Goal: Task Accomplishment & Management: Complete application form

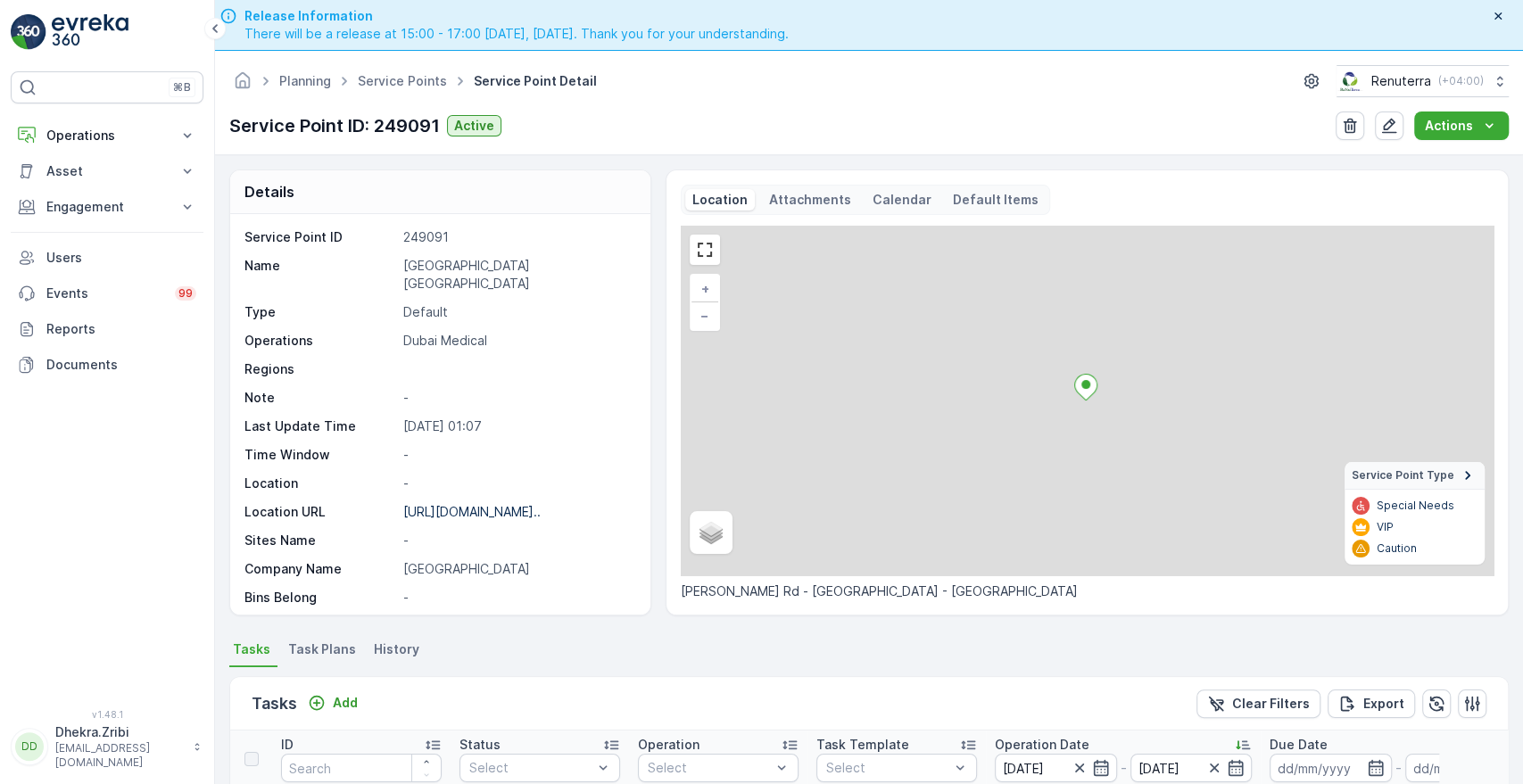
scroll to position [463, 0]
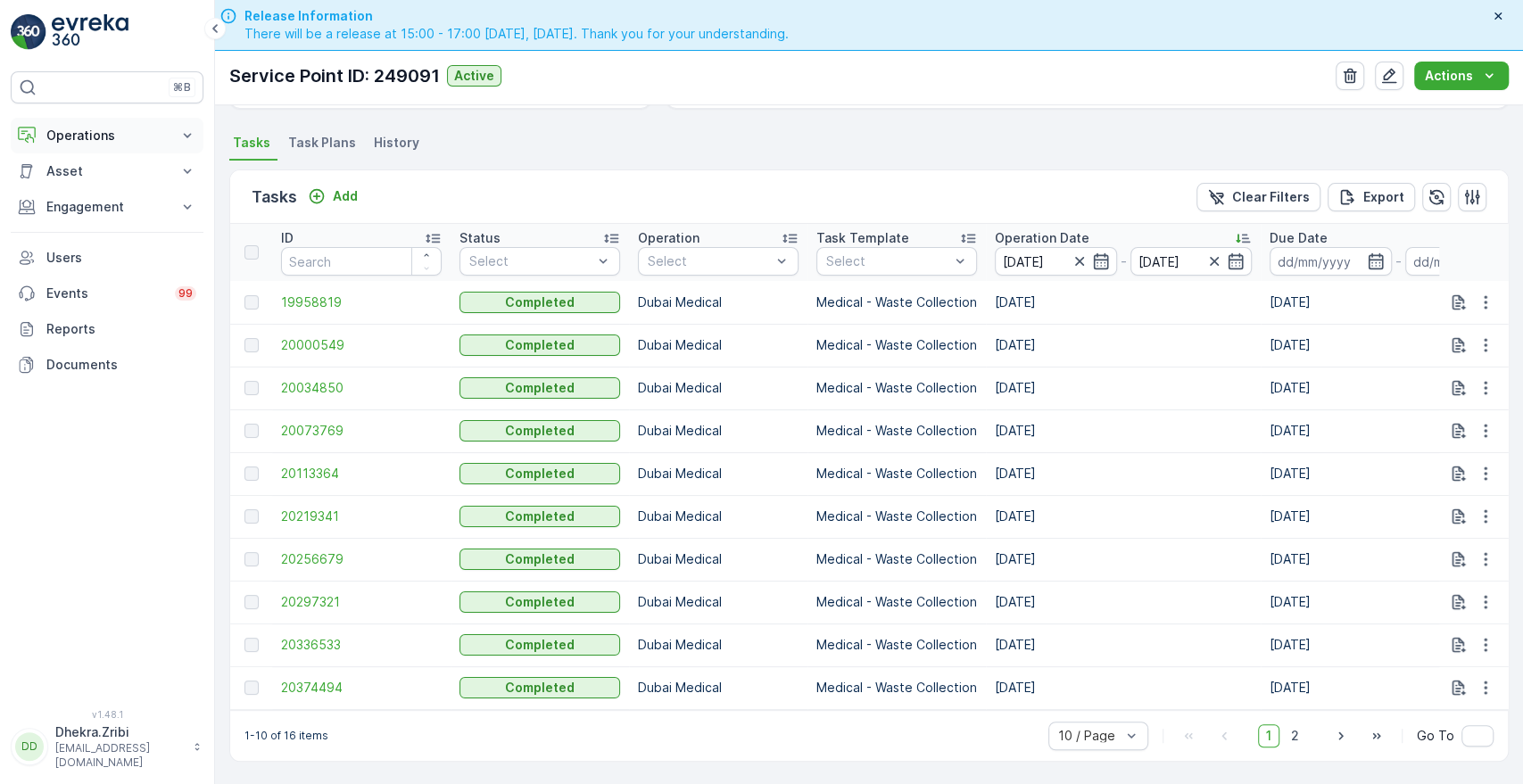
click at [157, 143] on p "Operations" at bounding box center [107, 135] width 121 height 18
click at [83, 191] on p "Planning" at bounding box center [70, 191] width 50 height 18
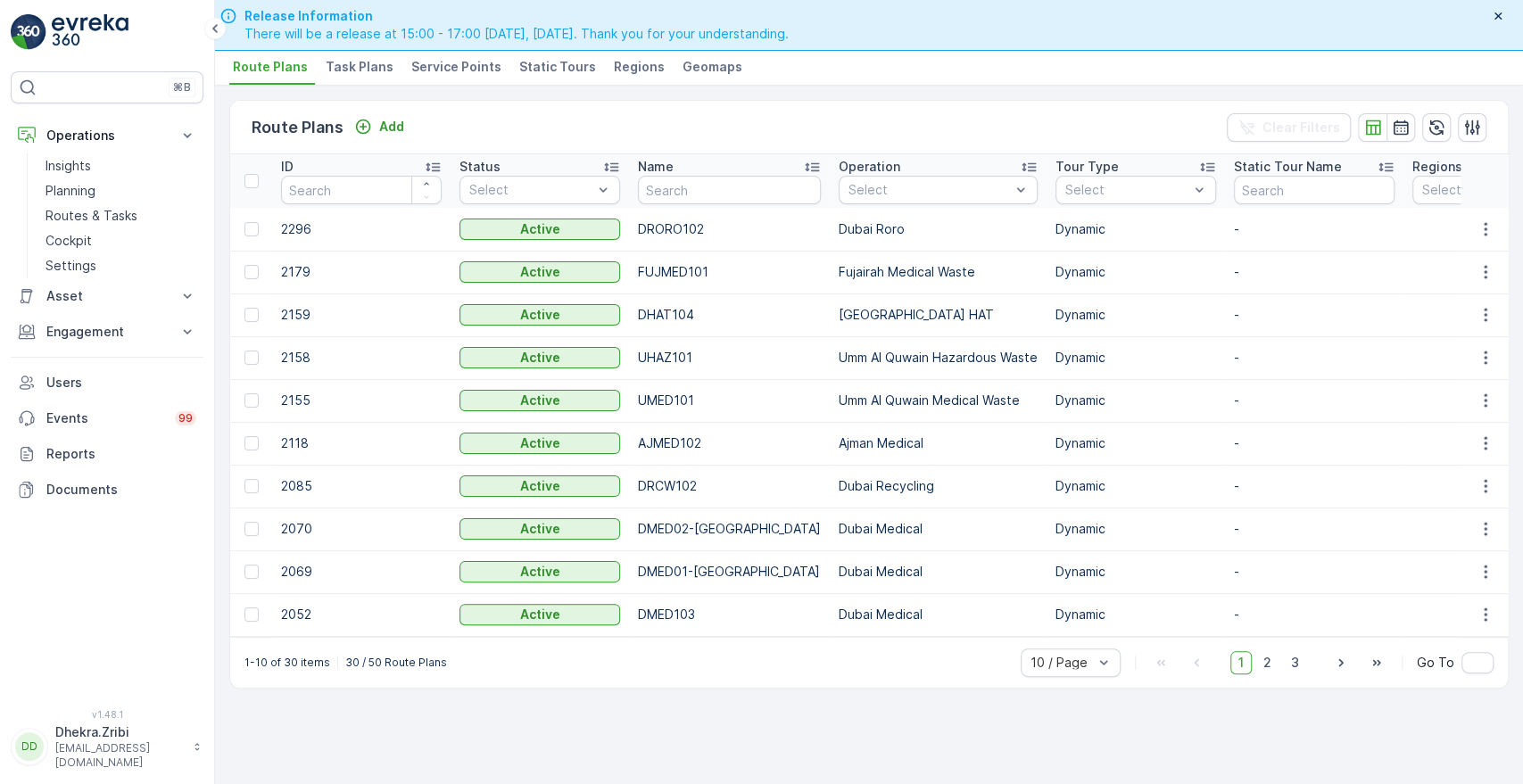
click at [457, 65] on span "Service Points" at bounding box center [456, 67] width 90 height 18
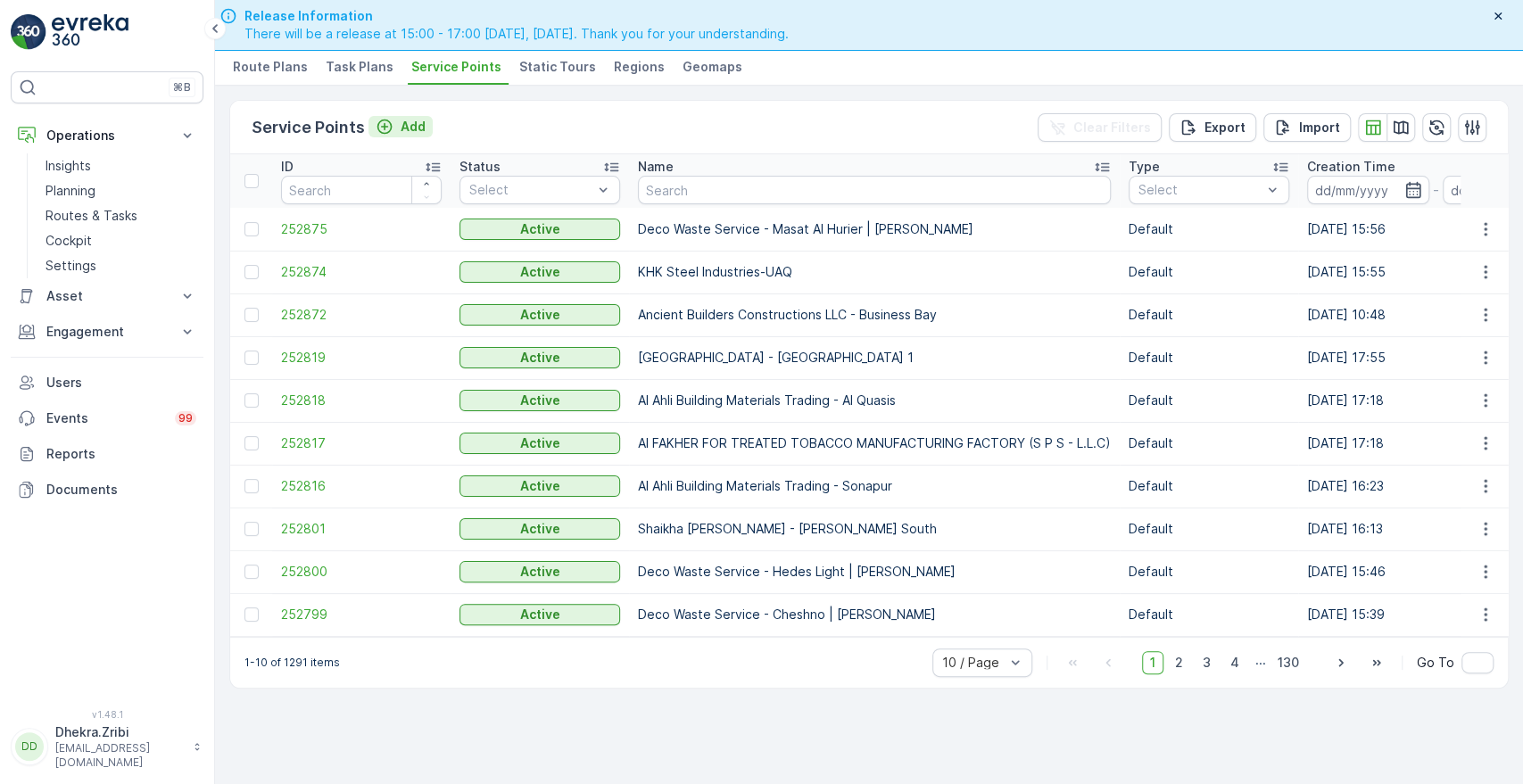
click at [403, 126] on p "Add" at bounding box center [412, 126] width 25 height 18
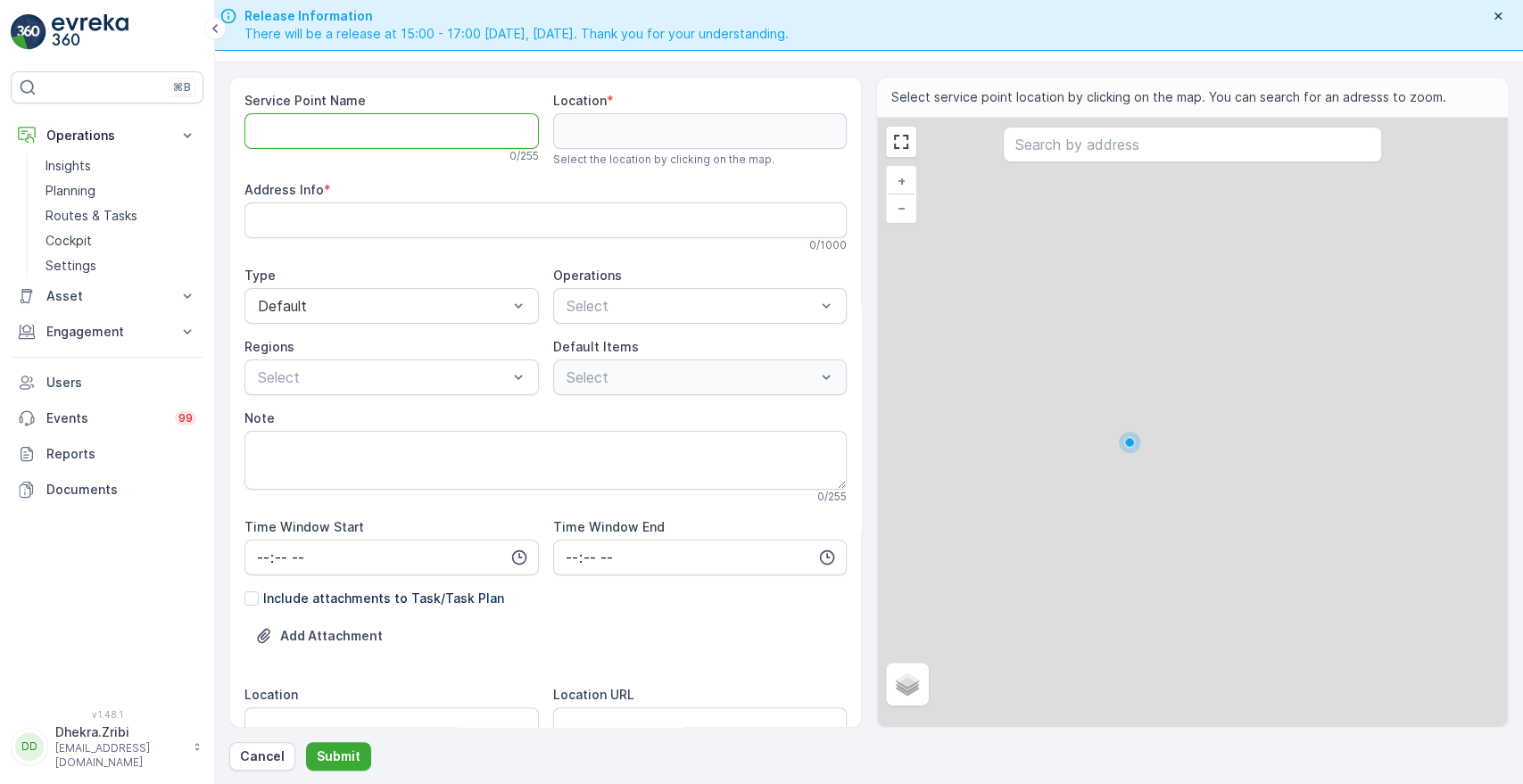
click at [407, 137] on Name "Service Point Name" at bounding box center [392, 131] width 295 height 36
paste Name "AWESOME PIZZA AND MORE RESTAURANT LLC - [GEOGRAPHIC_DATA]"
type Name "AWESOME PIZZA AND MORE RESTAURANT LLC - [GEOGRAPHIC_DATA]"
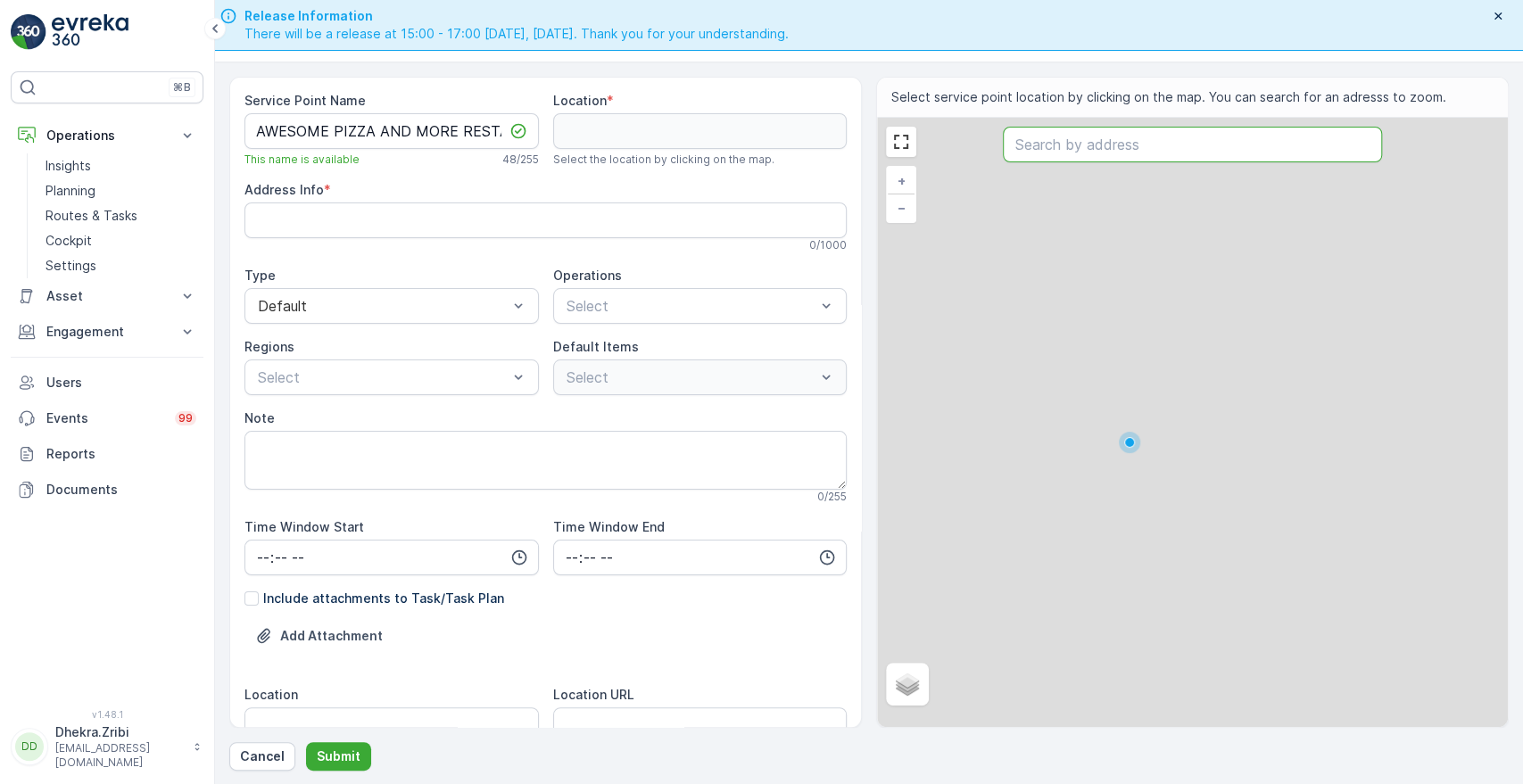
click at [1066, 154] on input "text" at bounding box center [1193, 144] width 379 height 36
paste input "[PERSON_NAME]'z Pizza"
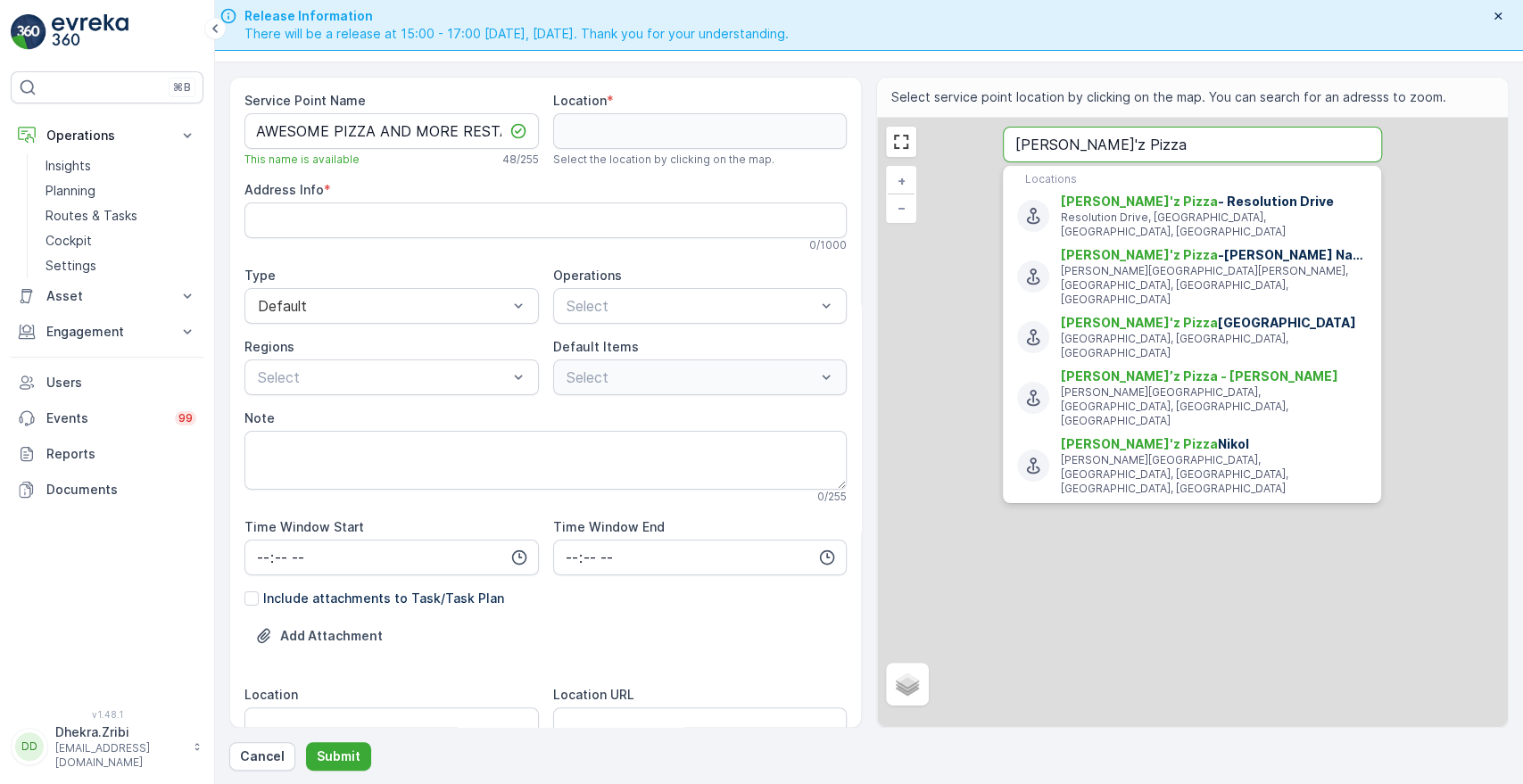
click at [1125, 141] on input "[PERSON_NAME]'z Pizza" at bounding box center [1193, 144] width 379 height 36
paste input "Miamix Restaurant ([GEOGRAPHIC_DATA])"
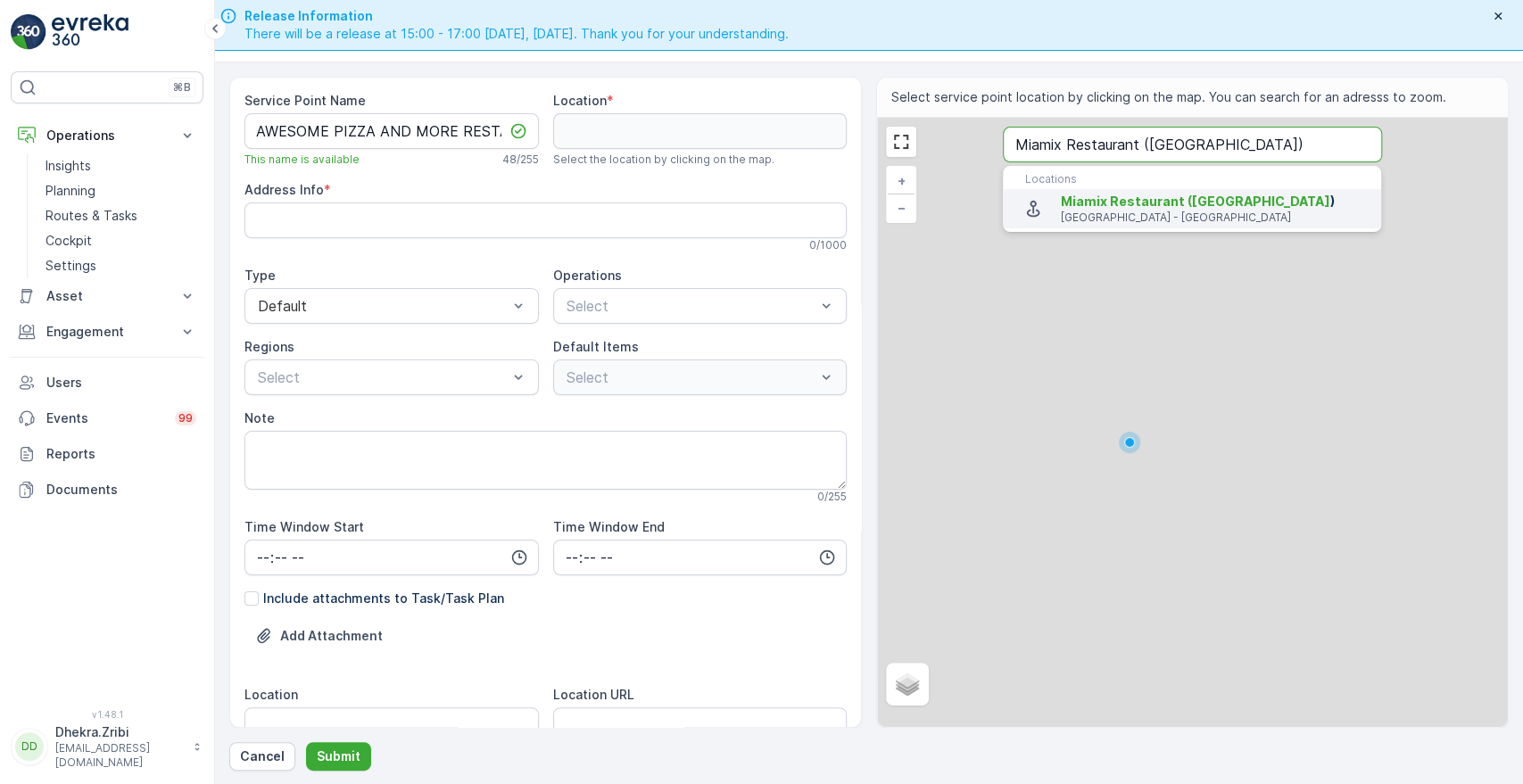
type input "Miamix Restaurant ([GEOGRAPHIC_DATA])"
click at [1104, 204] on span "Miamix Restaurant ([GEOGRAPHIC_DATA]" at bounding box center [1196, 200] width 269 height 15
type input "25.2896683,55.369763"
type Info "Al Nahda - Al Nahda 2 - Dubai - United Arab Emirates"
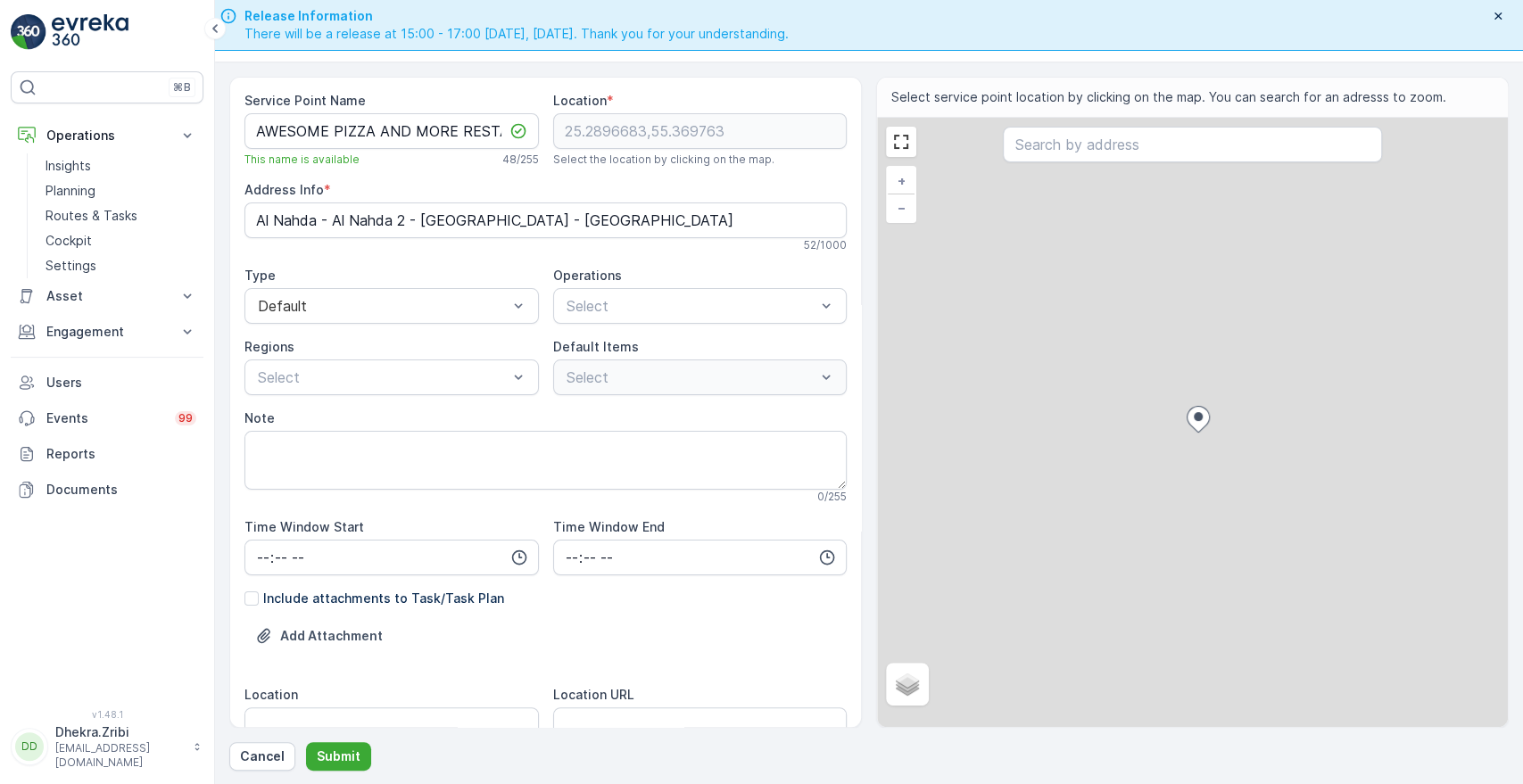
drag, startPoint x: 1114, startPoint y: 406, endPoint x: 1120, endPoint y: 416, distance: 11.7
click at [1120, 416] on div "+ − Satellite Roadmap Terrain Hybrid Leaflet Locations Miamix Restaurant (Al Na…" at bounding box center [1193, 422] width 631 height 609
click at [935, 638] on span "Satellite" at bounding box center [927, 643] width 45 height 14
click at [905, 638] on input "Satellite" at bounding box center [900, 643] width 12 height 12
radio input "true"
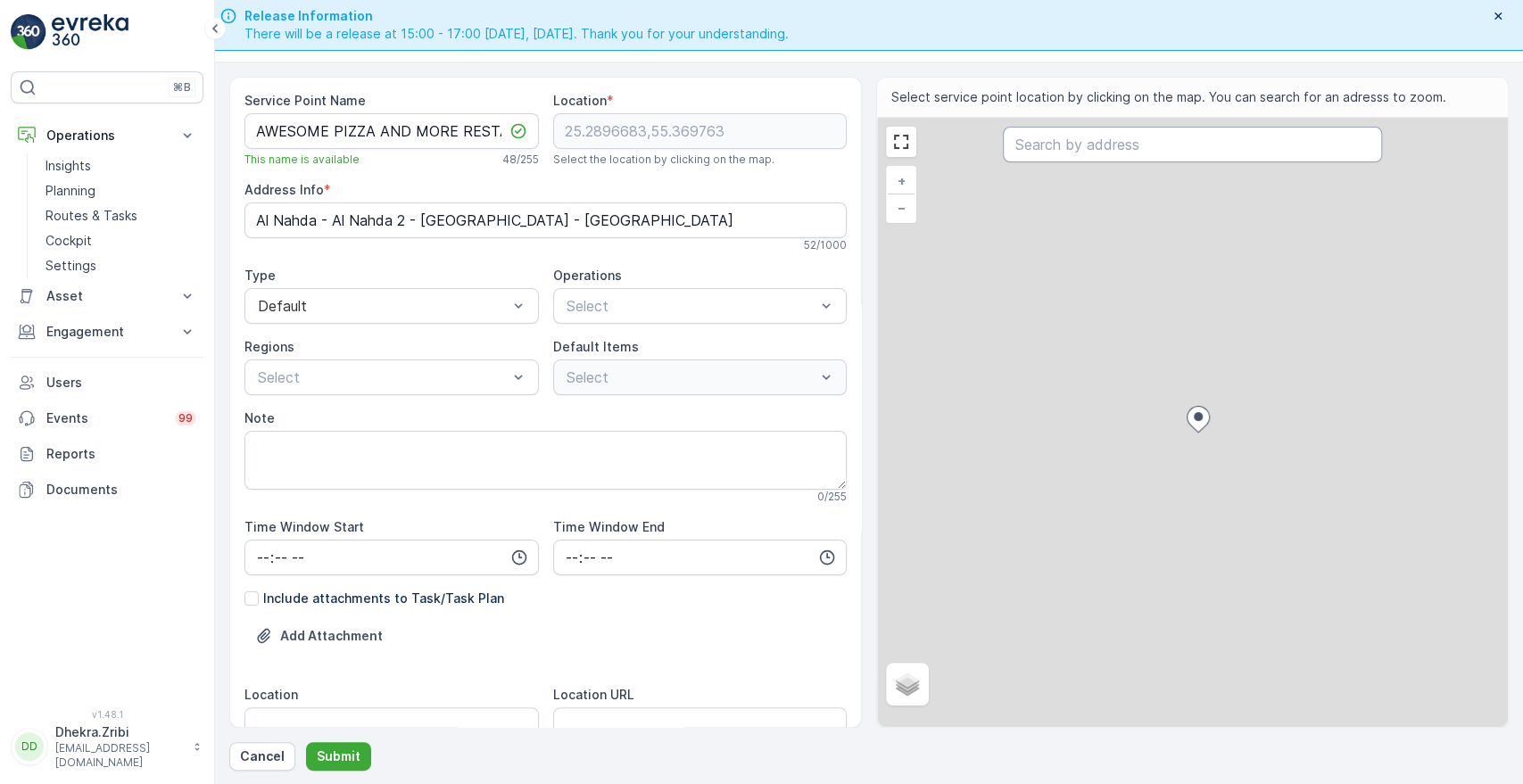
click at [1128, 158] on input "text" at bounding box center [1193, 144] width 379 height 36
paste input "Miamix Restaurant (Al Nahda Dubai)"
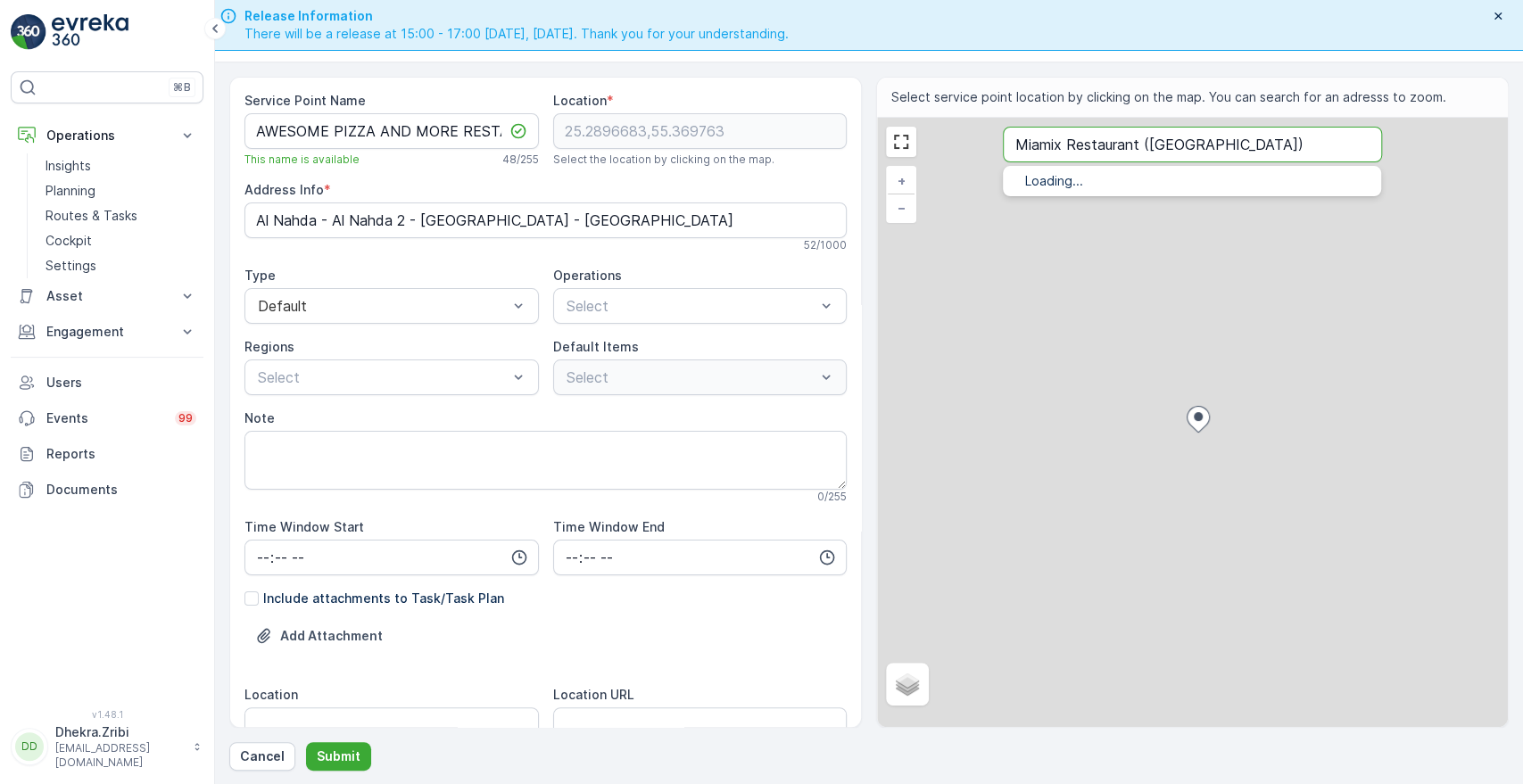
type input "Miamix Restaurant (Al Nahda Dubai)"
click at [1093, 201] on span "Miamix Restaurant (Al Nahda Dubai" at bounding box center [1196, 200] width 269 height 15
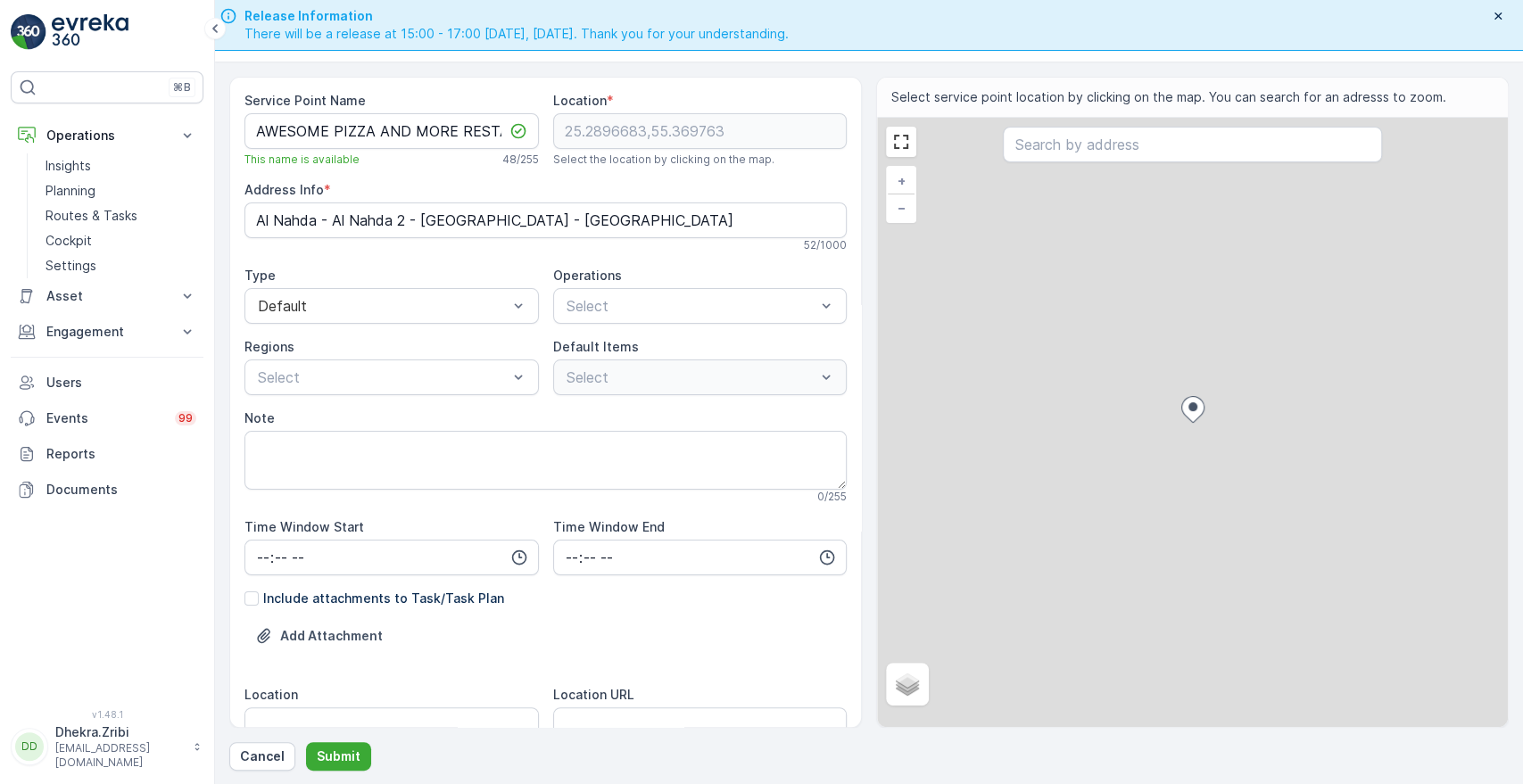
click at [1189, 404] on ellipse at bounding box center [1193, 406] width 9 height 9
click at [1156, 341] on div "+ − Satellite Roadmap Terrain Hybrid Leaflet Locations Miamix Restaurant (Al Na…" at bounding box center [1193, 422] width 631 height 609
type input "25.291214934039875,55.36899593169234"
type Info "NMC Hospital 2 - Al Nahda - Dubai - United Arab Emirates"
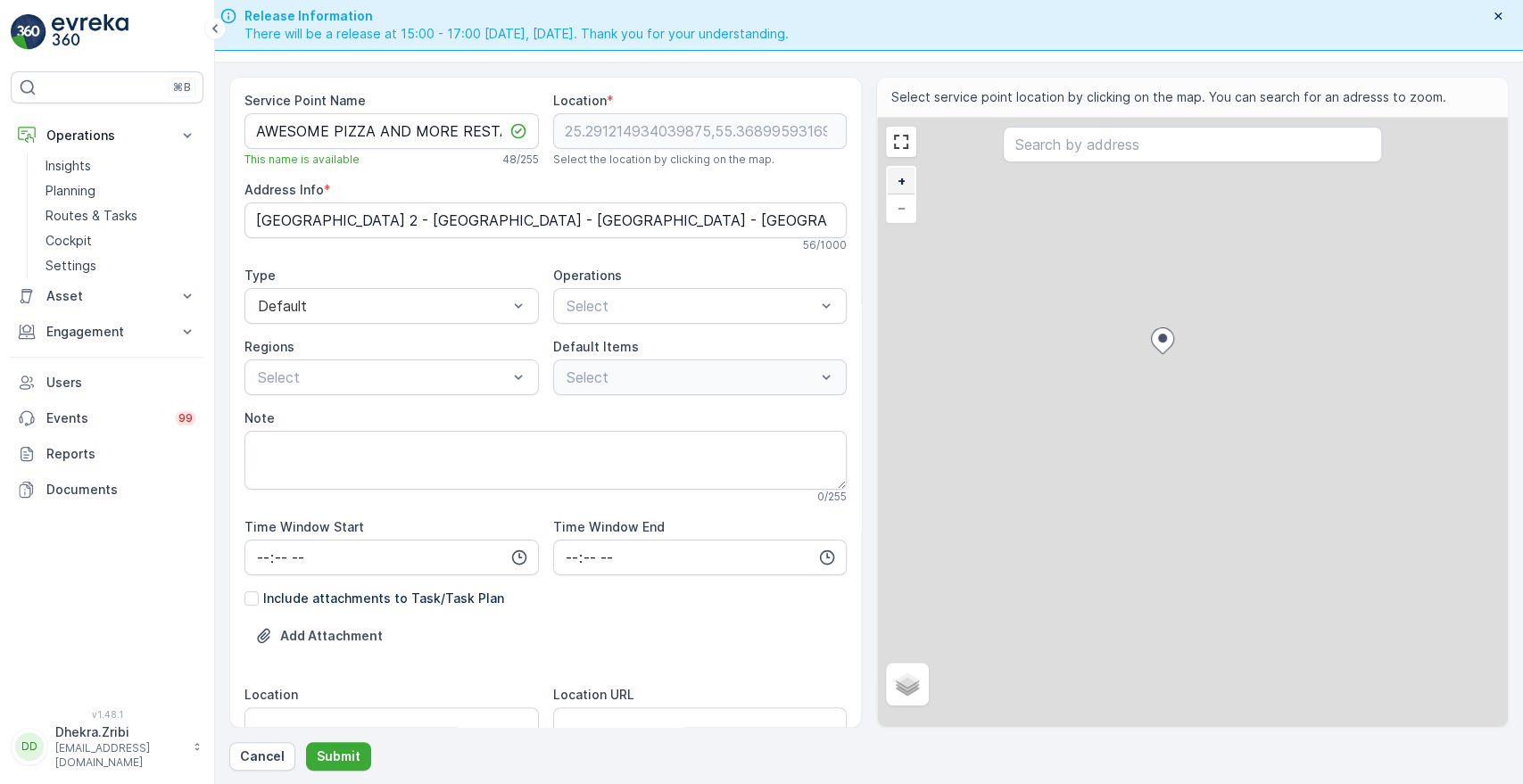
click at [900, 178] on span "+" at bounding box center [902, 179] width 8 height 15
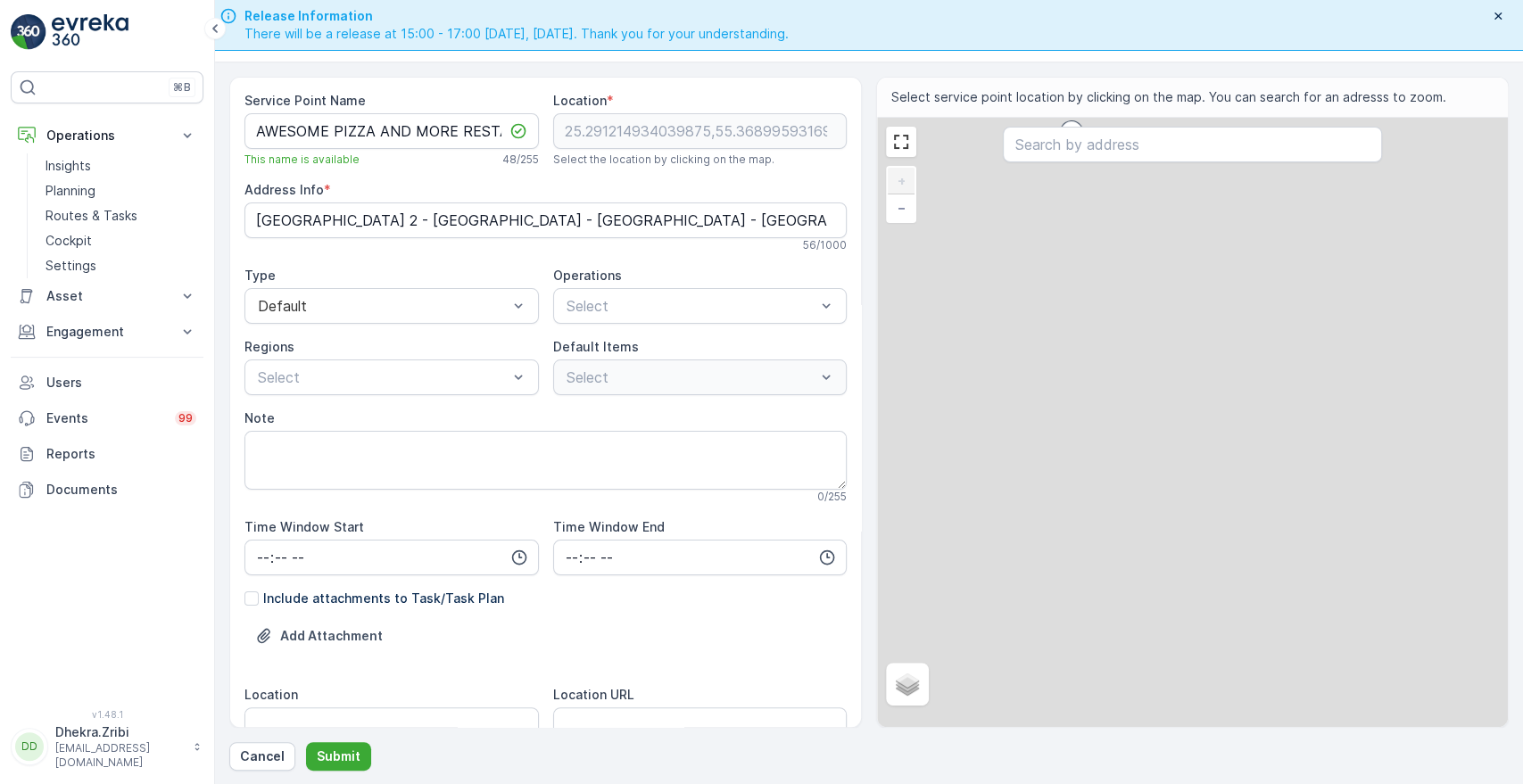
click at [900, 178] on span "+" at bounding box center [902, 179] width 8 height 15
drag, startPoint x: 900, startPoint y: 178, endPoint x: 1064, endPoint y: 384, distance: 263.3
click at [1064, 384] on div "+ − Satellite Roadmap Terrain Hybrid Leaflet Locations Miamix Restaurant (Al Na…" at bounding box center [1193, 422] width 631 height 609
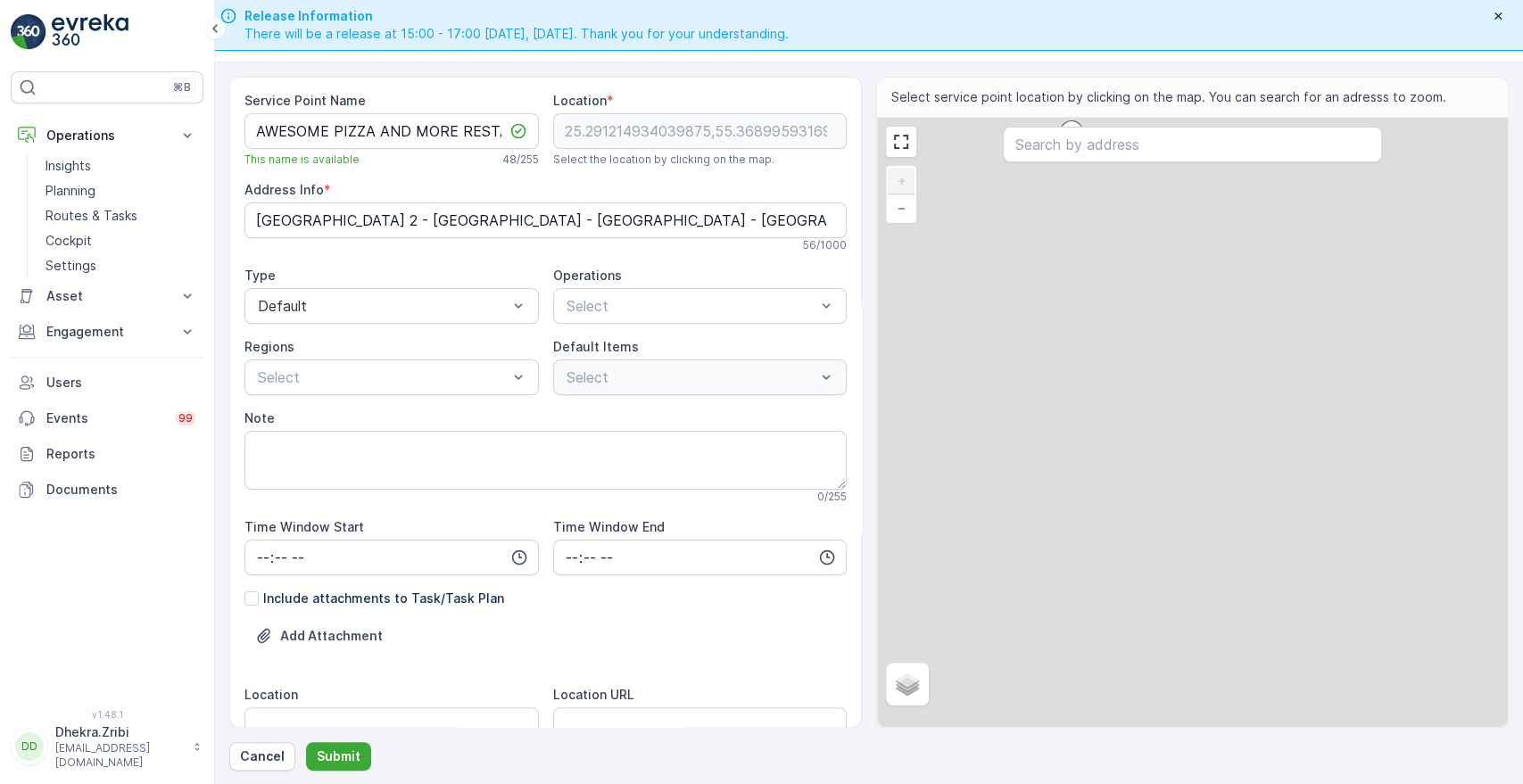
type input "25.290891585377825,55.36898588408168"
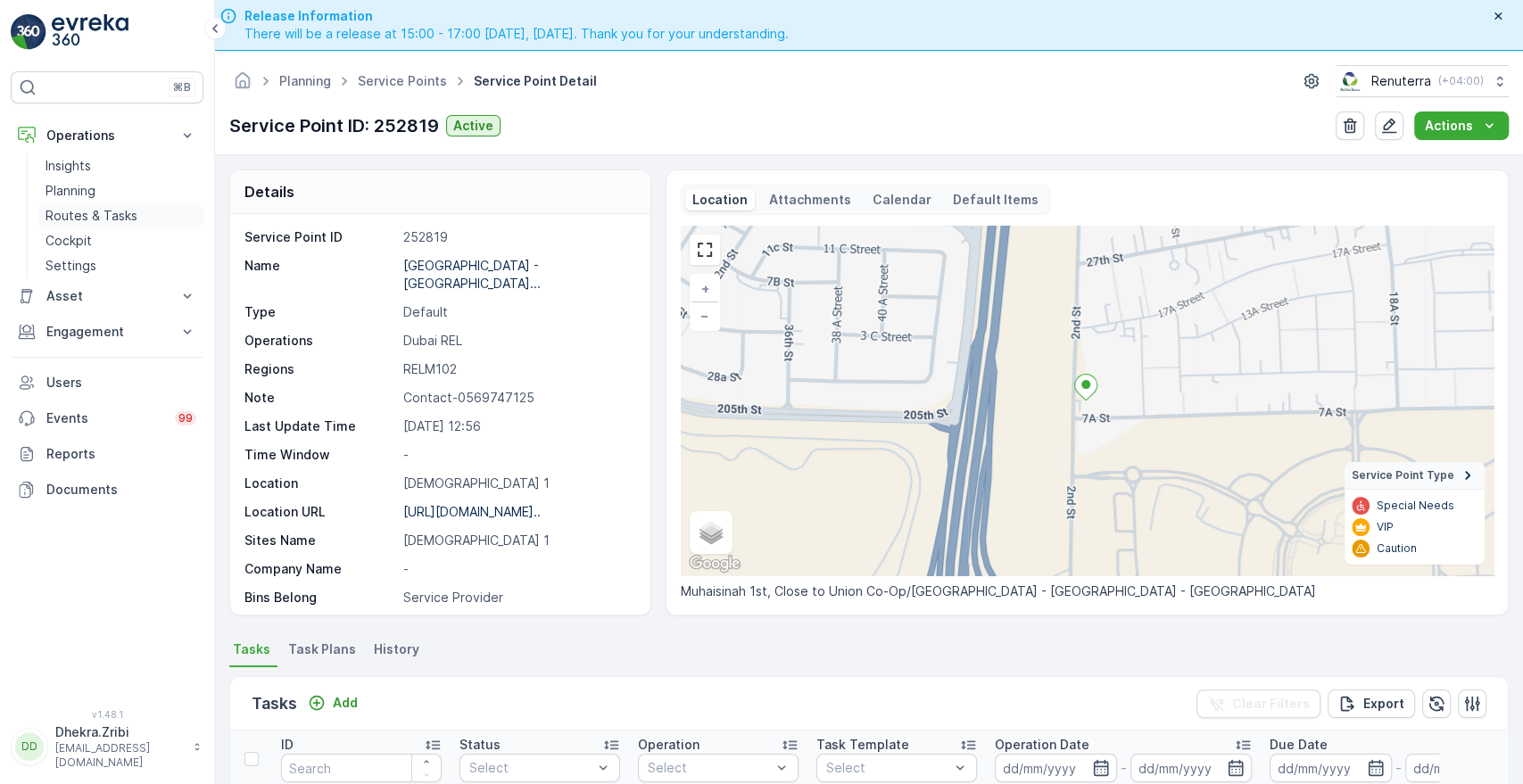
scroll to position [50, 0]
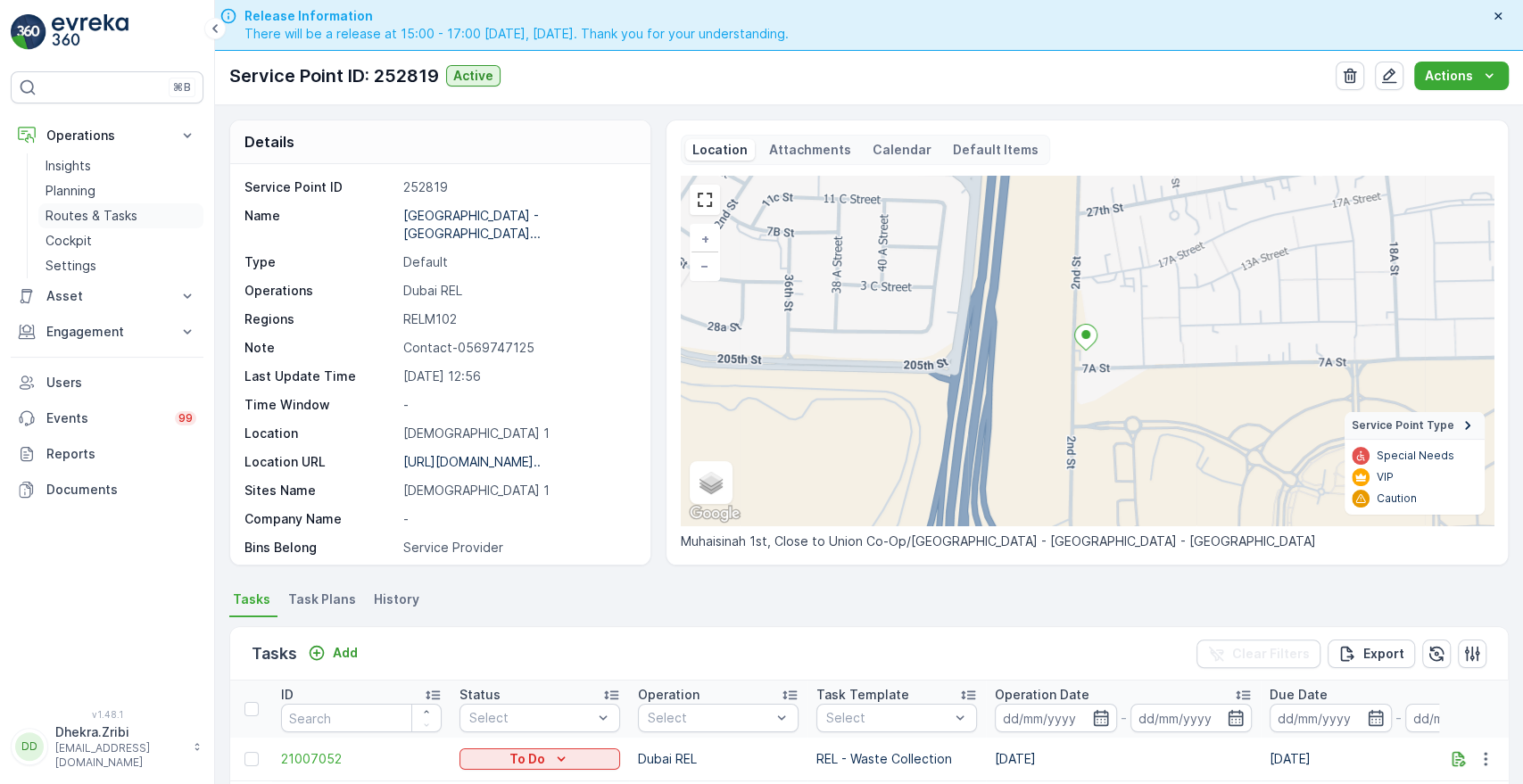
click at [100, 217] on p "Routes & Tasks" at bounding box center [91, 216] width 92 height 18
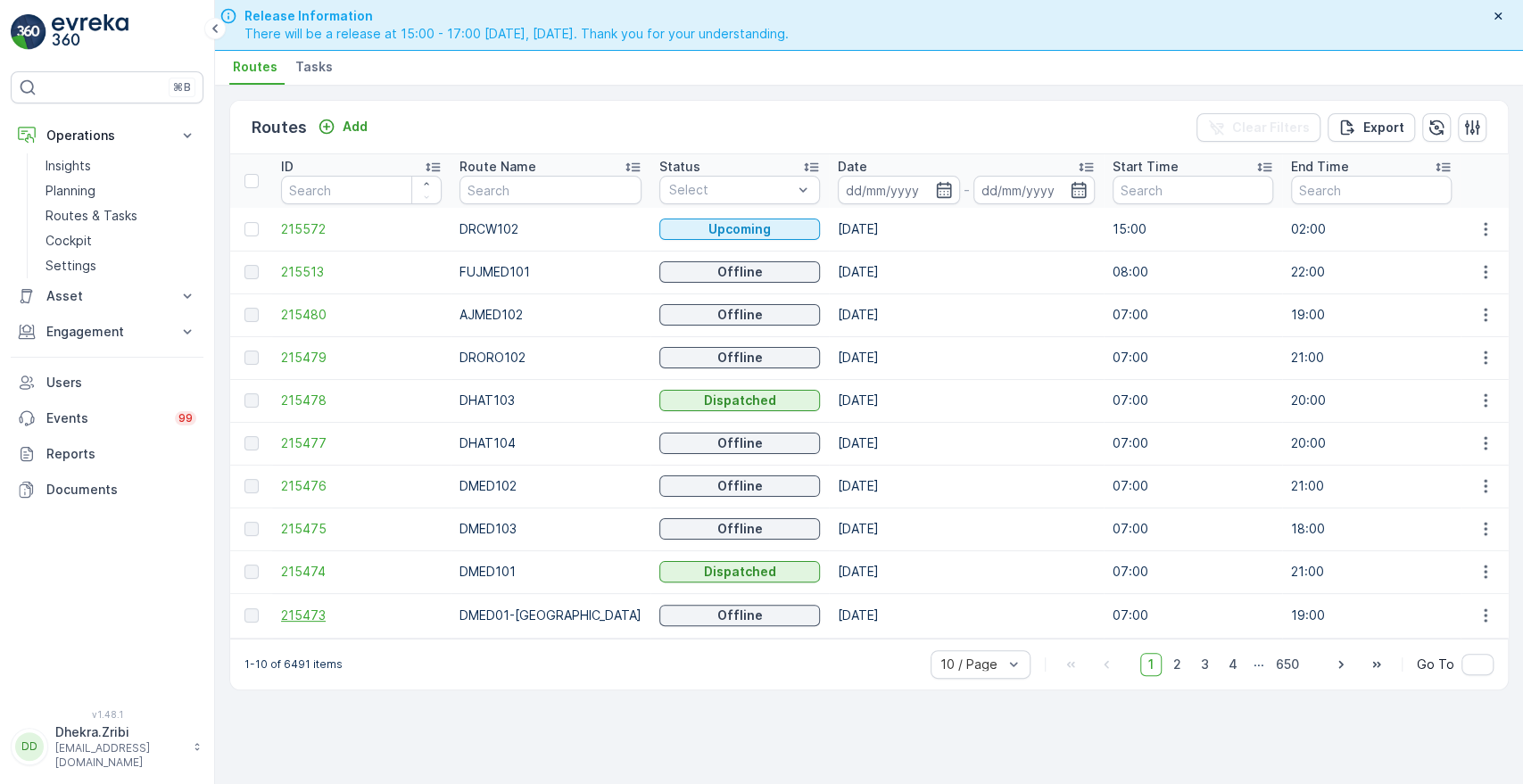
click at [310, 618] on span "215473" at bounding box center [361, 615] width 161 height 18
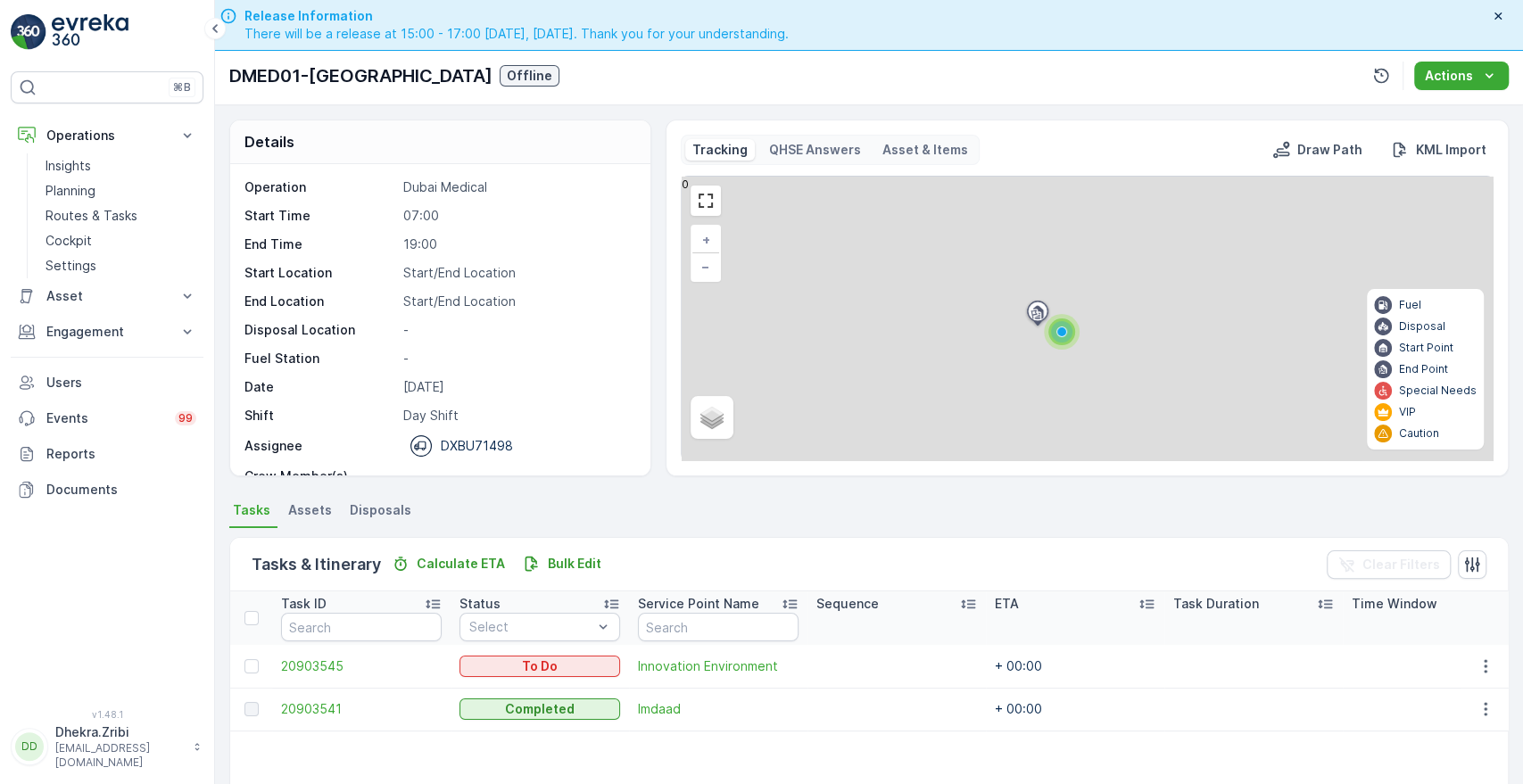
scroll to position [328, 0]
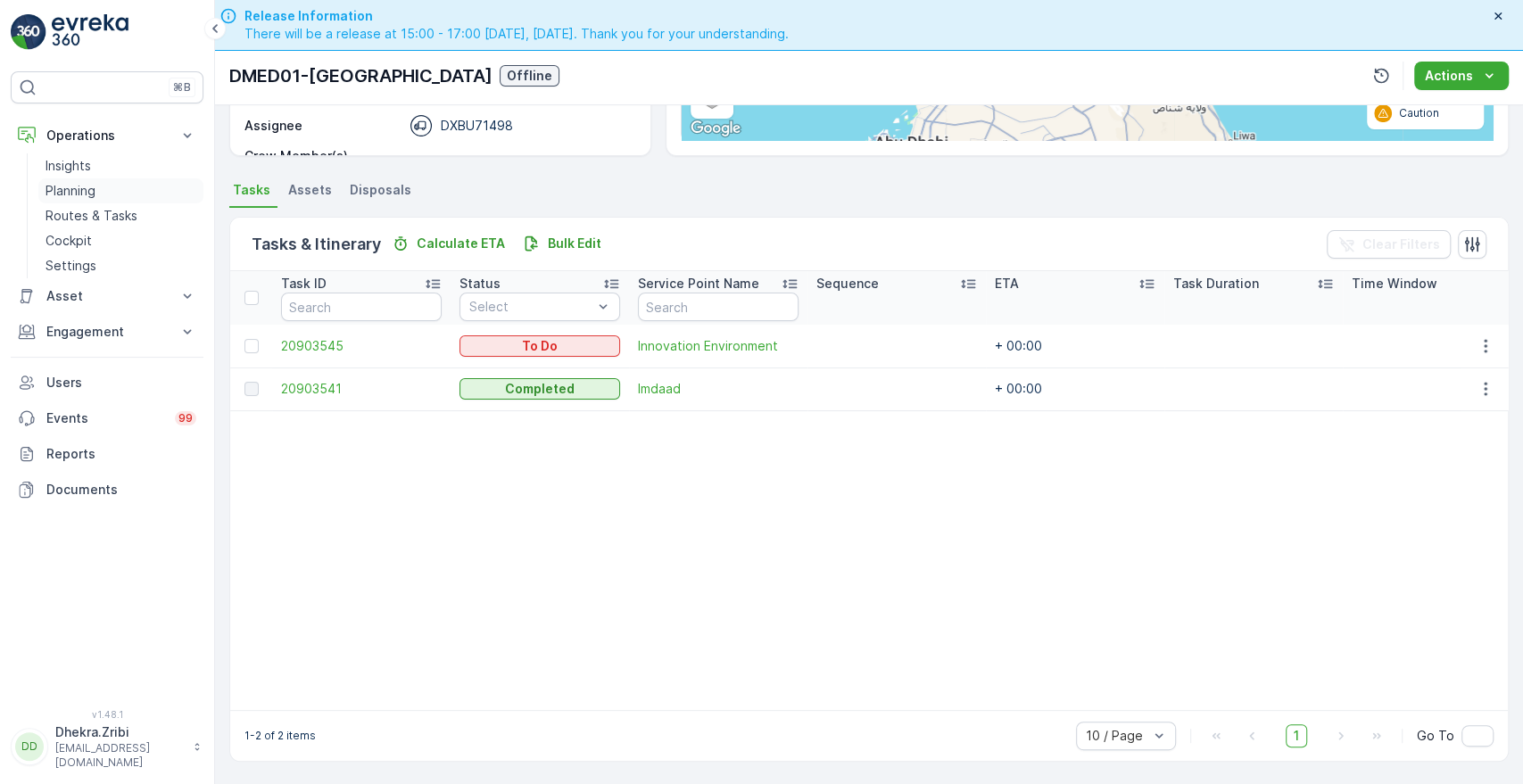
click at [80, 183] on p "Planning" at bounding box center [70, 191] width 50 height 18
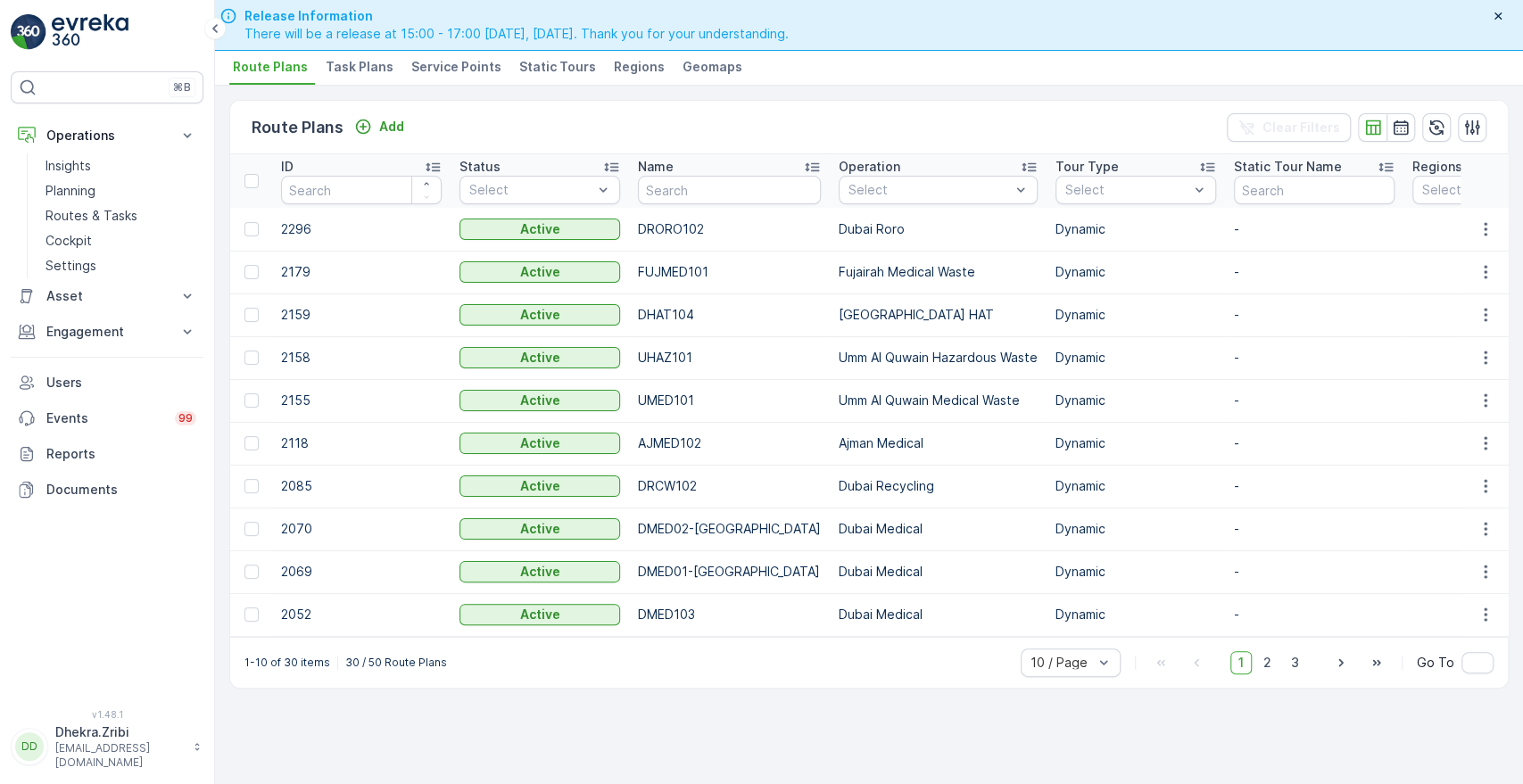
click at [471, 66] on span "Service Points" at bounding box center [456, 67] width 90 height 18
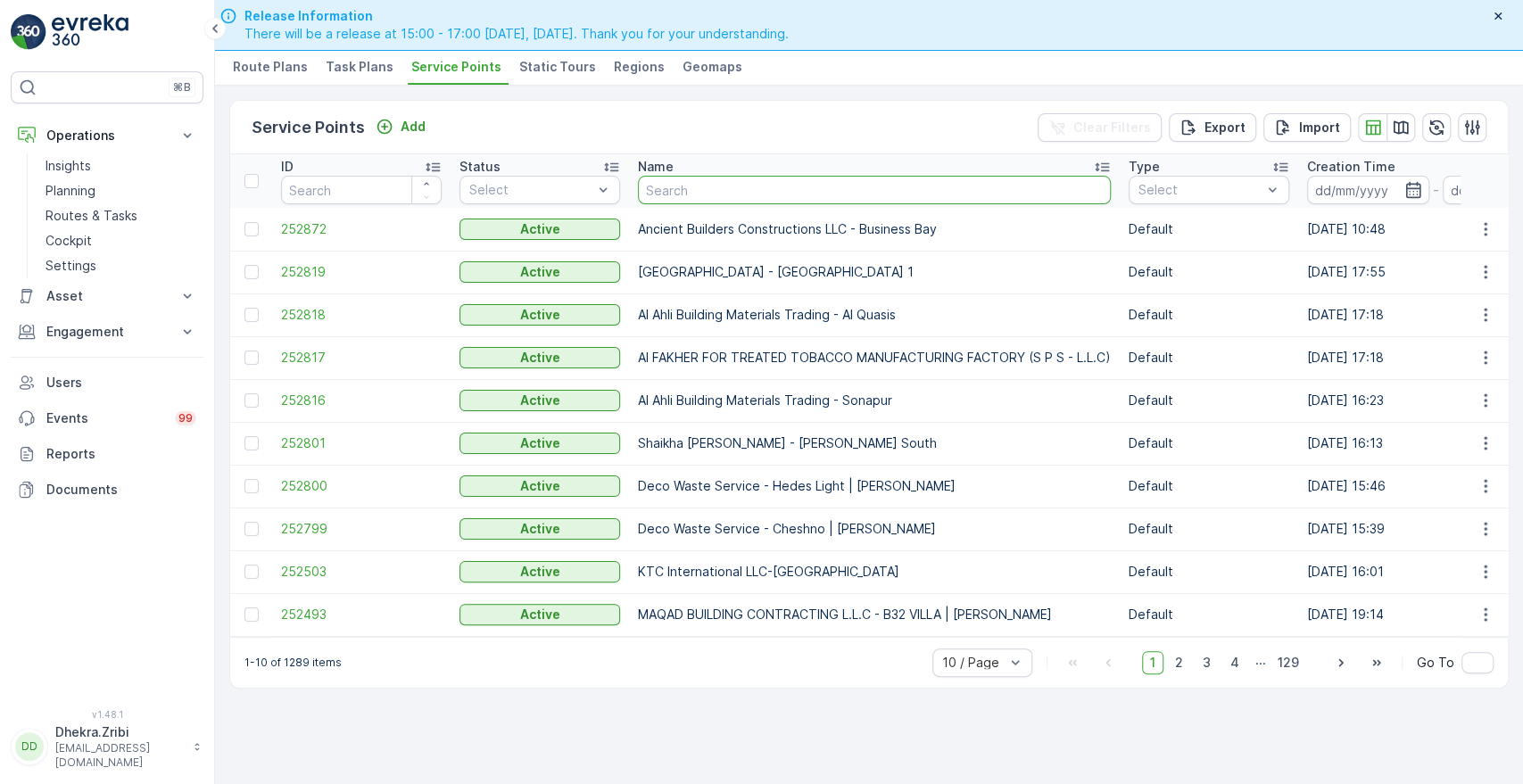
click at [730, 188] on input "text" at bounding box center [874, 189] width 472 height 29
type input "nephro"
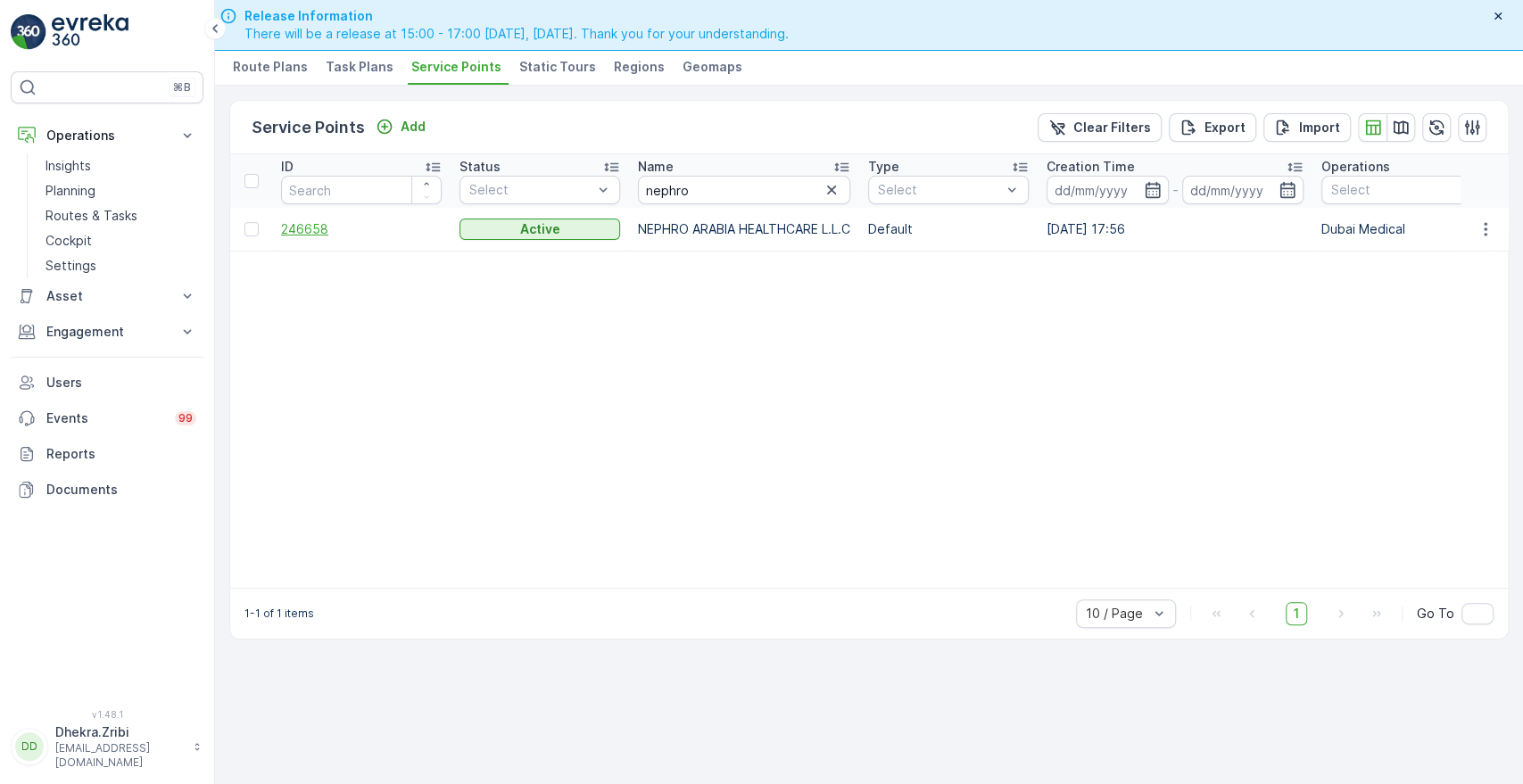
click at [301, 227] on span "246658" at bounding box center [361, 229] width 161 height 18
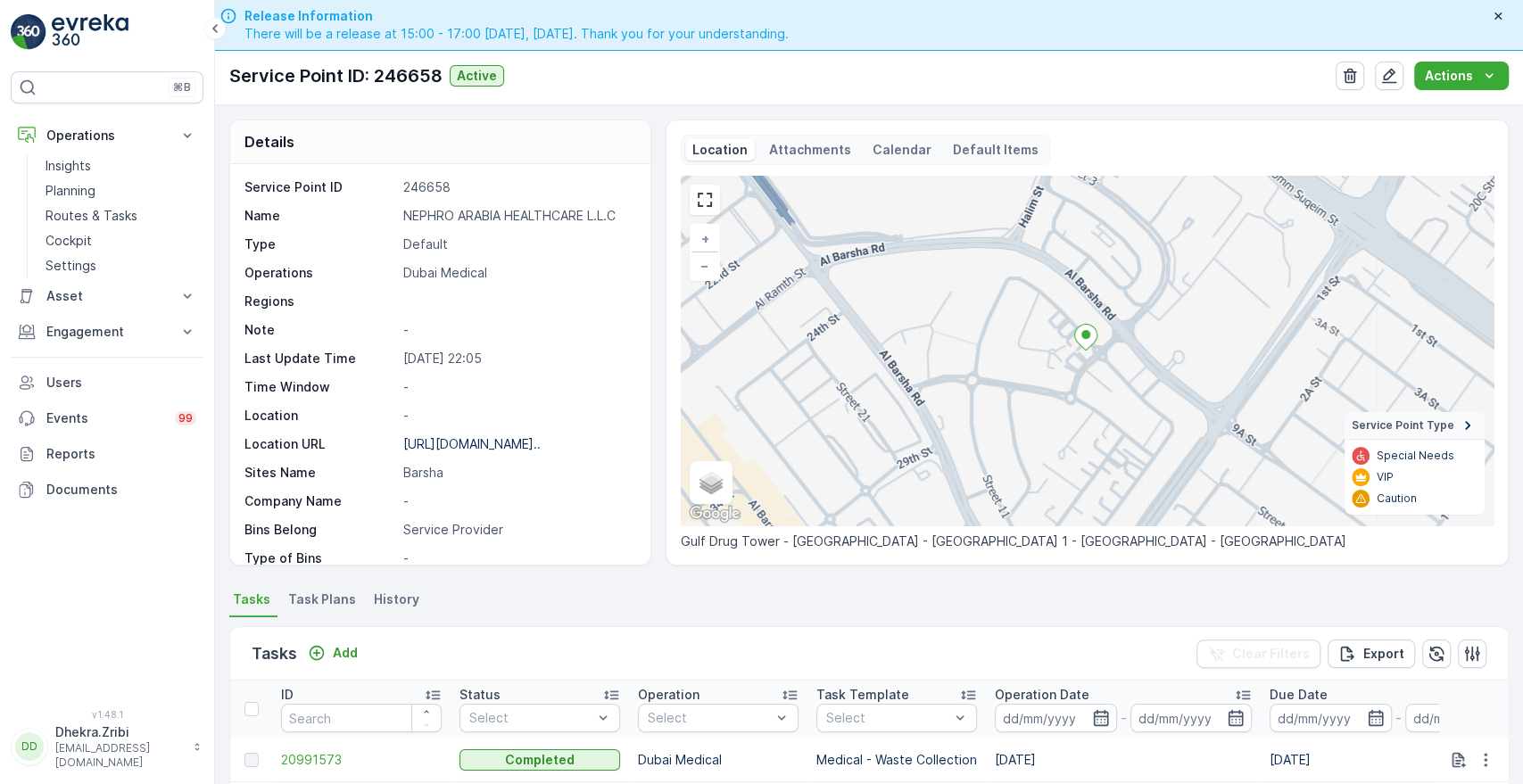
scroll to position [487, 0]
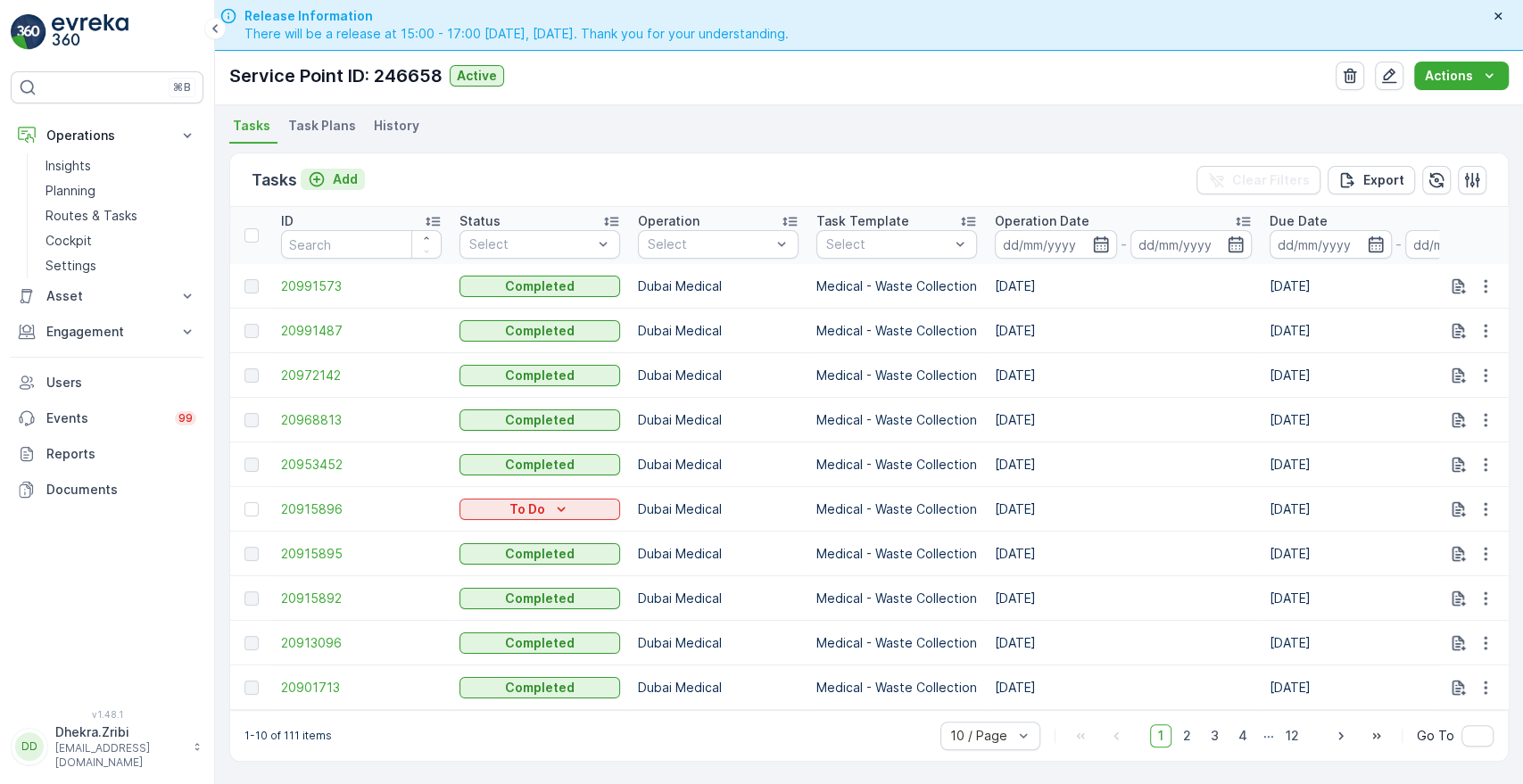
click at [354, 171] on p "Add" at bounding box center [344, 179] width 25 height 18
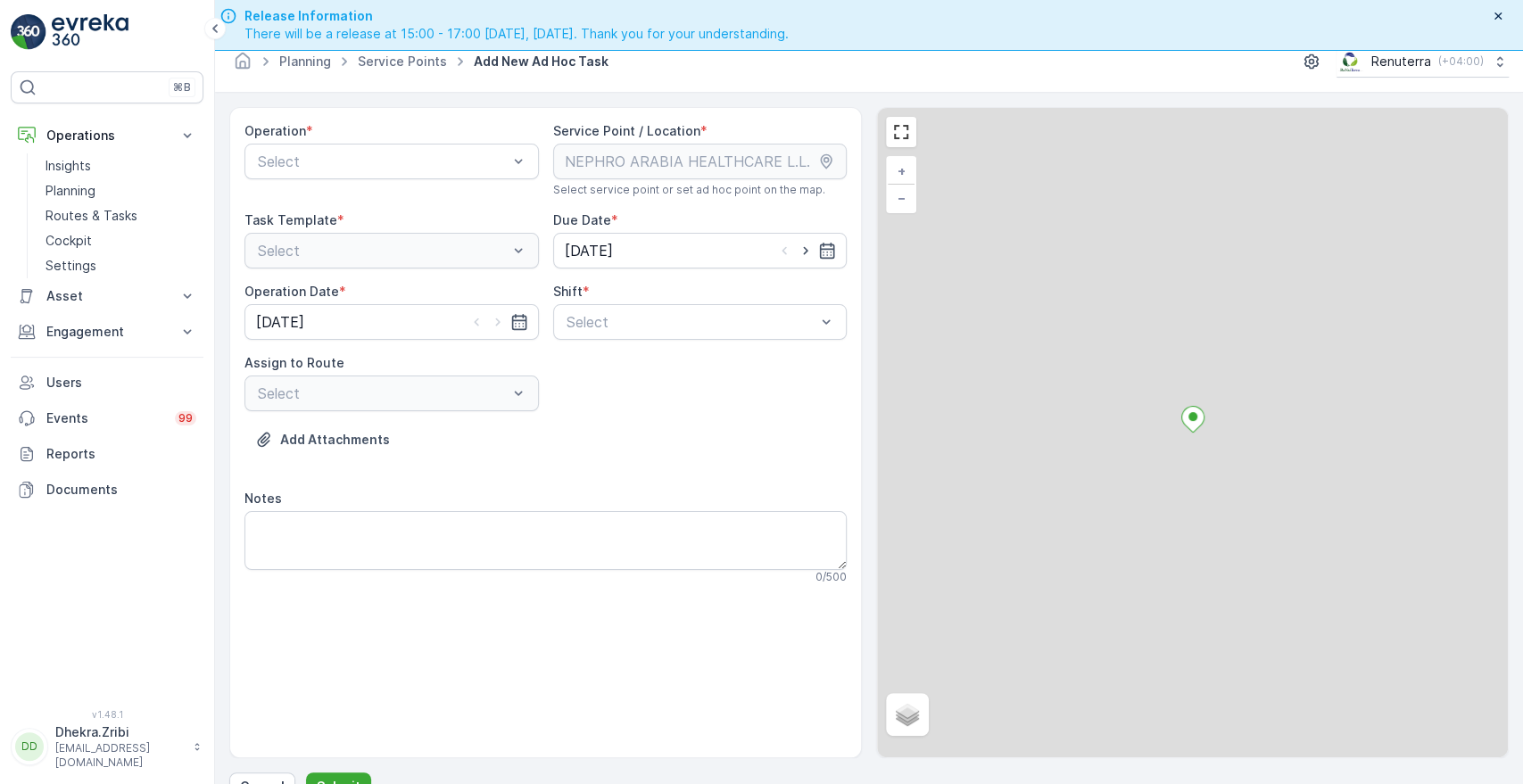
scroll to position [50, 0]
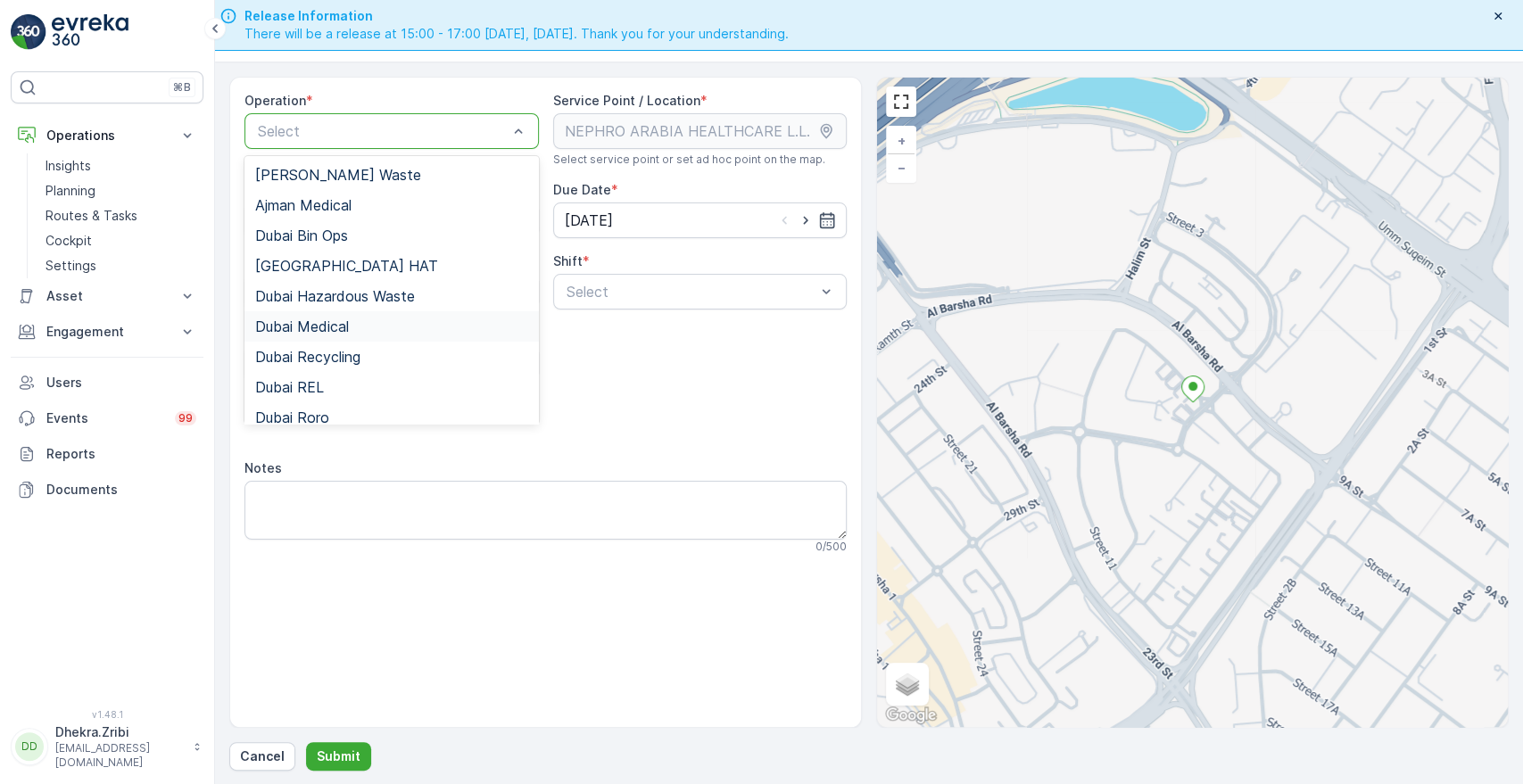
click at [334, 326] on span "Dubai Medical" at bounding box center [302, 326] width 94 height 16
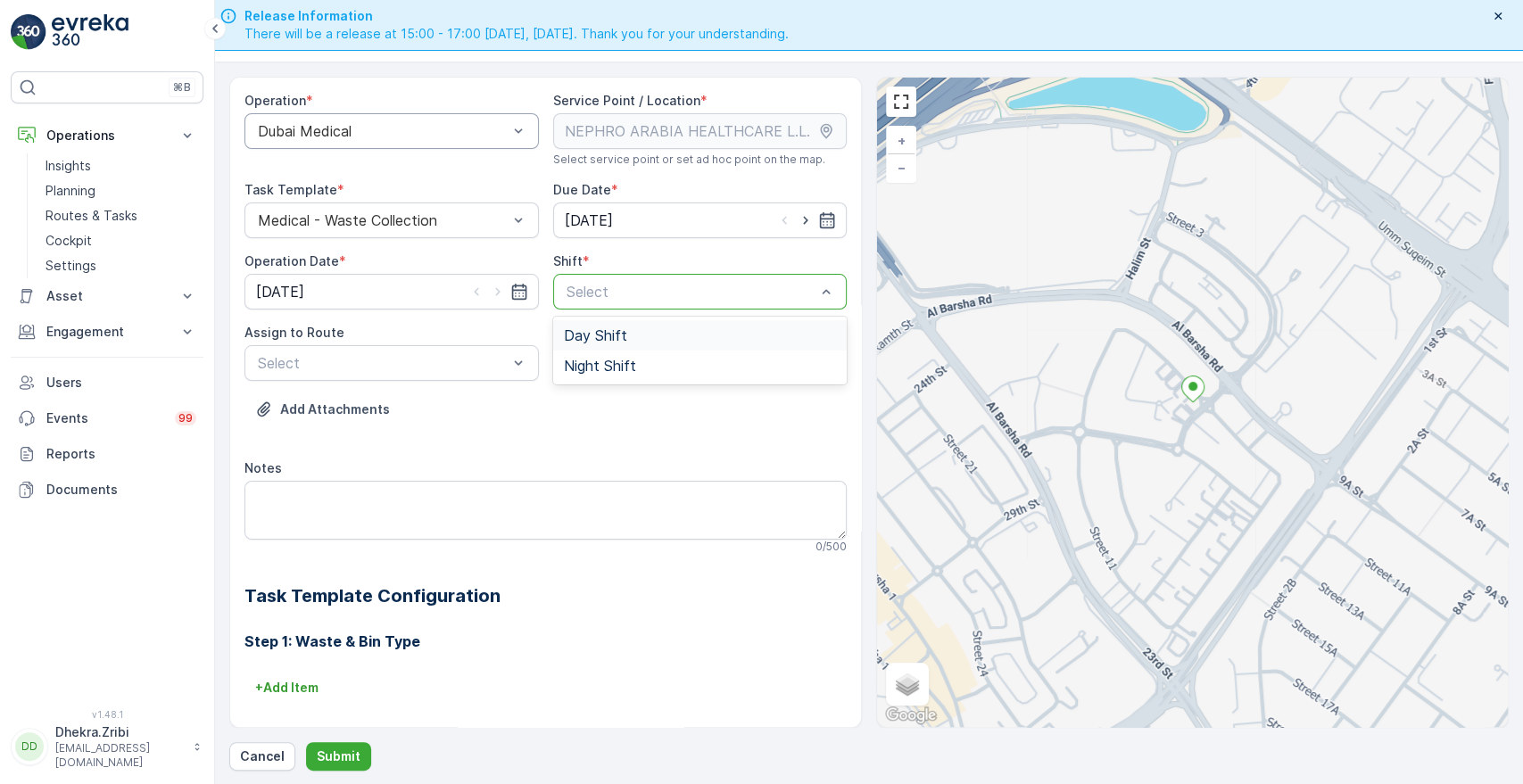
click at [718, 284] on div at bounding box center [691, 292] width 254 height 16
click at [622, 327] on div "Day Shift" at bounding box center [700, 335] width 273 height 16
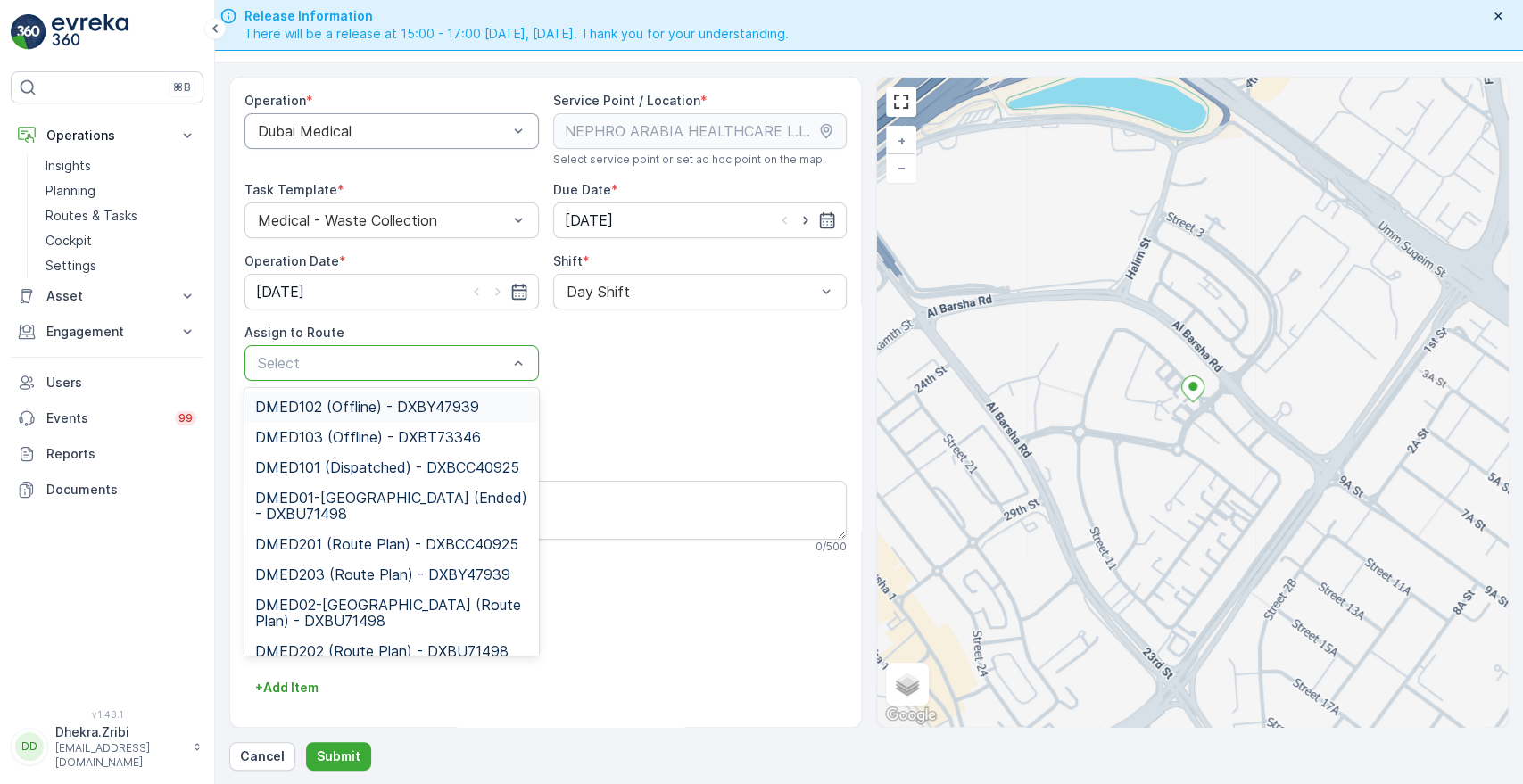
click at [454, 355] on div at bounding box center [383, 363] width 254 height 16
click at [345, 511] on span "DMED01-Khawaneej Yard (Ended) - DXBU71498" at bounding box center [392, 506] width 273 height 33
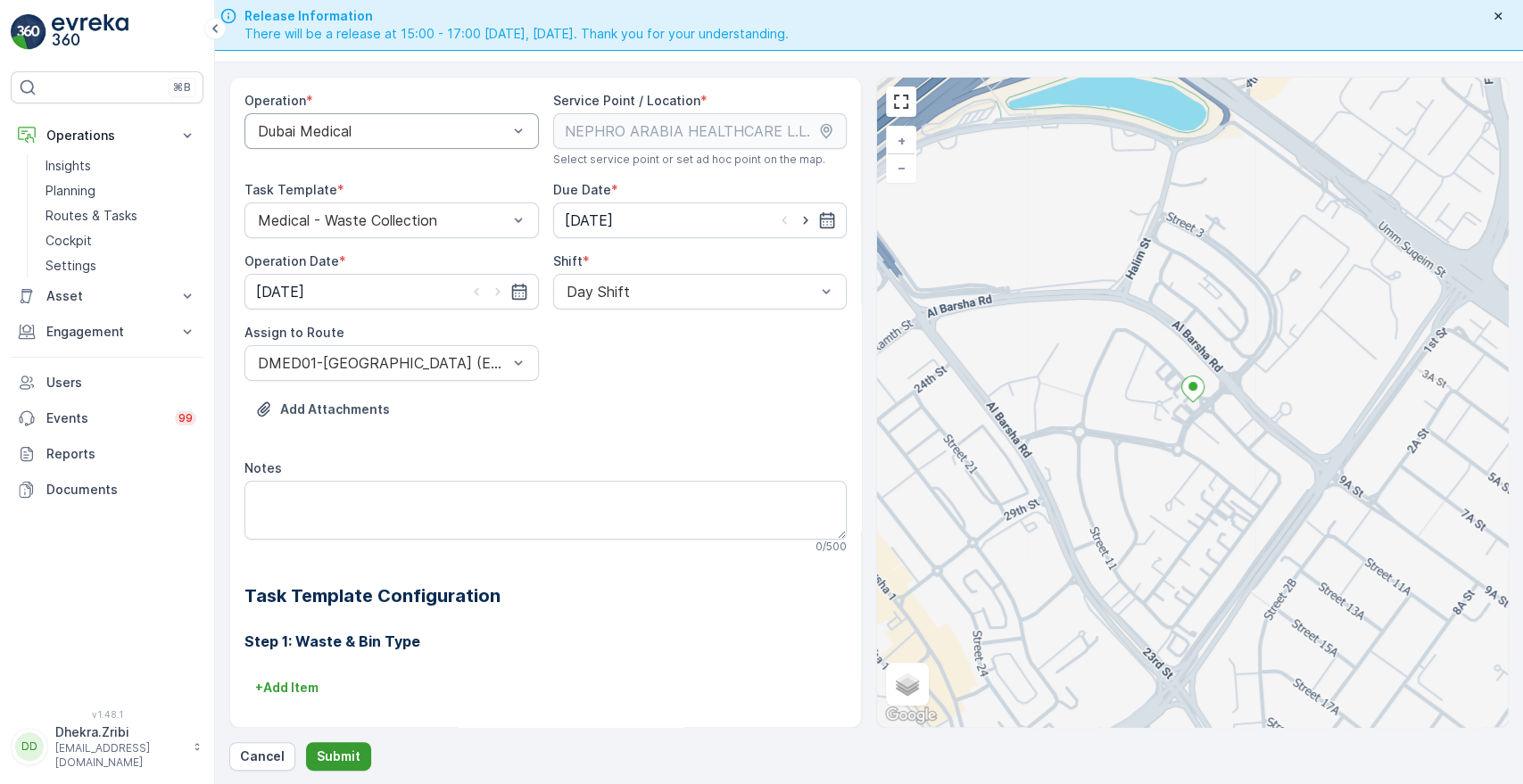
click at [341, 753] on p "Submit" at bounding box center [338, 756] width 43 height 18
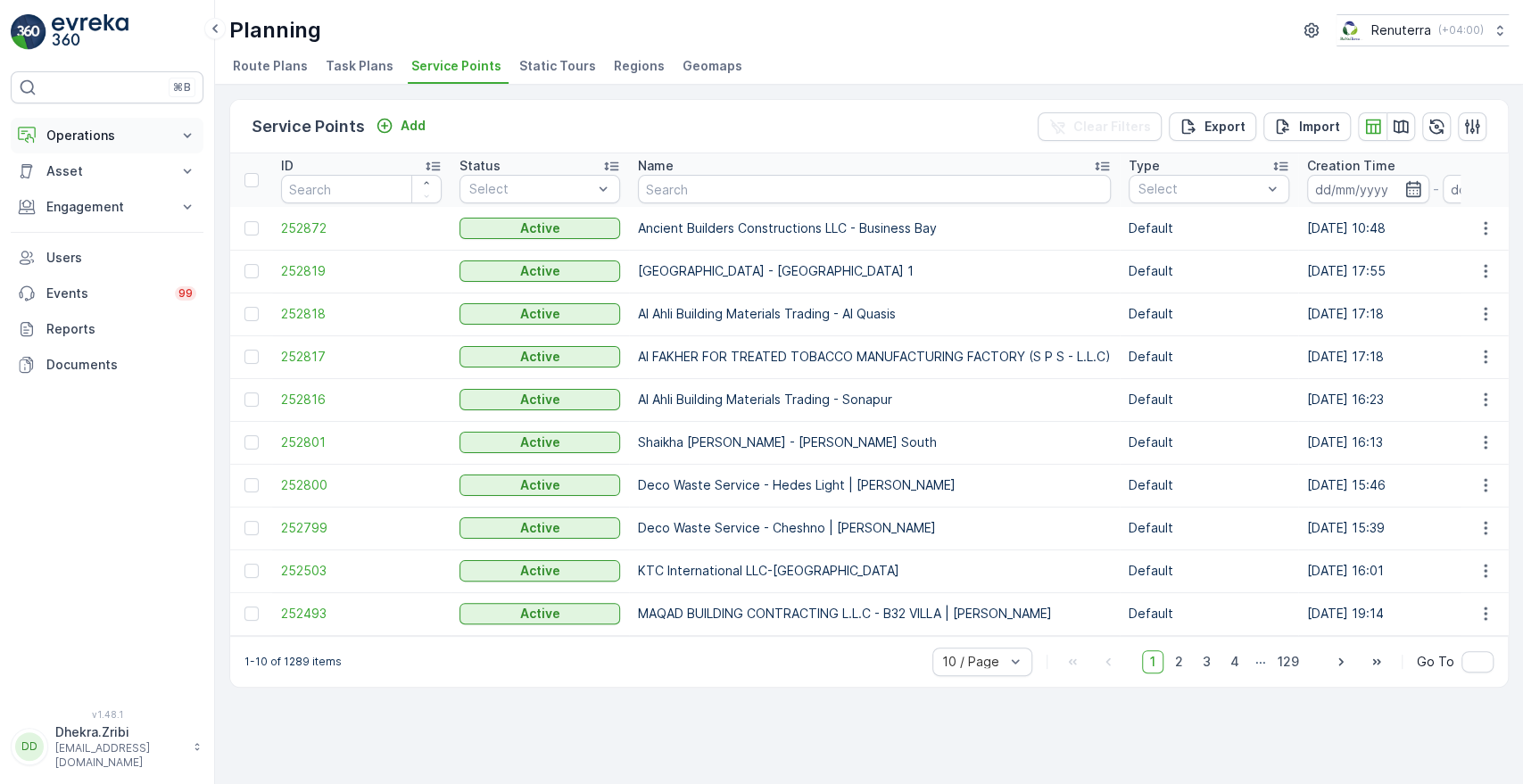
click at [175, 134] on button "Operations" at bounding box center [107, 135] width 192 height 36
click at [107, 215] on p "Routes & Tasks" at bounding box center [91, 216] width 92 height 18
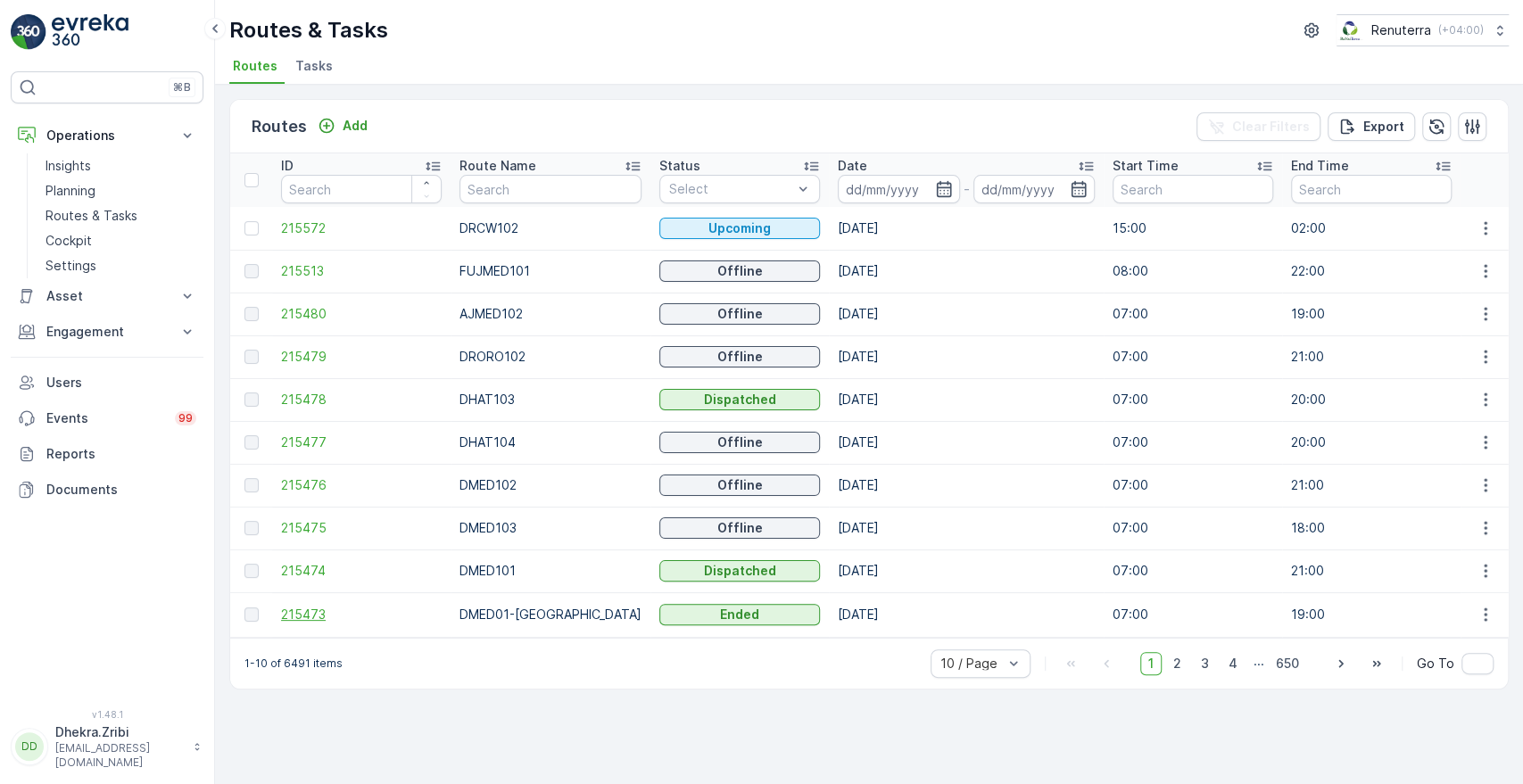
click at [304, 610] on span "215473" at bounding box center [361, 614] width 161 height 18
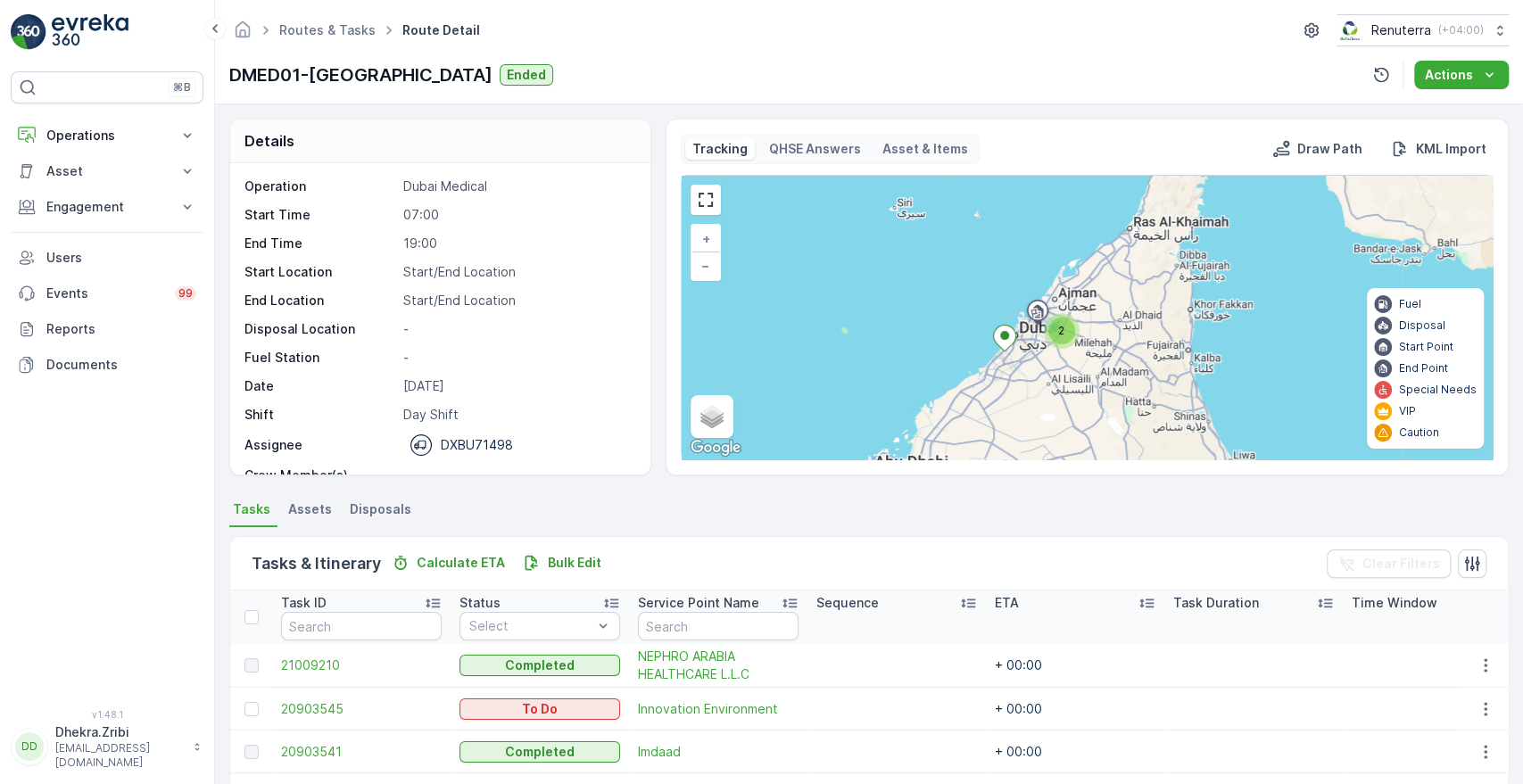
click at [882, 285] on div "2 + − Satellite Roadmap Terrain Hybrid Leaflet Keyboard shortcuts Map Data Map …" at bounding box center [1087, 318] width 811 height 284
click at [192, 131] on icon at bounding box center [187, 135] width 18 height 18
click at [83, 191] on p "Planning" at bounding box center [70, 191] width 50 height 18
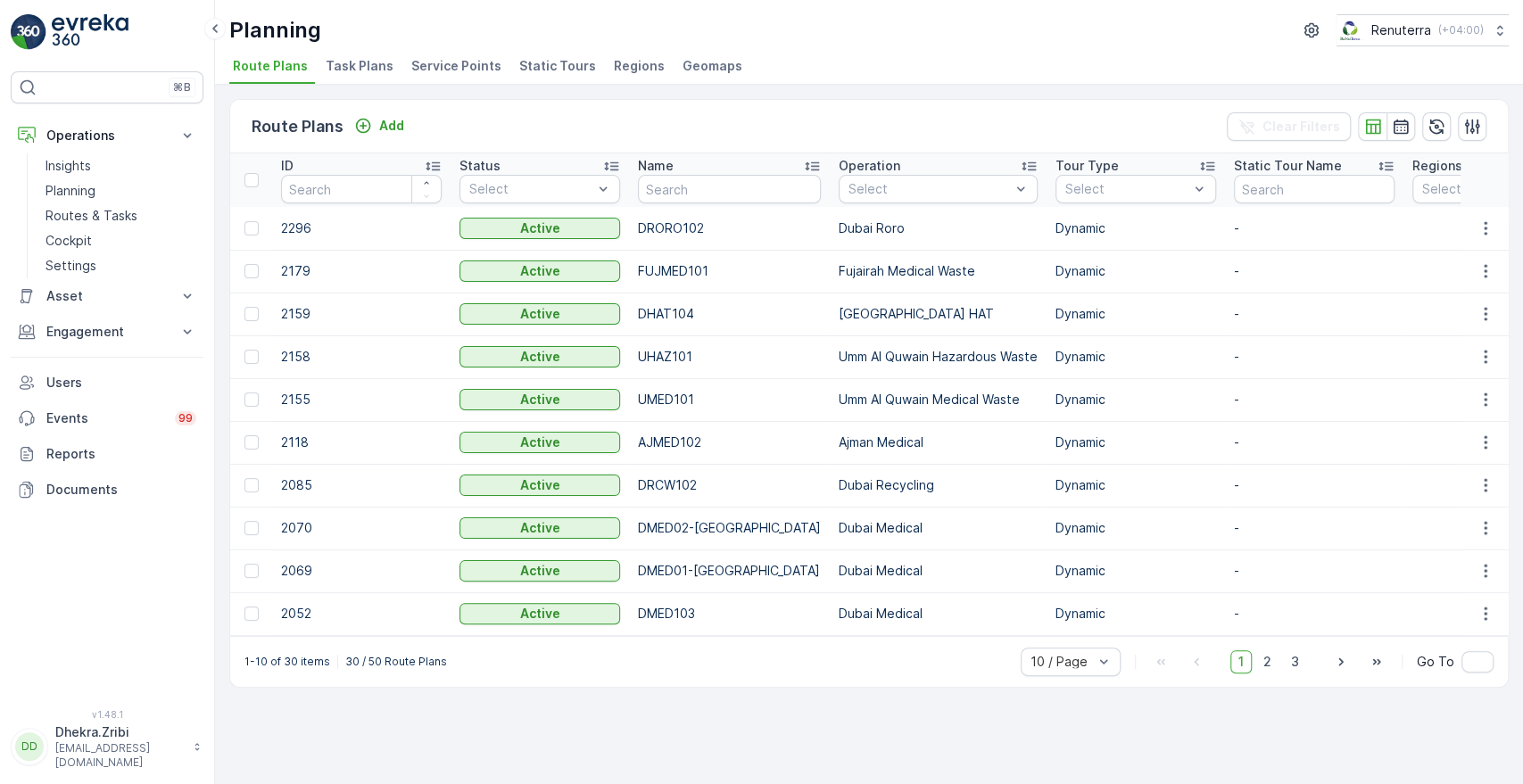
click at [423, 60] on span "Service Points" at bounding box center [456, 66] width 90 height 18
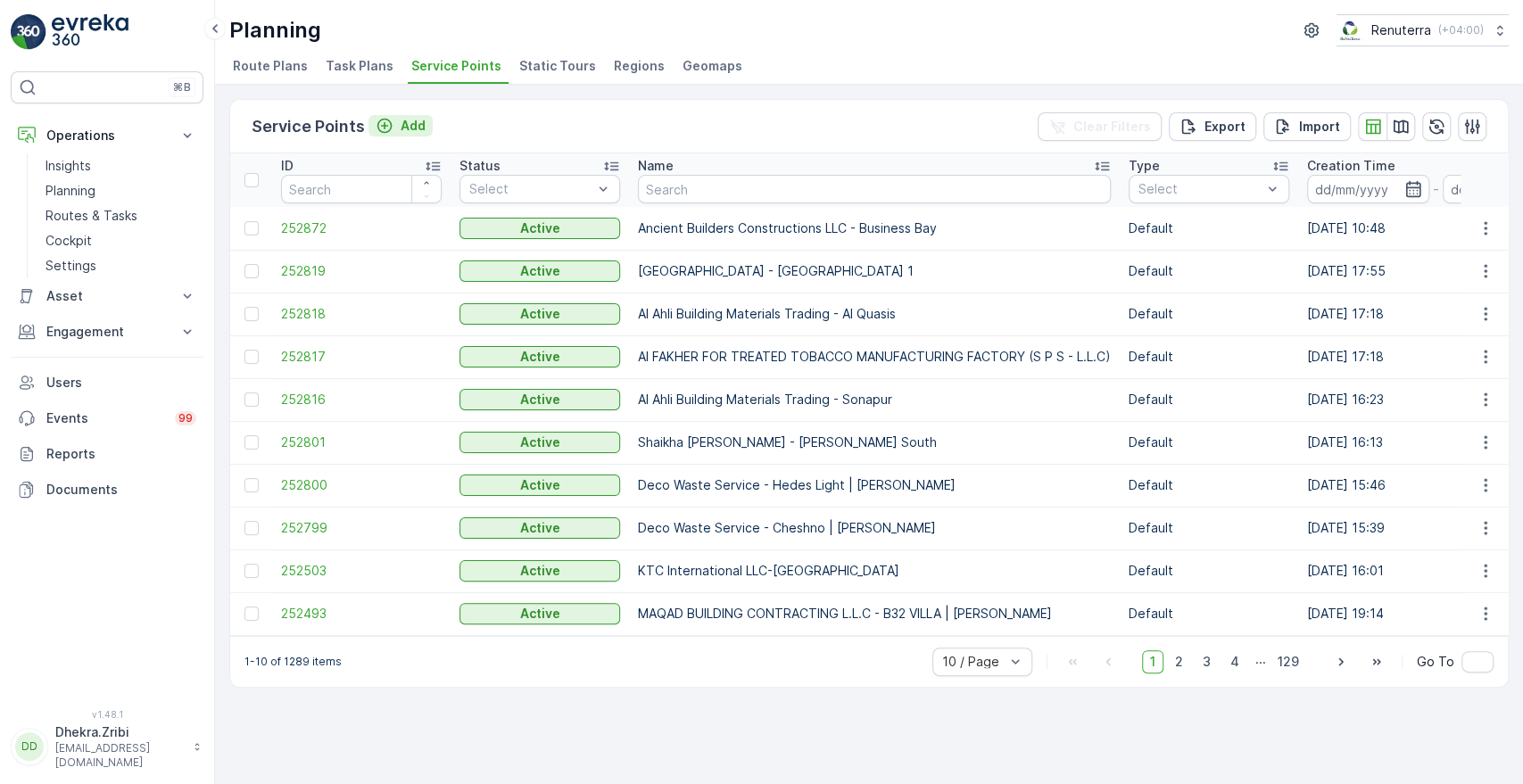
click at [417, 130] on p "Add" at bounding box center [412, 126] width 25 height 18
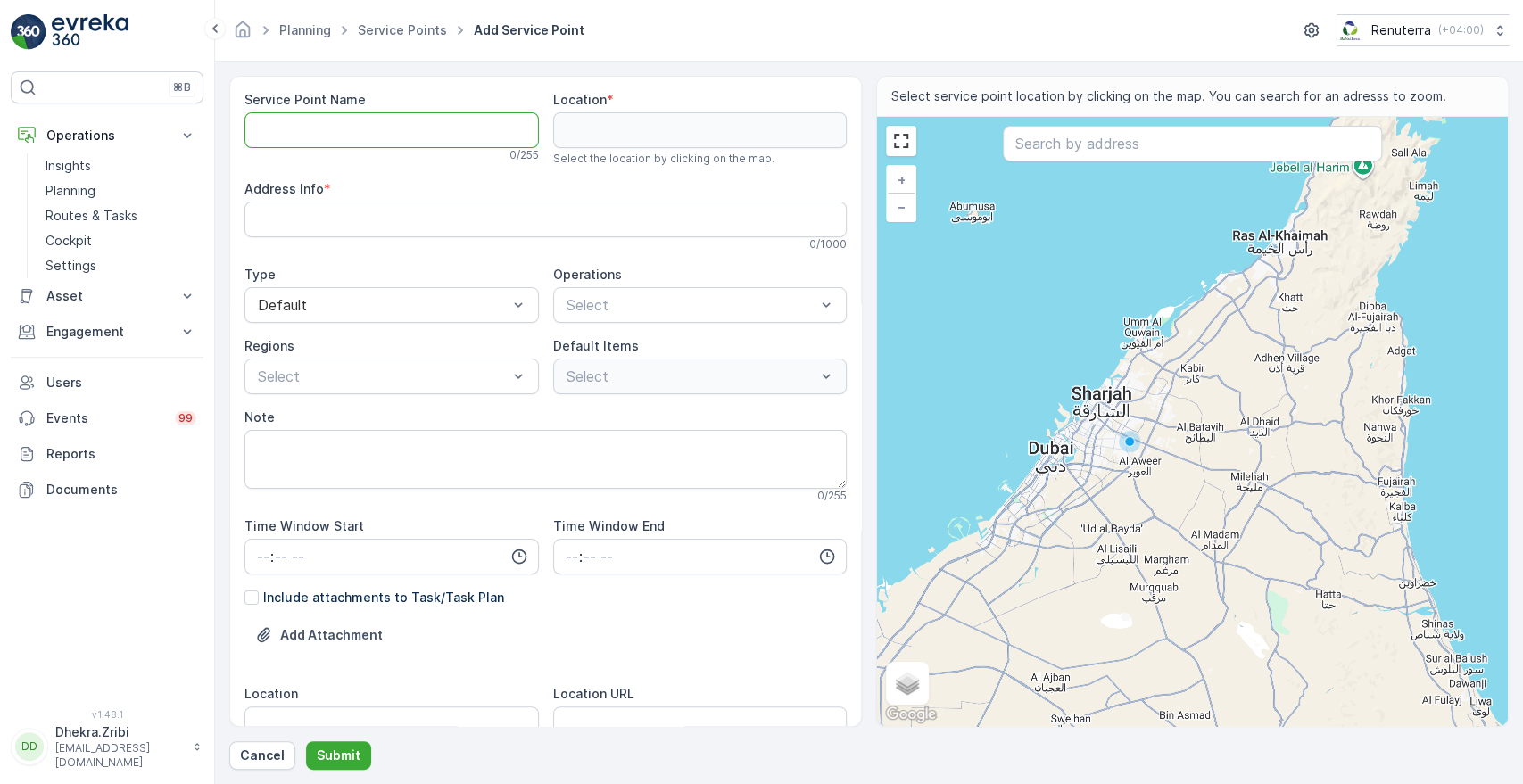
click at [427, 126] on Name "Service Point Name" at bounding box center [392, 130] width 295 height 36
type Name "d"
type Name "D"
click at [335, 145] on Name "Service Point Name" at bounding box center [392, 130] width 295 height 36
paste Name "Deco Waste Service - Masat al Hurier | Jabel Ali"
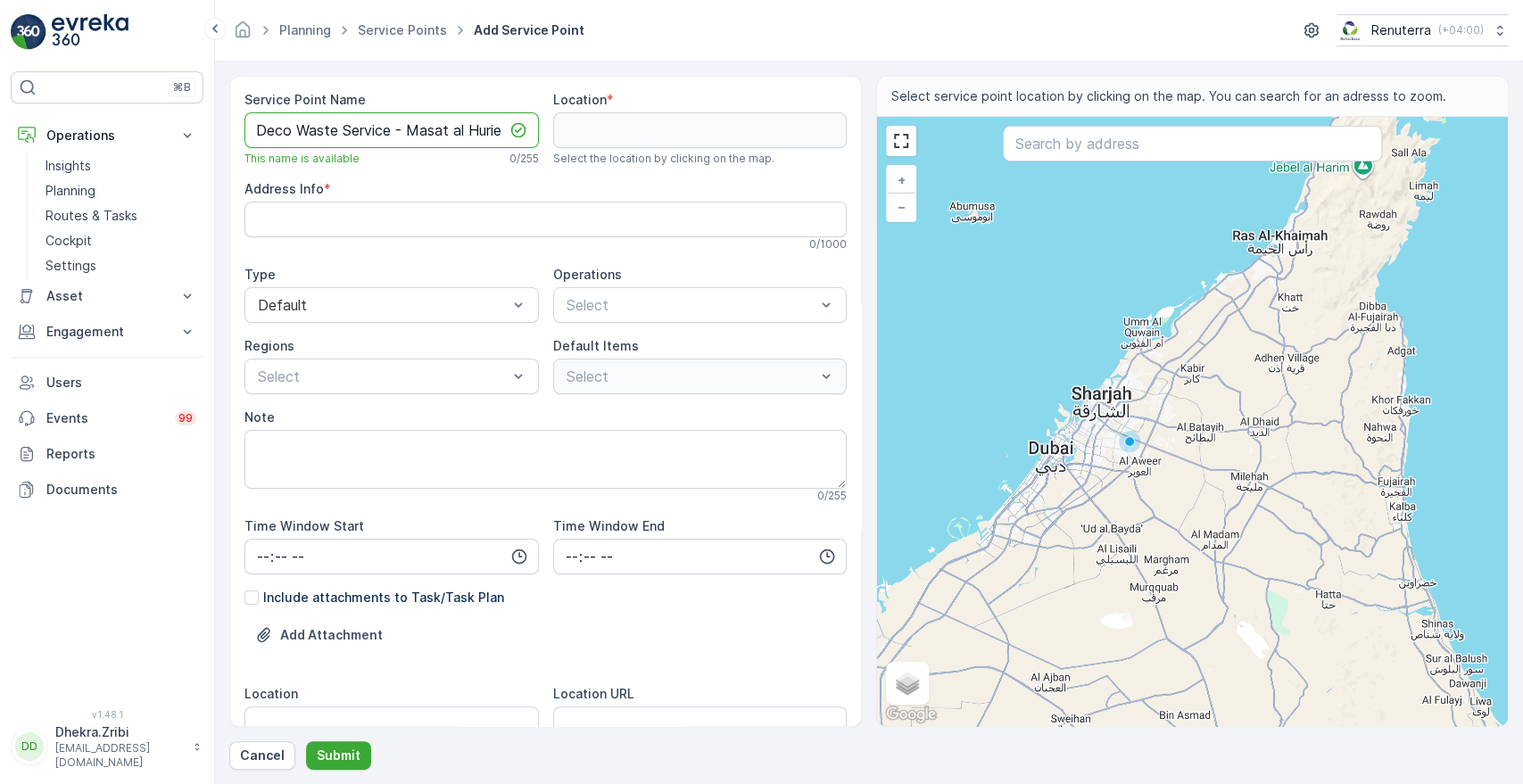
scroll to position [0, 79]
type Name "Deco Waste Service - Masat al Hurier | Jabel Ali"
click at [1050, 154] on input "text" at bounding box center [1193, 144] width 379 height 36
paste input "ANN Offset Printing Press L.L.C."
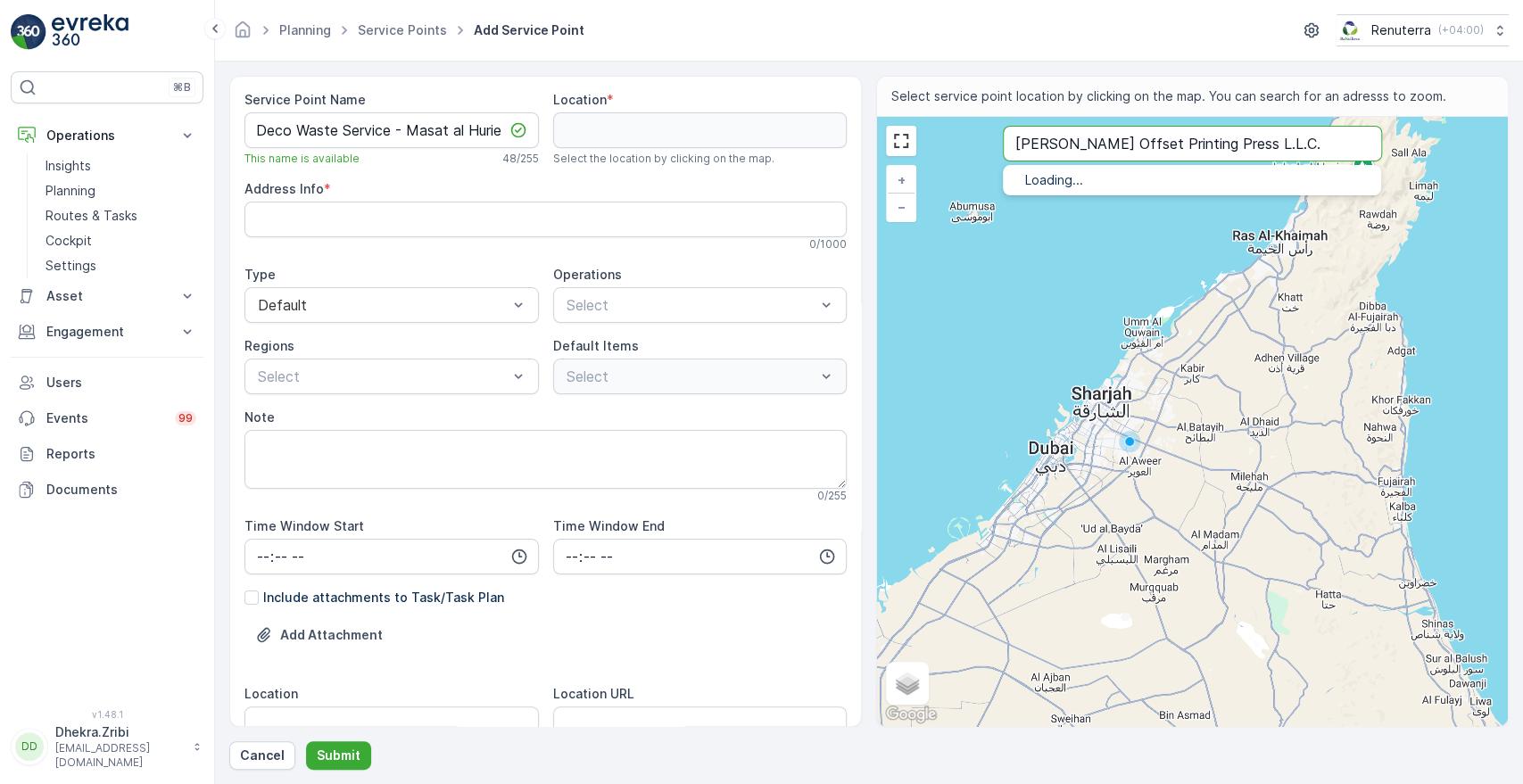
type input "ANN Offset Printing Press L.L.C."
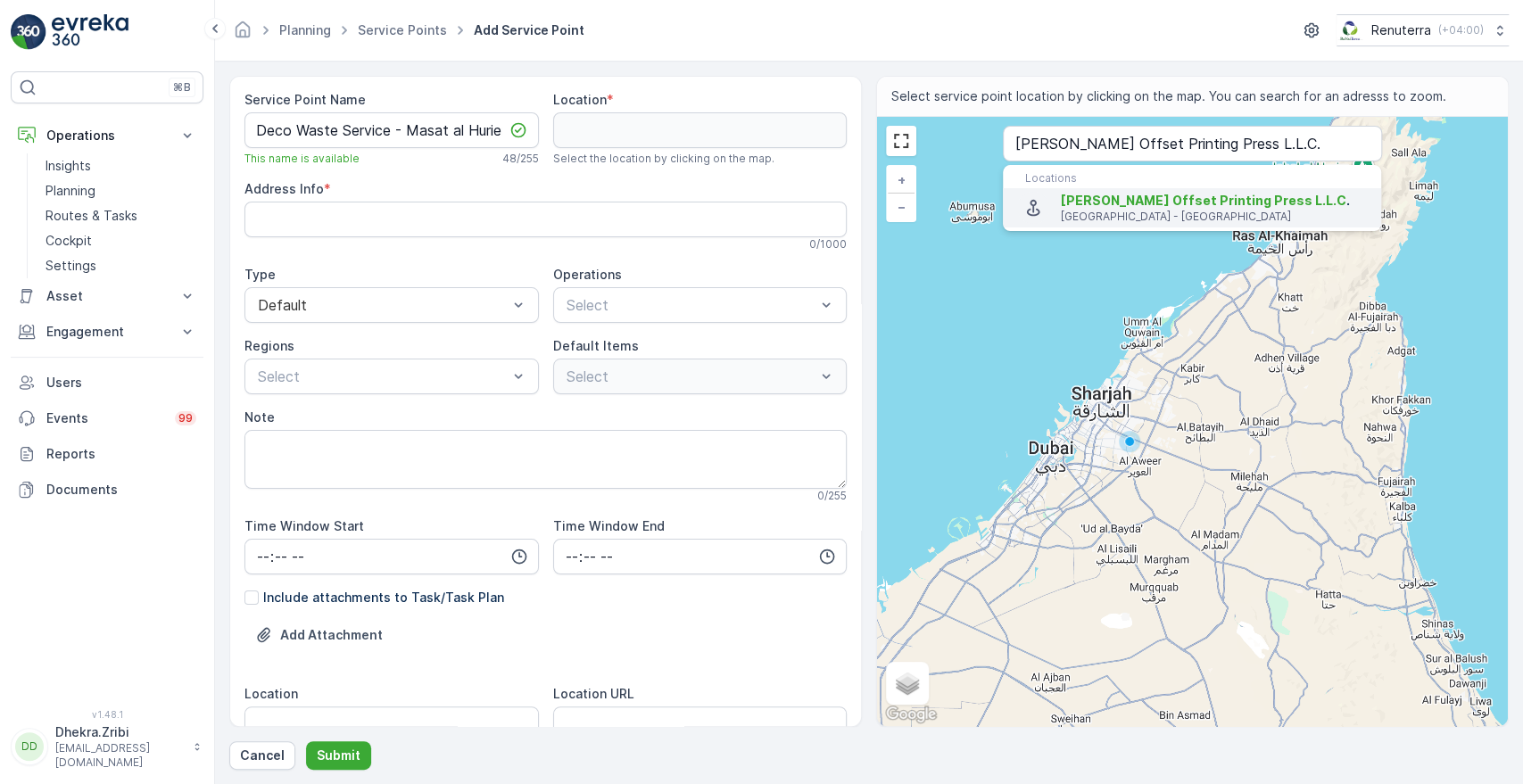
click at [1082, 202] on span "ANN Offset Printing Press L.L.C" at bounding box center [1203, 199] width 285 height 15
type input "24.9985731,55.12752769999999"
type Info "Mina Jebel Ali - Jabal Ali Industrial First - Dubai - United Arab Emirates"
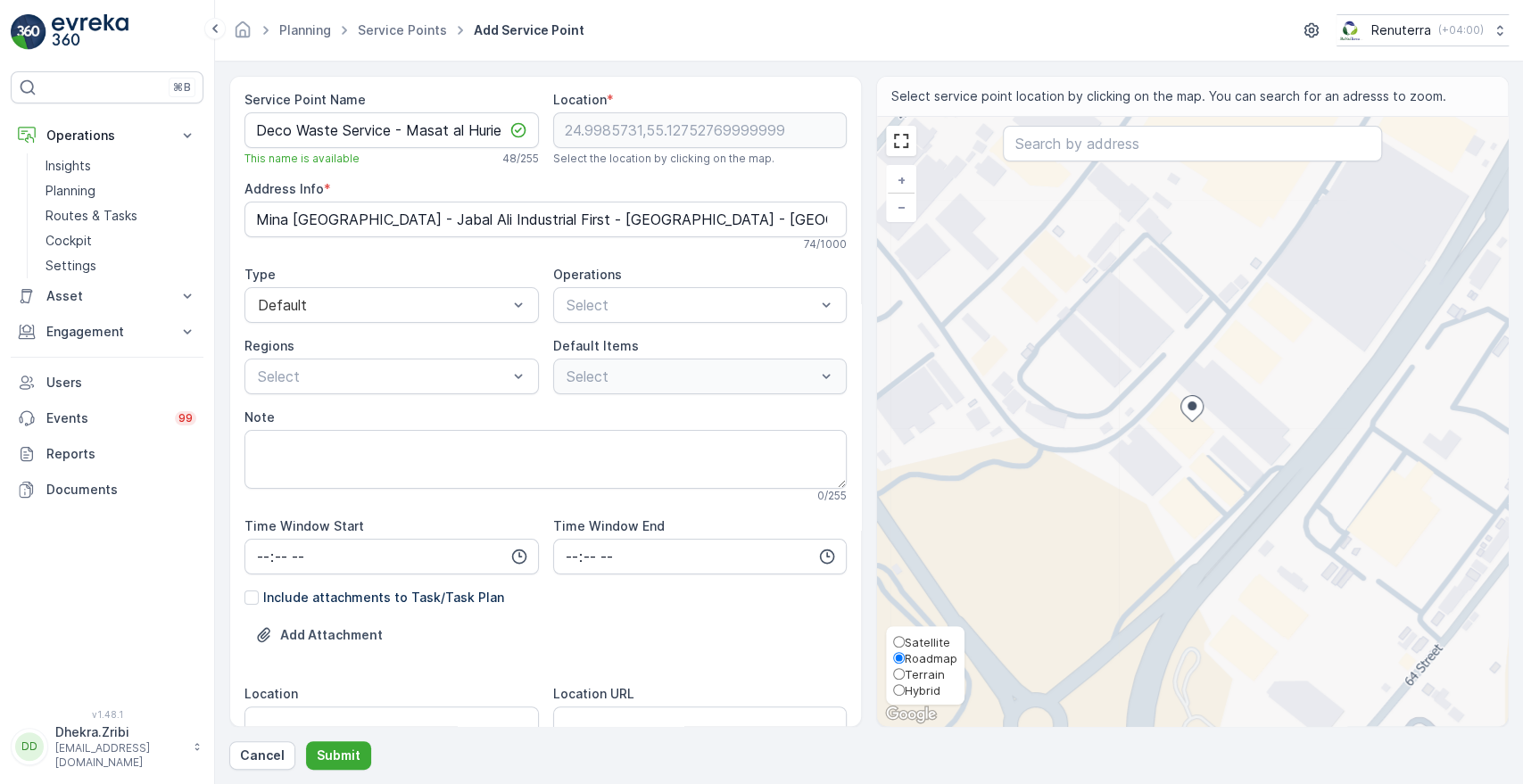
click at [917, 646] on span "Satellite" at bounding box center [927, 642] width 45 height 14
click at [905, 646] on input "Satellite" at bounding box center [900, 642] width 12 height 12
radio input "true"
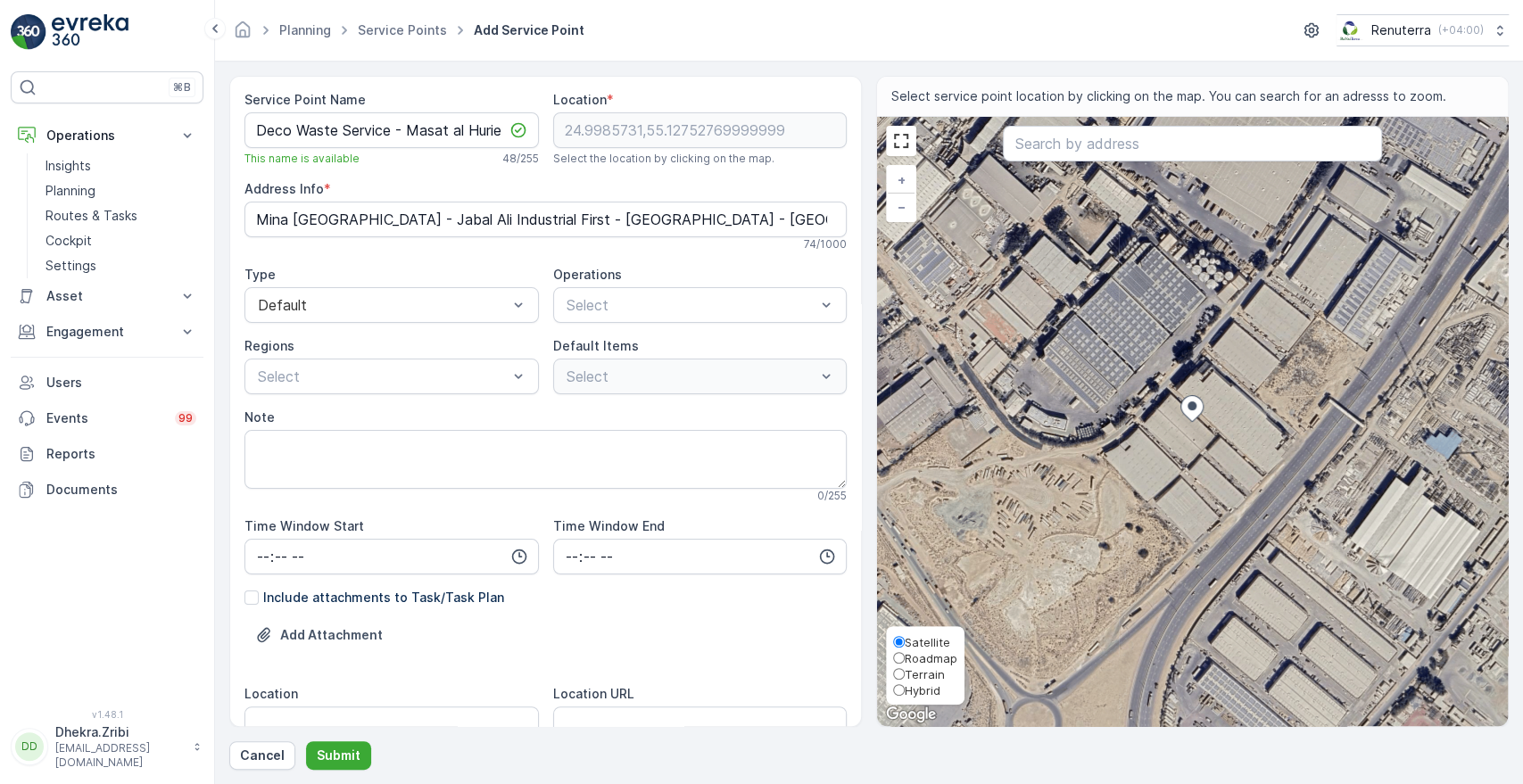
click at [909, 656] on span "Roadmap" at bounding box center [930, 658] width 52 height 14
click at [905, 656] on input "Roadmap" at bounding box center [900, 658] width 12 height 12
radio input "true"
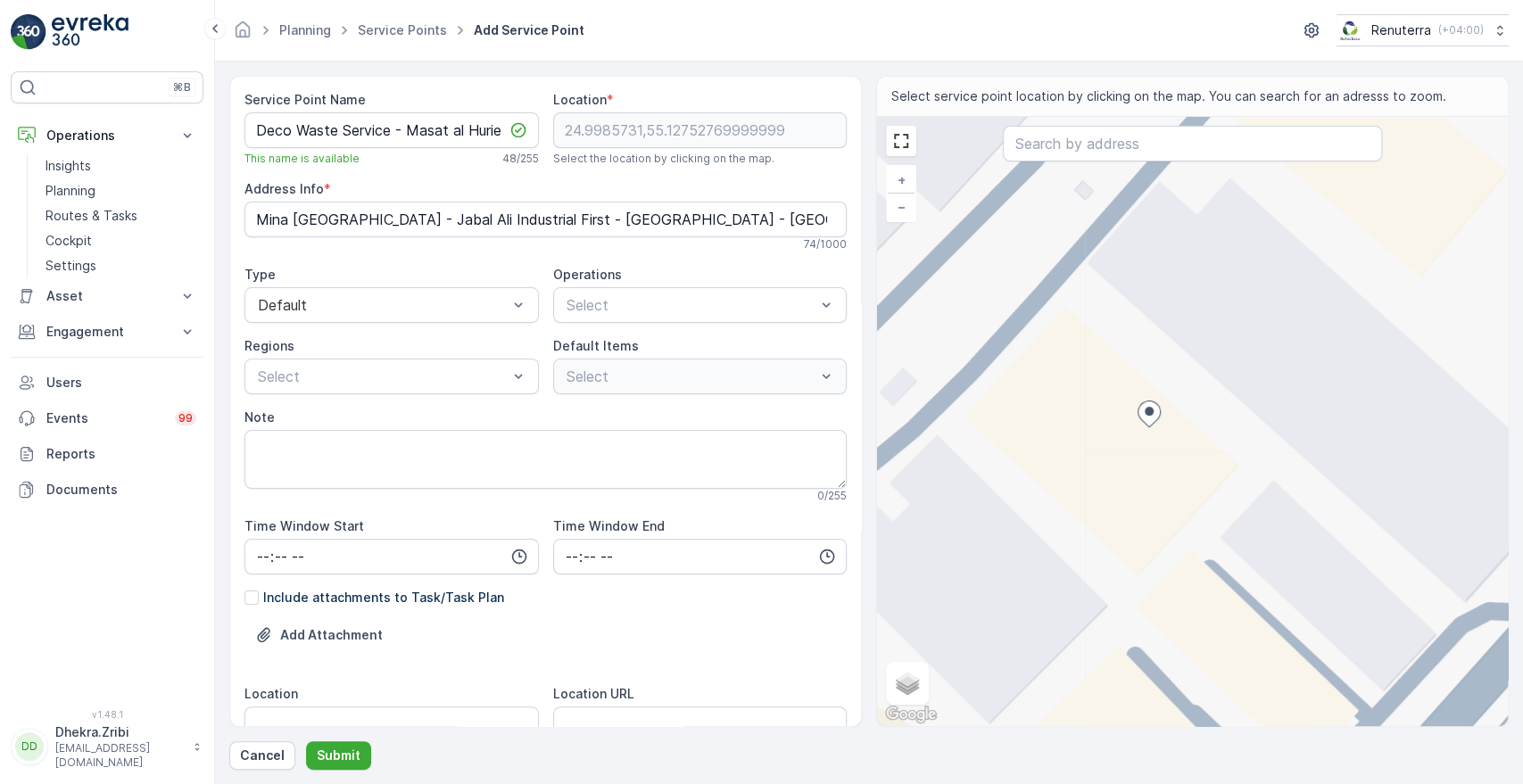
click at [1172, 389] on div "+ − Satellite Roadmap Terrain Hybrid Leaflet Keyboard shortcuts Map Data Map da…" at bounding box center [1193, 422] width 631 height 609
type input "24.998678482439114,55.127595444451984"
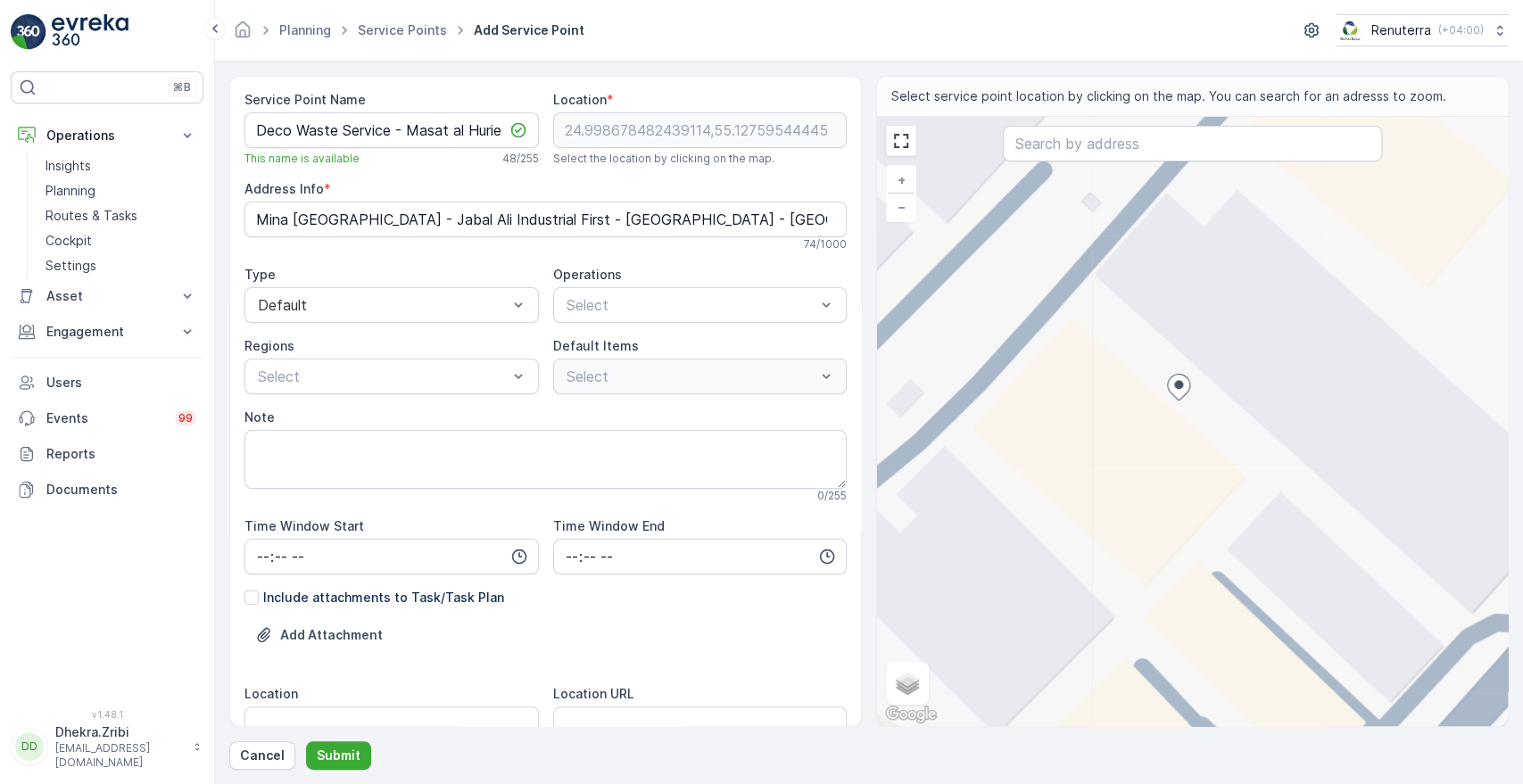
type Info "X4XG+FXP - Jebel Ali Industrial Area - Jabal Ali Industrial First - Dubai - Uni…"
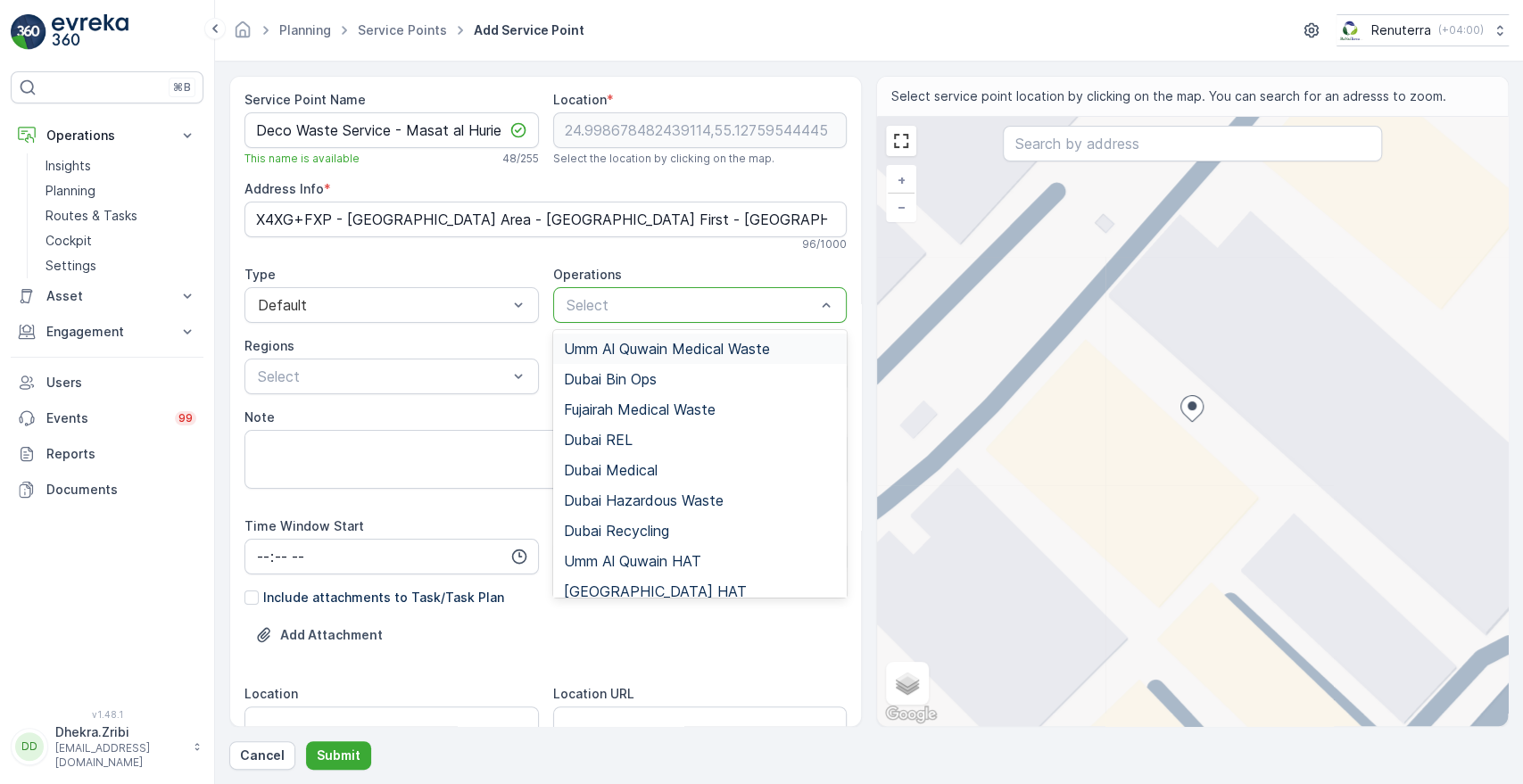
click at [650, 313] on div at bounding box center [691, 305] width 254 height 16
click at [578, 584] on span "[GEOGRAPHIC_DATA] HAT" at bounding box center [655, 592] width 182 height 16
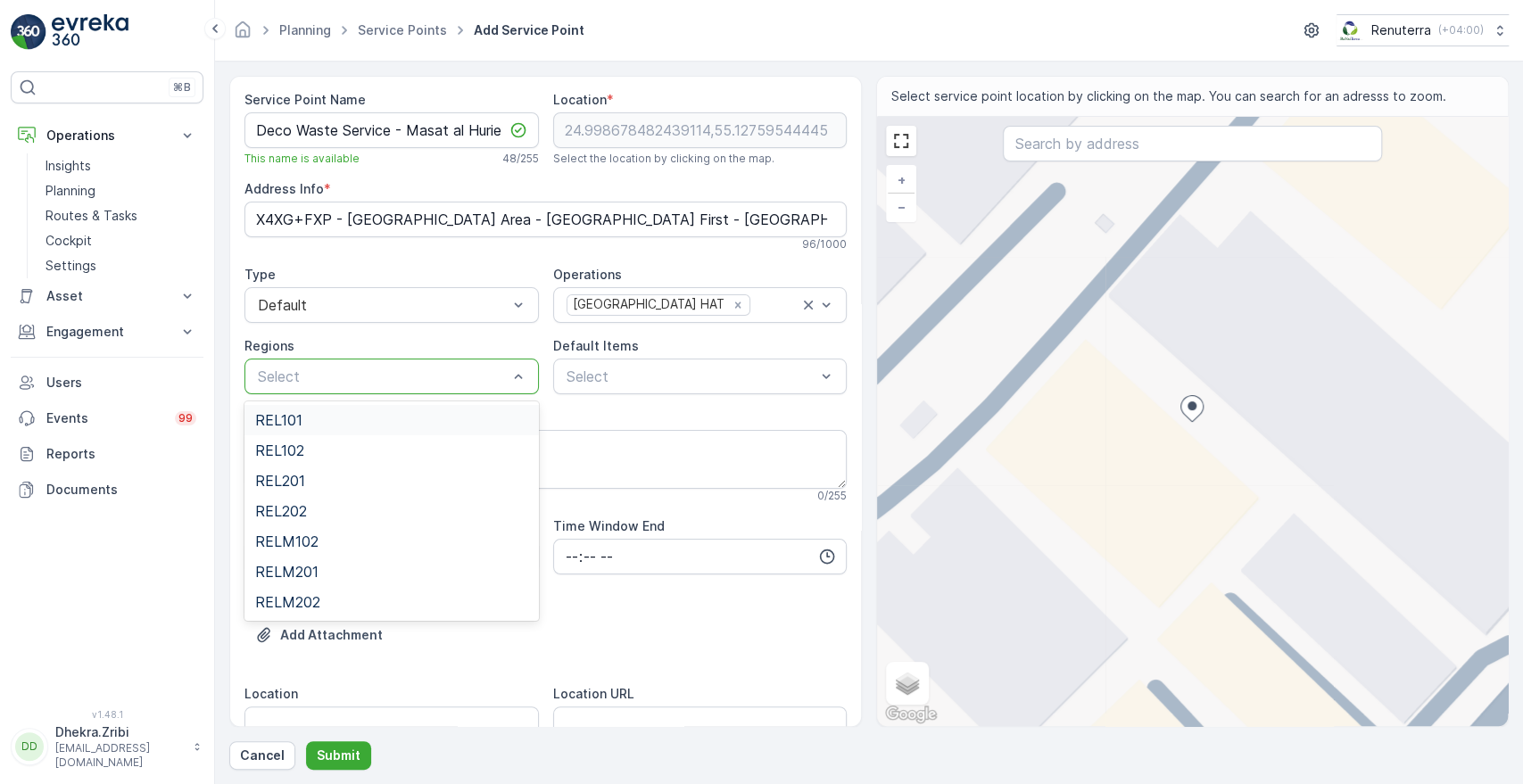
click at [463, 383] on div at bounding box center [383, 377] width 254 height 16
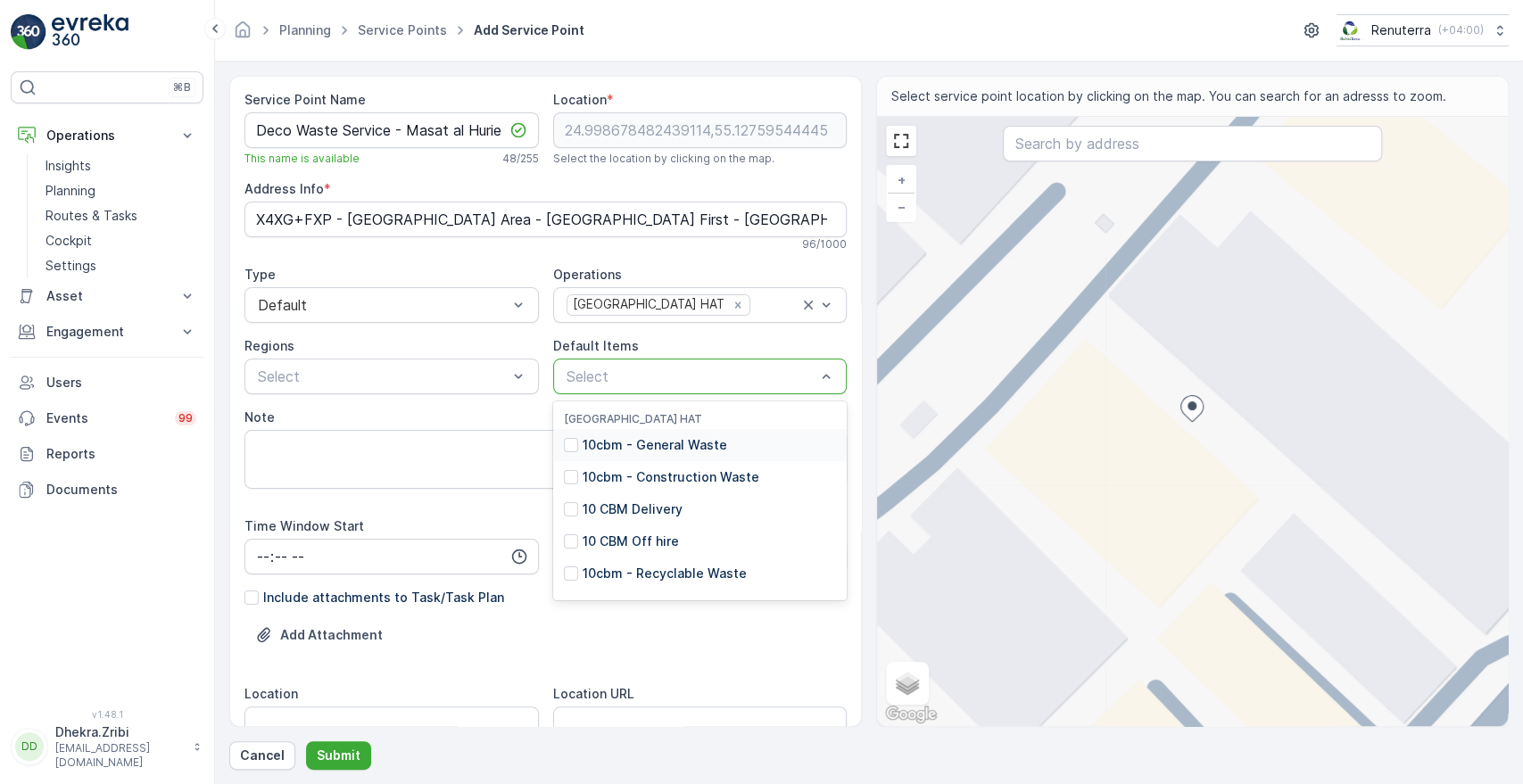
click at [594, 388] on div "Select" at bounding box center [700, 377] width 295 height 36
click at [643, 447] on p "10cbm - General Waste" at bounding box center [655, 445] width 145 height 18
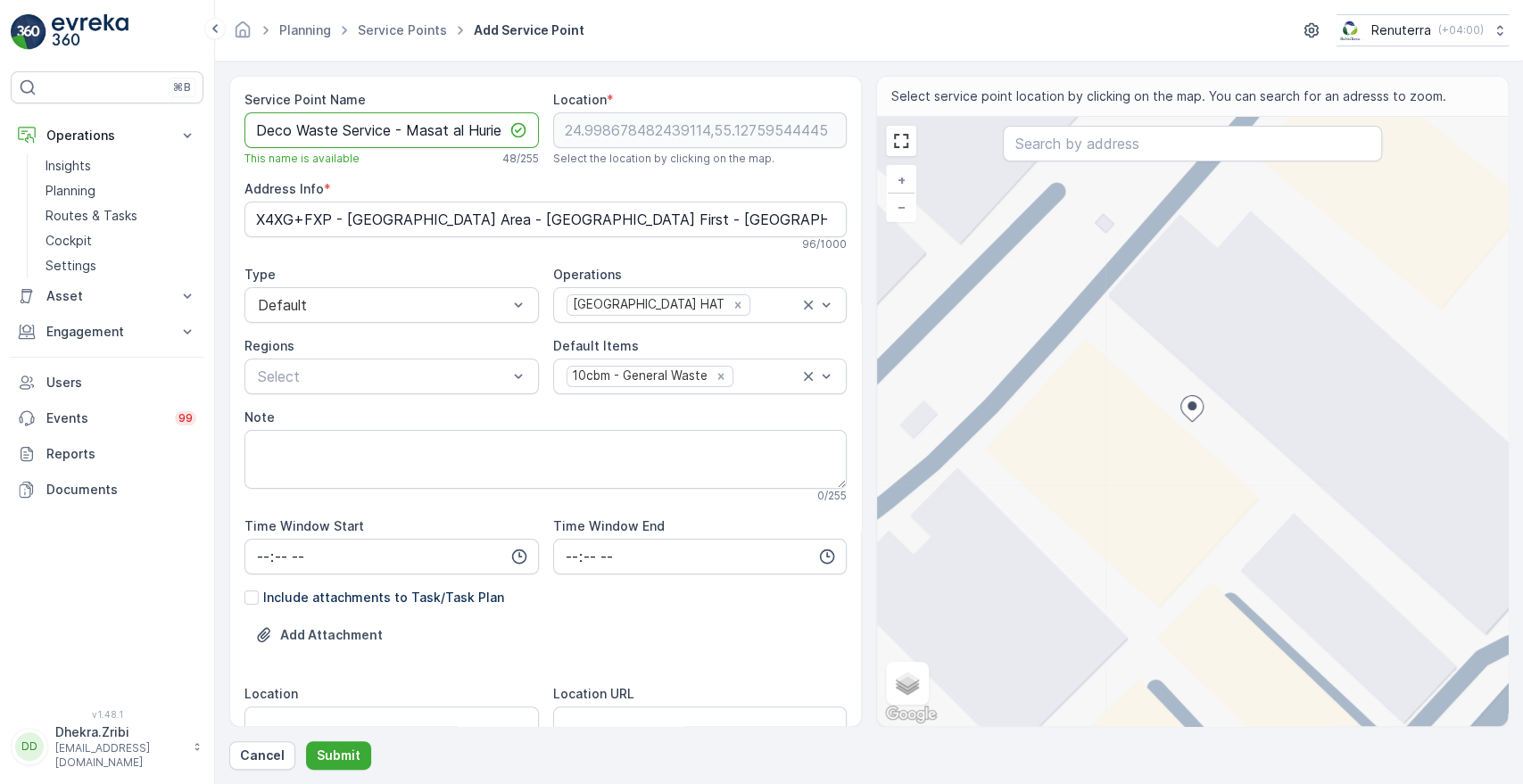
click at [460, 127] on Name "Deco Waste Service - Masat al Hurier | Jabel Ali" at bounding box center [392, 130] width 295 height 36
click at [568, 119] on div "Service Point Name Deco Waste Service - Masat Al Hurier | Jabel Ali This name i…" at bounding box center [545, 666] width 603 height 1151
type Name "Deco Waste Service - Masat Al Hurier | [PERSON_NAME]"
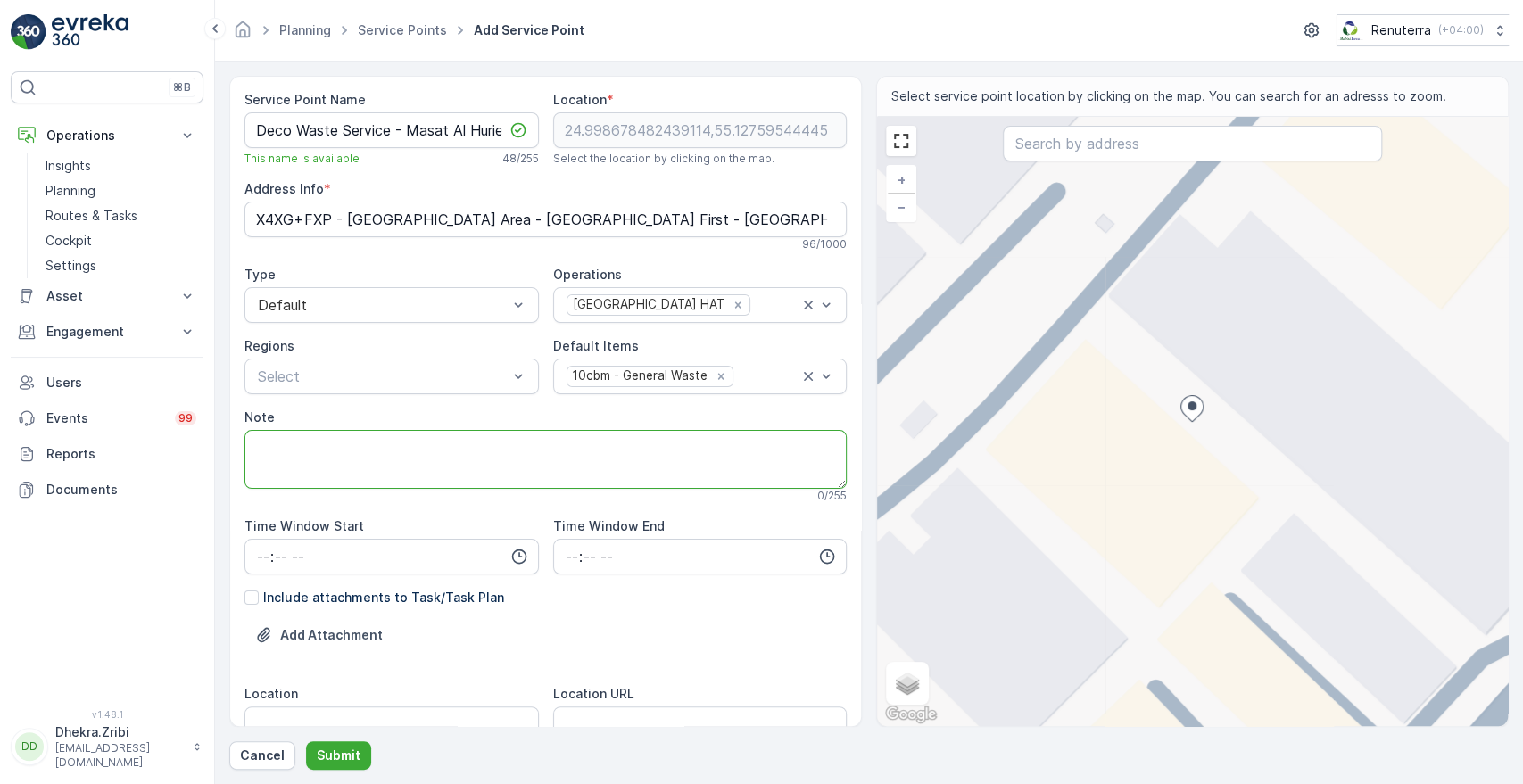
click at [743, 453] on textarea "Note" at bounding box center [545, 460] width 603 height 59
click at [832, 659] on div "Add Attachment" at bounding box center [545, 646] width 603 height 50
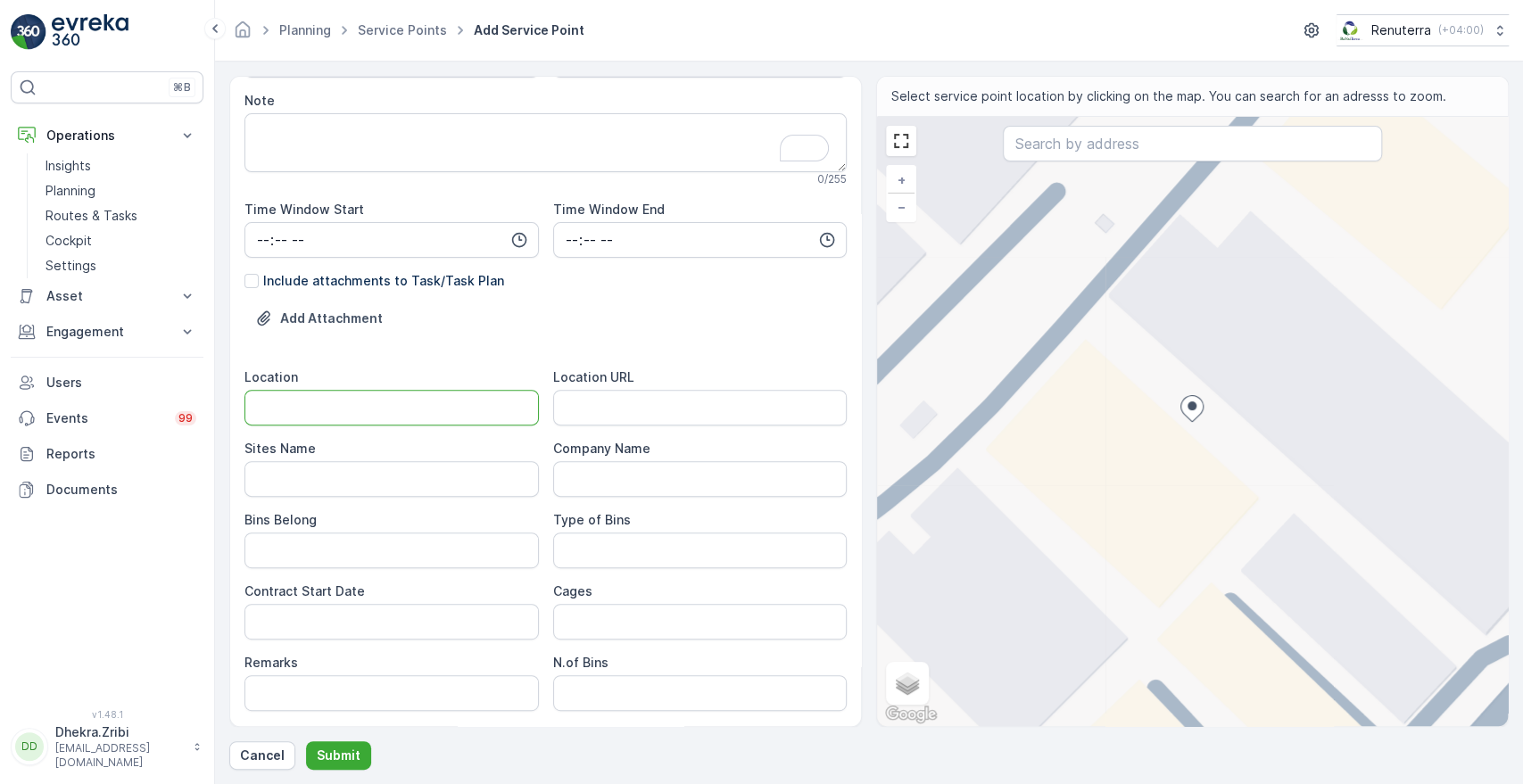
click at [349, 413] on input "Location" at bounding box center [392, 407] width 295 height 36
type input "[PERSON_NAME]"
click at [401, 479] on Name "Sites Name" at bounding box center [392, 479] width 295 height 36
type Name "[PERSON_NAME]"
click at [468, 550] on Belong "Bins Belong" at bounding box center [392, 550] width 295 height 36
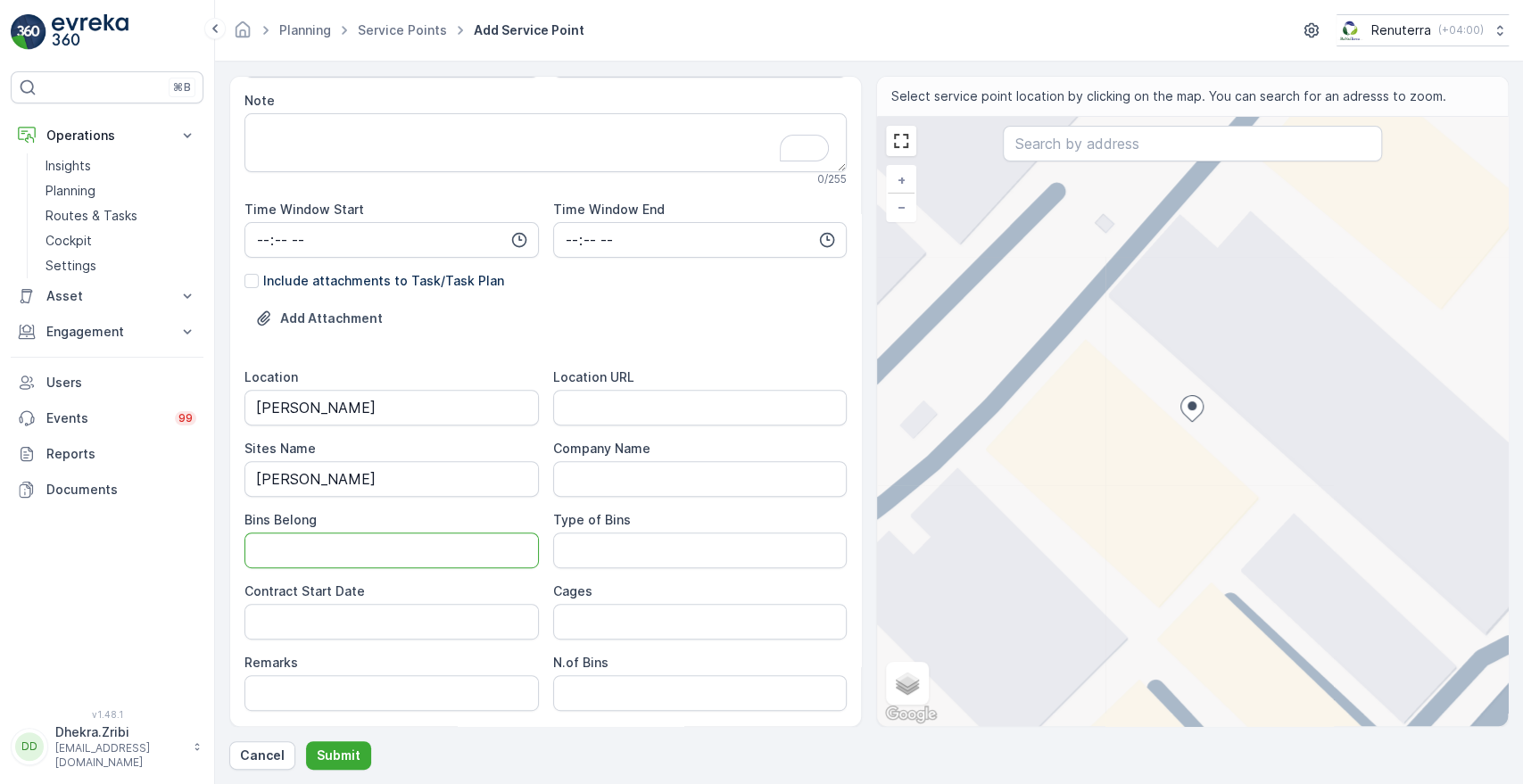
type Belong "Service Provider"
click at [617, 540] on Bins "Type of Bins" at bounding box center [700, 550] width 295 height 36
type Bins "10 CBM"
click at [429, 623] on Date "Contract Start Date" at bounding box center [392, 621] width 295 height 36
type Date "[DATE]"
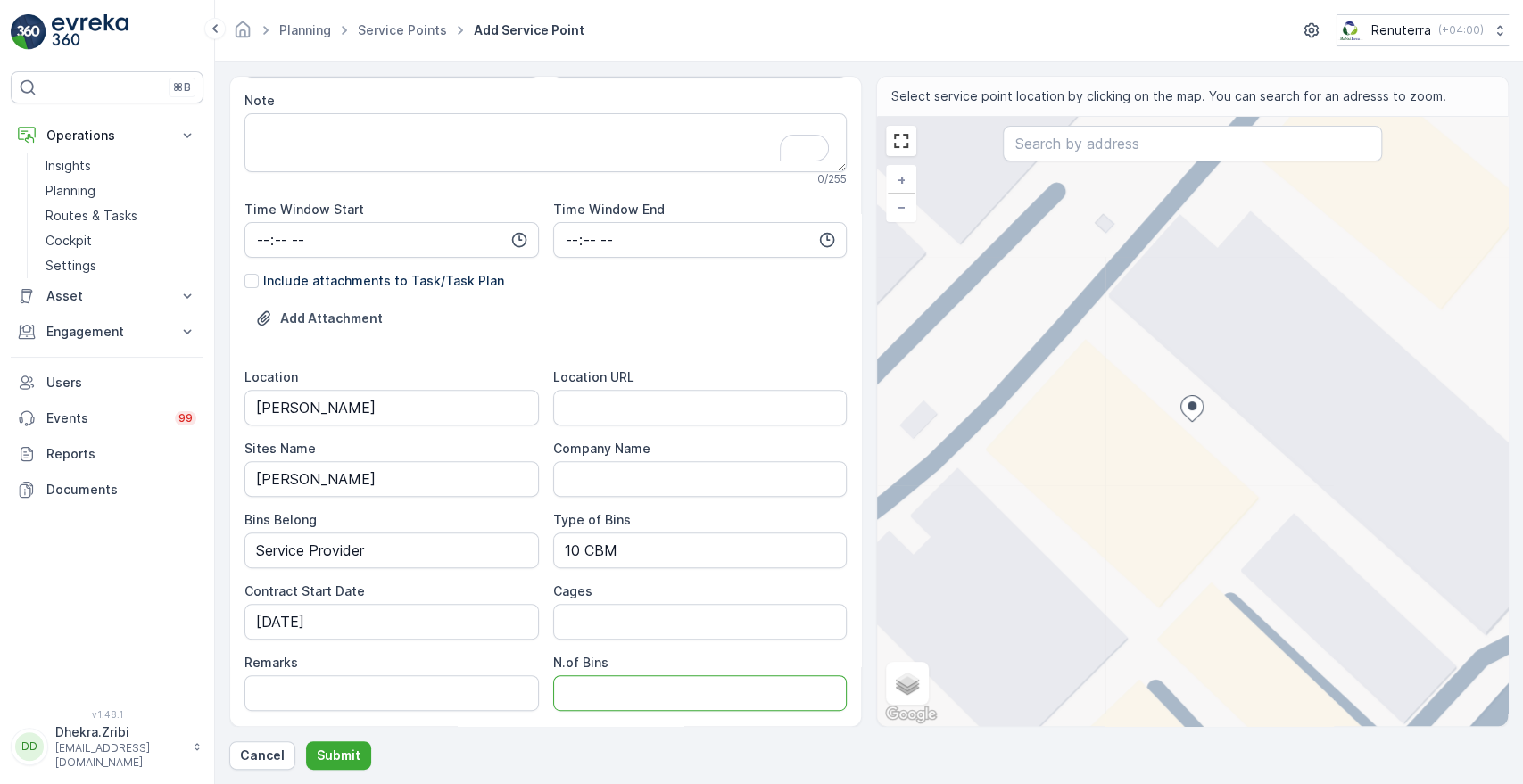
click at [594, 676] on Bins "N.of Bins" at bounding box center [700, 693] width 295 height 36
type Bins "1"
click at [632, 411] on URL "Location URL" at bounding box center [700, 407] width 295 height 36
paste URL "[URL][DOMAIN_NAME]"
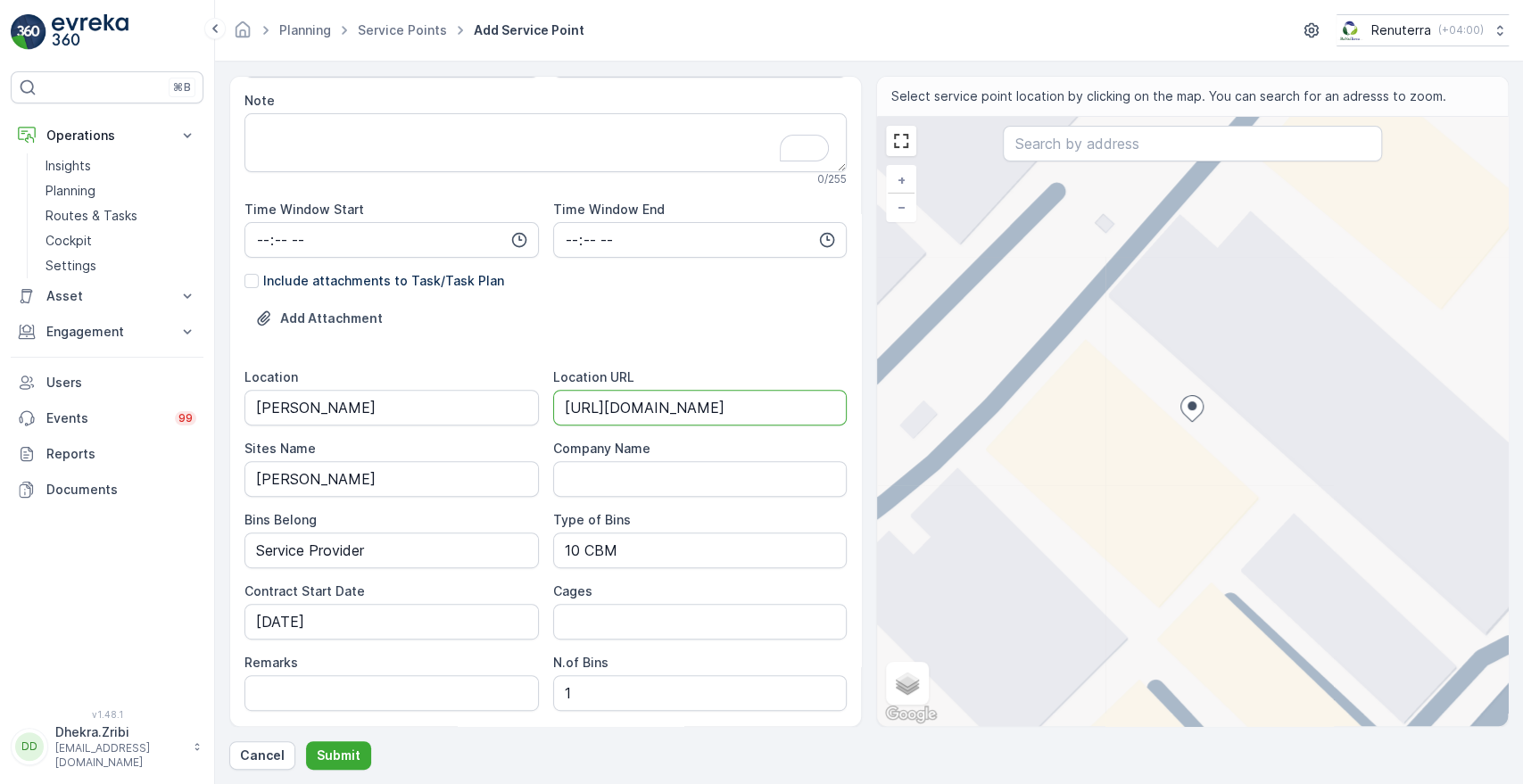
type URL "[URL][DOMAIN_NAME]"
click at [827, 668] on div "N.of Bins" at bounding box center [700, 663] width 295 height 18
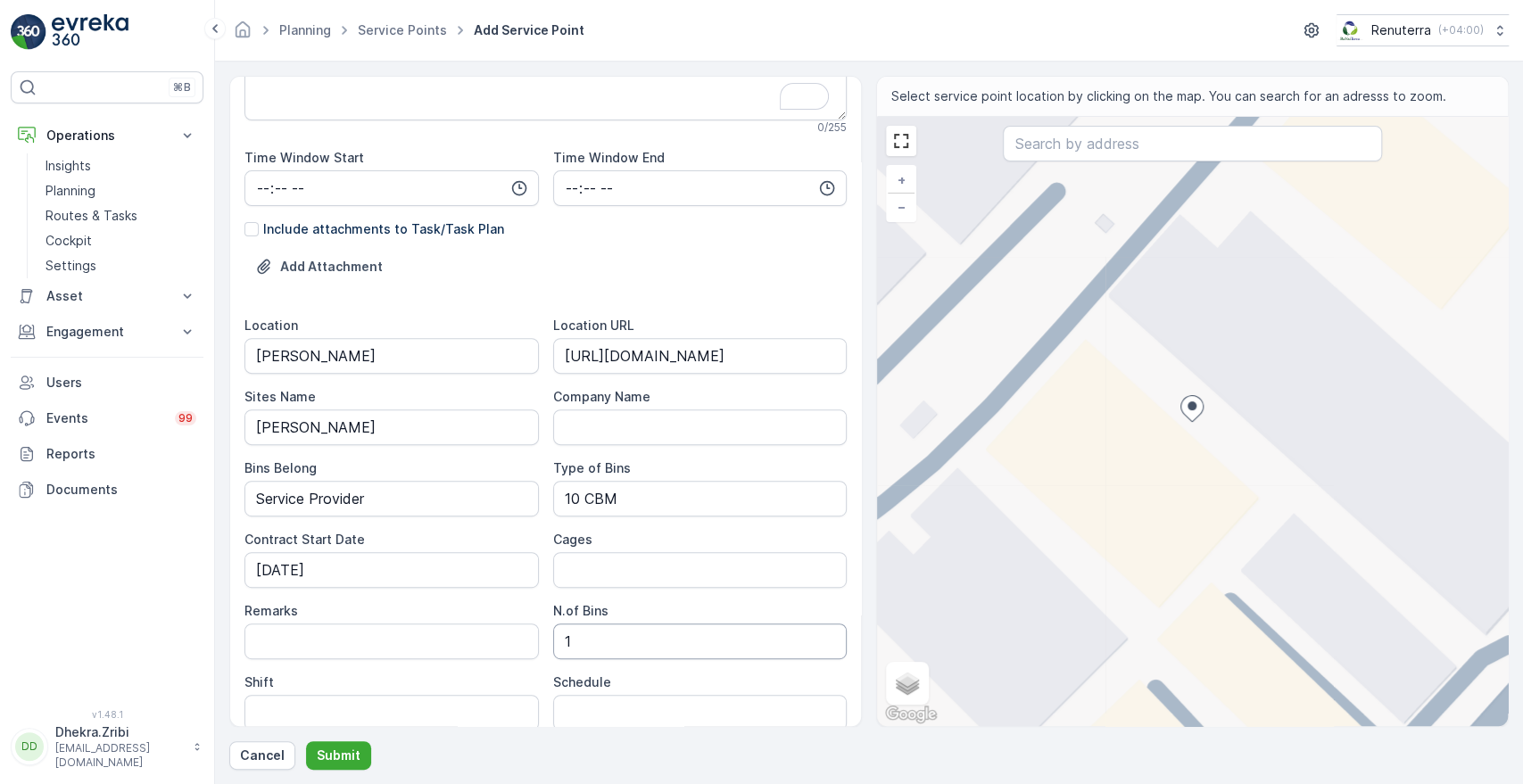
scroll to position [396, 0]
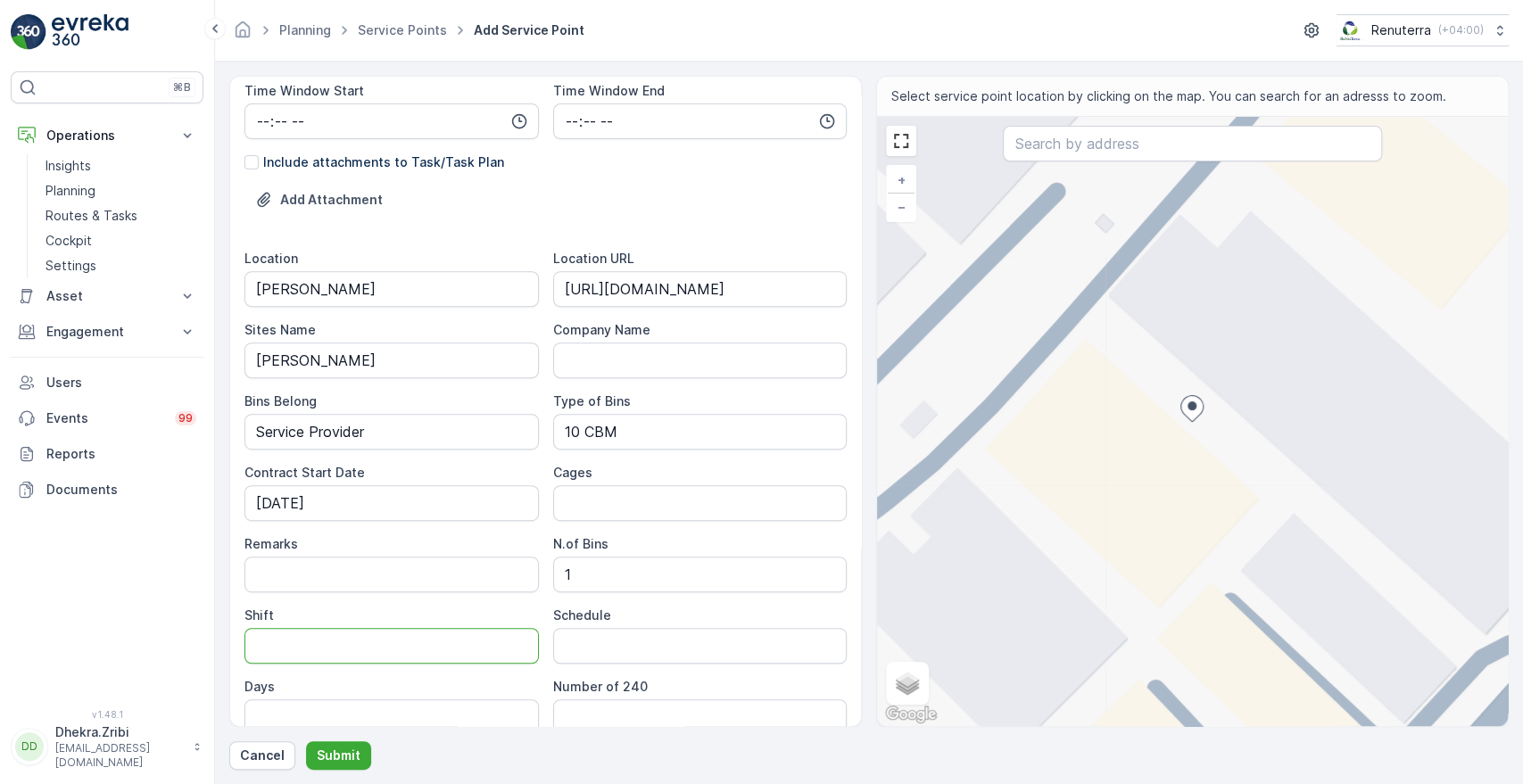
click at [288, 644] on input "Shift" at bounding box center [392, 646] width 295 height 36
type input "Day Shift"
click at [602, 655] on input "Schedule" at bounding box center [700, 646] width 295 height 36
type input "On Call Basis"
click at [802, 683] on div "Number of 240" at bounding box center [700, 686] width 295 height 18
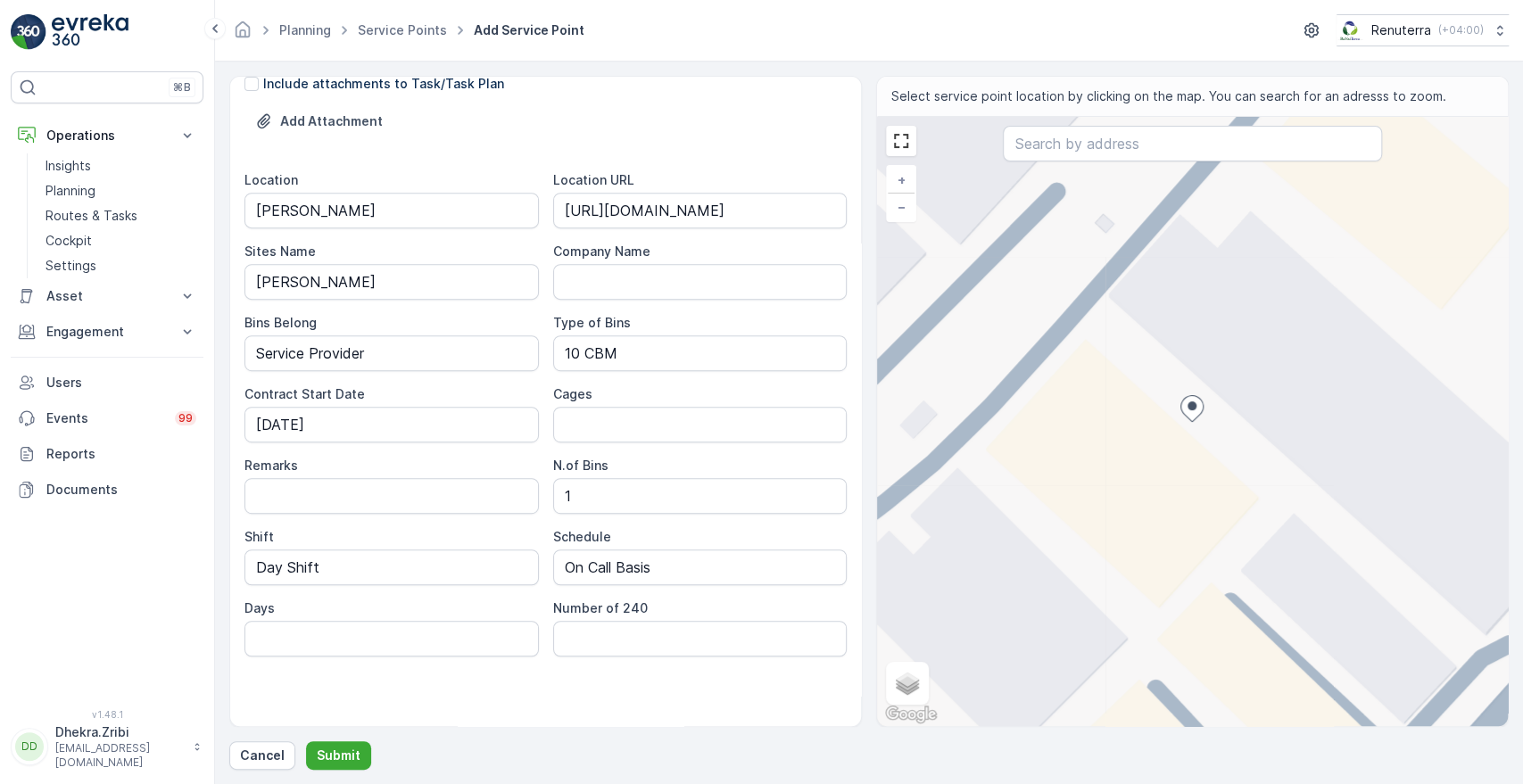
click at [847, 239] on div "Service Point Name Deco Waste Service - Masat Al Hurier | Jabel Ali This name i…" at bounding box center [544, 401] width 632 height 651
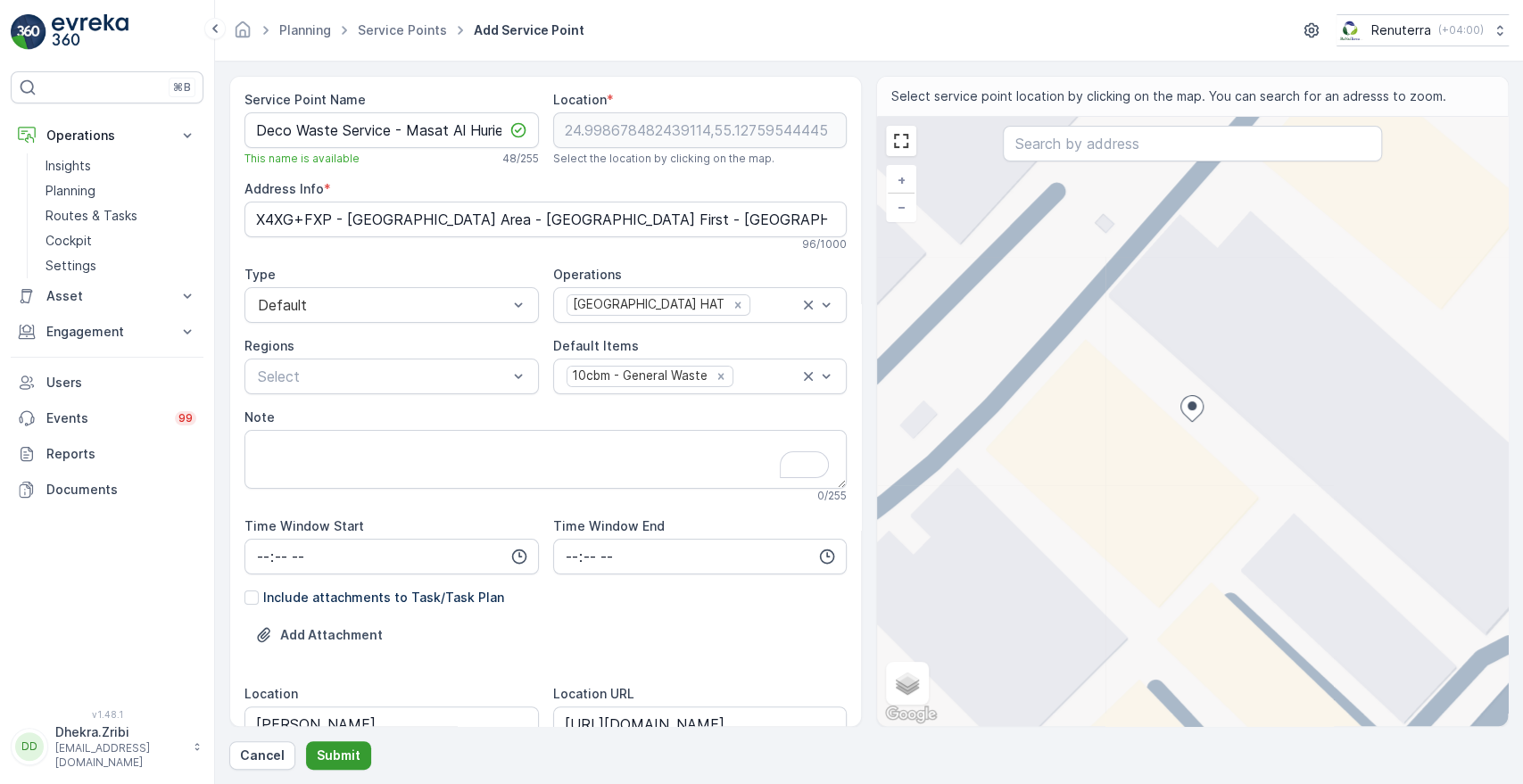
click at [349, 759] on p "Submit" at bounding box center [338, 755] width 43 height 18
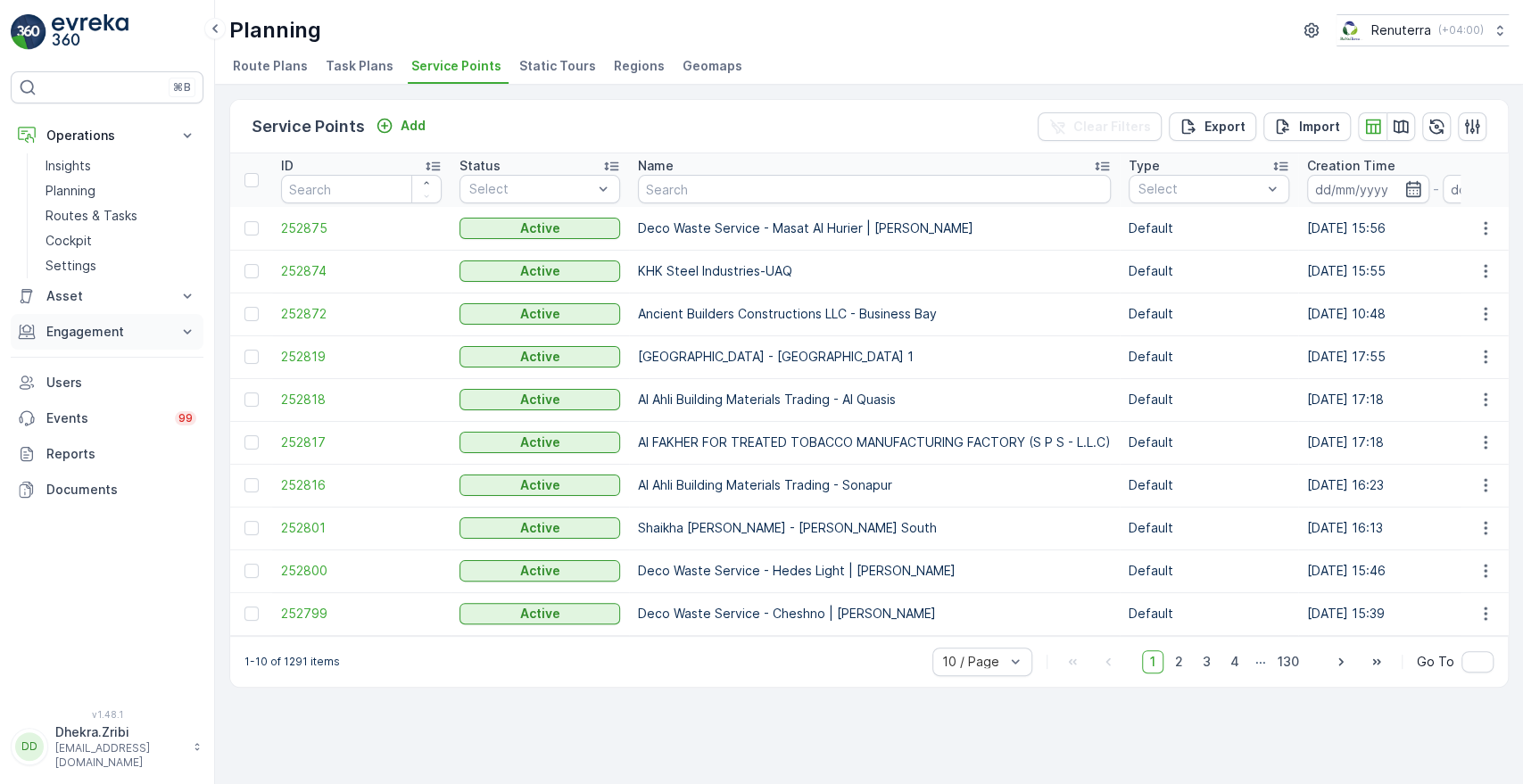
click at [185, 333] on icon at bounding box center [187, 331] width 18 height 18
click at [100, 439] on p "Service Points" at bounding box center [89, 437] width 87 height 18
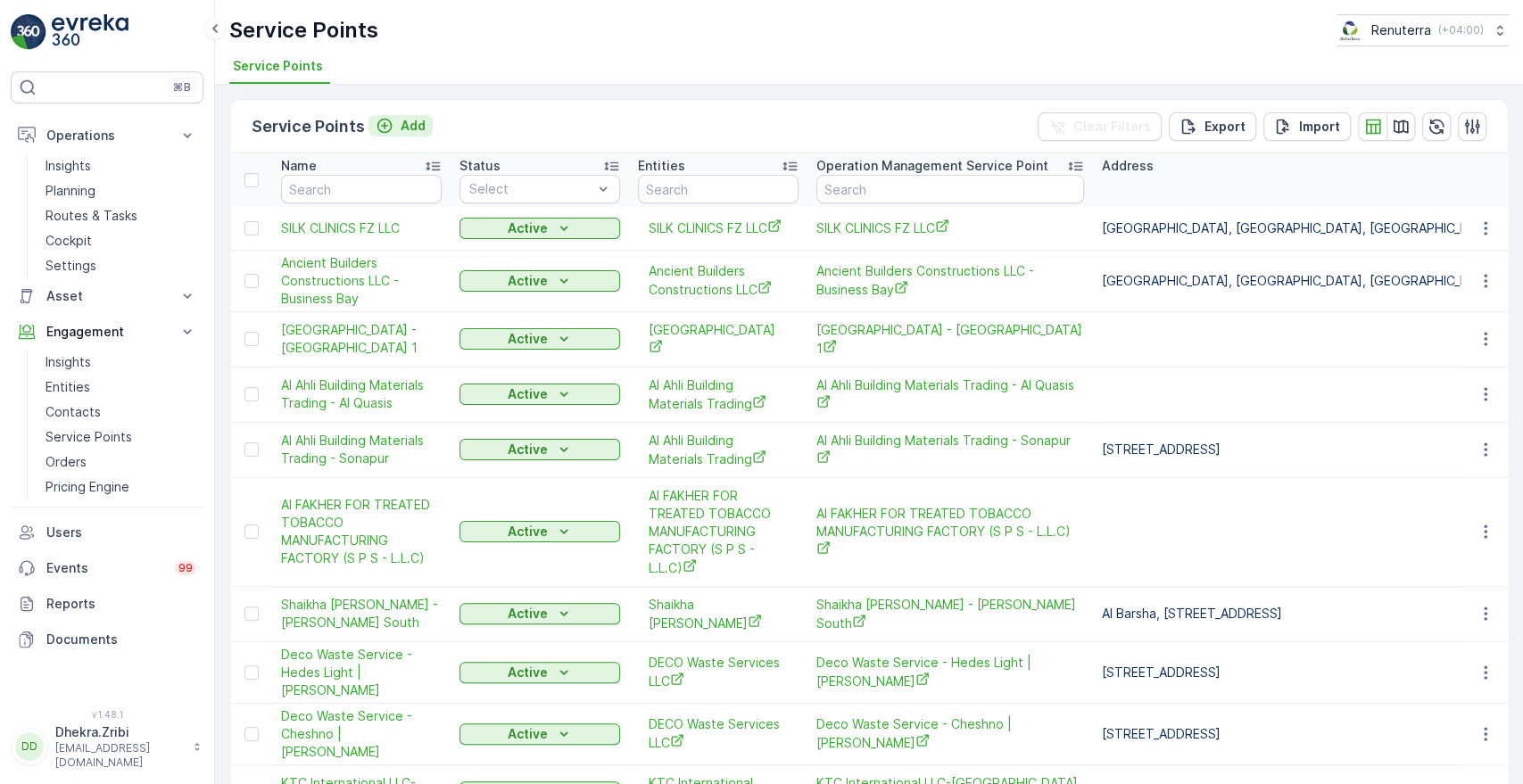
click at [397, 115] on button "Add" at bounding box center [400, 126] width 64 height 22
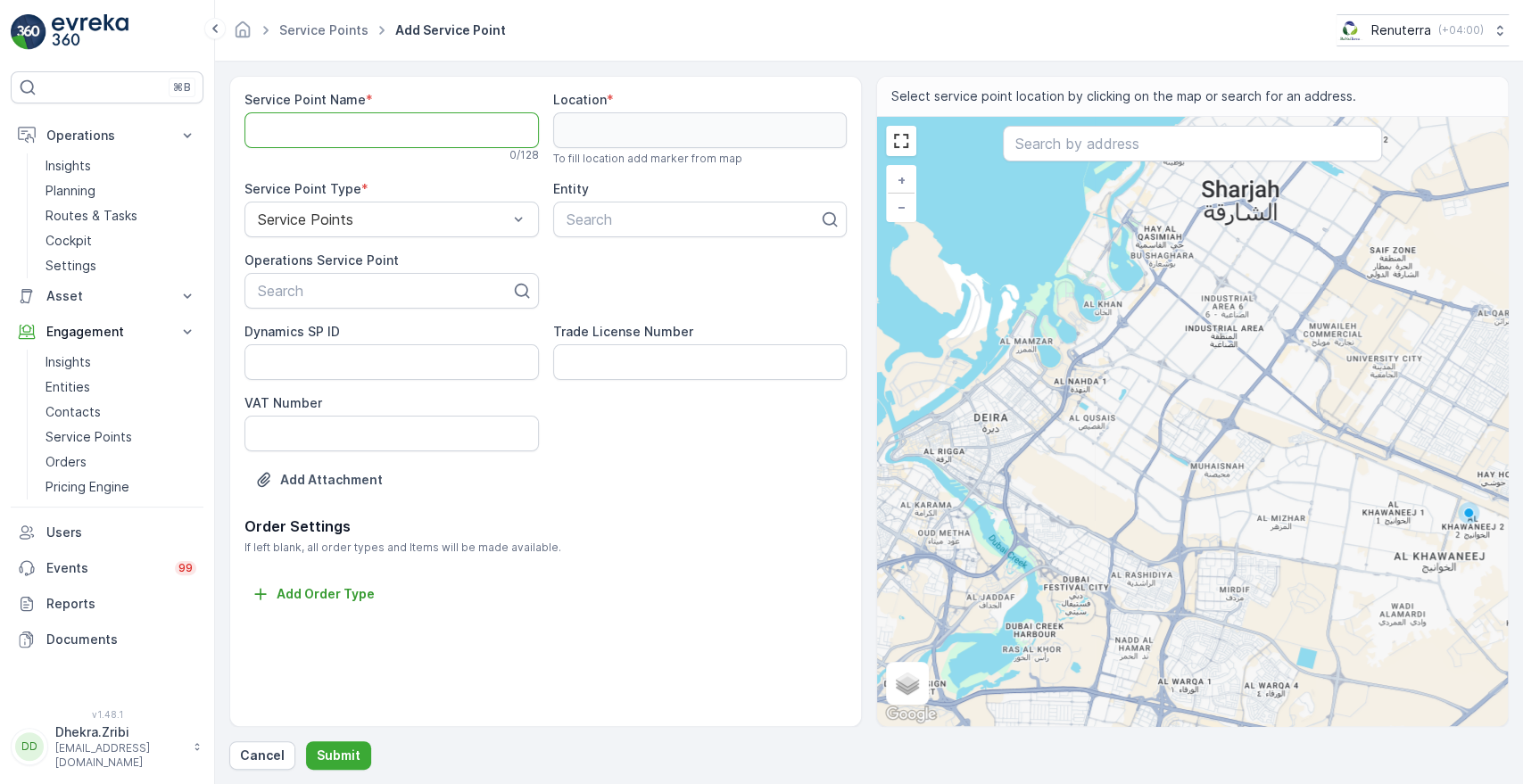
click at [400, 144] on Name "Service Point Name" at bounding box center [392, 130] width 295 height 36
paste Name "Deco Waste Service - Masat Al Hurier | [PERSON_NAME]"
type Name "Deco Waste Service - Masat Al Hurier | [PERSON_NAME]"
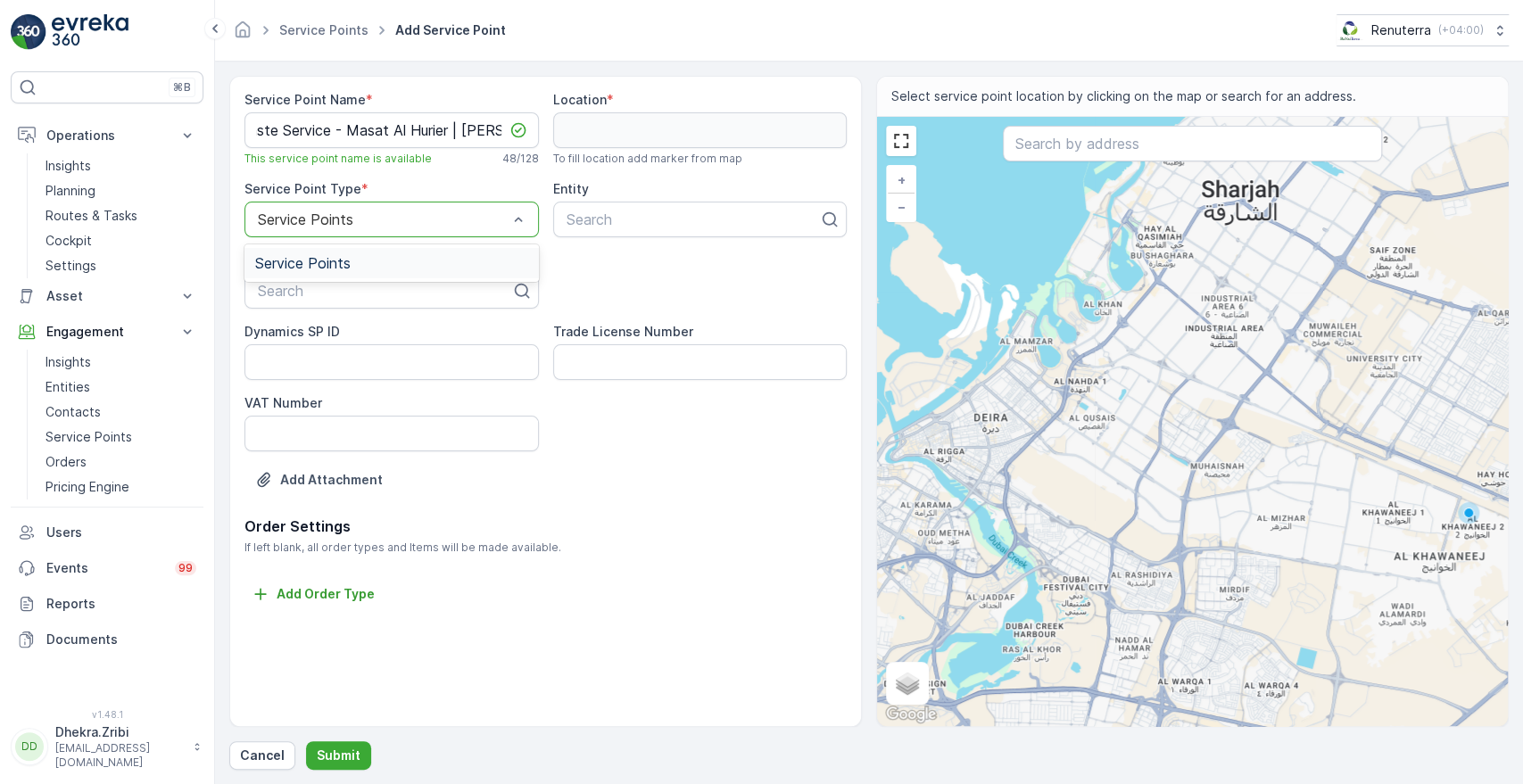
scroll to position [0, 0]
click at [379, 228] on div "Service Points" at bounding box center [392, 219] width 295 height 36
click at [329, 294] on div at bounding box center [385, 291] width 257 height 16
paste input "Deco Waste Service - Masat Al Hurier | [PERSON_NAME]"
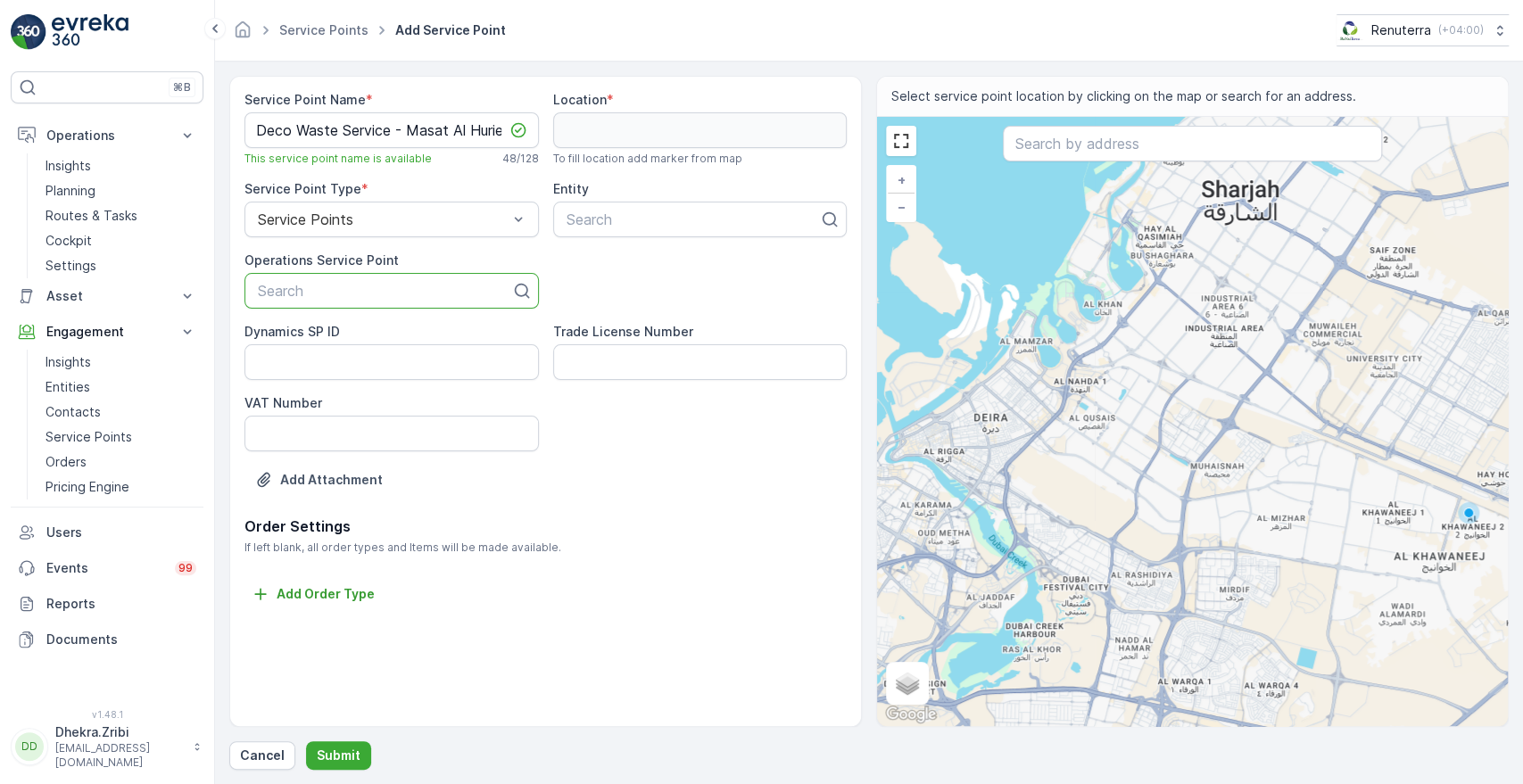
type input "Deco Waste Service - Masat Al Hurier | [PERSON_NAME]"
click at [403, 352] on span "Deco Waste Service - Masat Al Hurier | [PERSON_NAME]" at bounding box center [392, 342] width 273 height 33
click at [613, 223] on div at bounding box center [693, 219] width 257 height 16
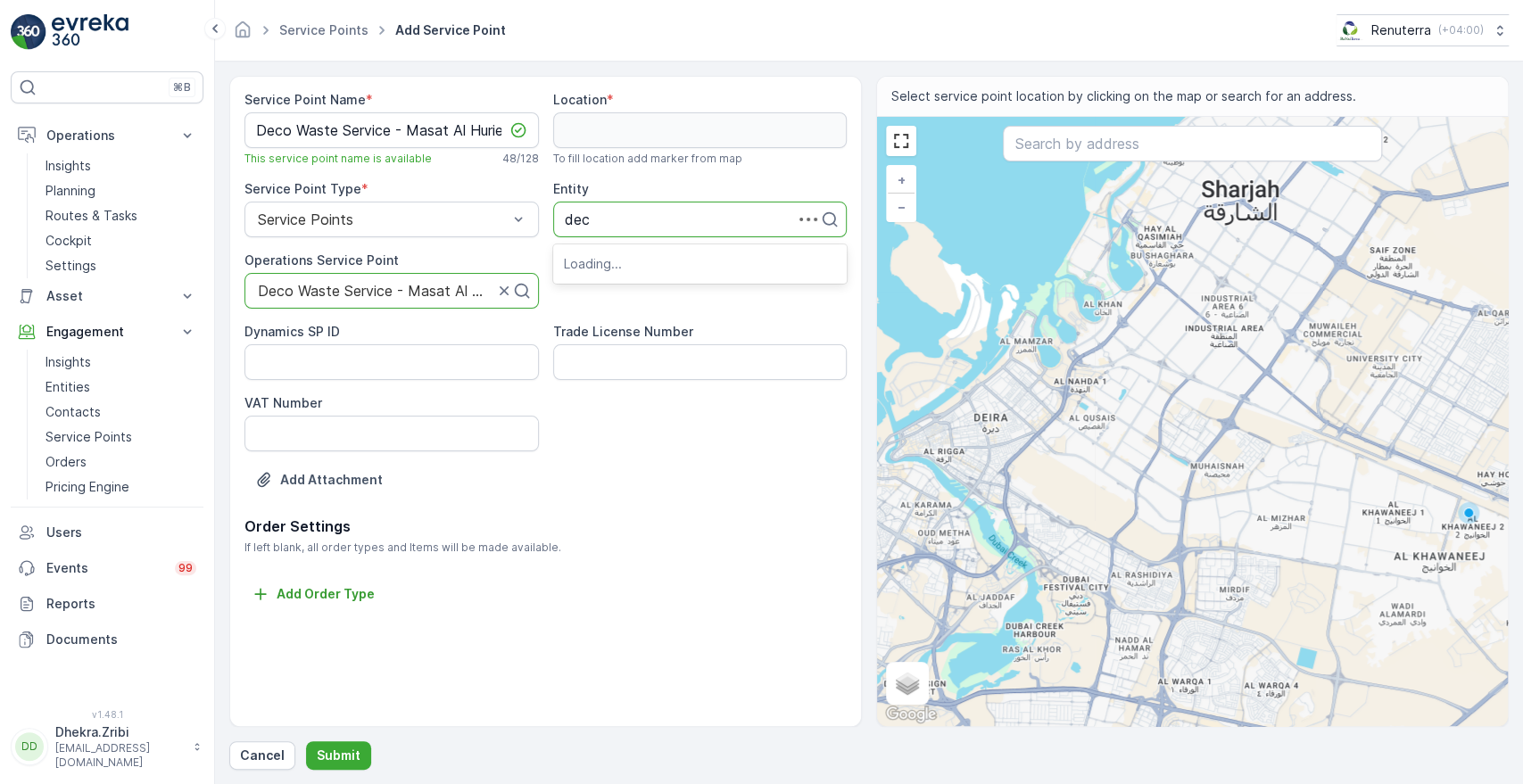
type input "deco"
click at [635, 255] on span "DECO Waste Services LLC" at bounding box center [652, 263] width 177 height 16
click at [1101, 152] on input "text" at bounding box center [1193, 144] width 379 height 36
paste input "ANN Offset Printing Press L.L.C."
type input "ANN Offset Printing Press L.L.C."
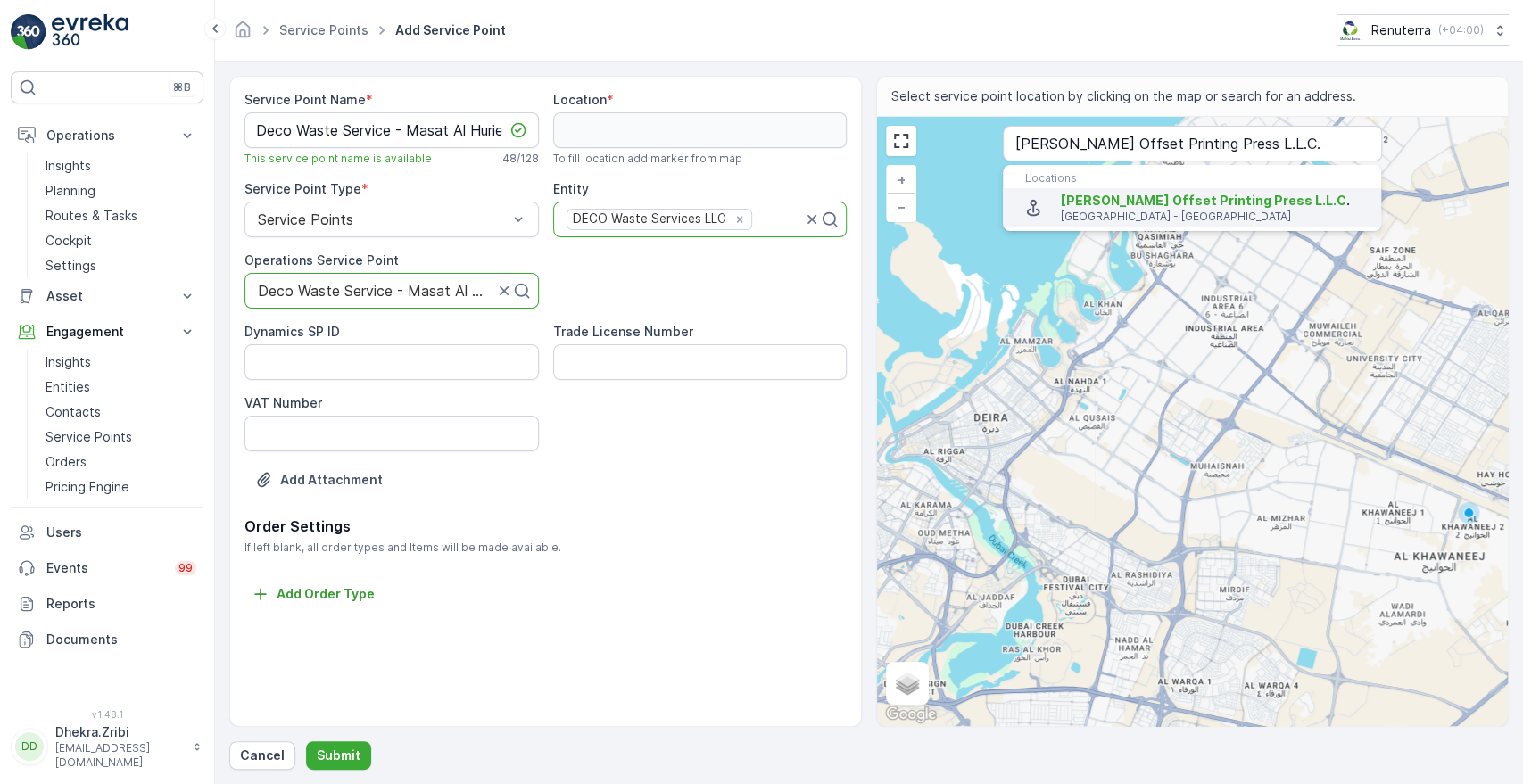
click at [1146, 210] on p "[GEOGRAPHIC_DATA] - [GEOGRAPHIC_DATA]" at bounding box center [1214, 217] width 306 height 14
type input "24.9985731,55.12752769999999"
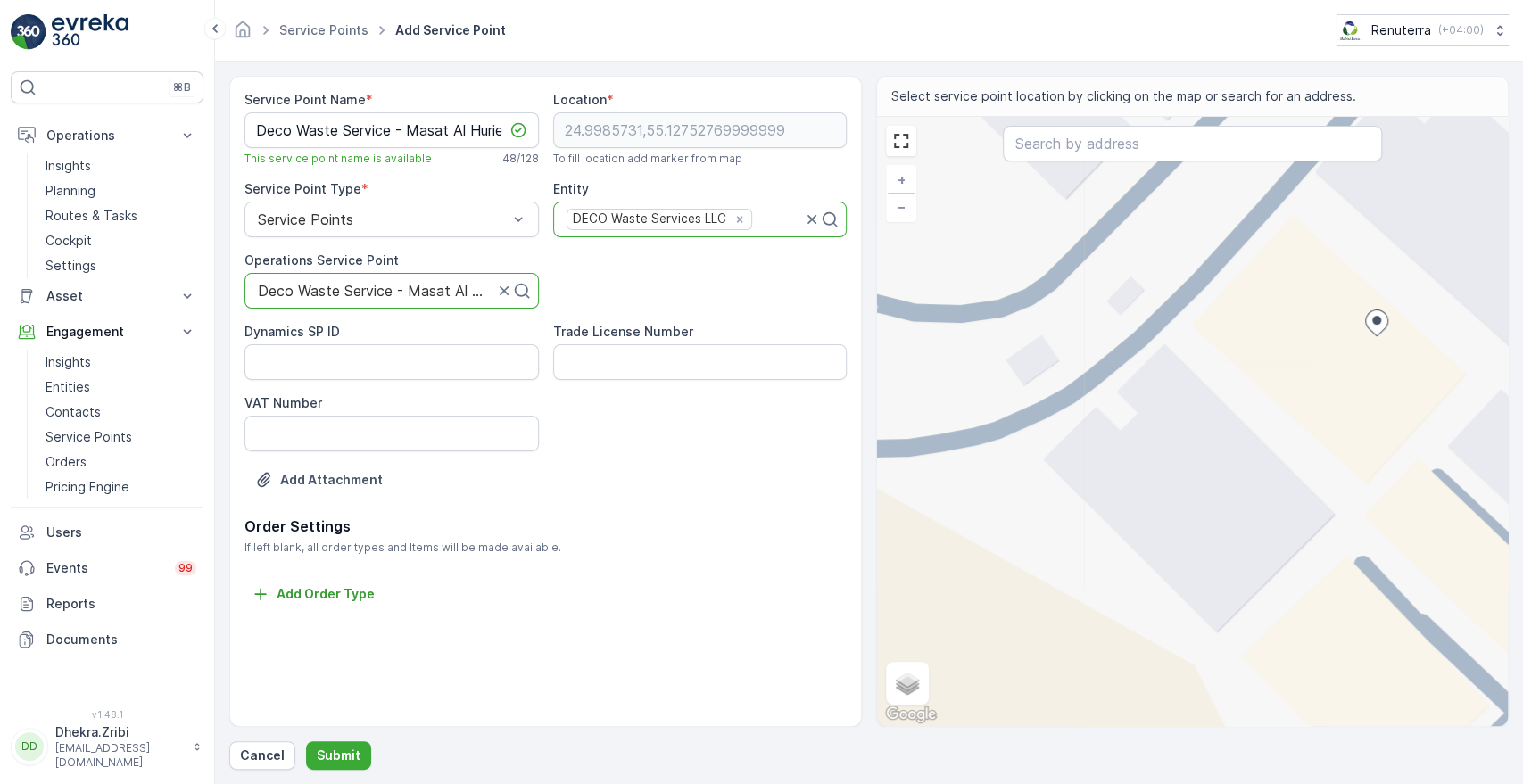
click at [1391, 282] on div "+ − Satellite Roadmap Terrain Hybrid Leaflet Keyboard shortcuts Map Data Map da…" at bounding box center [1193, 422] width 631 height 609
type input "24.998719902311016,55.12757125273916"
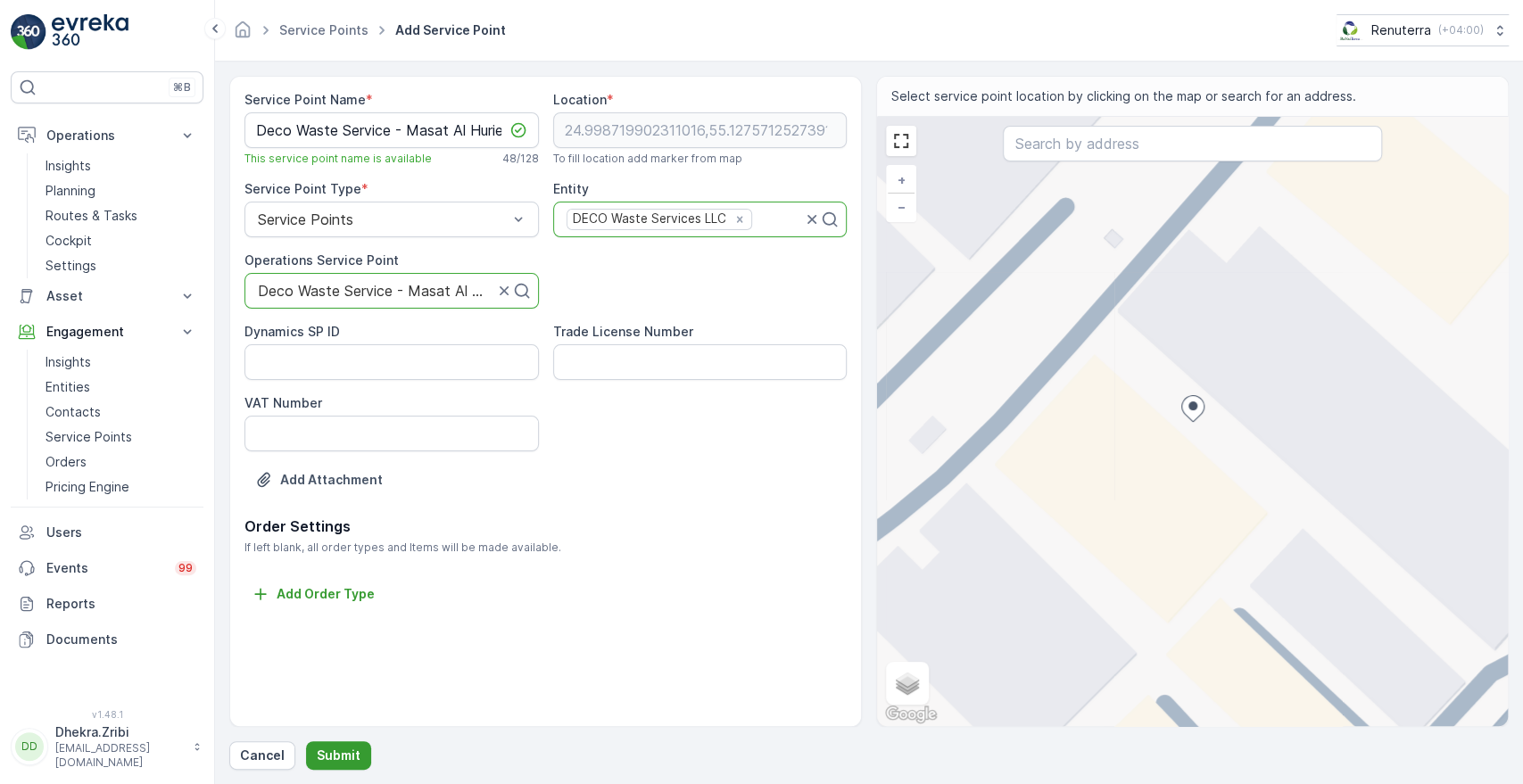
click at [335, 744] on button "Submit" at bounding box center [338, 755] width 65 height 29
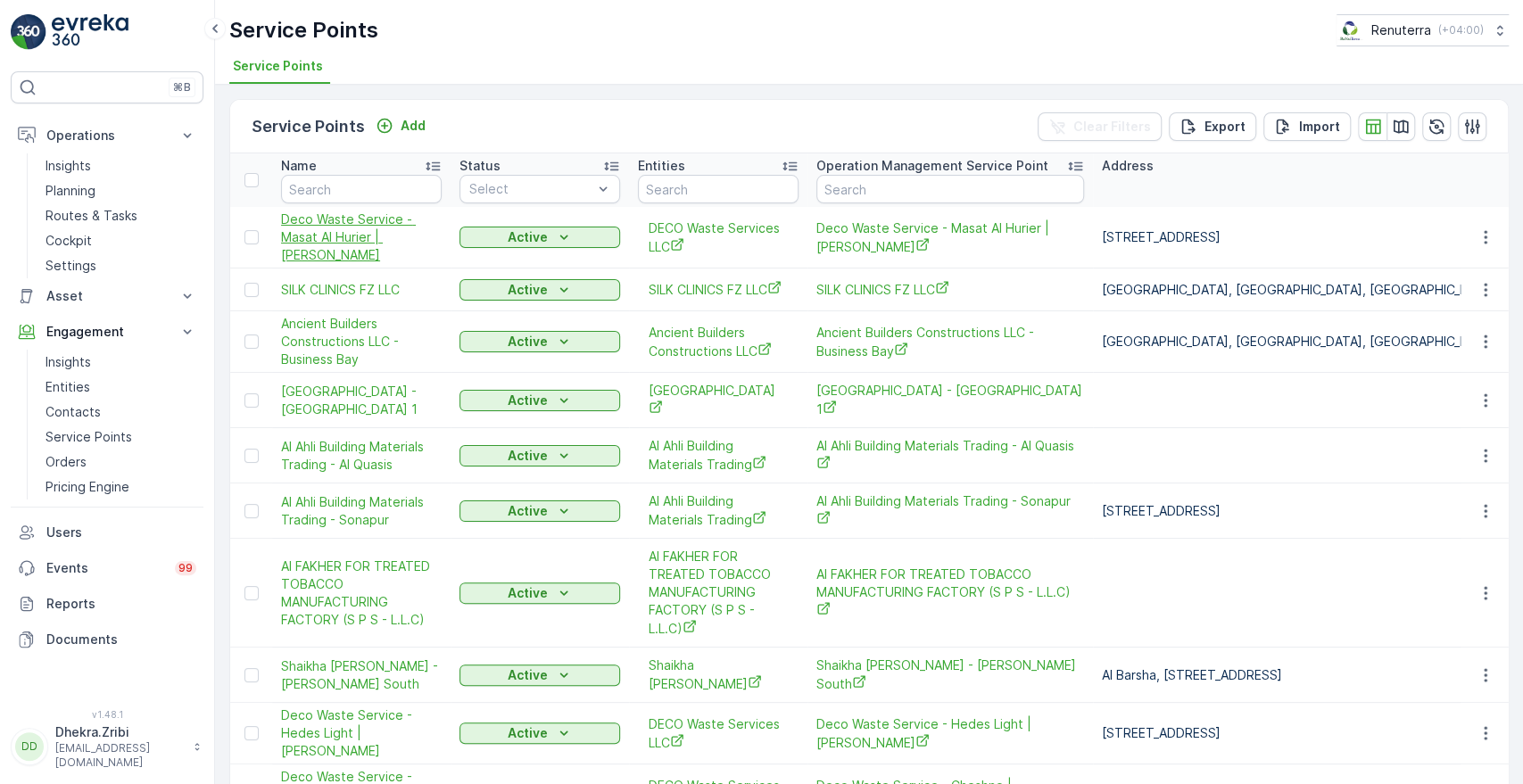
click at [392, 231] on span "Deco Waste Service - Masat Al Hurier | [PERSON_NAME]" at bounding box center [361, 237] width 161 height 53
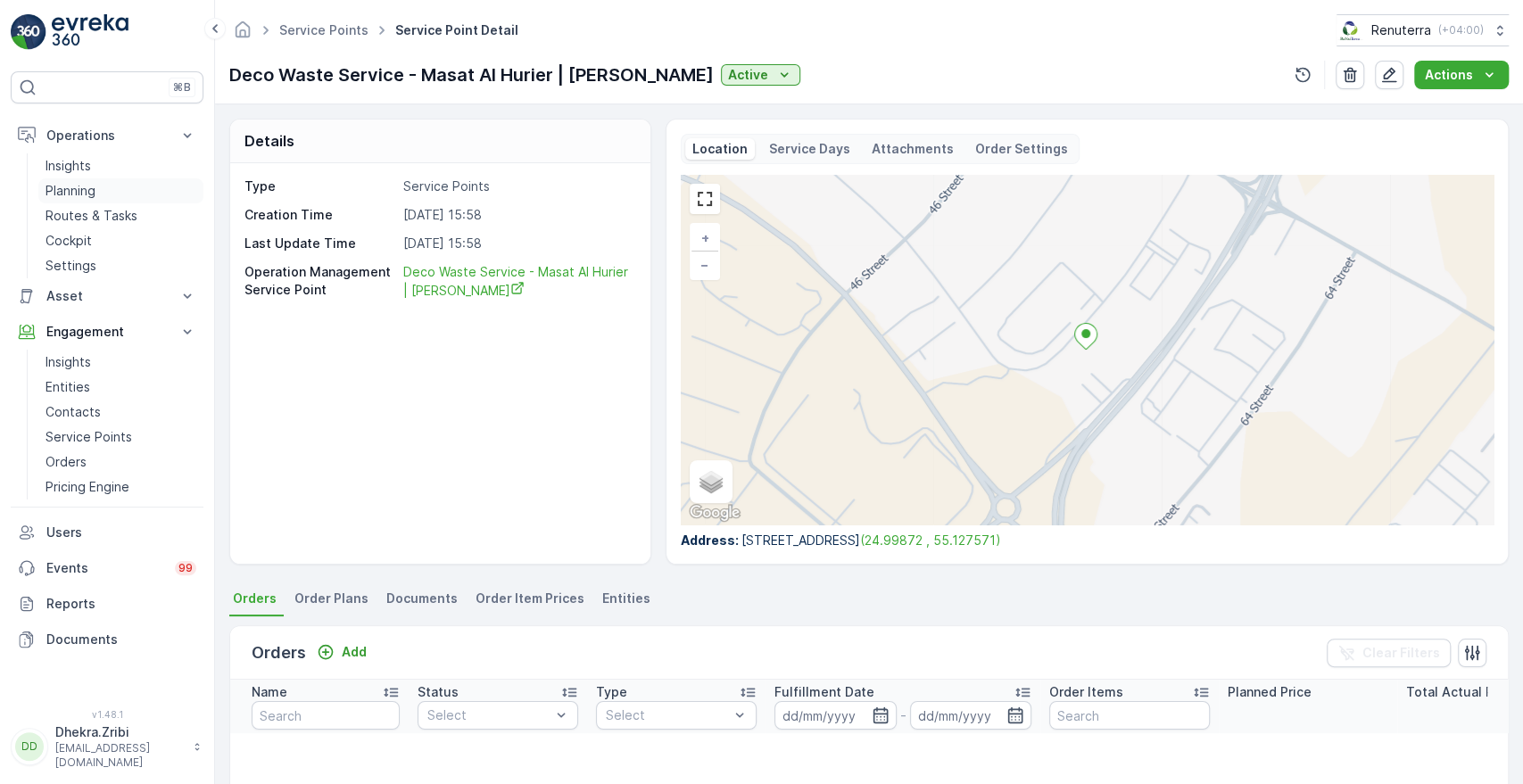
click at [71, 195] on p "Planning" at bounding box center [70, 191] width 50 height 18
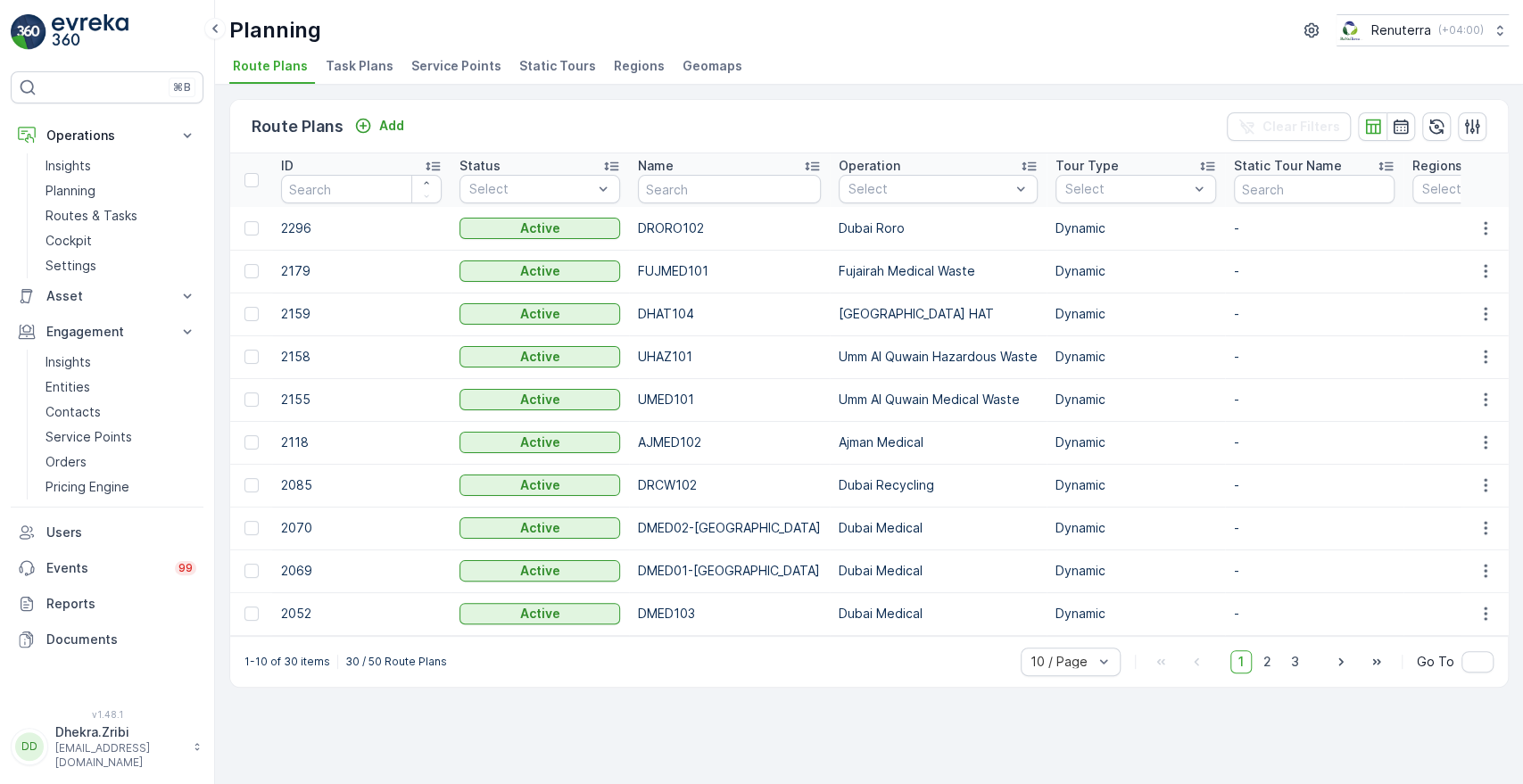
click at [456, 60] on span "Service Points" at bounding box center [456, 66] width 90 height 18
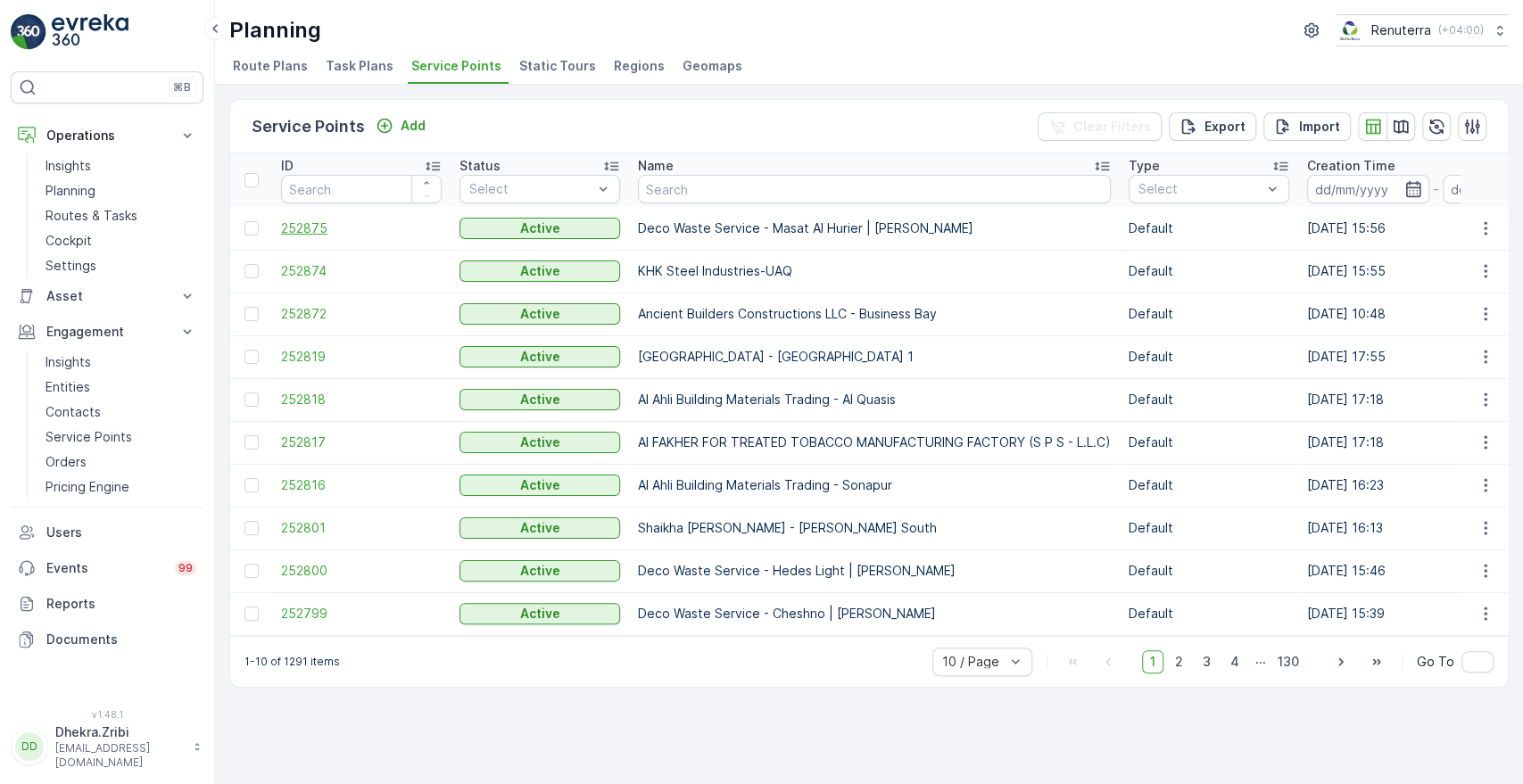
click at [304, 230] on span "252875" at bounding box center [361, 229] width 161 height 18
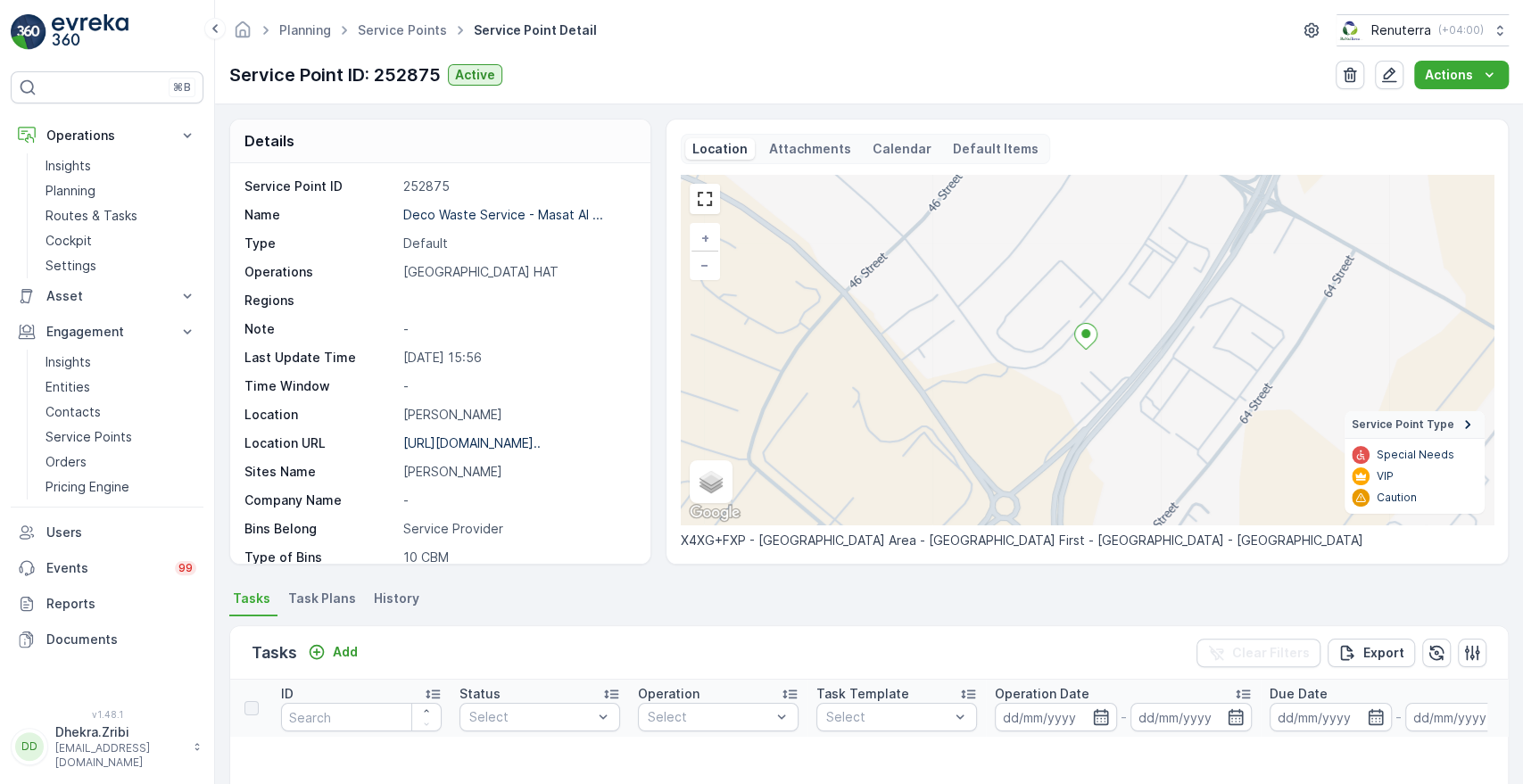
click at [641, 527] on div "Service Point ID 252875 Name Deco Waste Service - Masat Al ... Type Default Ope…" at bounding box center [440, 364] width 420 height 400
drag, startPoint x: 641, startPoint y: 527, endPoint x: 641, endPoint y: 543, distance: 16.0
click at [641, 543] on div "Service Point ID 252875 Name Deco Waste Service - Masat Al ... Type Default Ope…" at bounding box center [440, 364] width 420 height 400
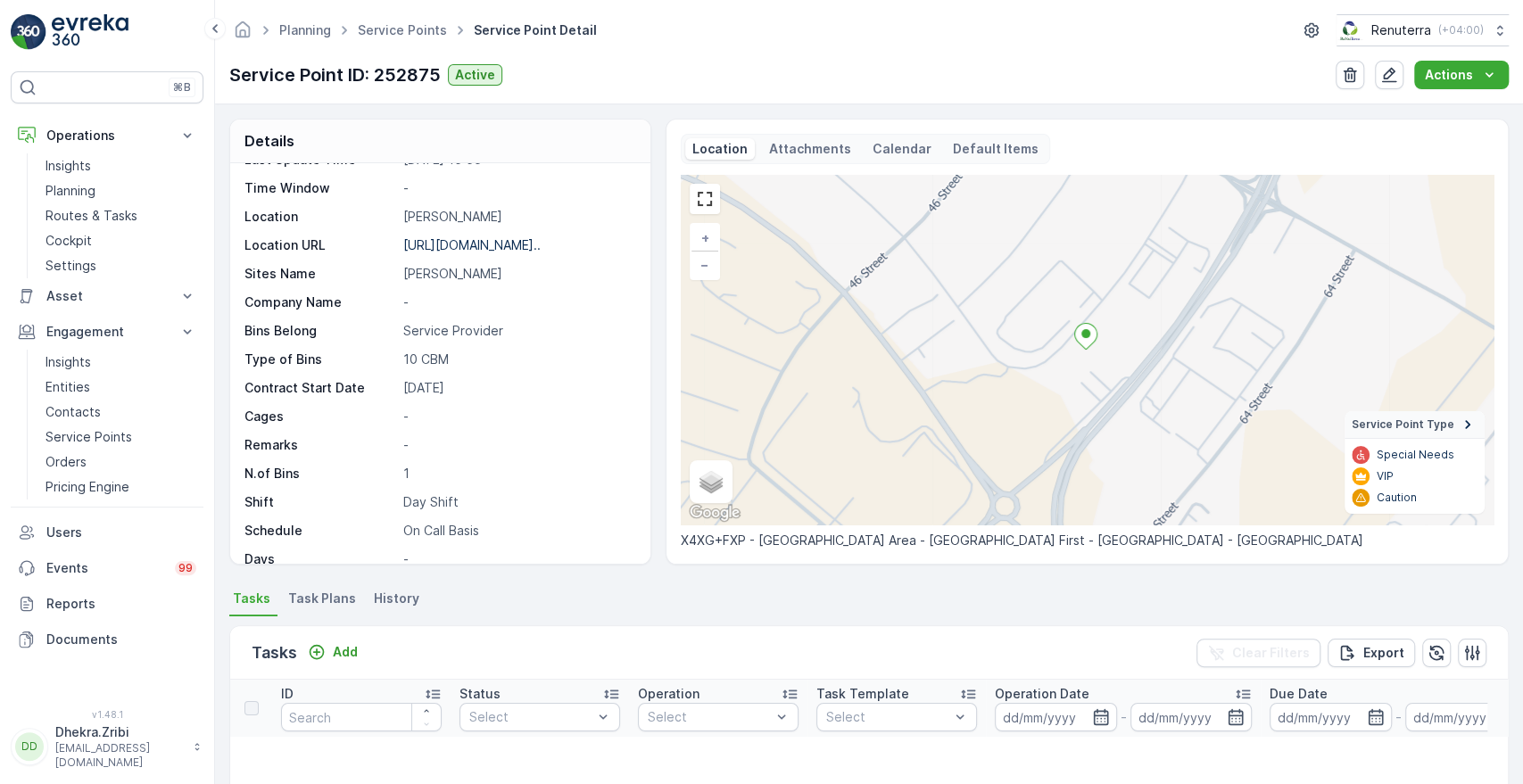
scroll to position [238, 0]
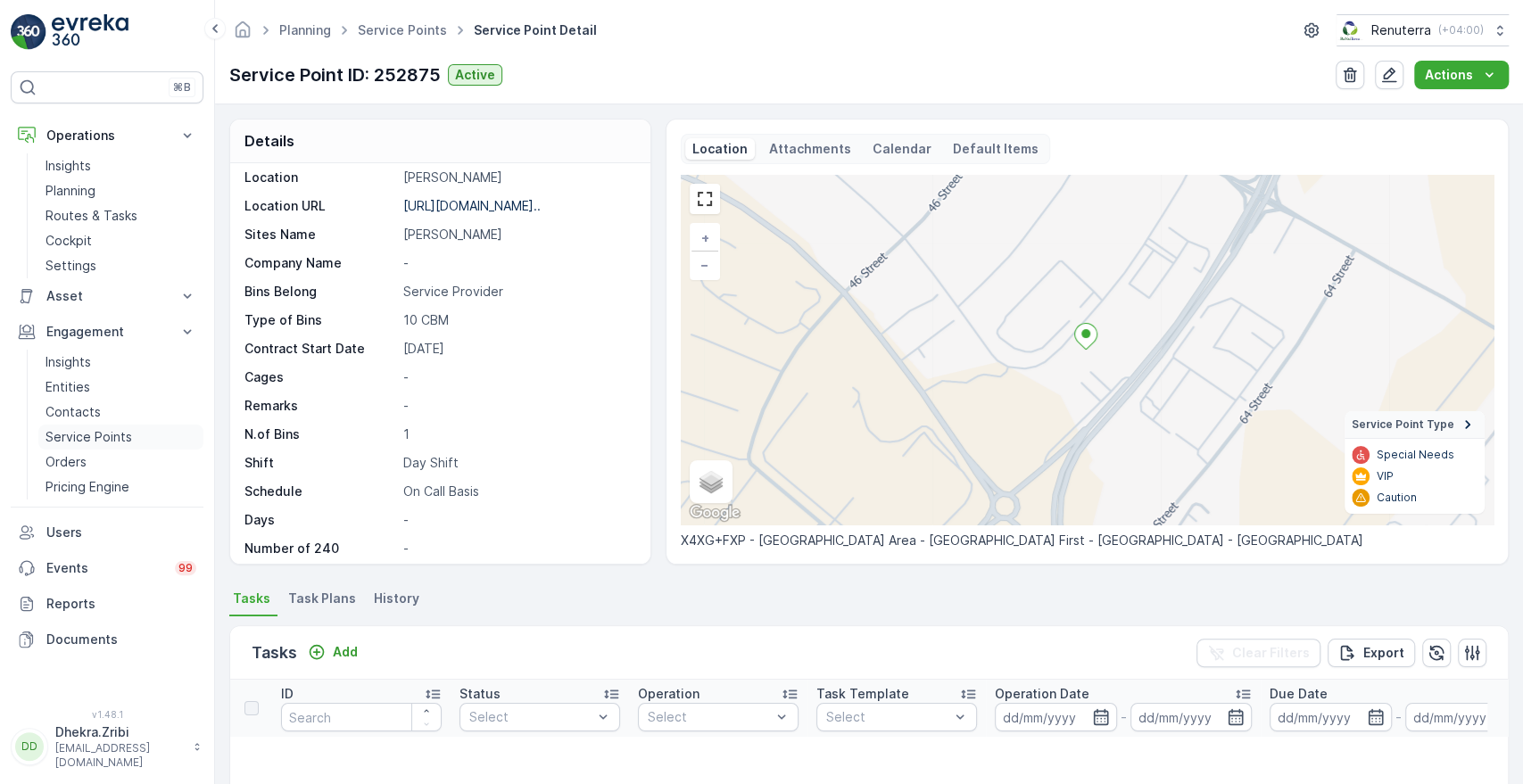
click at [84, 434] on p "Service Points" at bounding box center [89, 437] width 87 height 18
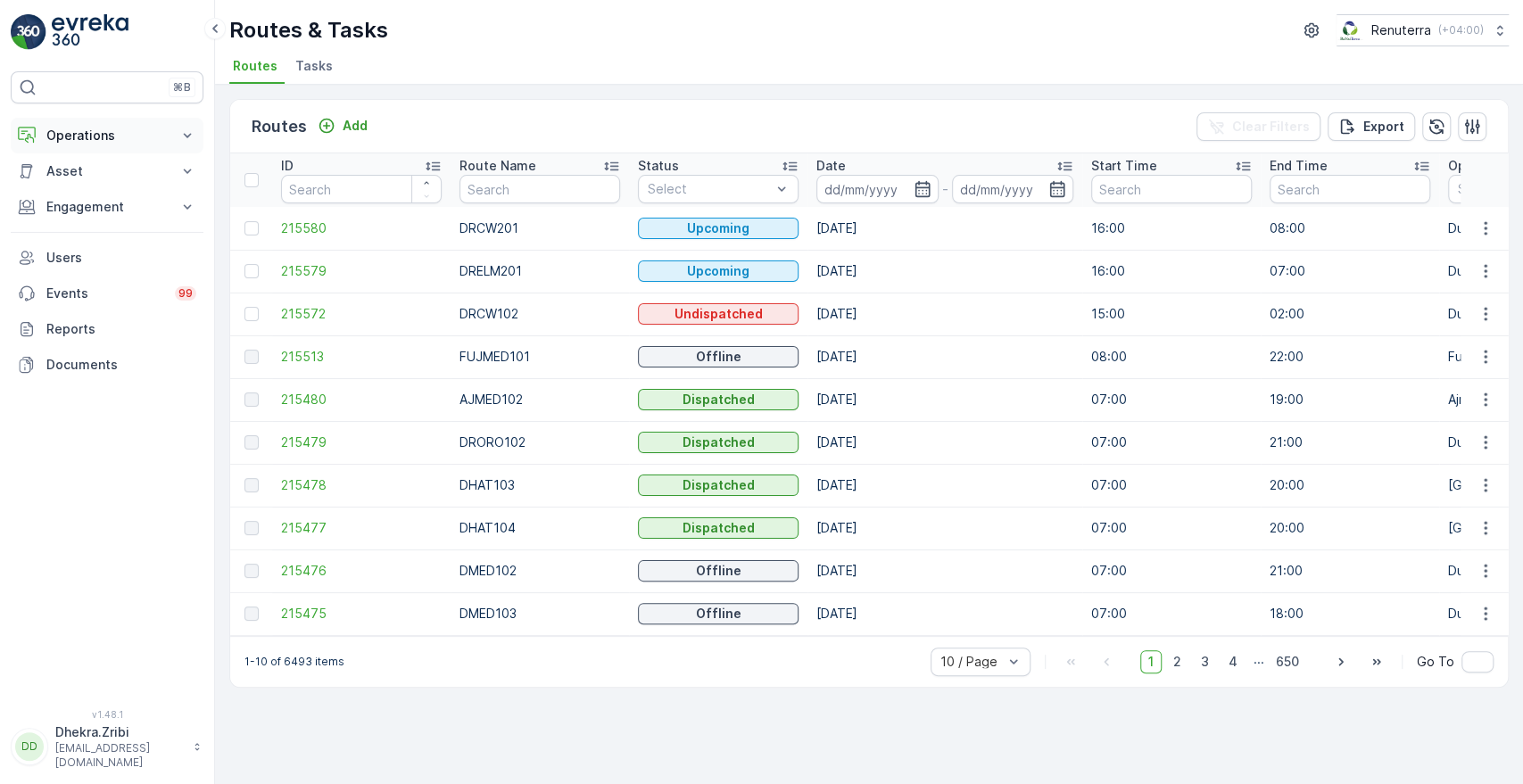
click at [172, 138] on button "Operations" at bounding box center [107, 135] width 192 height 36
click at [81, 193] on p "Planning" at bounding box center [70, 191] width 50 height 18
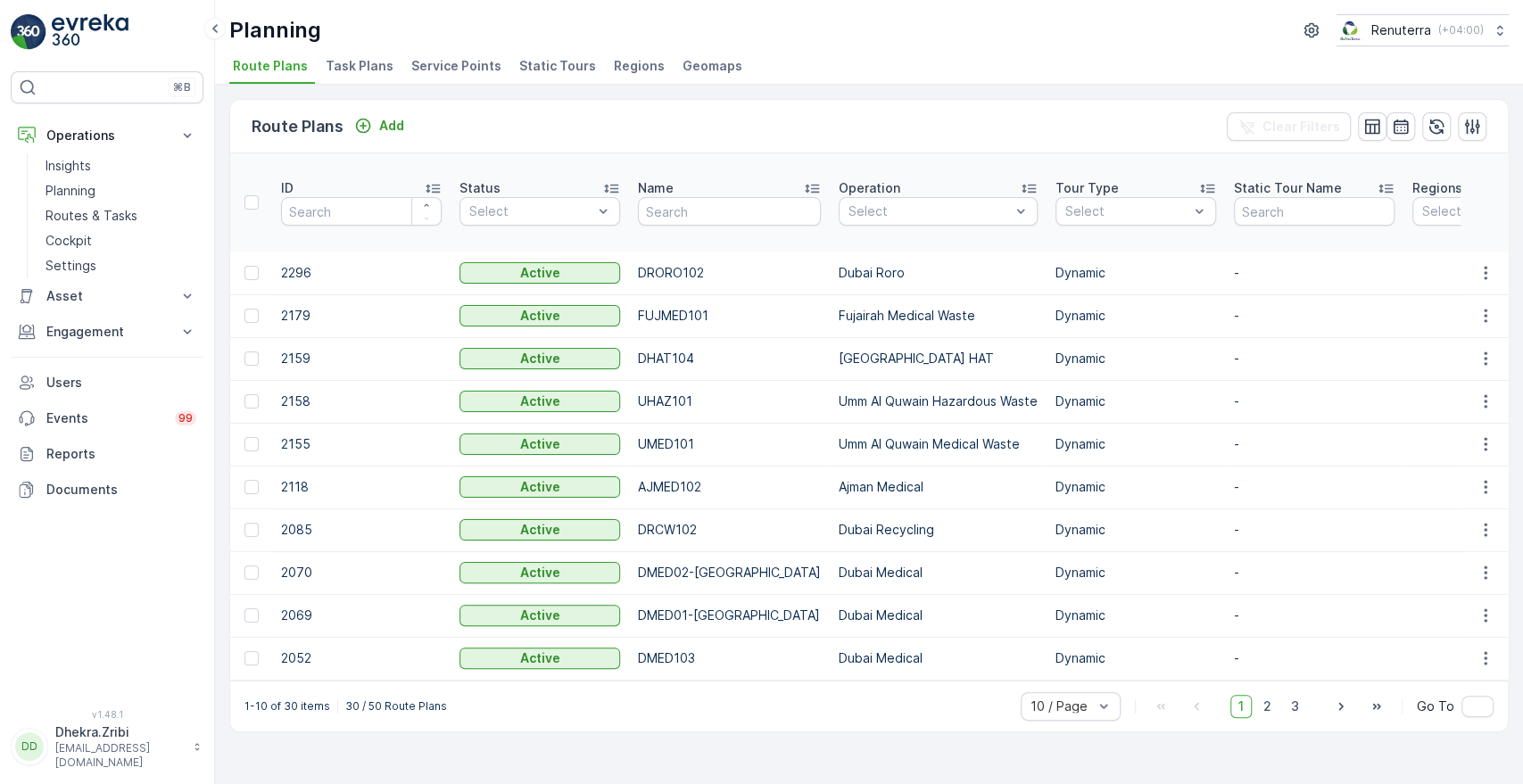
click at [436, 64] on span "Service Points" at bounding box center [456, 66] width 90 height 18
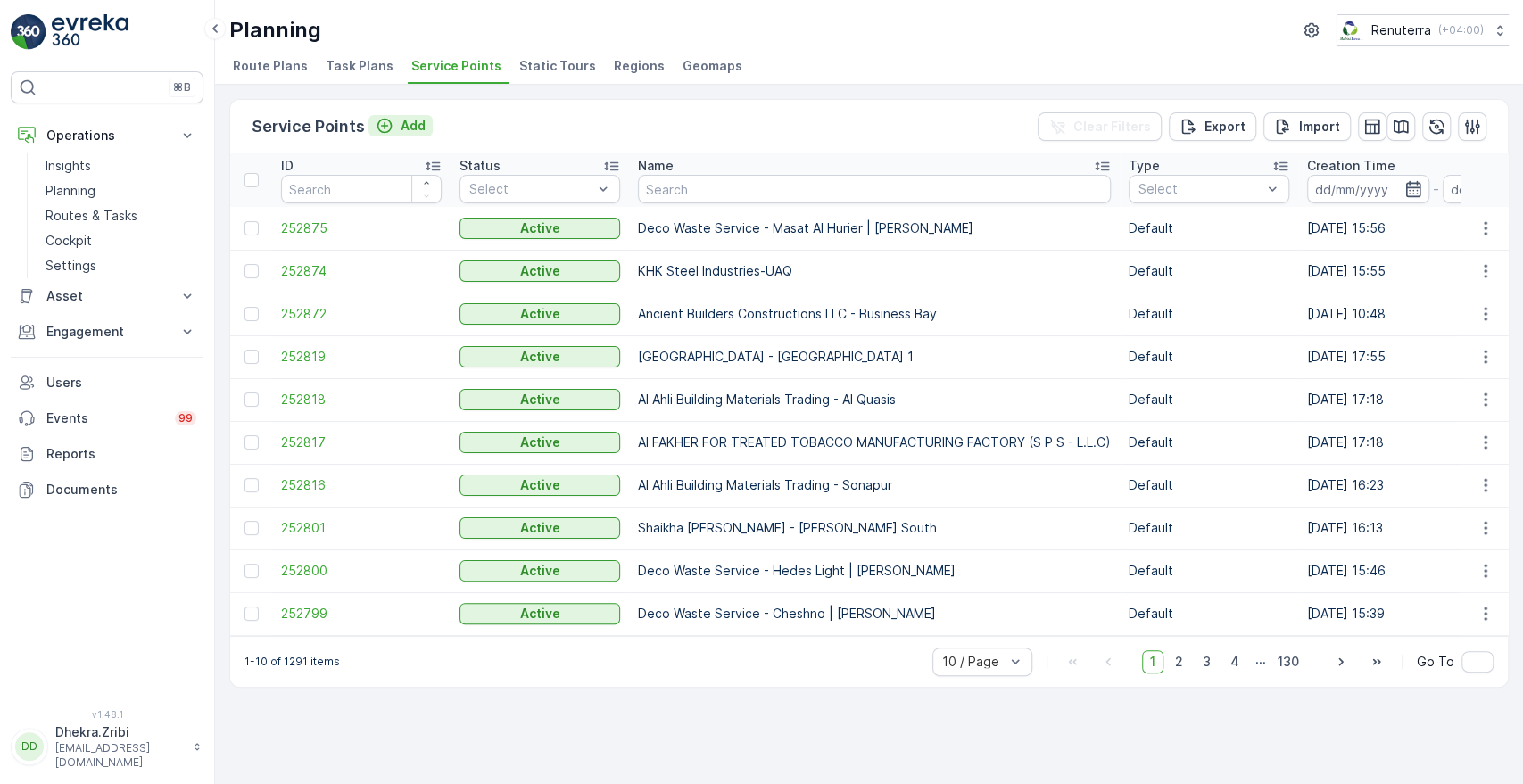
click at [426, 126] on button "Add" at bounding box center [400, 126] width 64 height 22
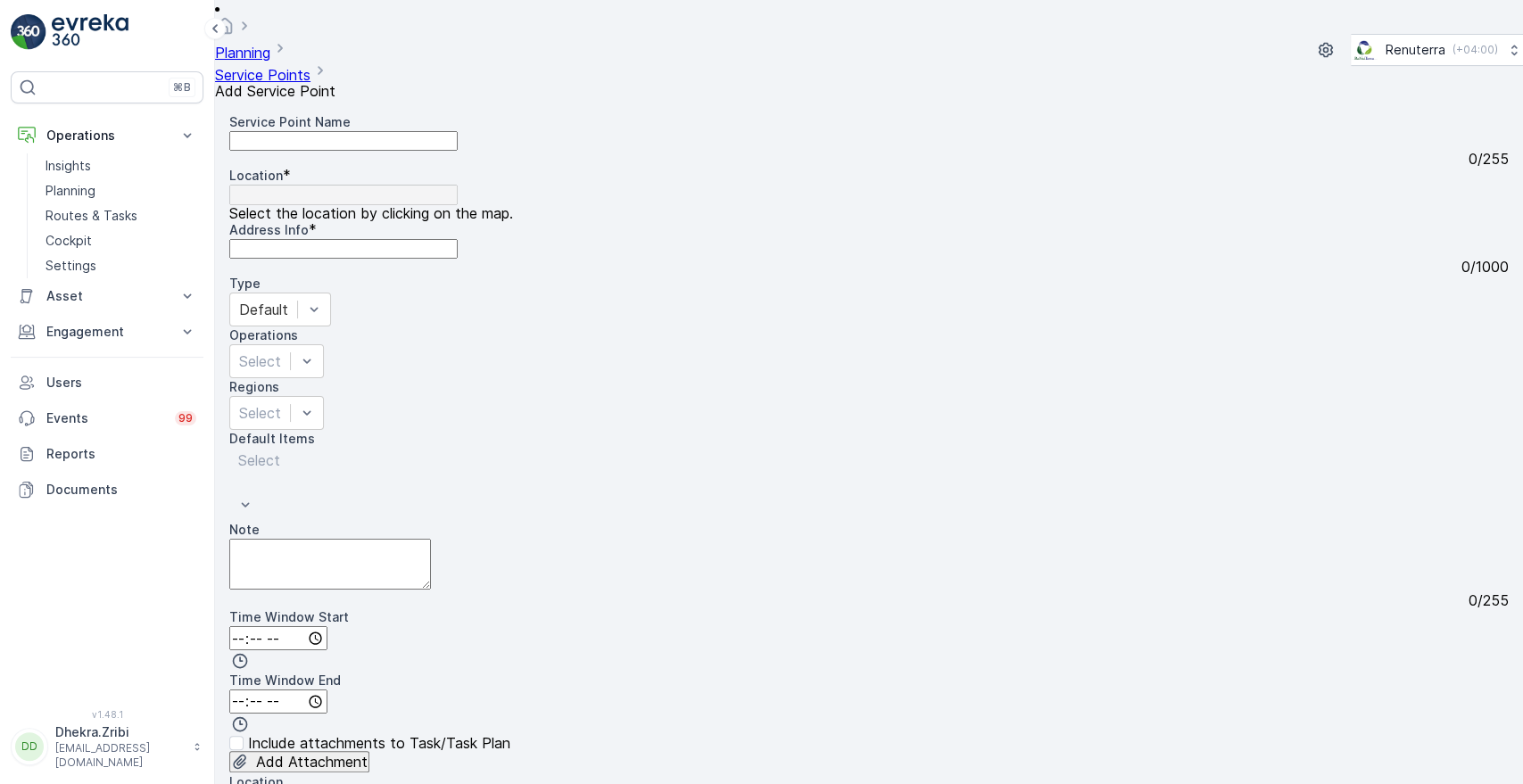
click at [301, 131] on Name "Service Point Name" at bounding box center [343, 141] width 229 height 20
paste Name "AWESOME PIZZA AND MORE RESTAURANT LLC - [GEOGRAPHIC_DATA]"
type Name "AWESOME PIZZA AND MORE RESTAURANT LLC - [GEOGRAPHIC_DATA]"
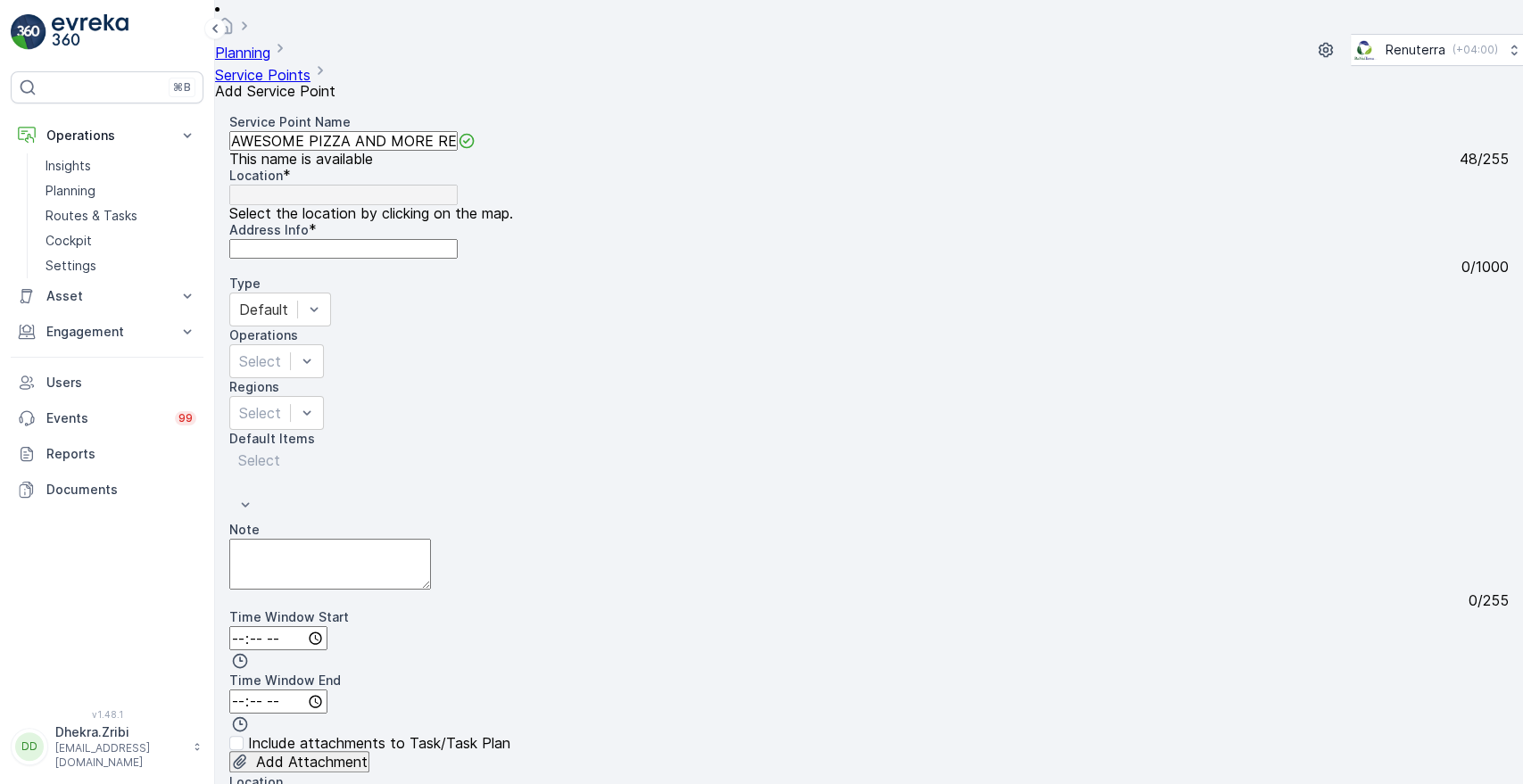
paste input "Miamix Restaurant ([GEOGRAPHIC_DATA])"
type input "Miamix Restaurant ([GEOGRAPHIC_DATA])"
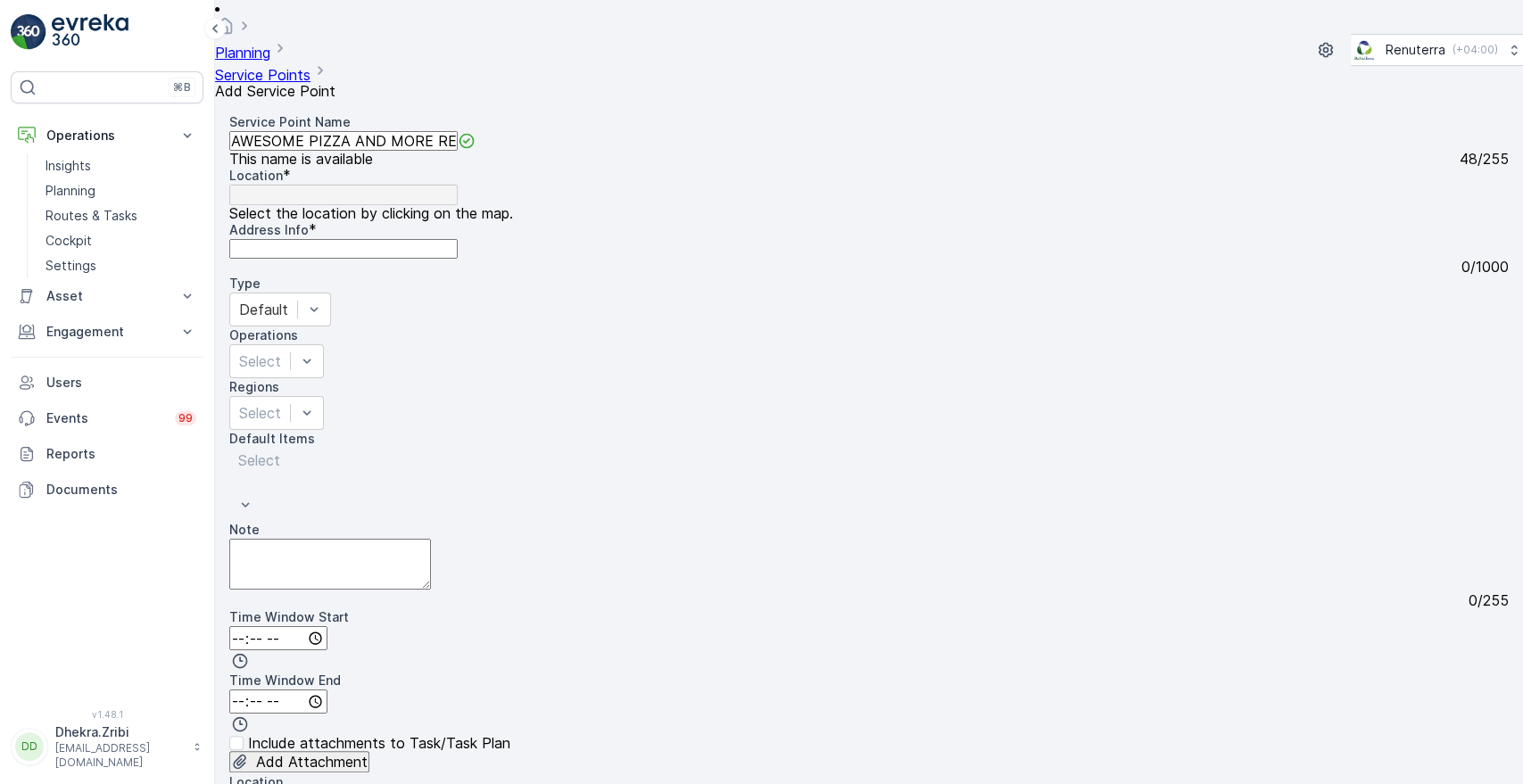
type input "25.2896683,55.369763"
type Info "Al Nahda - Al Nahda 2 - [GEOGRAPHIC_DATA] - [GEOGRAPHIC_DATA]"
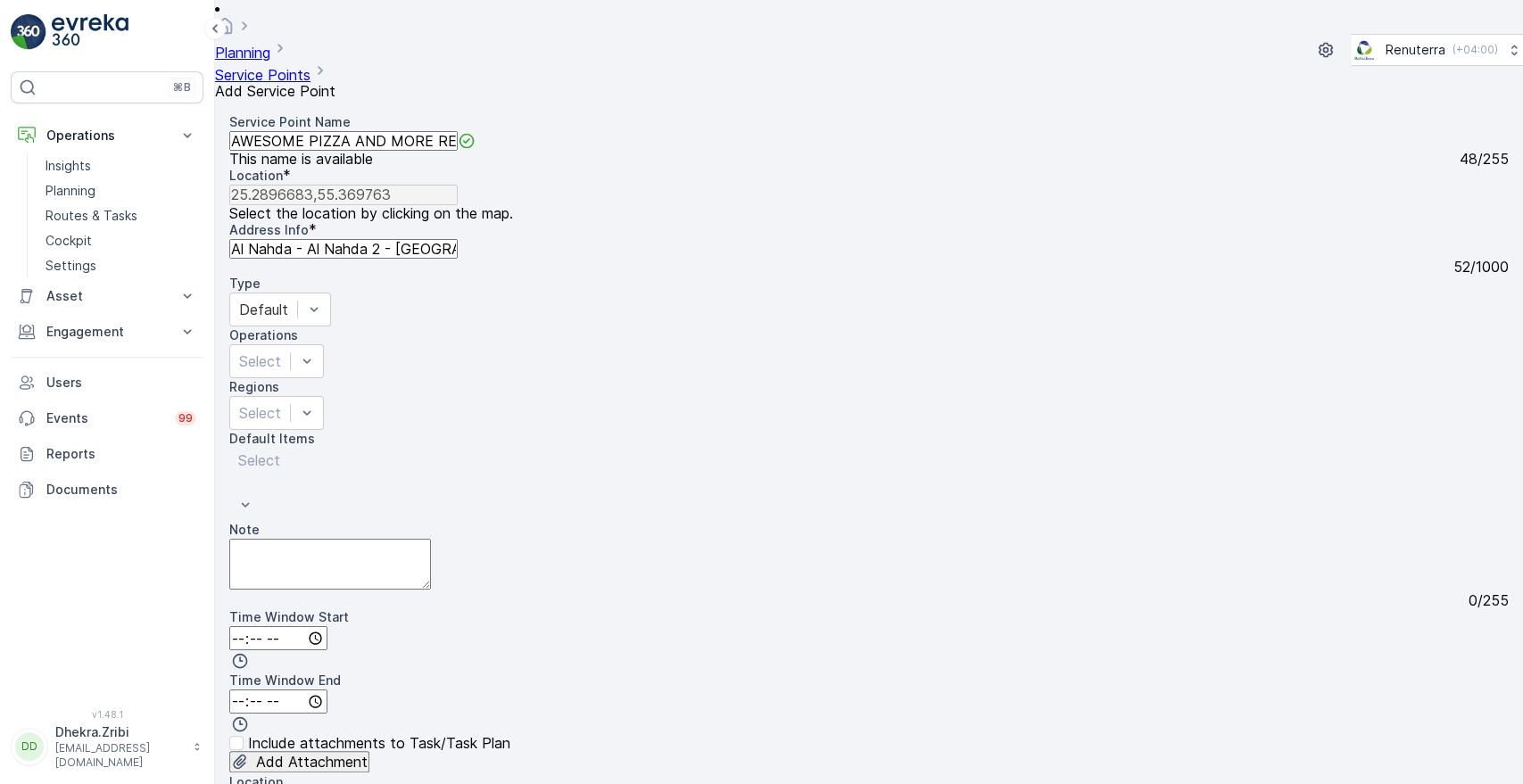
radio input "true"
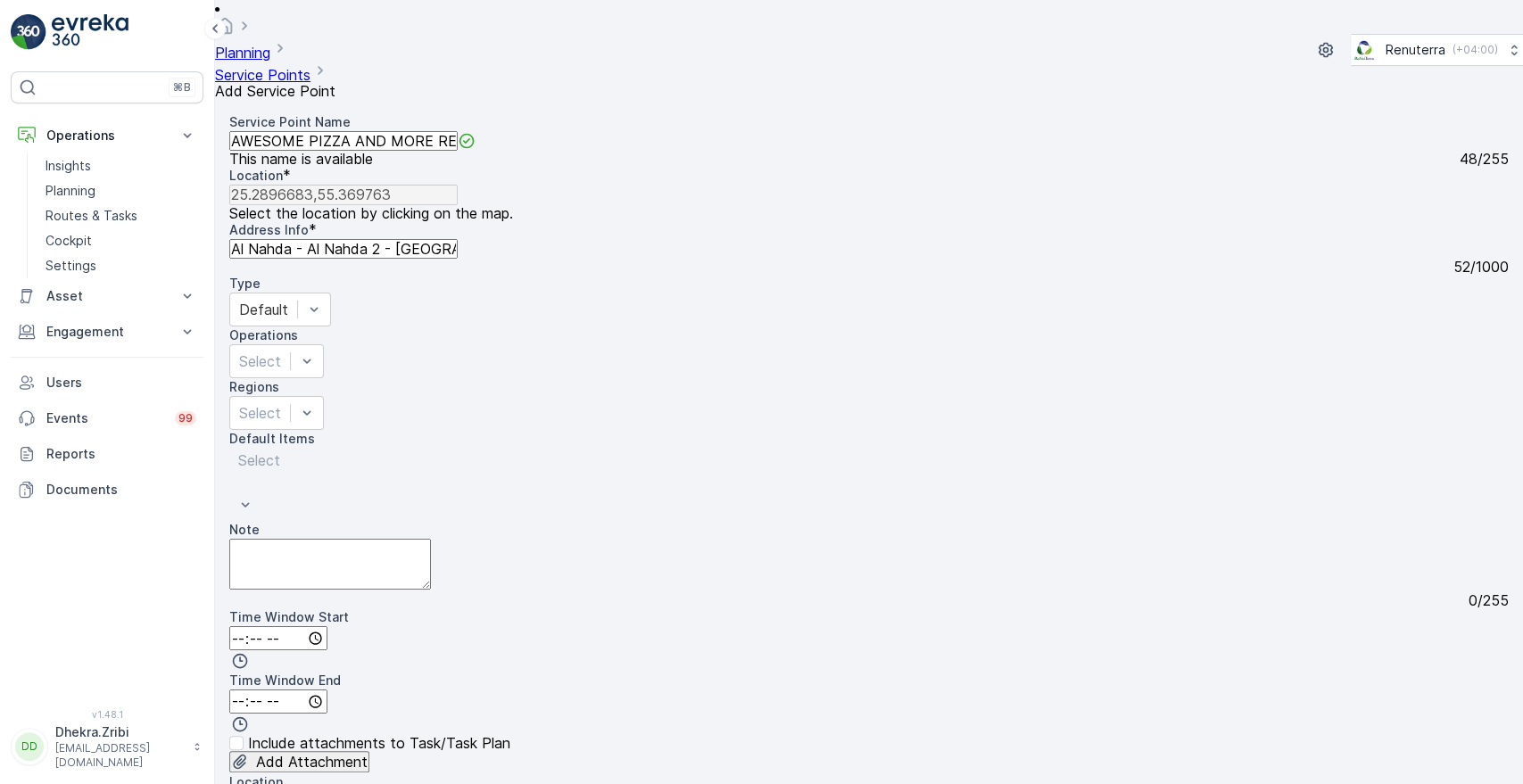
radio input "true"
drag, startPoint x: 900, startPoint y: 182, endPoint x: 1005, endPoint y: 469, distance: 305.6
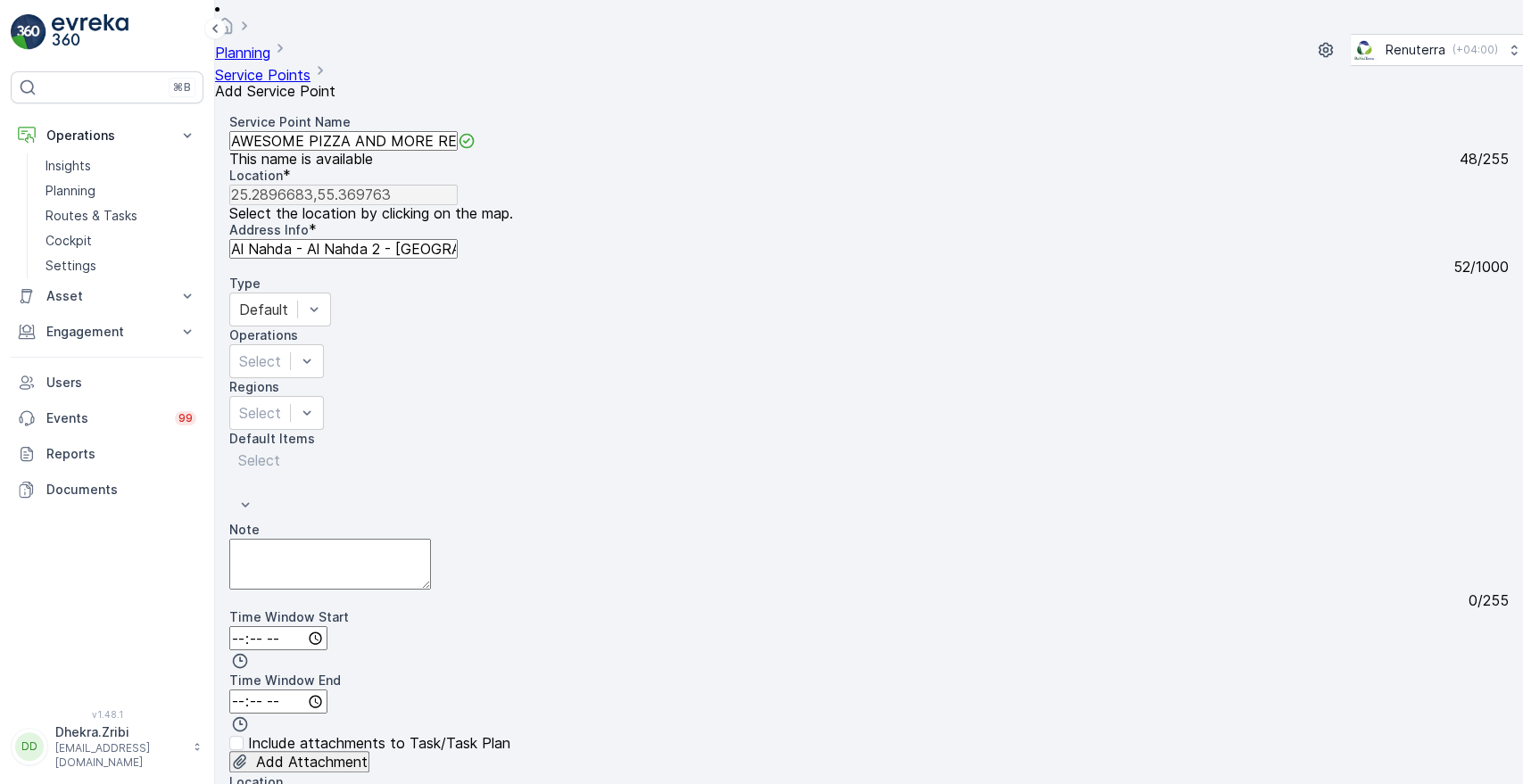
type input "25.28960137654521,55.36949282853853"
type Info "[STREET_ADDRESS]"
paste input "[PERSON_NAME]'z Pizza"
type input "[PERSON_NAME]'z Pizza al nahda"
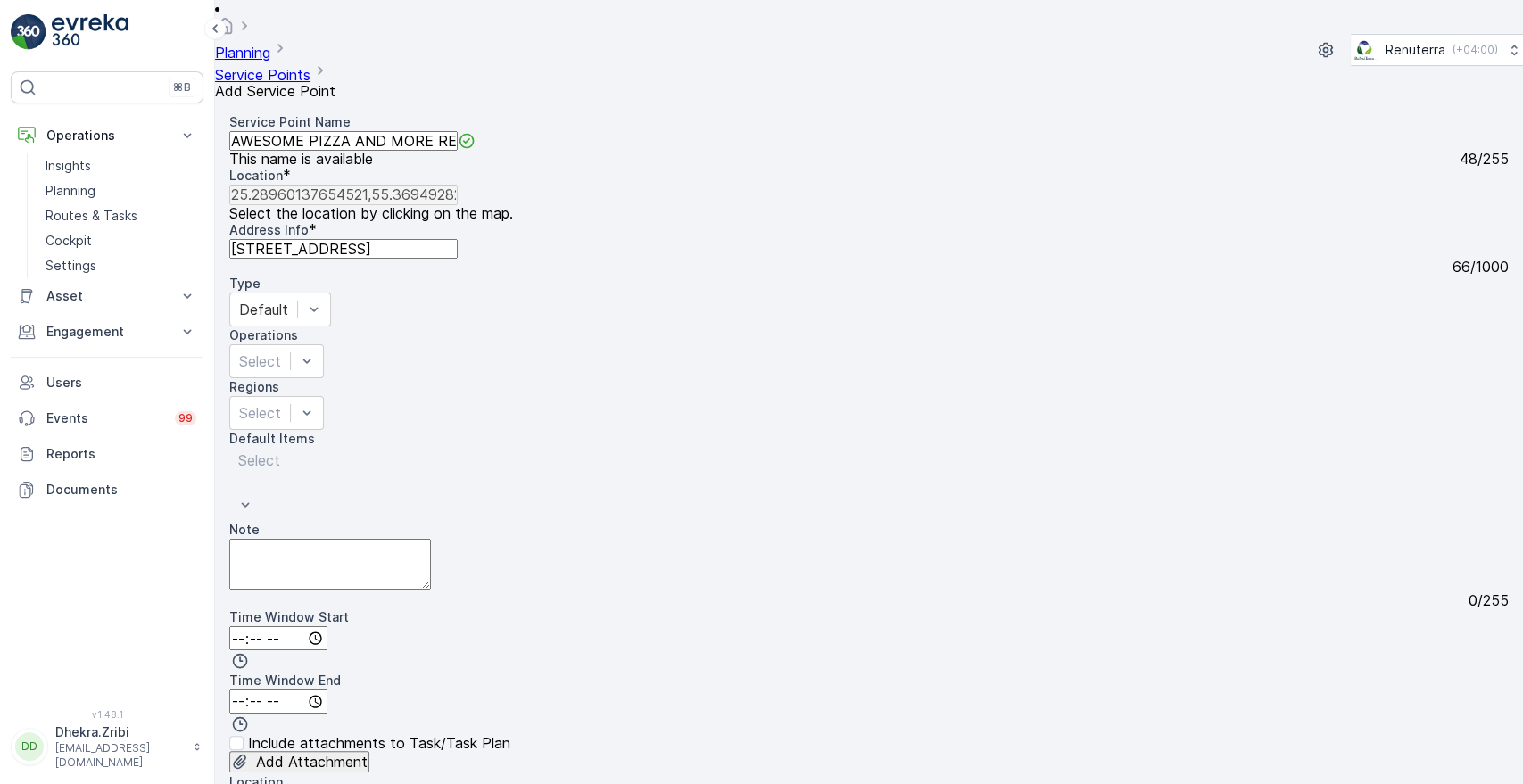
type input "25.2562988,55.2852022"
type Info "Al Mina [GEOGRAPHIC_DATA][PERSON_NAME] - [GEOGRAPHIC_DATA] - [GEOGRAPHIC_DATA]"
paste input "Miamix Restaurant ([GEOGRAPHIC_DATA])"
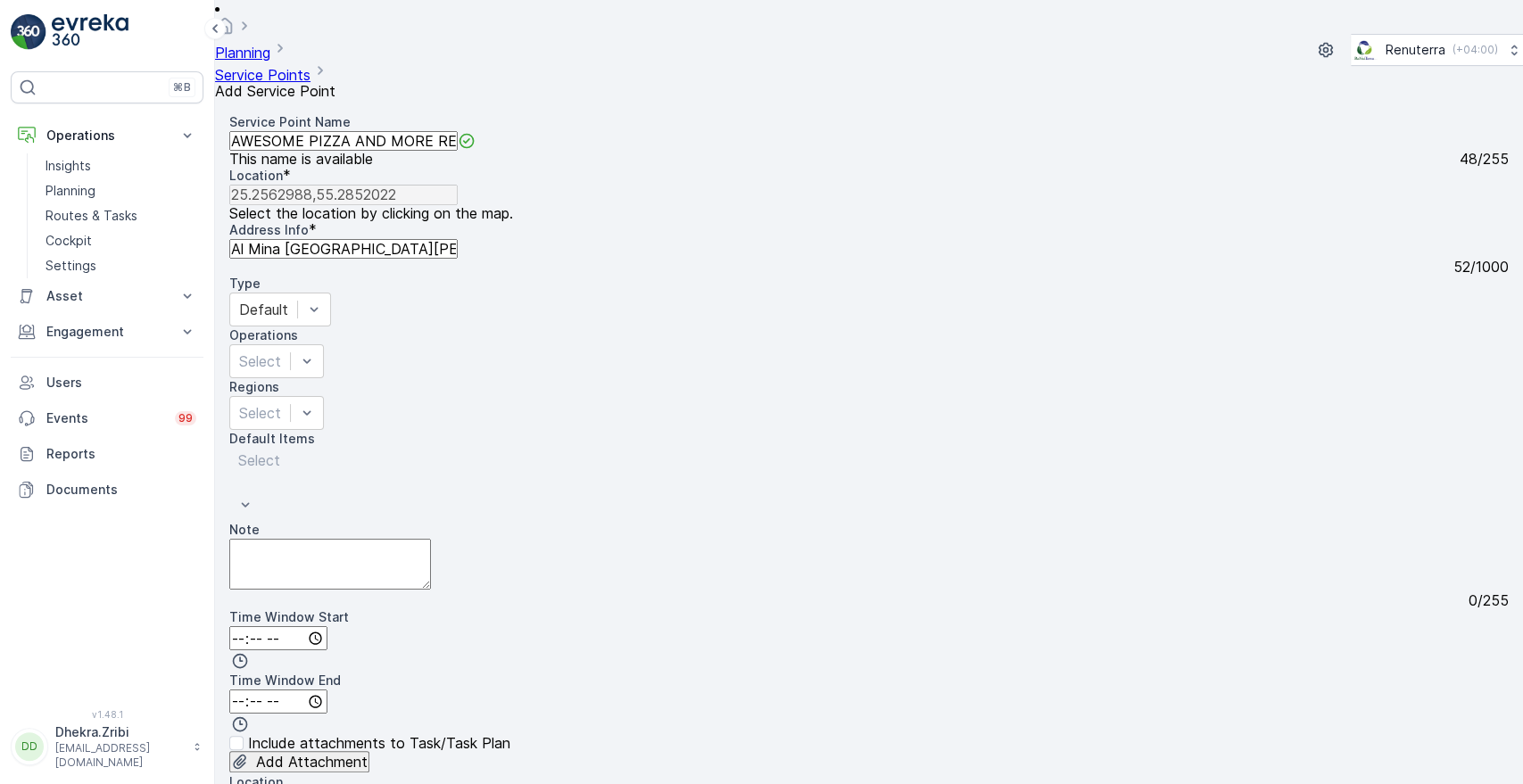
type input "Miamix Restaurant ([GEOGRAPHIC_DATA])"
type input "25.2896683,55.369763"
type Info "Al Nahda - Al Nahda 2 - [GEOGRAPHIC_DATA] - [GEOGRAPHIC_DATA]"
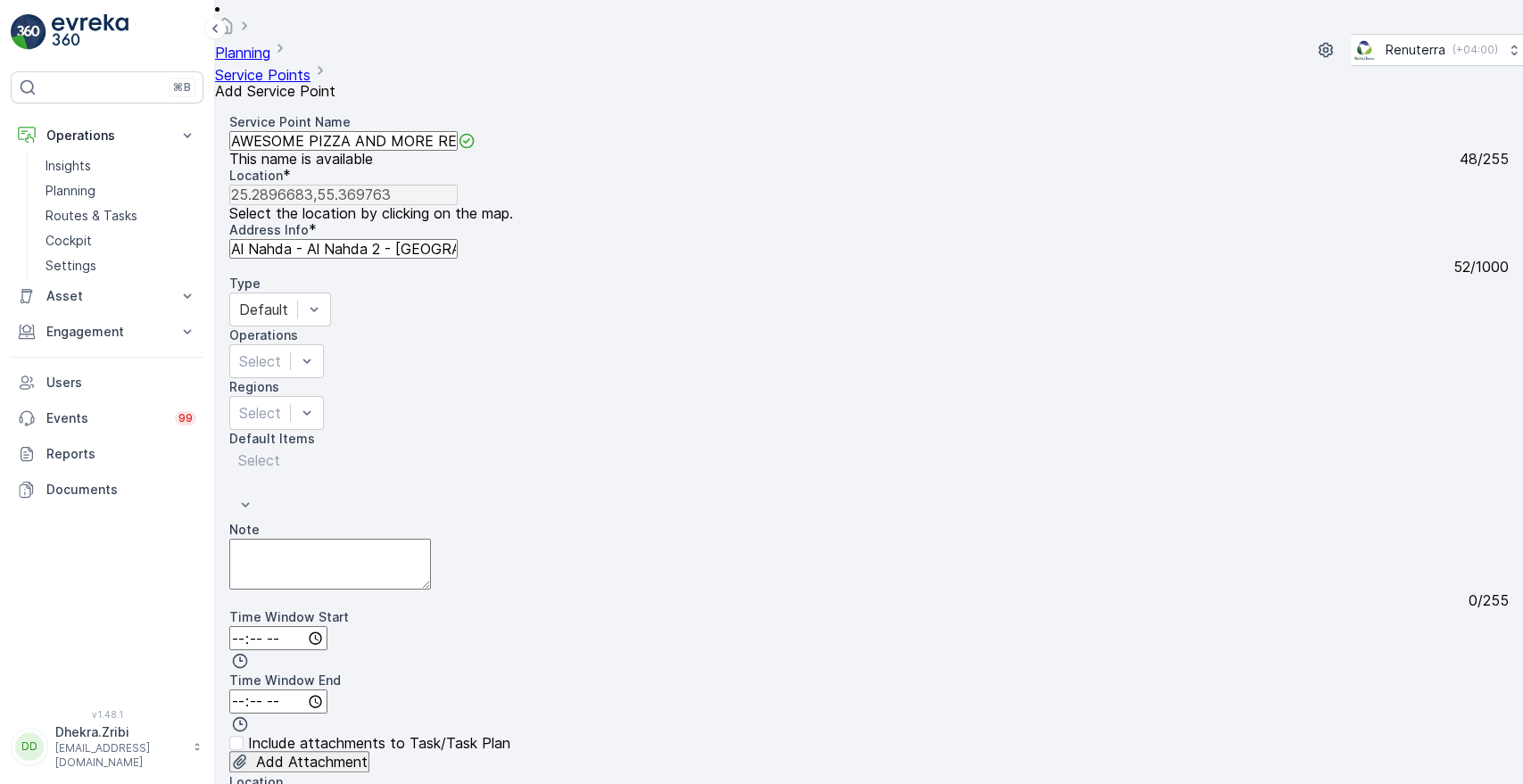
type input "25.28982984923165,55.369780107847106"
type Info "79Q9+WW9 - Al Nahda - Al Nahda 2 - [GEOGRAPHIC_DATA] - [GEOGRAPHIC_DATA]"
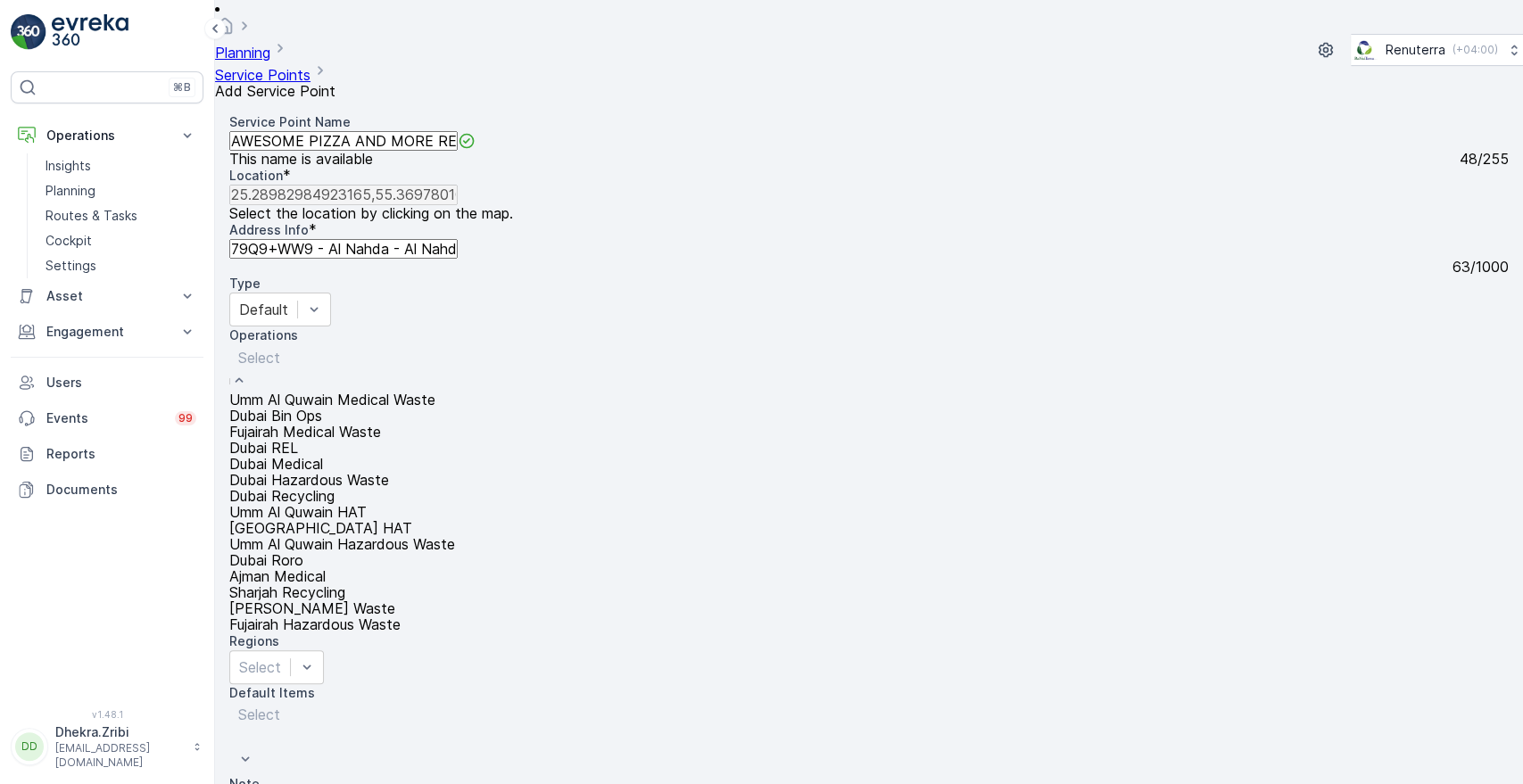
click at [446, 348] on div at bounding box center [342, 358] width 208 height 20
click at [455, 440] on div "Dubai REL" at bounding box center [341, 448] width 226 height 16
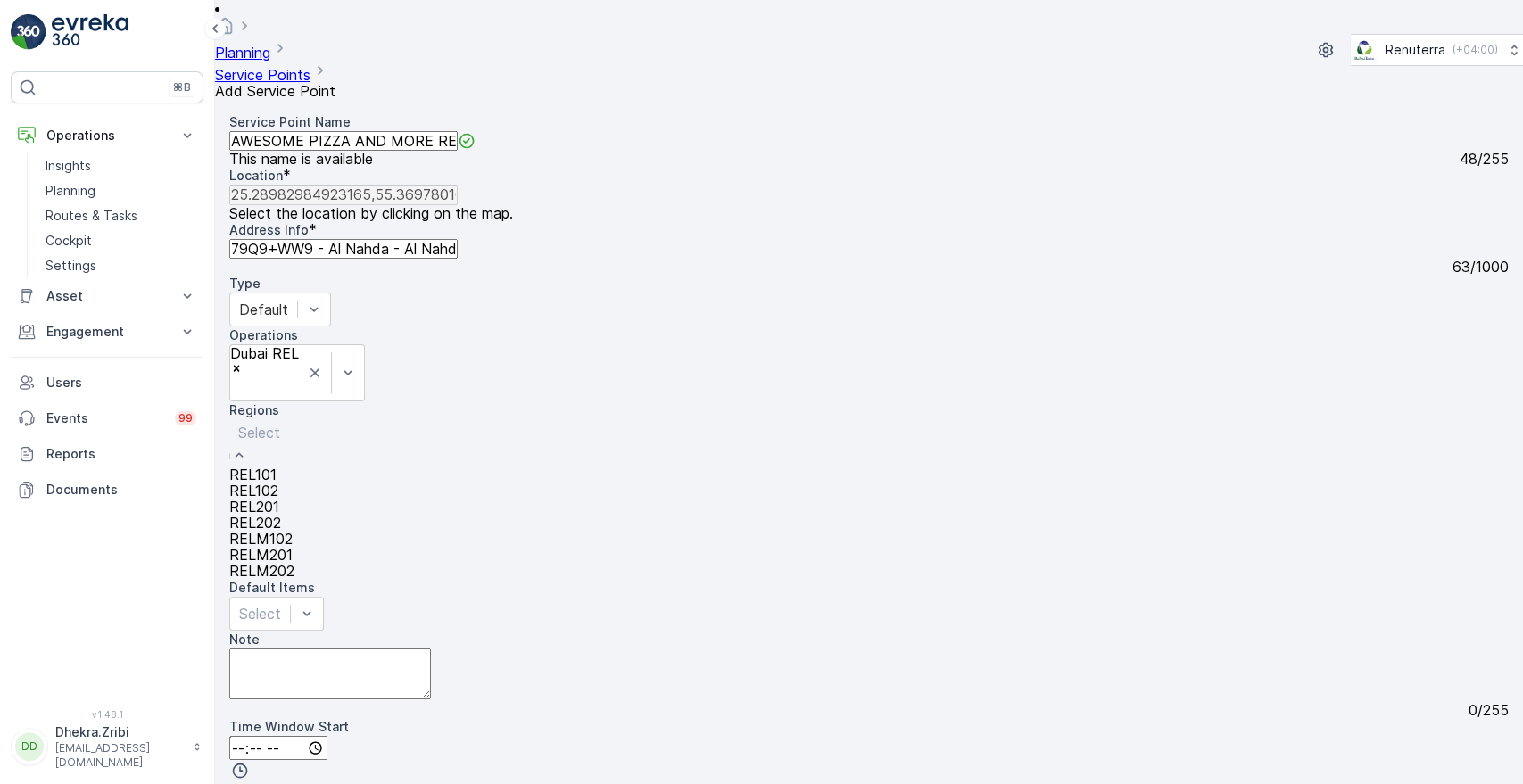
click at [285, 423] on div at bounding box center [262, 433] width 47 height 20
click at [295, 515] on div "REL202" at bounding box center [261, 523] width 65 height 16
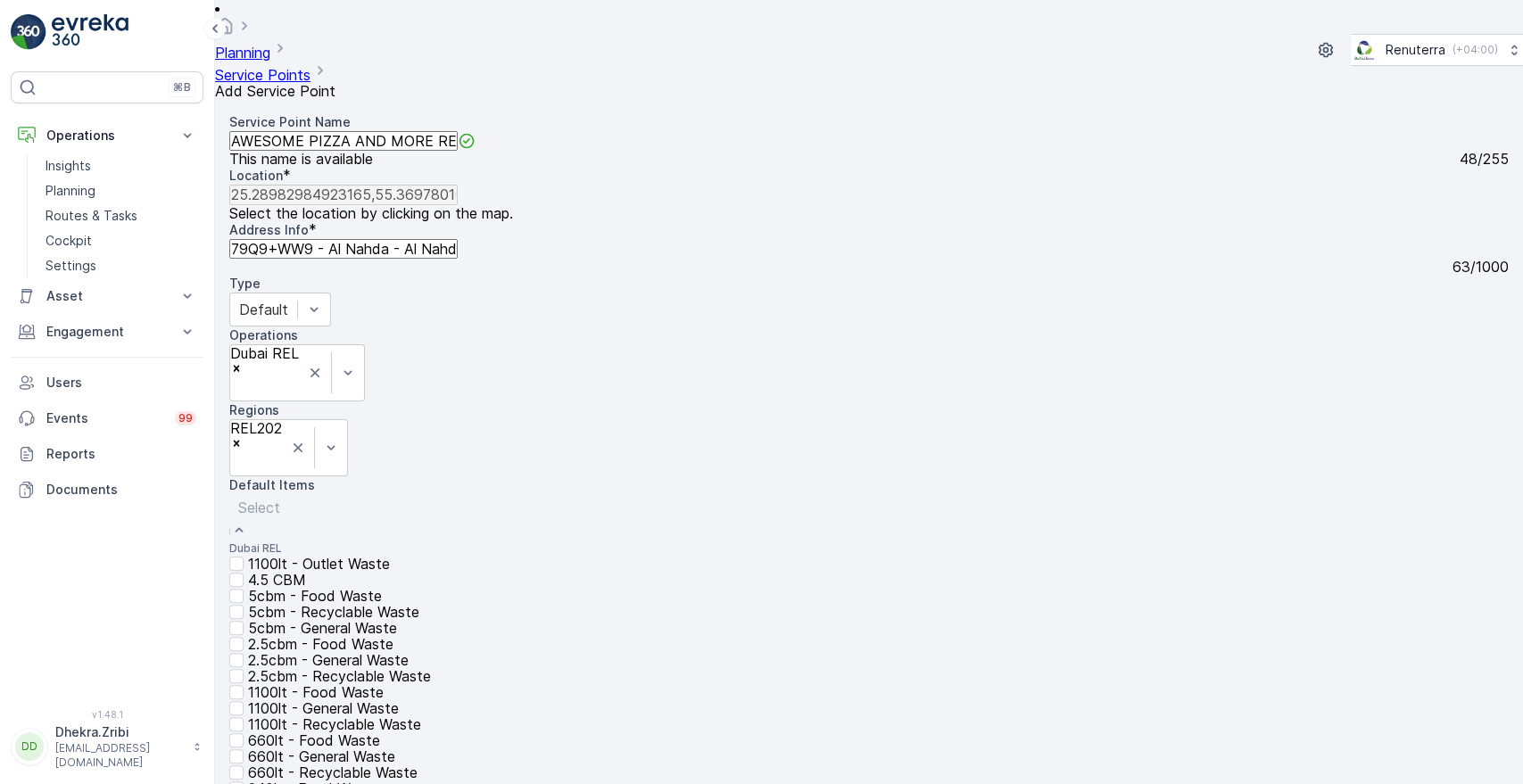
click at [463, 498] on div at bounding box center [351, 508] width 225 height 20
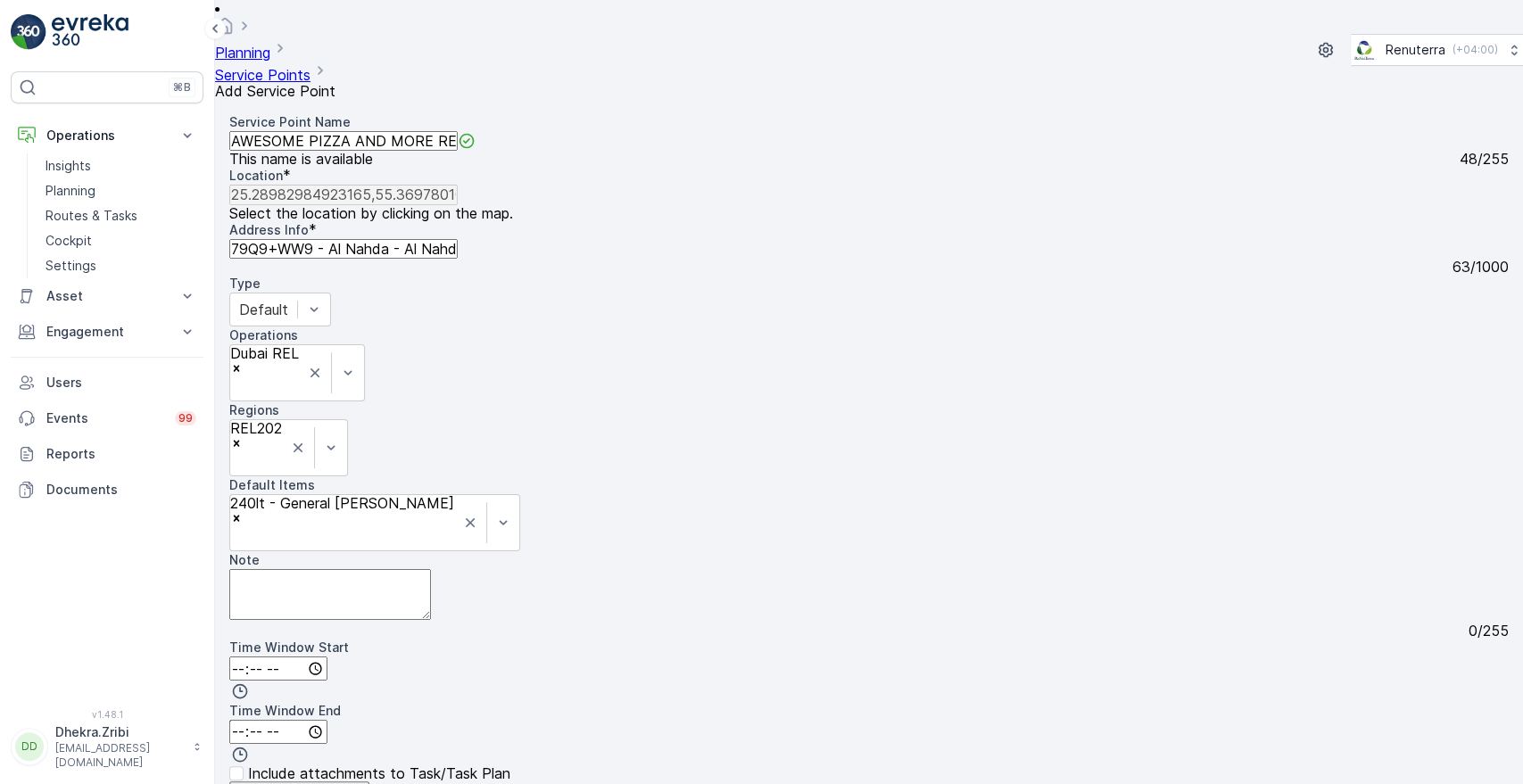
click at [419, 569] on textarea "Note" at bounding box center [329, 595] width 201 height 51
paste textarea "[PHONE_NUMBER]"
type textarea "Contact-+[PHONE_NUMBER]"
click at [676, 781] on div "Add Attachment" at bounding box center [868, 792] width 1279 height 23
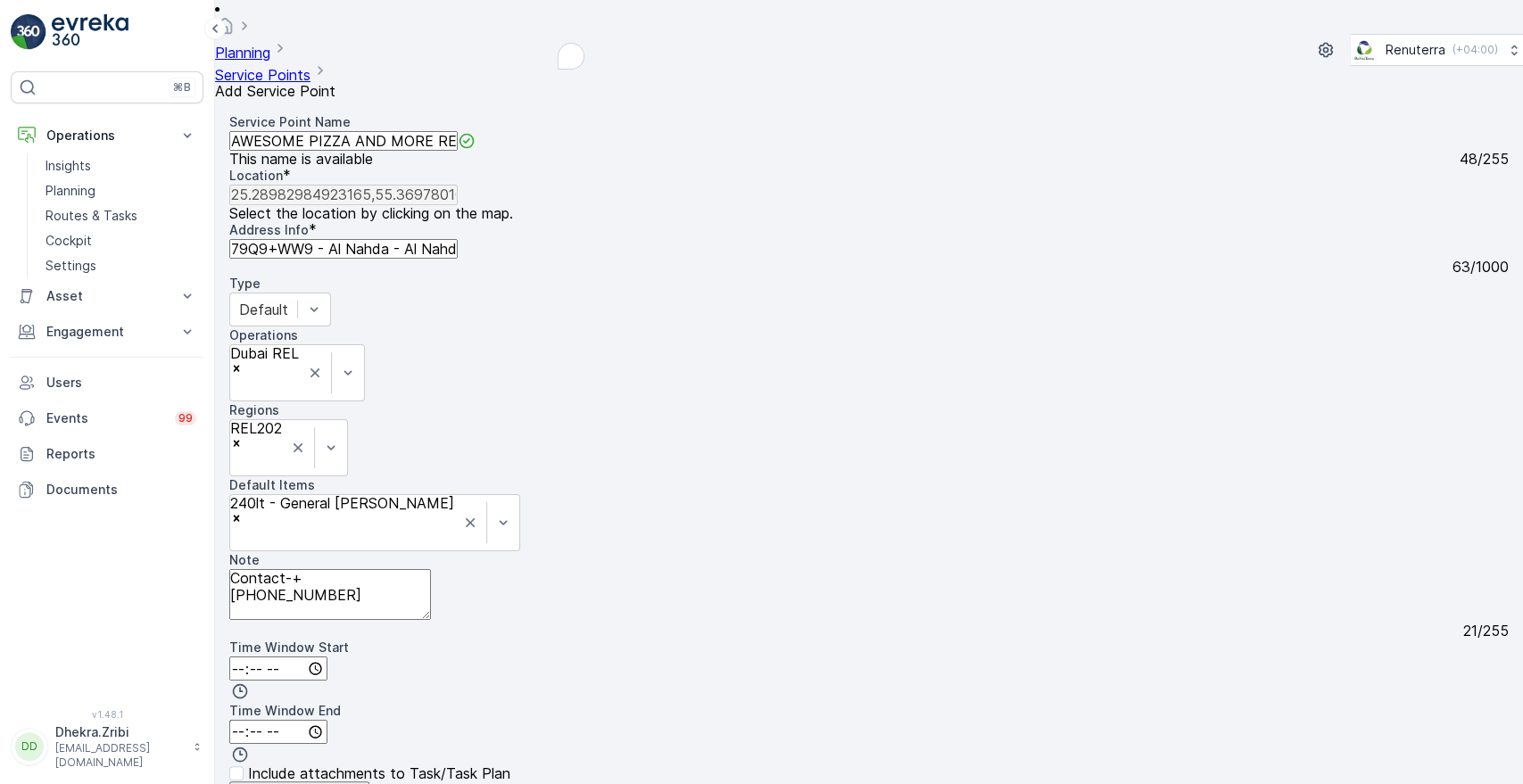
type input "Al Nahda"
type Name "Al Nahda"
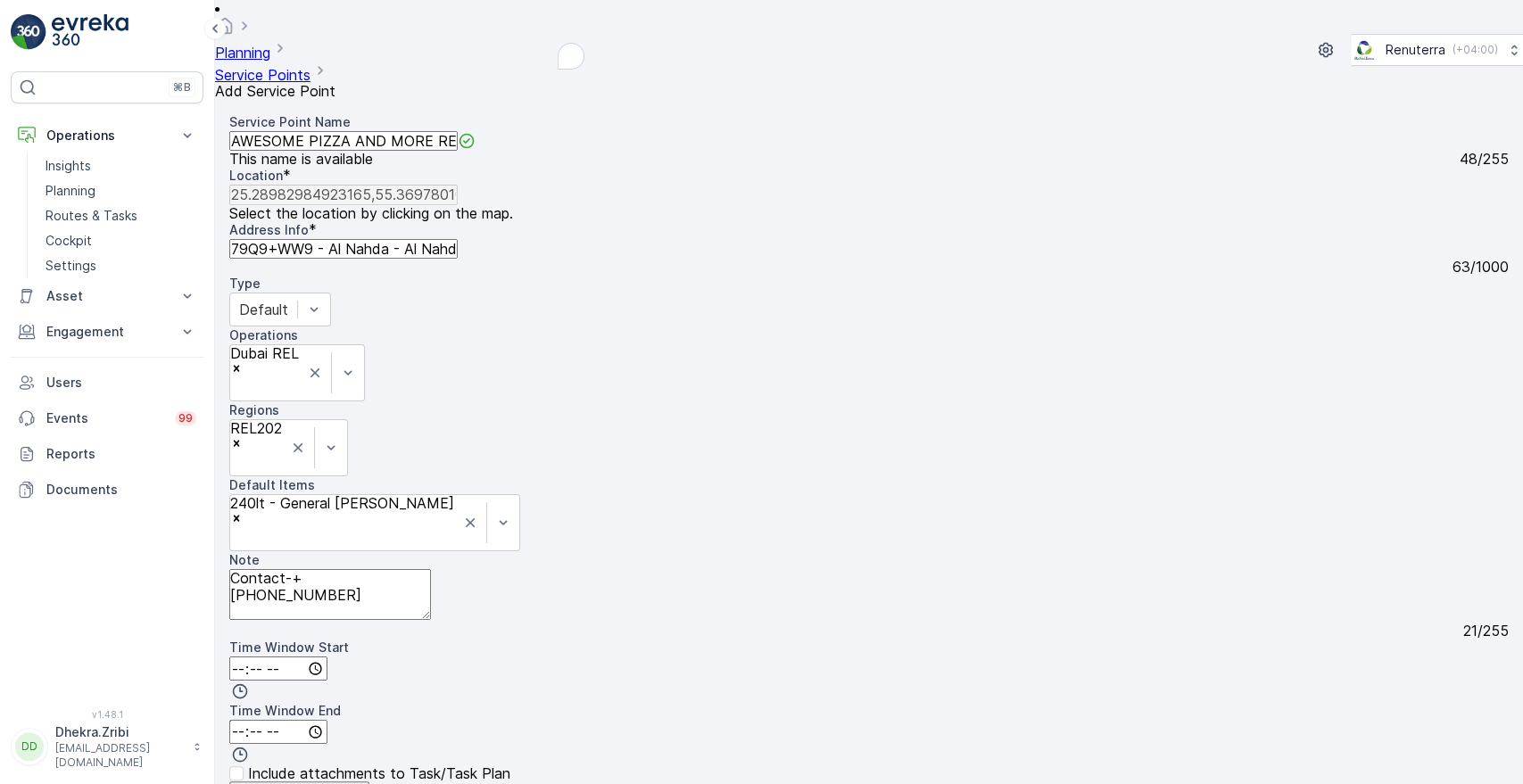
type Belong "Client"
type Bins "240 LTRS -GEN"
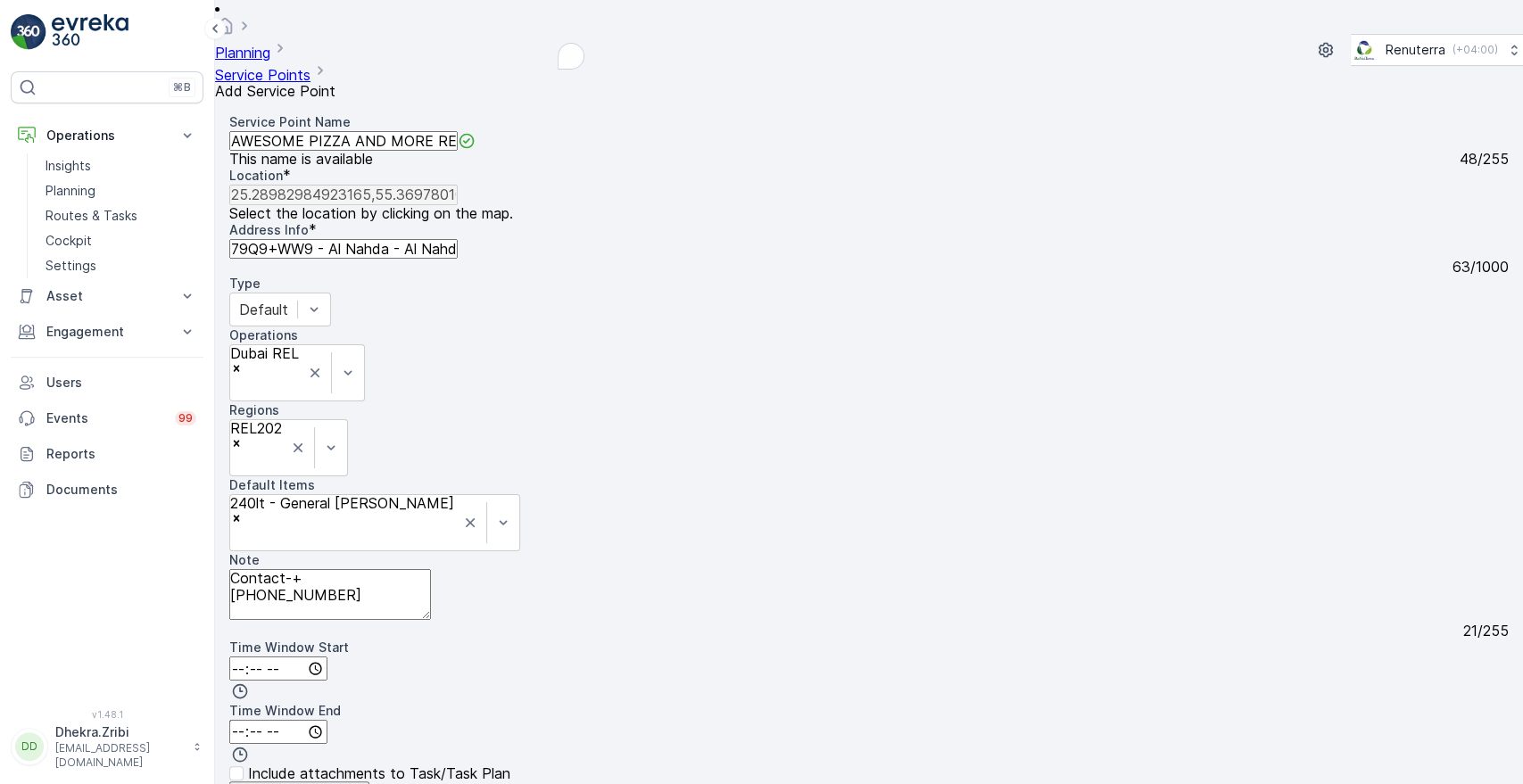
paste URL "[URL][DOMAIN_NAME]"
type URL "[URL][DOMAIN_NAME]"
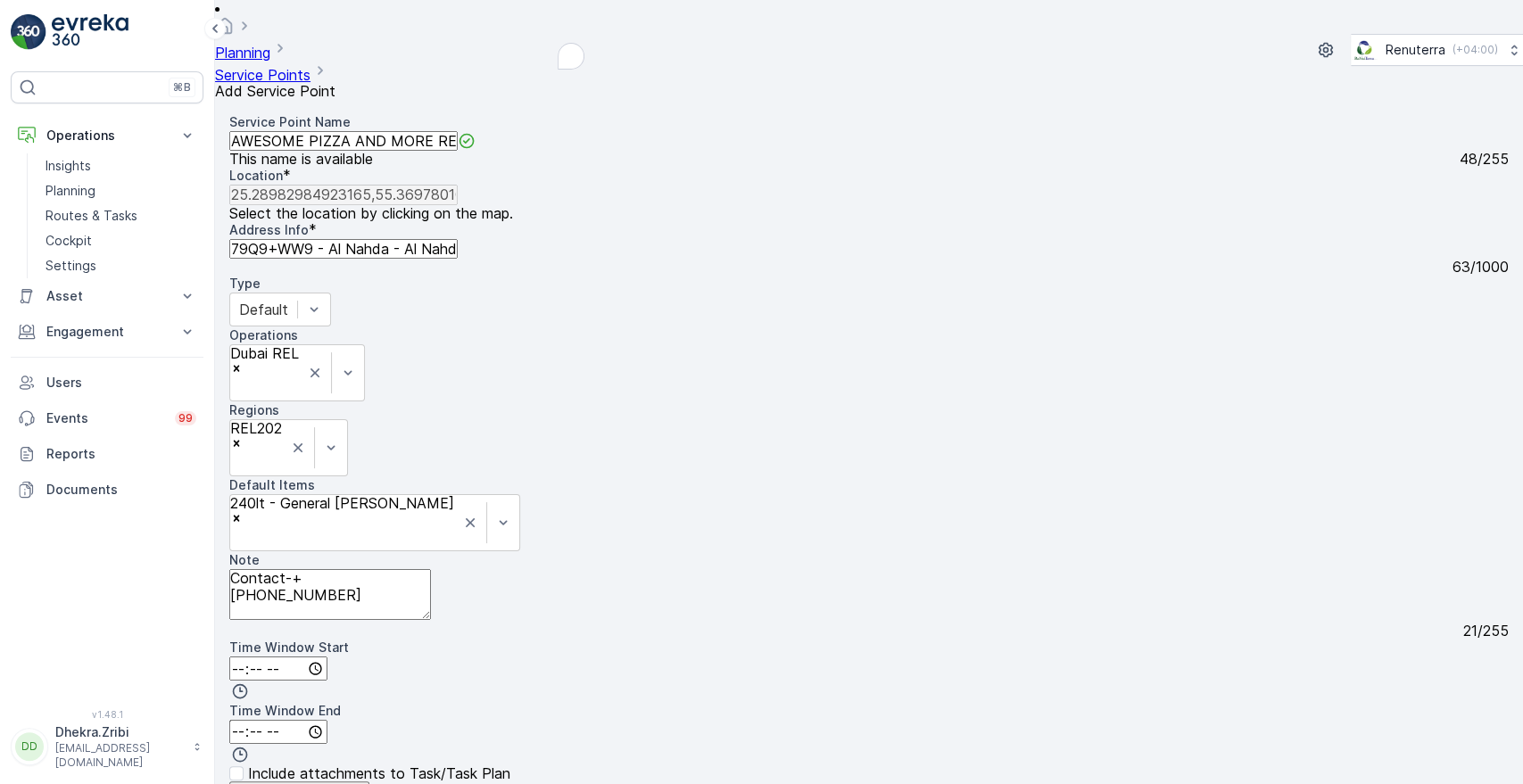
scroll to position [396, 0]
type Date "[DATE]"
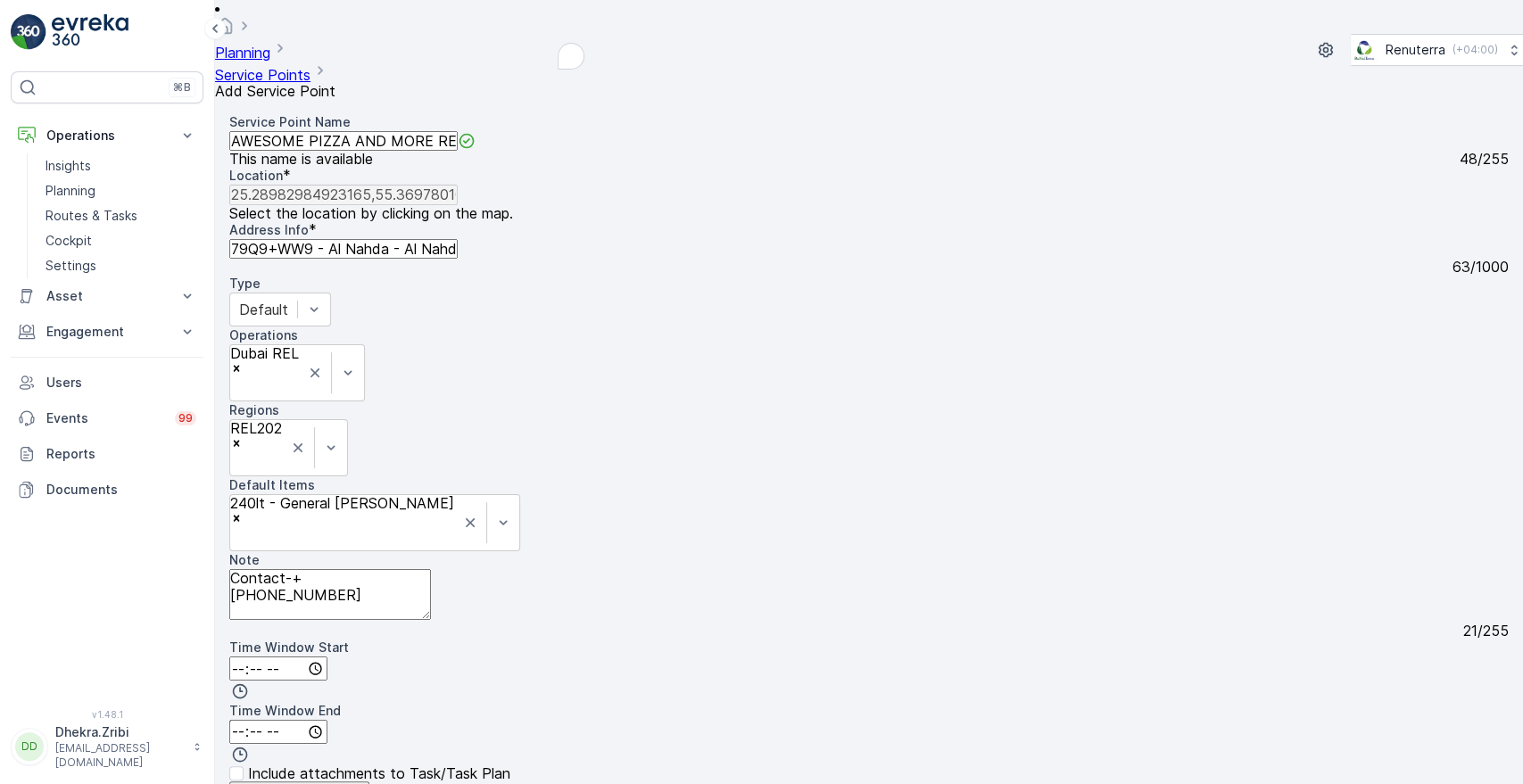
type Bins "2"
type input "Night Shift"
type input "Daily Basis"
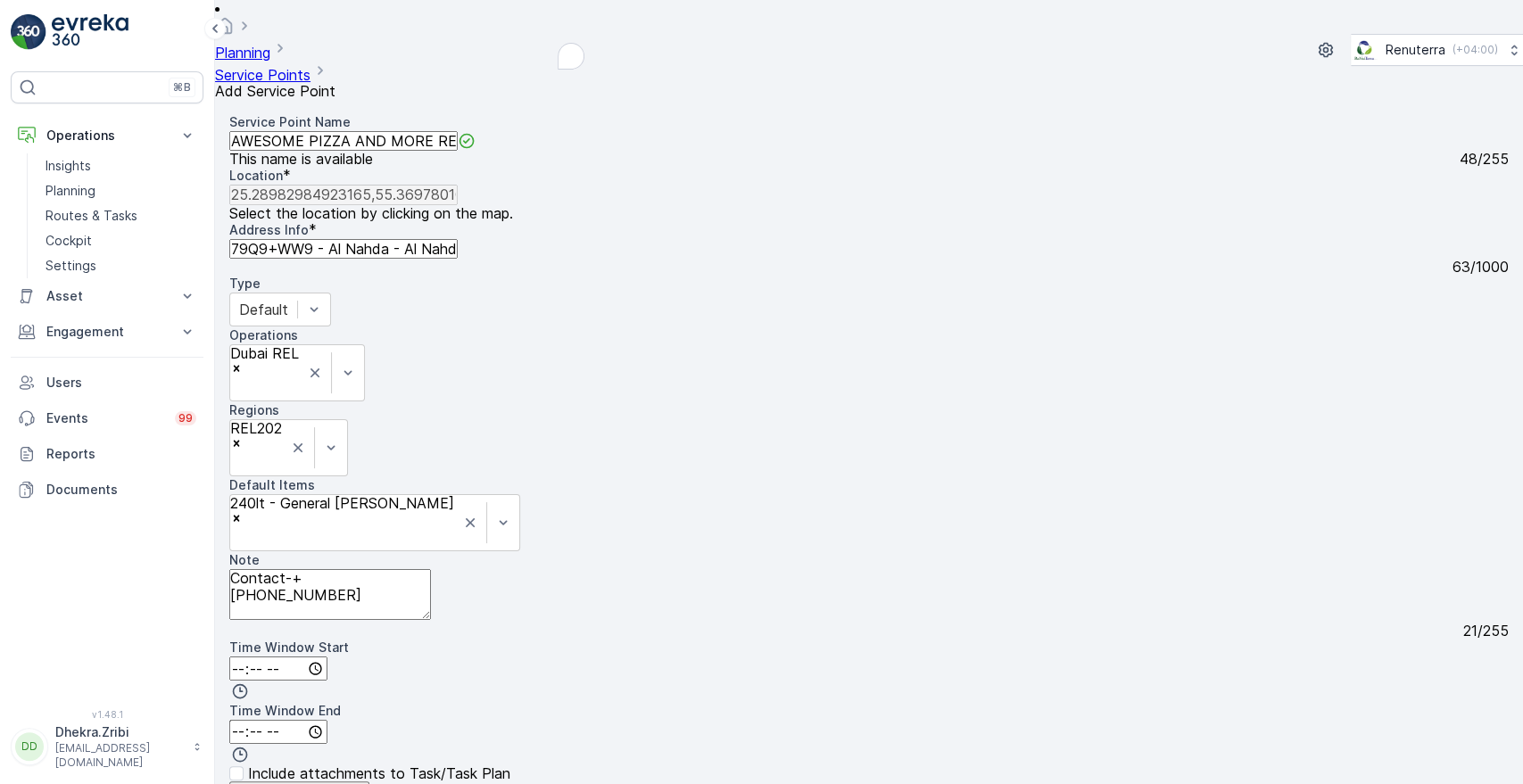
type 240 "2"
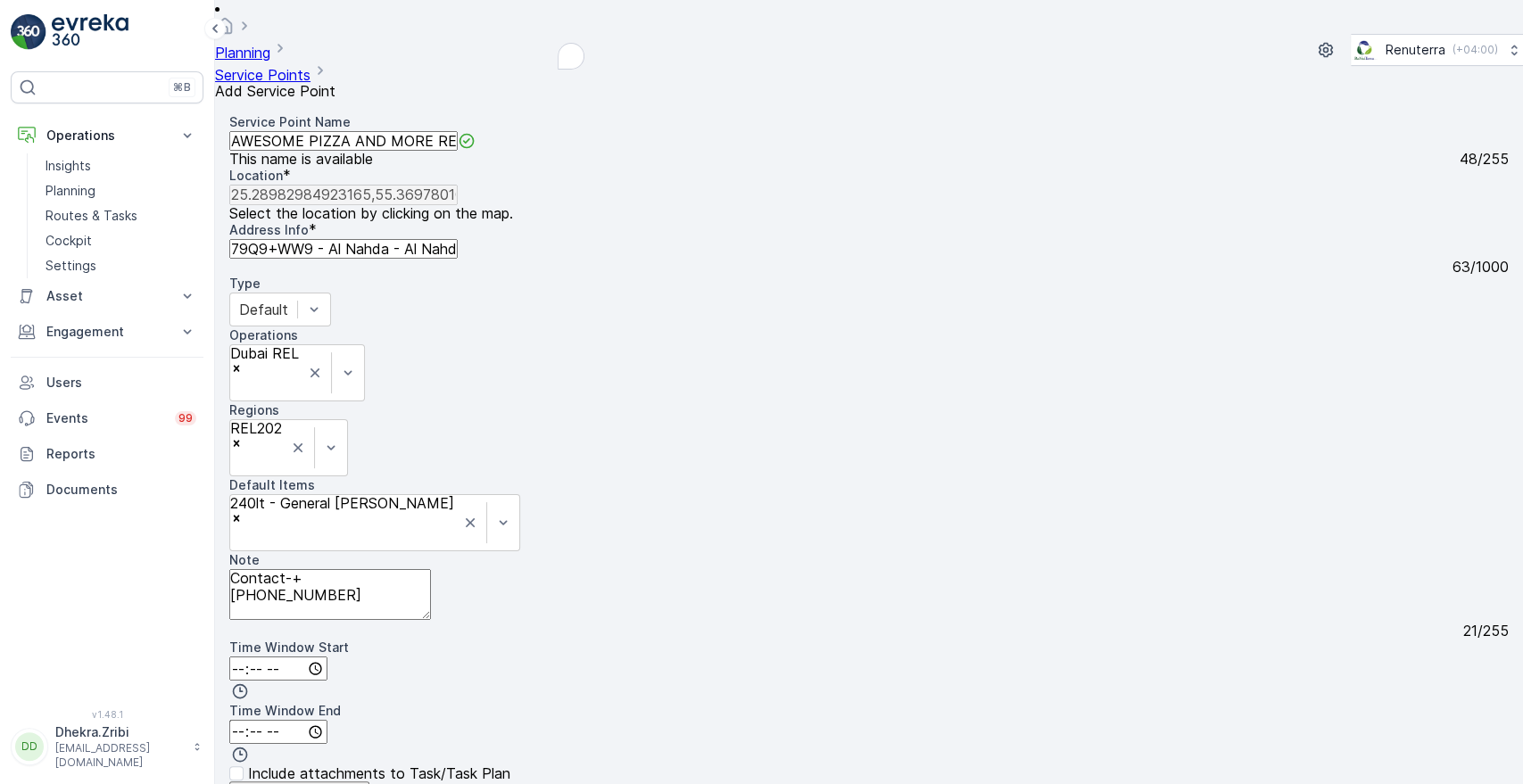
type input "7 Days a week"
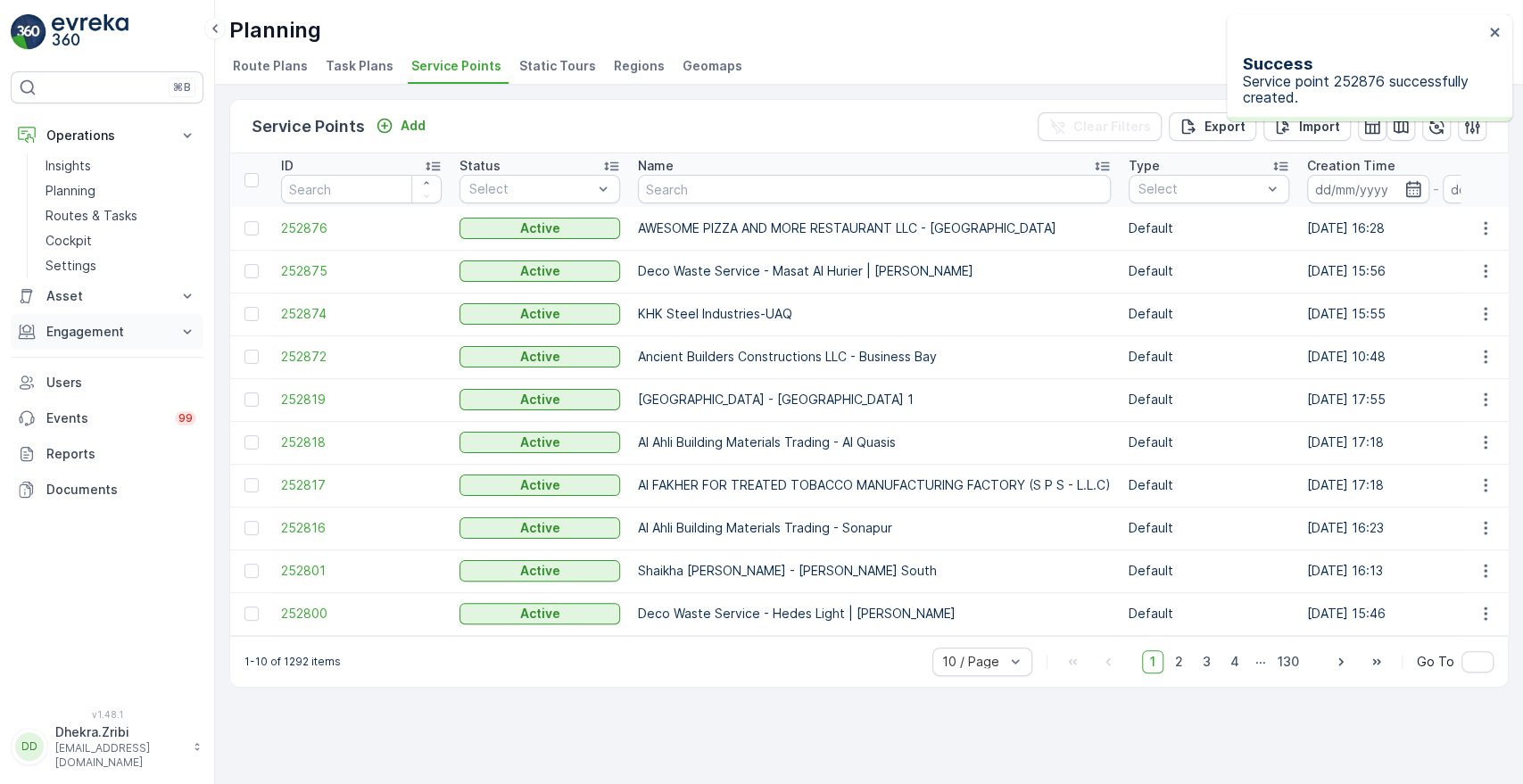
click at [153, 340] on p "Engagement" at bounding box center [107, 331] width 121 height 18
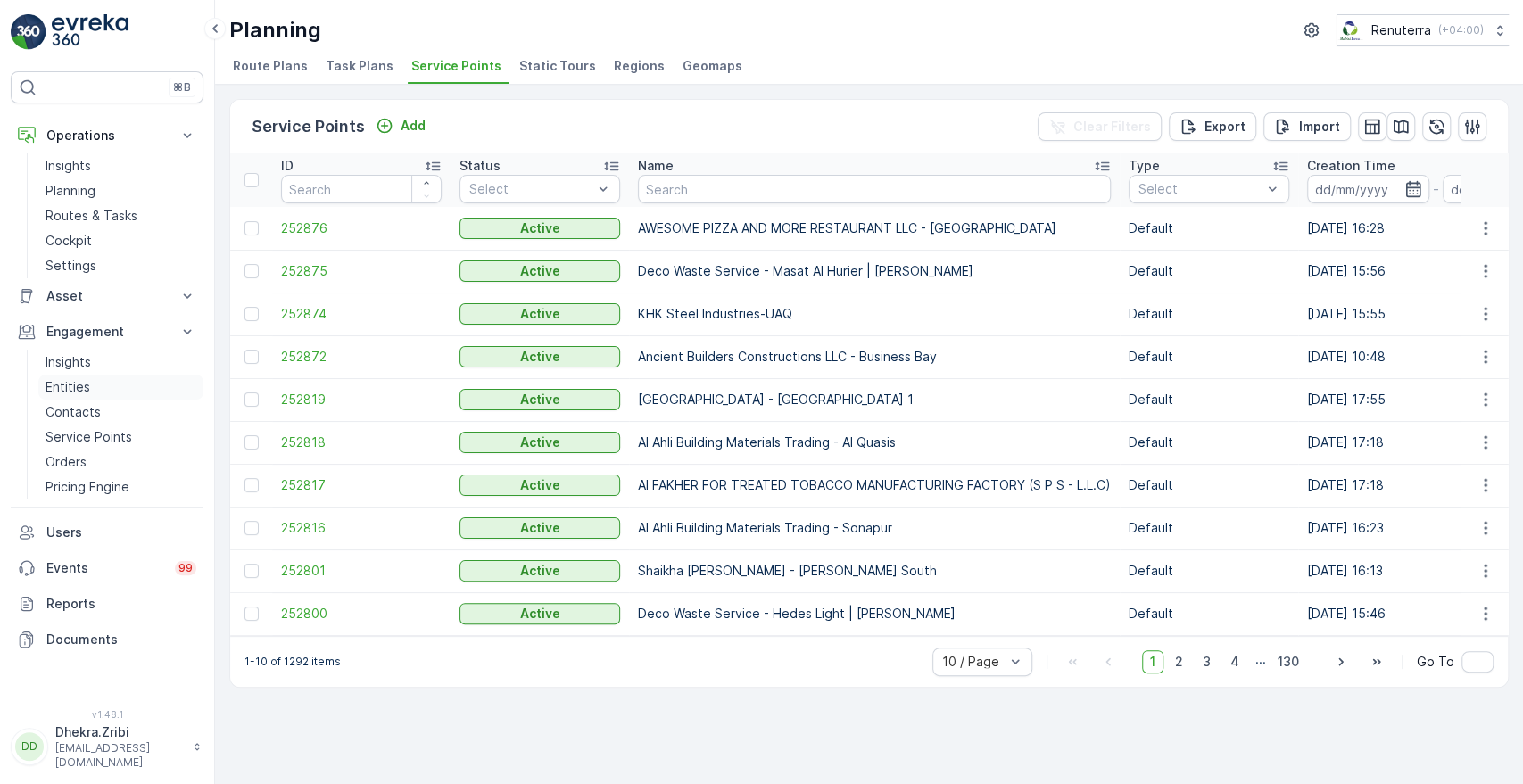
click at [86, 389] on p "Entities" at bounding box center [67, 388] width 44 height 18
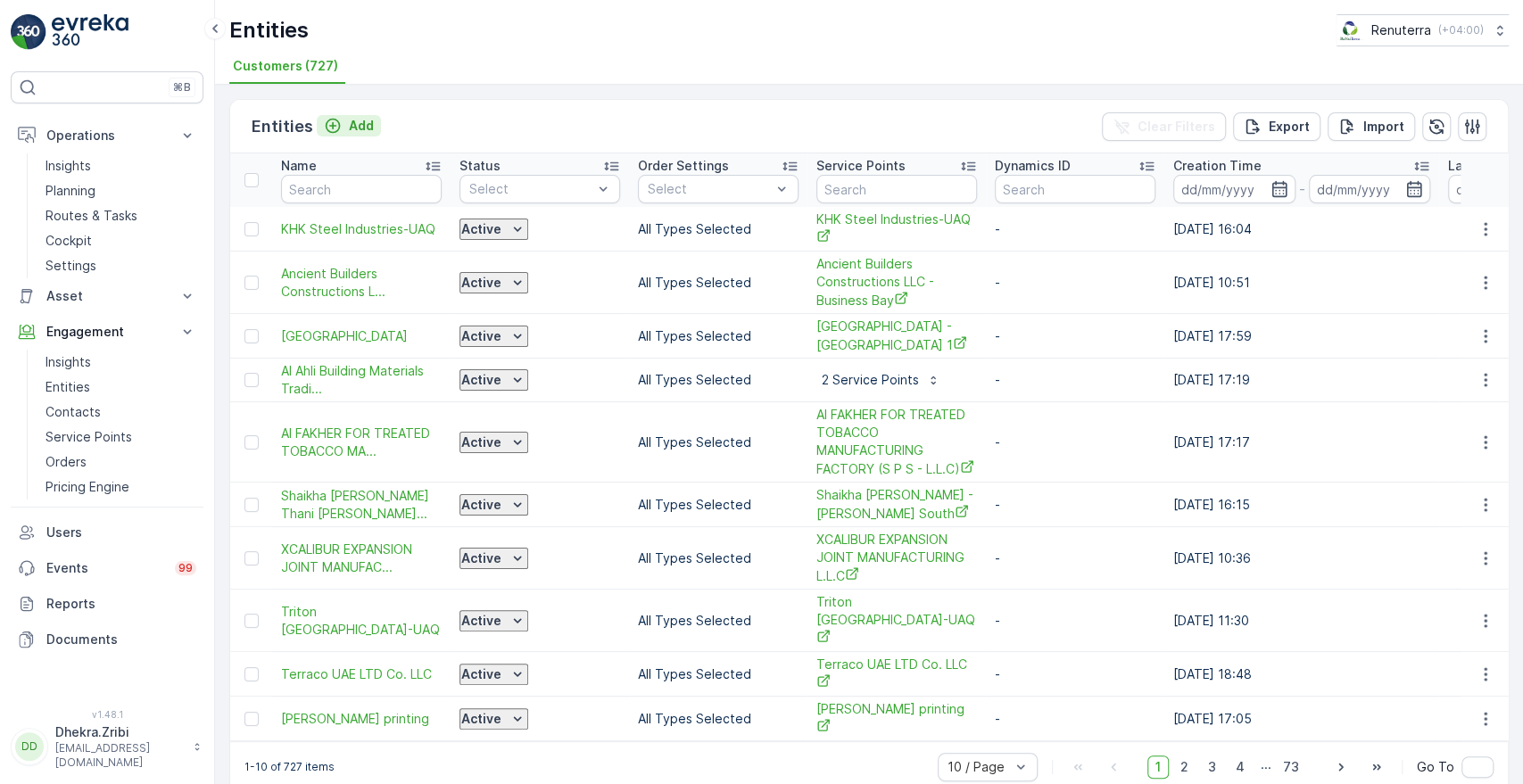
click at [358, 126] on p "Add" at bounding box center [361, 126] width 25 height 18
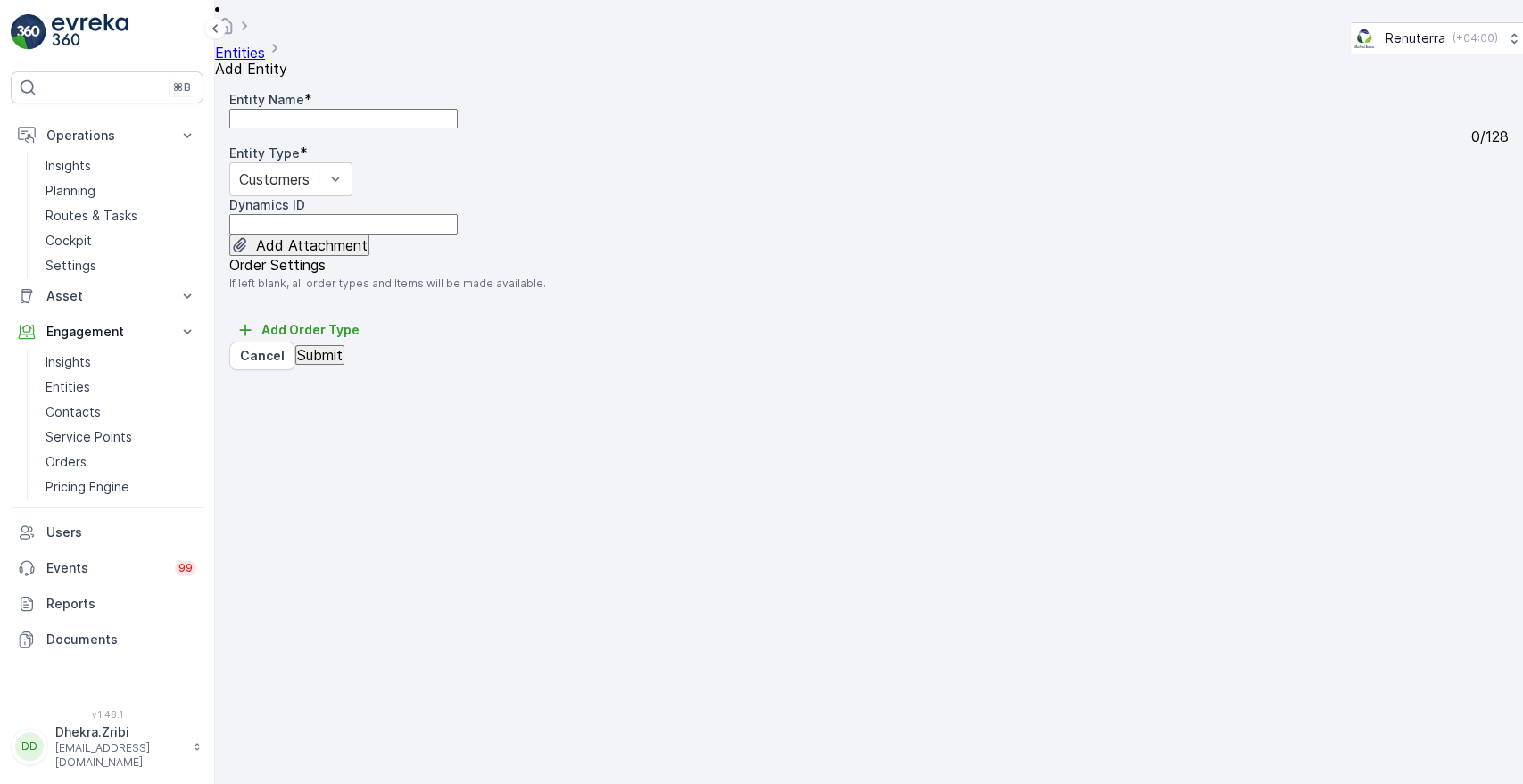
click at [454, 116] on Name "Entity Name" at bounding box center [343, 118] width 229 height 20
paste Name "AWESOME PIZZA AND MORE RESTAURANT LLC - [GEOGRAPHIC_DATA]"
type Name "AWESOME PIZZA AND MORE RESTAURANT LLC"
click at [335, 365] on button "Submit" at bounding box center [320, 355] width 49 height 20
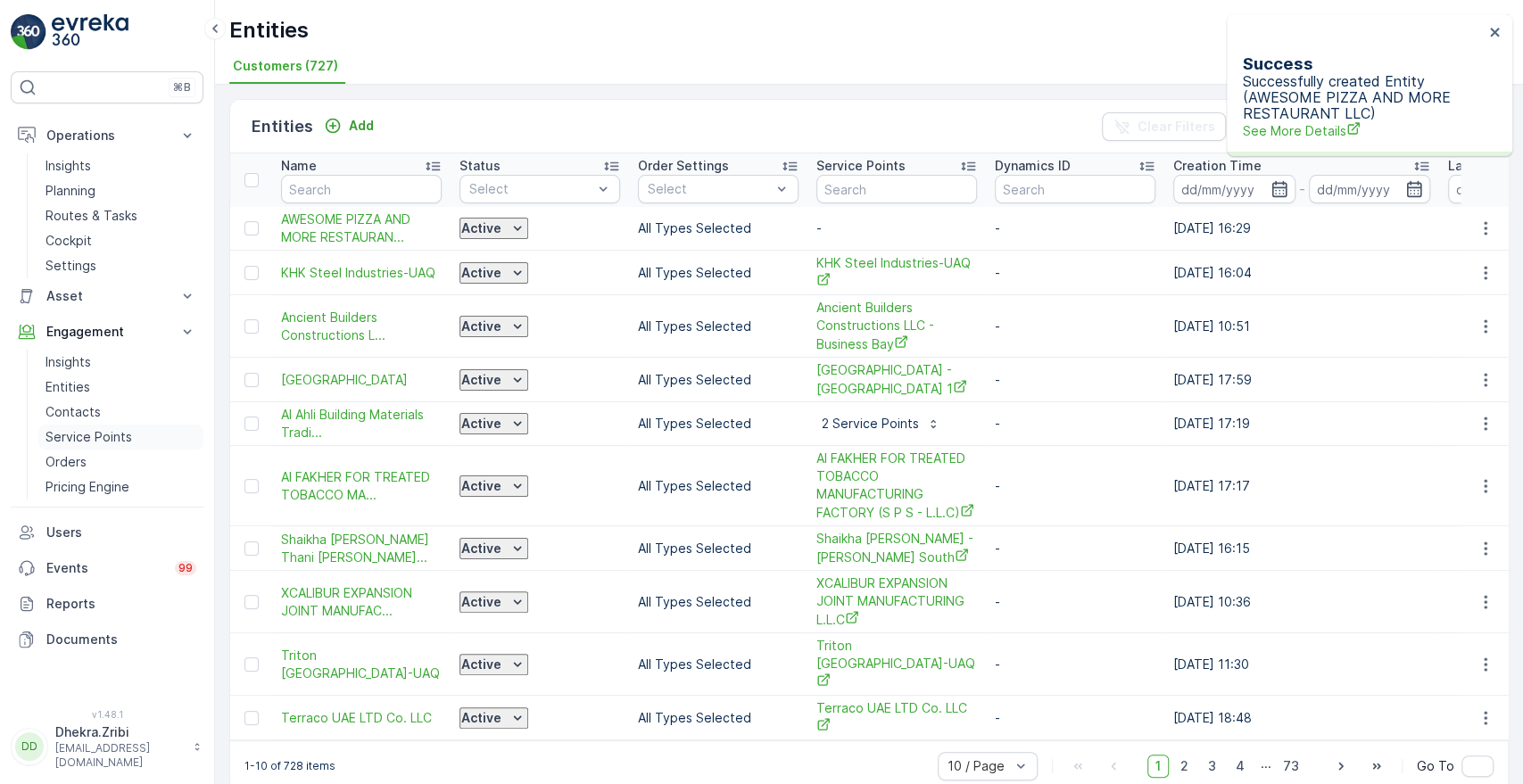
click at [79, 434] on p "Service Points" at bounding box center [89, 437] width 87 height 18
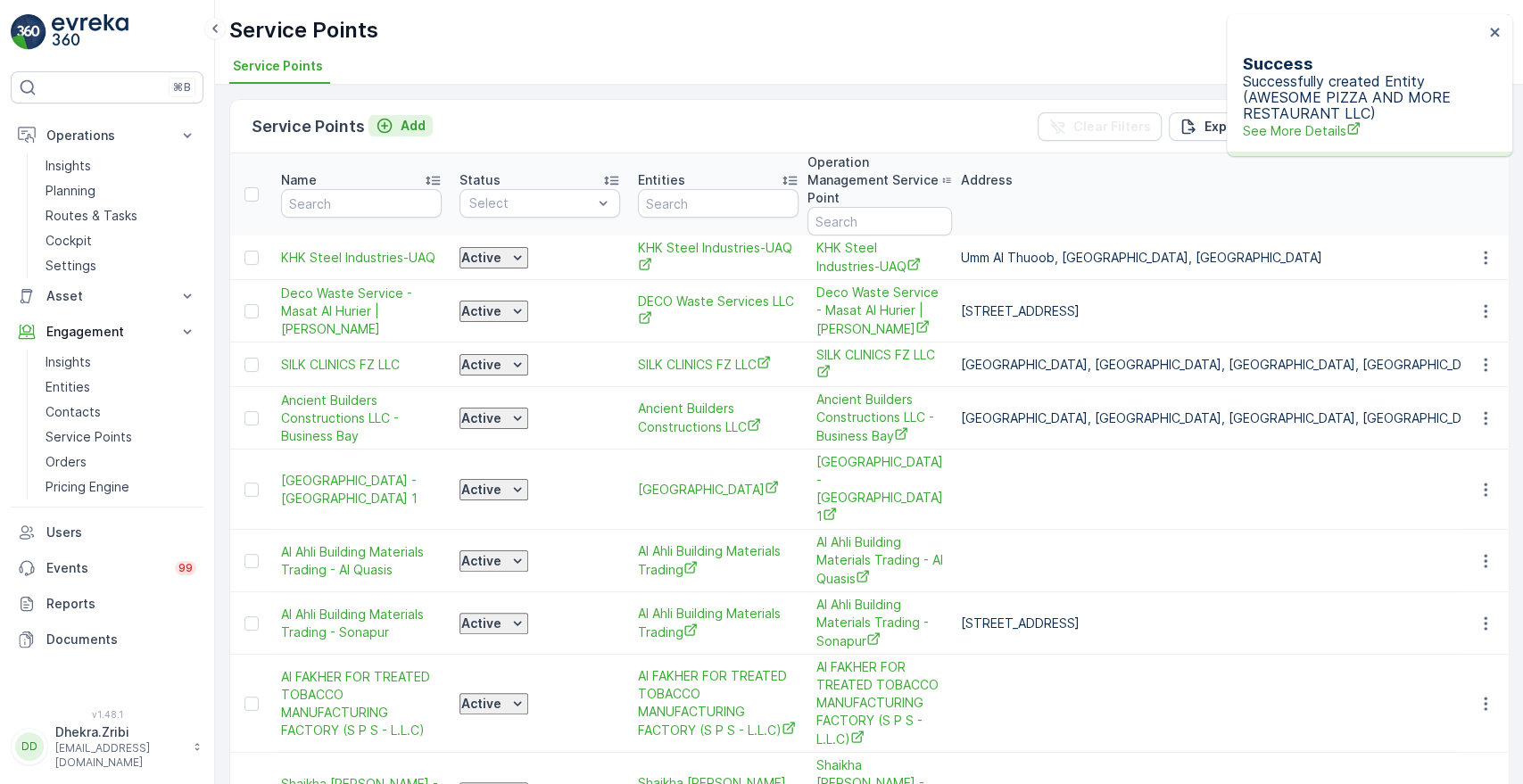
click at [414, 127] on p "Add" at bounding box center [412, 126] width 25 height 18
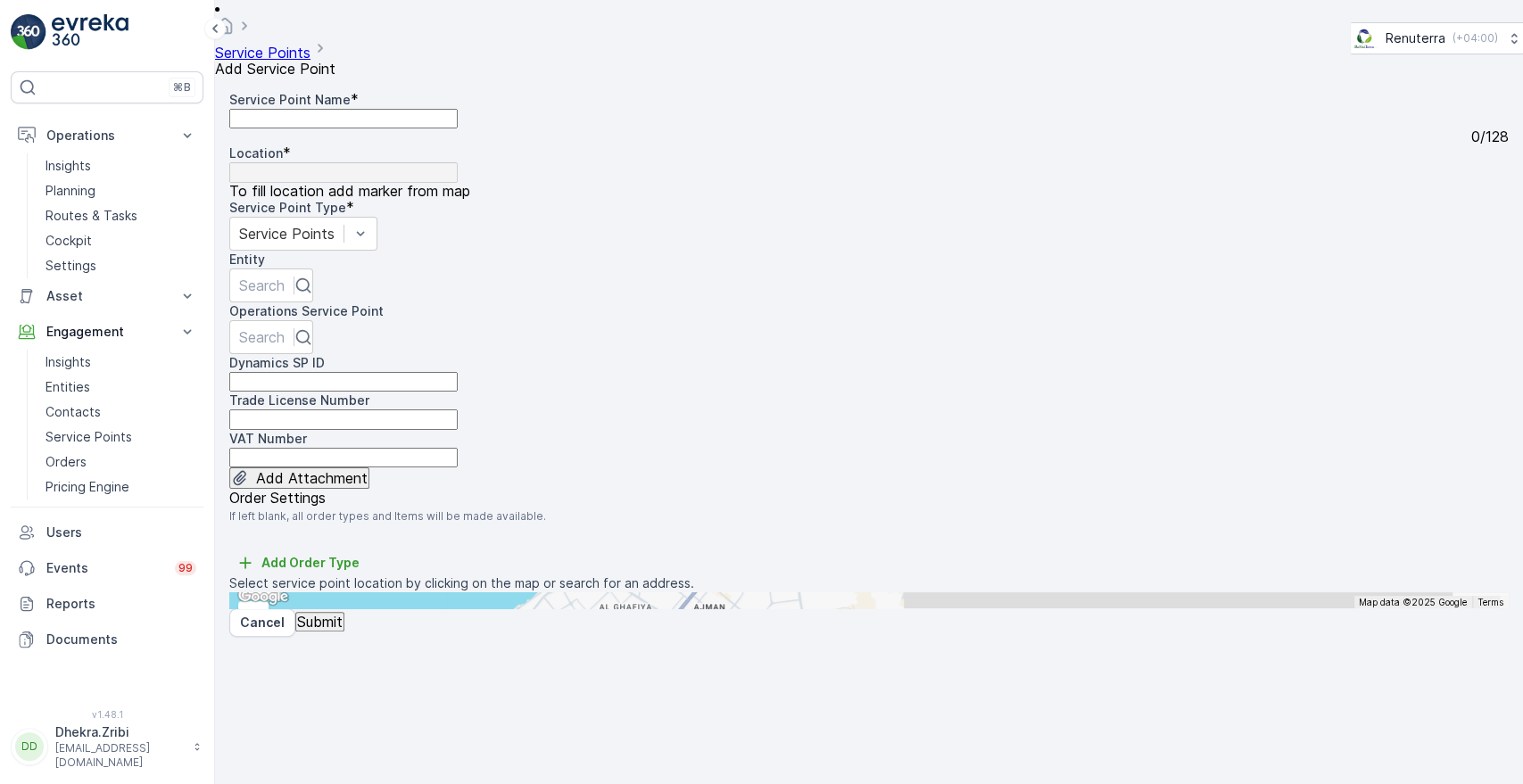
click at [328, 127] on Name "Service Point Name" at bounding box center [343, 118] width 229 height 20
paste Name "AWESOME PIZZA AND MORE RESTAURANT LLC - [GEOGRAPHIC_DATA]"
type Name "AWESOME PIZZA AND MORE RESTAURANT LLC - [GEOGRAPHIC_DATA]"
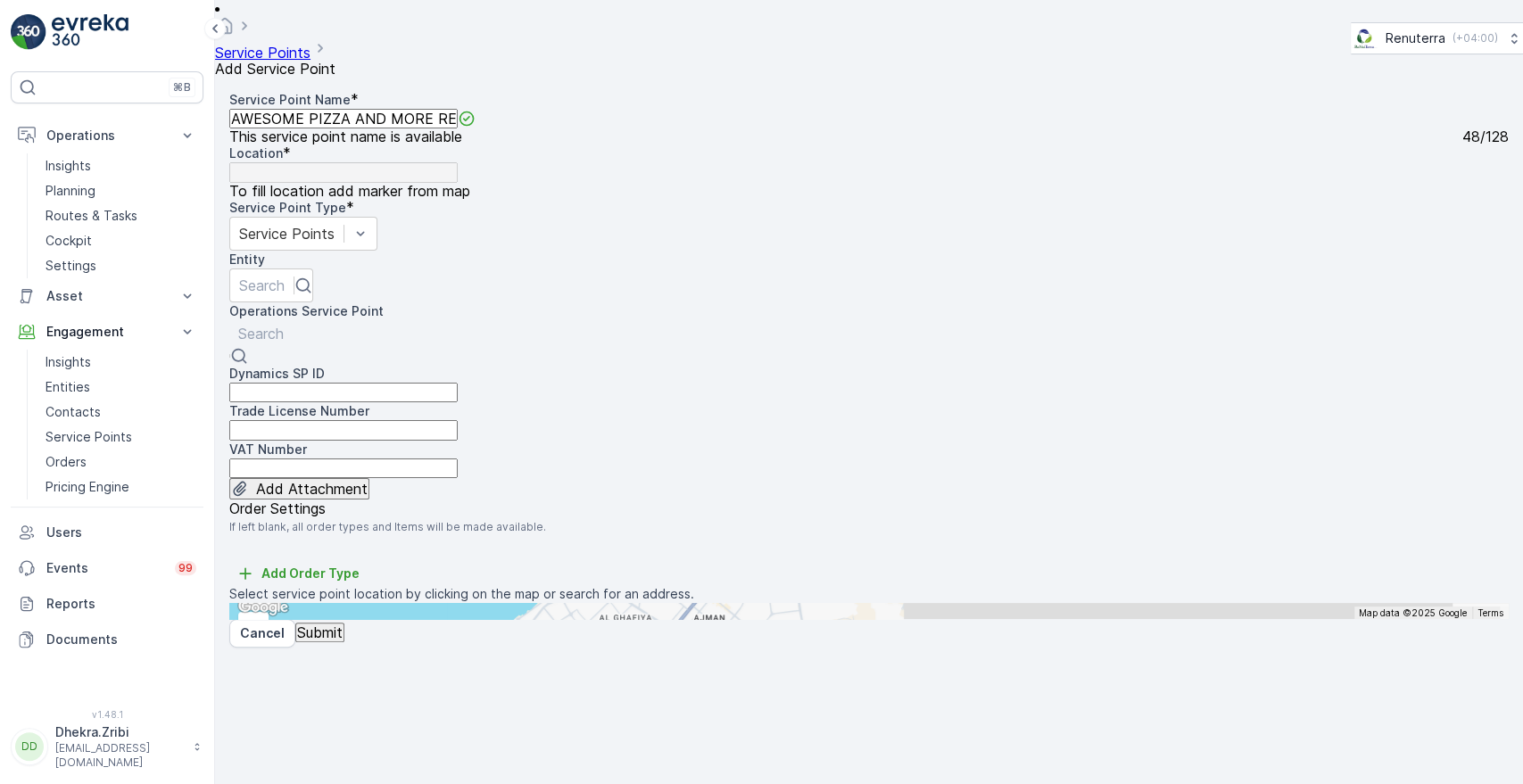
click at [284, 323] on div at bounding box center [261, 333] width 45 height 20
paste input "AWESOME PIZZA AND MORE RESTAURANT LLC - [GEOGRAPHIC_DATA]"
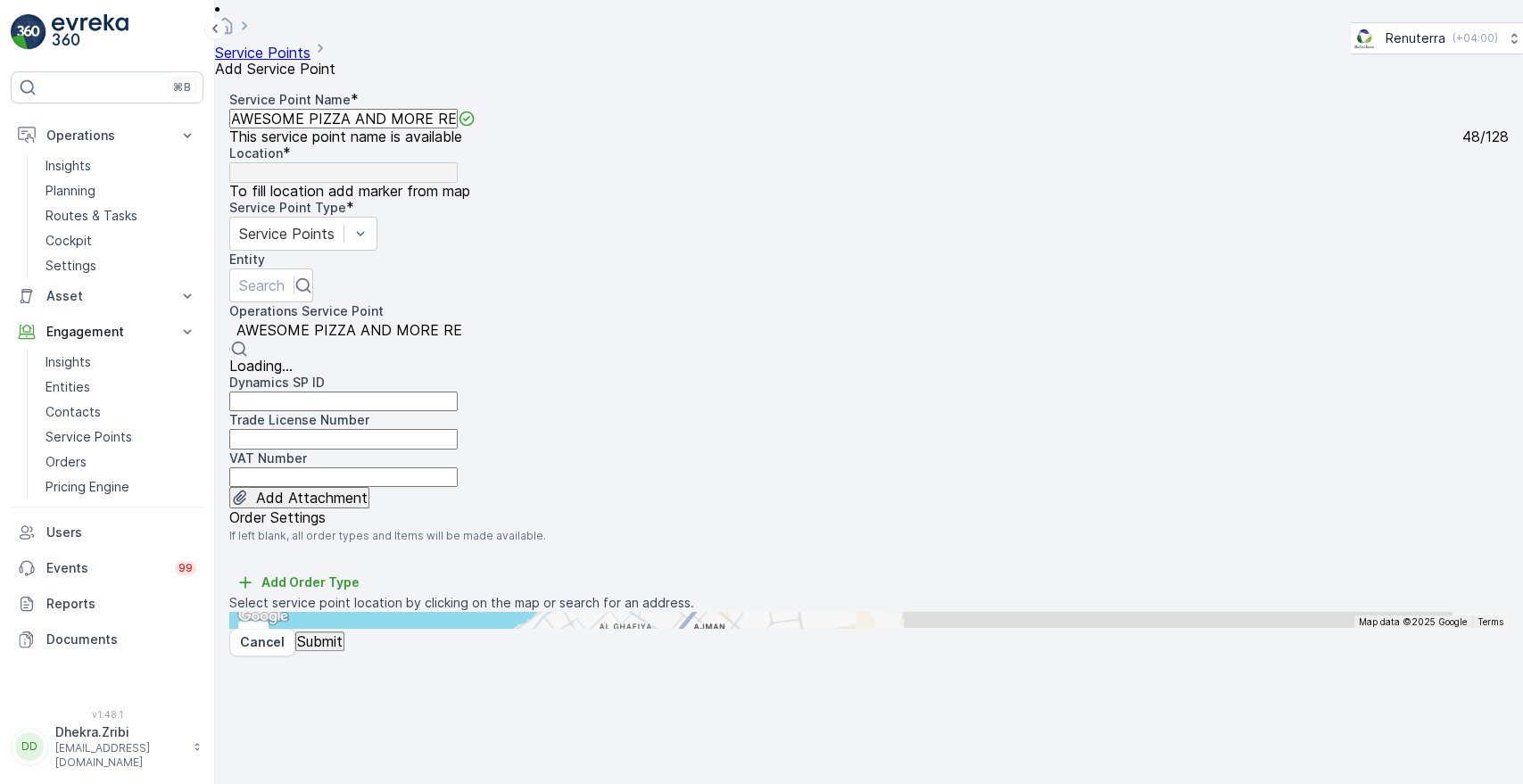
scroll to position [0, 165]
type input "AWESOME PIZZA AND MORE RESTAURANT LLC - [GEOGRAPHIC_DATA]"
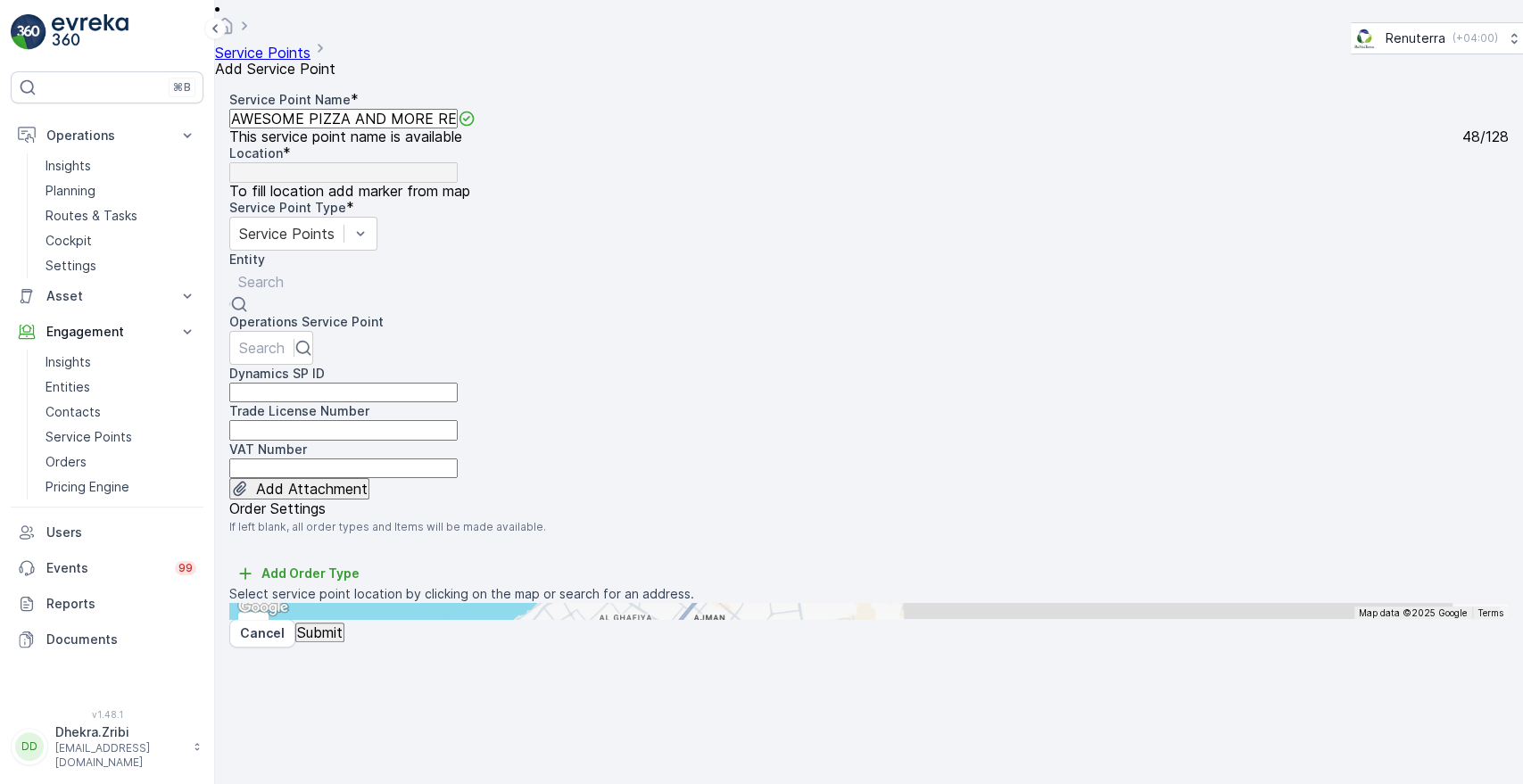
scroll to position [0, 0]
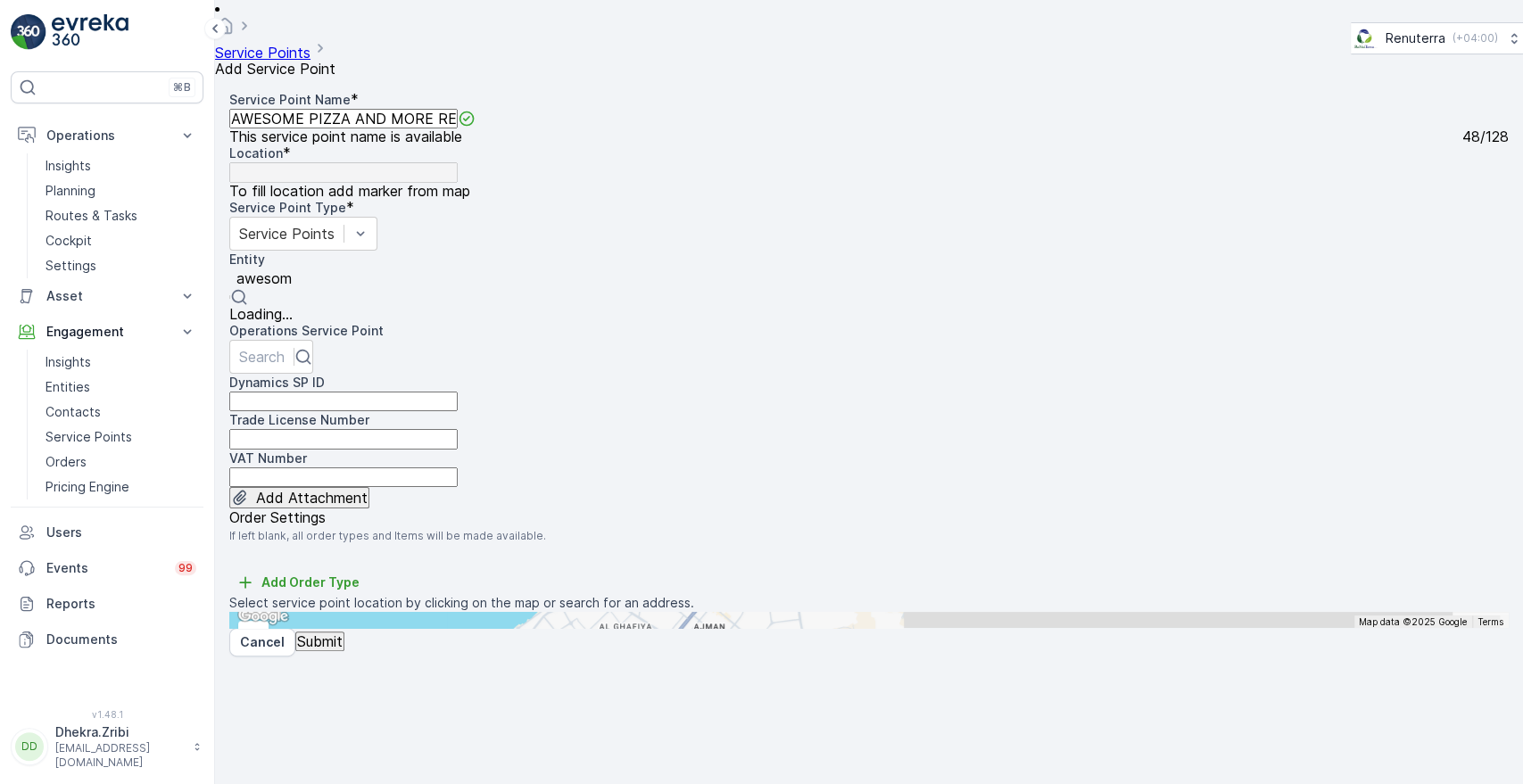
type input "awesome"
click at [564, 305] on span "AWESOME PIZZA AND MORE RESTAURANT LLC" at bounding box center [396, 314] width 334 height 18
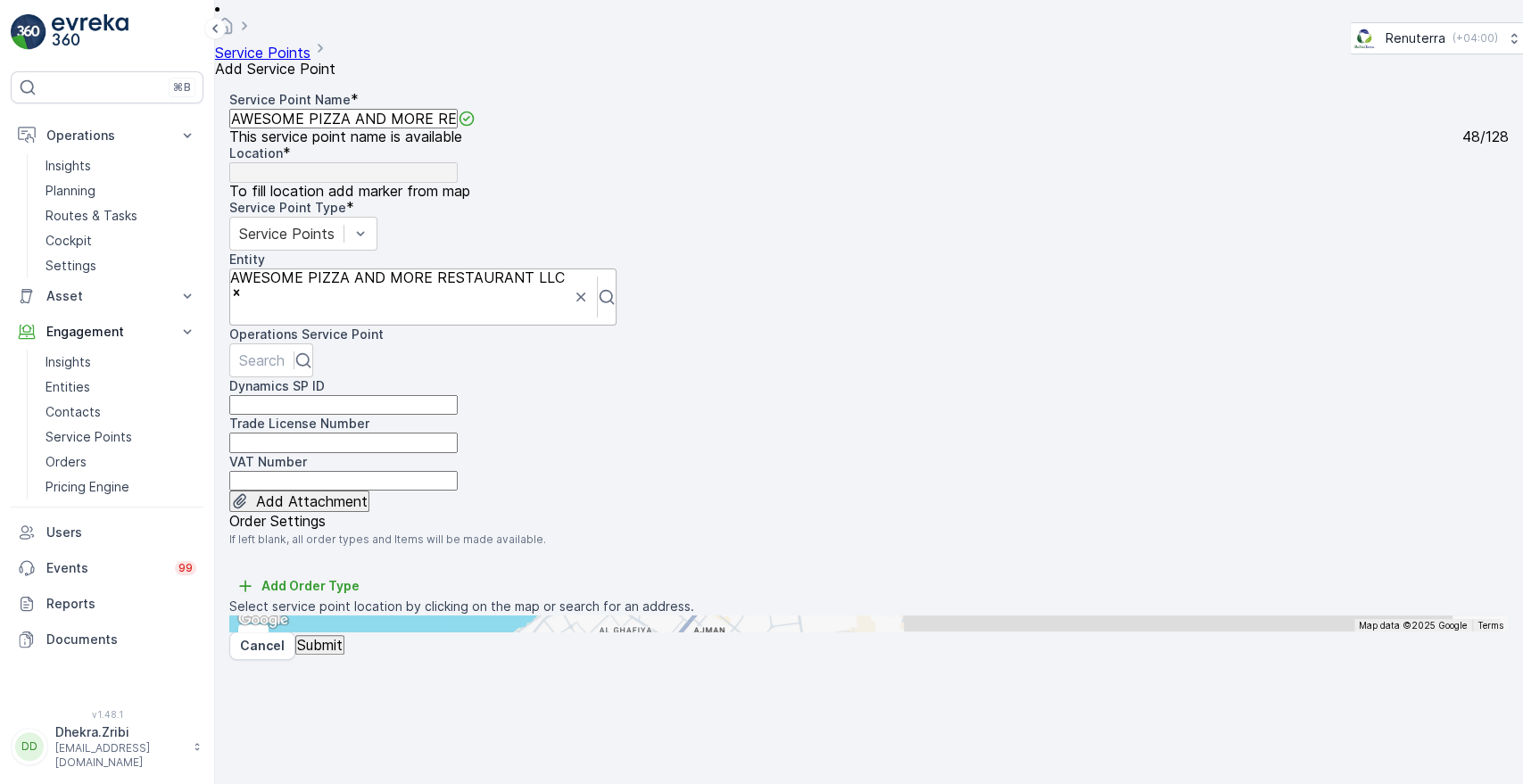
click at [404, 615] on input "text" at bounding box center [316, 623] width 175 height 16
paste input "Miamix Restaurant ([GEOGRAPHIC_DATA])"
type input "Miamix Restaurant ([GEOGRAPHIC_DATA])"
click at [463, 677] on span "Miamix Restaurant ([GEOGRAPHIC_DATA]" at bounding box center [356, 684] width 212 height 14
type input "25.2896683,55.369763"
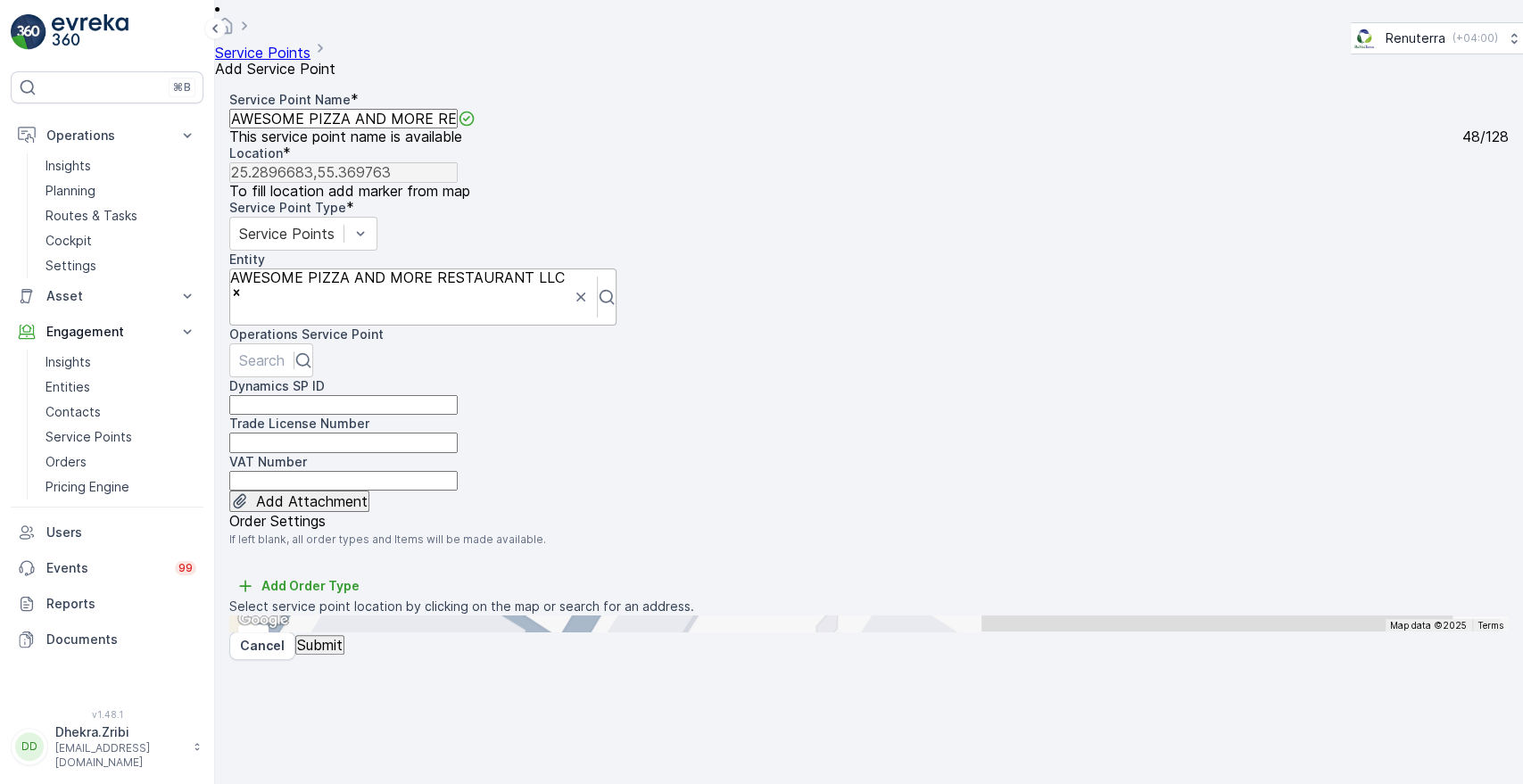
click at [1195, 615] on div "+ − Satellite Roadmap Terrain Hybrid Leaflet Keyboard shortcuts Map Data Map da…" at bounding box center [868, 623] width 1279 height 16
type input "25.289815381138474,55.36978818418259"
click at [326, 653] on p "Submit" at bounding box center [320, 645] width 45 height 16
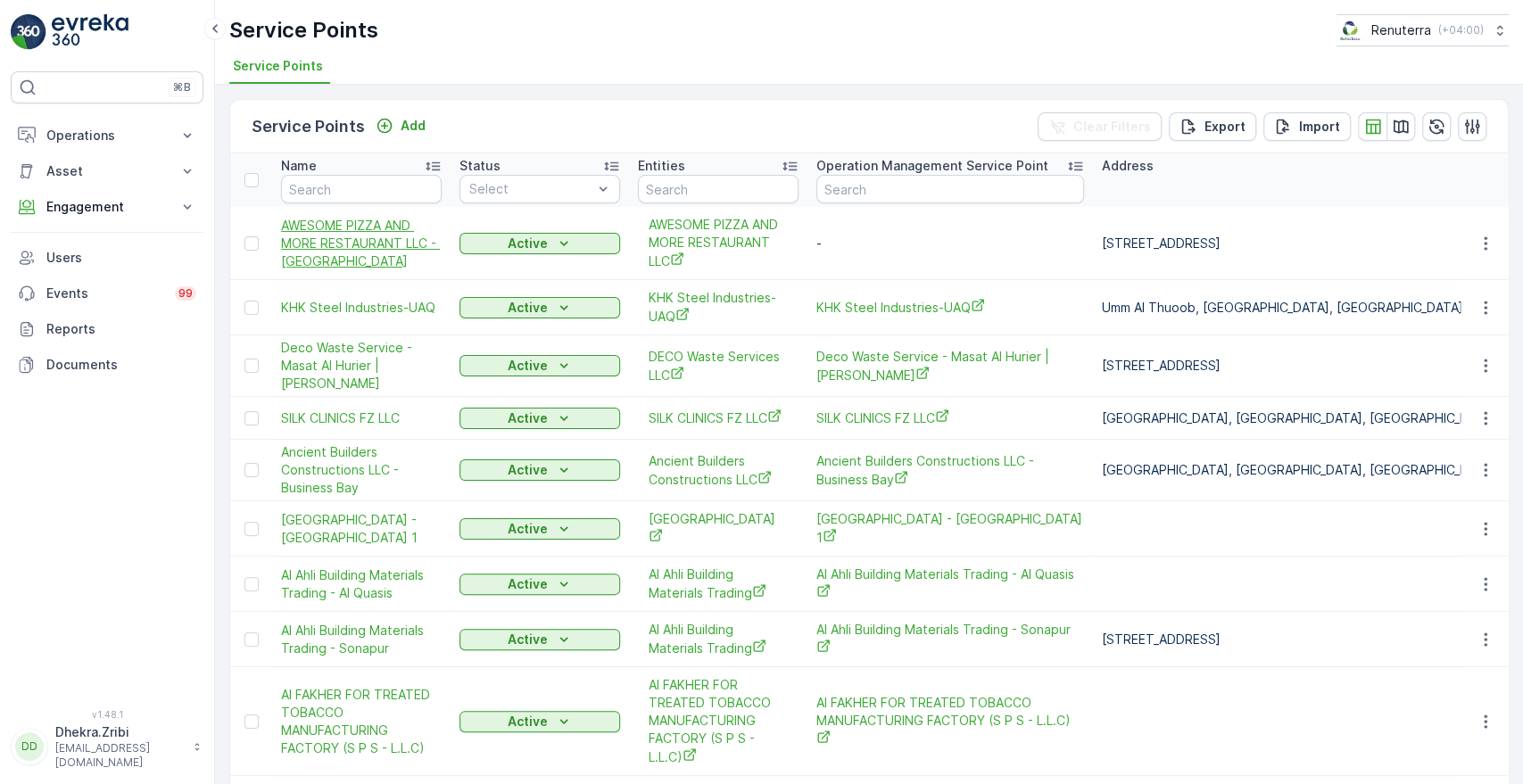
click at [357, 239] on span "AWESOME PIZZA AND MORE RESTAURANT LLC - [GEOGRAPHIC_DATA]" at bounding box center [361, 244] width 161 height 53
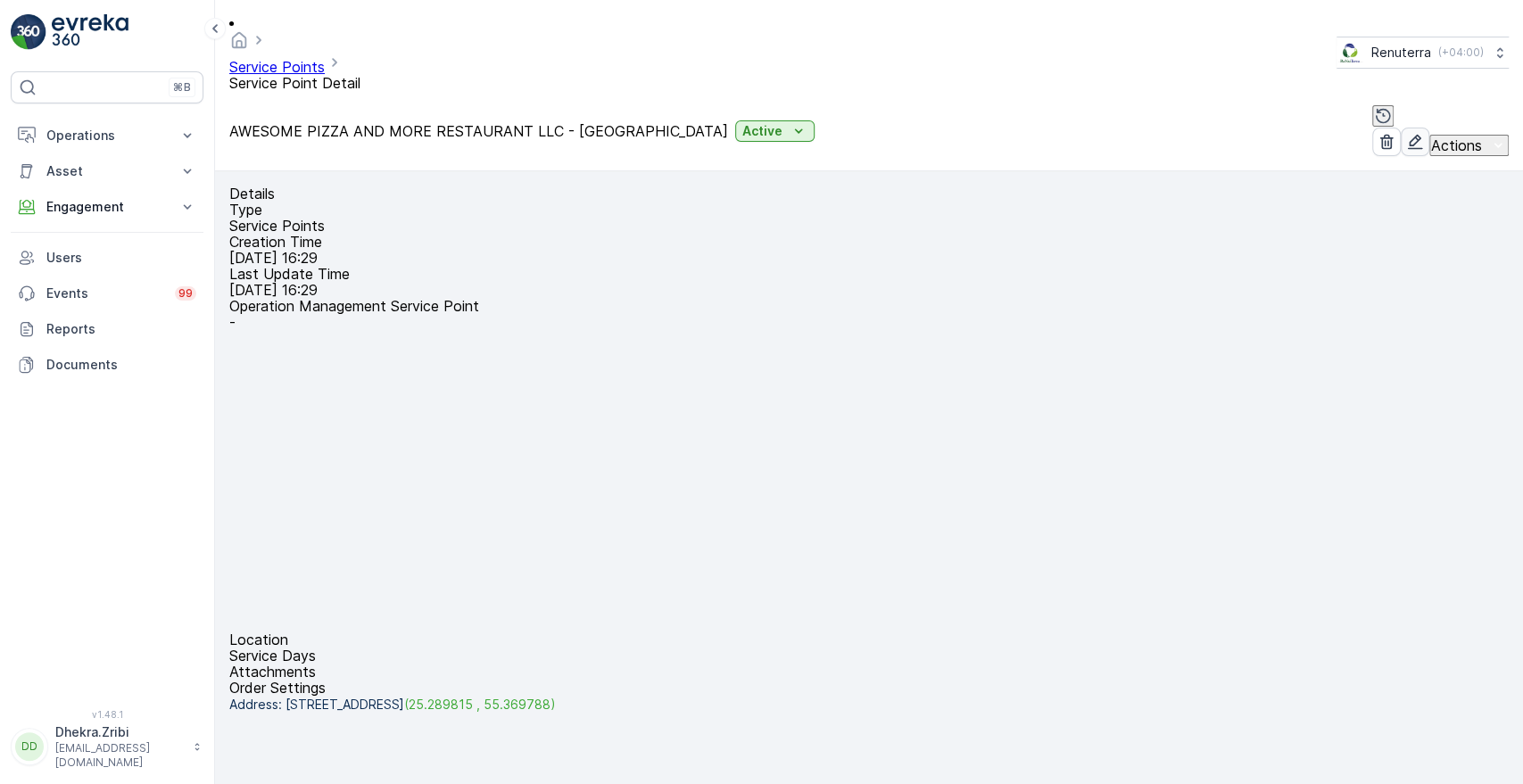
click at [1407, 133] on icon "button" at bounding box center [1415, 142] width 18 height 18
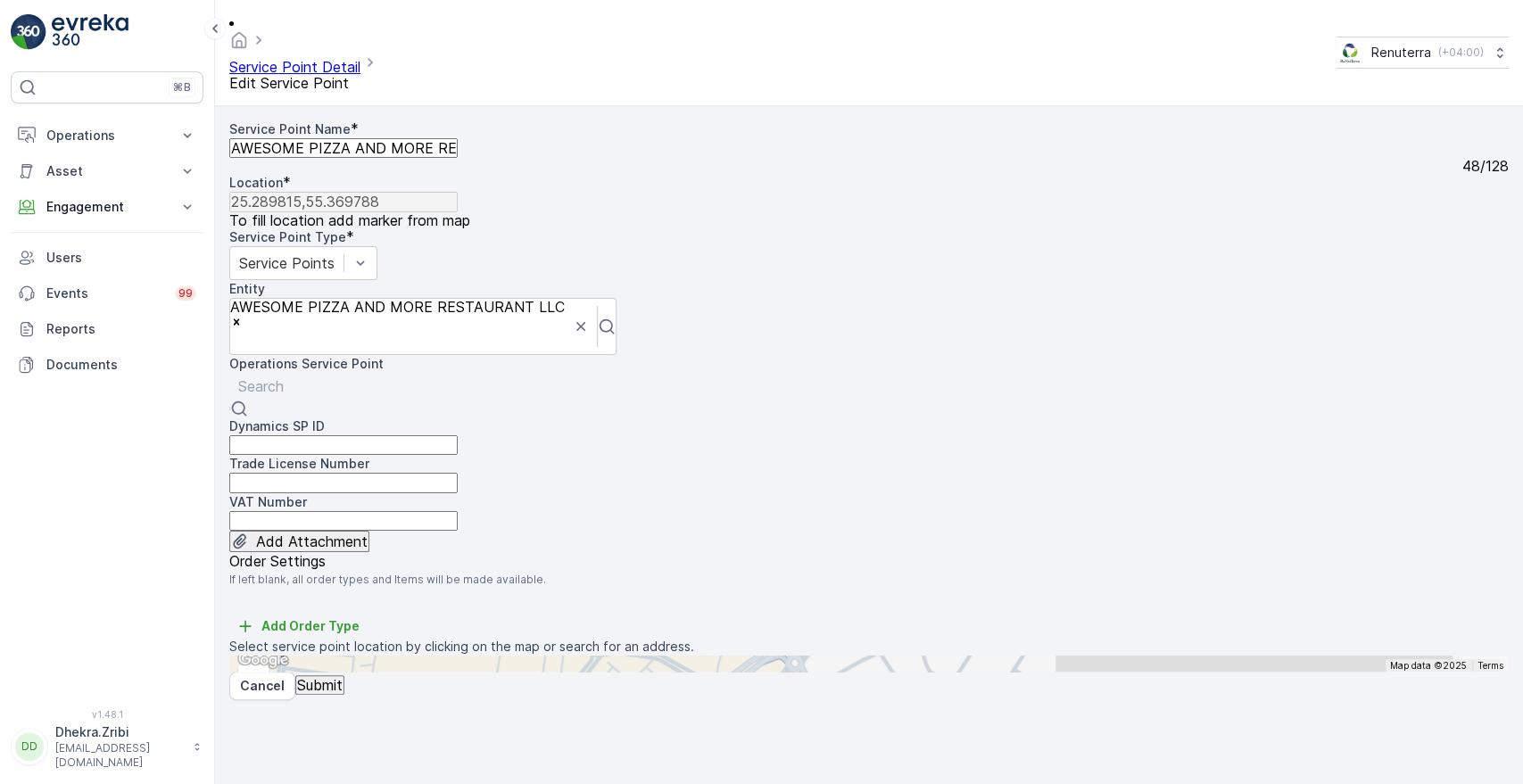
paste input "Miamix Restaurant (Al Nahda Dubai)"
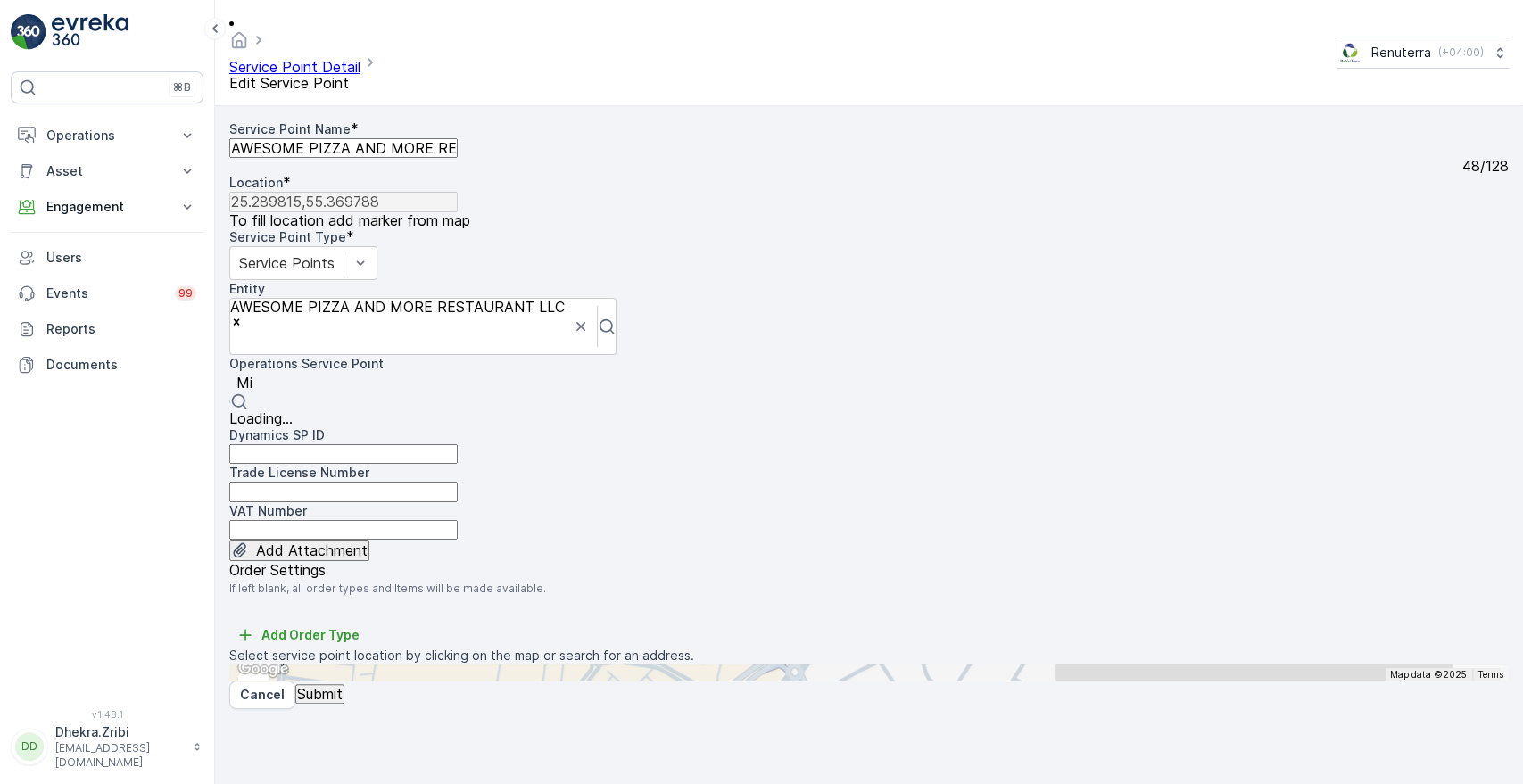
type input "M"
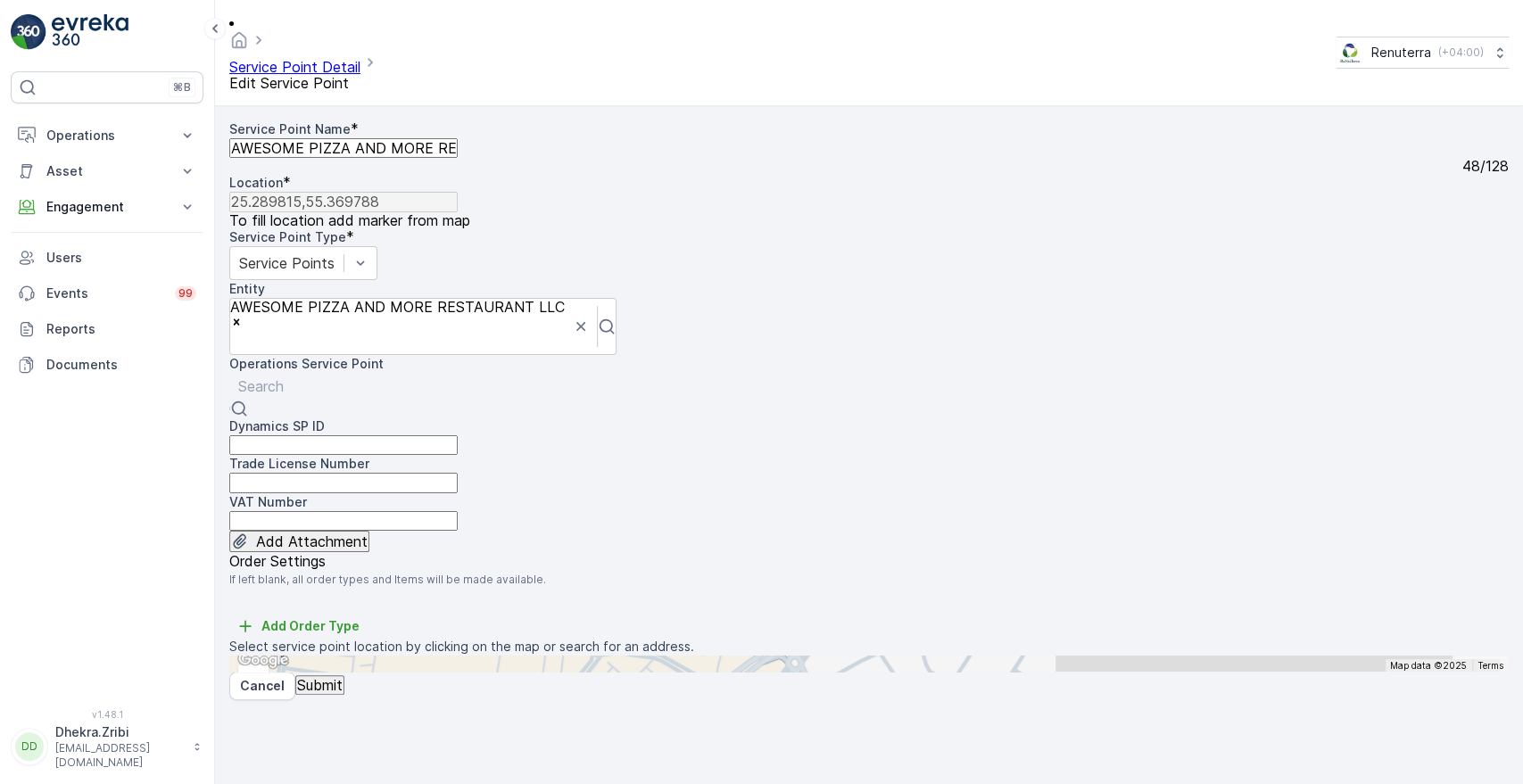
click at [284, 377] on div at bounding box center [261, 387] width 45 height 20
paste input "AWESOME PIZZA AND MORE RESTAURANT LLC - [GEOGRAPHIC_DATA]"
type input "AWESOME PIZZA AND MORE RESTAURANT LLC - [GEOGRAPHIC_DATA]"
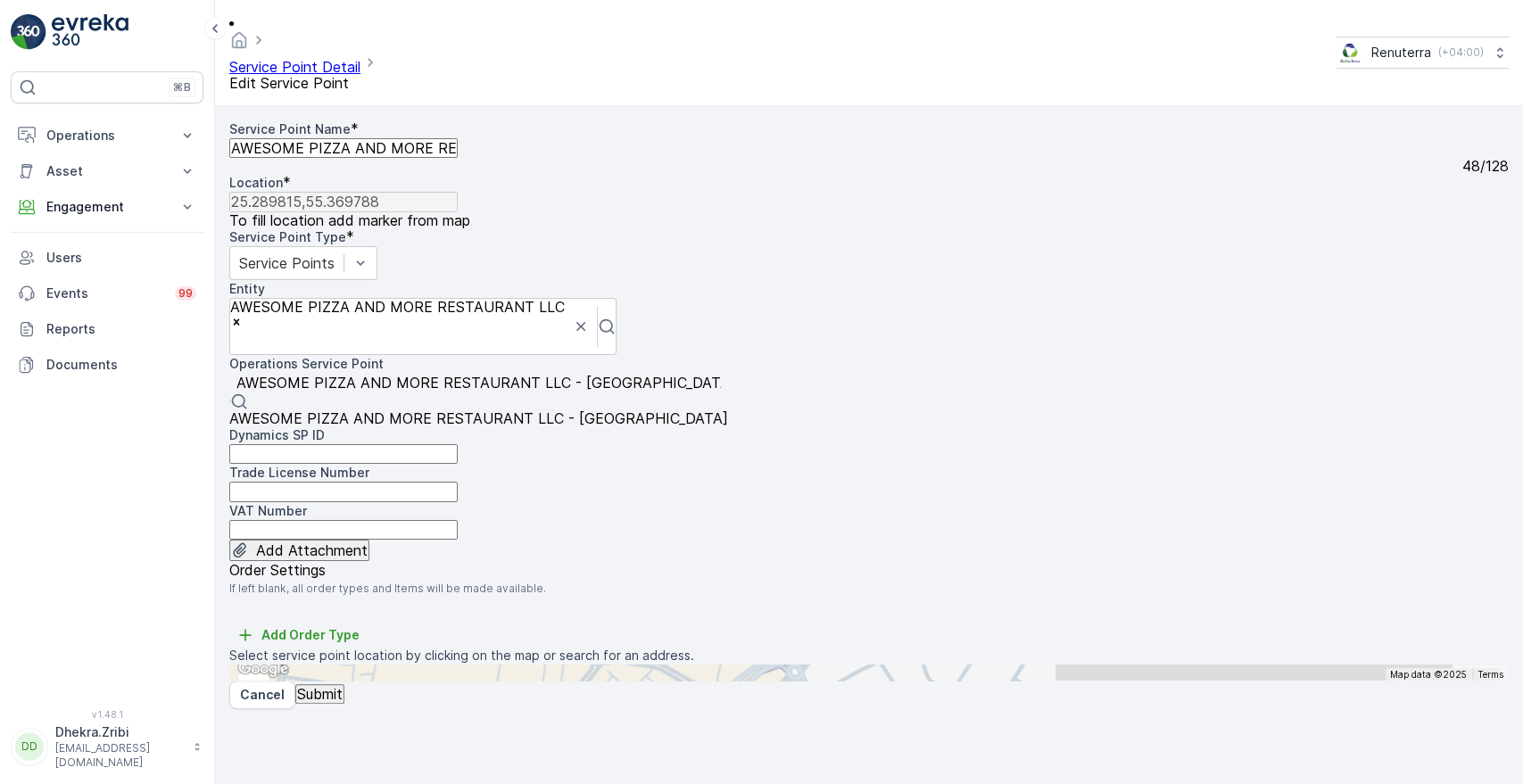
scroll to position [0, 146]
click at [393, 409] on span "AWESOME PIZZA AND MORE RESTAURANT LLC - [GEOGRAPHIC_DATA]" at bounding box center [478, 418] width 499 height 18
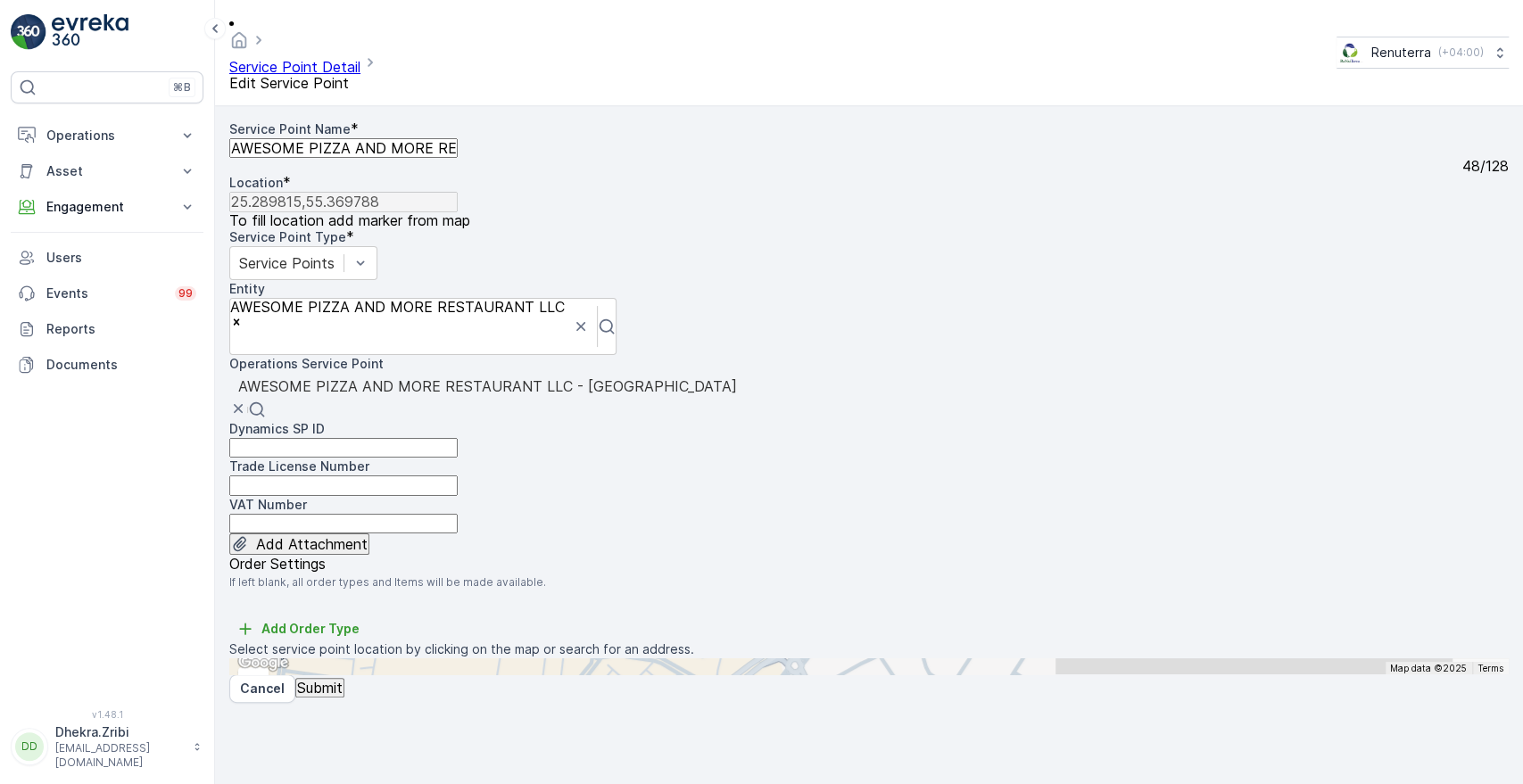
scroll to position [0, 0]
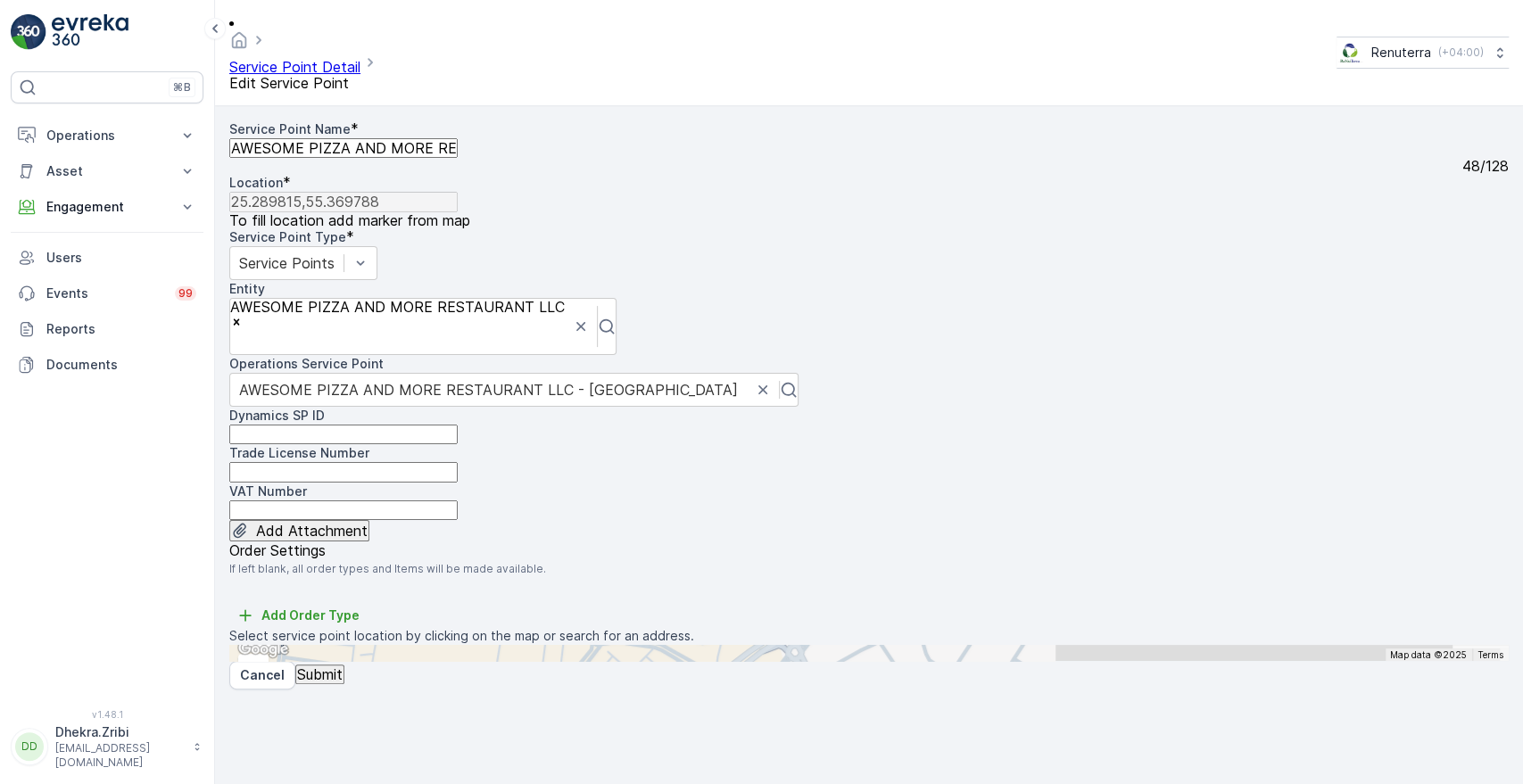
click at [342, 682] on p "Submit" at bounding box center [320, 675] width 45 height 16
click at [263, 689] on button "Cancel" at bounding box center [261, 675] width 66 height 29
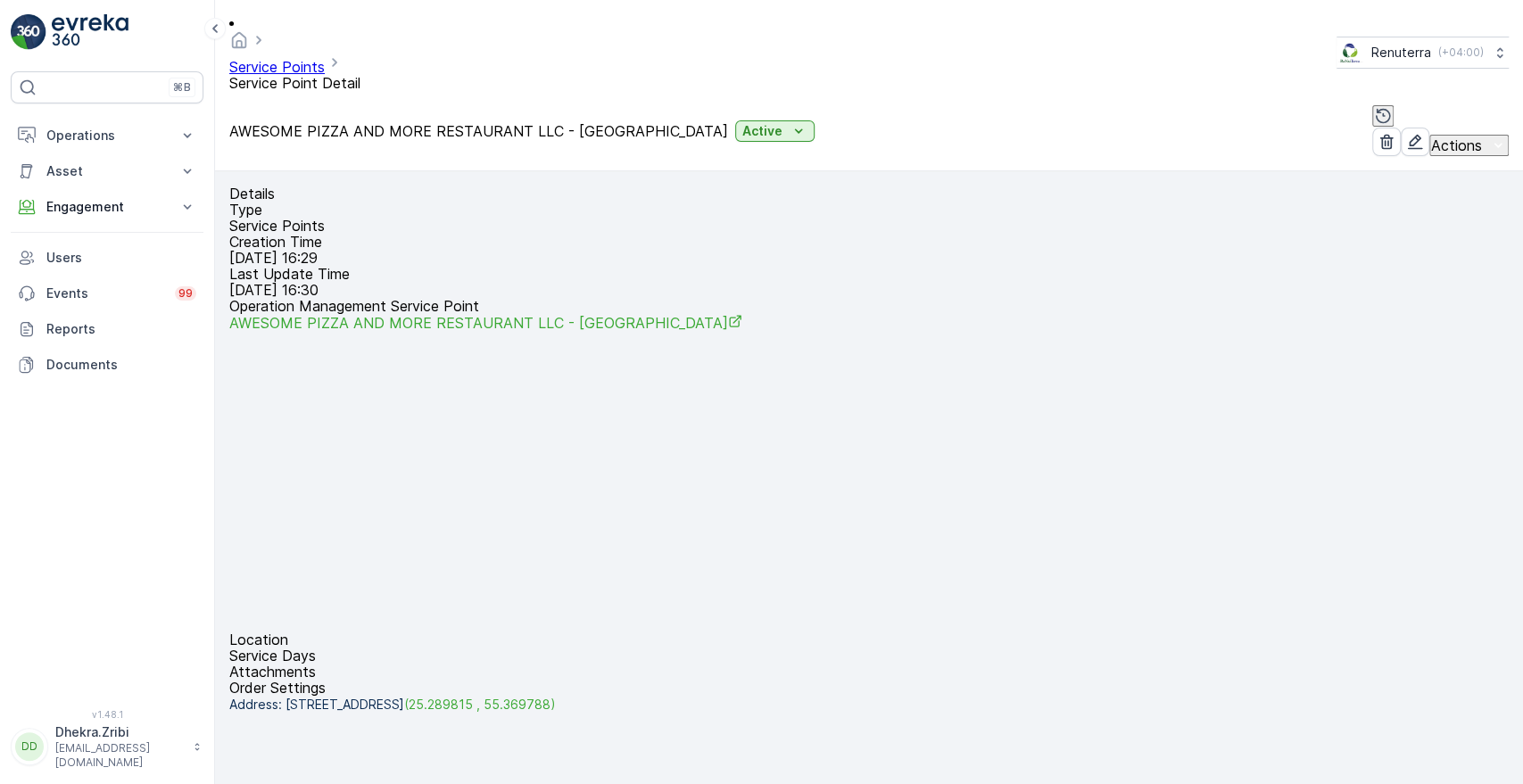
click at [311, 58] on link "Service Points" at bounding box center [276, 67] width 96 height 18
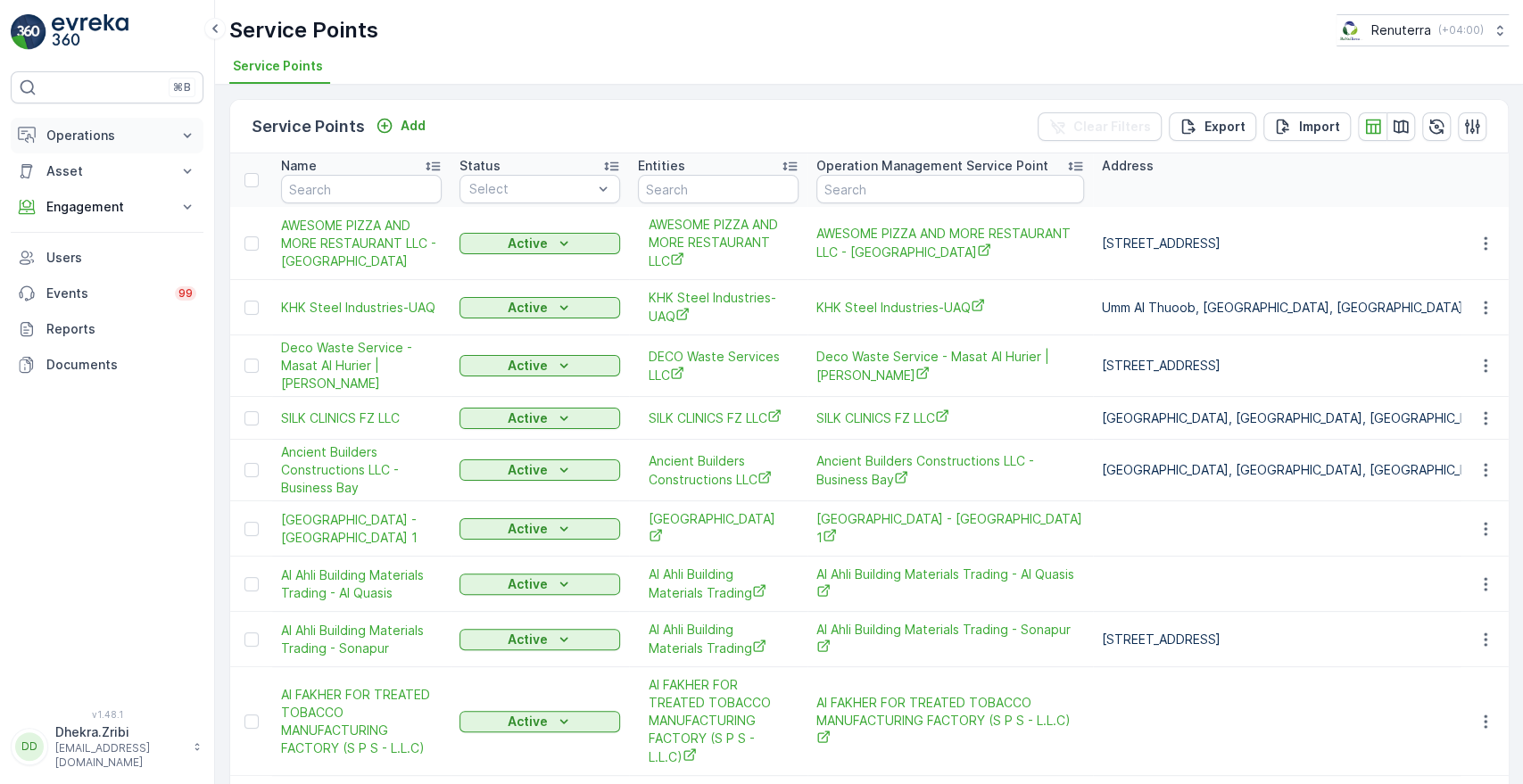
click at [181, 135] on icon at bounding box center [187, 135] width 18 height 18
click at [114, 209] on p "Routes & Tasks" at bounding box center [91, 216] width 92 height 18
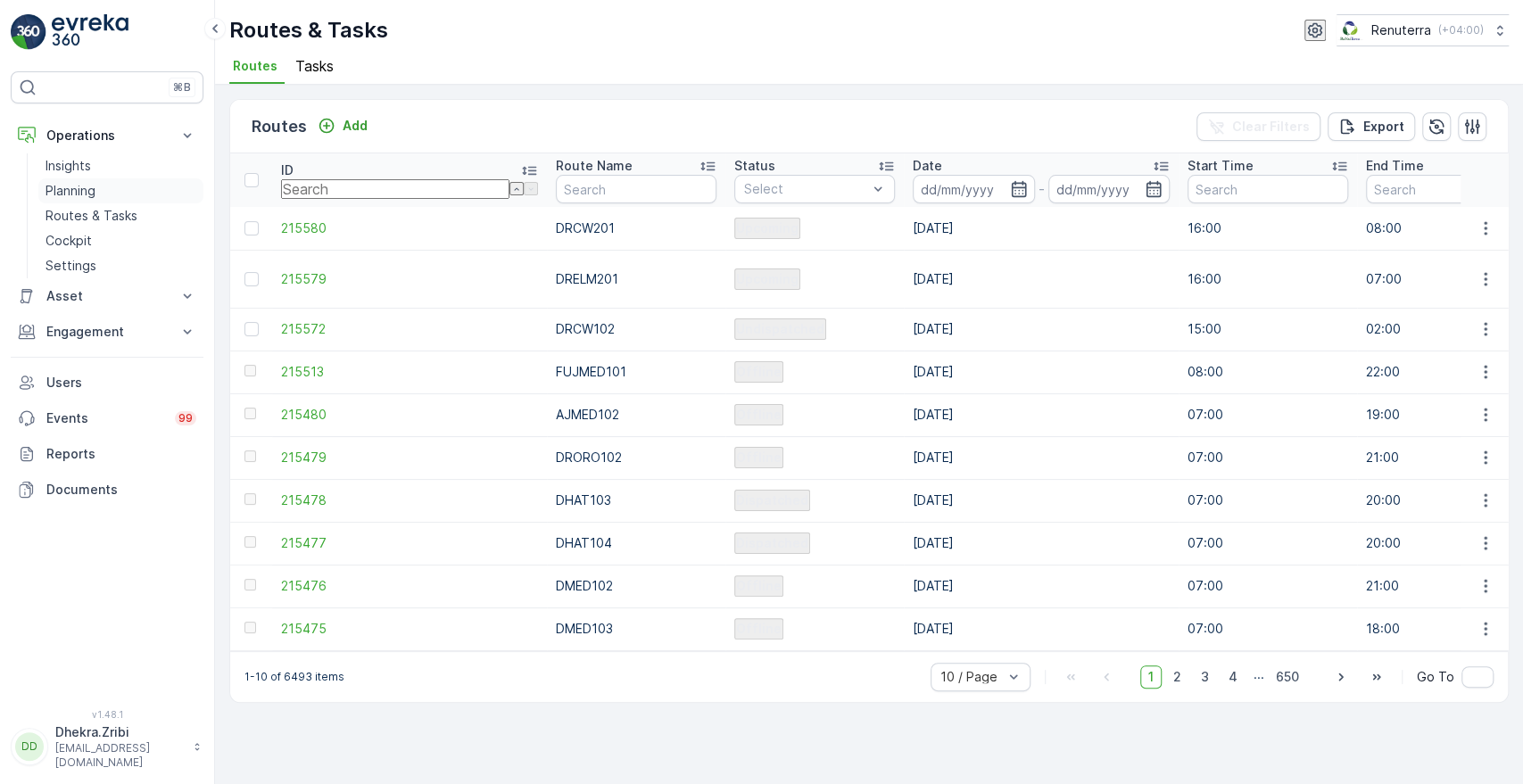
click at [64, 189] on p "Planning" at bounding box center [70, 191] width 50 height 18
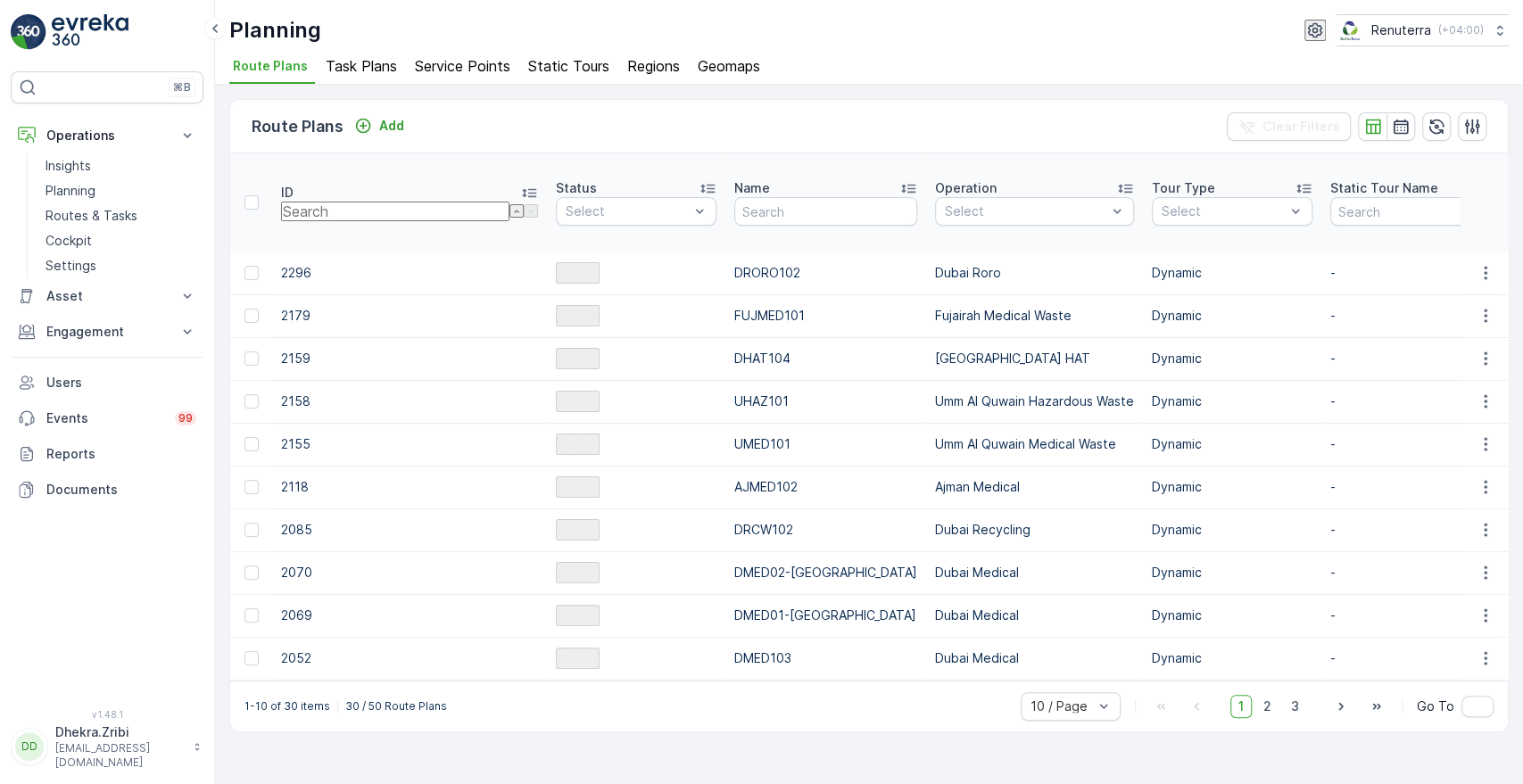
click at [362, 55] on li "Task Plans" at bounding box center [363, 68] width 82 height 29
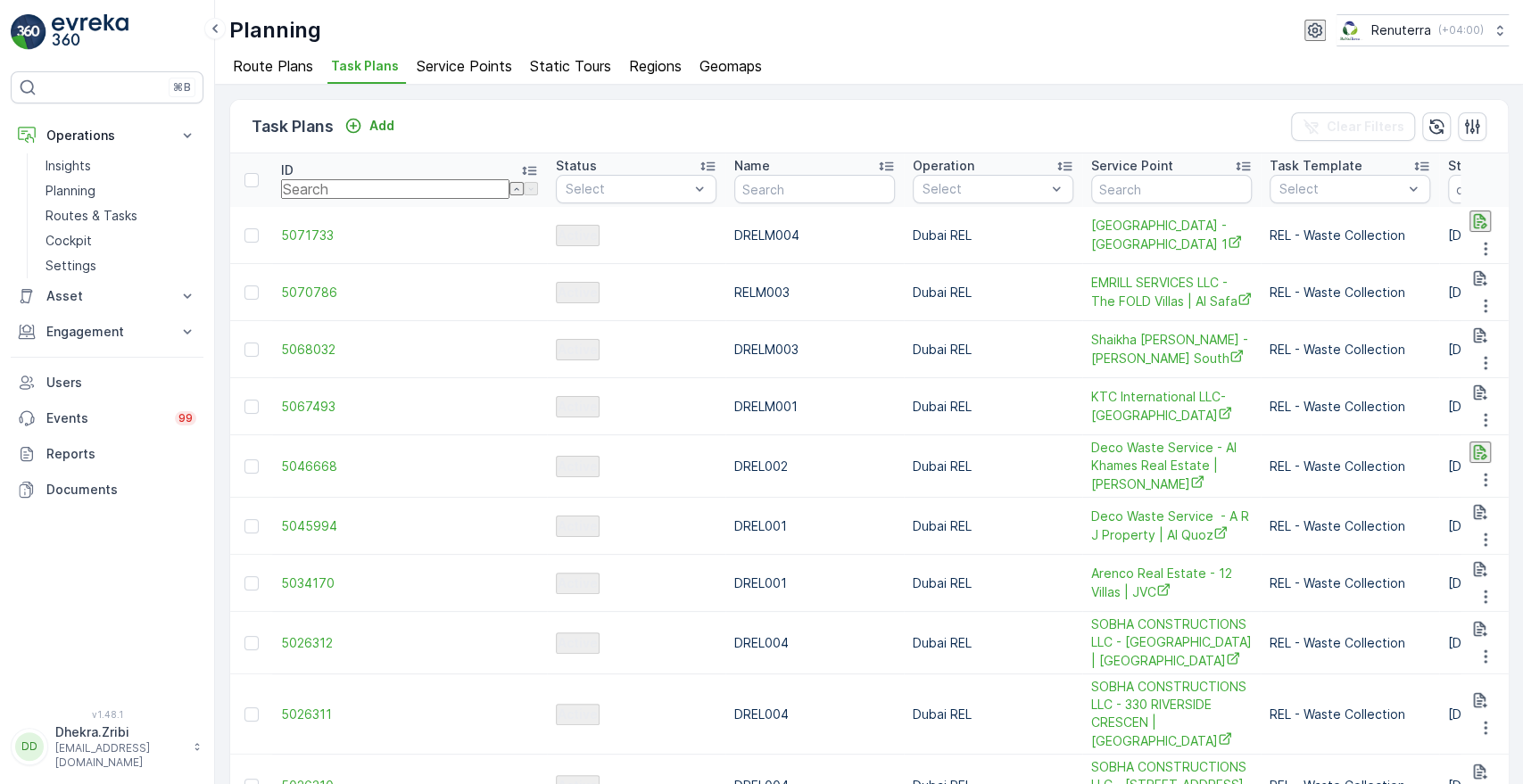
click at [437, 75] on li "Service Points" at bounding box center [467, 68] width 107 height 29
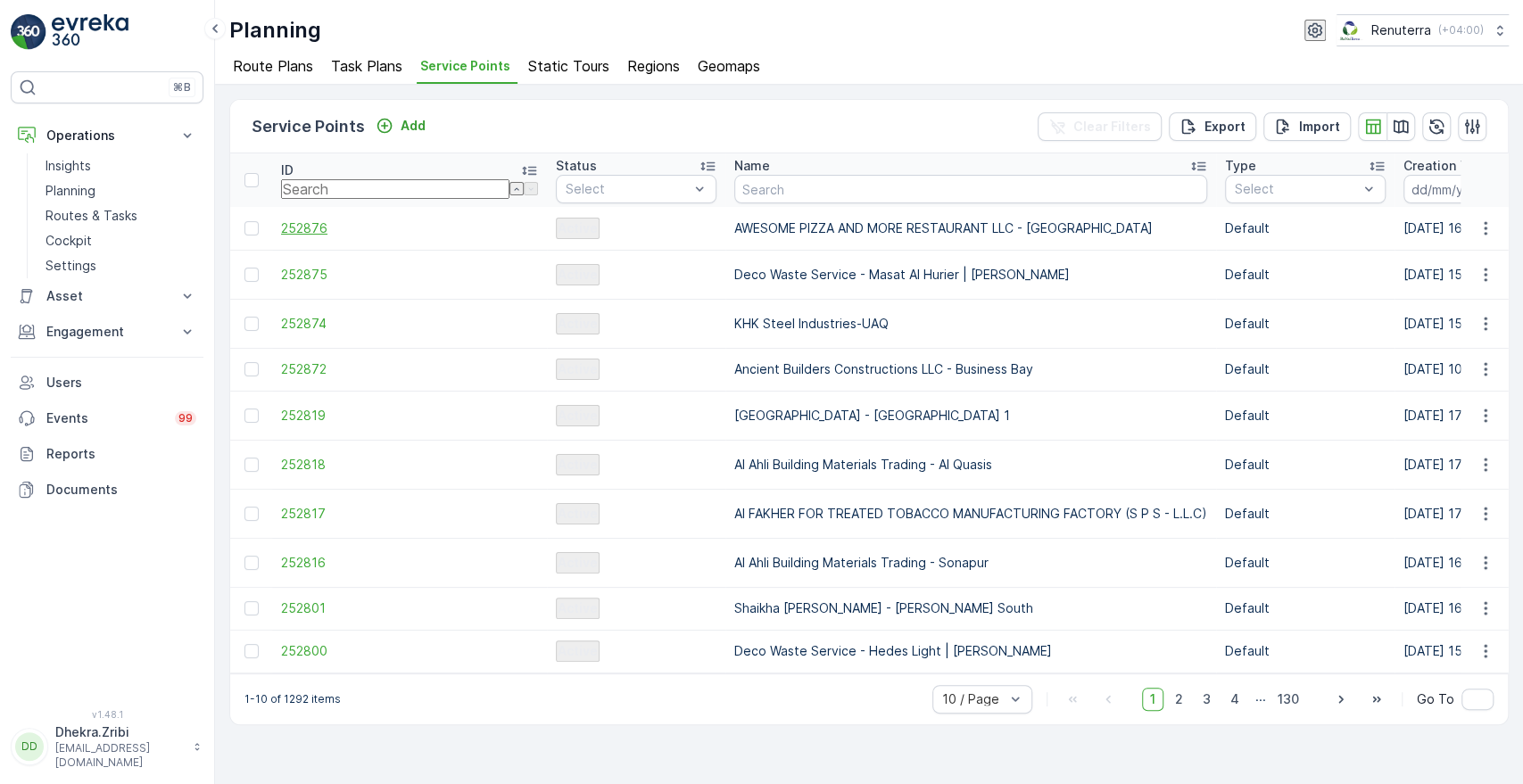
click at [304, 229] on span "252876" at bounding box center [409, 229] width 257 height 18
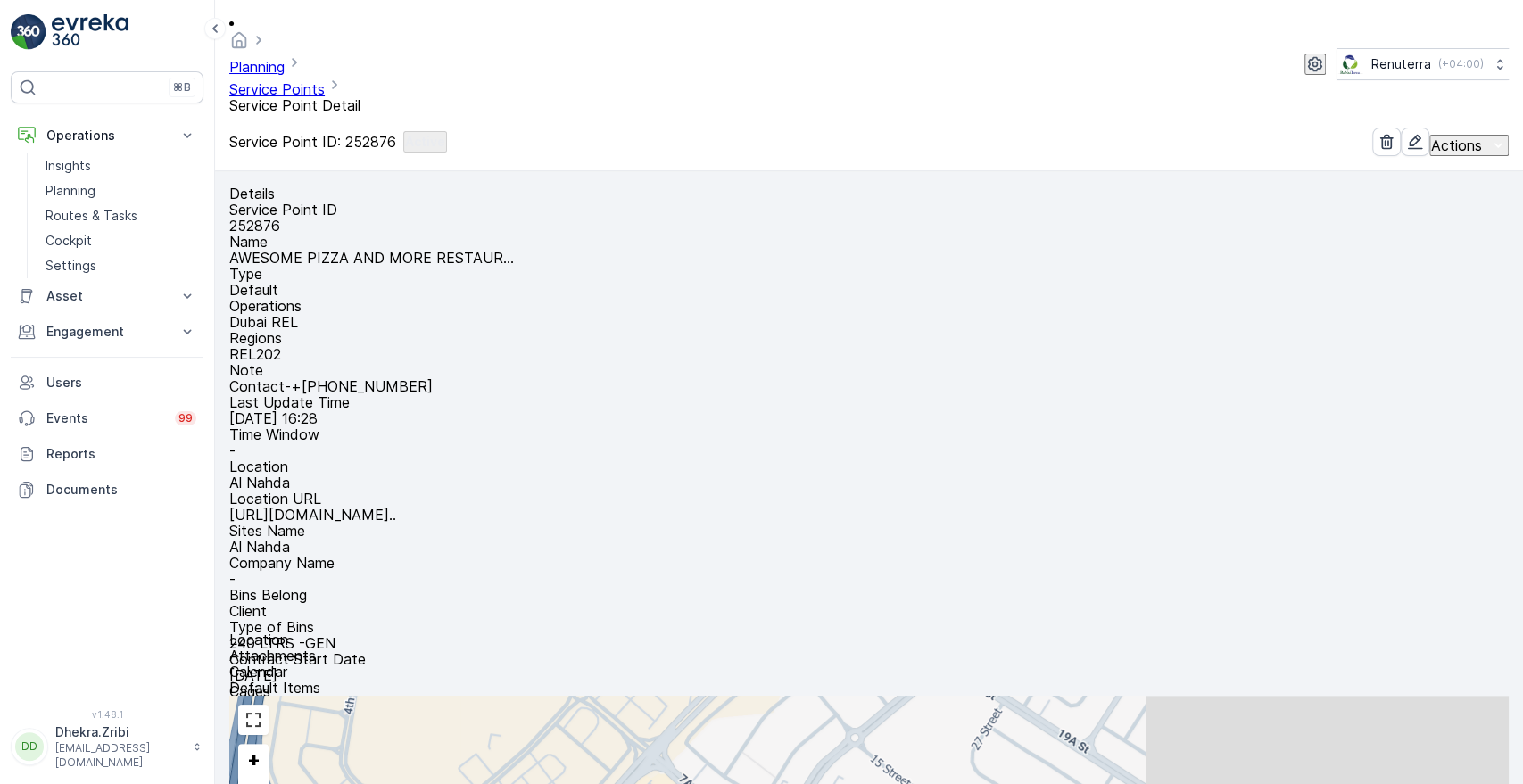
scroll to position [398, 0]
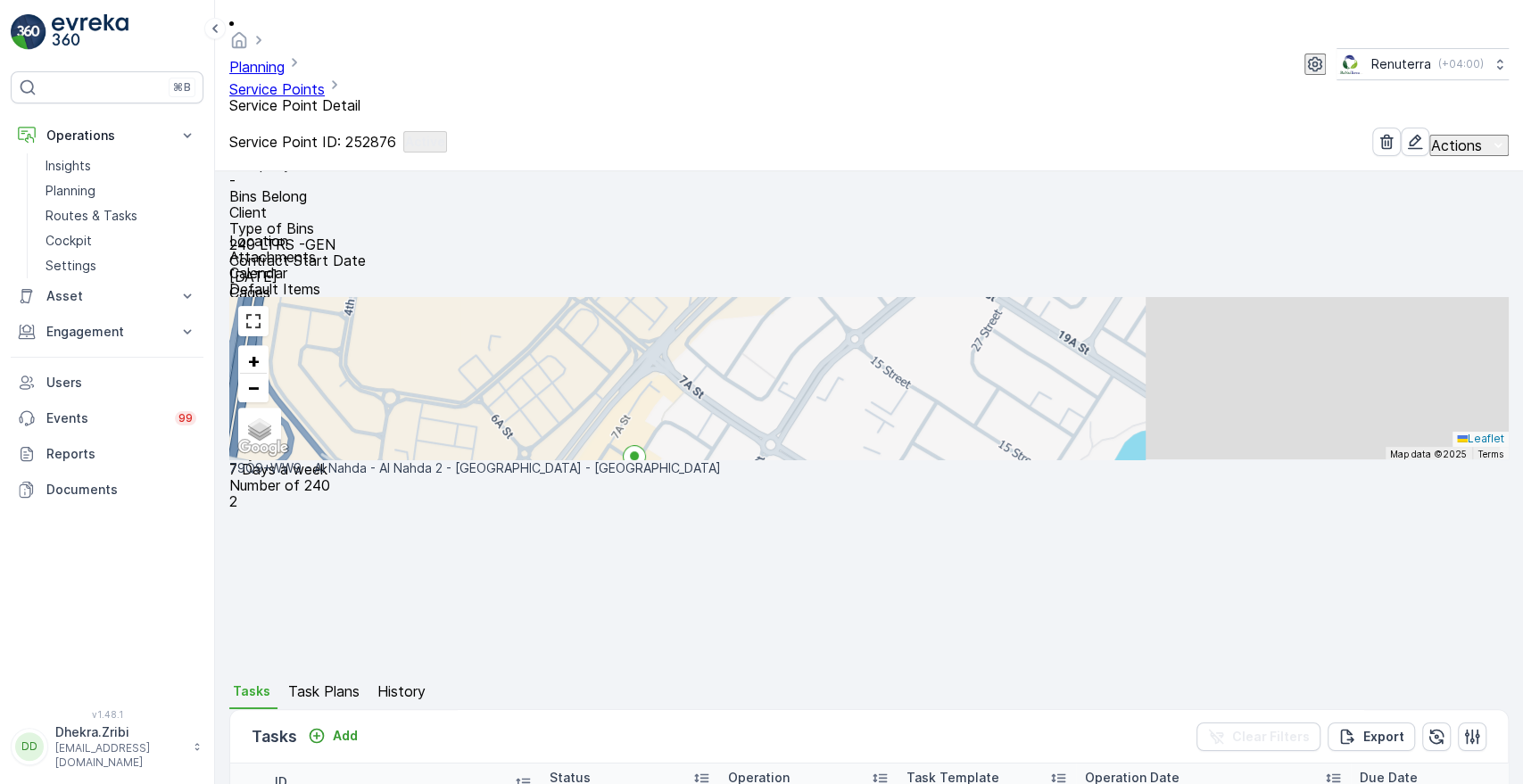
click at [336, 683] on span "Task Plans" at bounding box center [324, 691] width 71 height 16
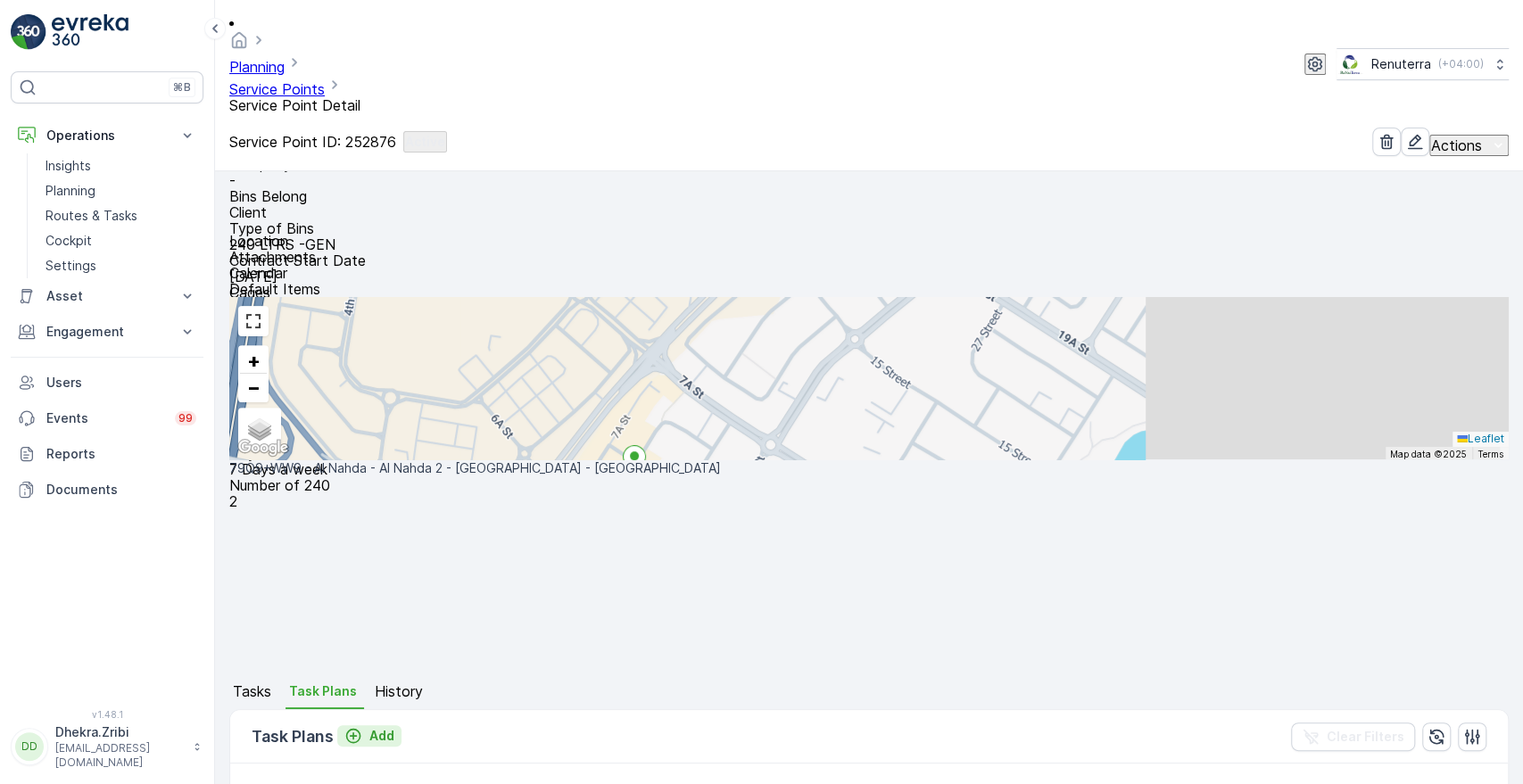
scroll to position [394, 0]
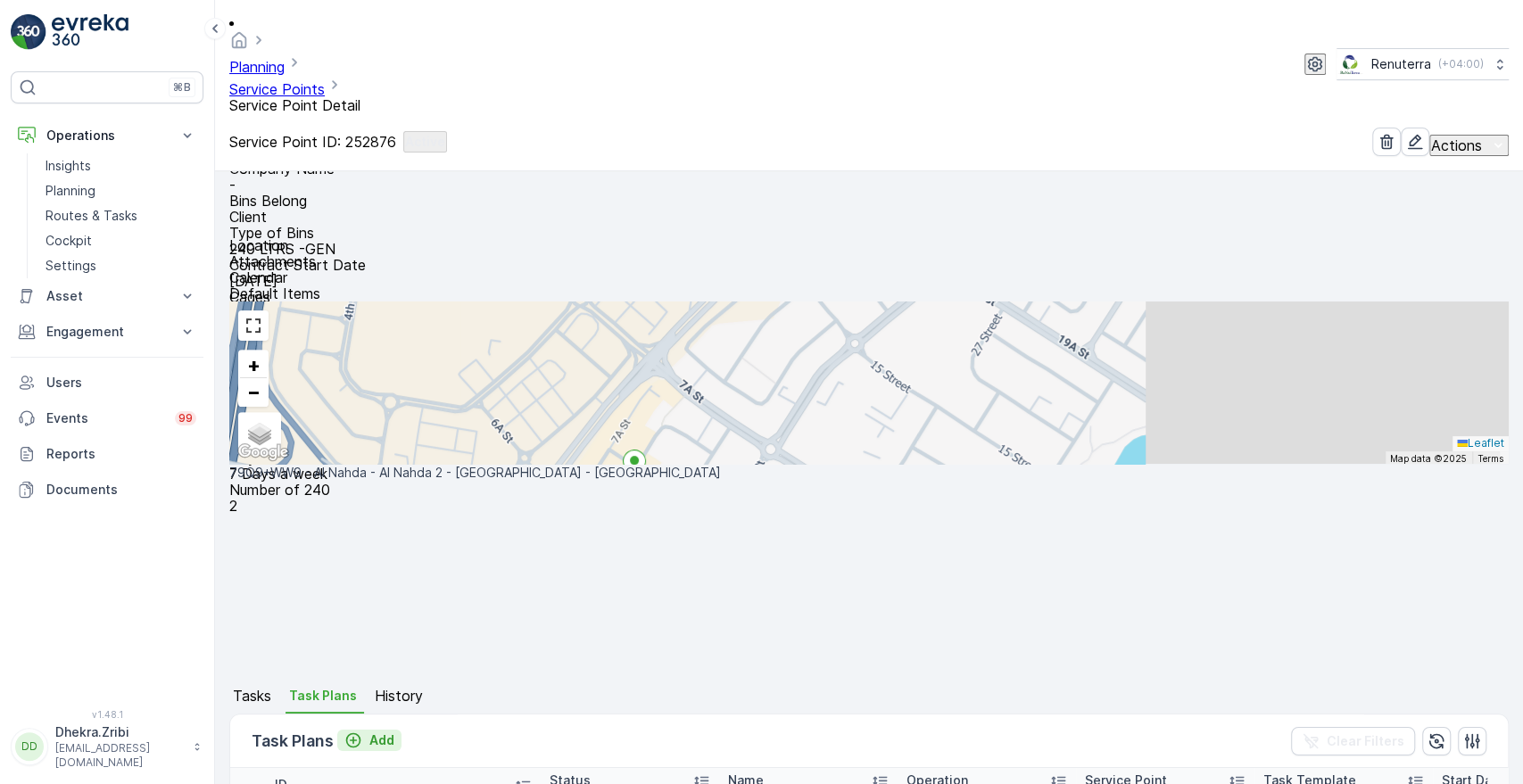
click at [382, 732] on p "Add" at bounding box center [382, 741] width 25 height 18
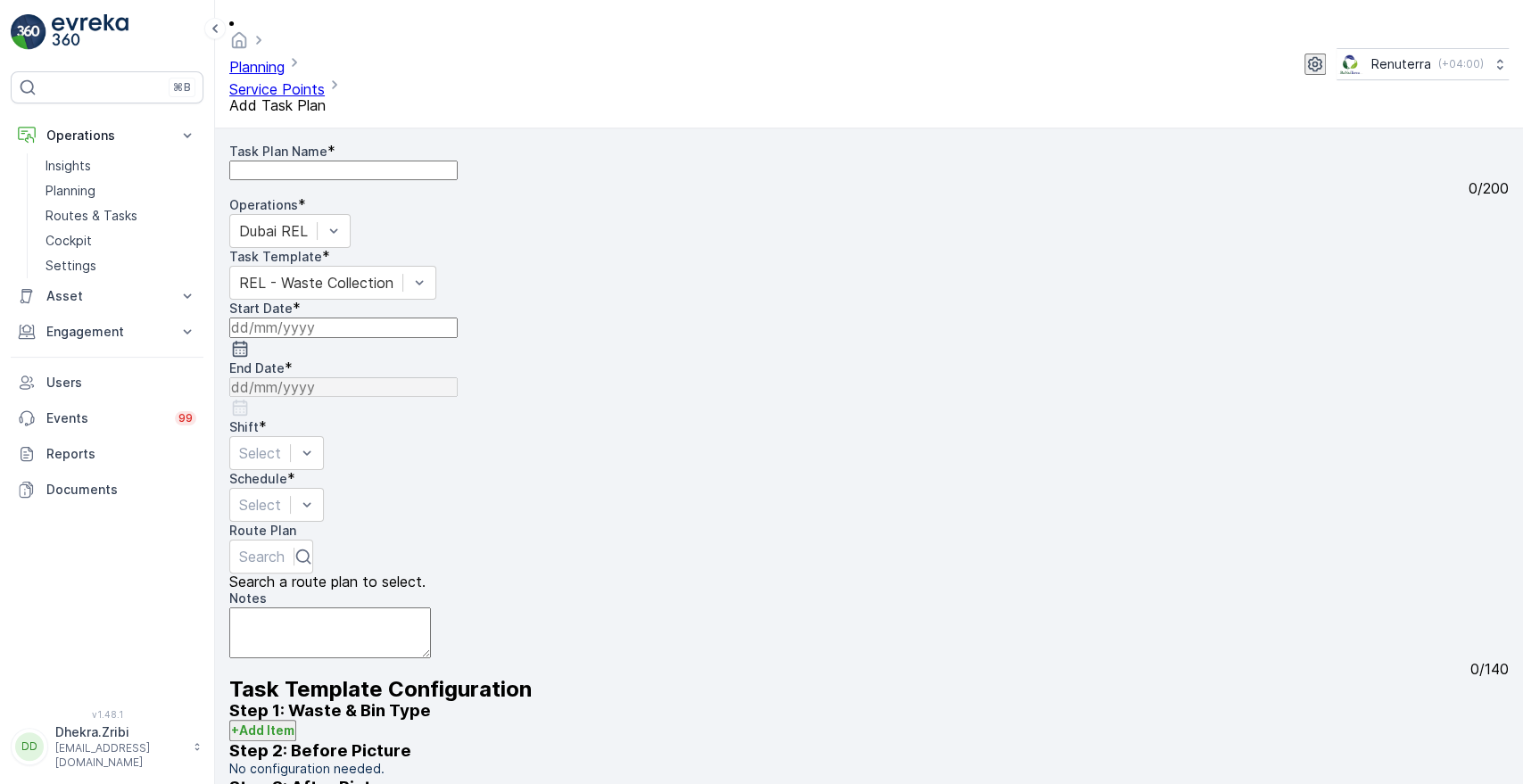
click at [430, 161] on Name "Task Plan Name" at bounding box center [343, 171] width 229 height 20
type Name "d"
type Name "REL003"
click at [387, 318] on input at bounding box center [343, 327] width 229 height 20
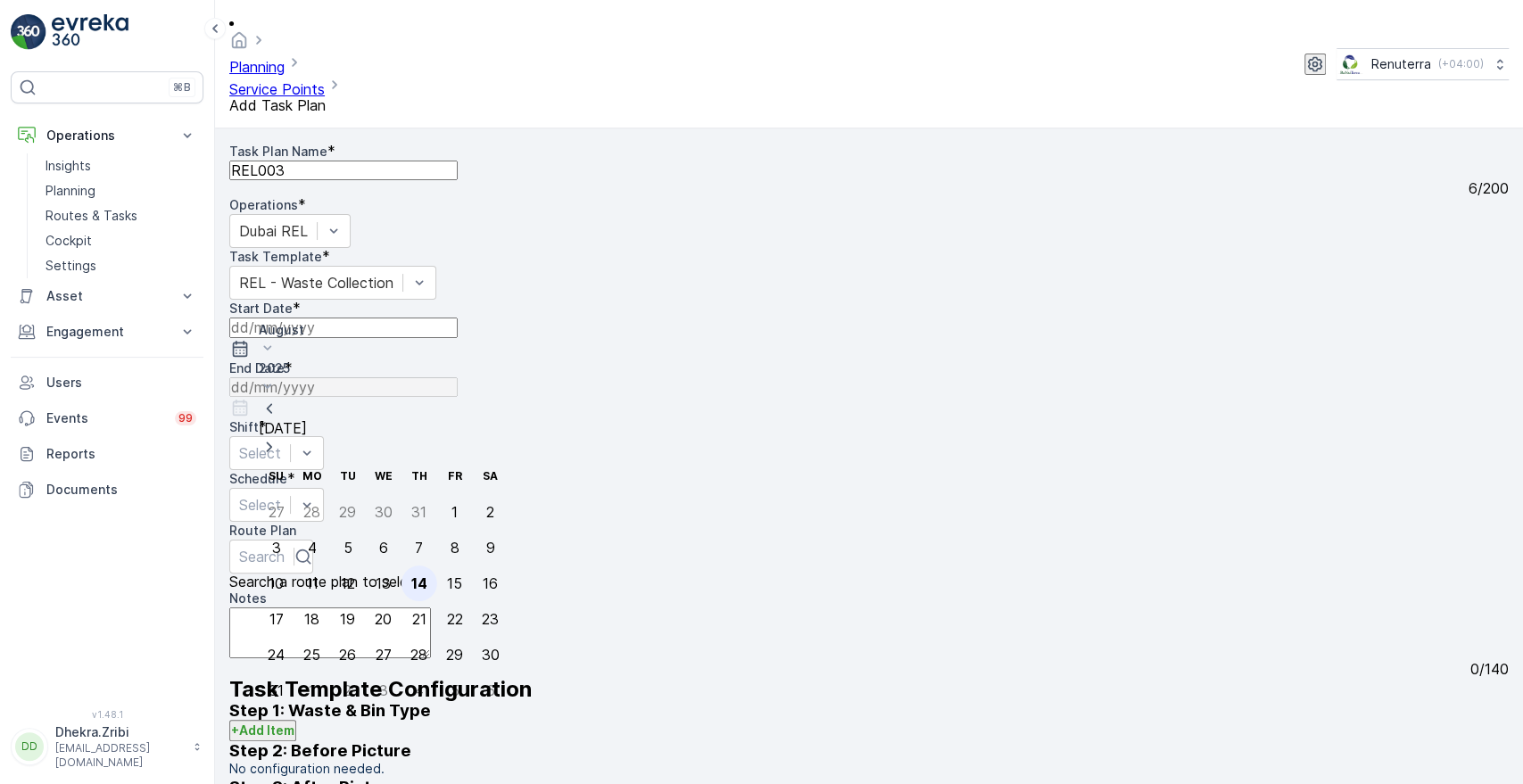
click at [411, 575] on div "14" at bounding box center [419, 583] width 16 height 16
type input "[DATE]"
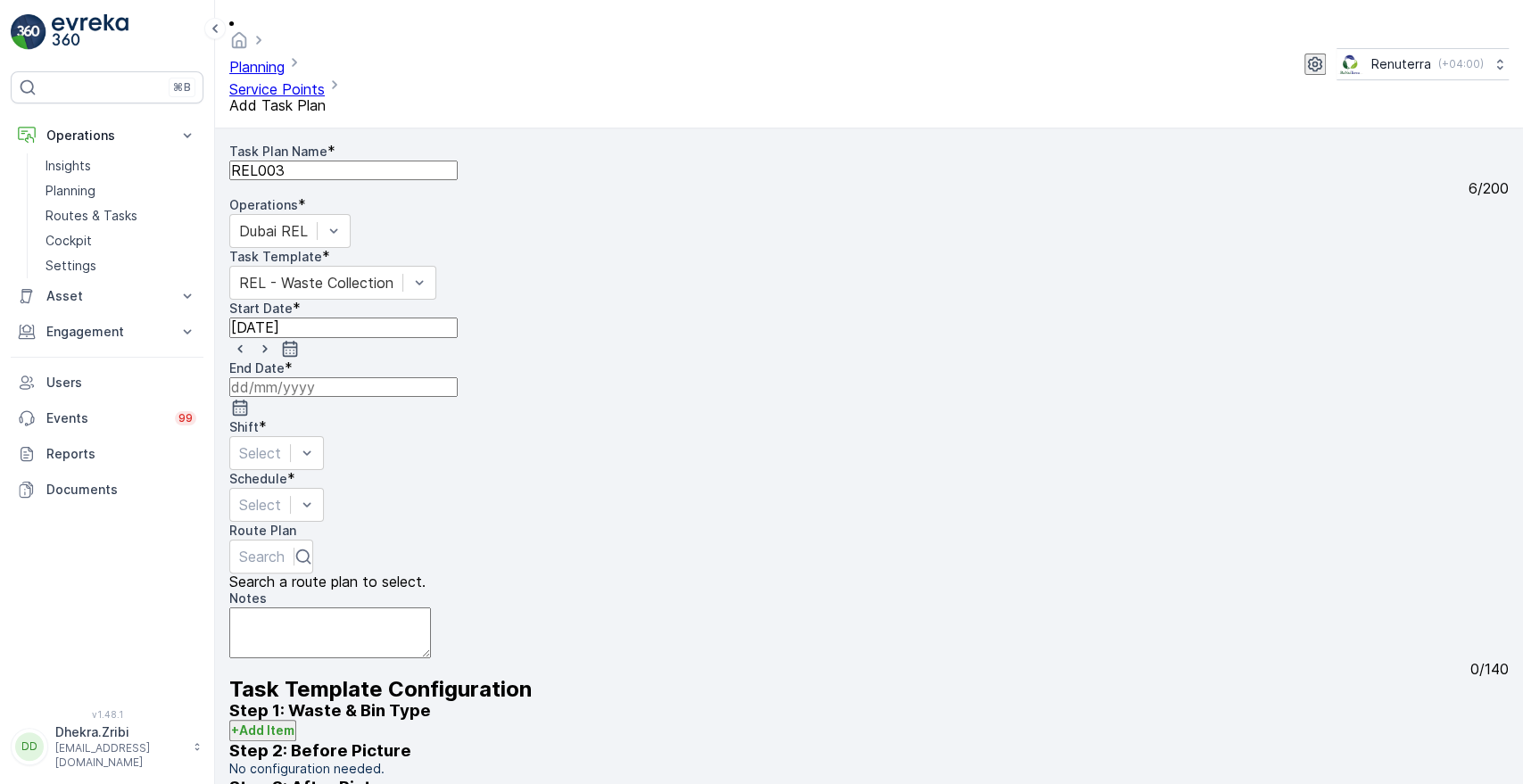
click at [458, 378] on input at bounding box center [343, 388] width 229 height 20
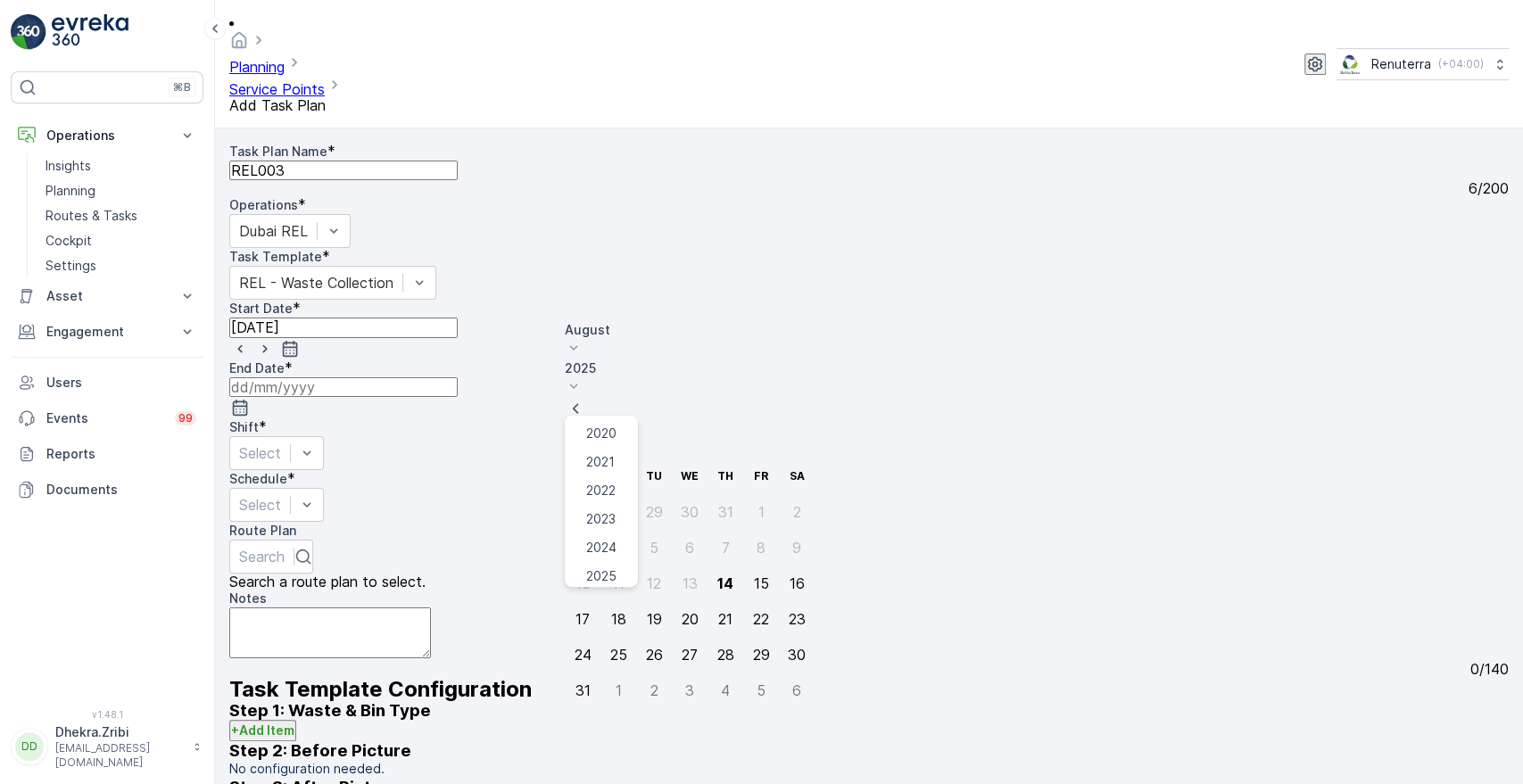
click at [583, 378] on icon at bounding box center [574, 387] width 18 height 18
click at [616, 589] on span "2026" at bounding box center [601, 598] width 31 height 18
click at [583, 339] on icon at bounding box center [574, 348] width 18 height 18
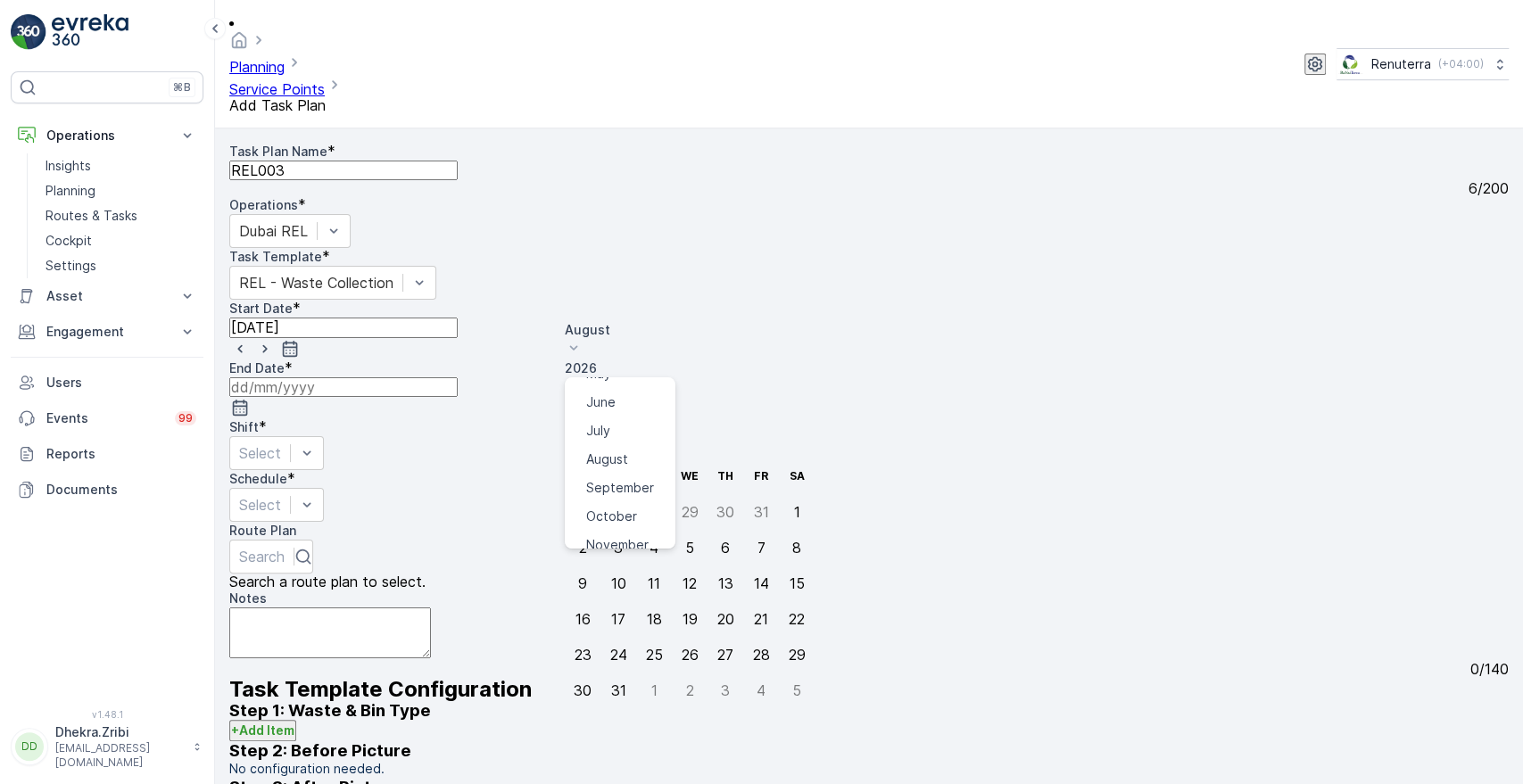
click at [635, 565] on span "December" at bounding box center [616, 574] width 62 height 18
click at [717, 647] on div "31" at bounding box center [724, 655] width 15 height 16
type input "[DATE]"
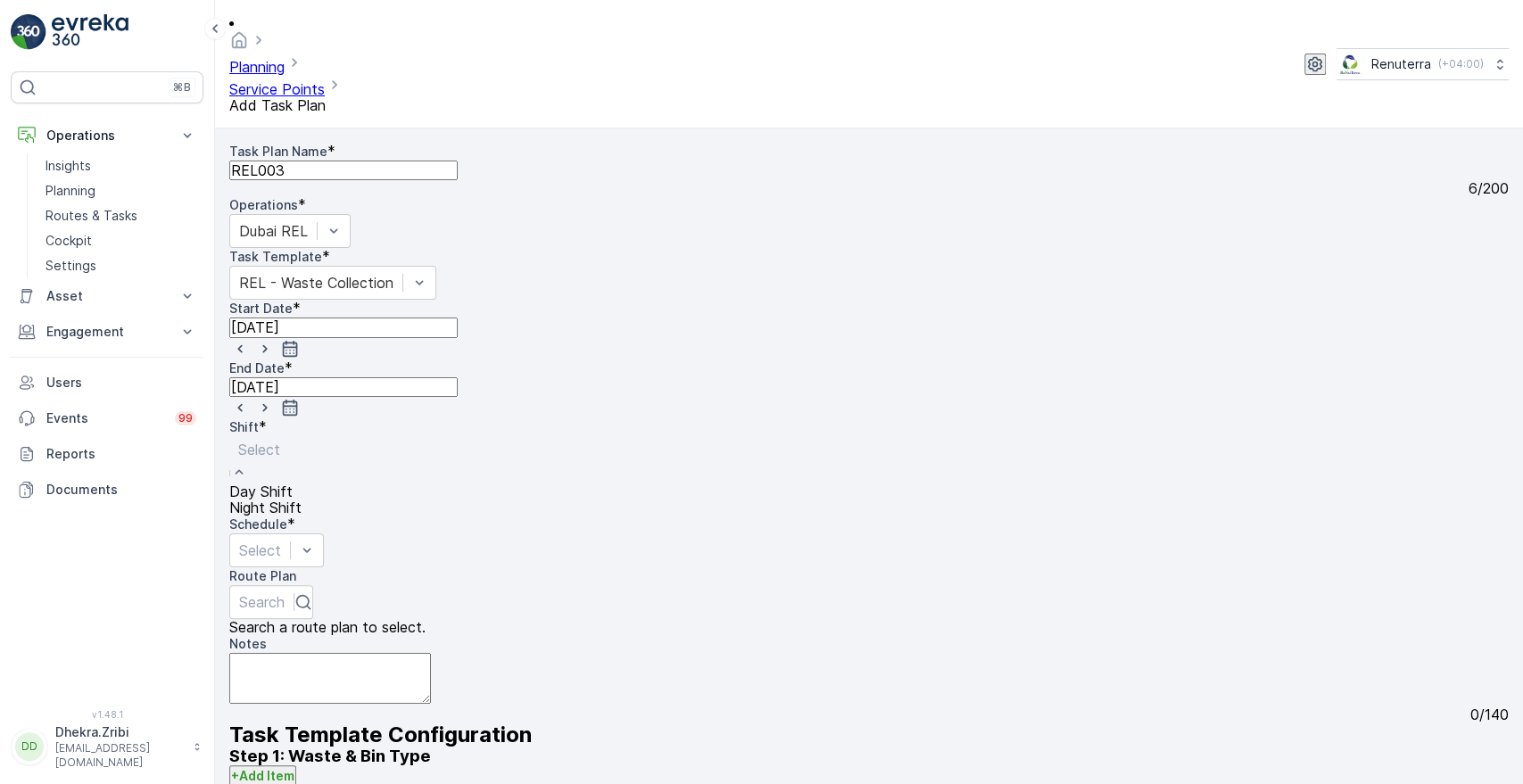
click at [293, 440] on div at bounding box center [265, 450] width 54 height 20
click at [302, 499] on span "Night Shift" at bounding box center [264, 508] width 72 height 18
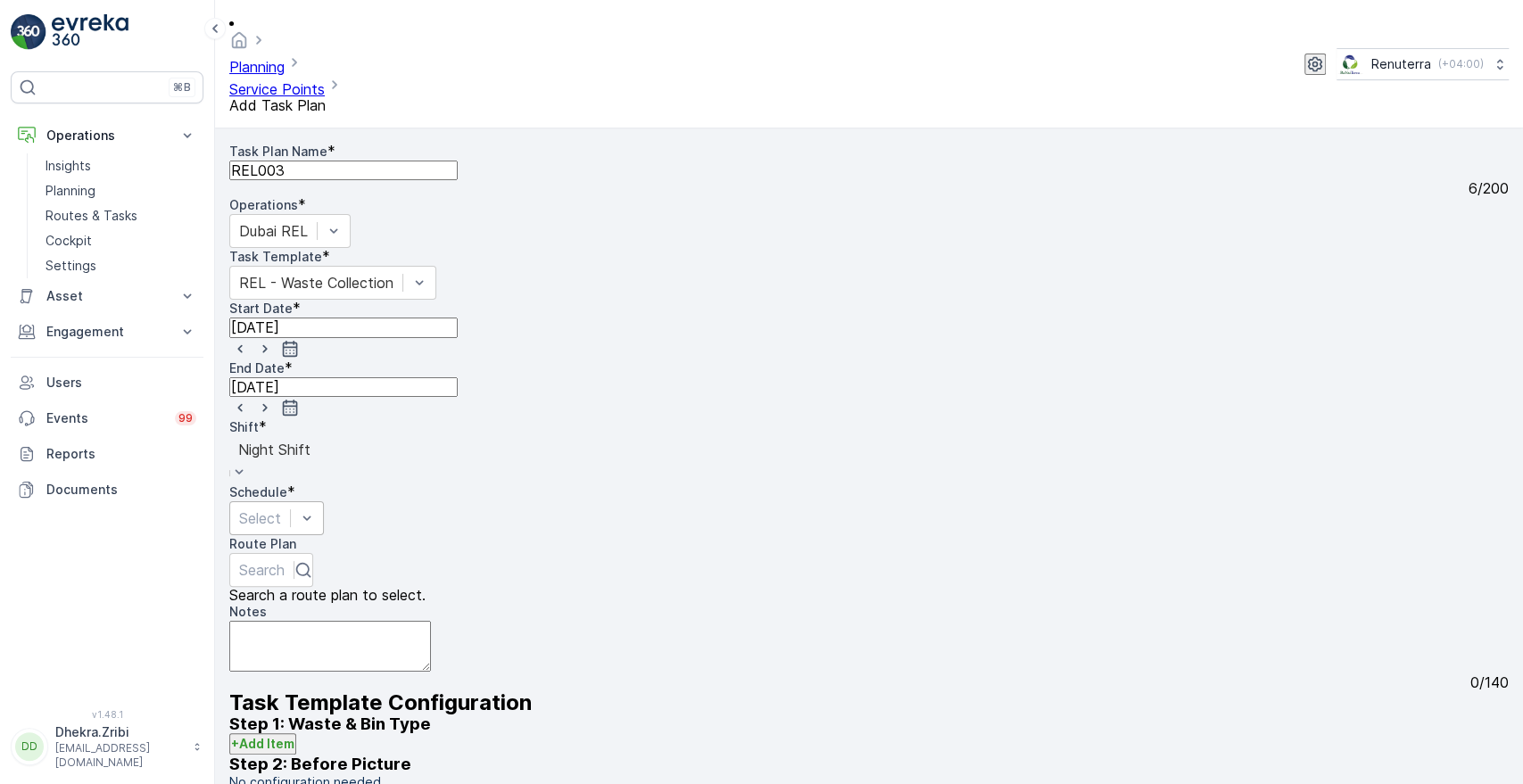
click at [281, 509] on div at bounding box center [259, 519] width 42 height 20
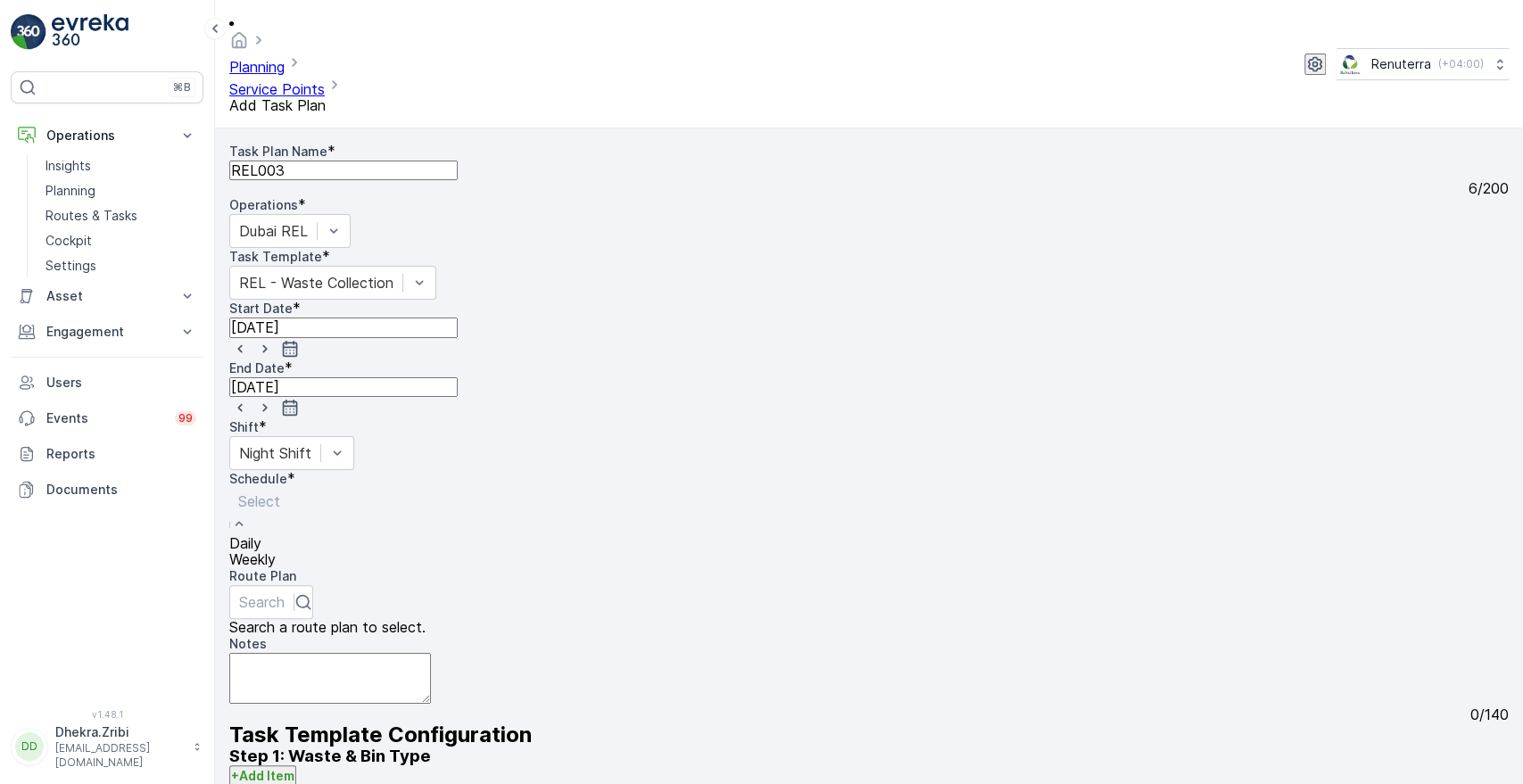
click at [261, 535] on span "Daily" at bounding box center [245, 543] width 33 height 18
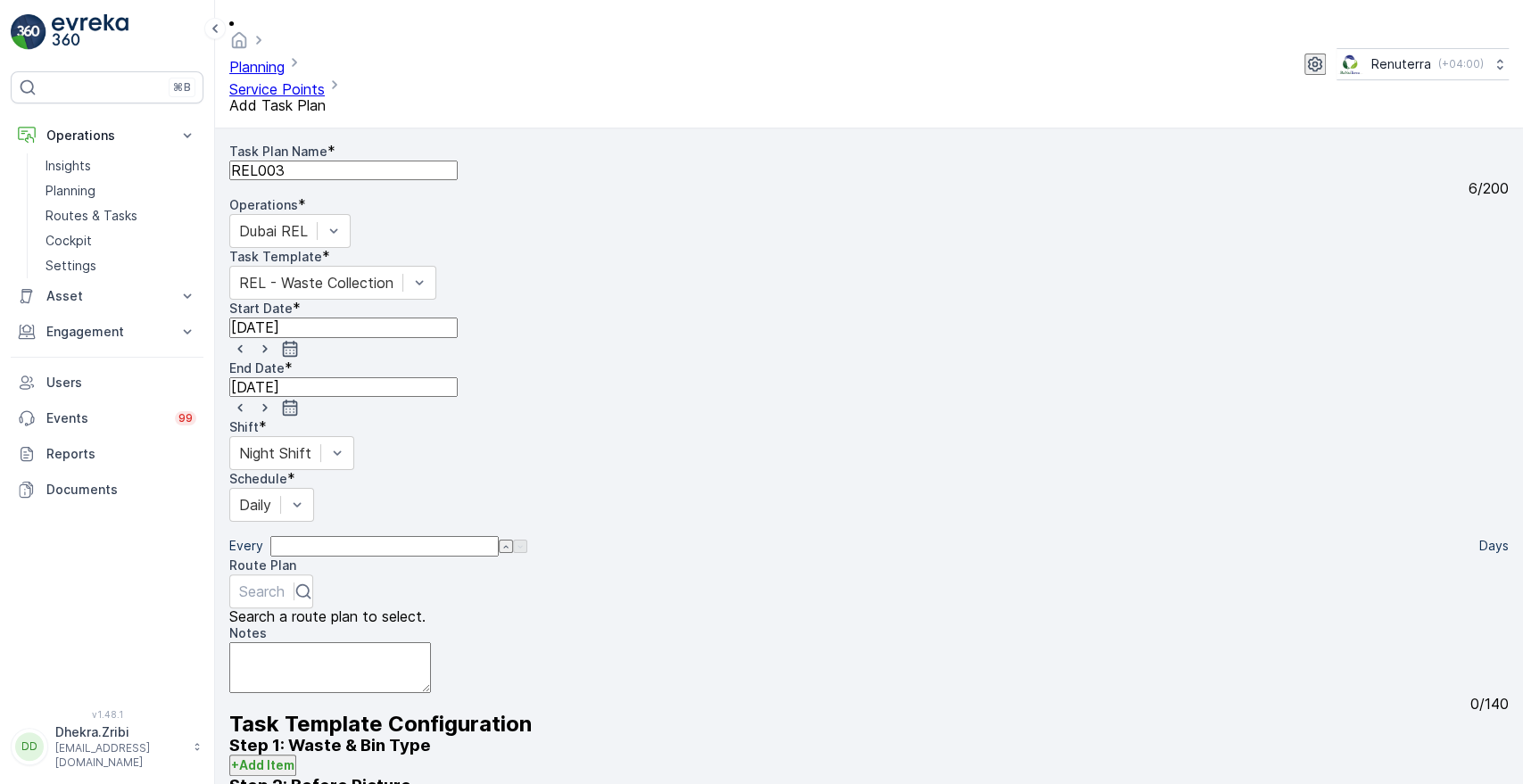
click at [499, 536] on input "number" at bounding box center [385, 546] width 229 height 20
type input "1"
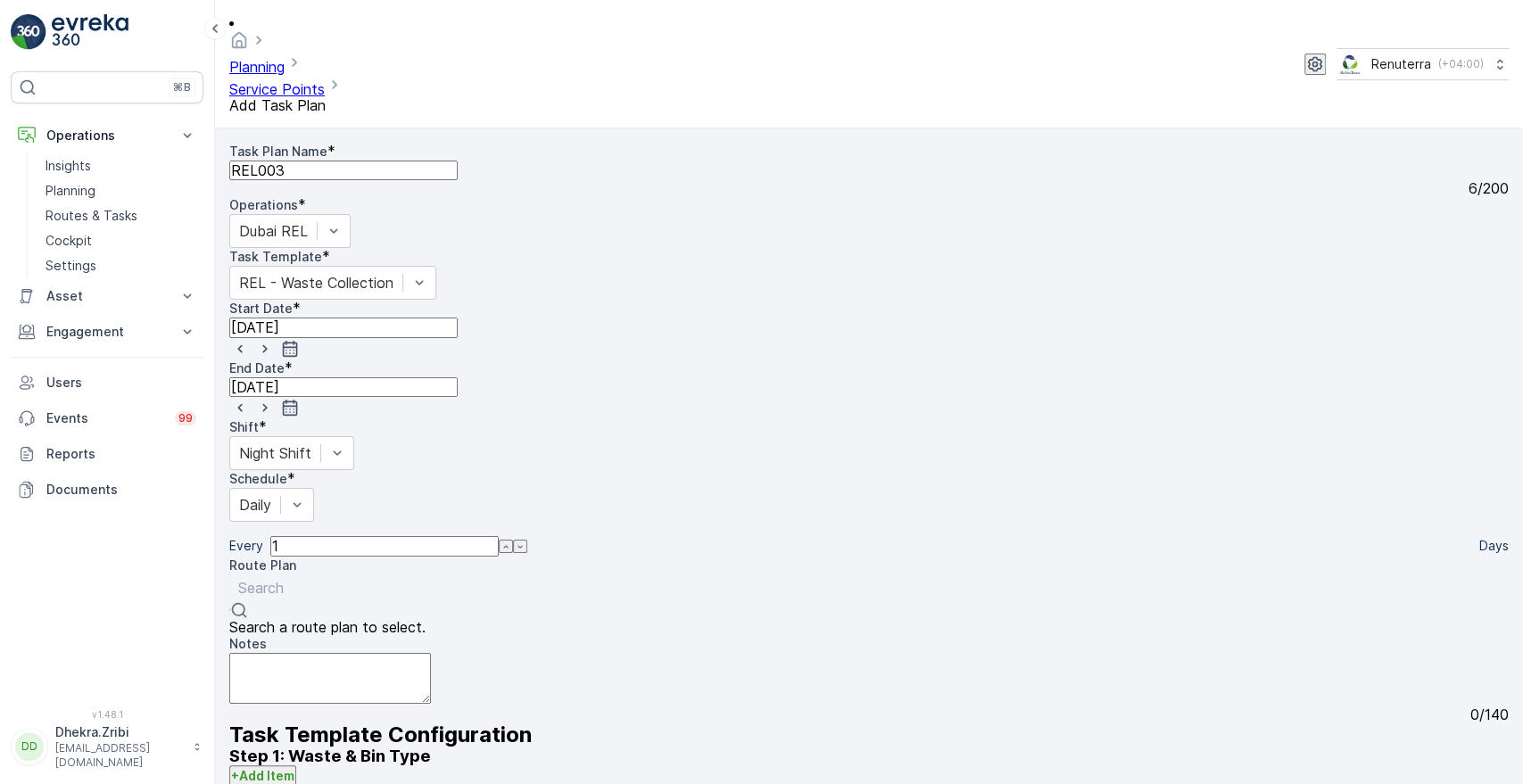
click at [284, 578] on div at bounding box center [261, 588] width 45 height 20
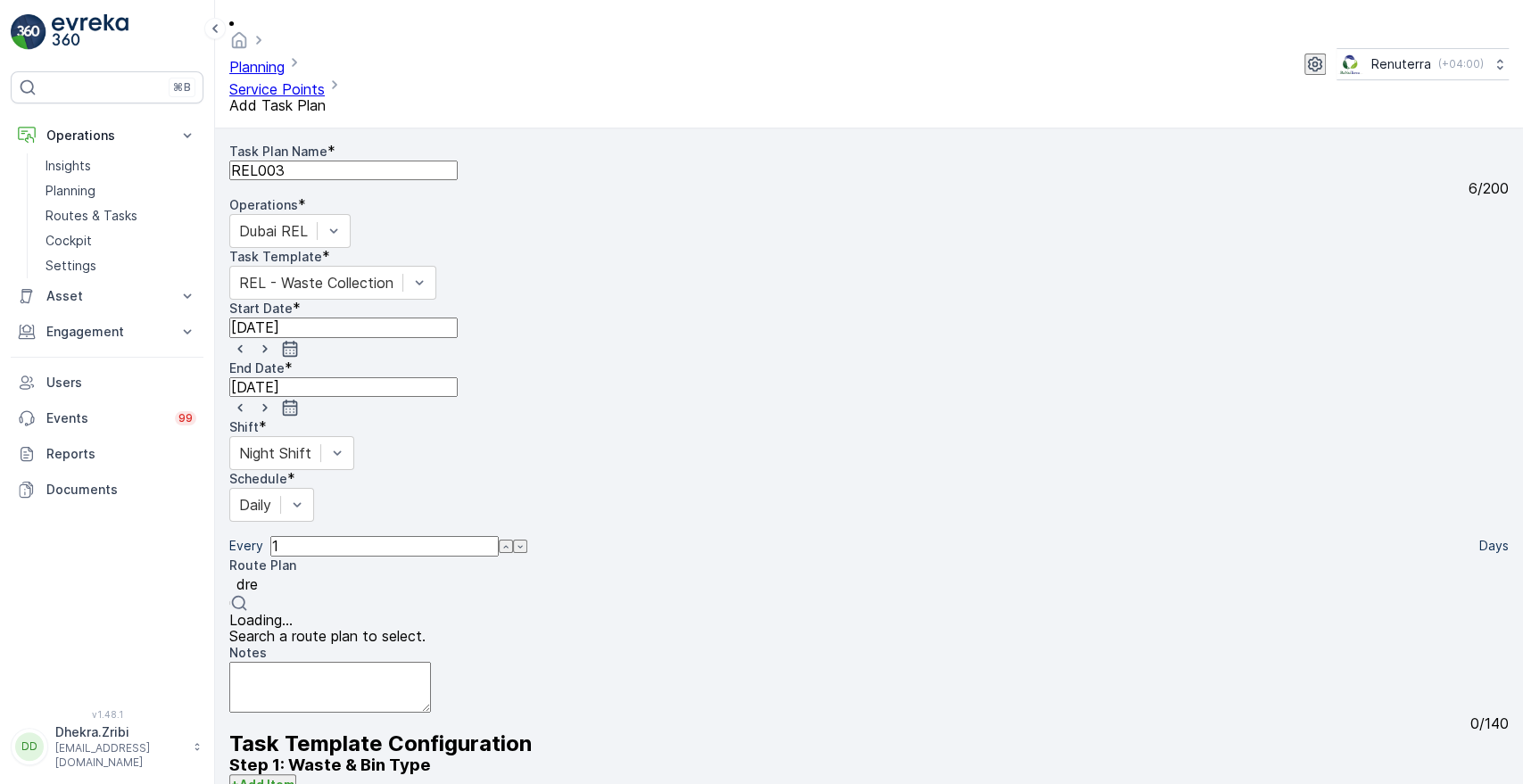
type input "drel"
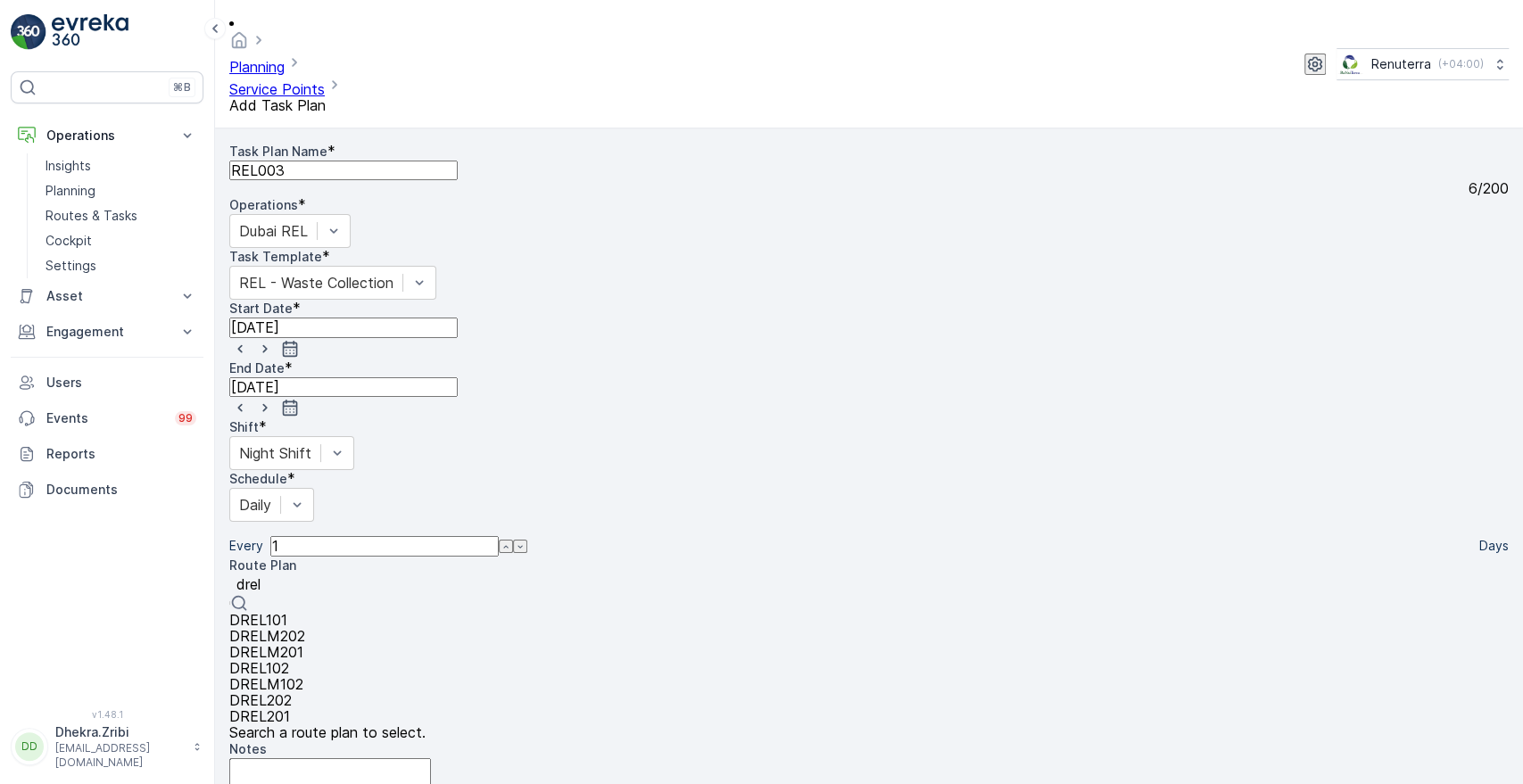
click at [287, 691] on span "DREL202" at bounding box center [259, 700] width 62 height 18
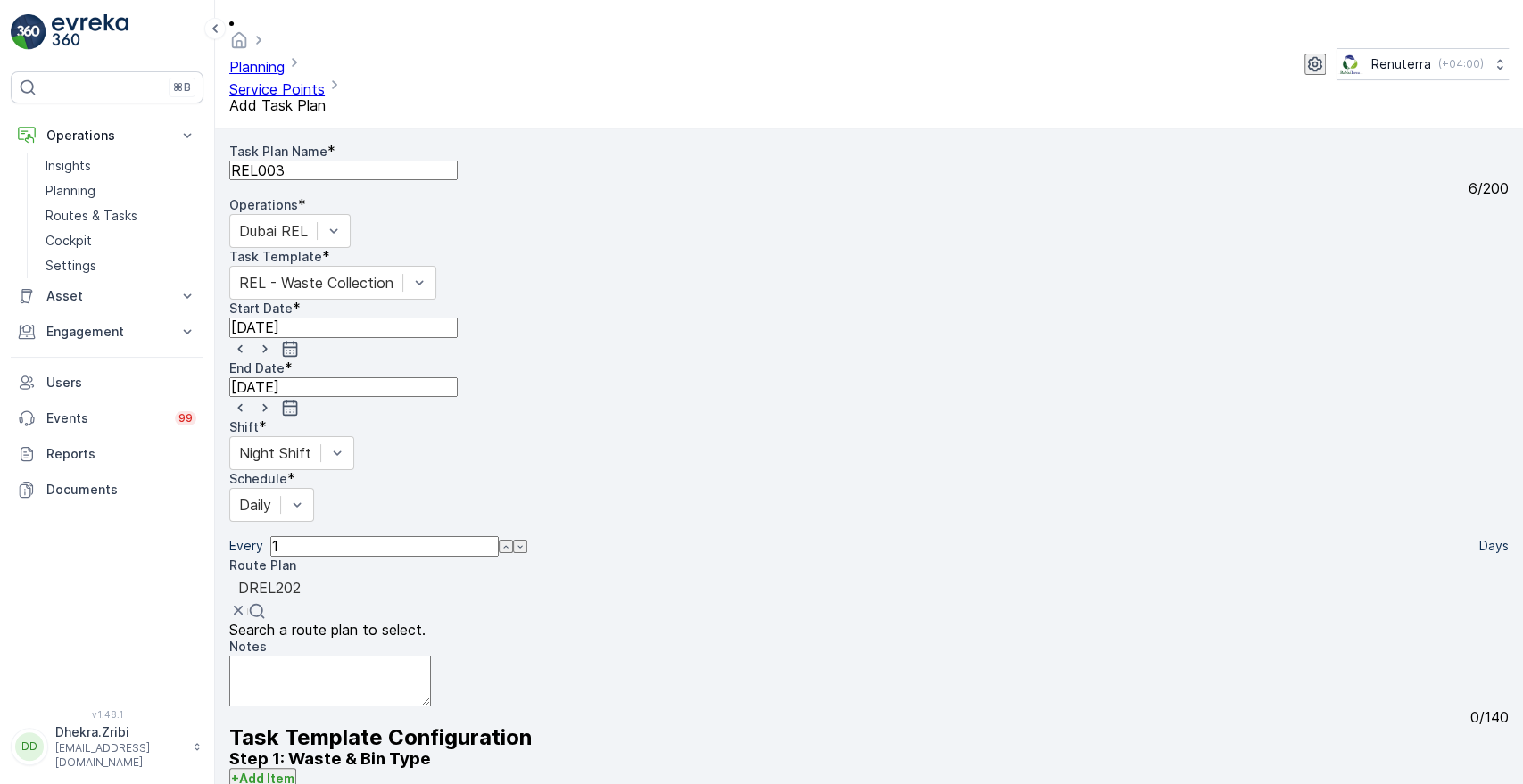
click at [431, 656] on textarea "Notes" at bounding box center [329, 681] width 201 height 51
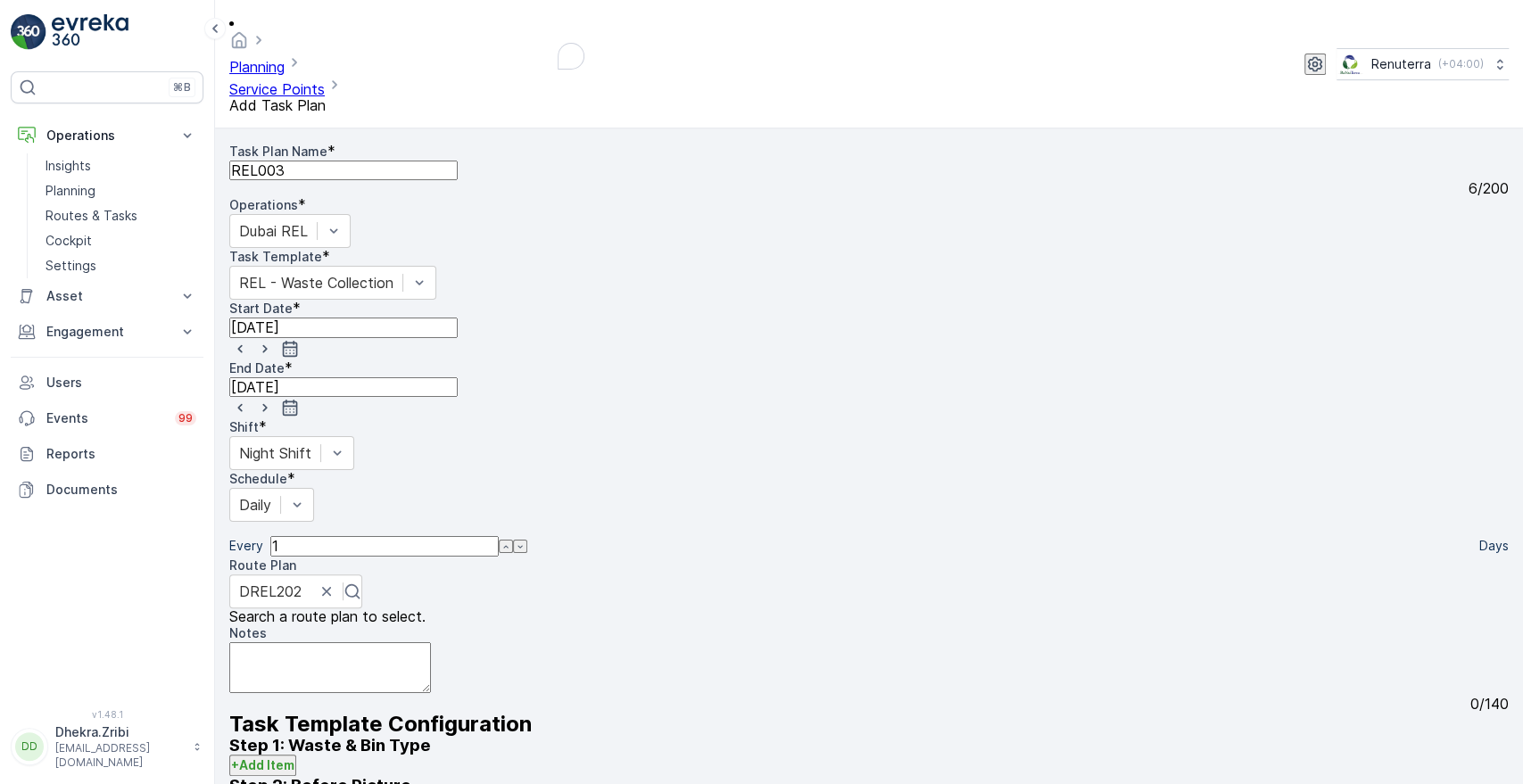
click at [348, 642] on textarea "Notes" at bounding box center [329, 668] width 201 height 51
paste textarea "+971564778159"
type textarea "Contact-+971564778159"
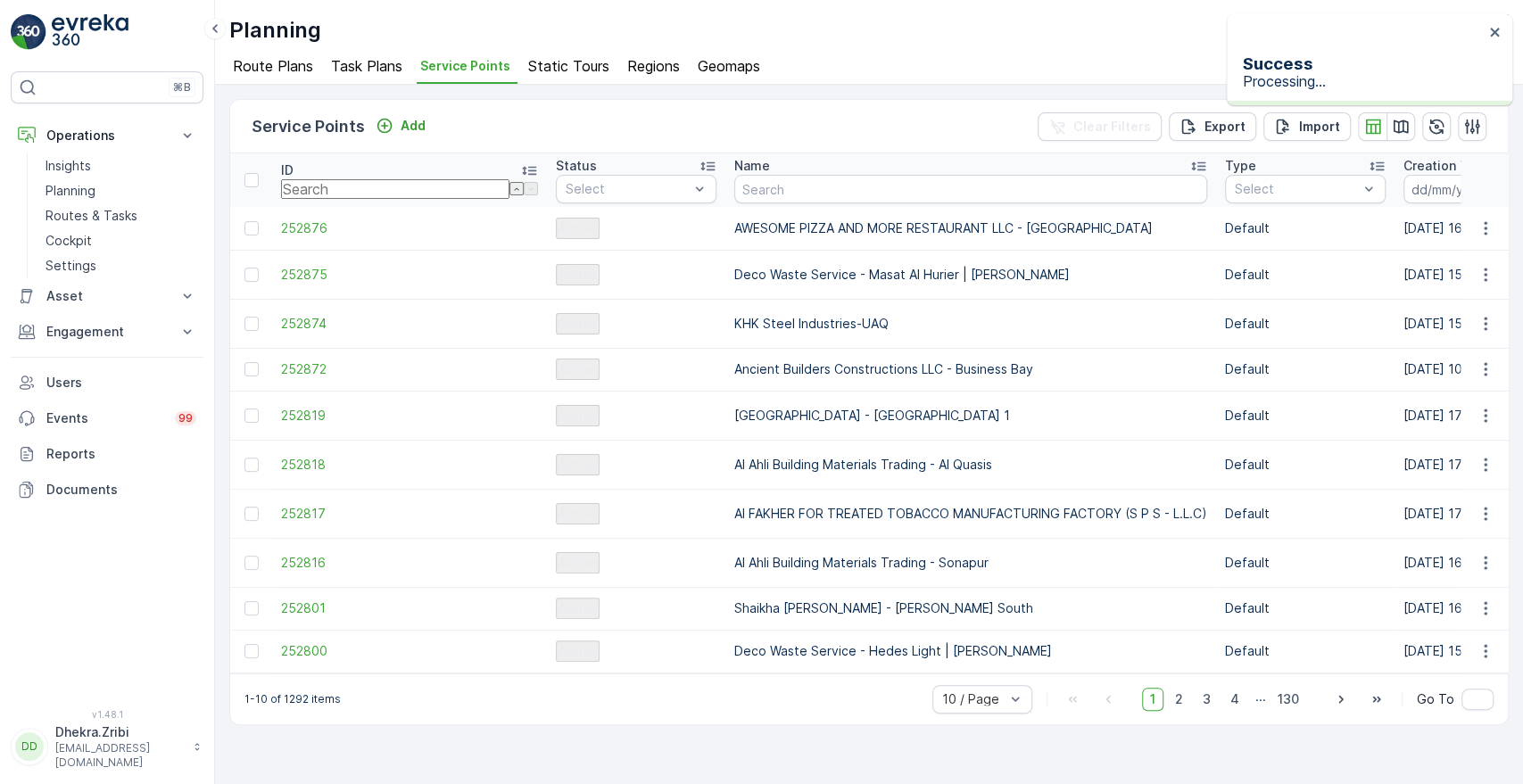
click at [340, 66] on span "Task Plans" at bounding box center [367, 66] width 71 height 16
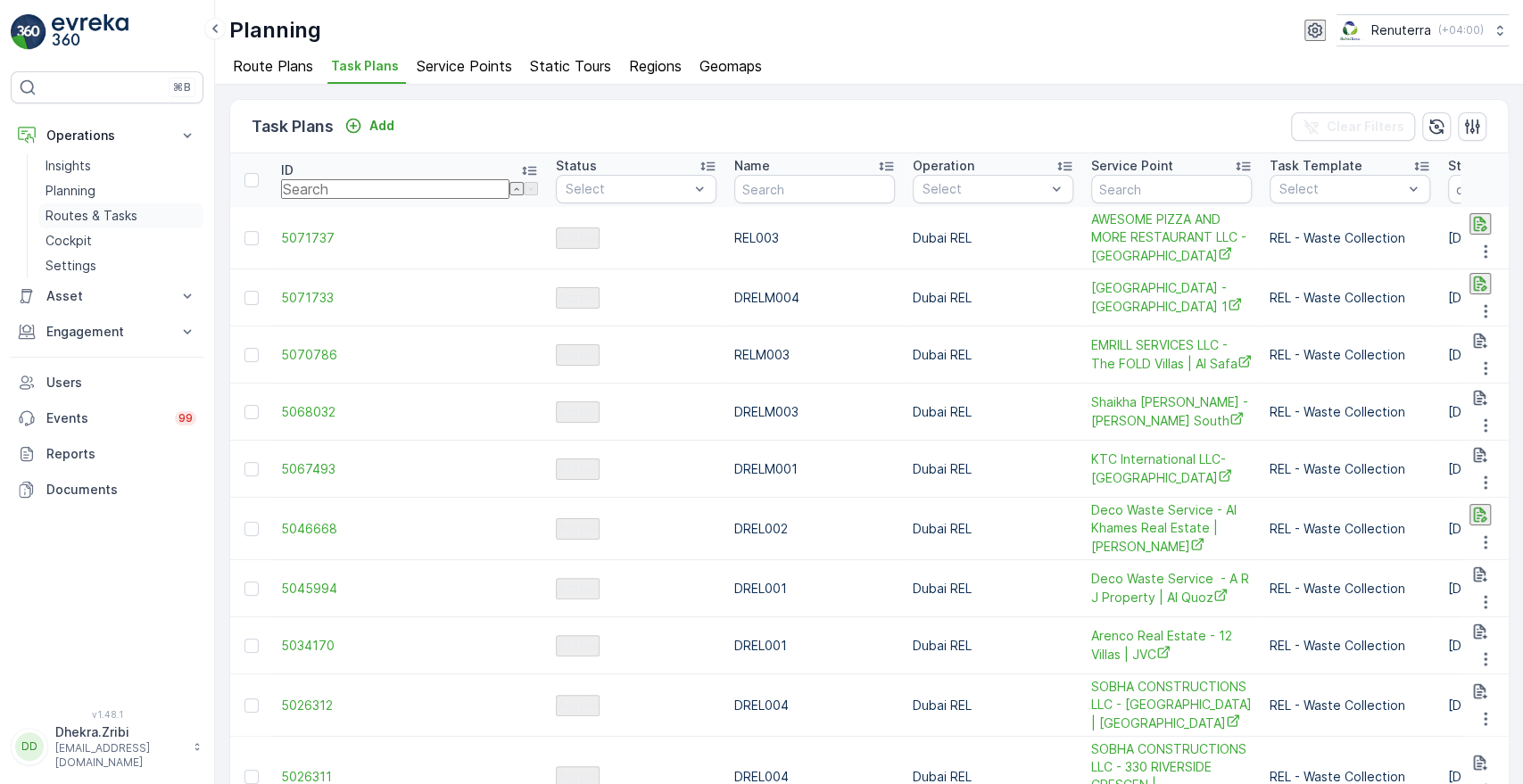
click at [81, 217] on p "Routes & Tasks" at bounding box center [91, 216] width 92 height 18
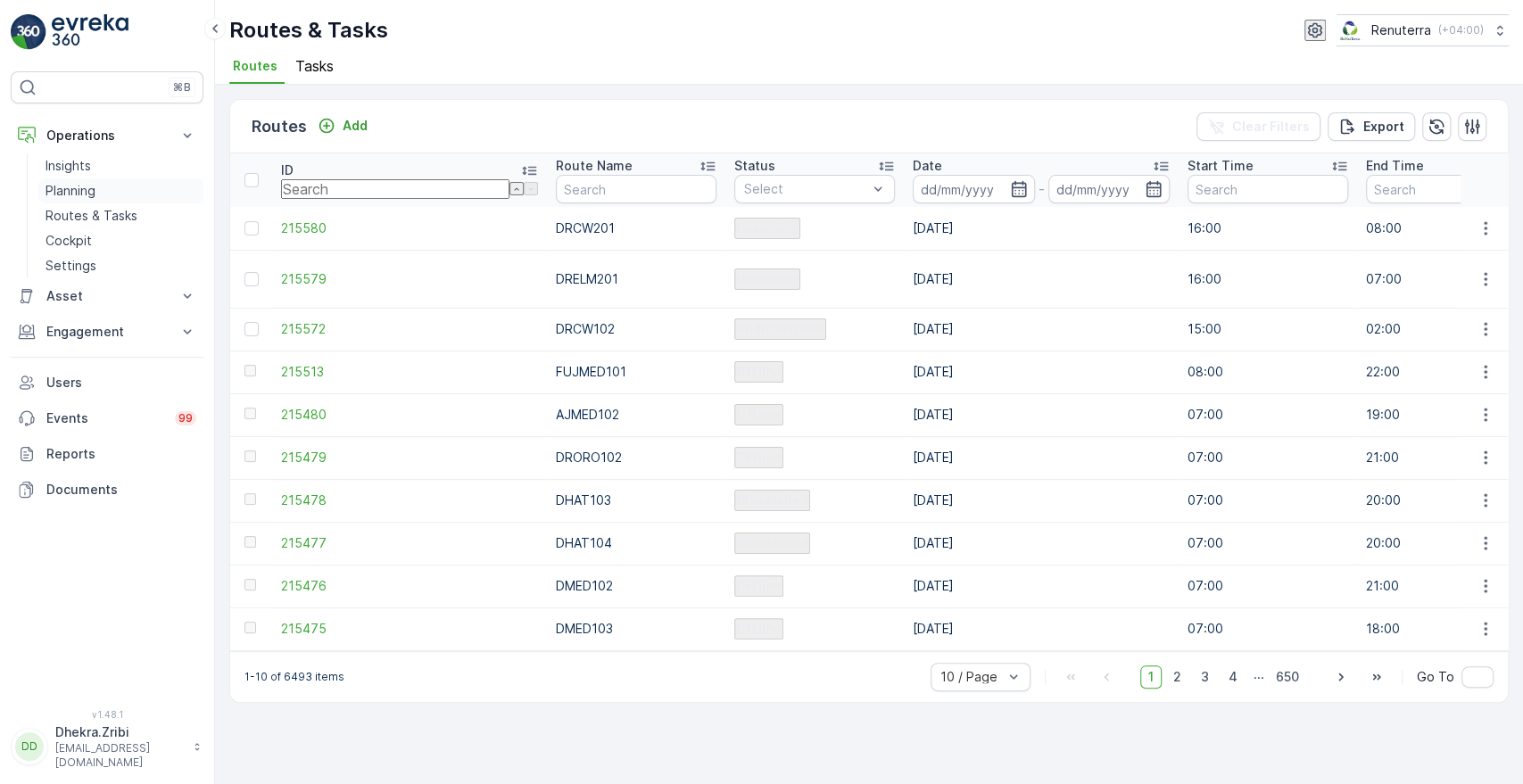
click at [77, 191] on p "Planning" at bounding box center [70, 191] width 50 height 18
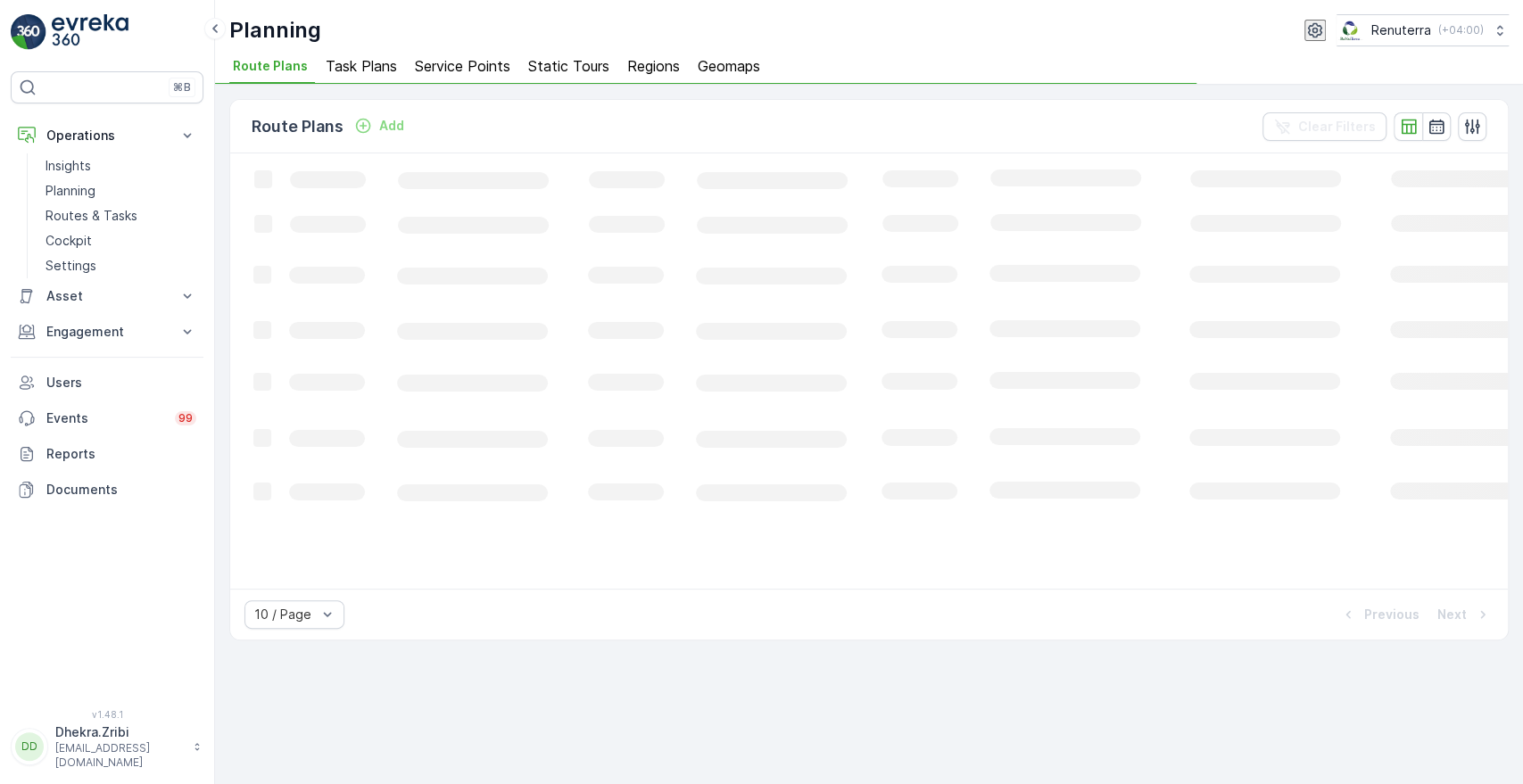
click at [435, 59] on span "Service Points" at bounding box center [463, 66] width 96 height 16
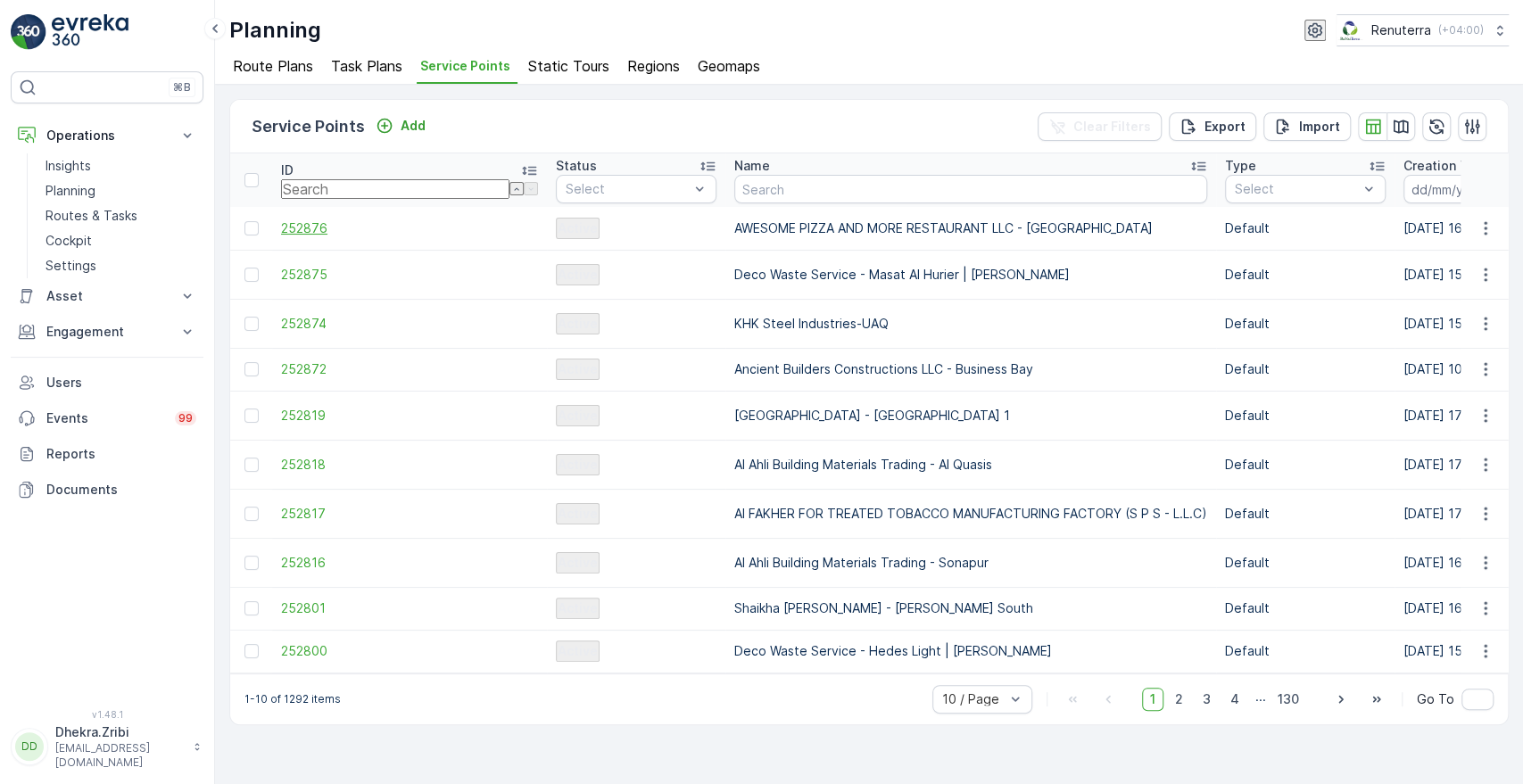
click at [290, 230] on span "252876" at bounding box center [409, 229] width 257 height 18
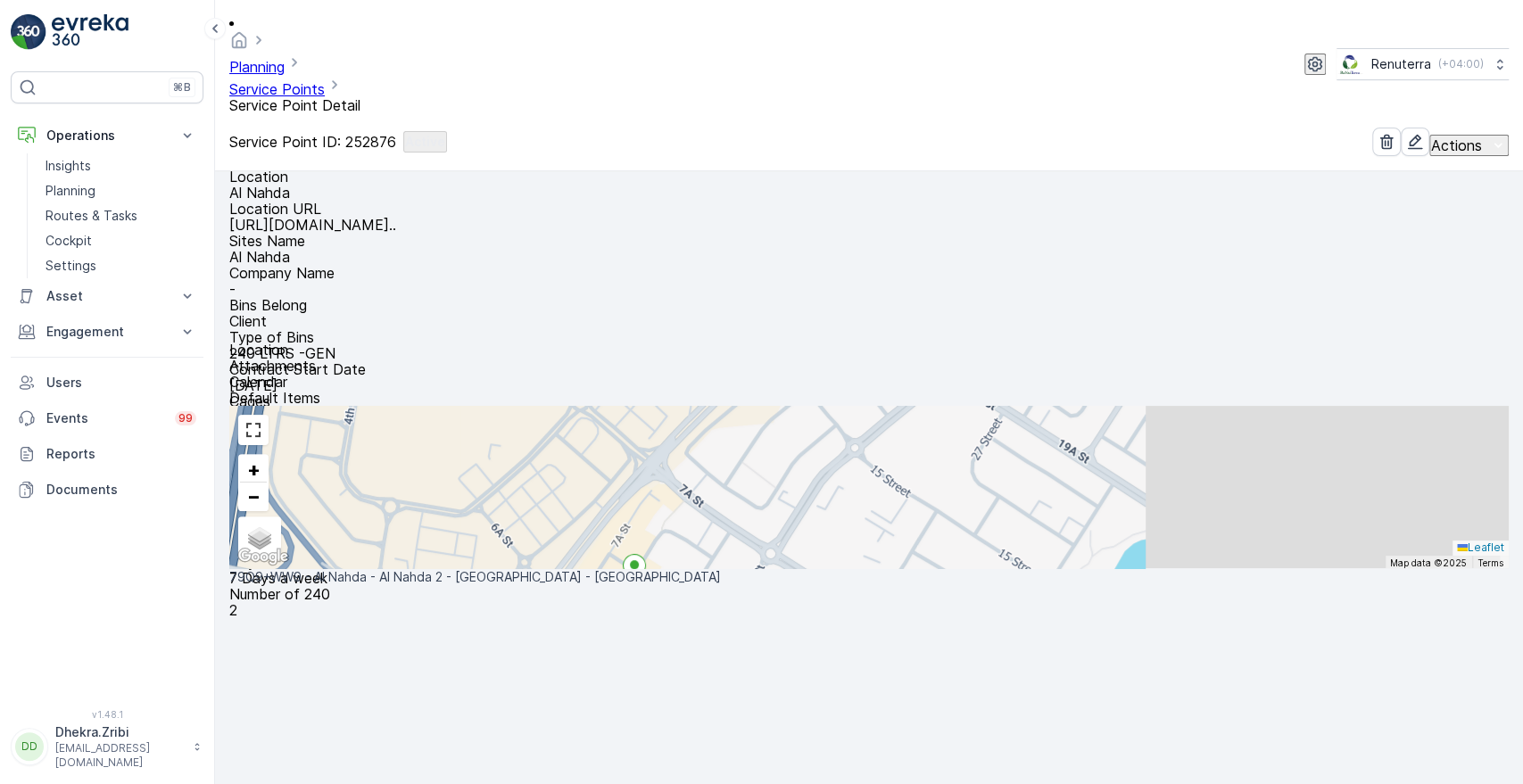
scroll to position [304, 0]
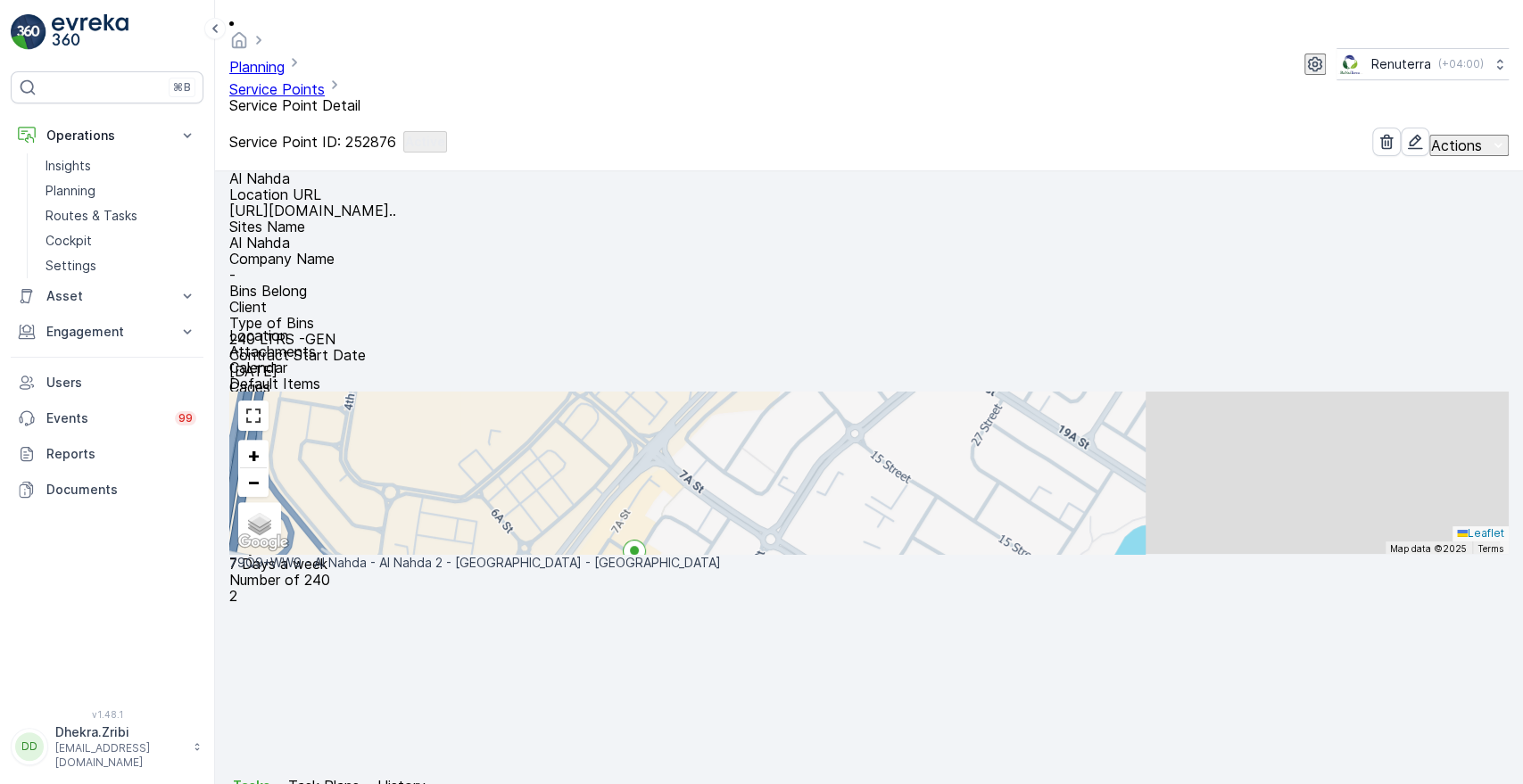
click at [1430, 625] on div "Change Route" at bounding box center [1451, 634] width 87 height 18
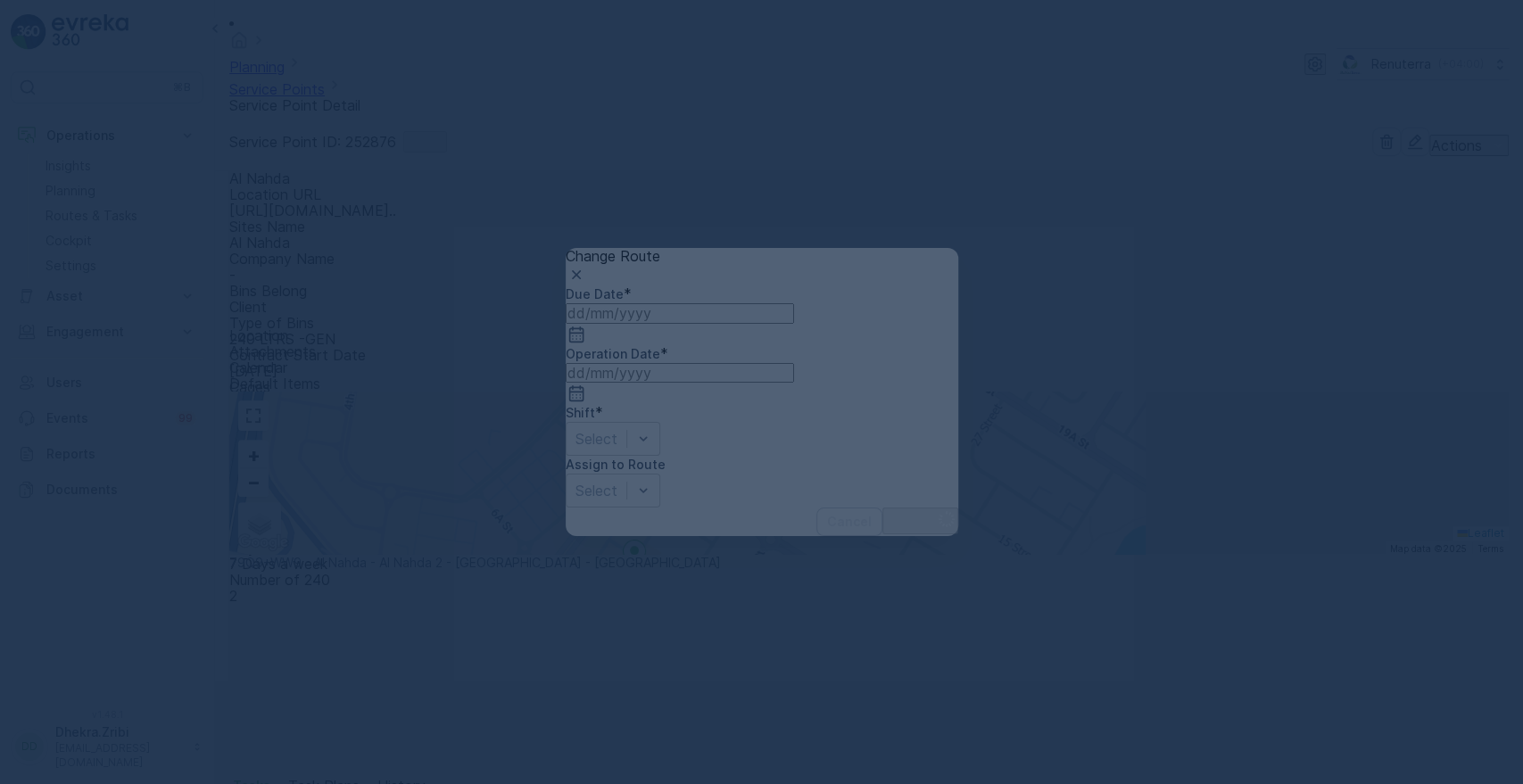
type input "[DATE]"
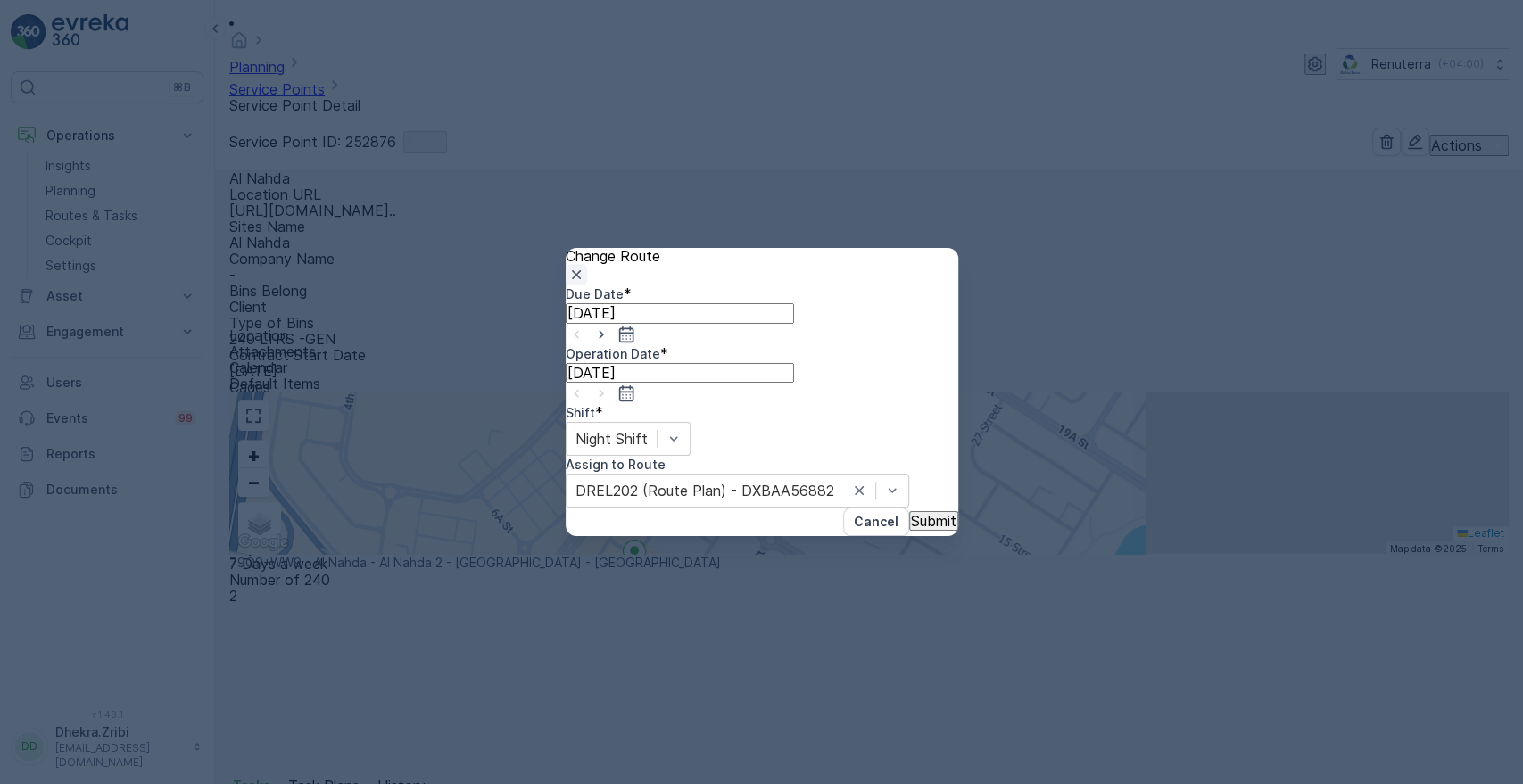
click at [587, 267] on button "button" at bounding box center [577, 275] width 22 height 22
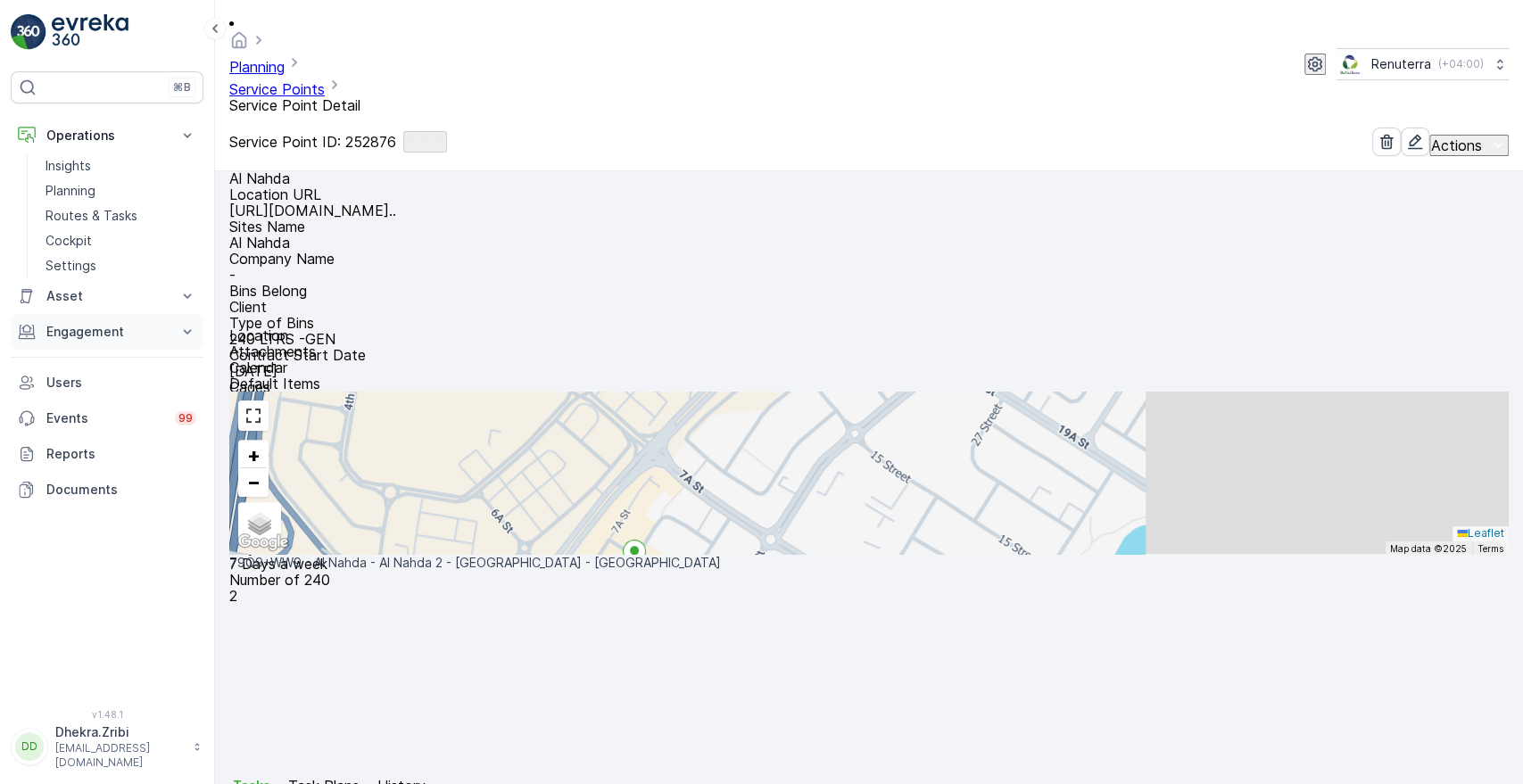
click at [108, 320] on button "Engagement" at bounding box center [107, 331] width 192 height 36
click at [90, 412] on p "Contacts" at bounding box center [73, 412] width 55 height 18
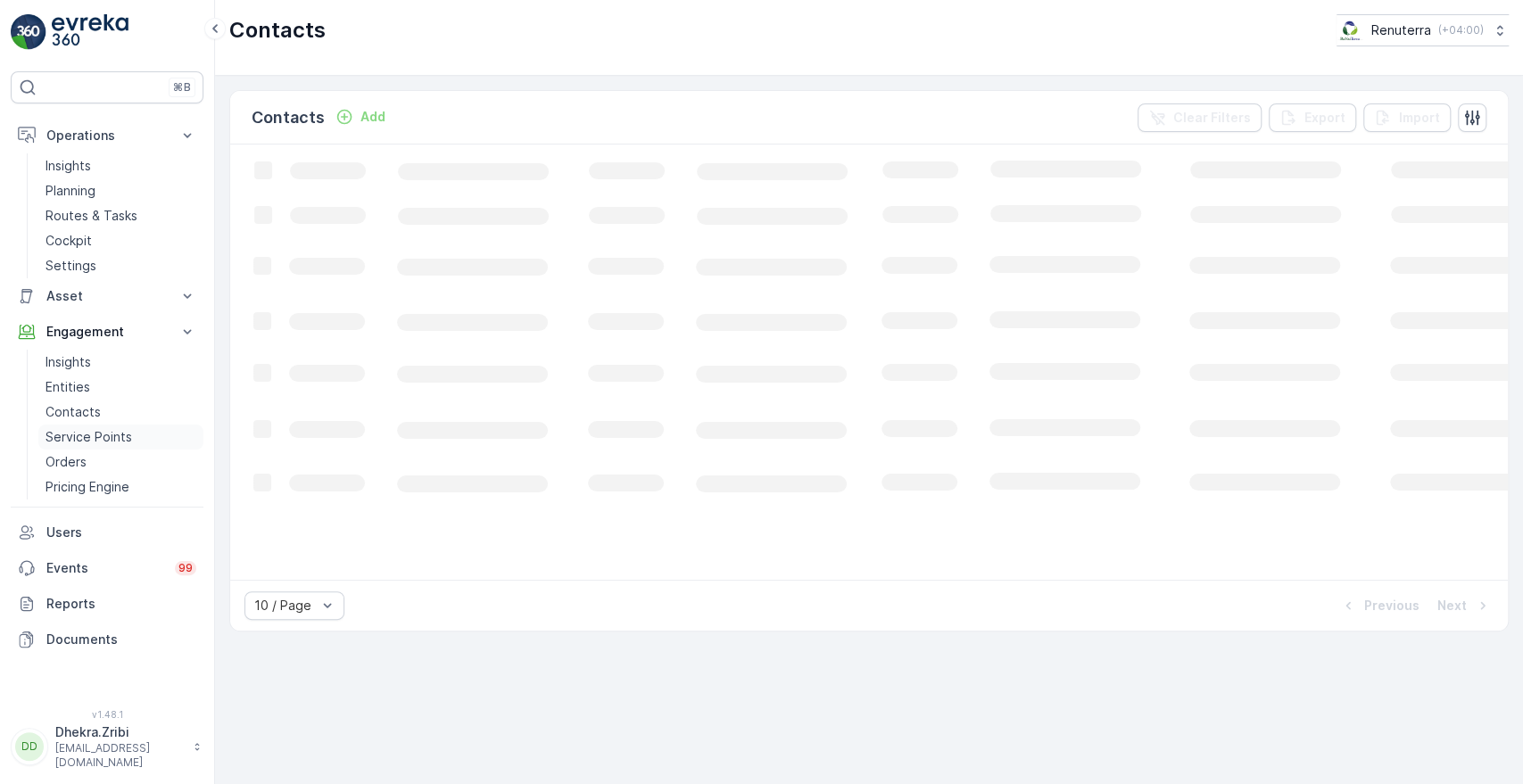
click at [107, 437] on p "Service Points" at bounding box center [89, 437] width 87 height 18
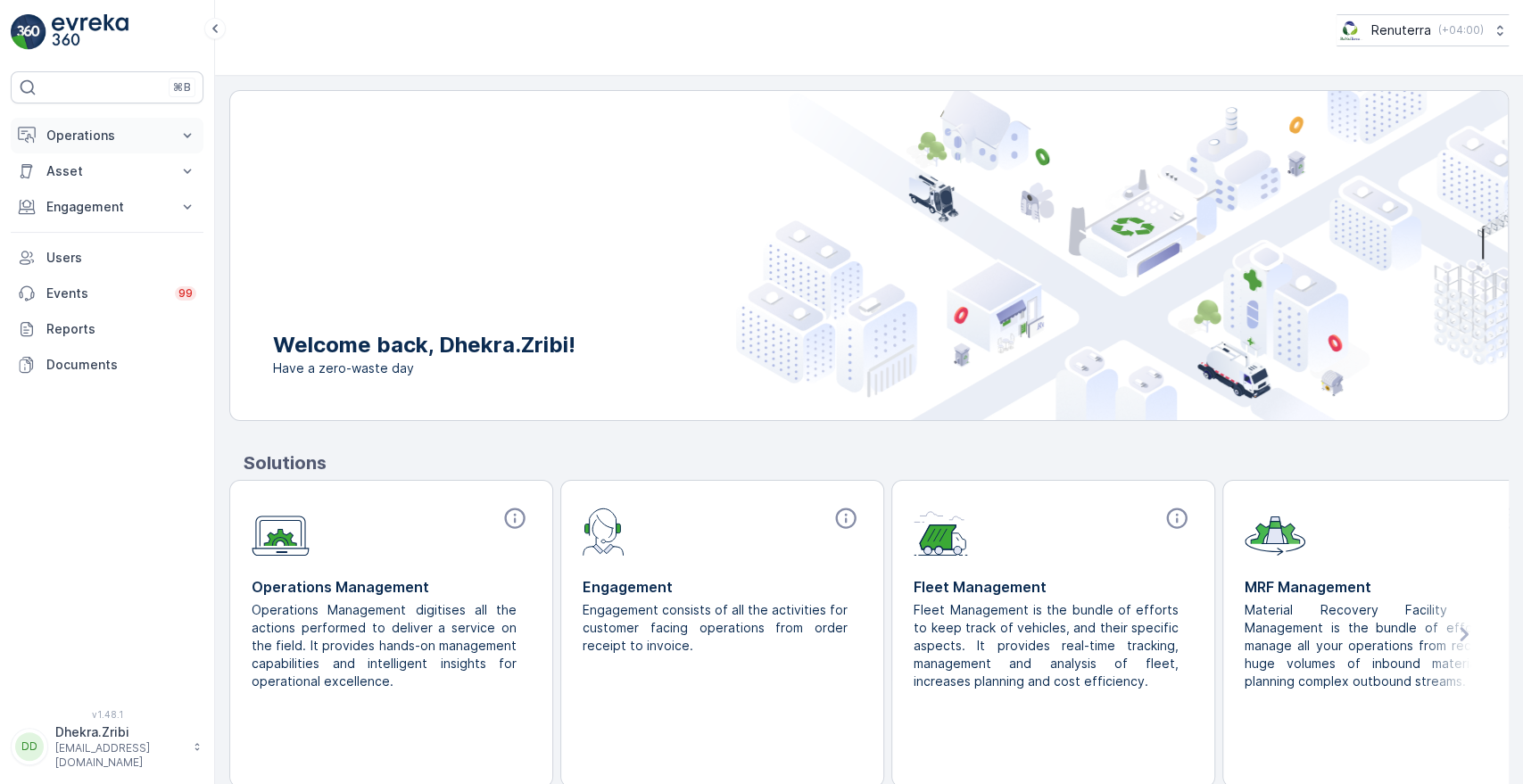
click at [93, 132] on p "Operations" at bounding box center [107, 135] width 121 height 18
click at [88, 190] on p "Planning" at bounding box center [70, 191] width 50 height 18
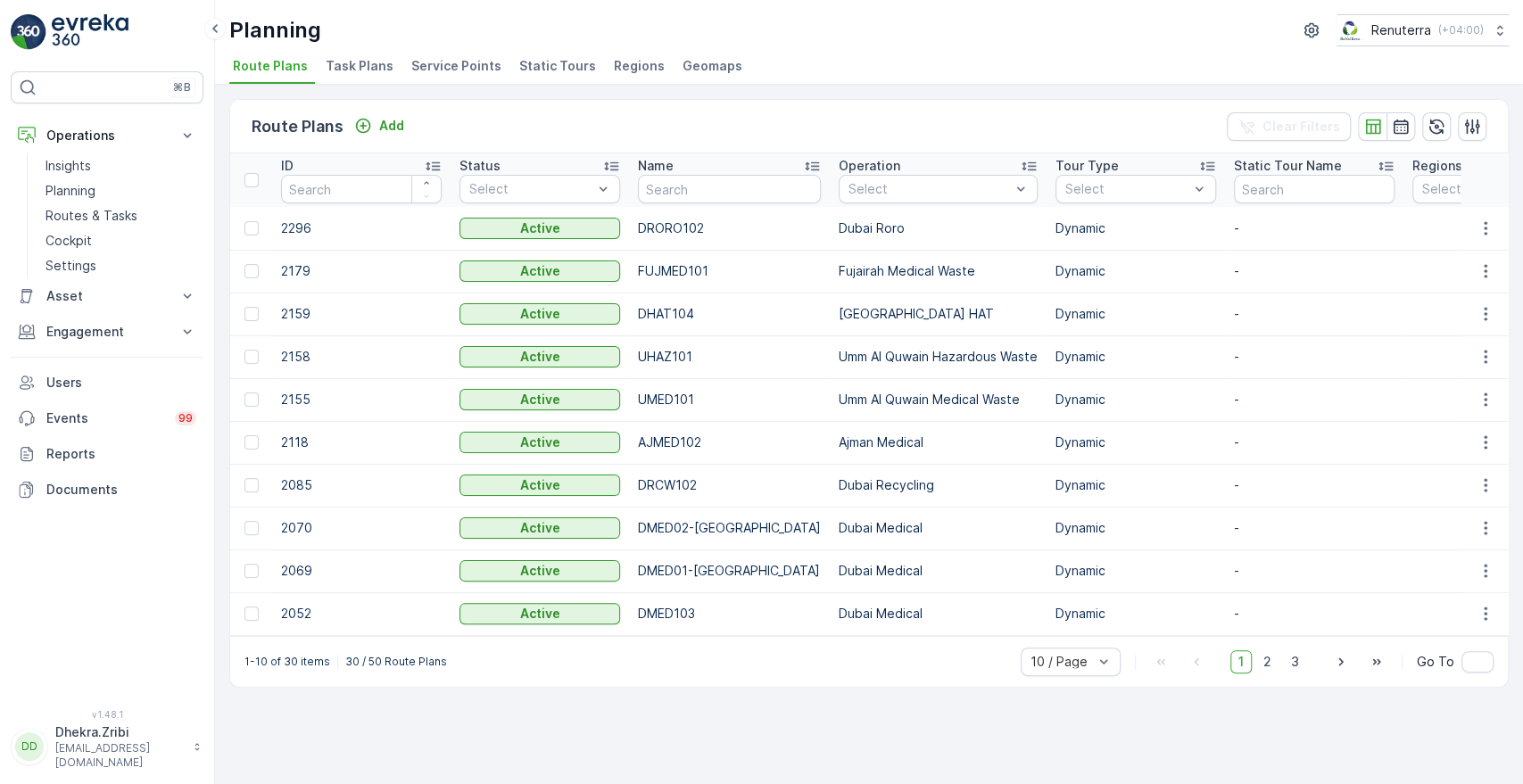
click at [417, 59] on span "Service Points" at bounding box center [456, 66] width 90 height 18
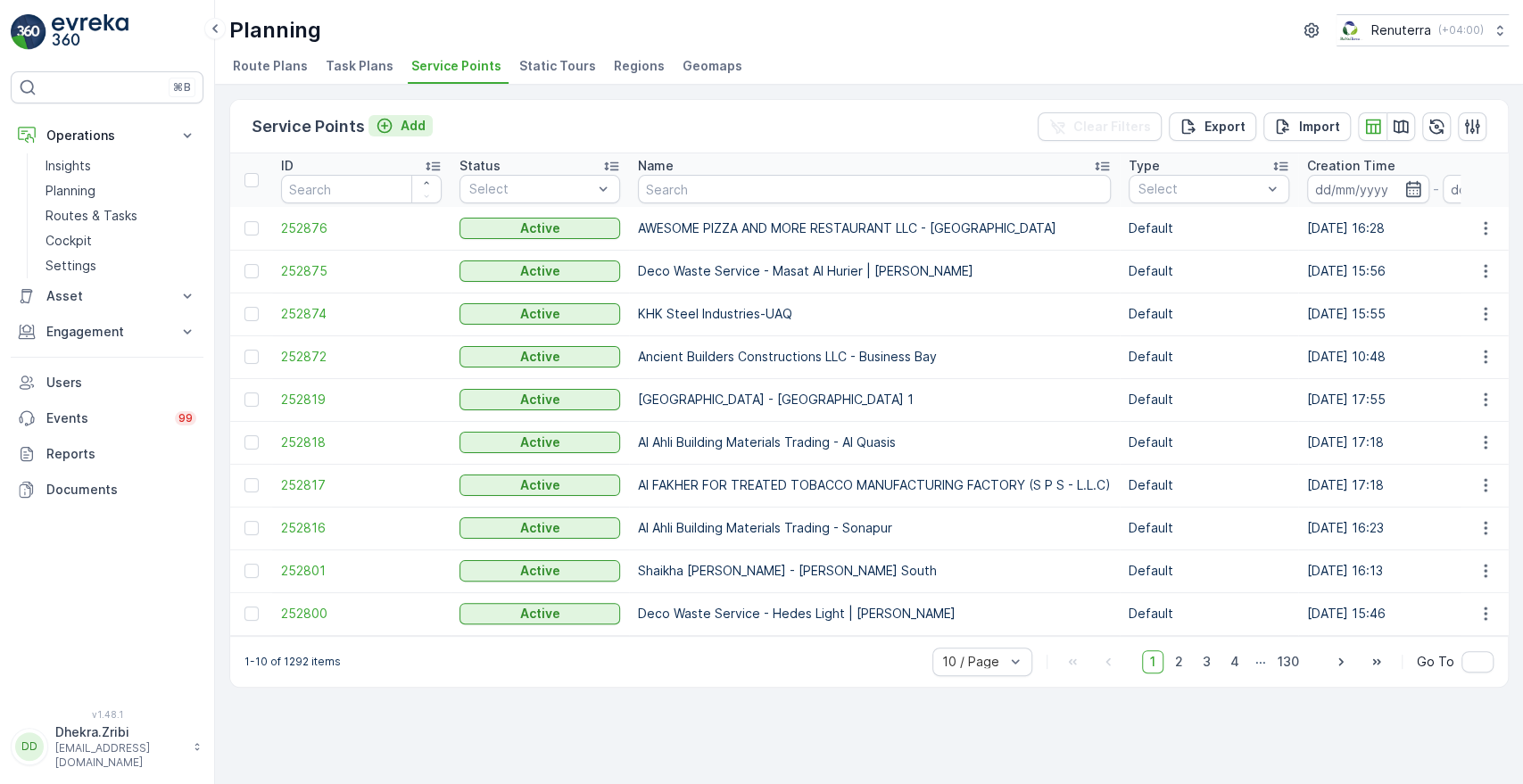
click at [406, 117] on p "Add" at bounding box center [412, 126] width 25 height 18
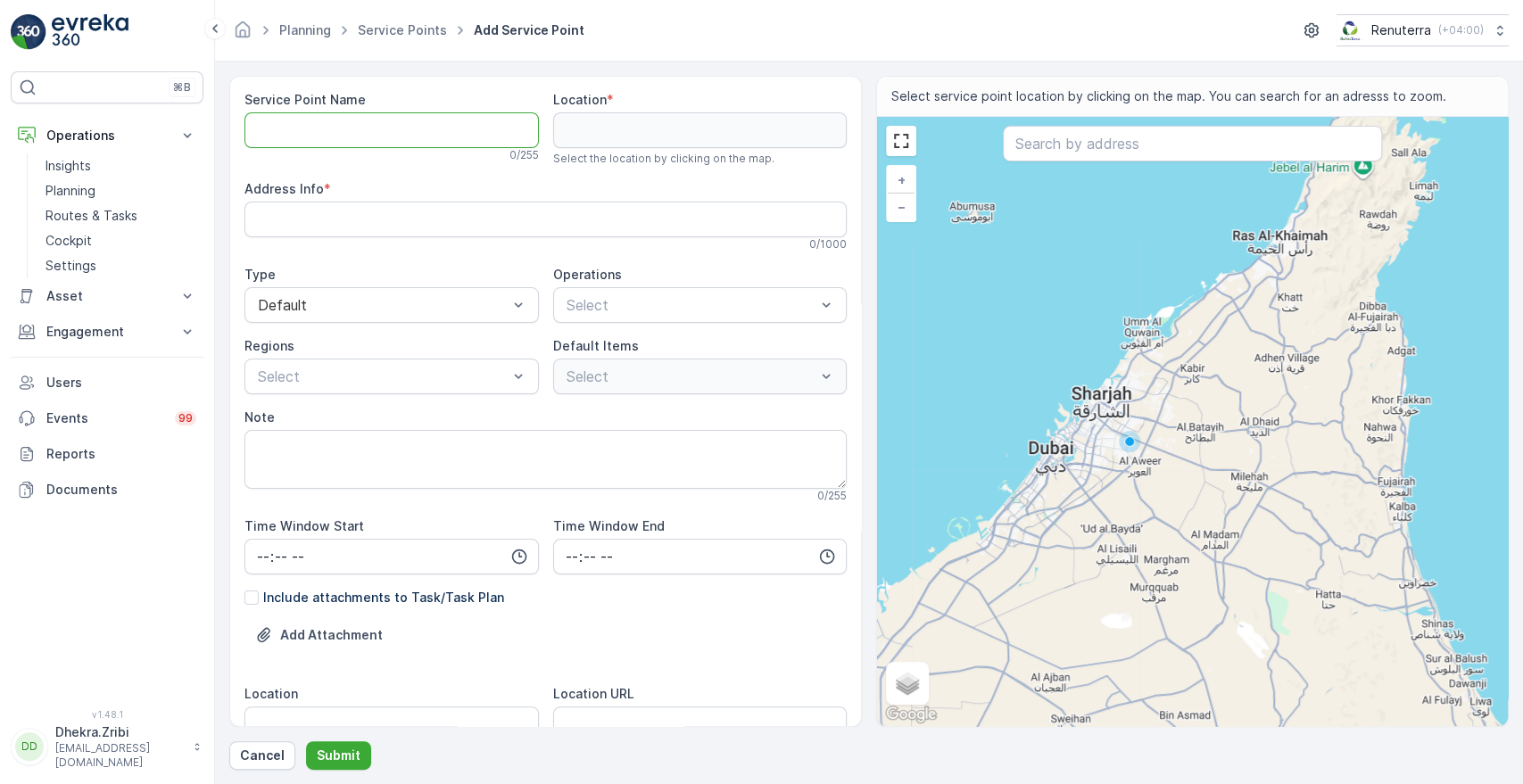
click at [329, 127] on Name "Service Point Name" at bounding box center [392, 130] width 295 height 36
paste Name "Deco Waste Service - Hedes Light| [GEOGRAPHIC_DATA]"
type Name "Deco Waste Service - Hedes Light| [GEOGRAPHIC_DATA]"
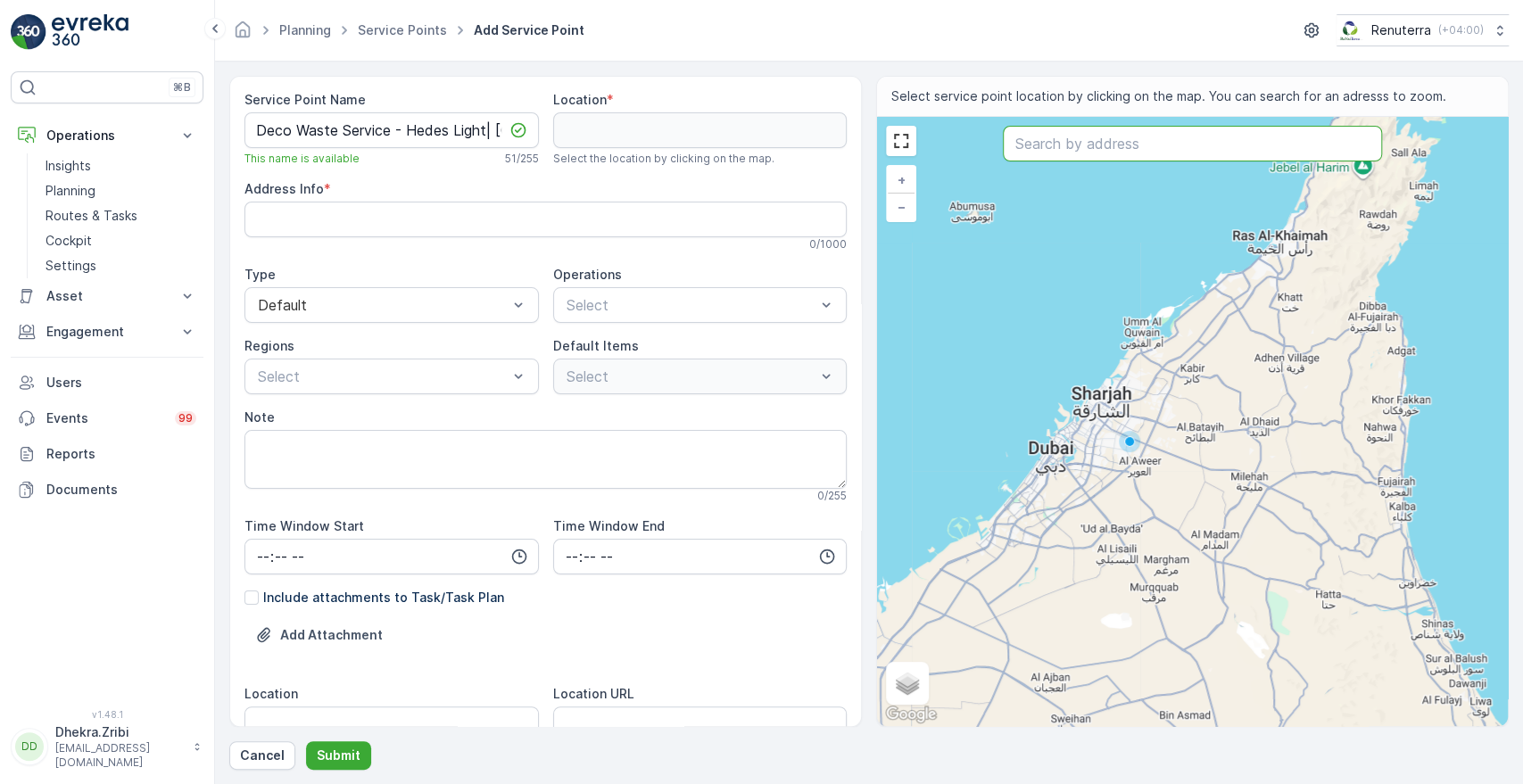
click at [1098, 139] on input "text" at bounding box center [1193, 144] width 379 height 36
paste input "[GEOGRAPHIC_DATA]"
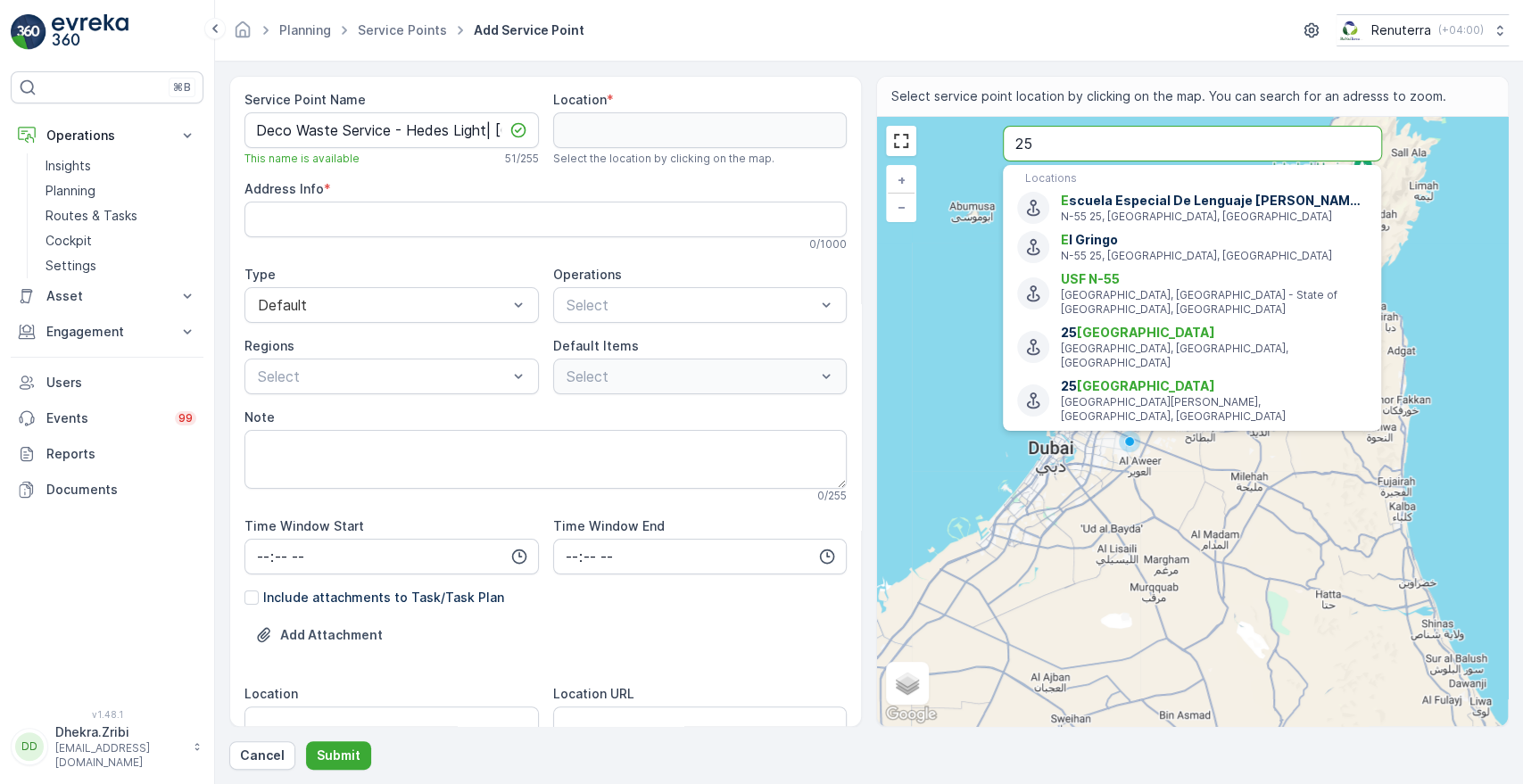
type input "2"
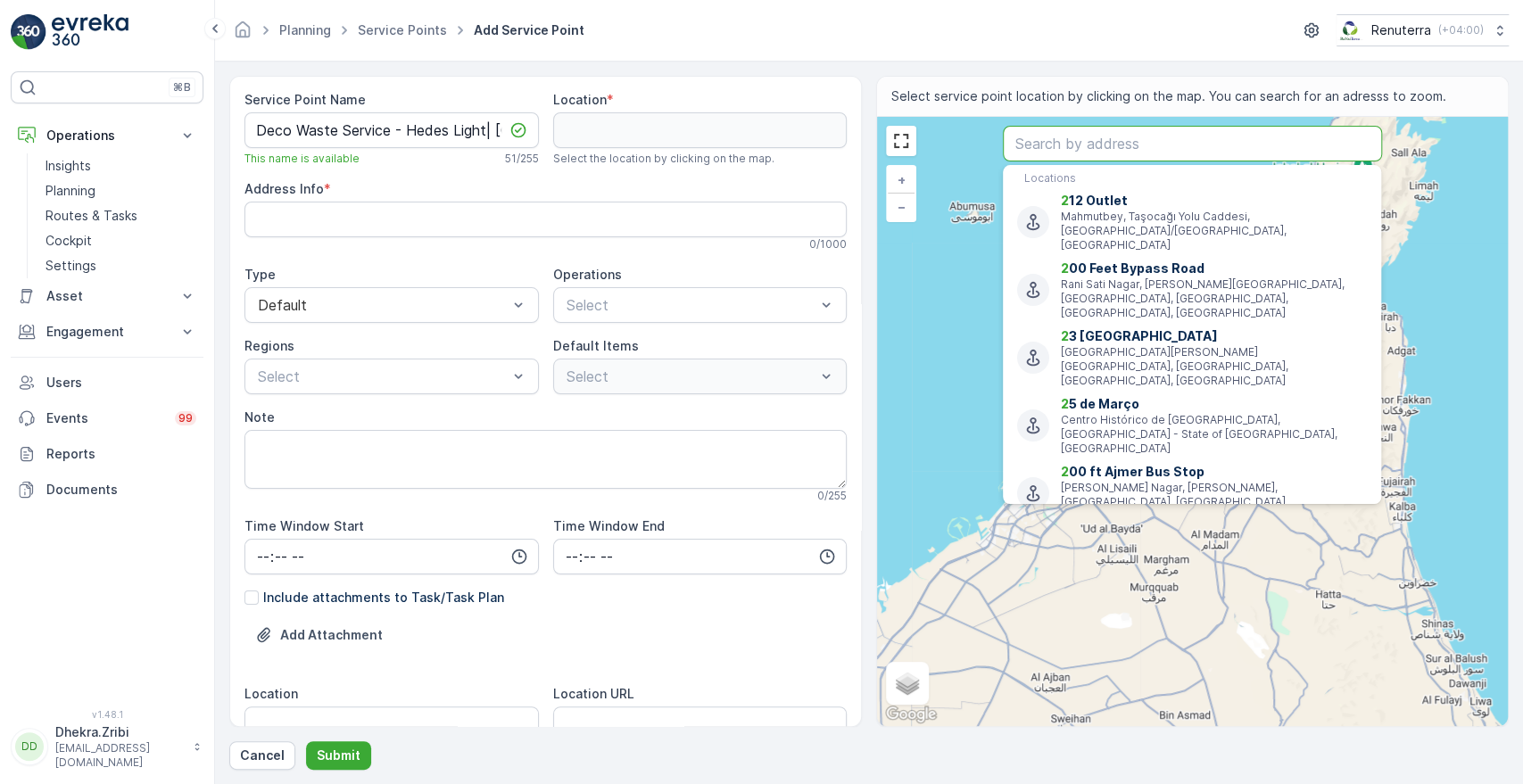
click at [1080, 148] on input "text" at bounding box center [1193, 144] width 379 height 36
paste input "هدس HEDES"
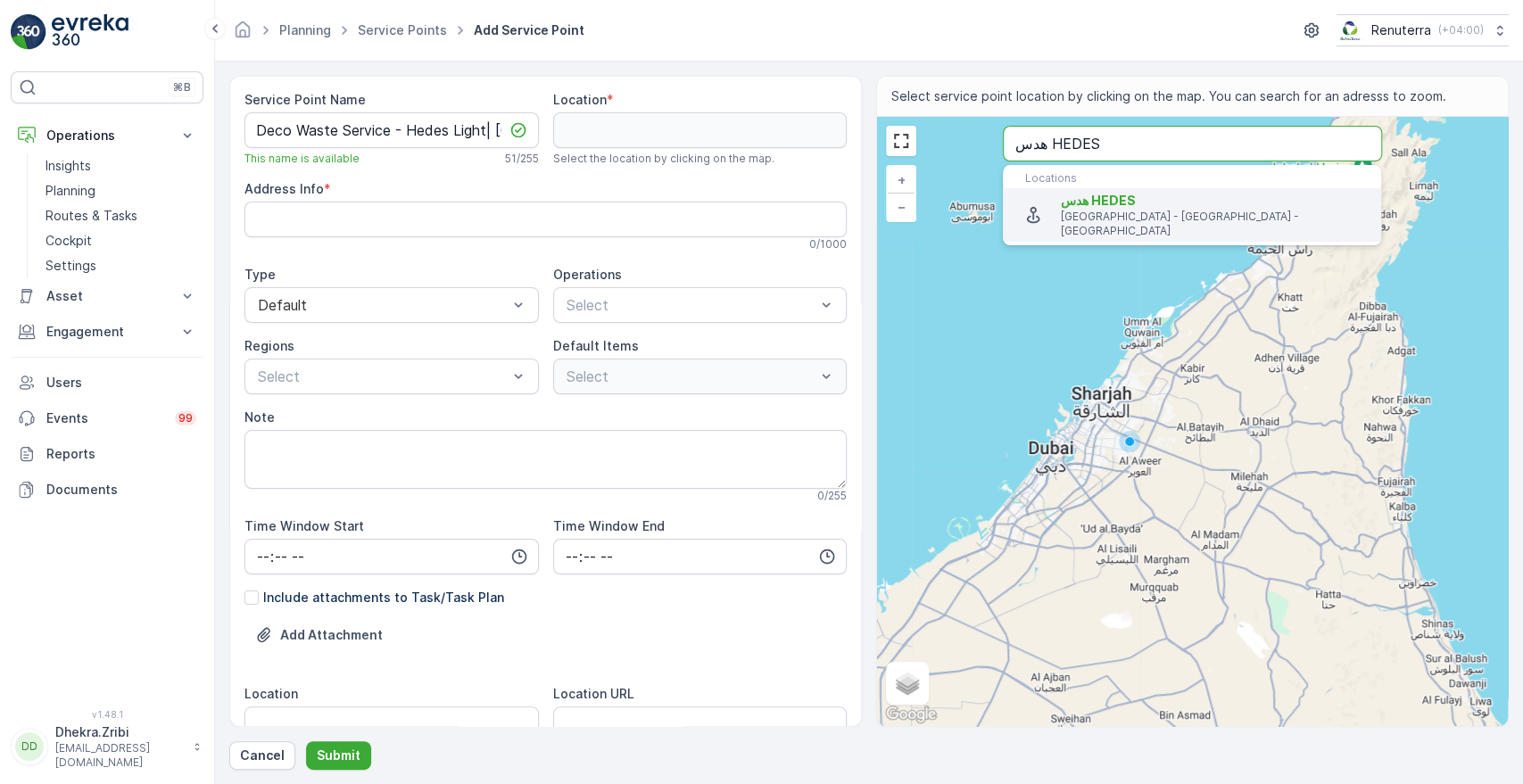
type input "هدس HEDES"
click at [1096, 208] on span "هدس HEDES" at bounding box center [1214, 200] width 306 height 18
type input "25.1255988,55.2040343"
type Info "[PERSON_NAME] Rd - [GEOGRAPHIC_DATA] - [GEOGRAPHIC_DATA] - [GEOGRAPHIC_DATA]"
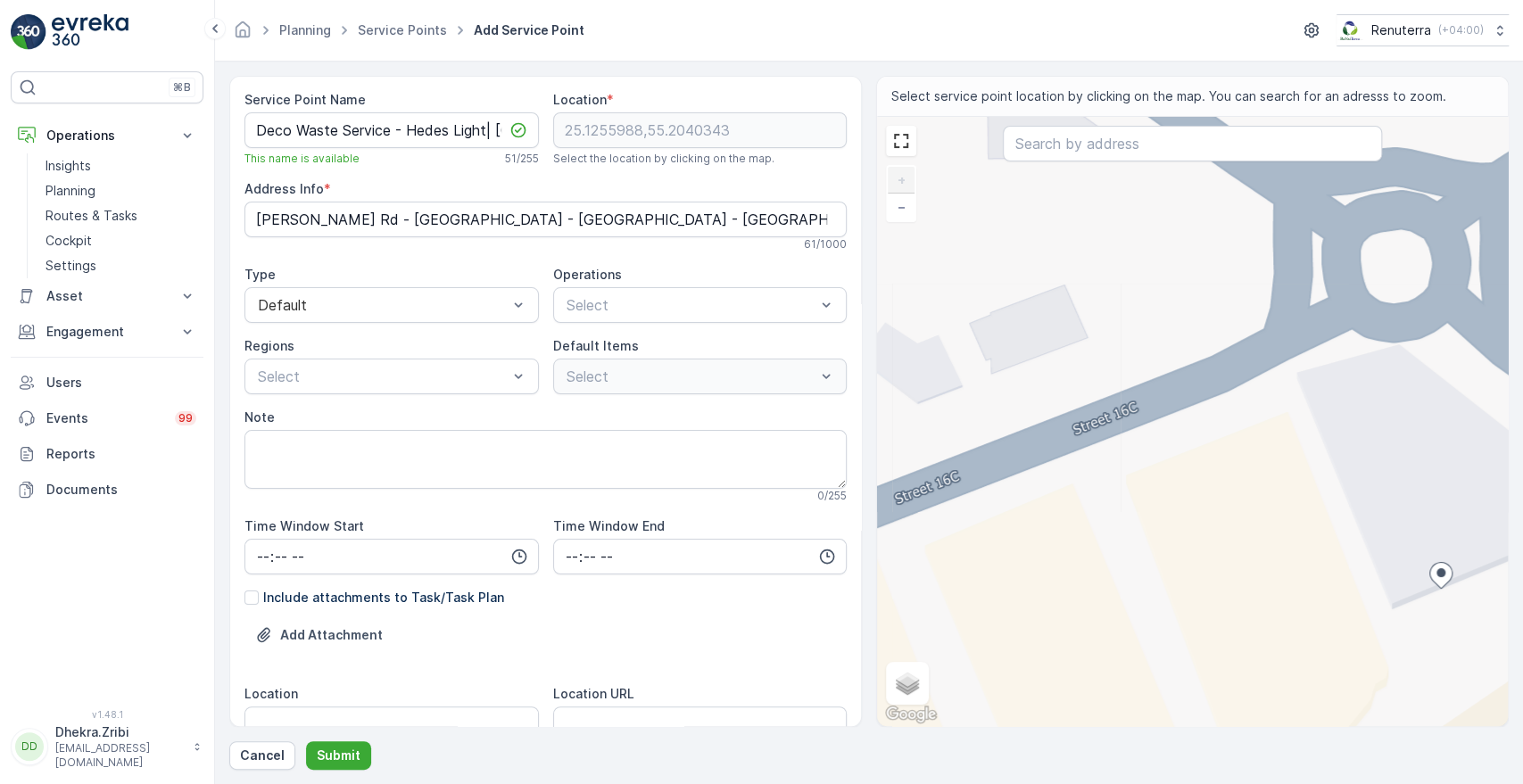
click at [1270, 382] on div "+ − Satellite Roadmap Terrain Hybrid Leaflet Keyboard shortcuts Map Data Map da…" at bounding box center [1193, 422] width 631 height 609
type input "25.125879931036856,55.20377787768277"
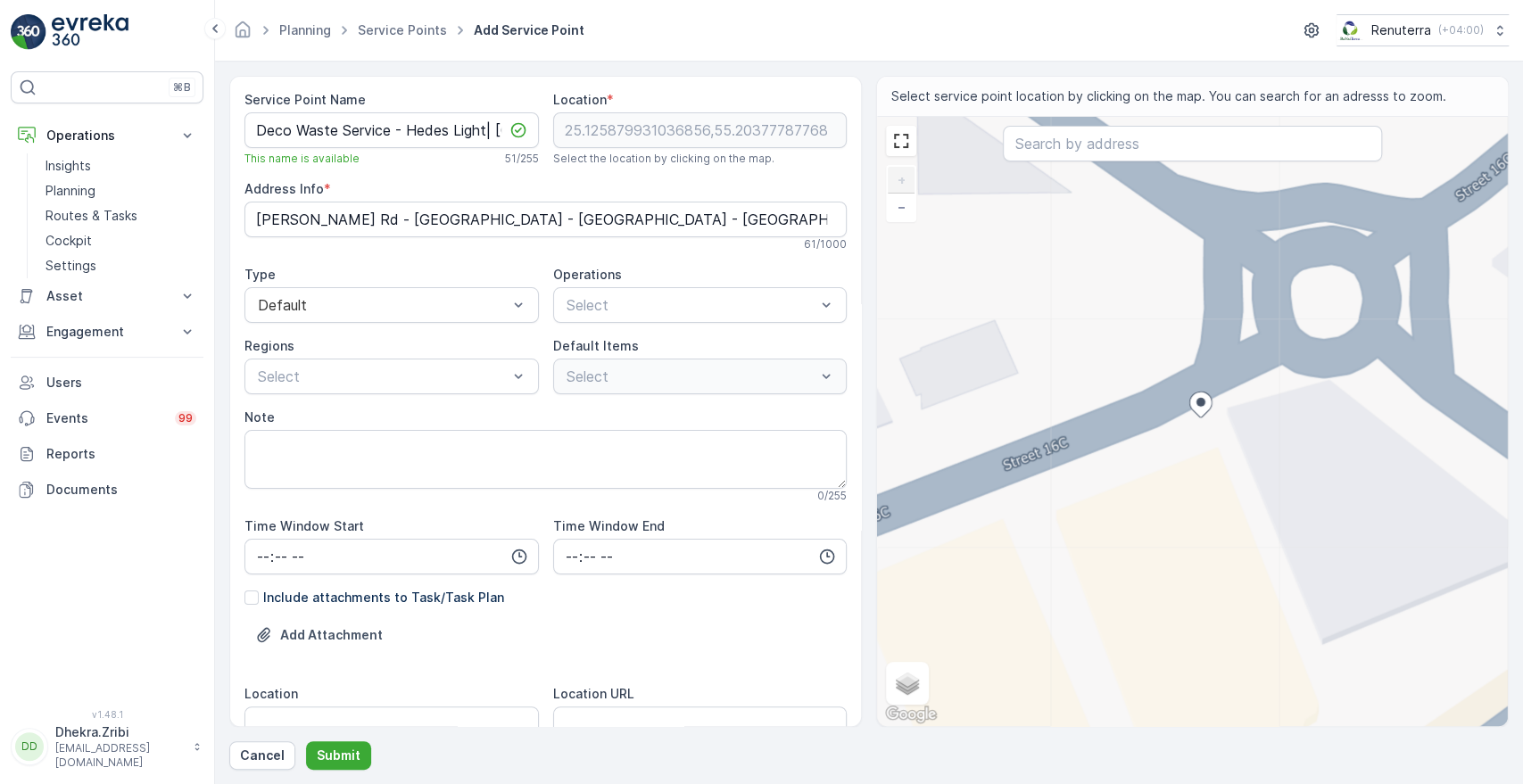
type Info "46G3+88R - Sheikh Zayed Rd - [GEOGRAPHIC_DATA] - [GEOGRAPHIC_DATA] - [GEOGRAPHI…"
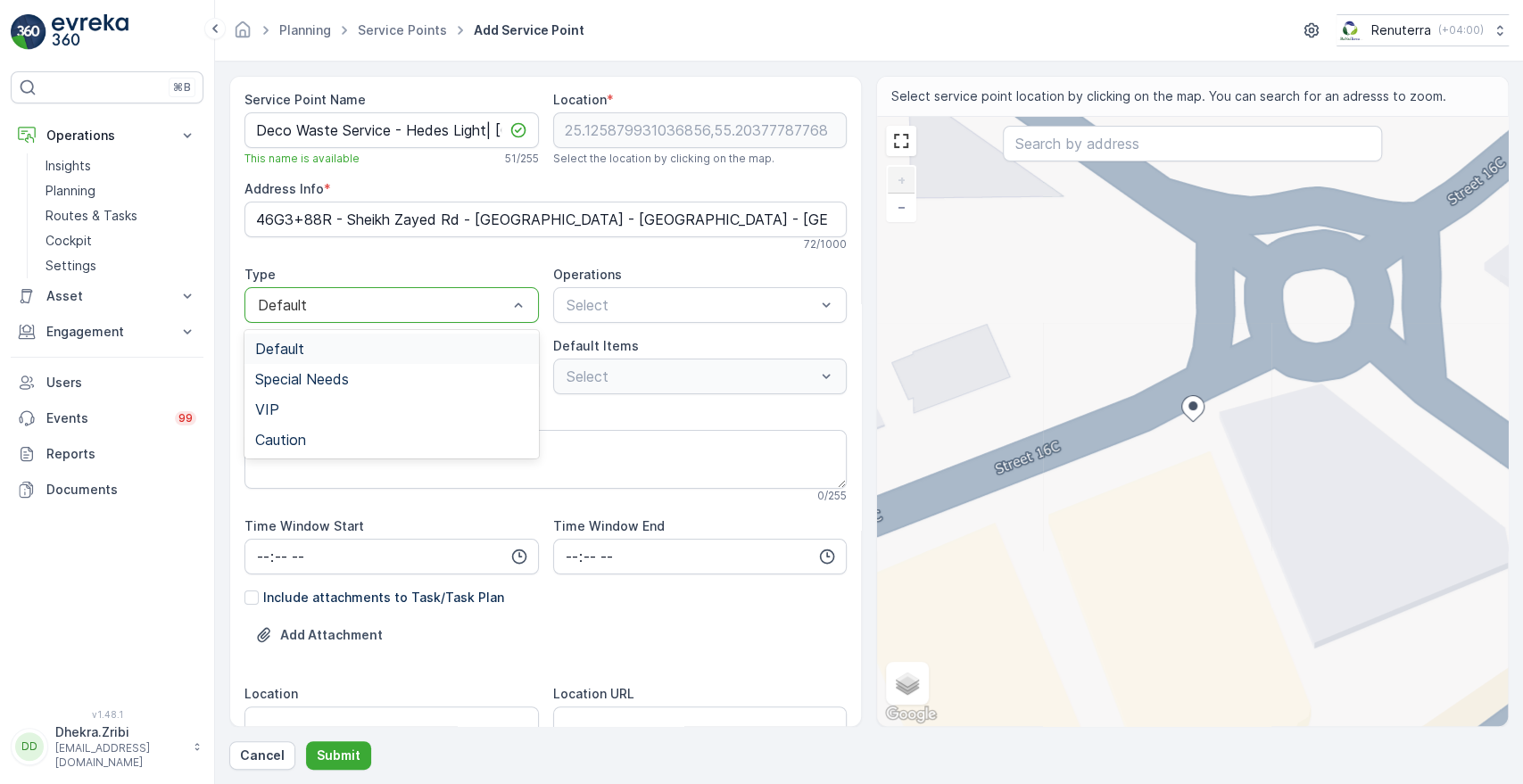
click at [478, 311] on div at bounding box center [383, 305] width 254 height 16
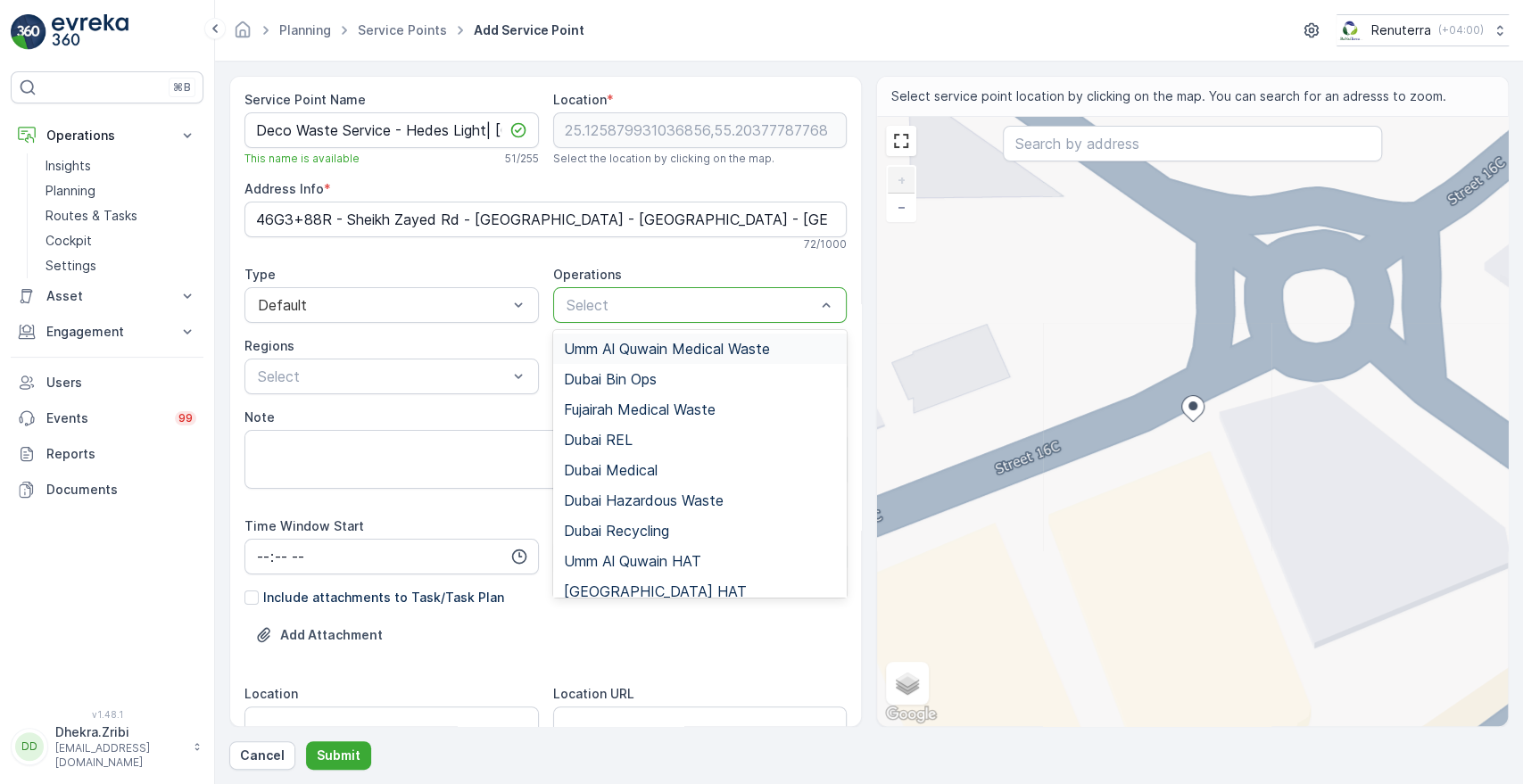
click at [611, 307] on div at bounding box center [691, 305] width 254 height 16
click at [583, 432] on span "Dubai REL" at bounding box center [599, 440] width 69 height 16
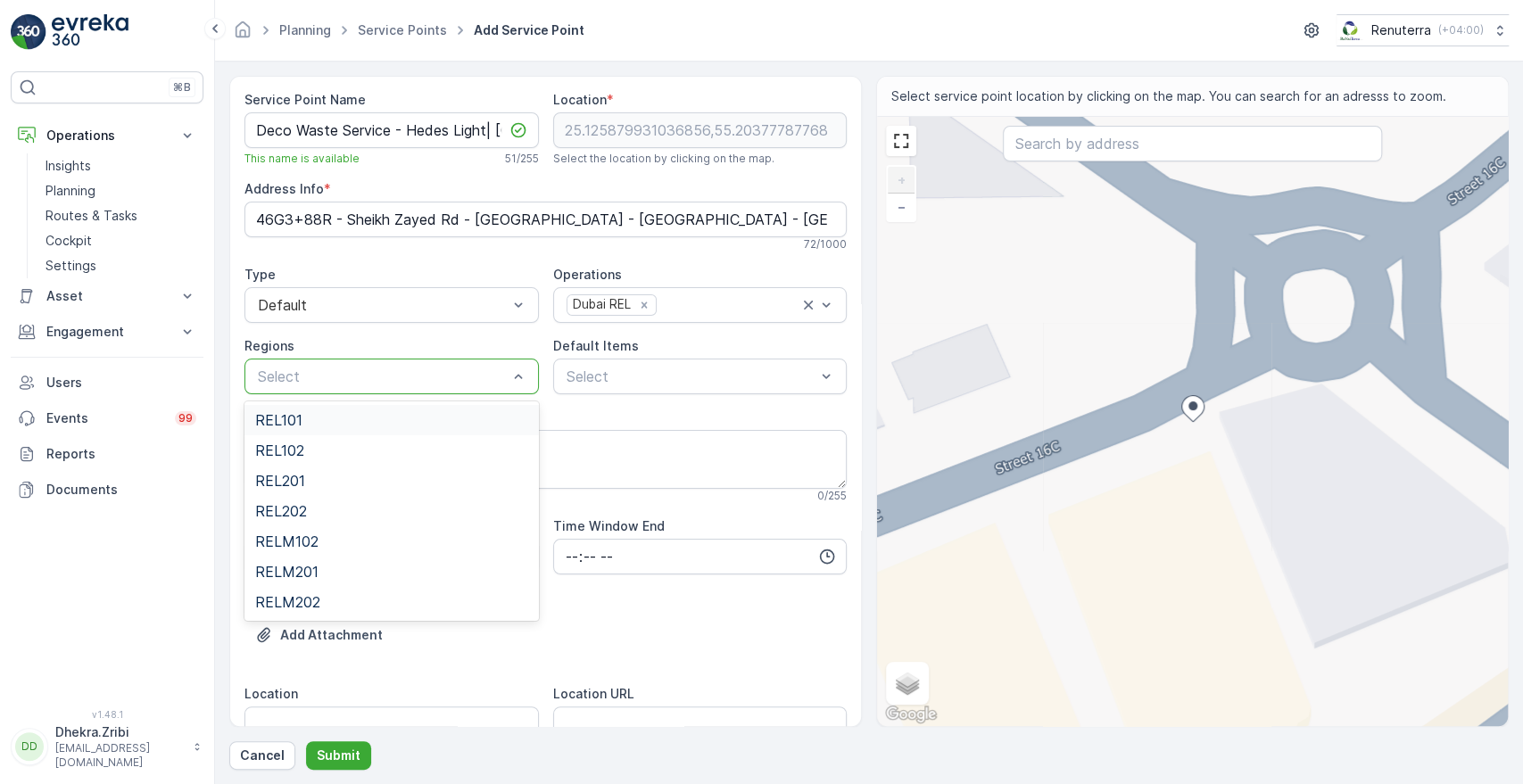
click at [454, 370] on div at bounding box center [383, 377] width 254 height 16
click at [313, 604] on span "RELM202" at bounding box center [288, 602] width 65 height 16
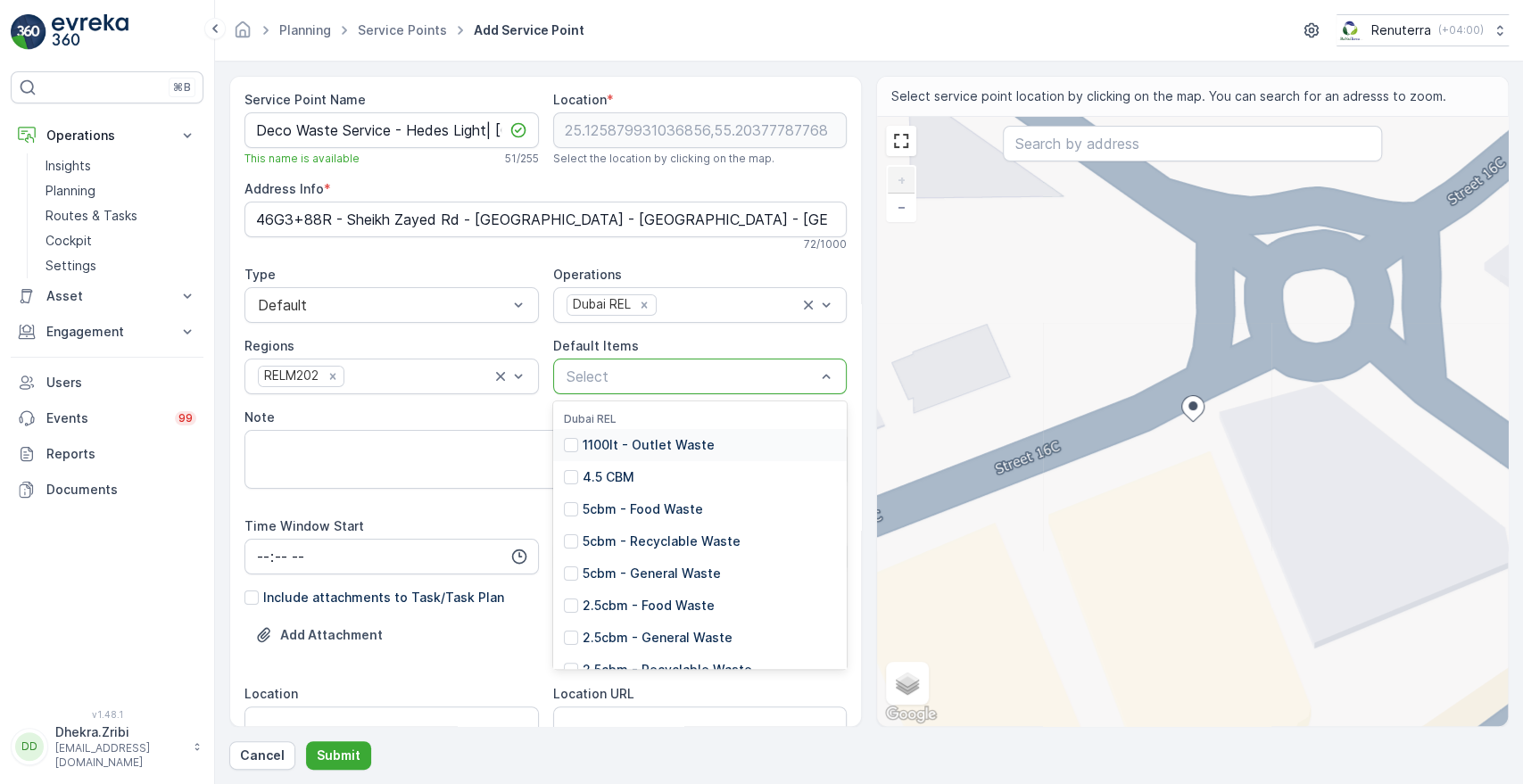
click at [648, 379] on div at bounding box center [691, 377] width 254 height 16
type input "2"
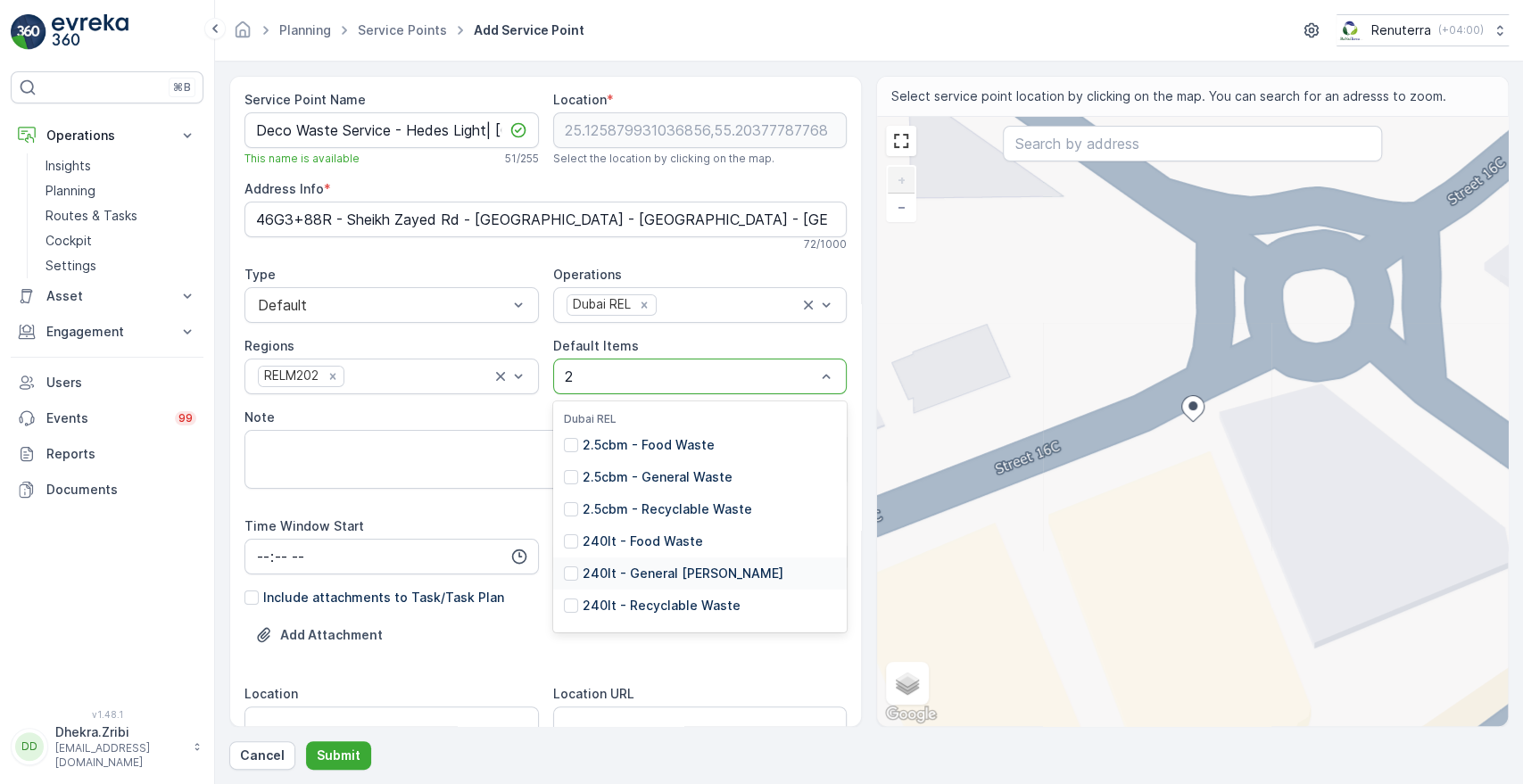
click at [577, 574] on div "240lt - General [PERSON_NAME]" at bounding box center [674, 574] width 220 height 18
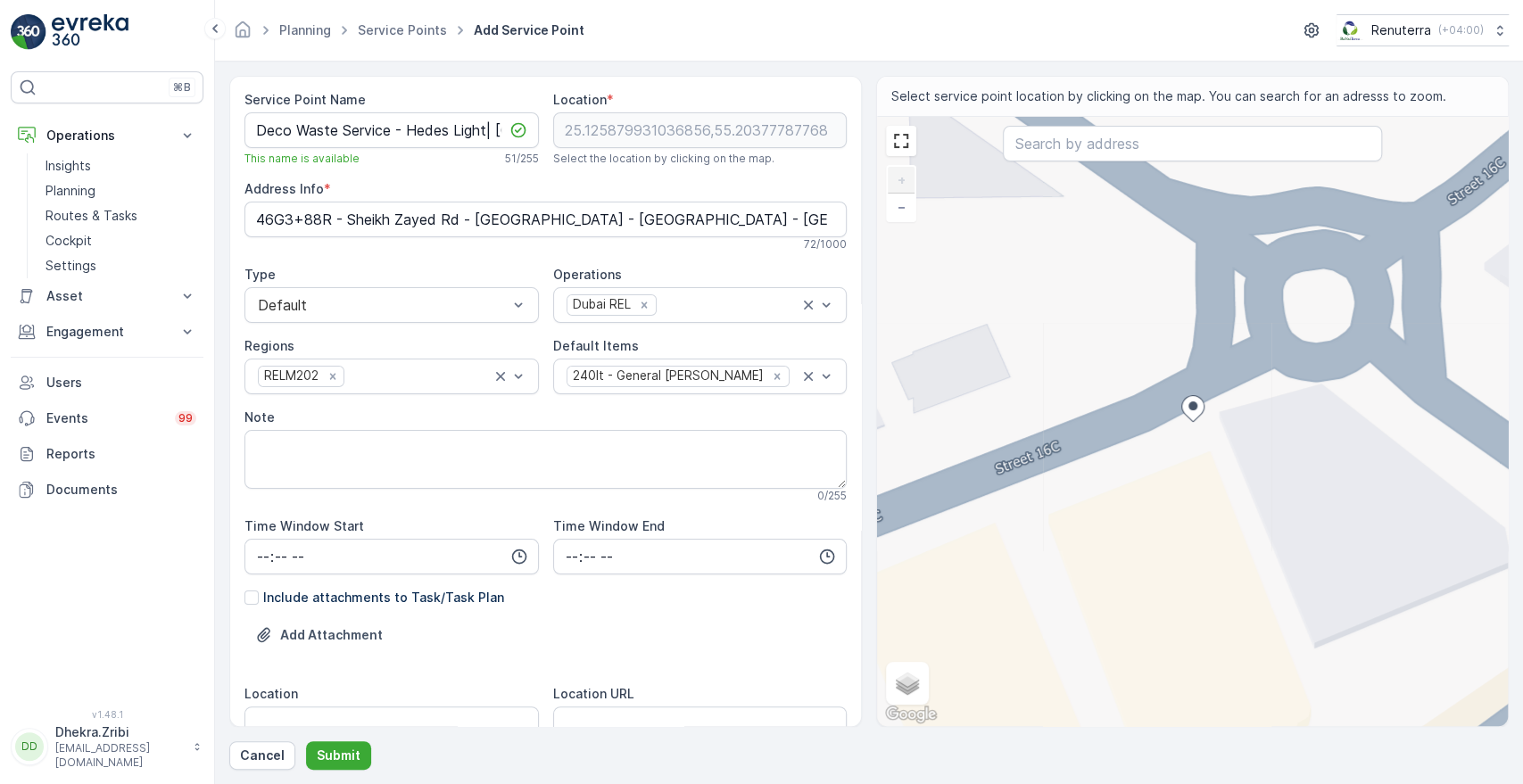
click at [717, 655] on div "Add Attachment" at bounding box center [545, 646] width 603 height 50
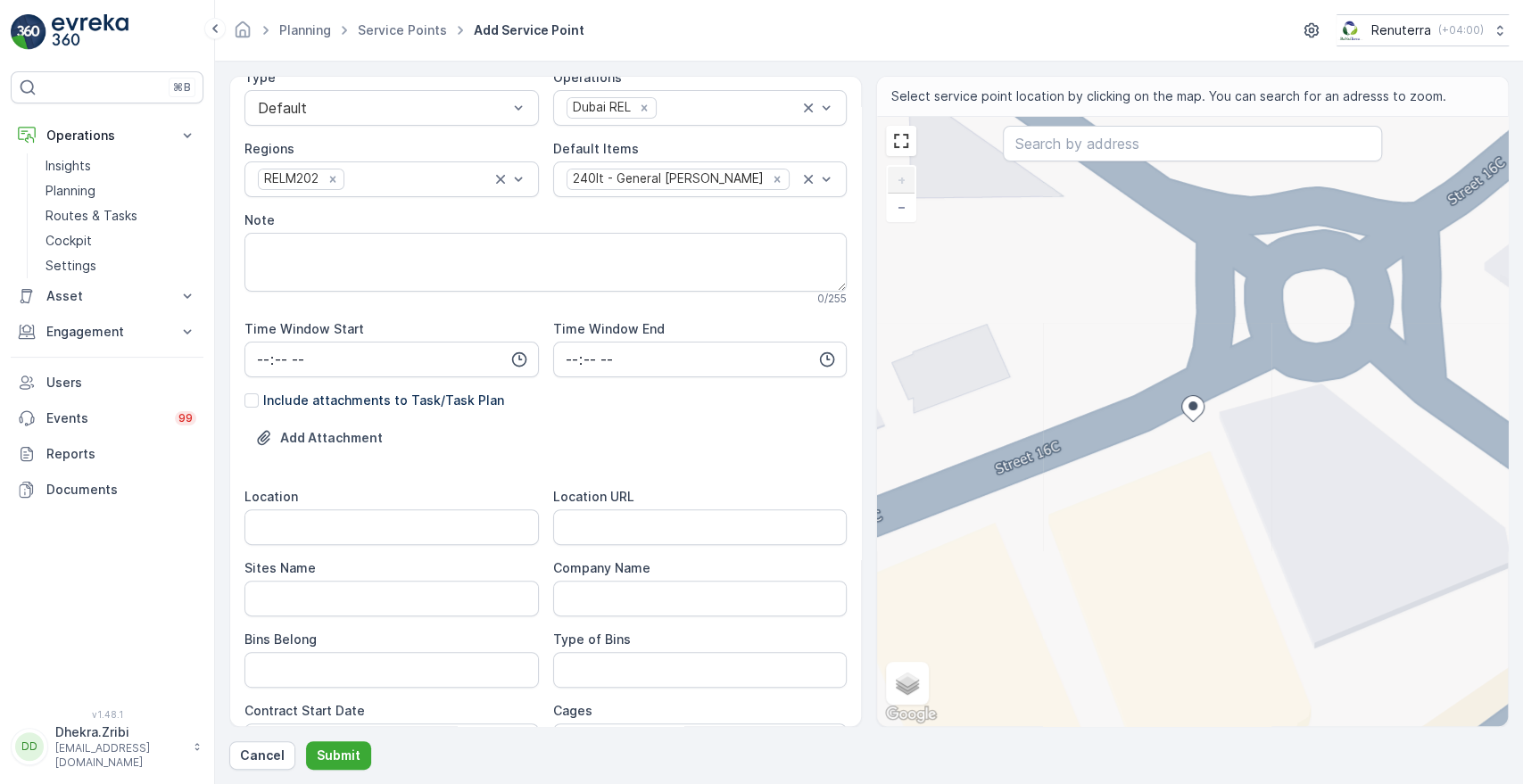
scroll to position [198, 0]
click at [428, 532] on input "Location" at bounding box center [392, 527] width 295 height 36
click at [394, 531] on input "[GEOGRAPHIC_DATA]" at bounding box center [392, 527] width 295 height 36
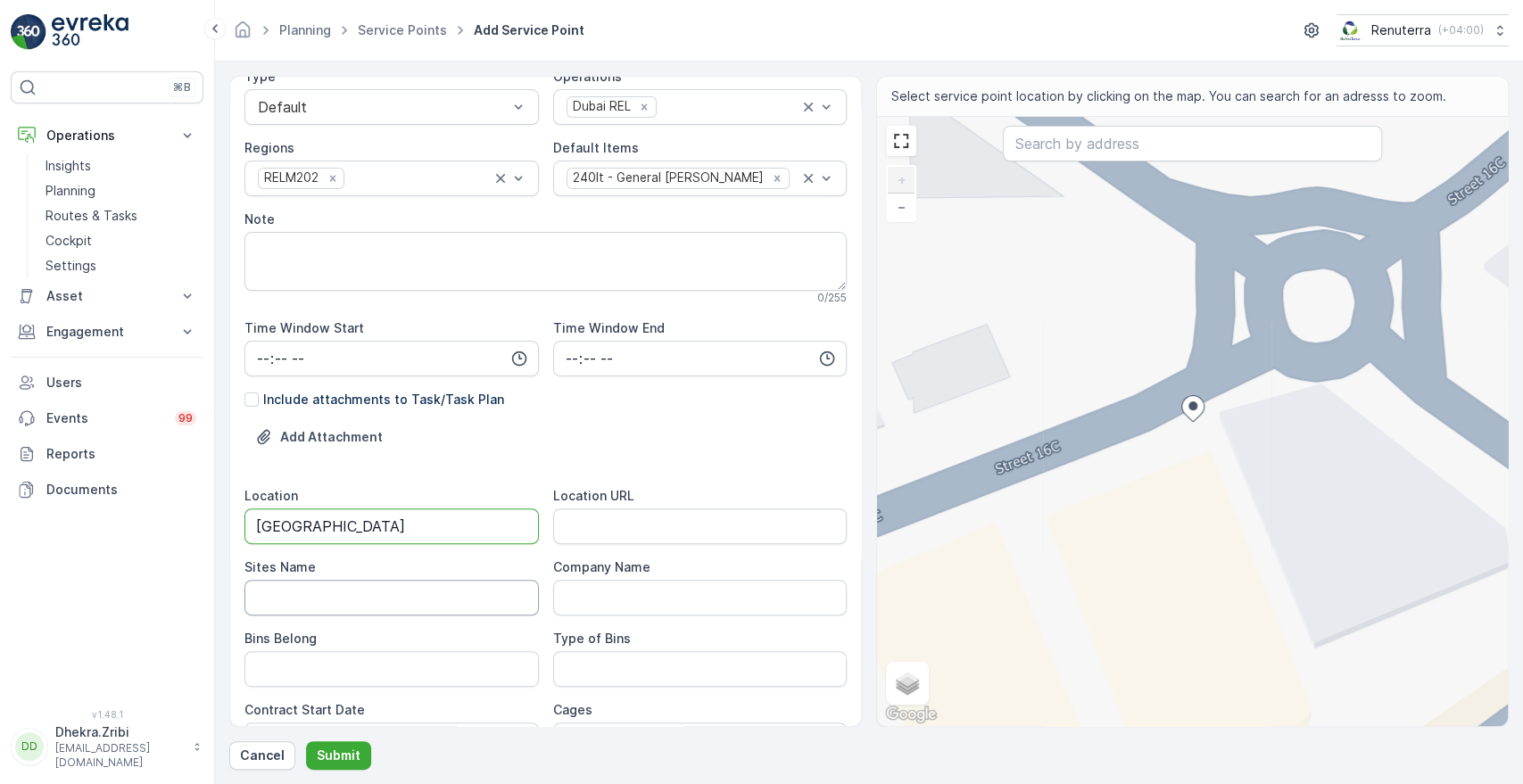
type input "[GEOGRAPHIC_DATA]"
click at [319, 606] on Name "Sites Name" at bounding box center [392, 598] width 295 height 36
paste Name "[GEOGRAPHIC_DATA]"
type Name "[GEOGRAPHIC_DATA]"
click at [656, 529] on URL "Location URL" at bounding box center [700, 527] width 295 height 36
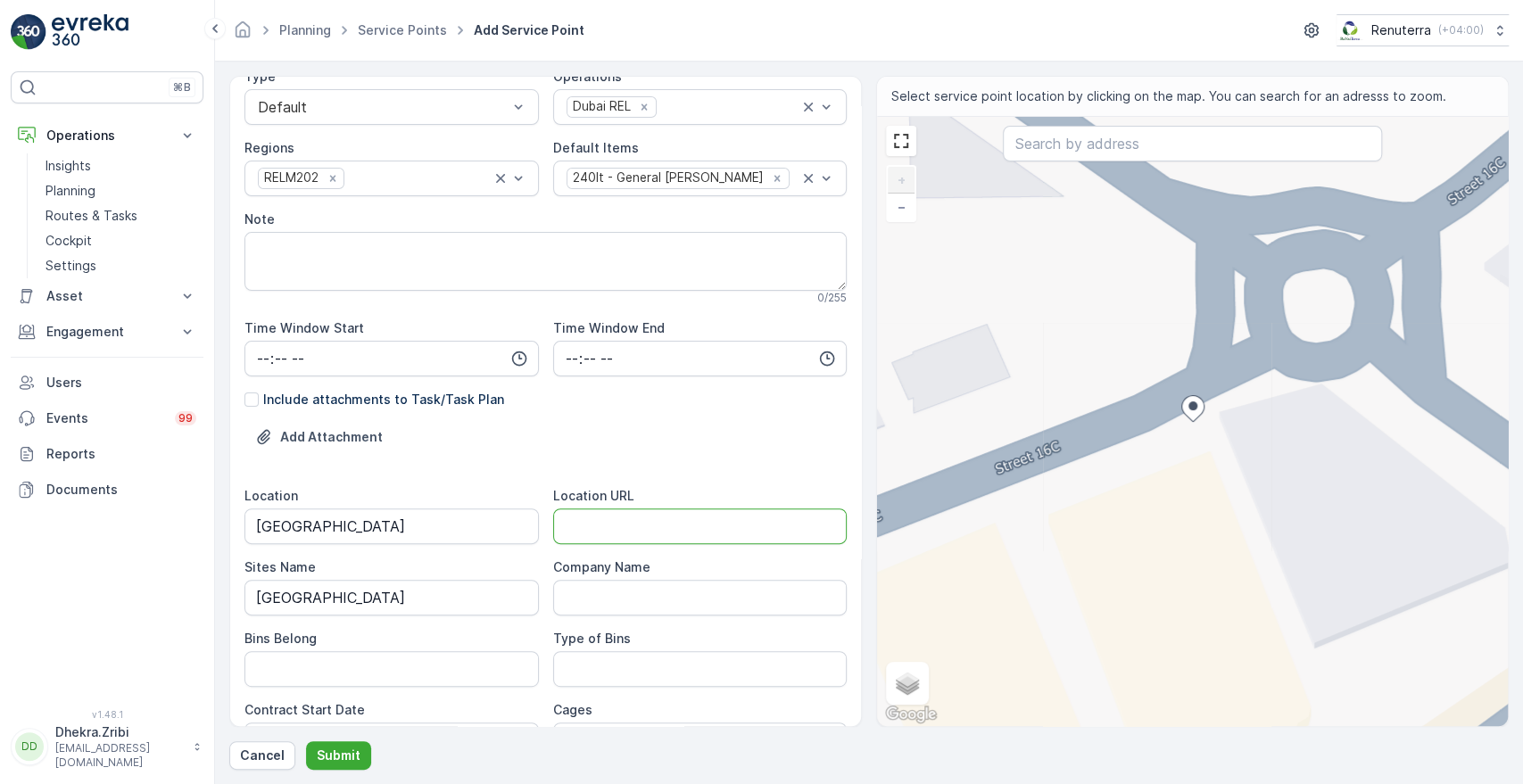
paste URL "[URL][DOMAIN_NAME]"
type URL "[URL][DOMAIN_NAME]"
click at [387, 676] on Belong "Bins Belong" at bounding box center [392, 669] width 295 height 36
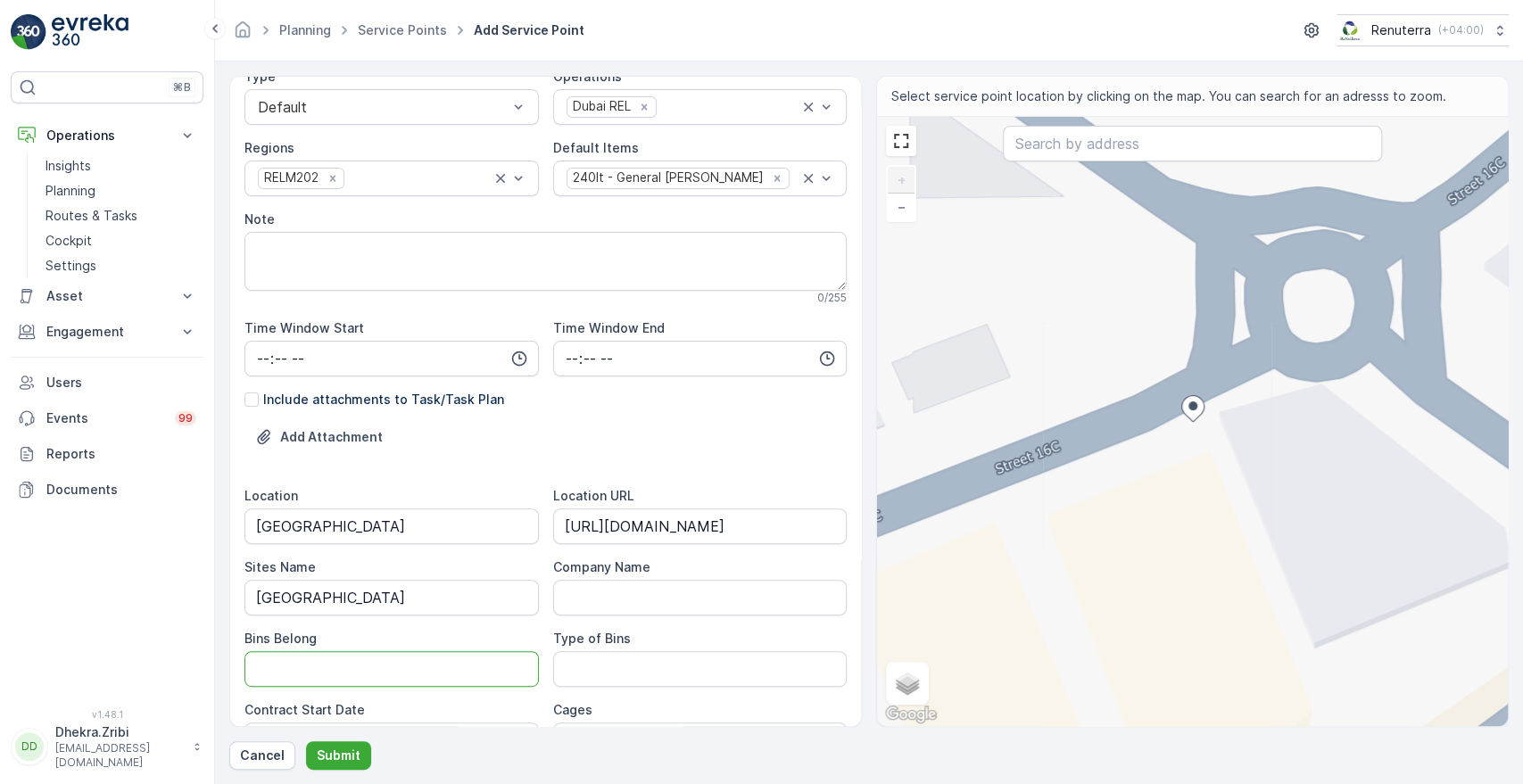
type Belong "Client"
click at [578, 673] on Bins "Type of Bins" at bounding box center [700, 669] width 295 height 36
type Bins "240 LTRS -GEN"
click at [690, 630] on div "Type of Bins" at bounding box center [700, 639] width 295 height 18
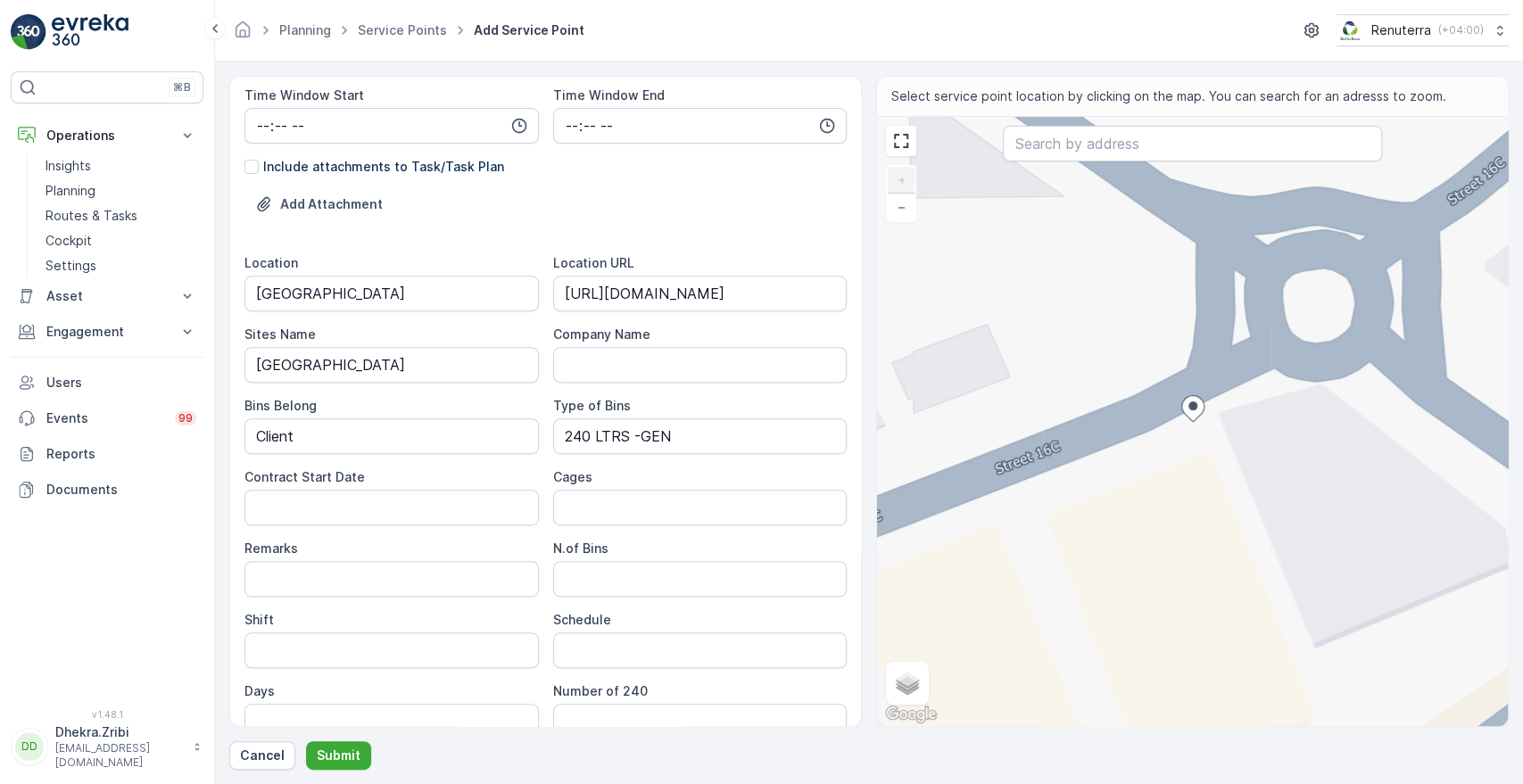
scroll to position [435, 0]
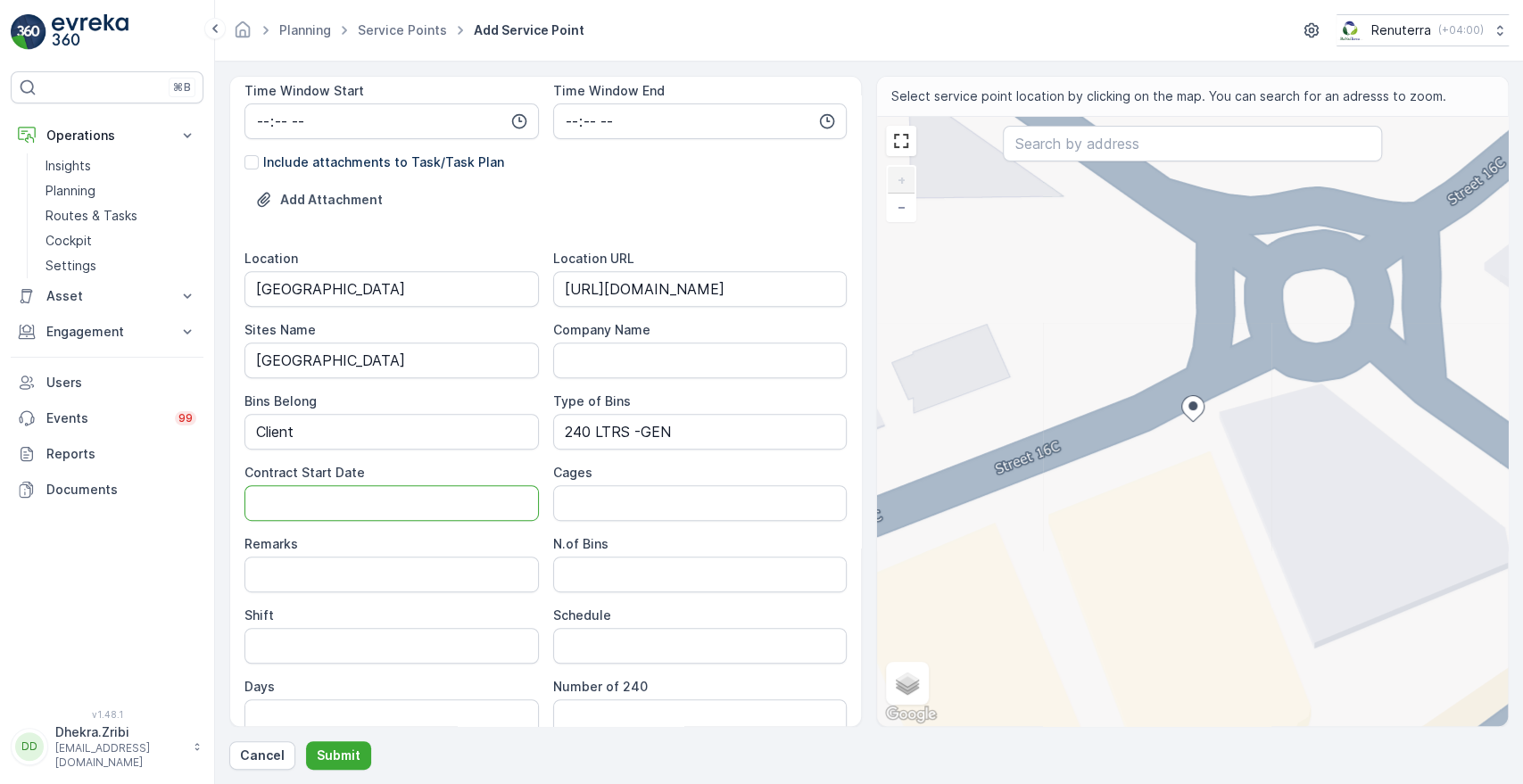
click at [381, 499] on Date "Contract Start Date" at bounding box center [392, 503] width 295 height 36
type Date "[DATE]"
click at [601, 570] on Bins "N.of Bins" at bounding box center [700, 574] width 295 height 36
type Bins "1"
click at [439, 646] on input "Shift" at bounding box center [392, 646] width 295 height 36
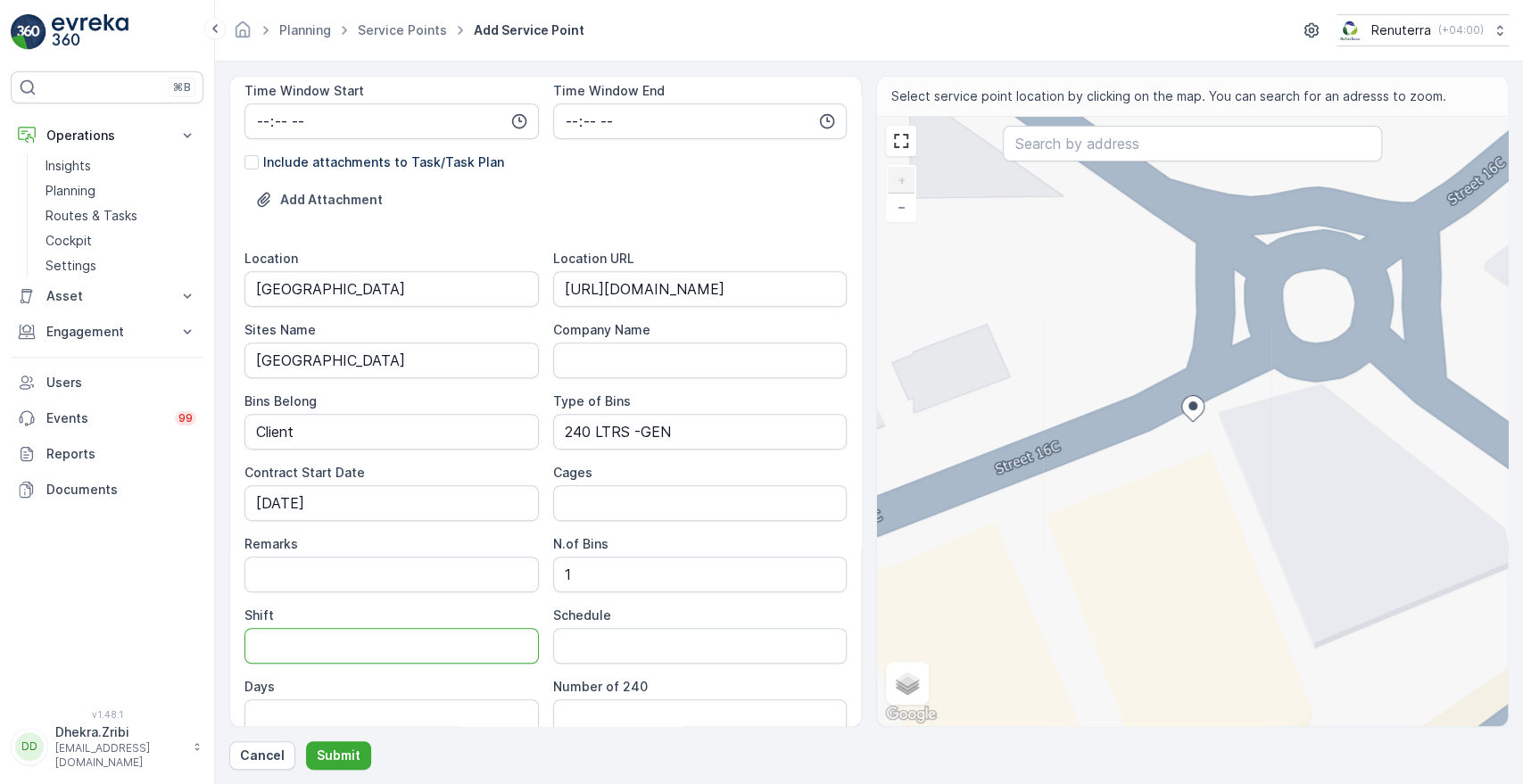
type input "Night Shift"
click at [602, 649] on input "Schedule" at bounding box center [700, 646] width 295 height 36
type input "Daily Basis"
click at [495, 684] on div "Days" at bounding box center [392, 686] width 295 height 18
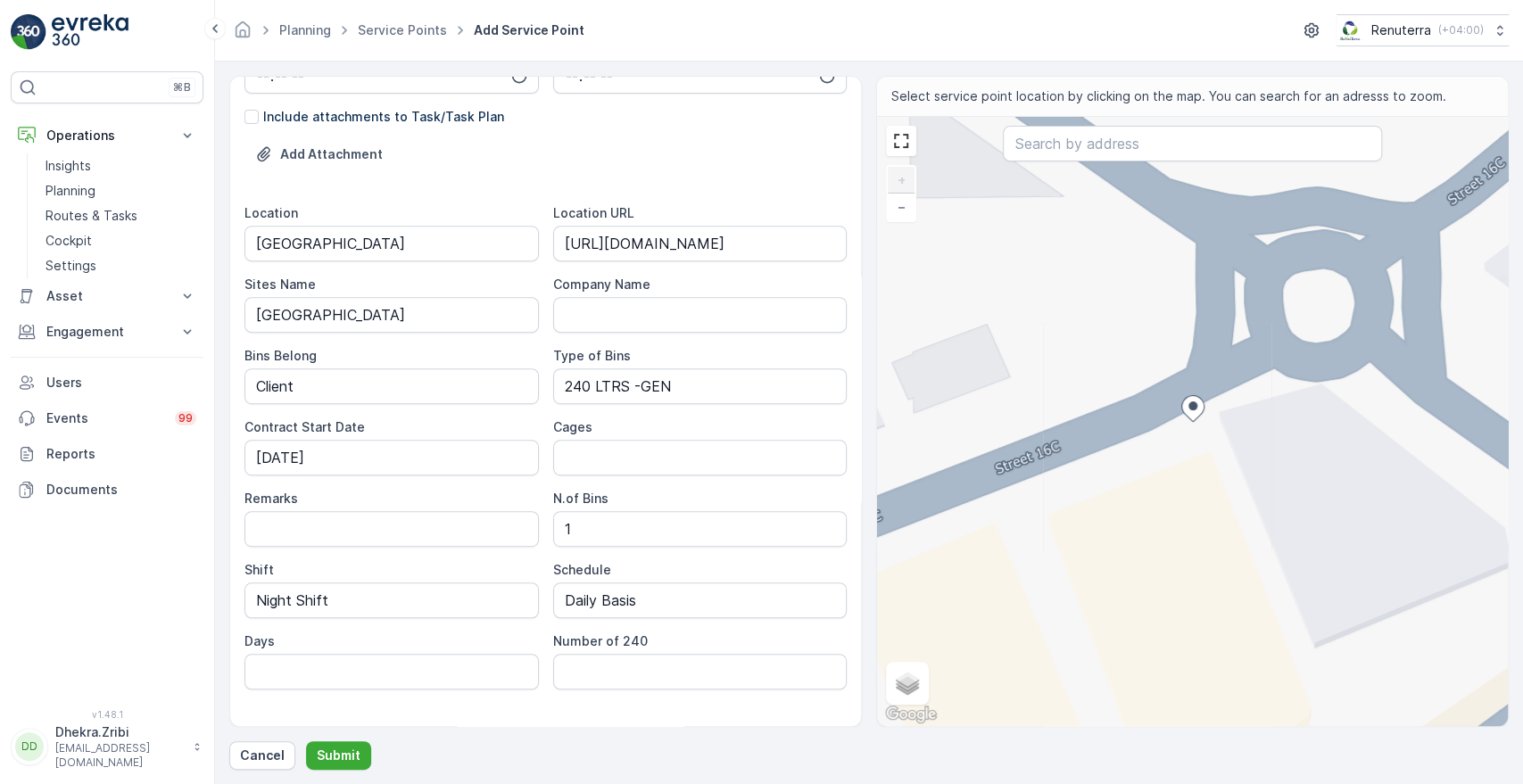
scroll to position [514, 0]
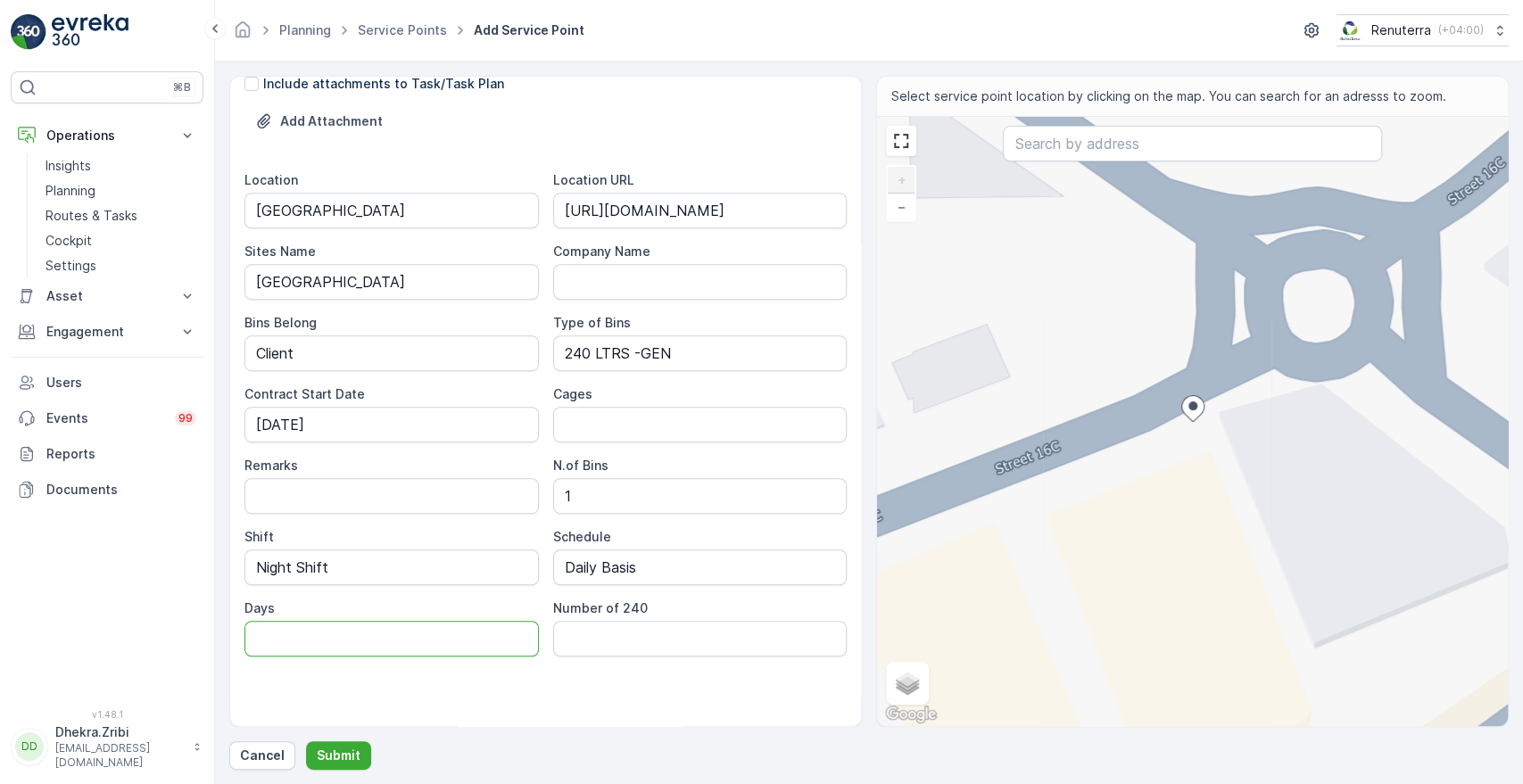
click at [481, 642] on input "Days" at bounding box center [392, 639] width 295 height 36
type input "7 Days a week"
click at [620, 641] on 240 "Number of 240" at bounding box center [700, 639] width 295 height 36
type 240 "1"
click at [535, 707] on div "Service Point Name Deco Waste Service - Hedes Light| [GEOGRAPHIC_DATA] This nam…" at bounding box center [545, 152] width 603 height 1151
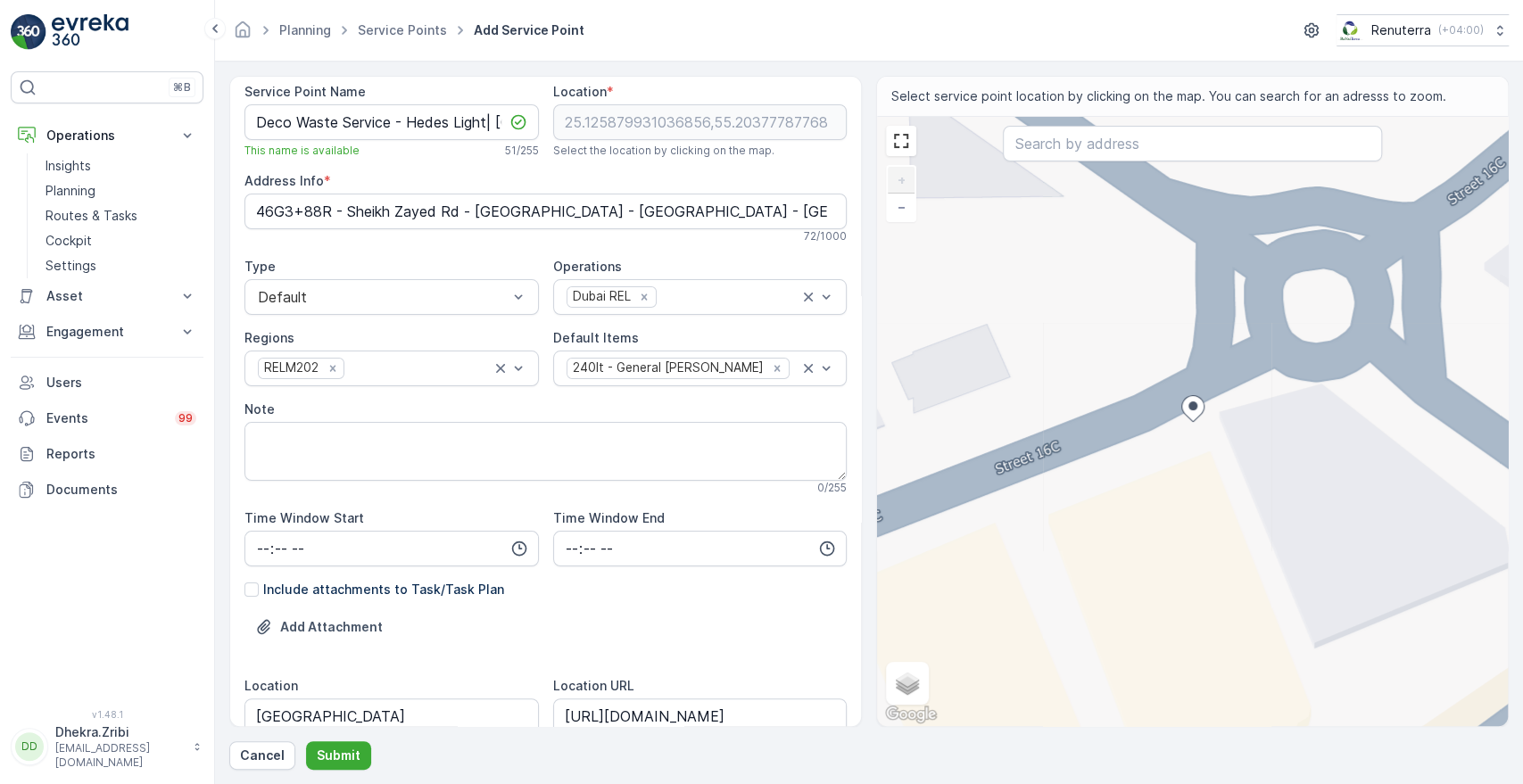
scroll to position [0, 0]
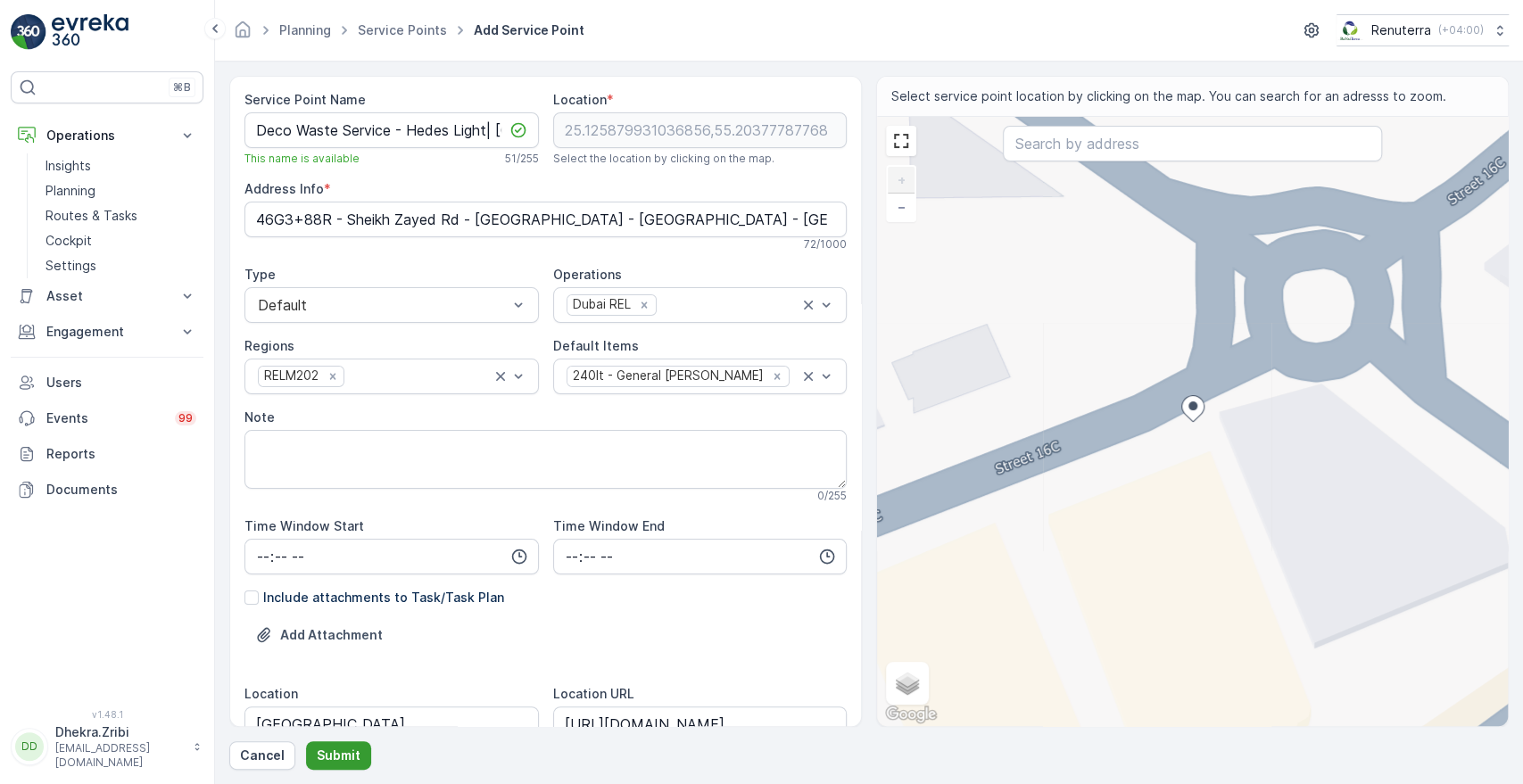
click at [323, 758] on p "Submit" at bounding box center [338, 755] width 43 height 18
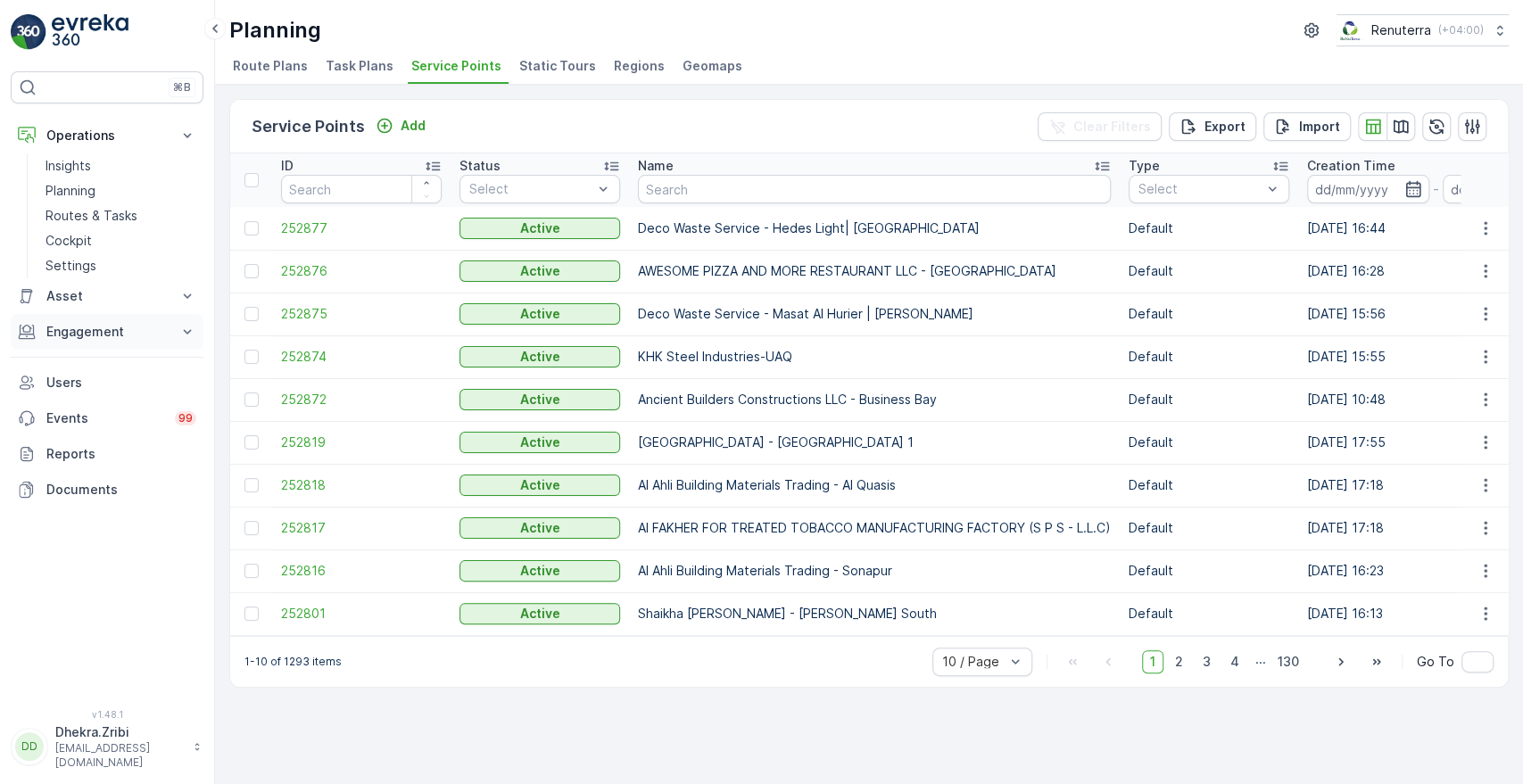
click at [174, 325] on button "Engagement" at bounding box center [107, 331] width 192 height 36
click at [93, 437] on p "Service Points" at bounding box center [89, 437] width 87 height 18
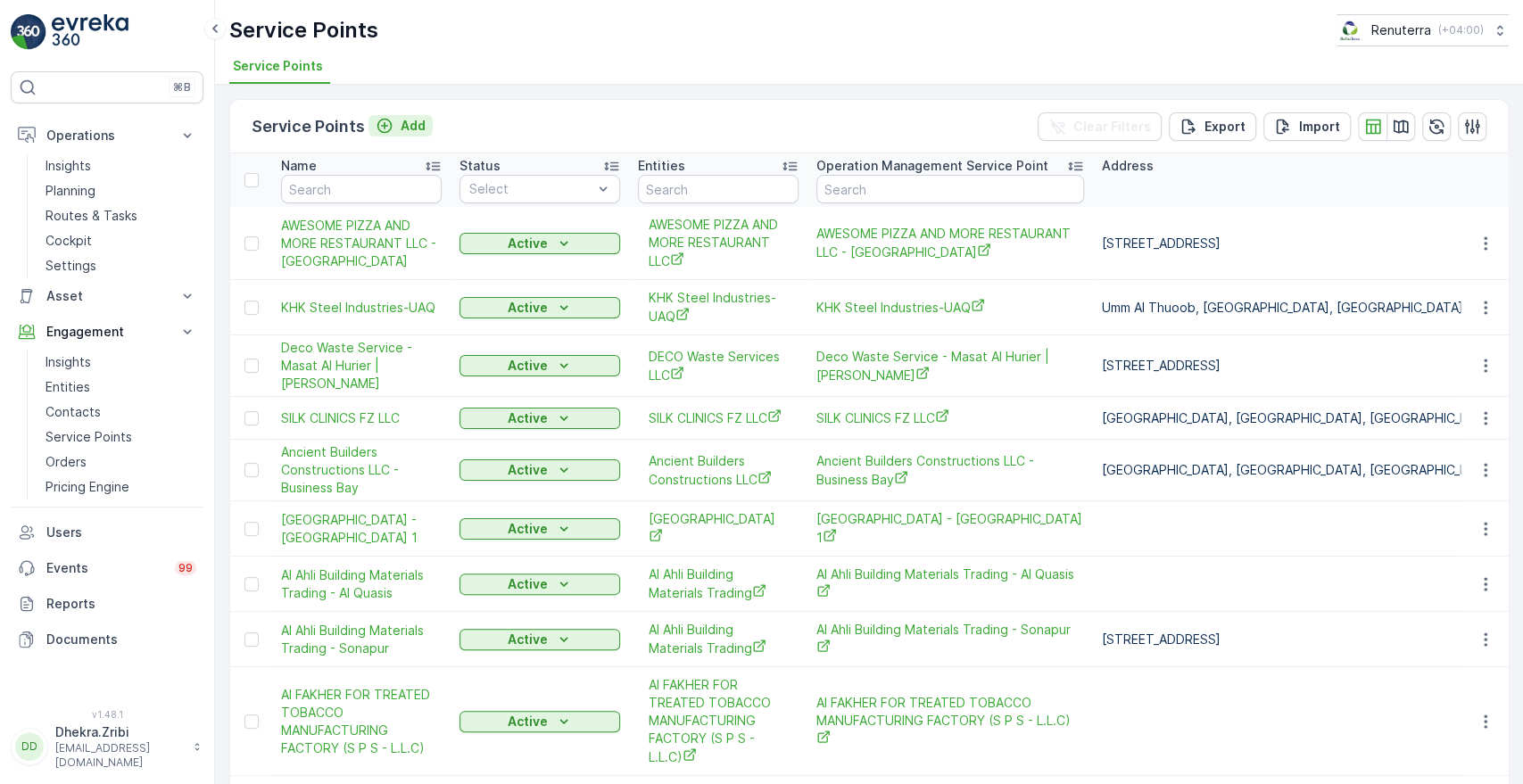
click at [411, 122] on p "Add" at bounding box center [412, 126] width 25 height 18
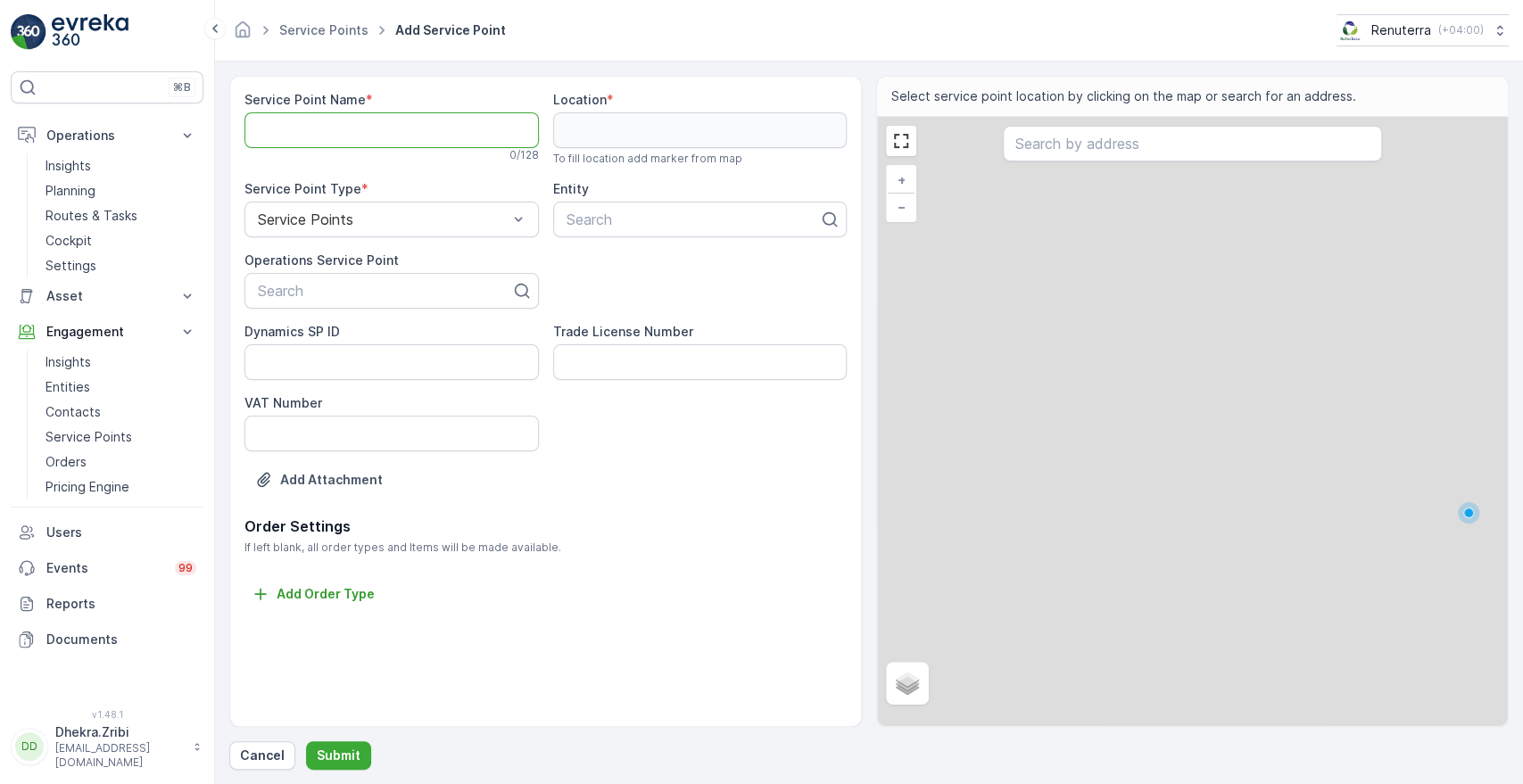
click at [414, 147] on Name "Service Point Name" at bounding box center [392, 130] width 295 height 36
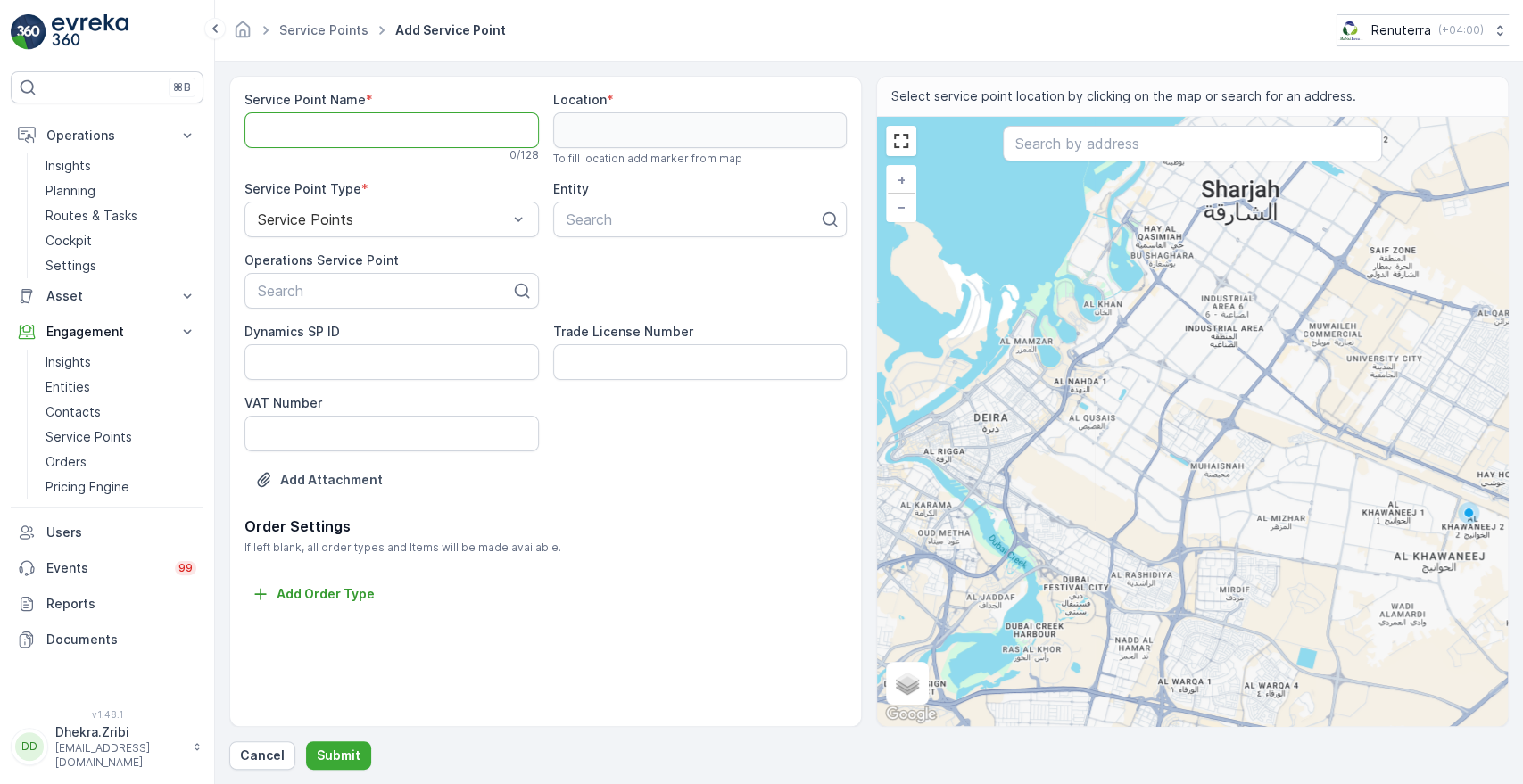
paste Name "Deco Waste Service - Hedes Light| [GEOGRAPHIC_DATA]"
type Name "Deco Waste Service - Hedes Light| [GEOGRAPHIC_DATA]"
paste input "Deco Waste Service - Hedes Light| [GEOGRAPHIC_DATA]"
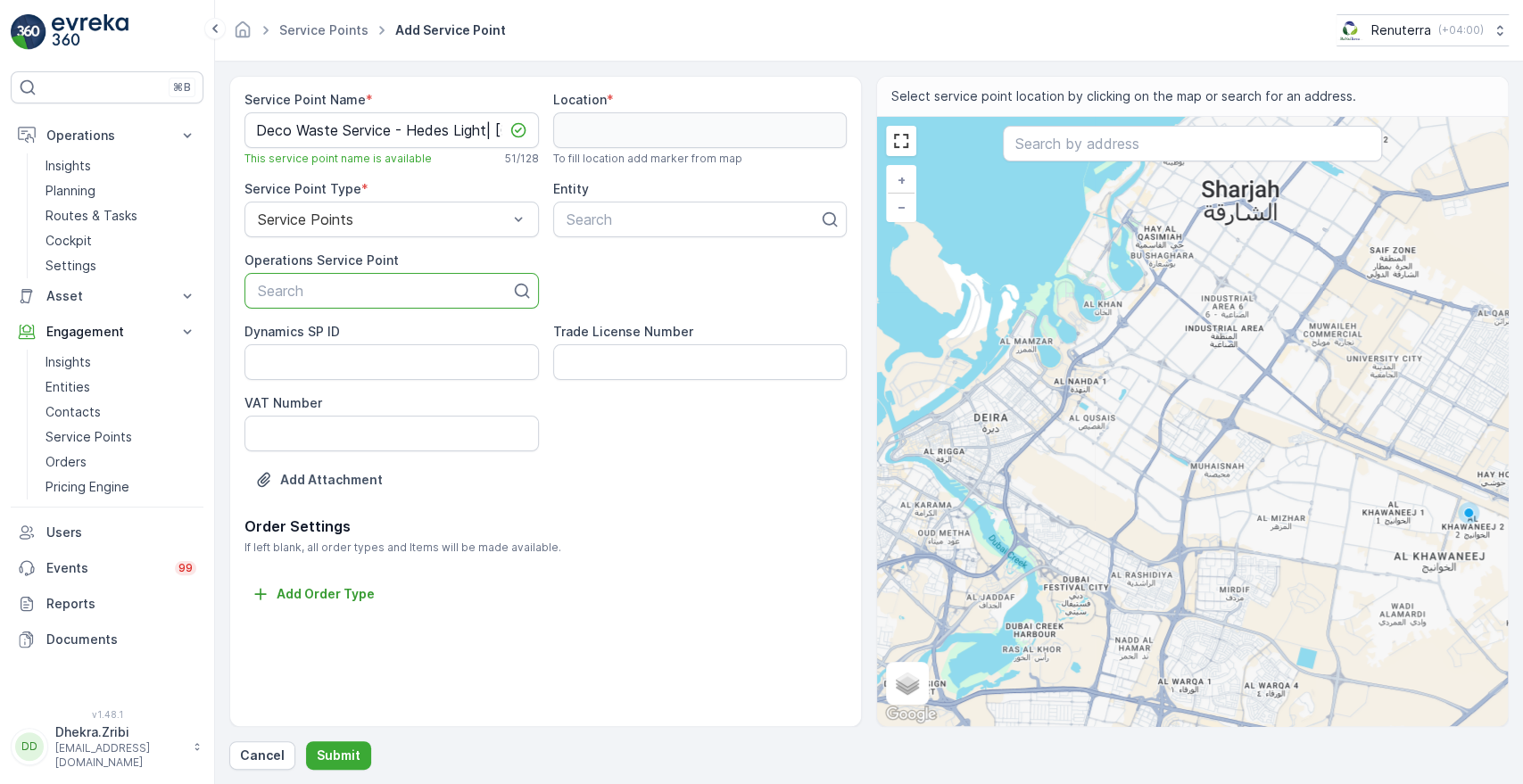
type input "Deco Waste Service - Hedes Light| [GEOGRAPHIC_DATA]"
click at [307, 345] on span "Deco Waste Service - Hedes Light| [GEOGRAPHIC_DATA]" at bounding box center [392, 342] width 273 height 33
type input "deco"
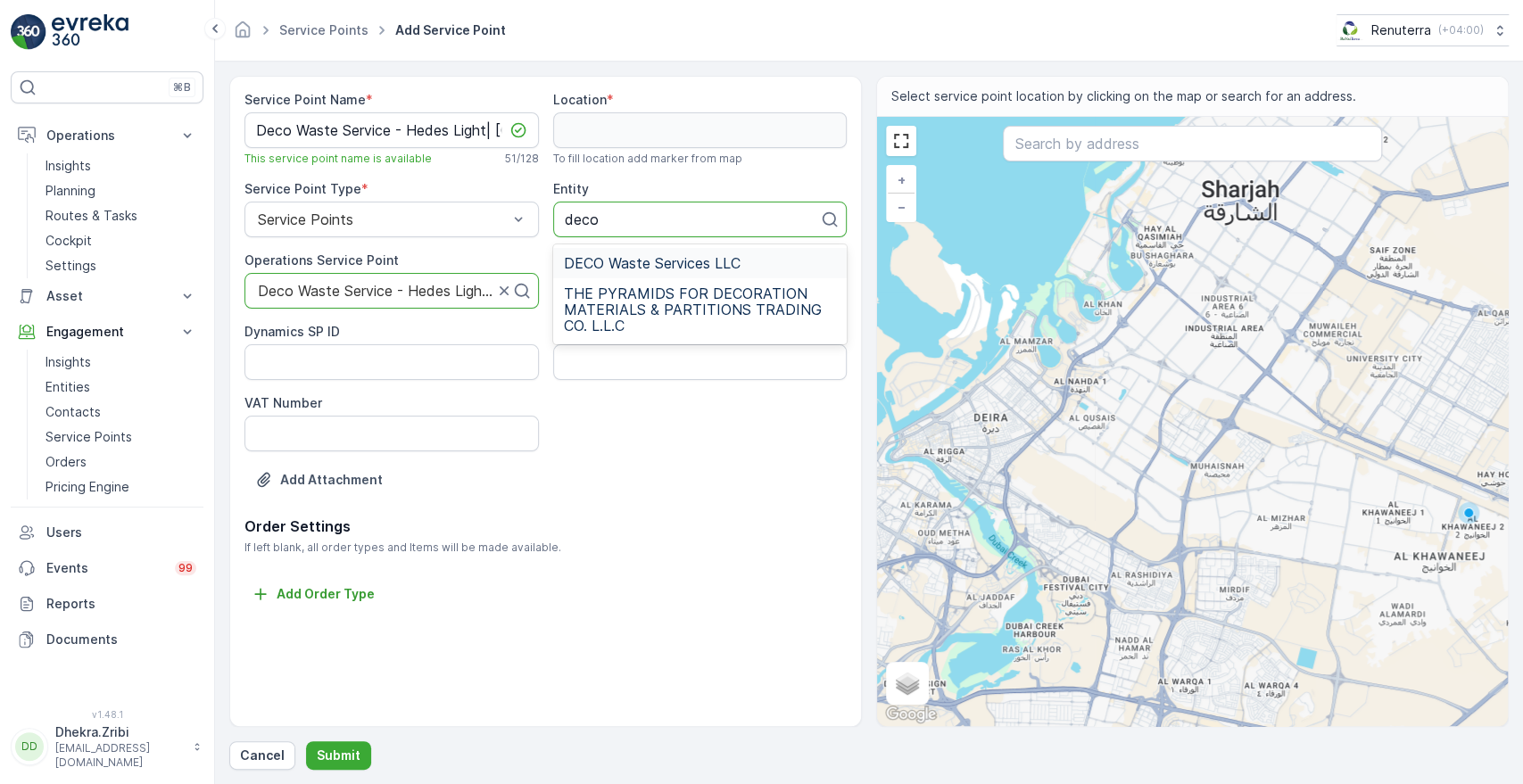
click at [615, 257] on span "DECO Waste Services LLC" at bounding box center [652, 263] width 177 height 16
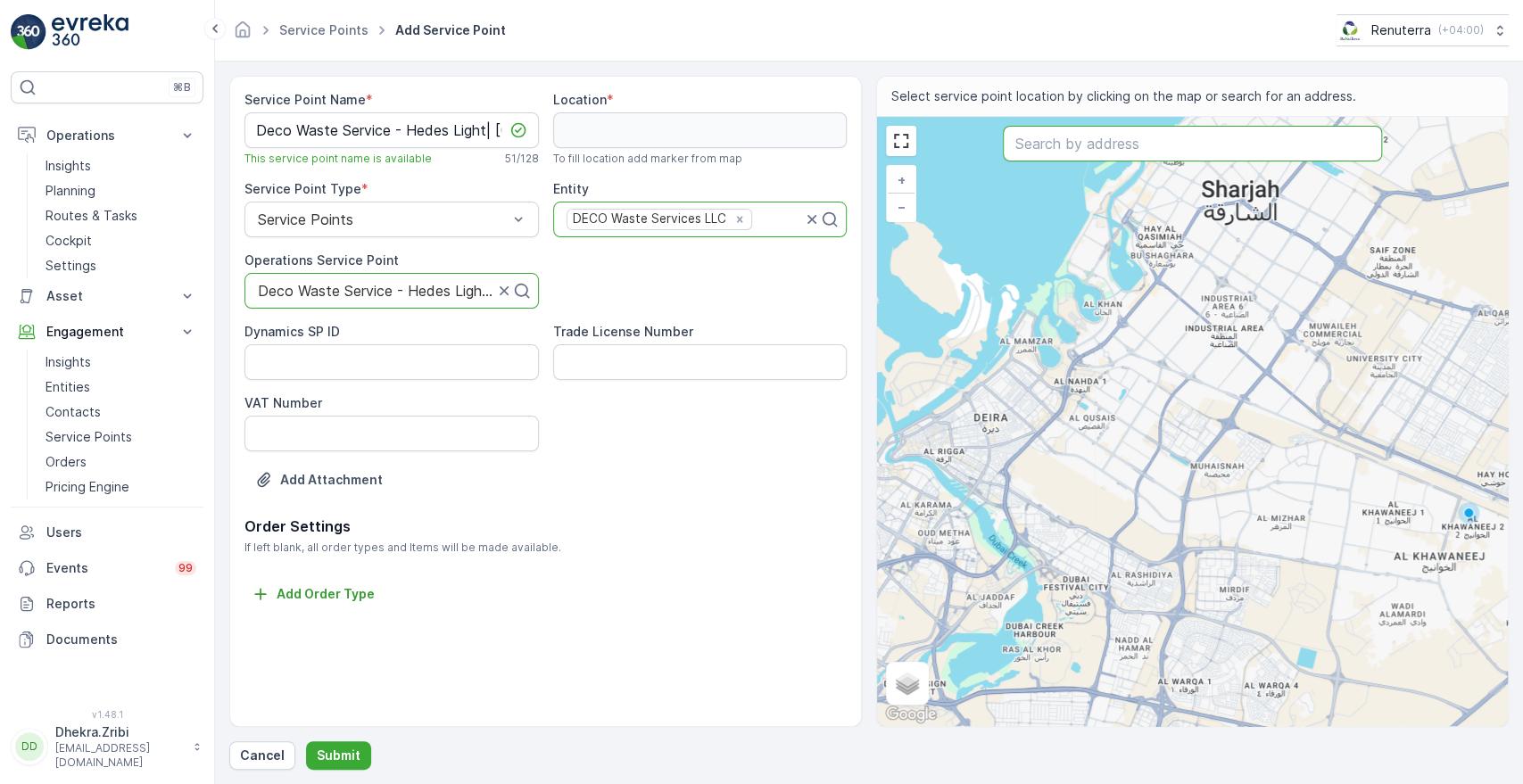
click at [1067, 143] on input "text" at bounding box center [1193, 144] width 379 height 36
paste input "هدس HEDES"
type input "هدس HEDES"
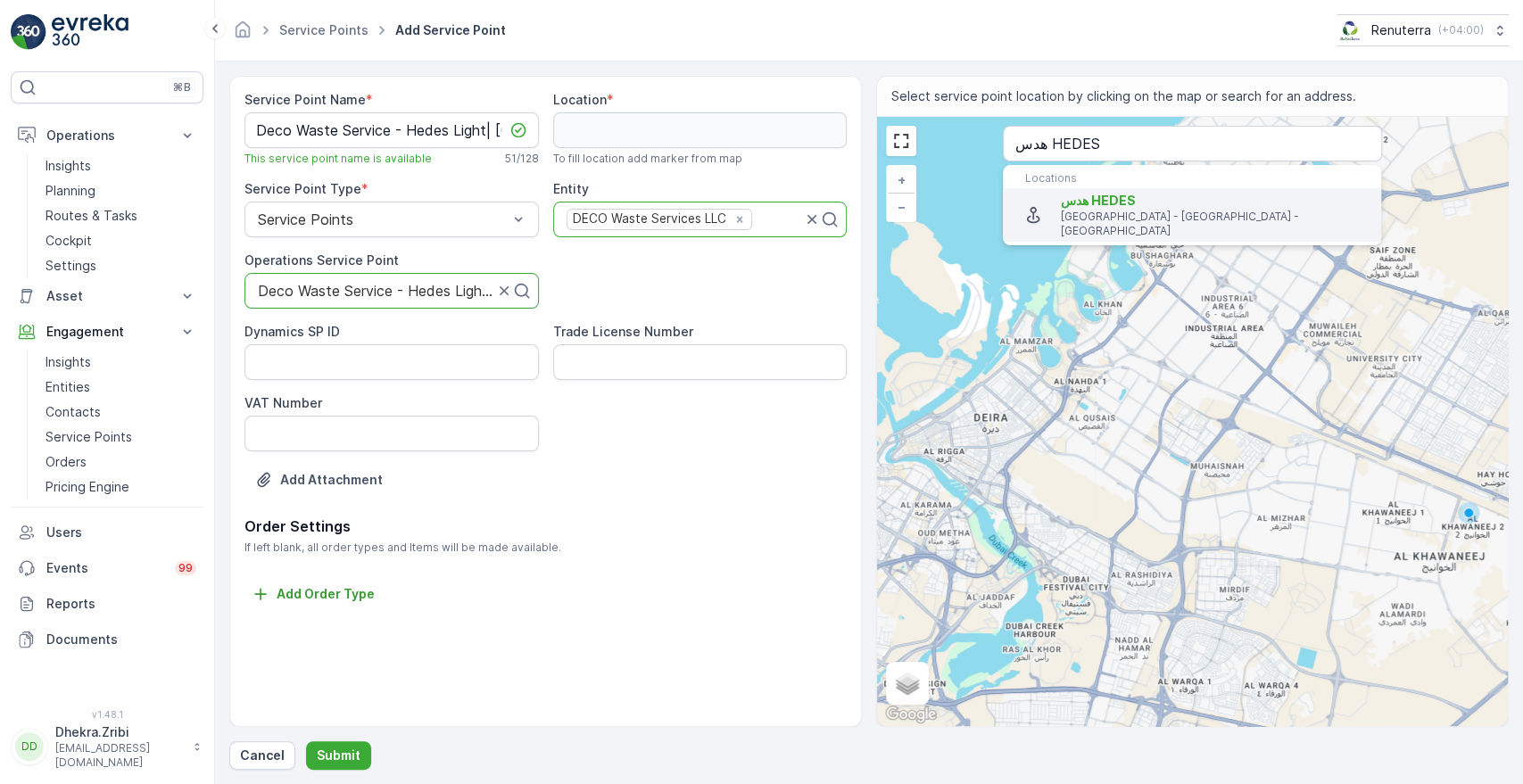
click at [1085, 194] on span "هدس HEDES" at bounding box center [1099, 199] width 75 height 15
type input "25.1255988,55.2040343"
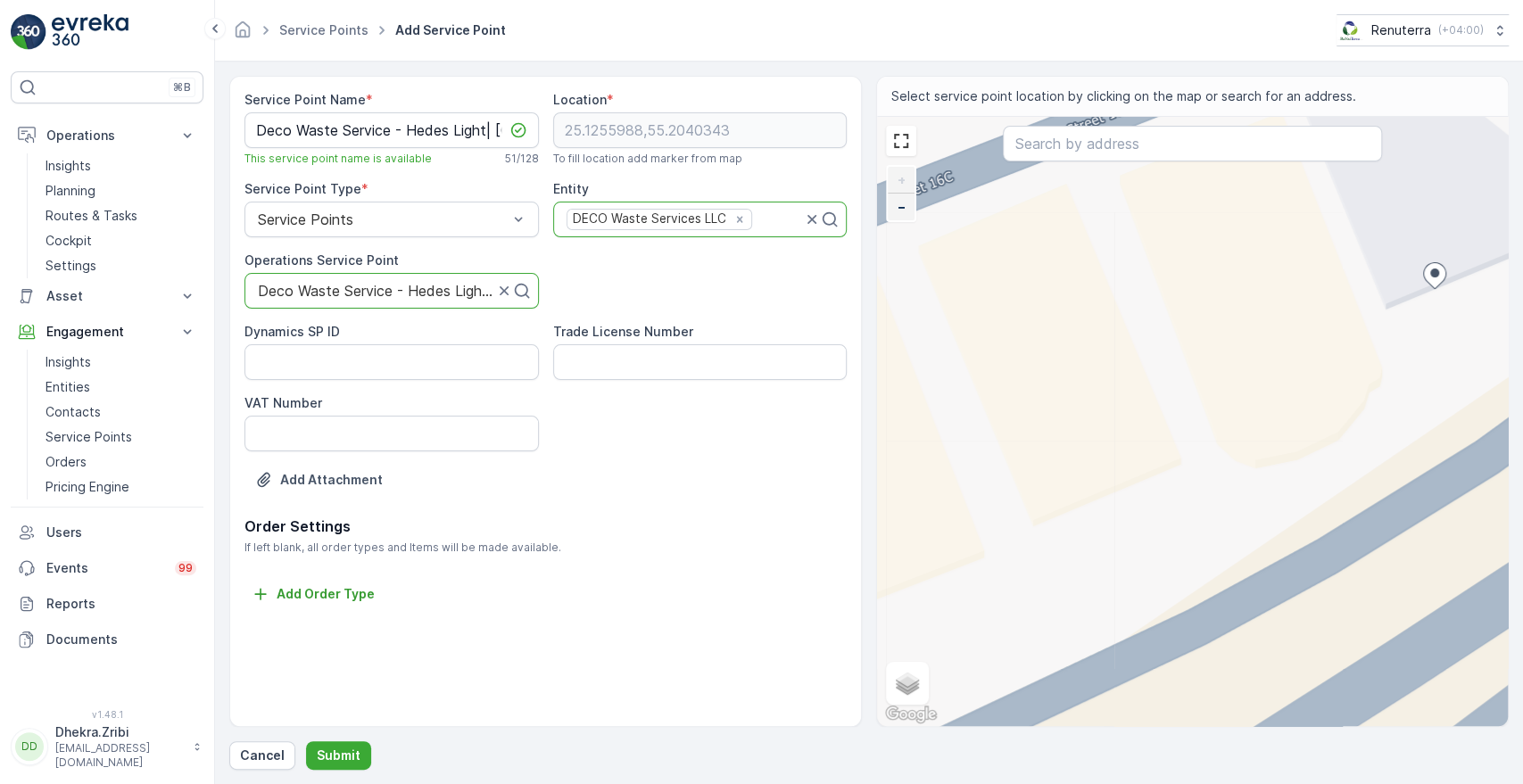
click at [903, 210] on span "−" at bounding box center [902, 206] width 9 height 15
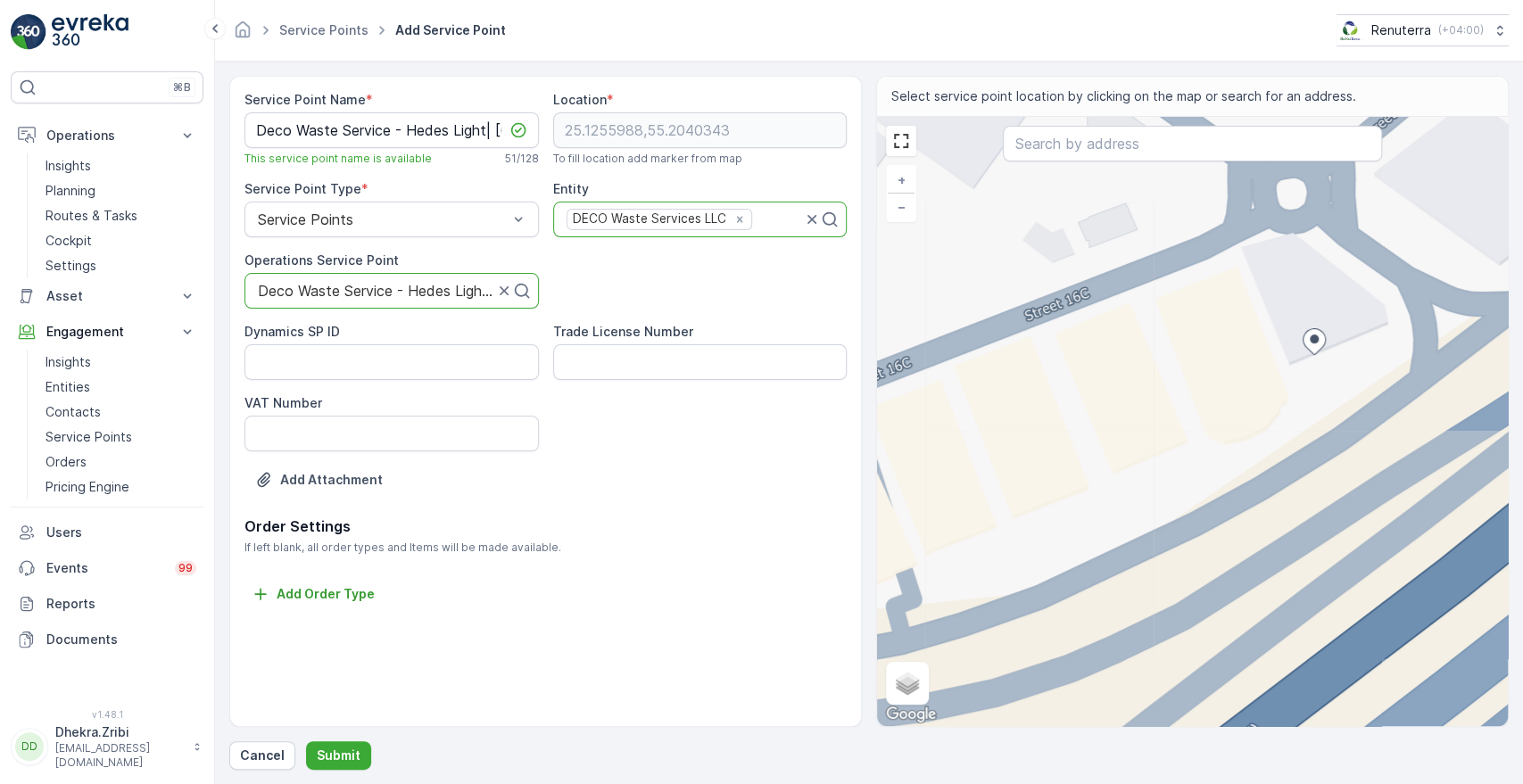
click at [1231, 256] on div "+ − Satellite Roadmap Terrain Hybrid Leaflet Keyboard shortcuts Map Data Map da…" at bounding box center [1193, 422] width 631 height 609
type input "25.125867108284,55.20378625961228"
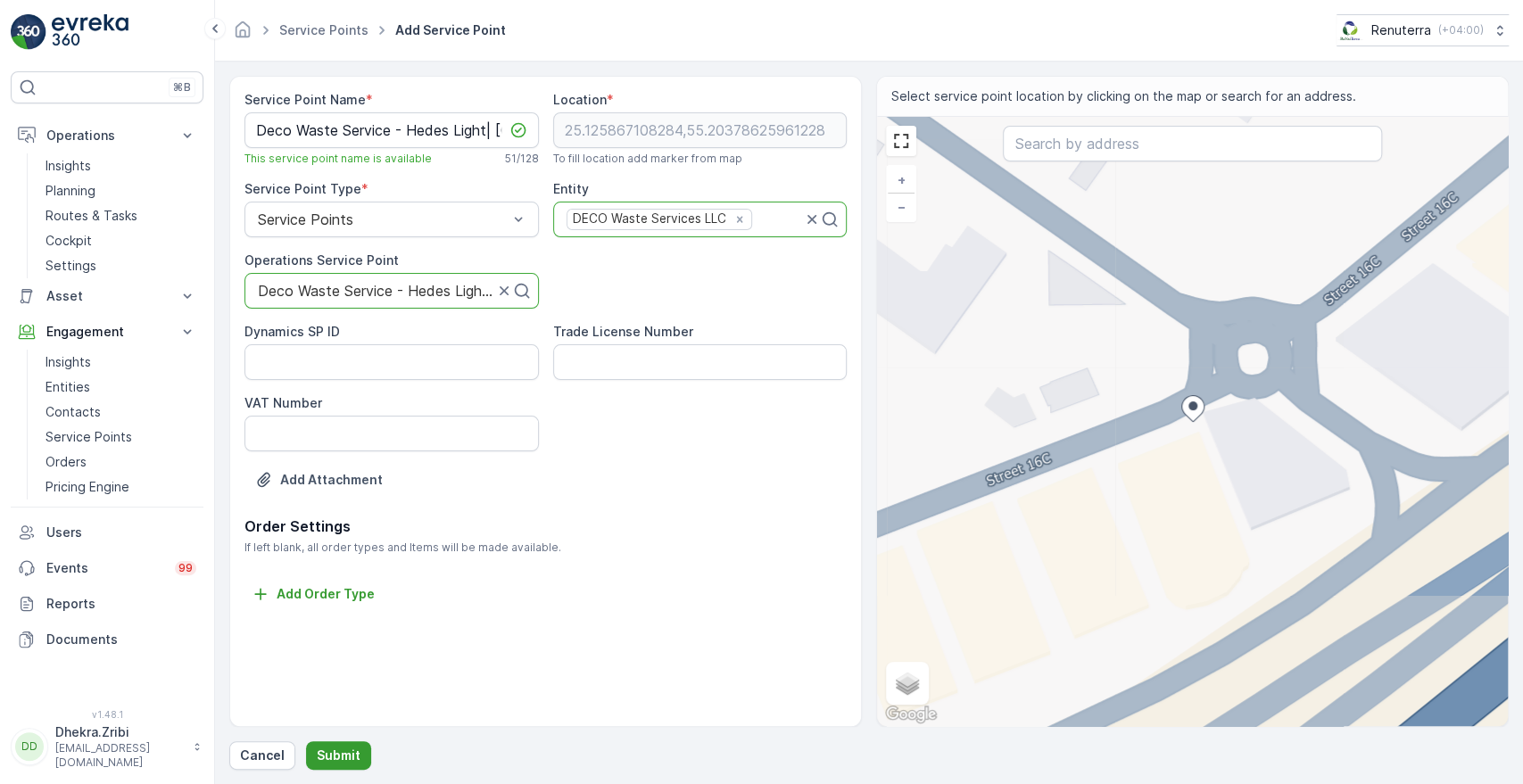
click at [331, 755] on p "Submit" at bounding box center [338, 755] width 43 height 18
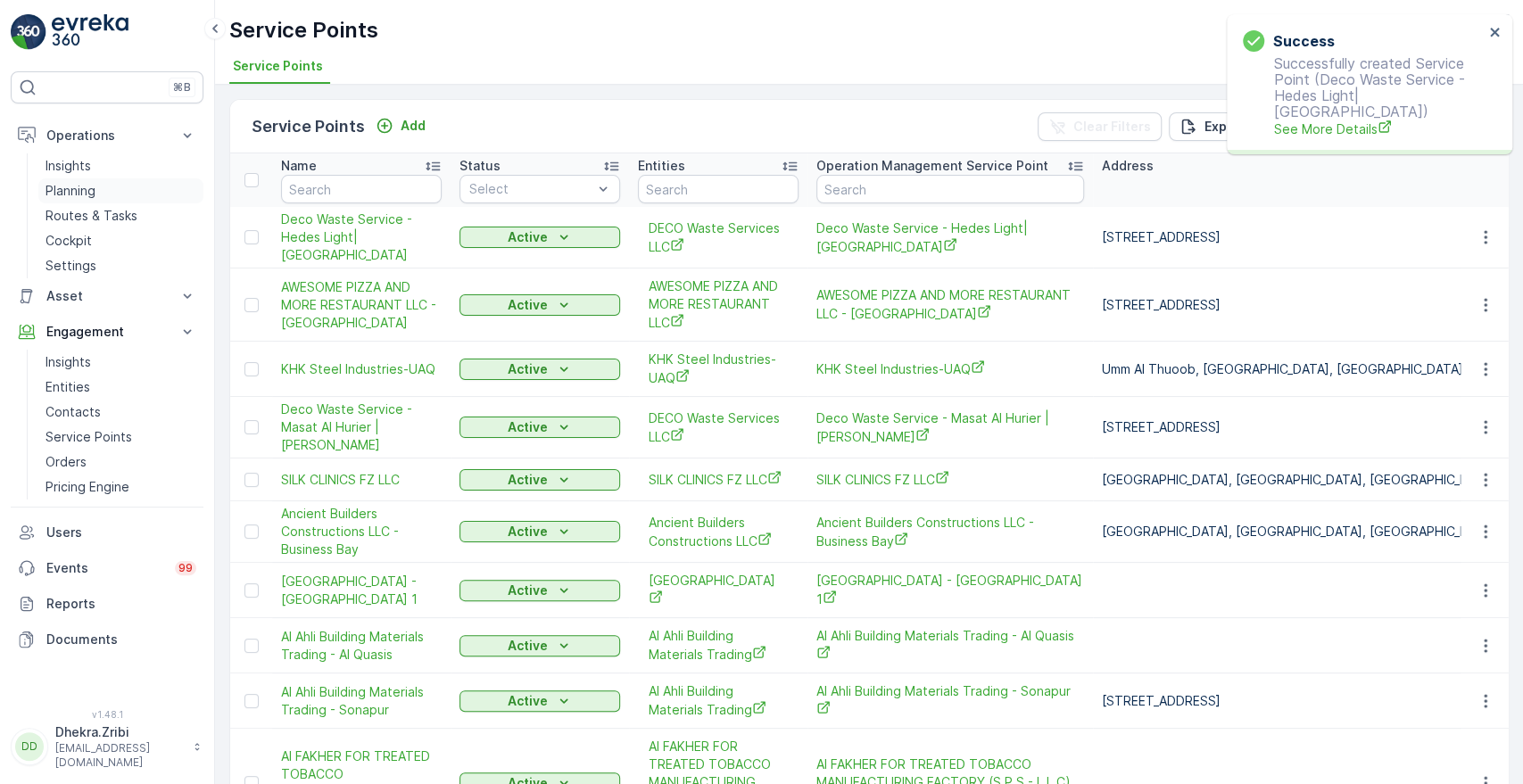
click at [70, 191] on p "Planning" at bounding box center [70, 191] width 50 height 18
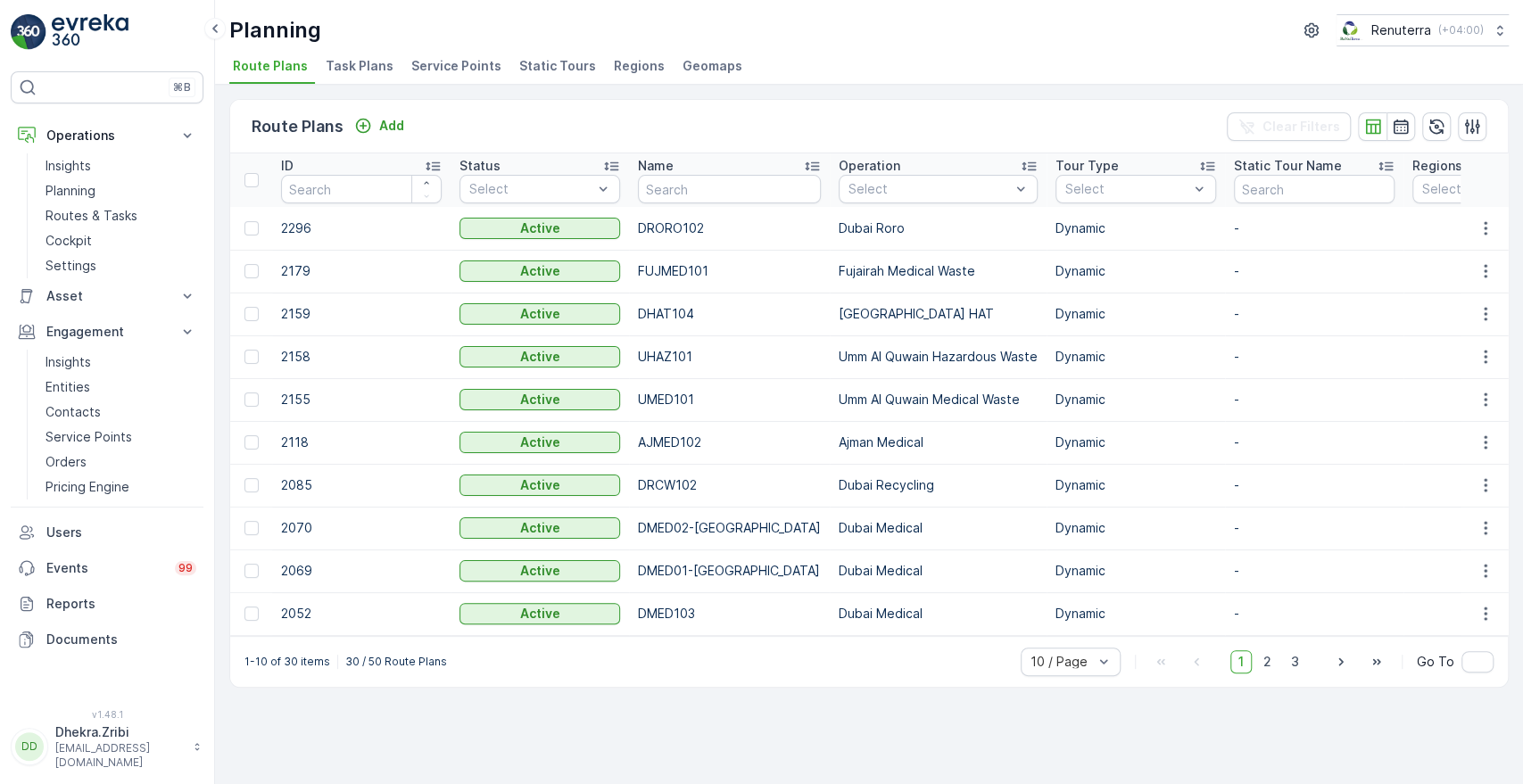
click at [435, 59] on span "Service Points" at bounding box center [456, 66] width 90 height 18
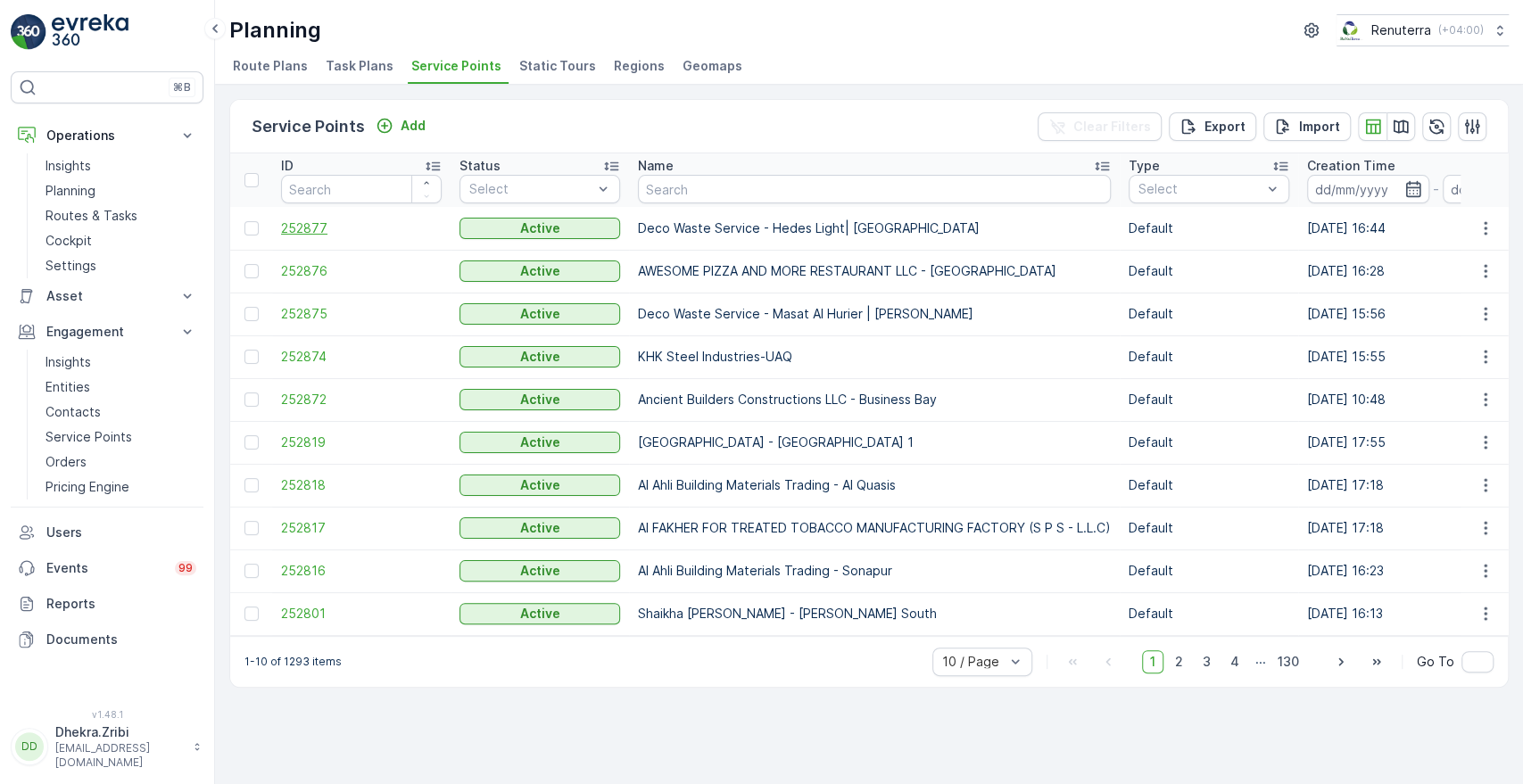
click at [295, 231] on span "252877" at bounding box center [361, 229] width 161 height 18
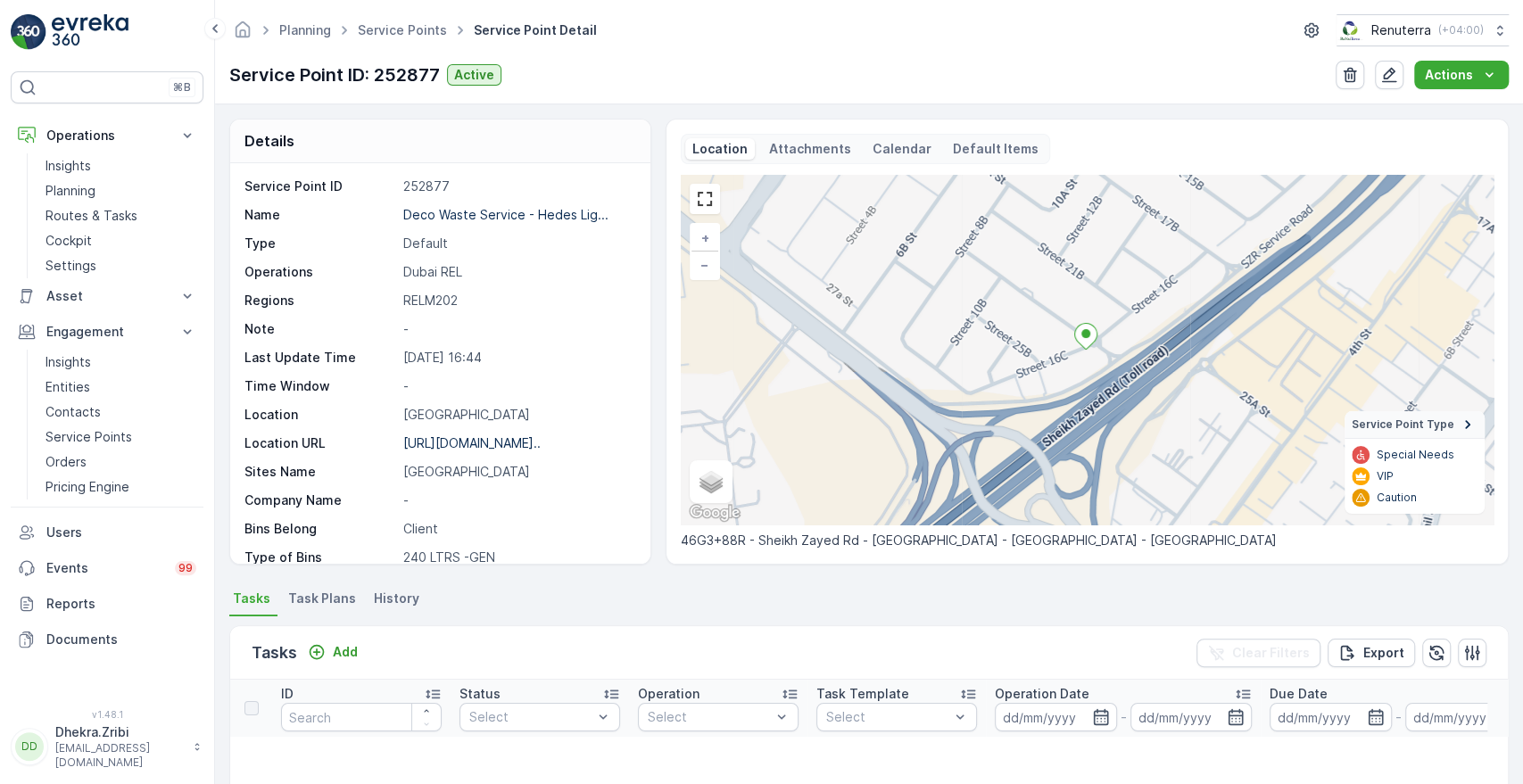
click at [311, 594] on span "Task Plans" at bounding box center [322, 599] width 68 height 18
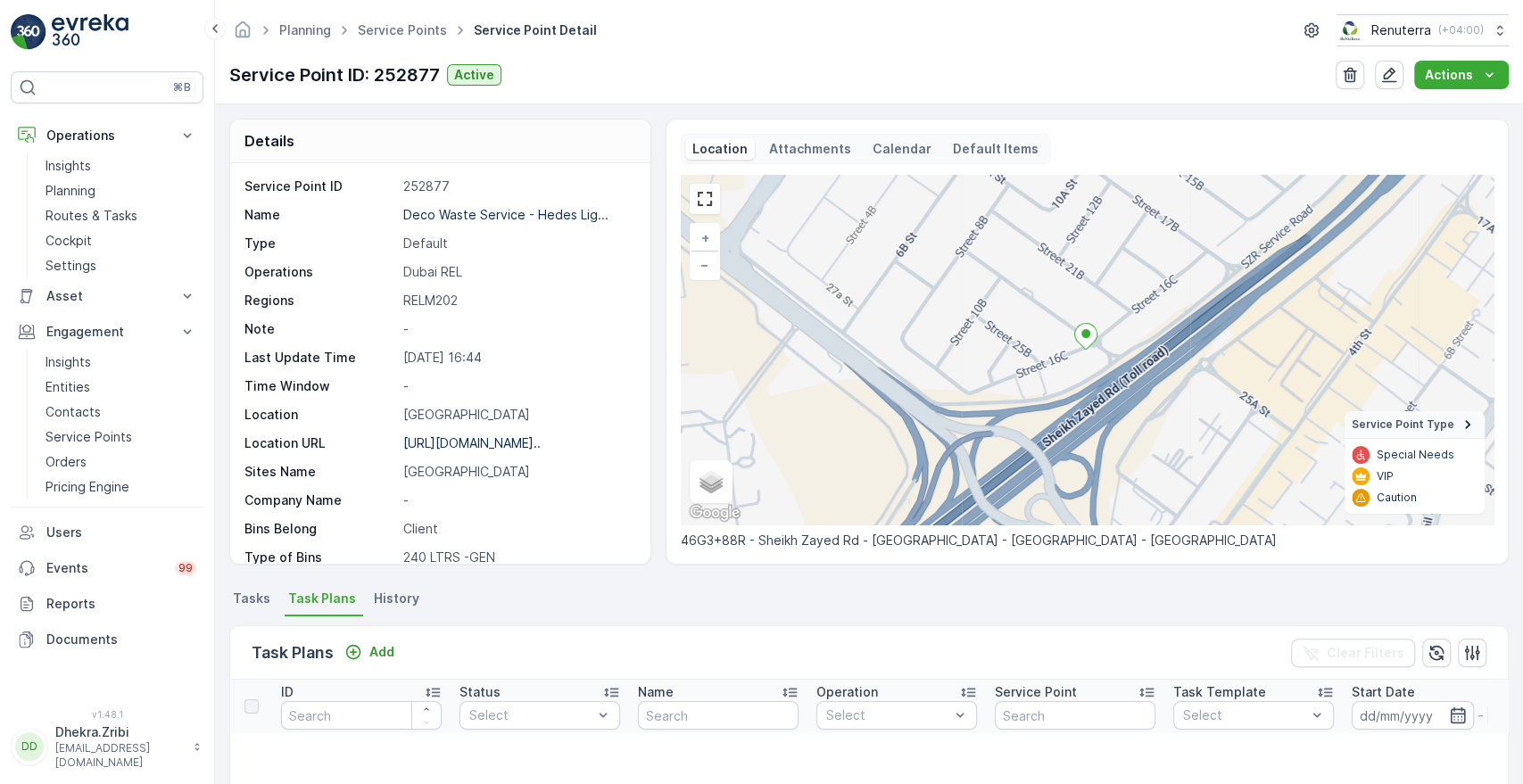
scroll to position [394, 0]
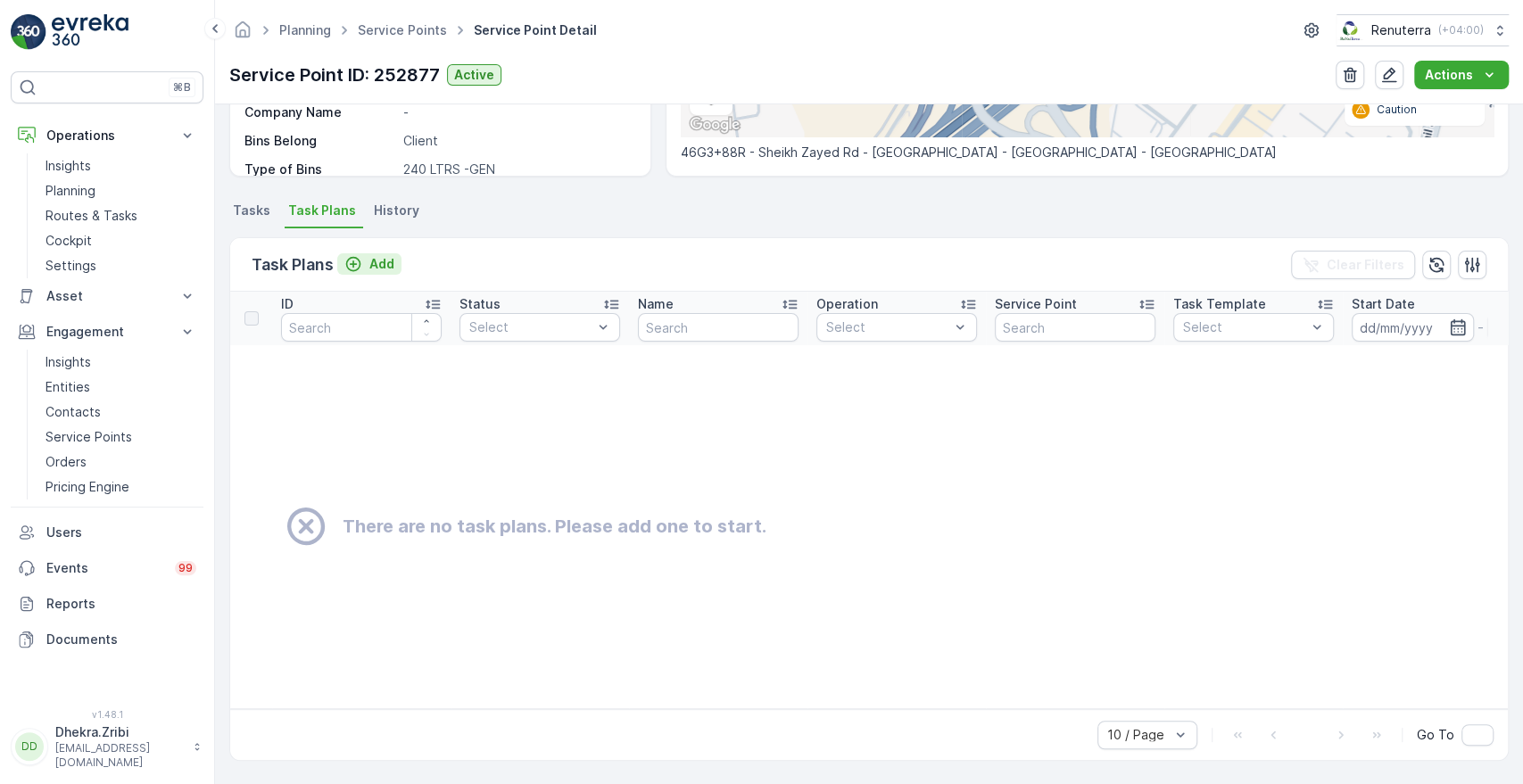
click at [386, 255] on p "Add" at bounding box center [382, 264] width 25 height 18
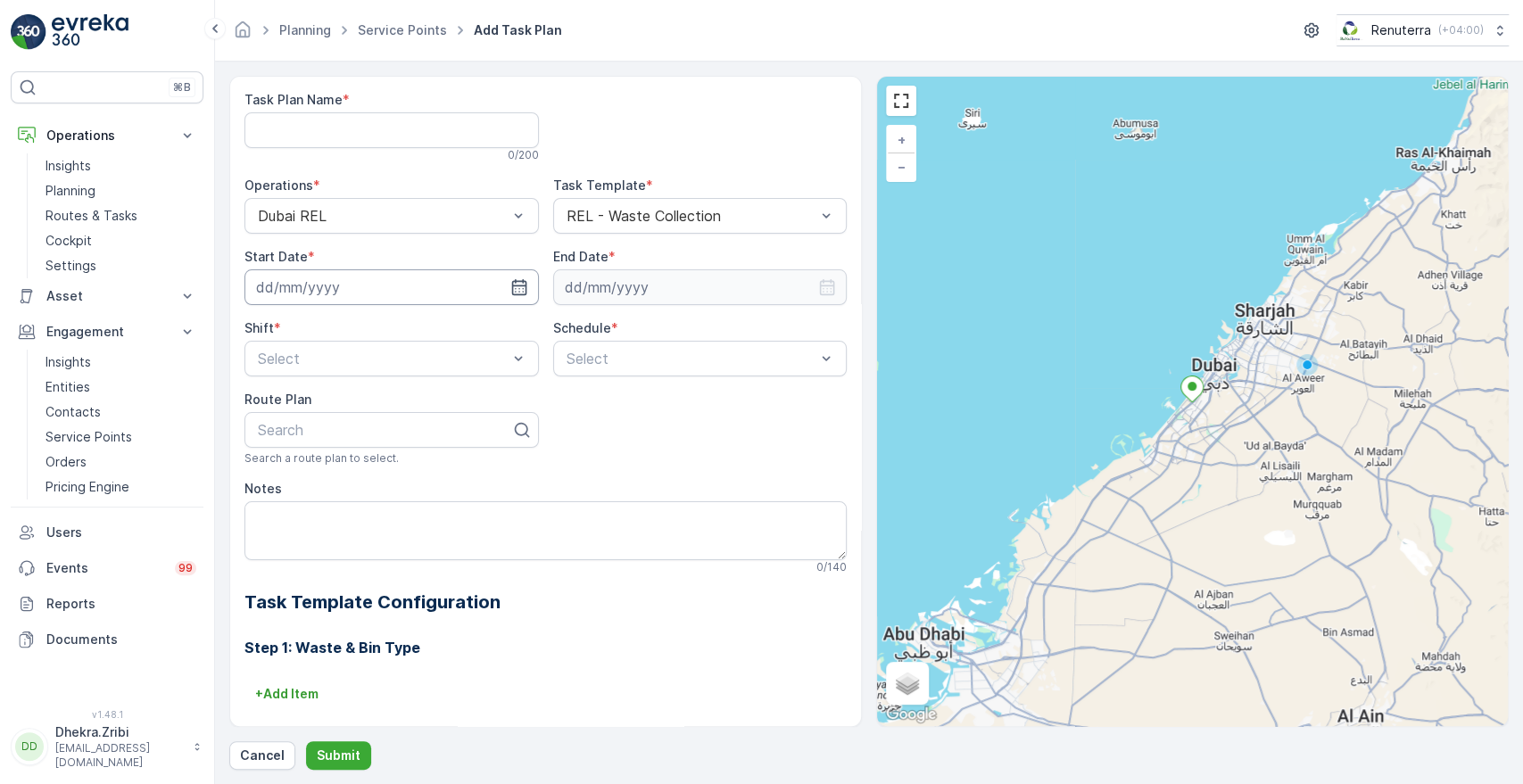
click at [379, 301] on input at bounding box center [392, 287] width 295 height 36
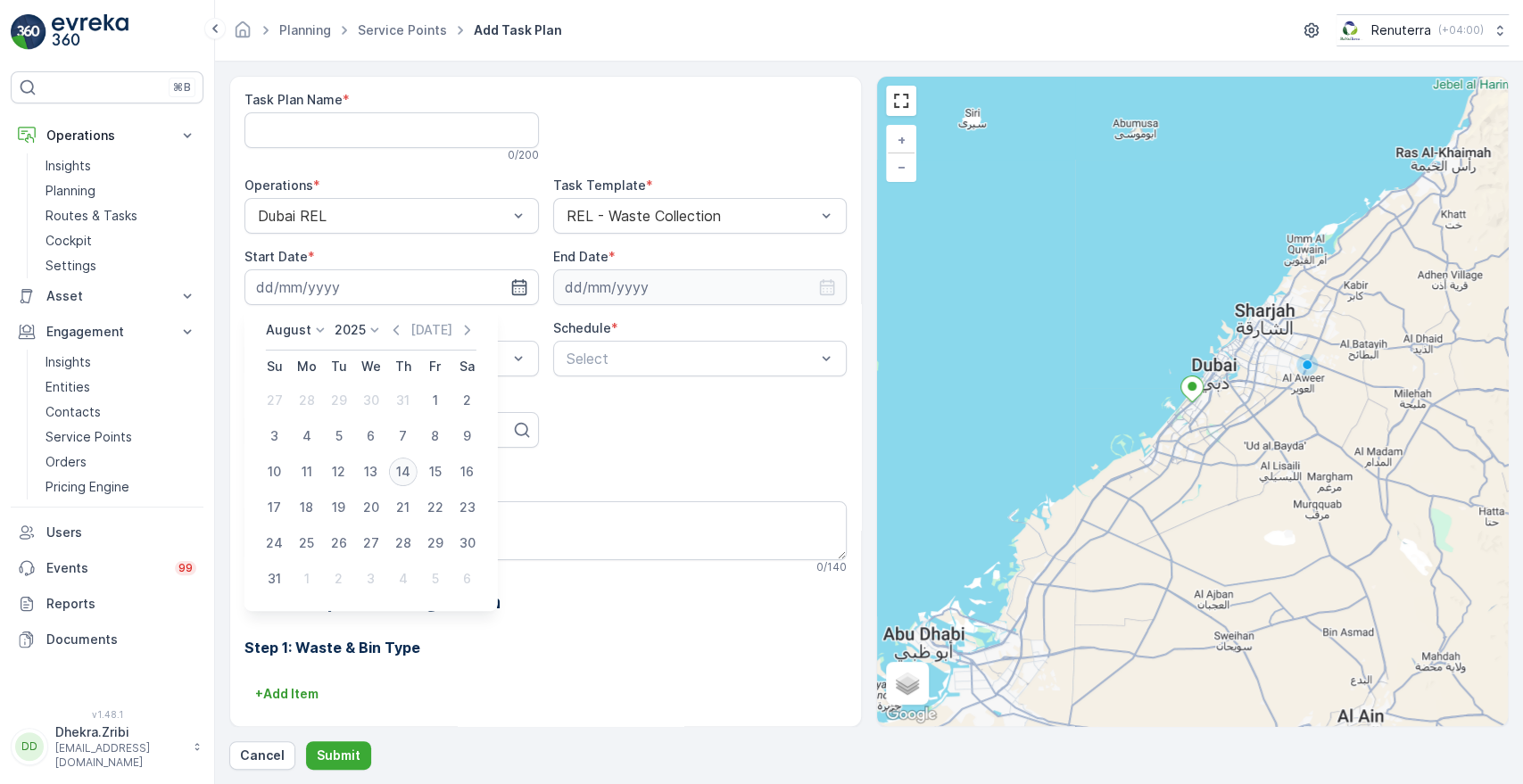
click at [400, 464] on div "14" at bounding box center [402, 471] width 29 height 29
type input "[DATE]"
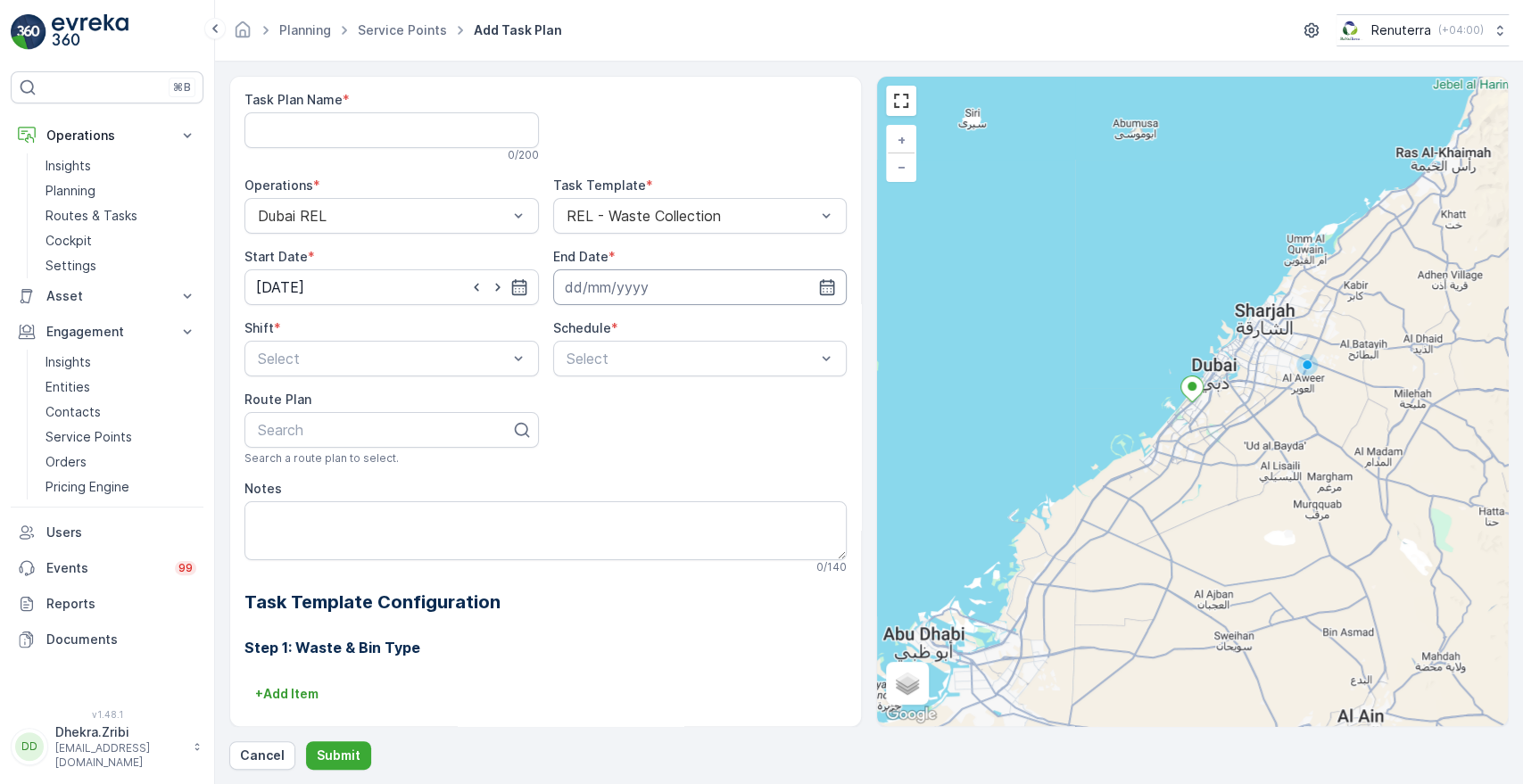
click at [766, 295] on input at bounding box center [700, 287] width 295 height 36
click at [681, 332] on icon at bounding box center [681, 330] width 18 height 18
click at [671, 495] on span "2026" at bounding box center [666, 498] width 31 height 18
click at [619, 332] on icon at bounding box center [626, 330] width 18 height 18
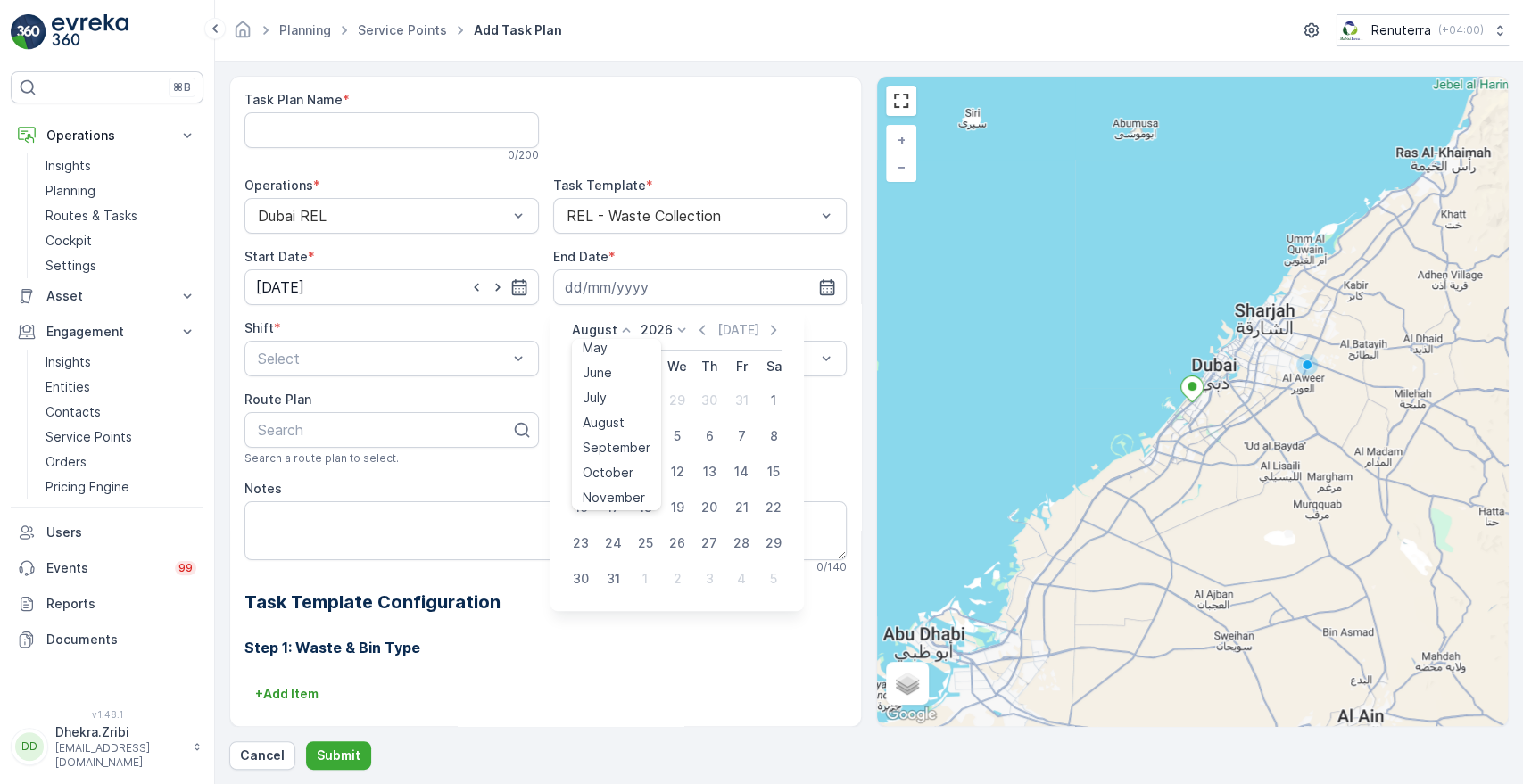
scroll to position [135, 0]
click at [623, 493] on span "December" at bounding box center [614, 494] width 62 height 18
click at [714, 544] on div "31" at bounding box center [709, 542] width 29 height 29
type input "[DATE]"
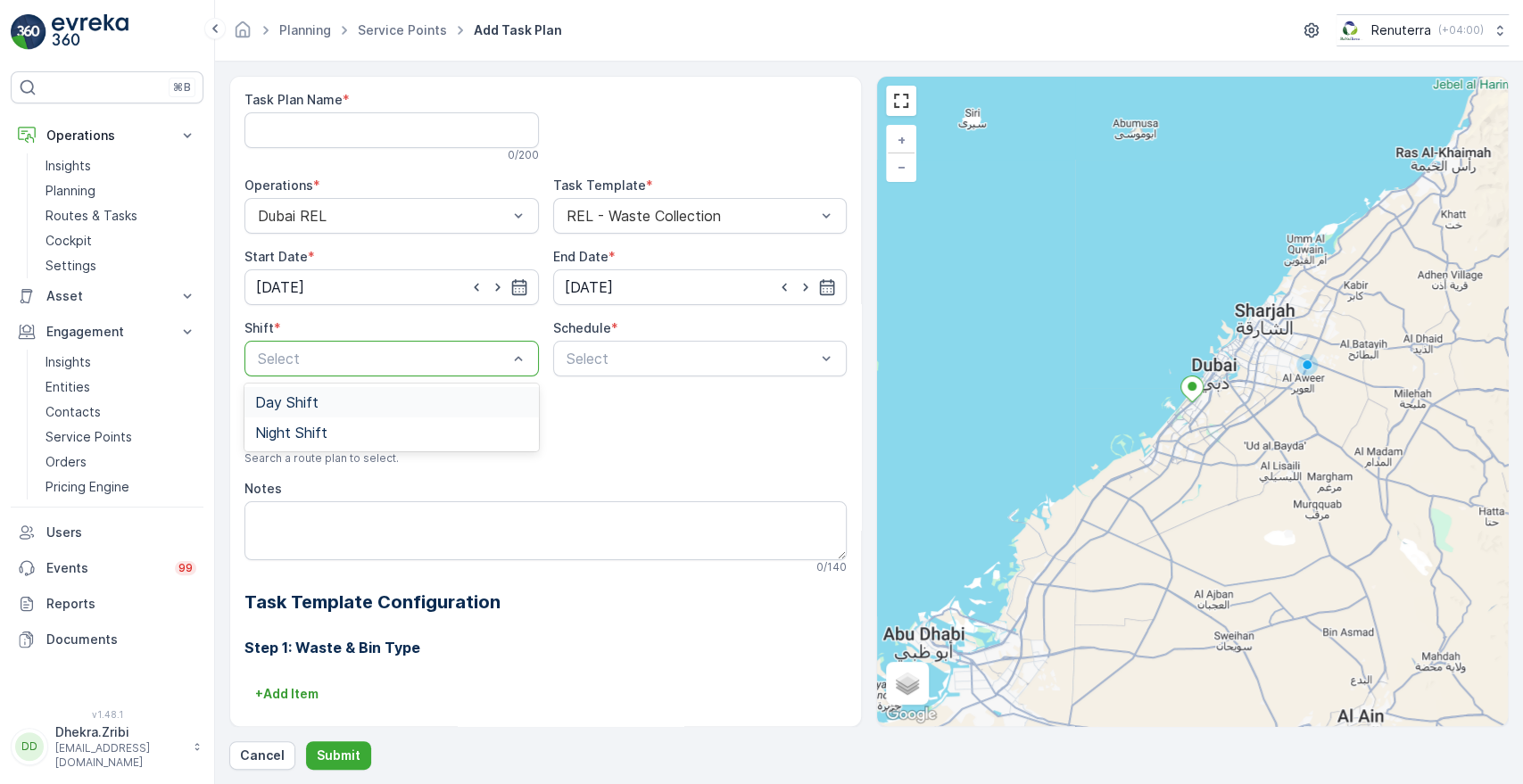
click at [423, 360] on div at bounding box center [383, 359] width 254 height 16
click at [311, 426] on span "Night Shift" at bounding box center [291, 433] width 72 height 16
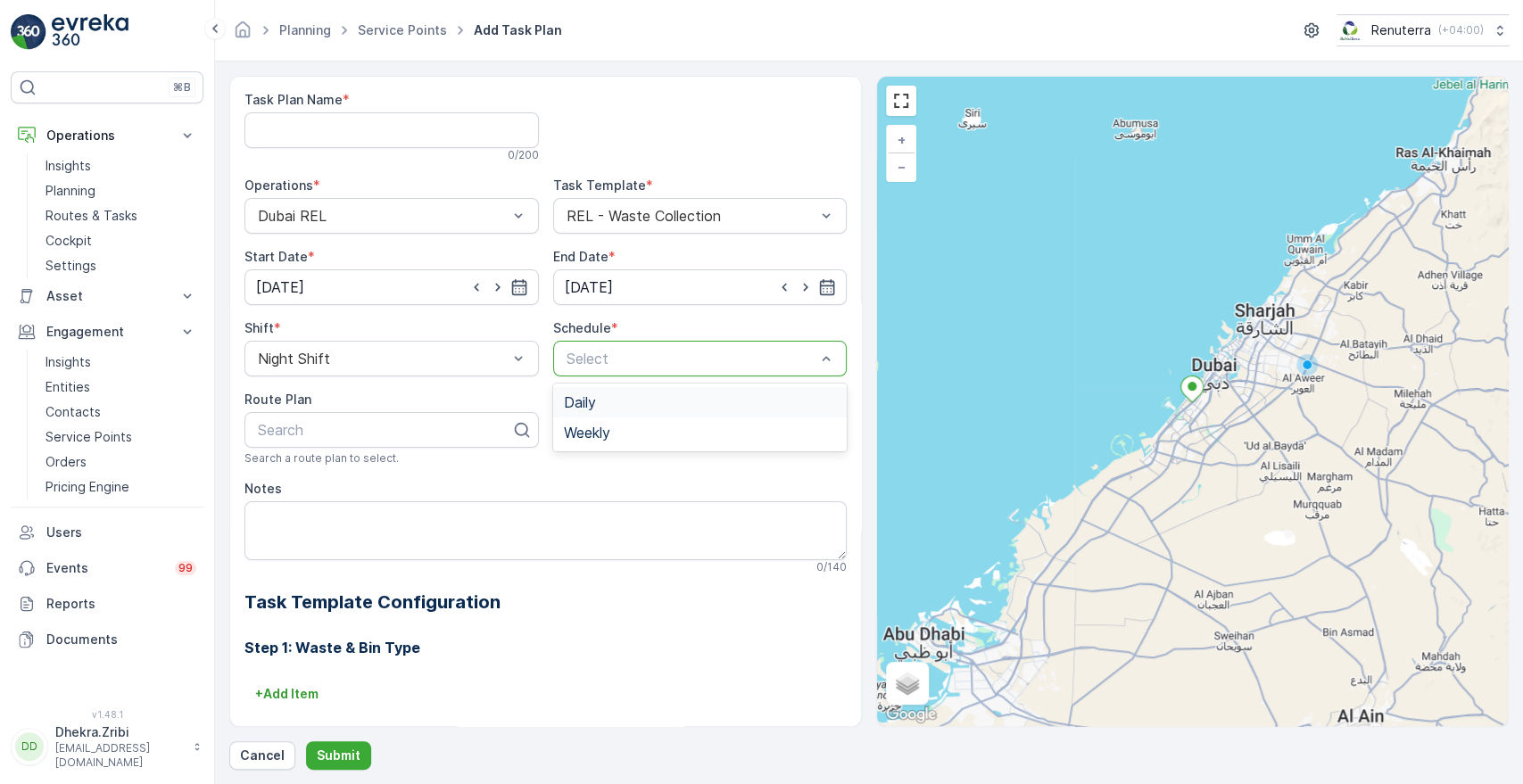
click at [658, 359] on div at bounding box center [691, 359] width 254 height 16
click at [608, 394] on div "Daily" at bounding box center [700, 402] width 273 height 16
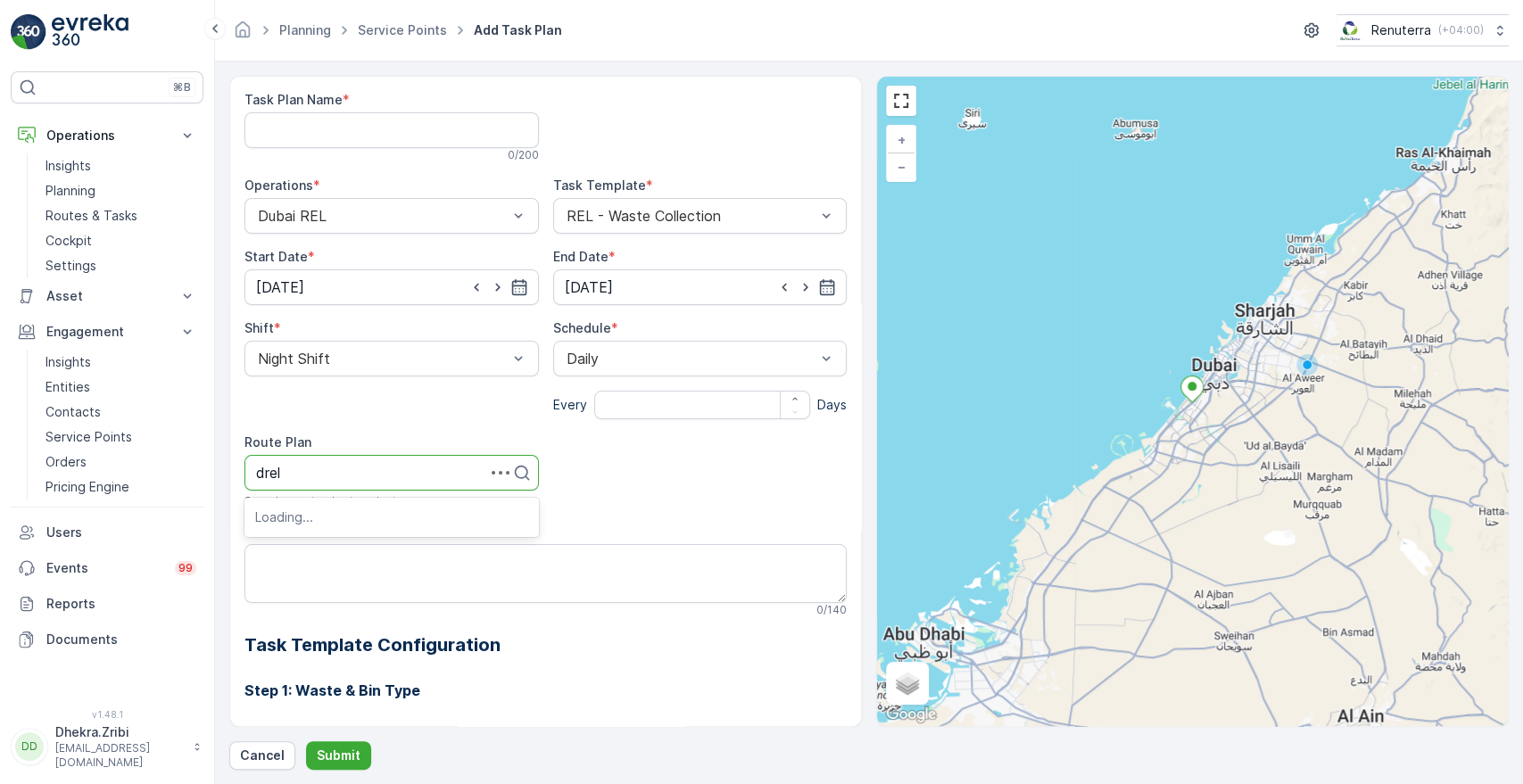
type input "drelm"
click at [275, 518] on span "DRELM202" at bounding box center [293, 517] width 76 height 16
click at [399, 129] on Name "Task Plan Name" at bounding box center [392, 130] width 295 height 36
type Name "RELM002"
click at [634, 404] on input "number" at bounding box center [702, 404] width 217 height 29
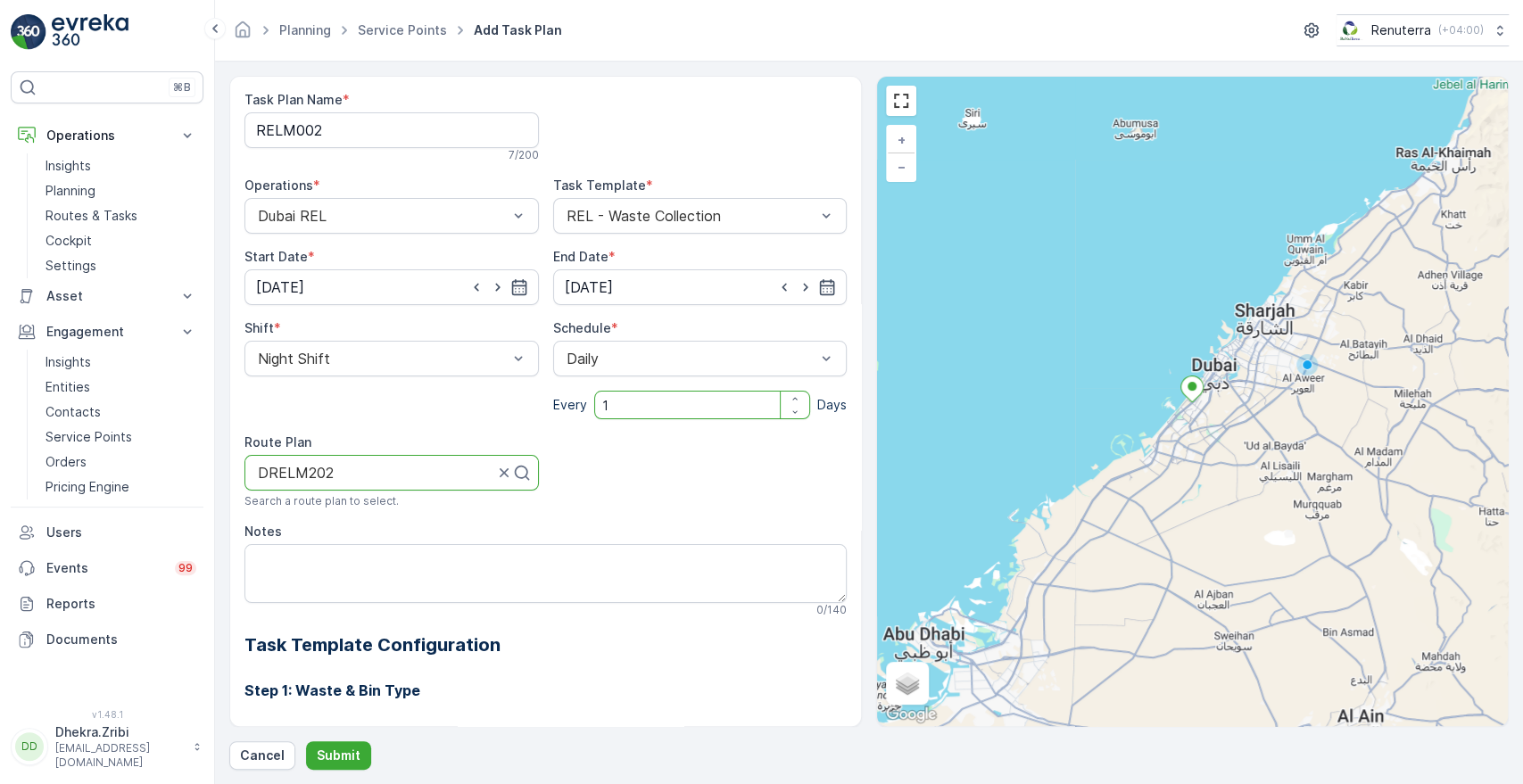
type input "1"
click at [591, 640] on h2 "Task Template Configuration" at bounding box center [545, 644] width 603 height 27
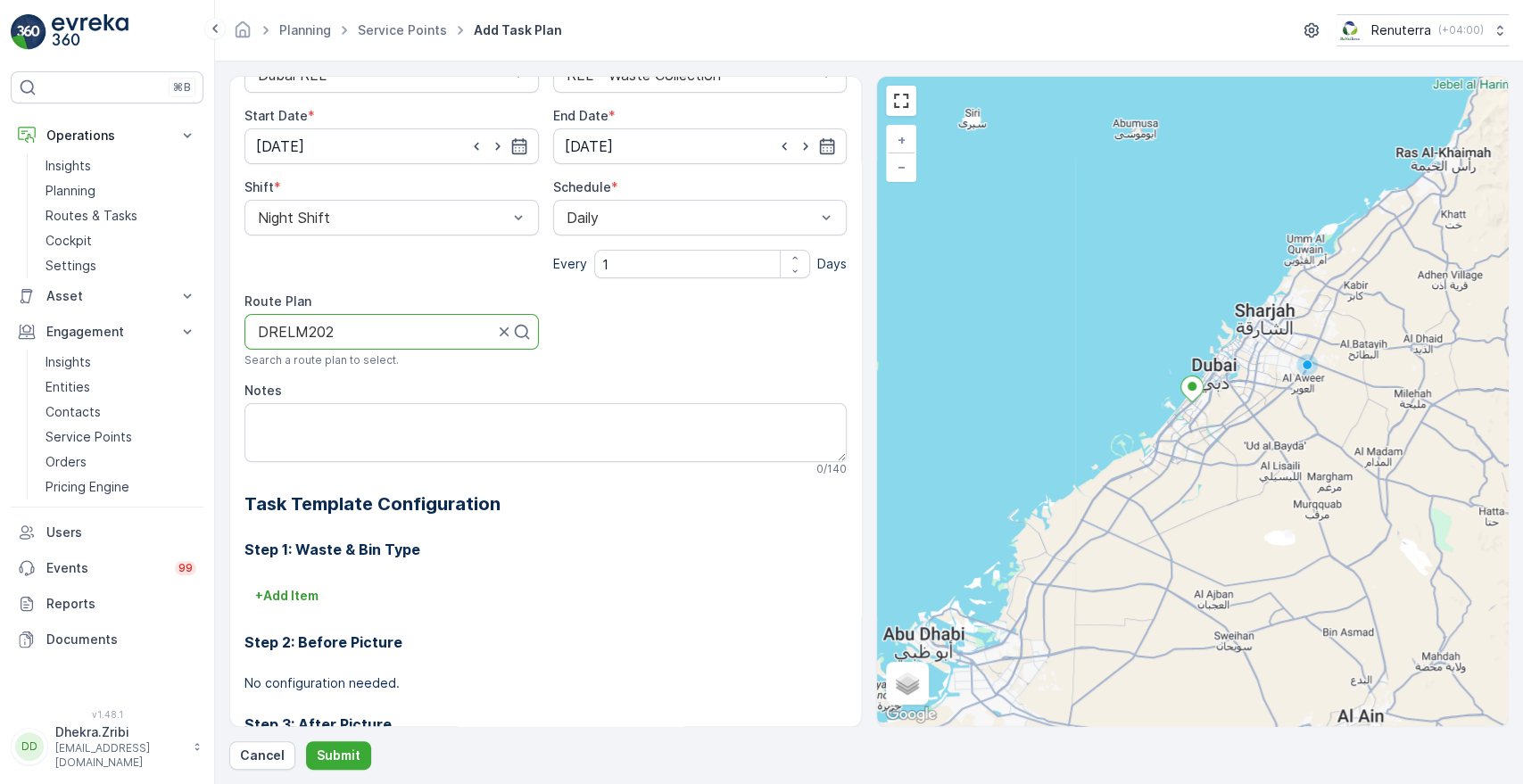
scroll to position [158, 0]
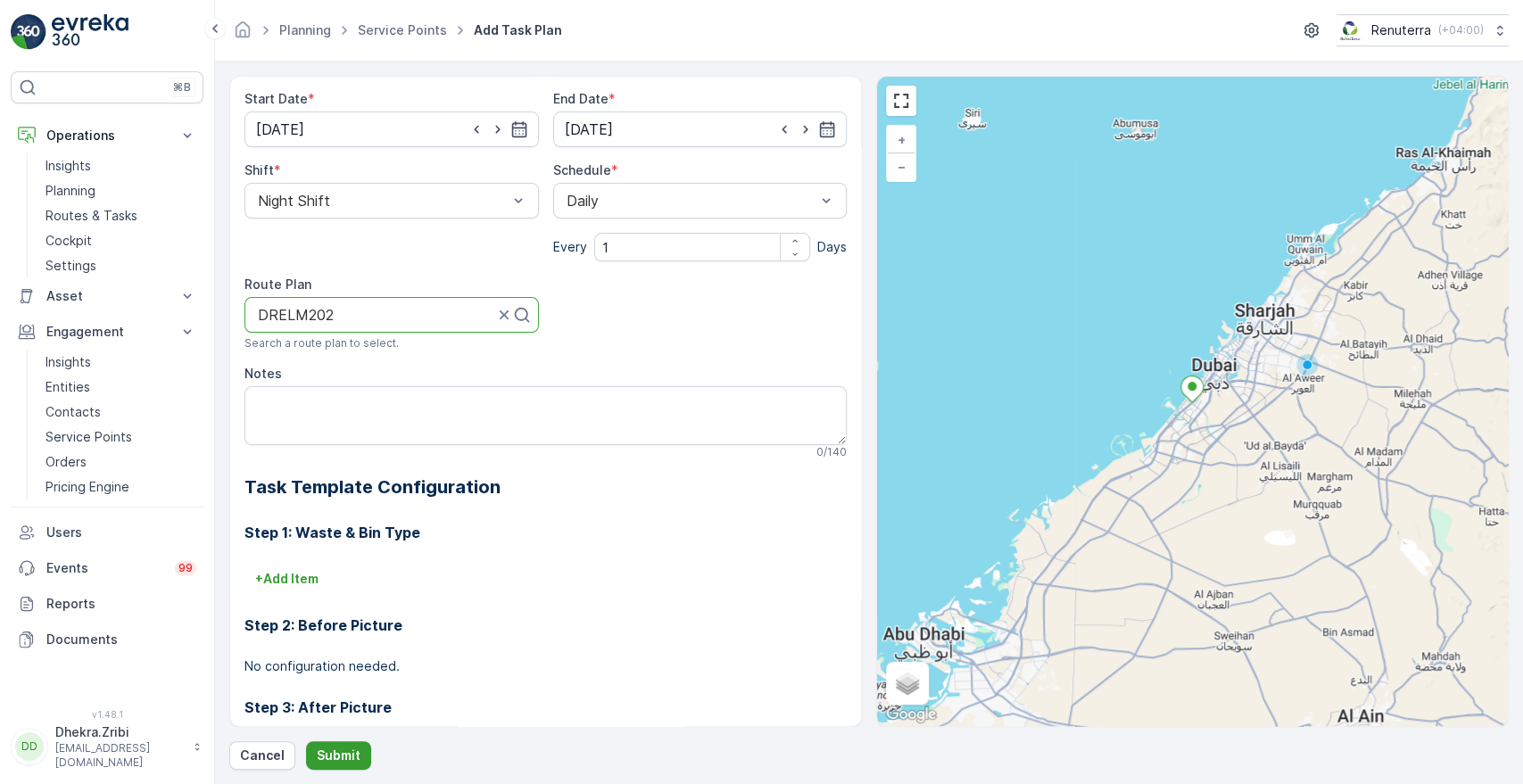
click at [333, 752] on p "Submit" at bounding box center [338, 755] width 43 height 18
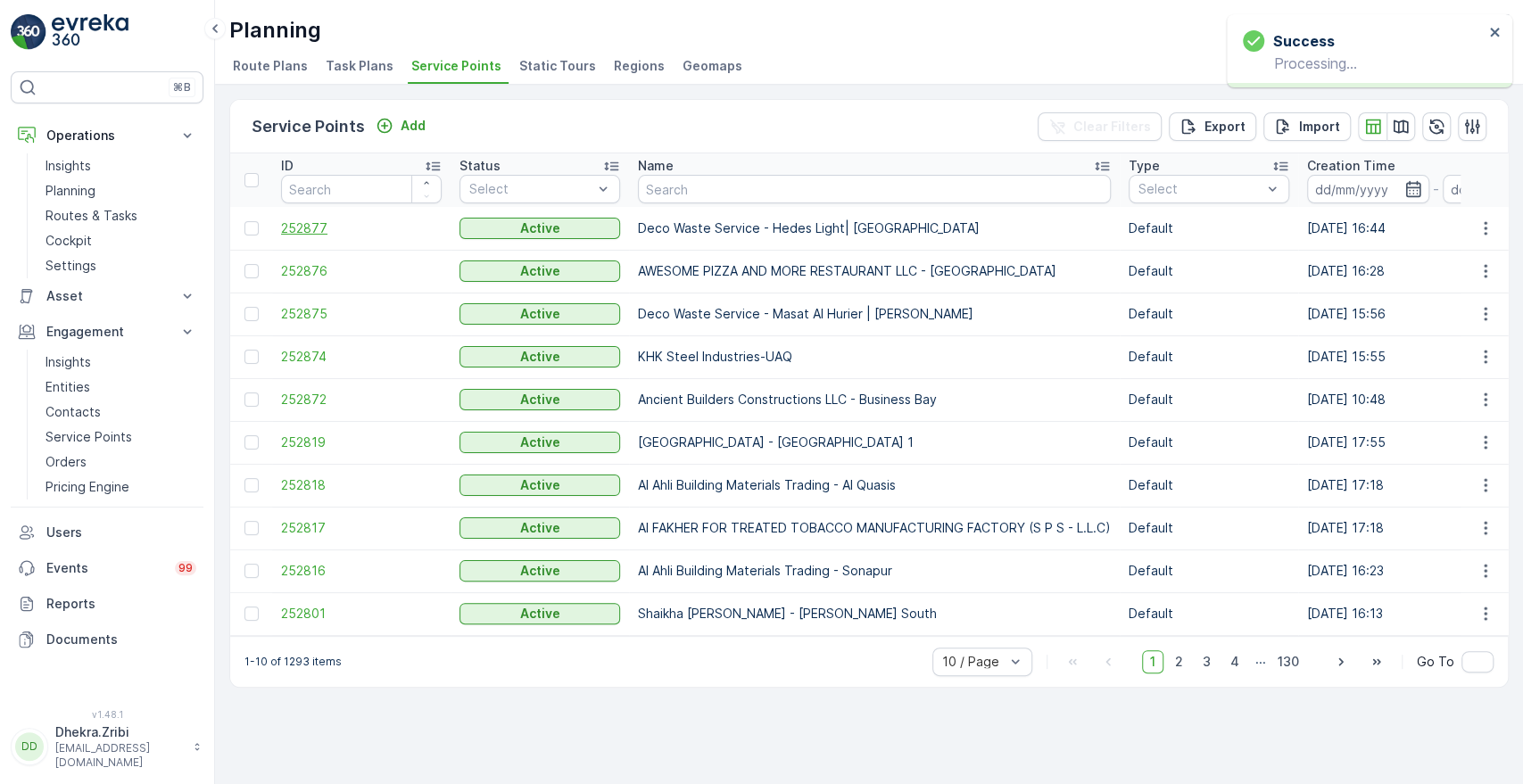
click at [307, 230] on span "252877" at bounding box center [361, 229] width 161 height 18
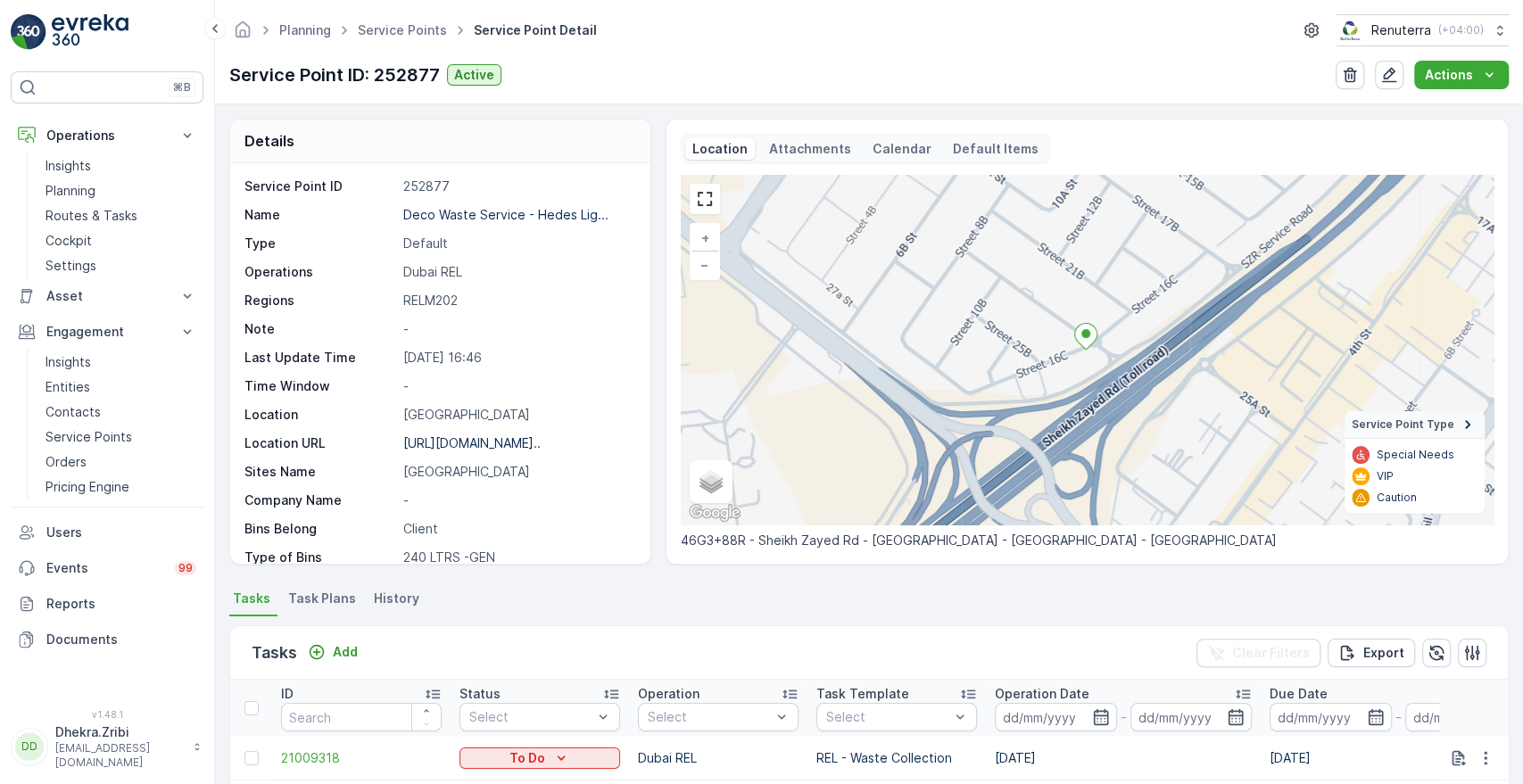
scroll to position [447, 0]
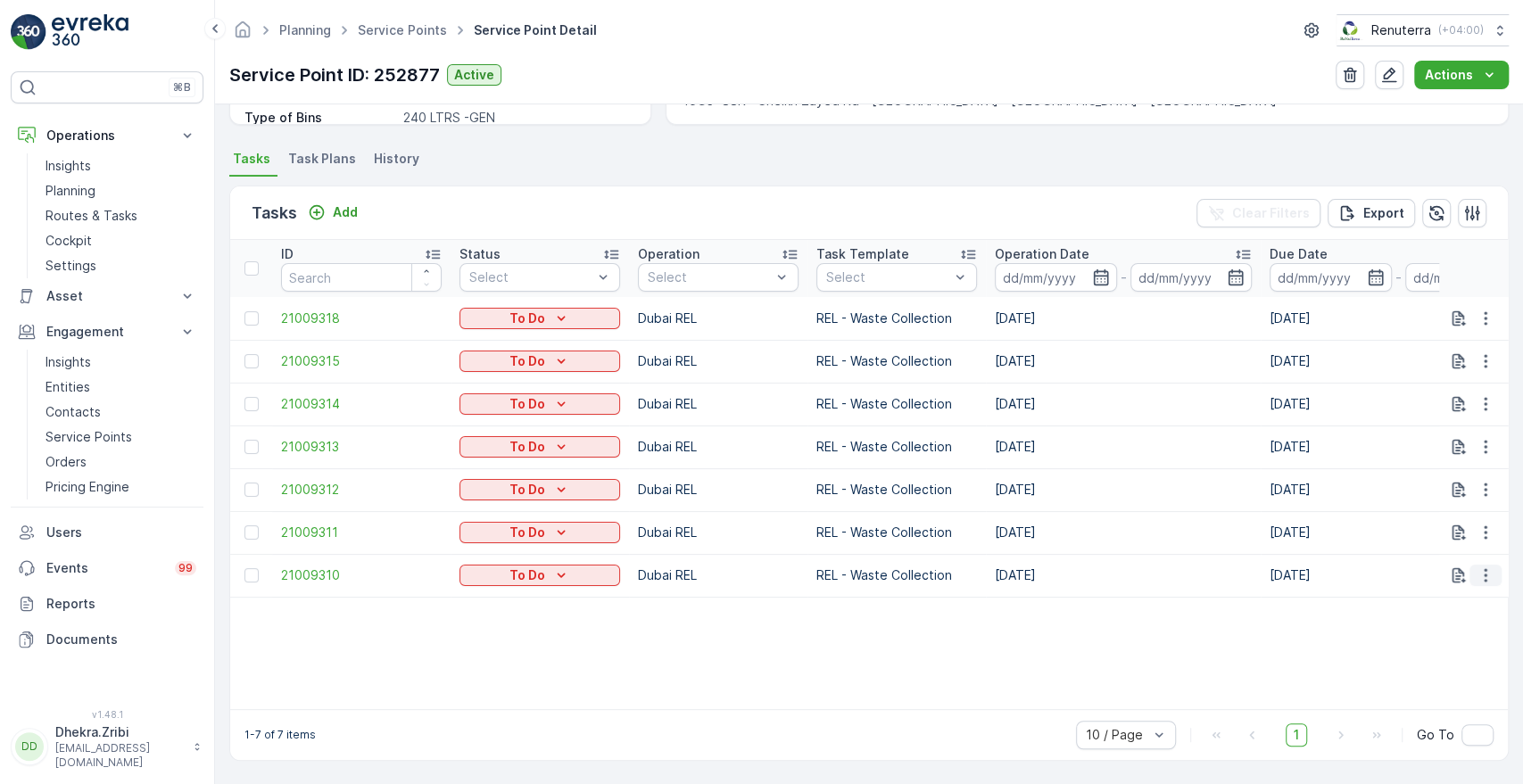
click at [1477, 569] on icon "button" at bounding box center [1486, 575] width 18 height 18
click at [1418, 648] on span "Change Route" at bounding box center [1440, 644] width 87 height 18
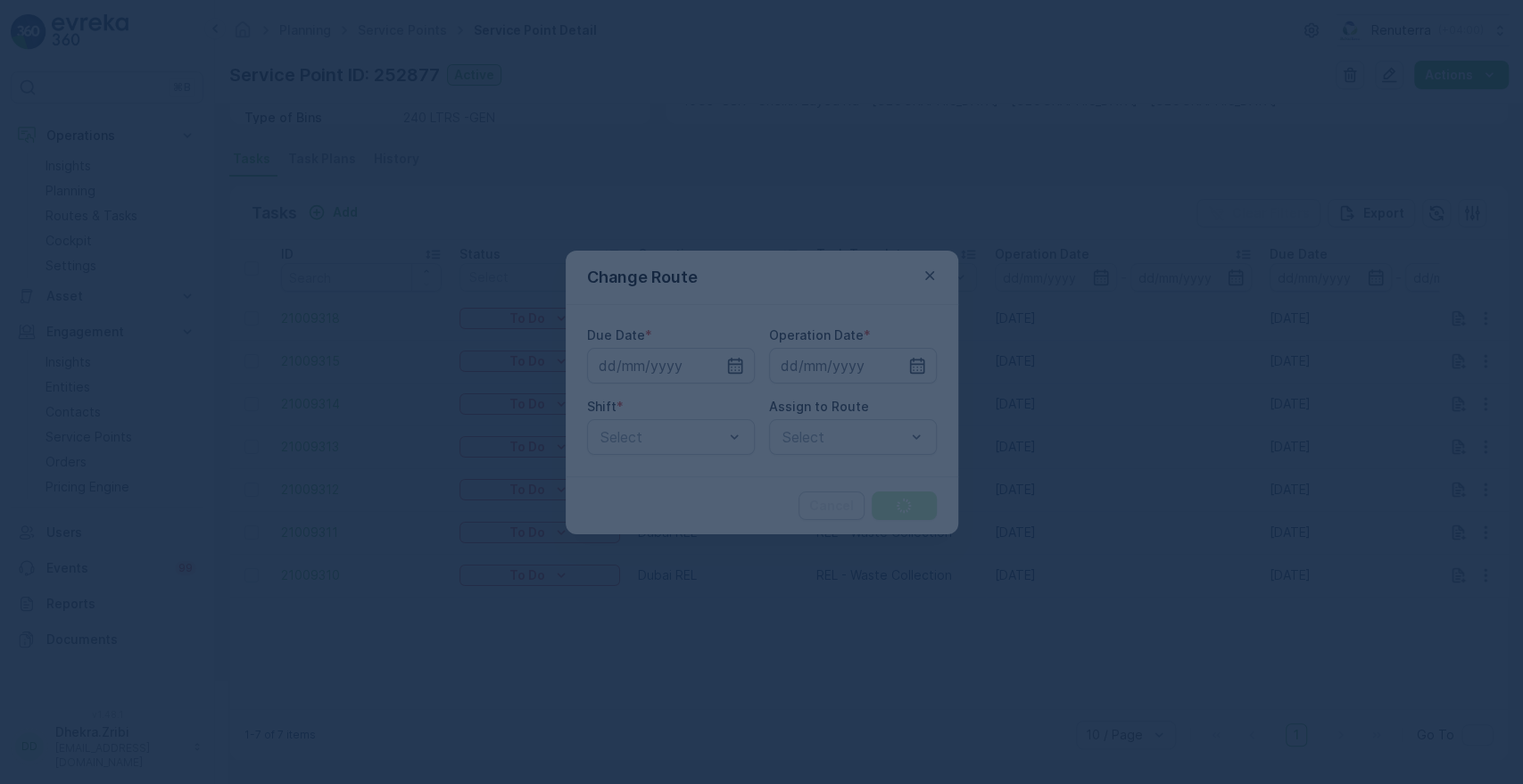
type input "[DATE]"
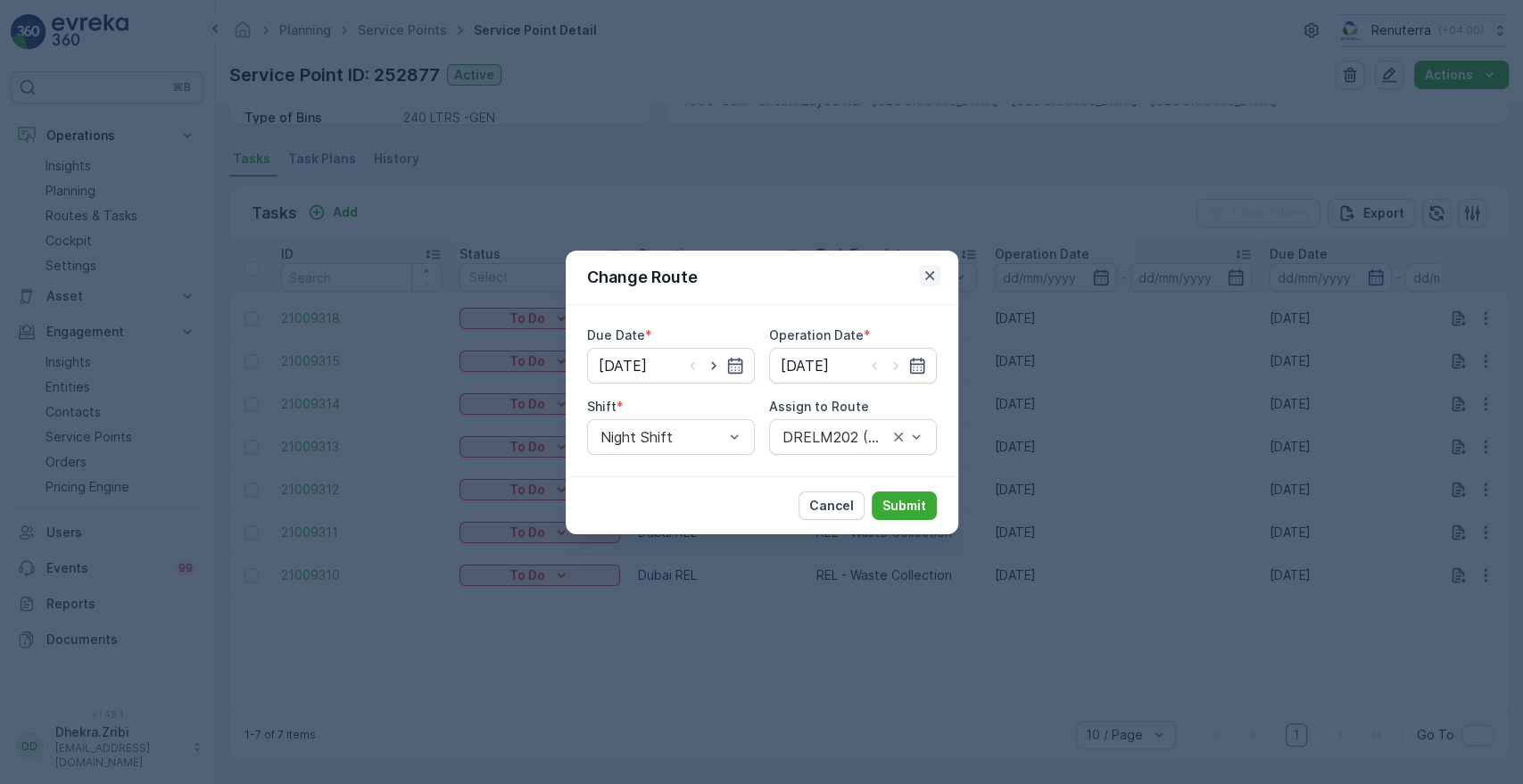
click at [935, 276] on icon "button" at bounding box center [930, 275] width 18 height 18
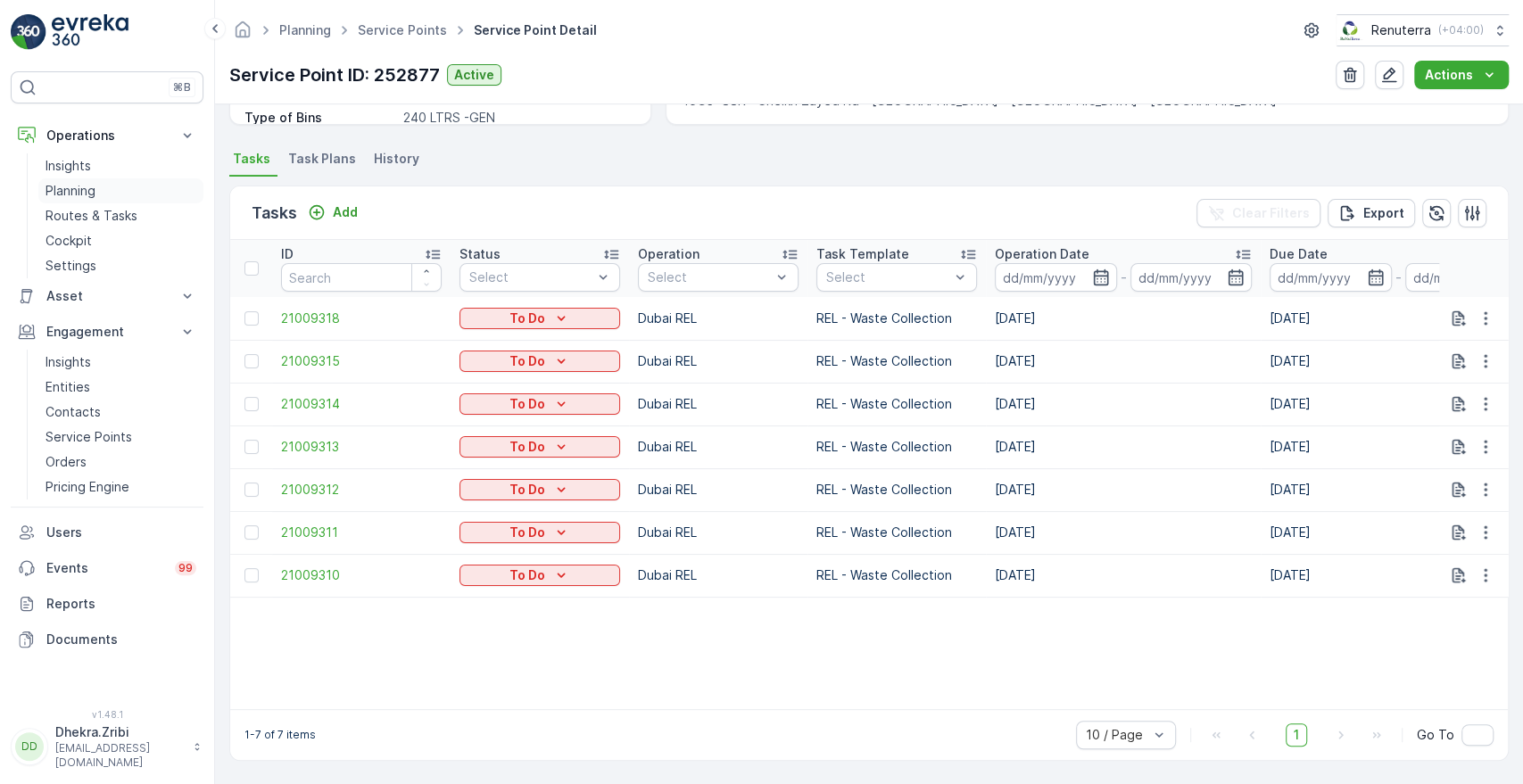
click at [68, 191] on p "Planning" at bounding box center [70, 191] width 50 height 18
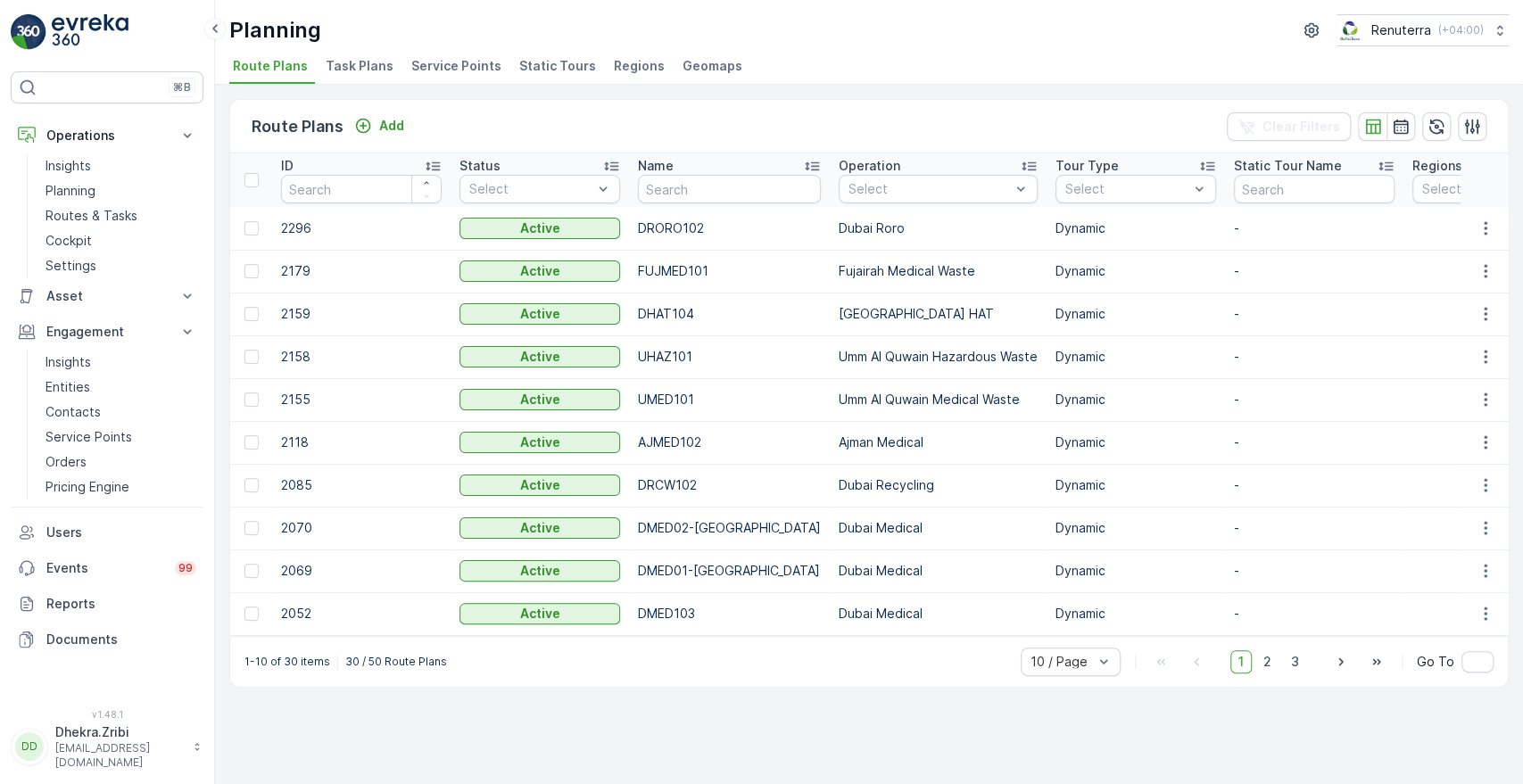
click at [436, 68] on span "Service Points" at bounding box center [456, 66] width 90 height 18
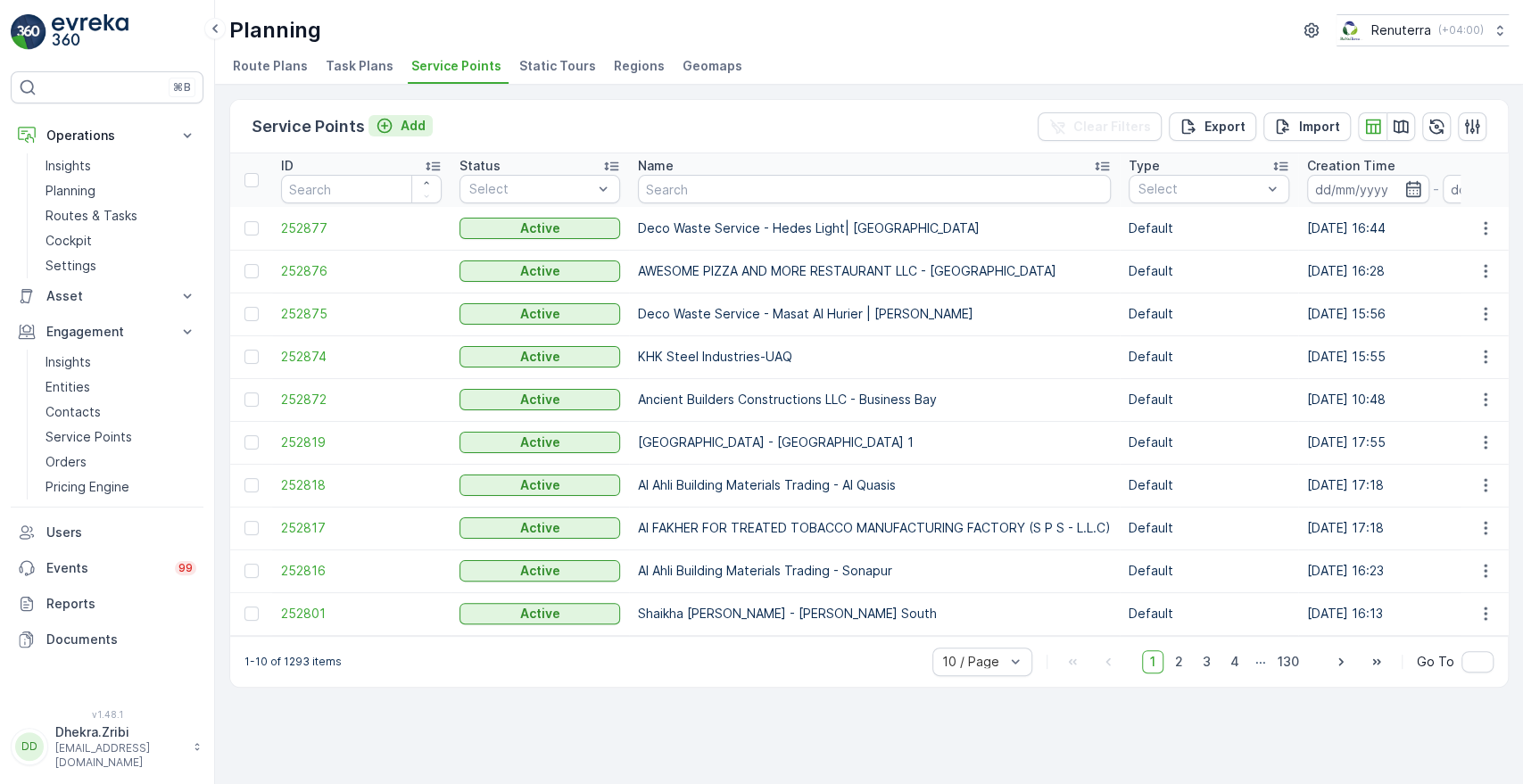
click at [408, 126] on p "Add" at bounding box center [412, 126] width 25 height 18
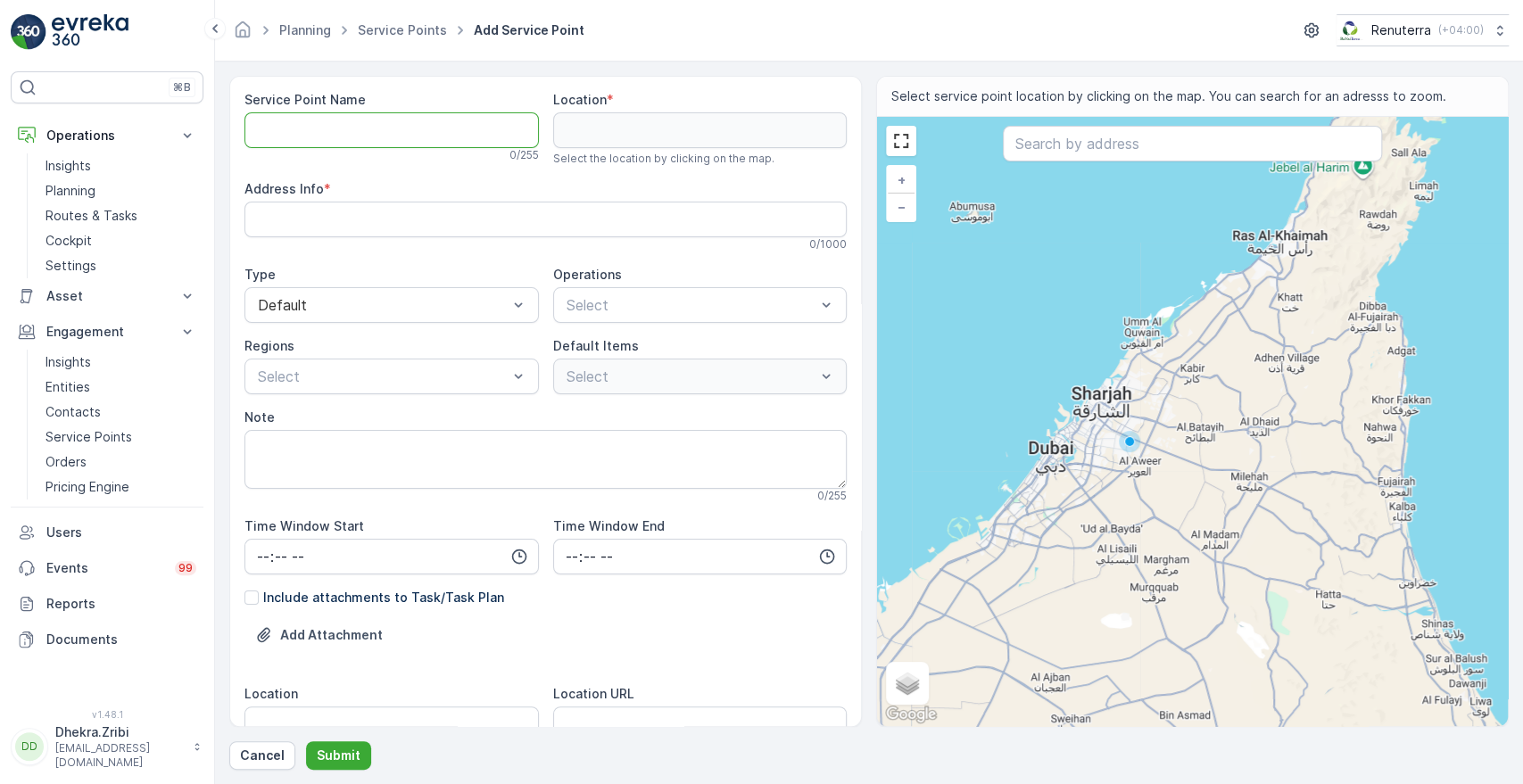
click at [377, 134] on Name "Service Point Name" at bounding box center [392, 130] width 295 height 36
paste Name "Deco Waste Service - Ozone Home Building Material| Al Quoz"
type Name "Deco Waste Service - Ozone Home Building Material| Al Quoz"
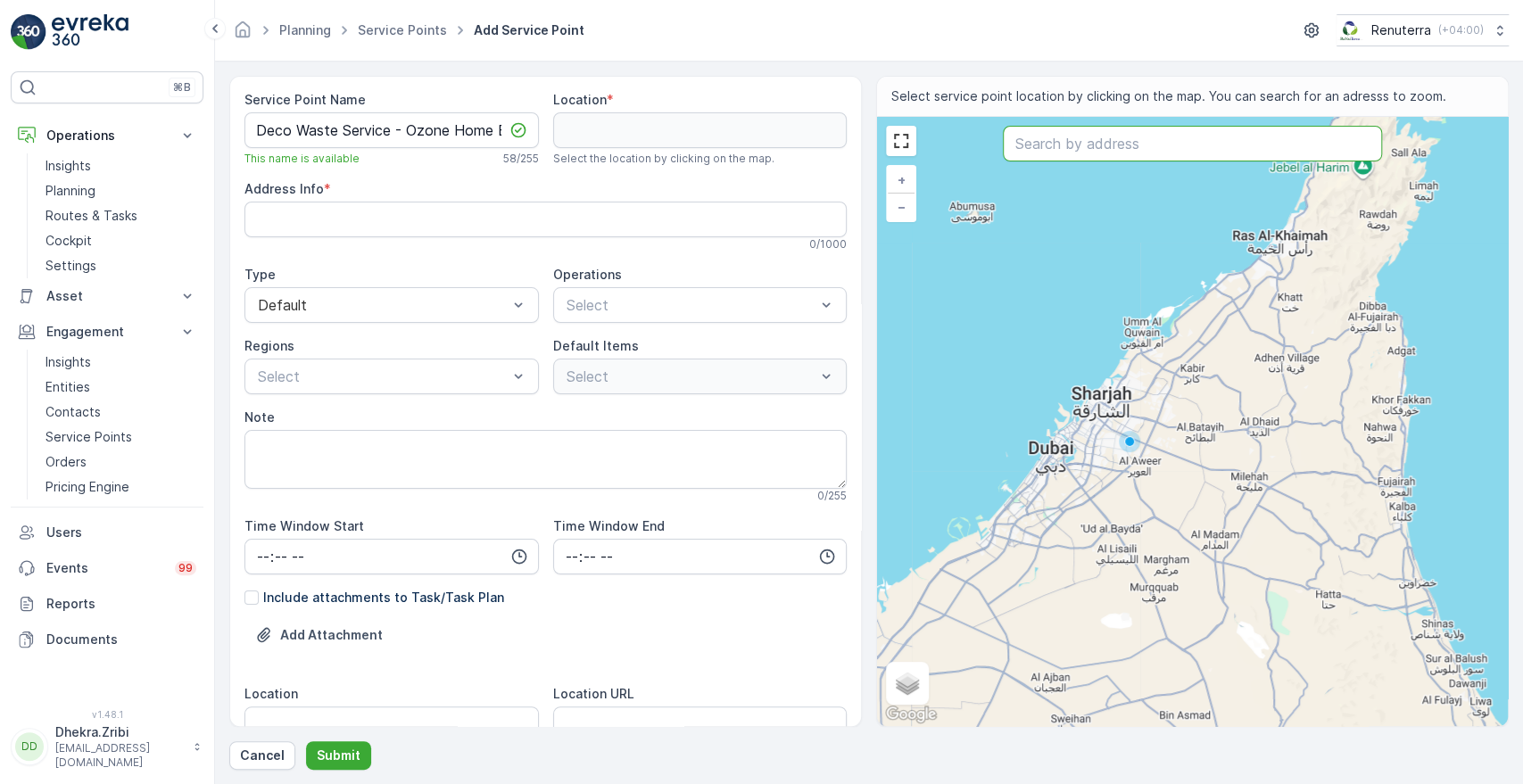
click at [1055, 155] on input "text" at bounding box center [1193, 144] width 379 height 36
paste input "[GEOGRAPHIC_DATA] - Building Materials & Sanitary Ware | [GEOGRAPHIC_DATA] Bran…"
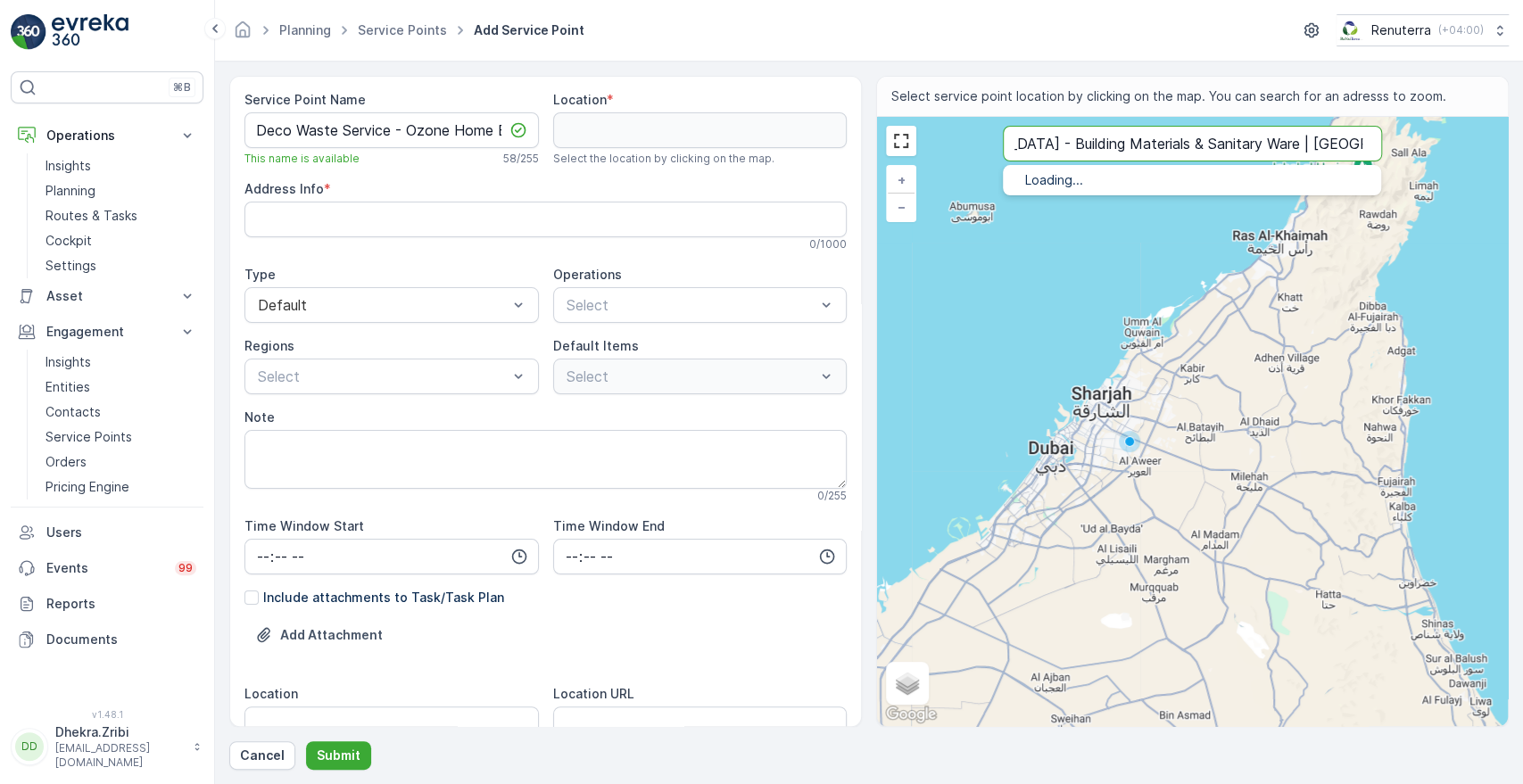
type input "[GEOGRAPHIC_DATA] - Building Materials & Sanitary Ware | [GEOGRAPHIC_DATA] Bran…"
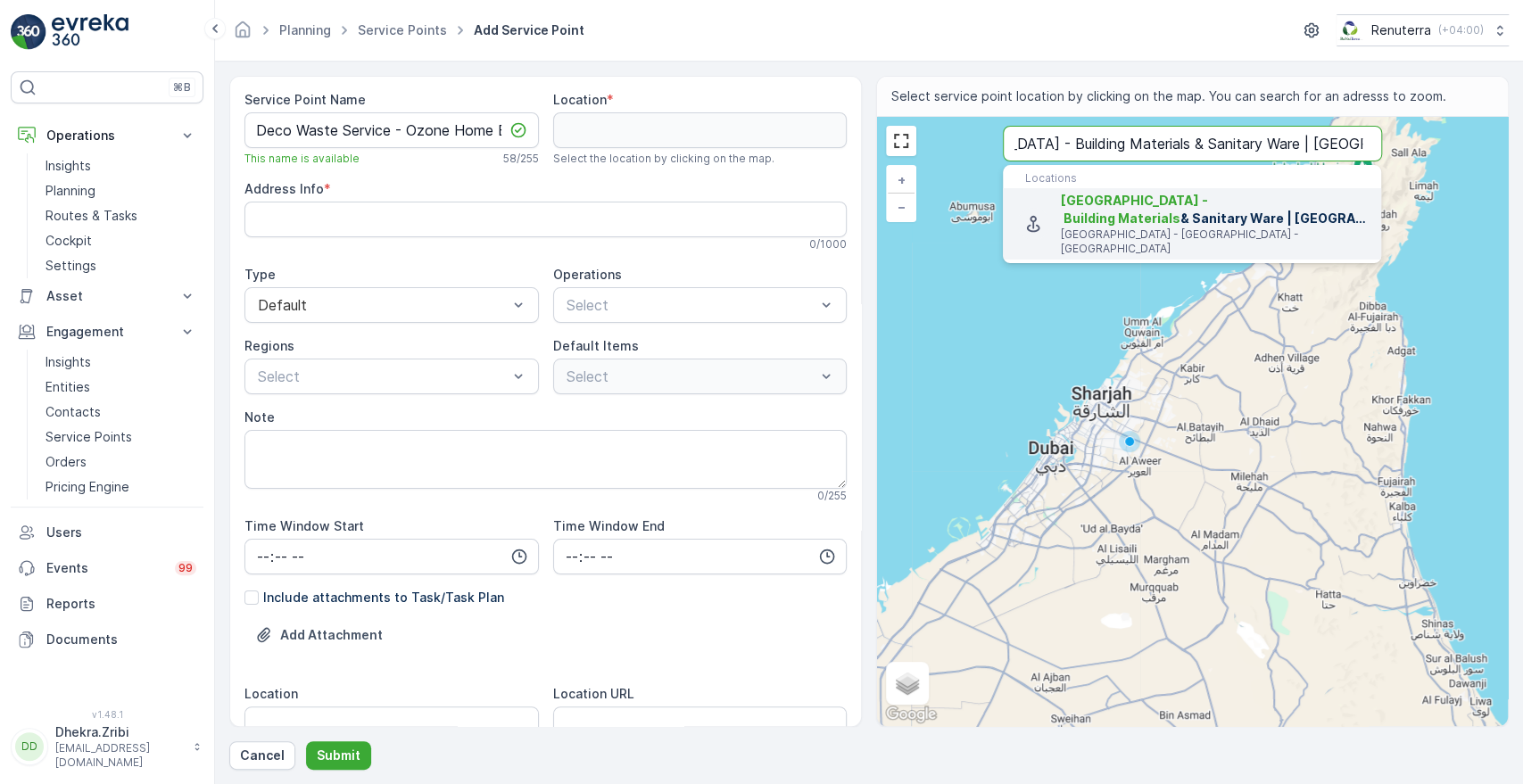
scroll to position [0, 0]
click at [1119, 212] on span "[GEOGRAPHIC_DATA] - Building Materials" at bounding box center [1134, 208] width 147 height 33
type input "25.3574719,55.63184529999999"
type Info "Al Sajaa - [GEOGRAPHIC_DATA] - [GEOGRAPHIC_DATA] - [GEOGRAPHIC_DATA]"
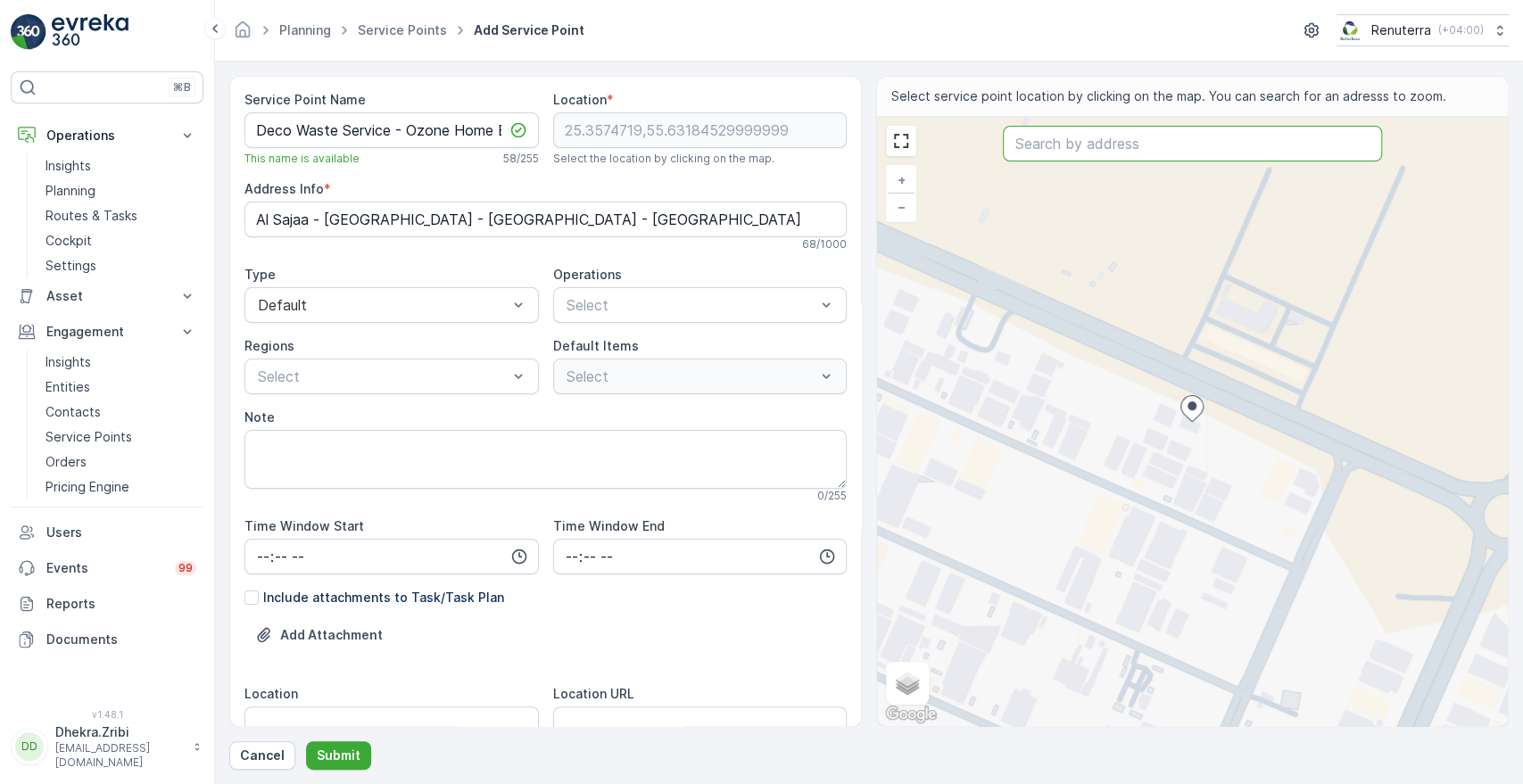
click at [1047, 149] on input "text" at bounding box center [1193, 144] width 379 height 36
paste input "Al Milad Building Materials Trading LLC"
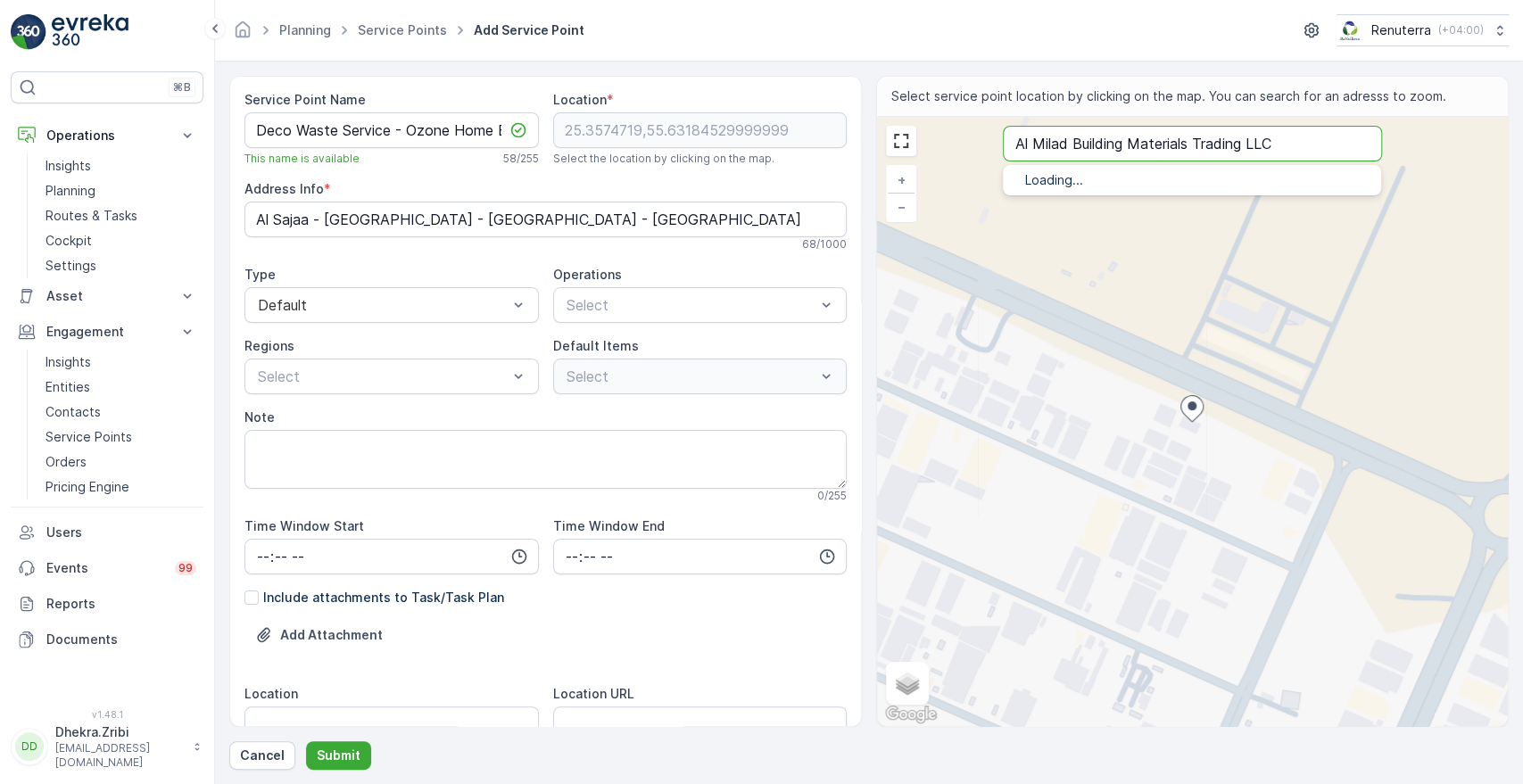
type input "Al Milad Building Materials Trading LLC"
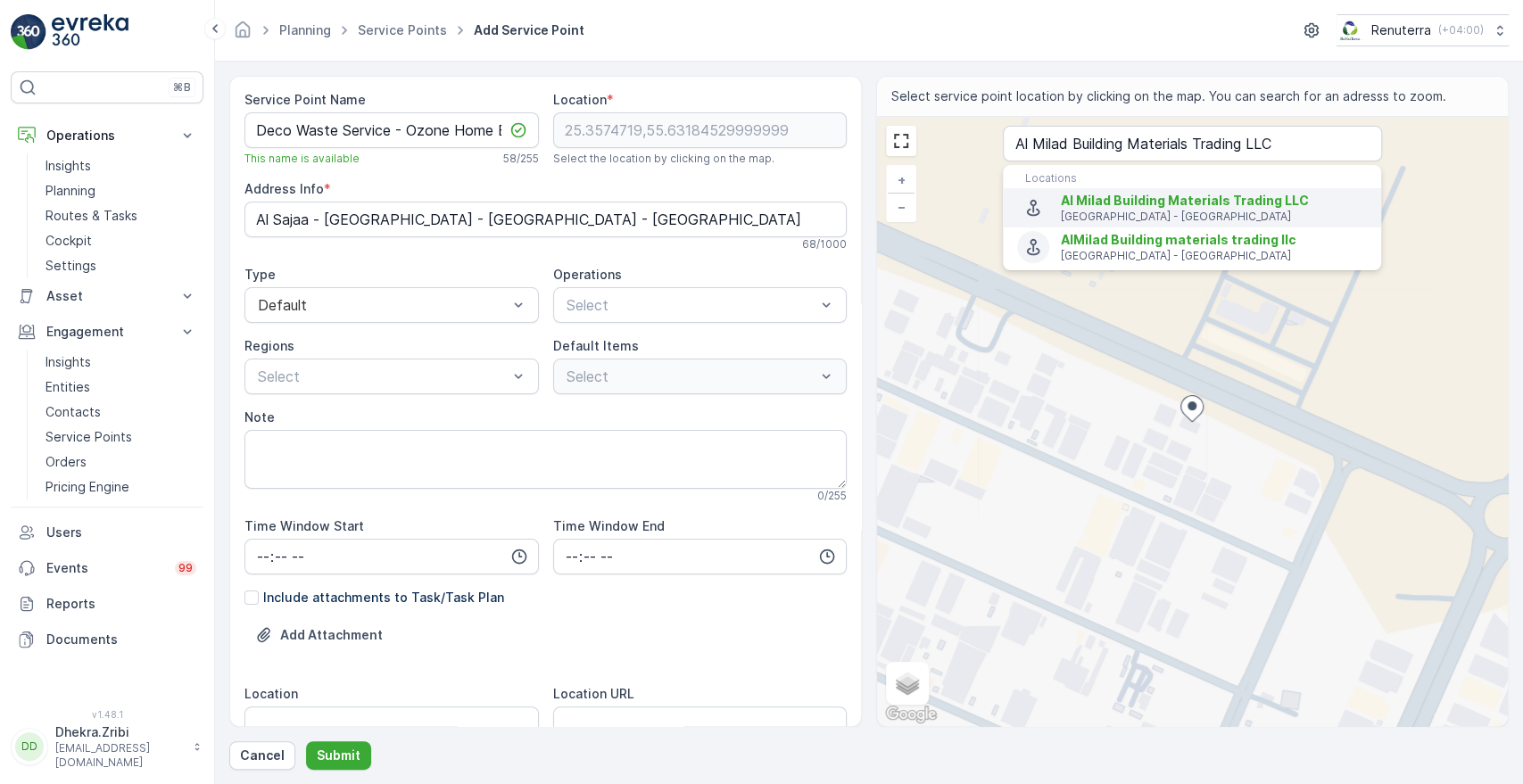
click at [1063, 210] on p "[GEOGRAPHIC_DATA] - [GEOGRAPHIC_DATA]" at bounding box center [1214, 217] width 306 height 14
type input "25.1217072,55.22030890000001"
type Info "Al Quoz - Al Quoz Industrial Area 3 - [GEOGRAPHIC_DATA] - [GEOGRAPHIC_DATA]"
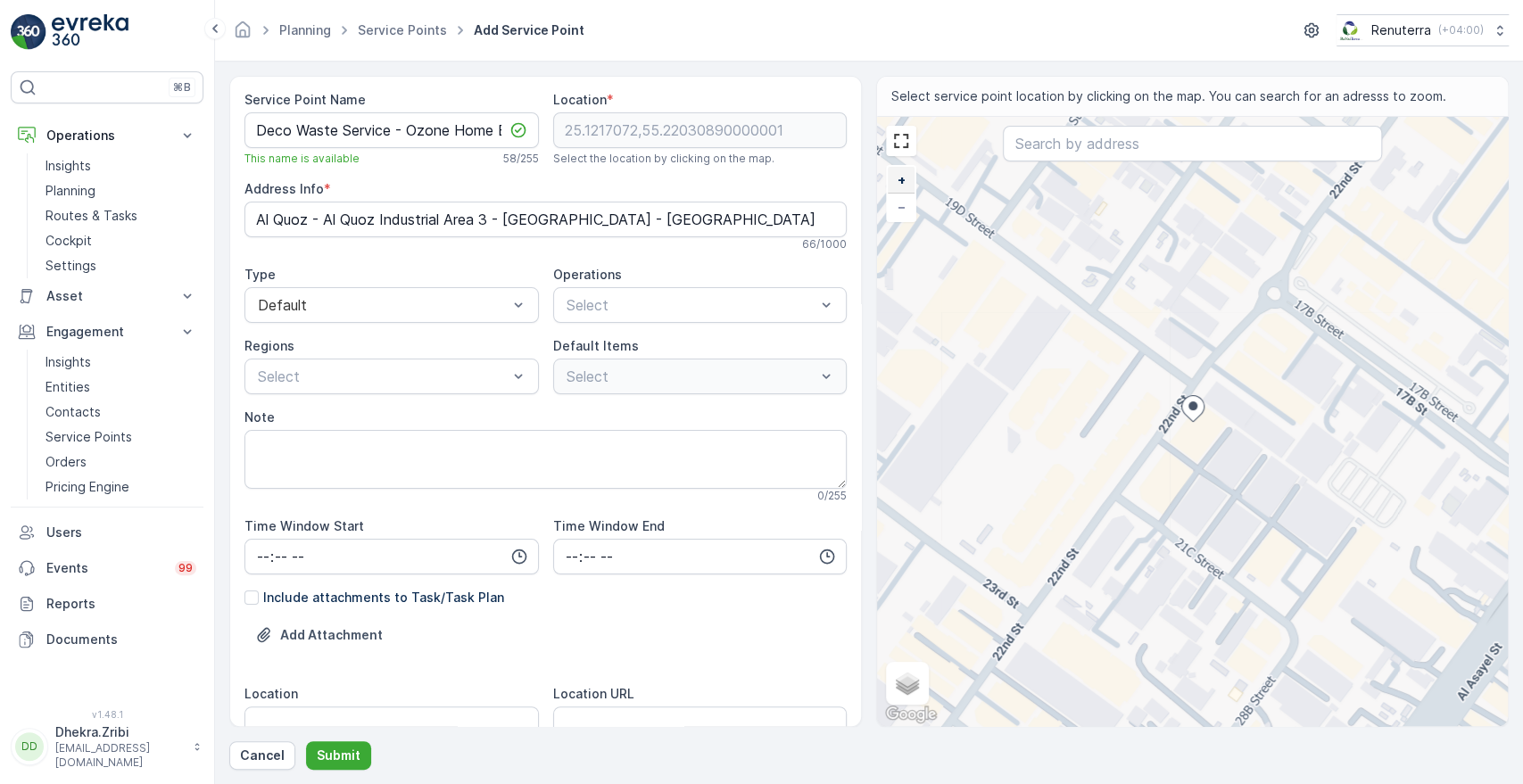
click at [900, 173] on span "+" at bounding box center [902, 179] width 8 height 15
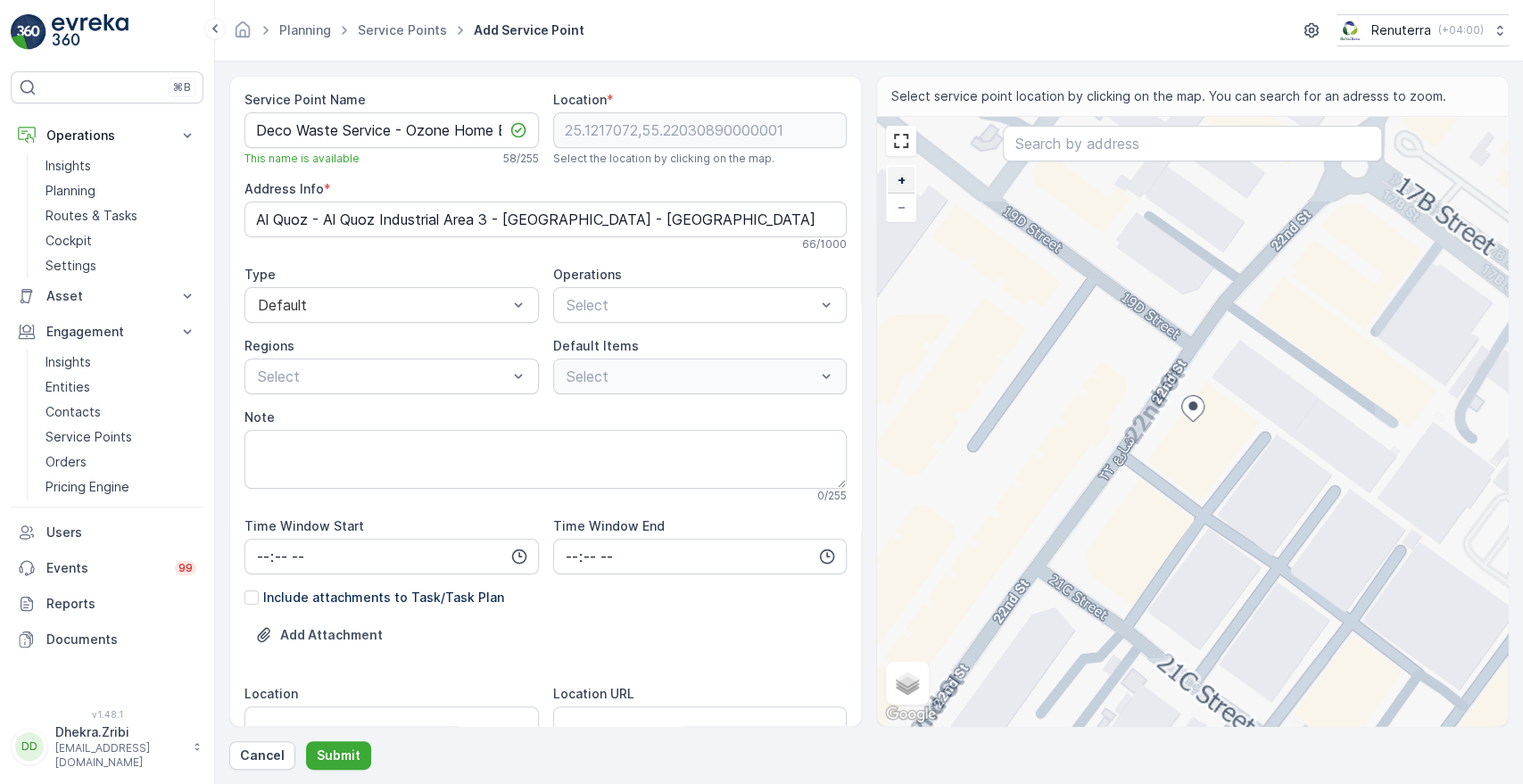
click at [900, 173] on span "+" at bounding box center [902, 179] width 8 height 15
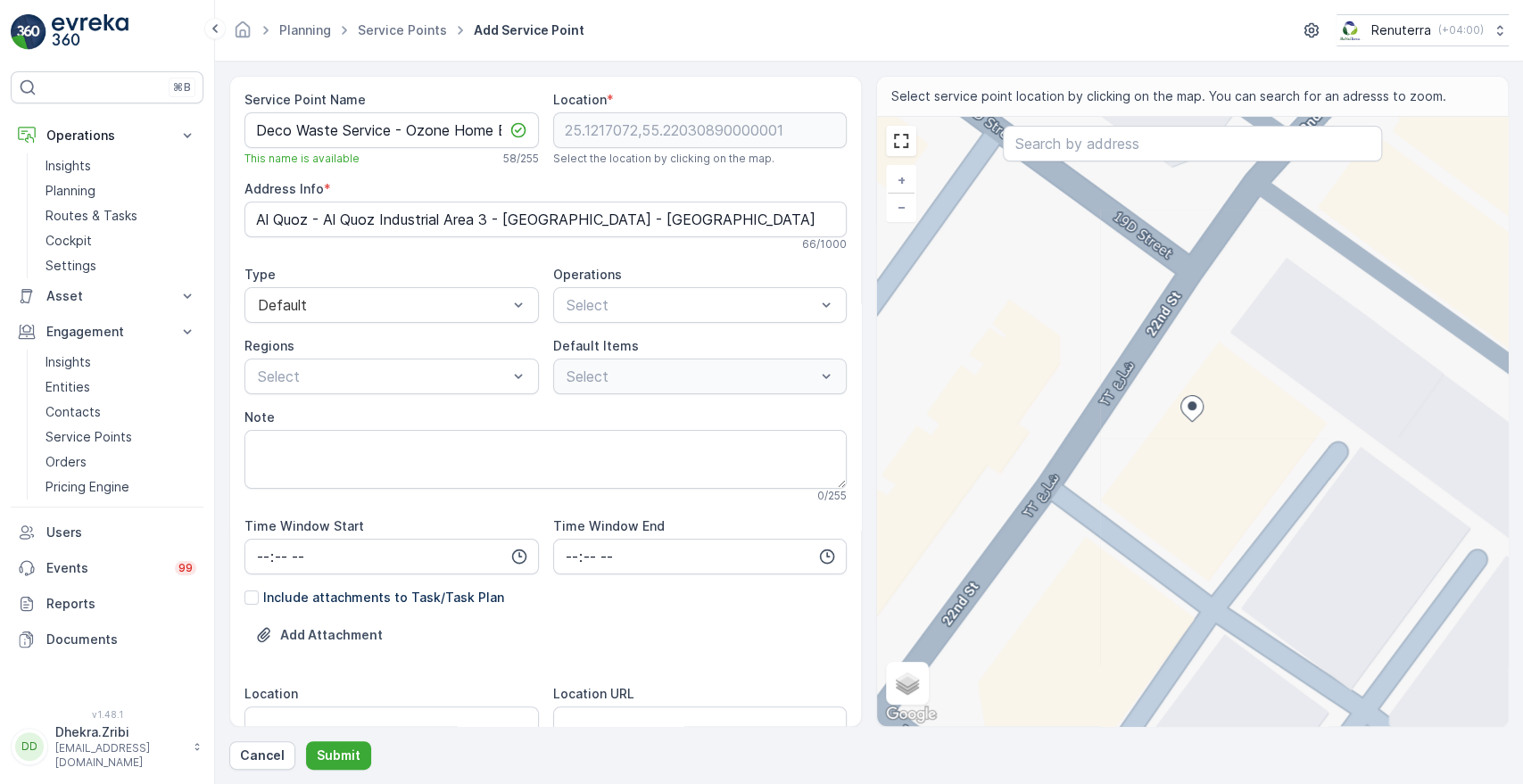
click at [1132, 468] on div "+ − Satellite Roadmap Terrain Hybrid Leaflet Keyboard shortcuts Map Data Map da…" at bounding box center [1193, 422] width 631 height 609
type input "25.121578271566033,55.22012898252748"
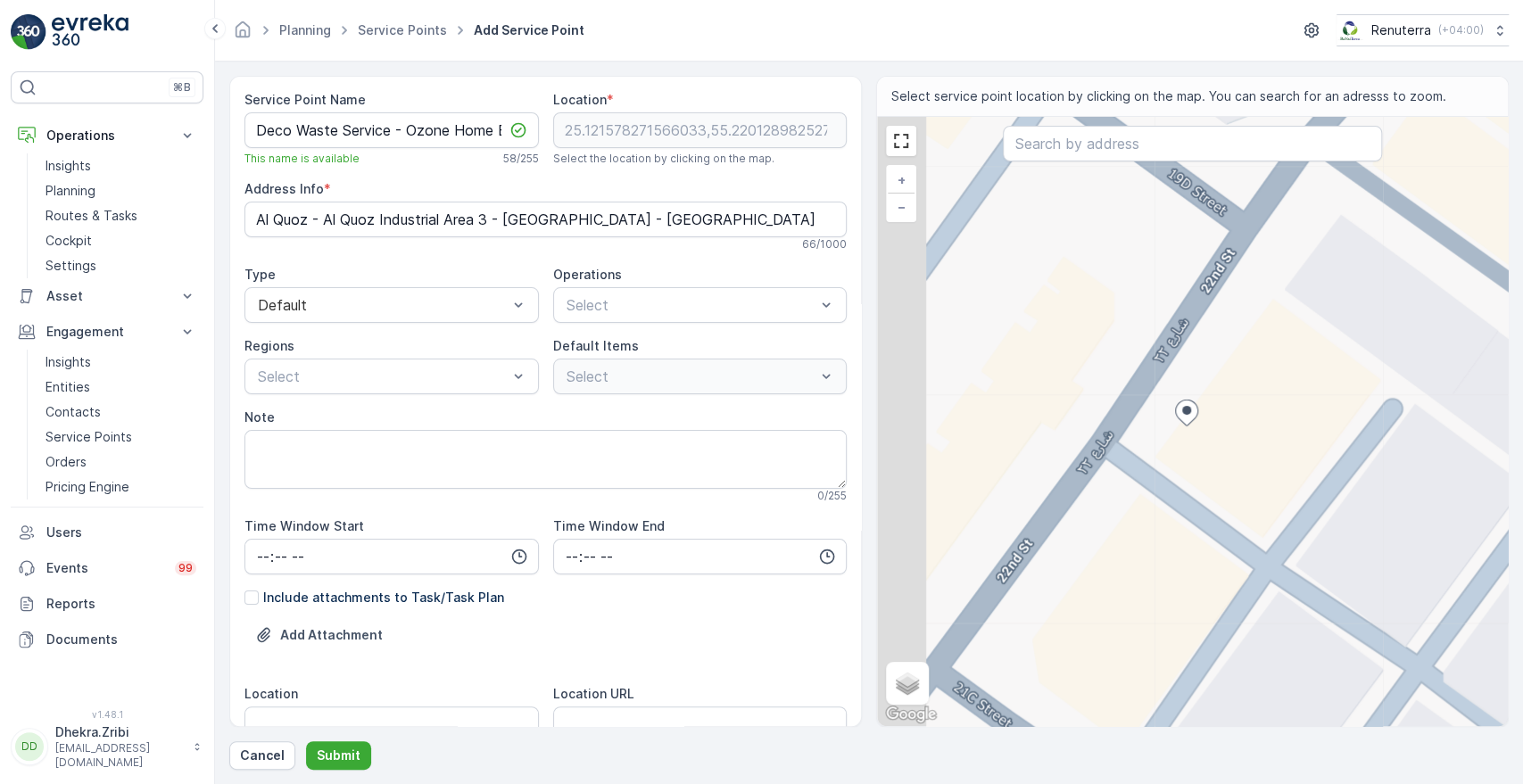
type Info "[STREET_ADDRESS]"
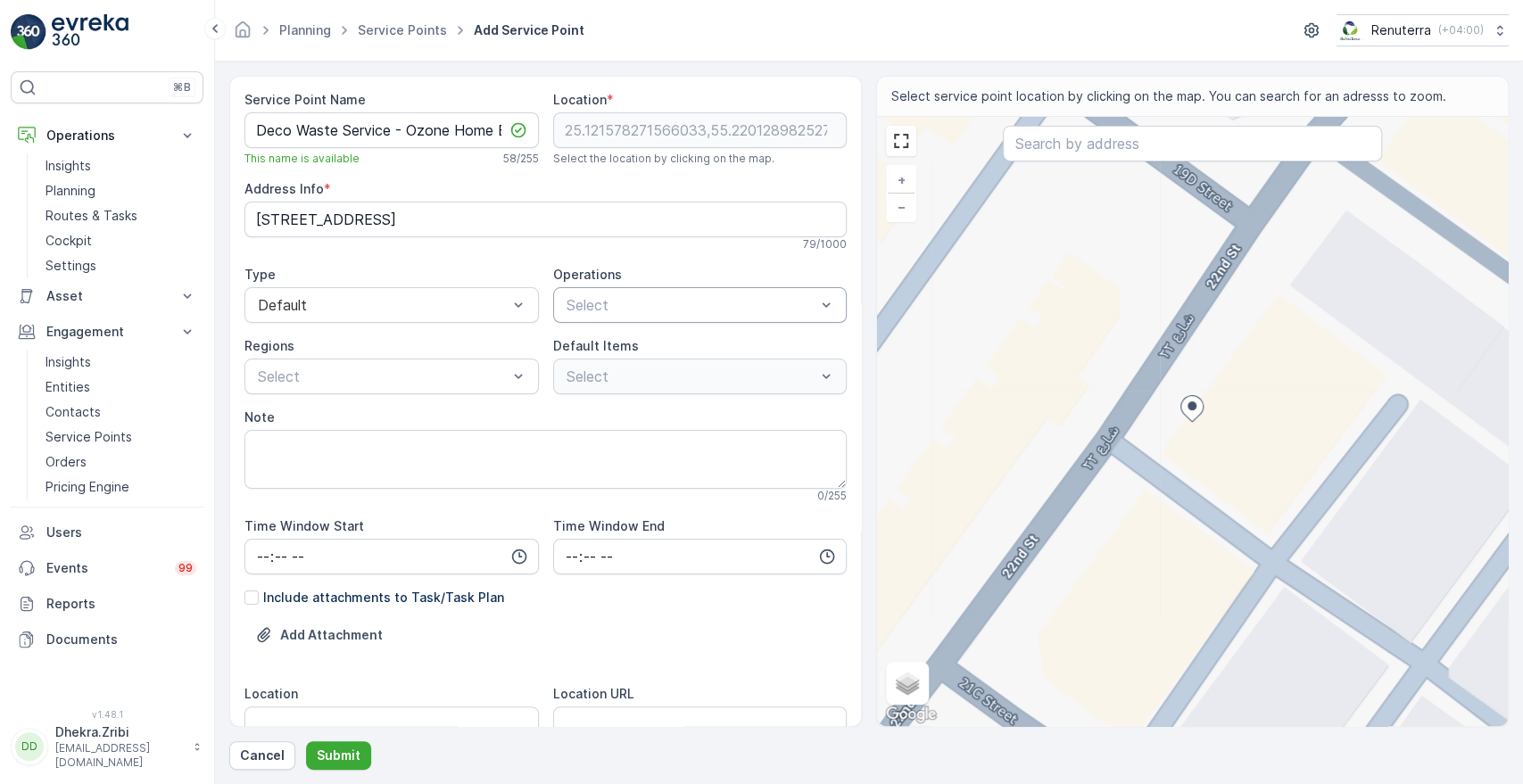
click at [613, 305] on div at bounding box center [691, 305] width 254 height 16
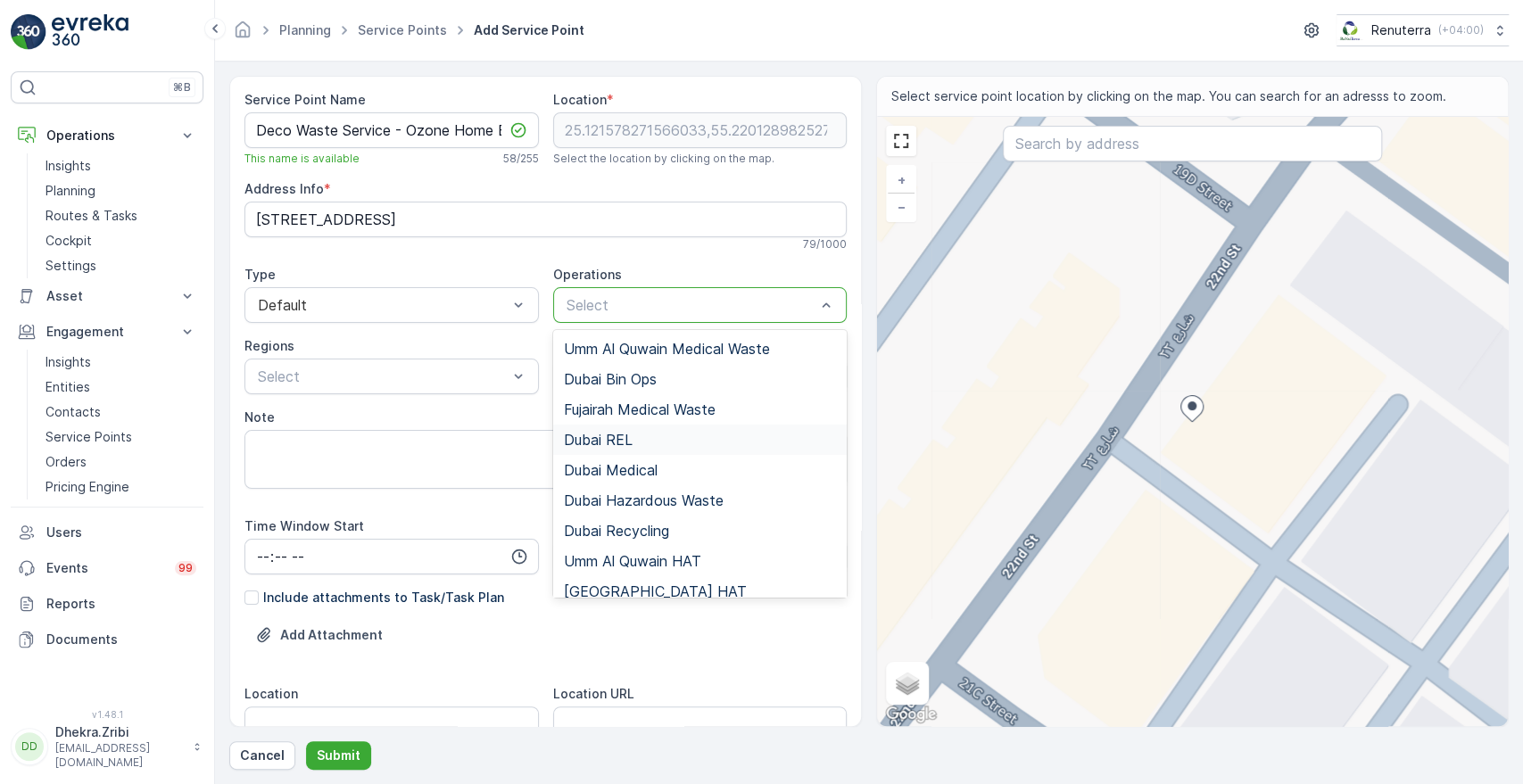
click at [620, 444] on span "Dubai REL" at bounding box center [599, 440] width 69 height 16
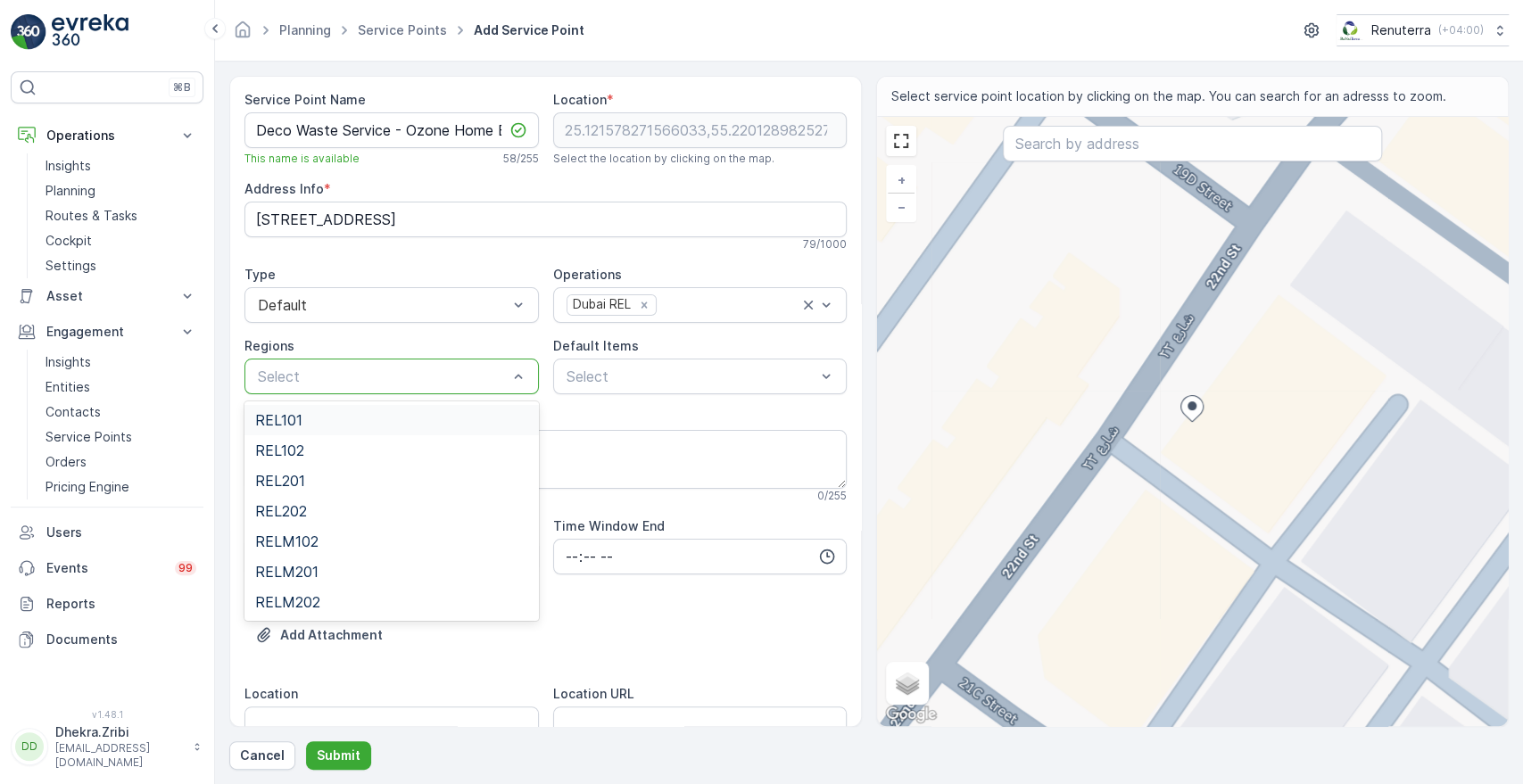
click at [445, 370] on div at bounding box center [383, 377] width 254 height 16
click at [370, 423] on div "REL101" at bounding box center [392, 420] width 273 height 16
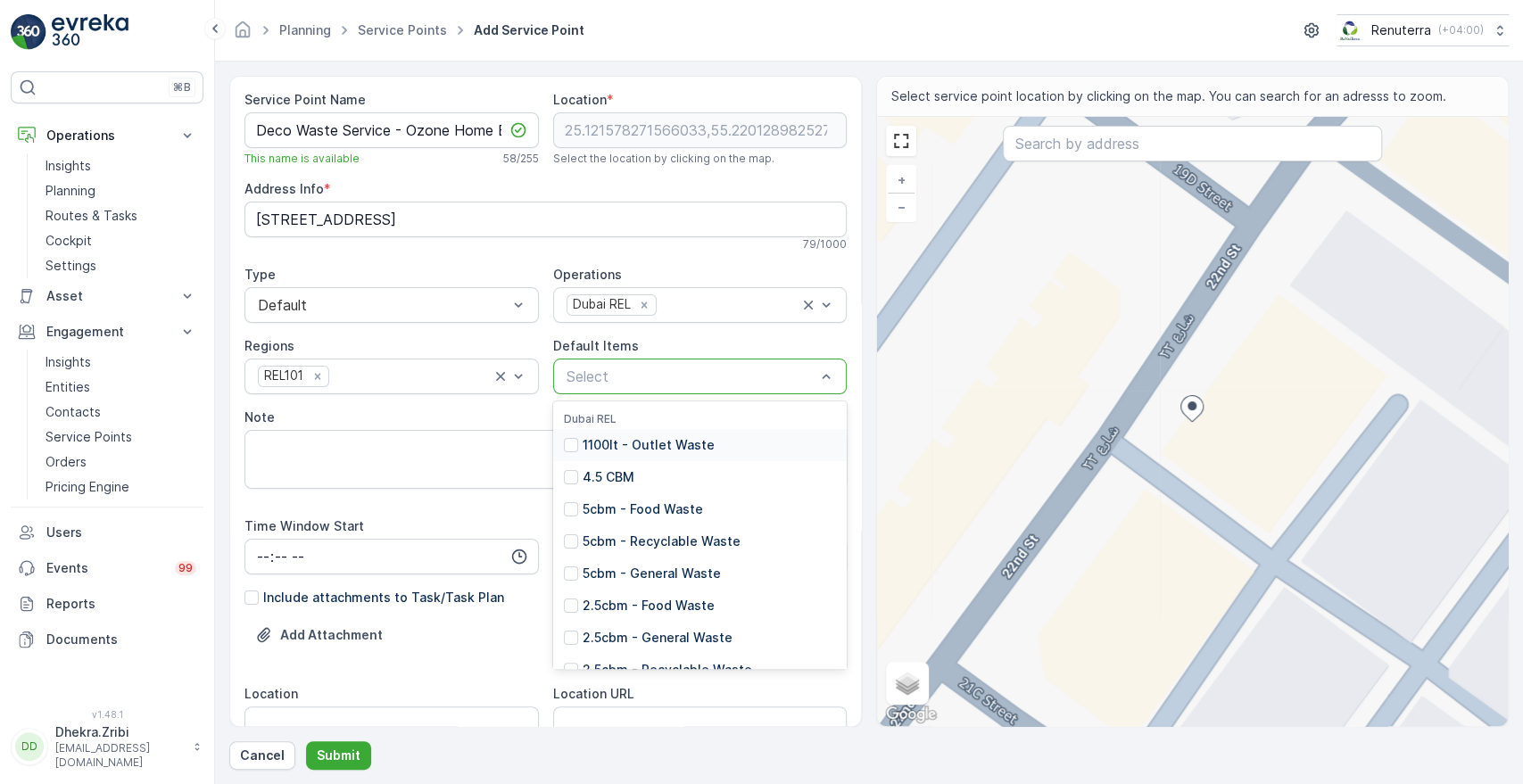
click at [594, 382] on div at bounding box center [691, 377] width 254 height 16
type input "1"
click at [636, 536] on p "1100lt - General Waste" at bounding box center [653, 541] width 140 height 18
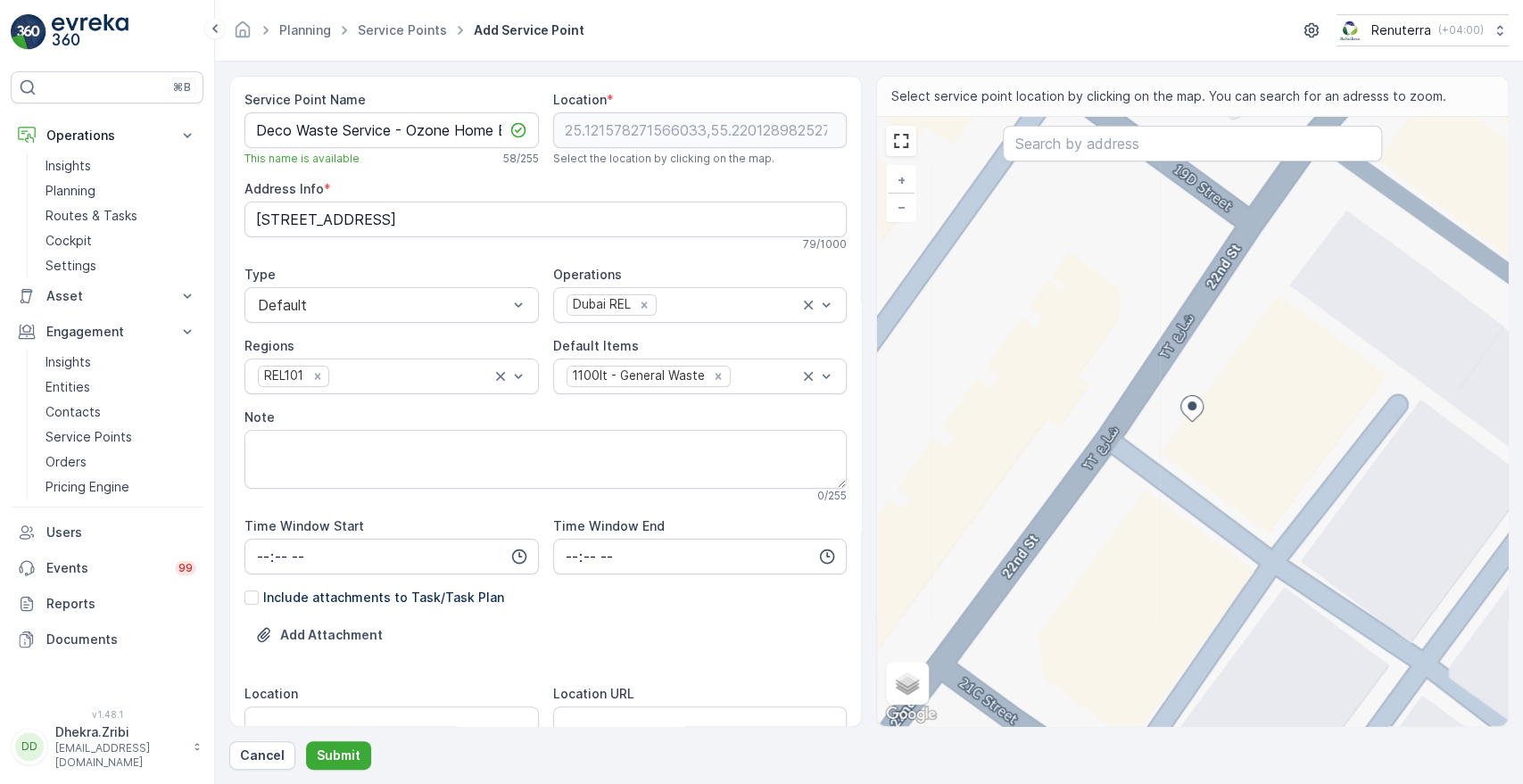
click at [779, 606] on div "Service Point Name Deco Waste Service - Ozone Home Building Material| Al Quoz T…" at bounding box center [545, 666] width 603 height 1151
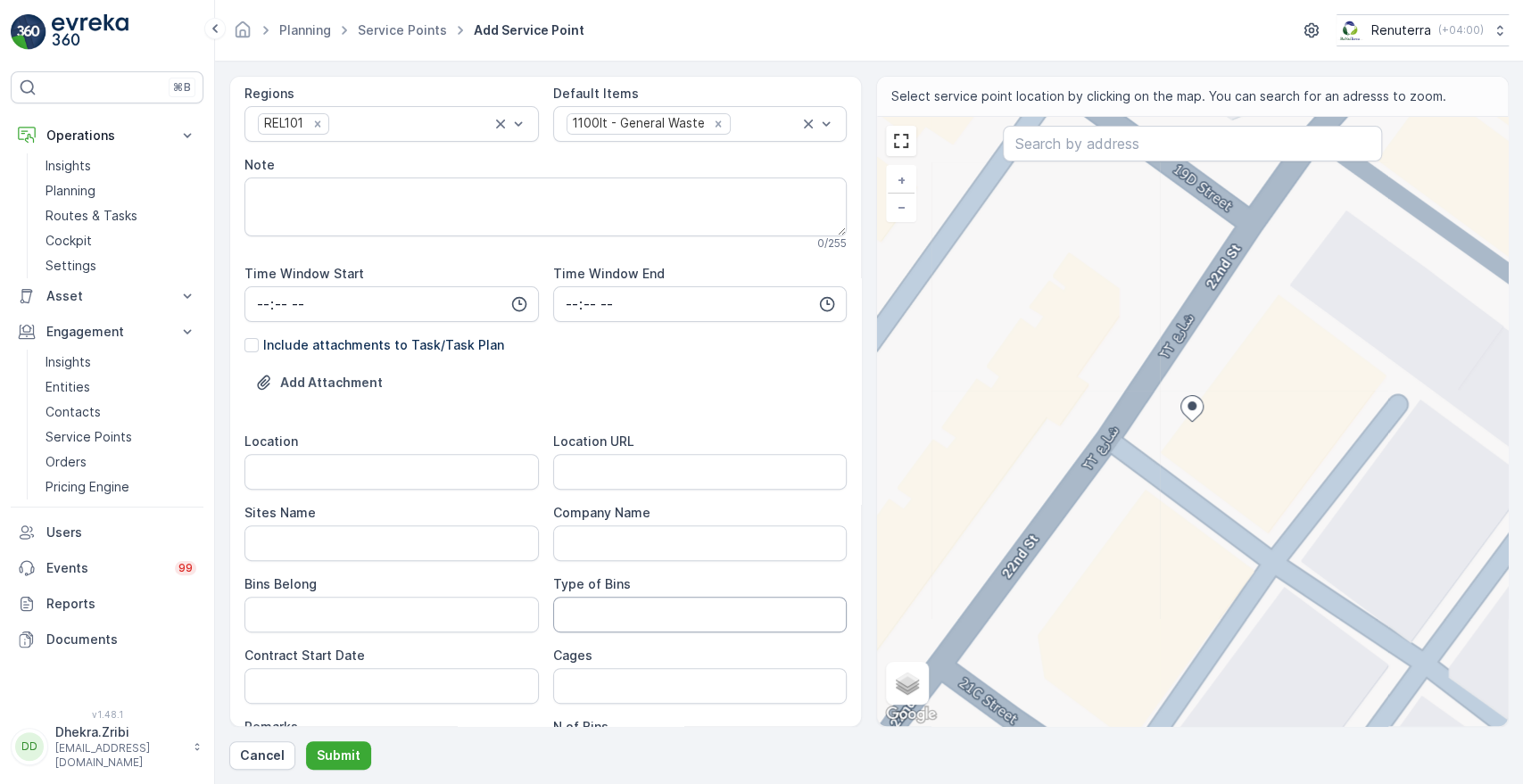
scroll to position [277, 0]
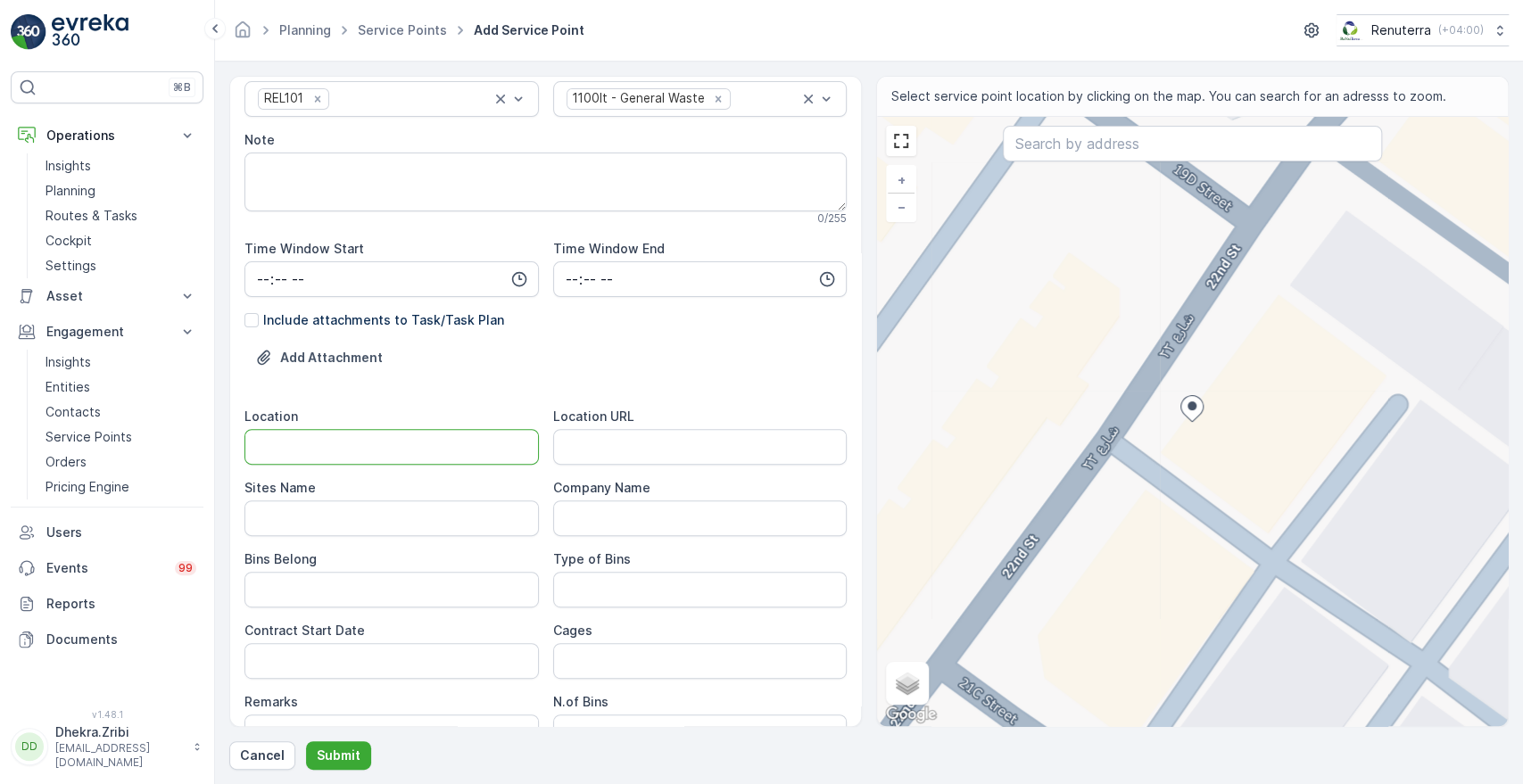
click at [350, 451] on input "Location" at bounding box center [392, 447] width 295 height 36
type input "Al Quoz"
click at [371, 529] on Name "Sites Name" at bounding box center [392, 518] width 295 height 36
type Name "Al Quoz"
click at [423, 588] on Belong "Bins Belong" at bounding box center [392, 590] width 295 height 36
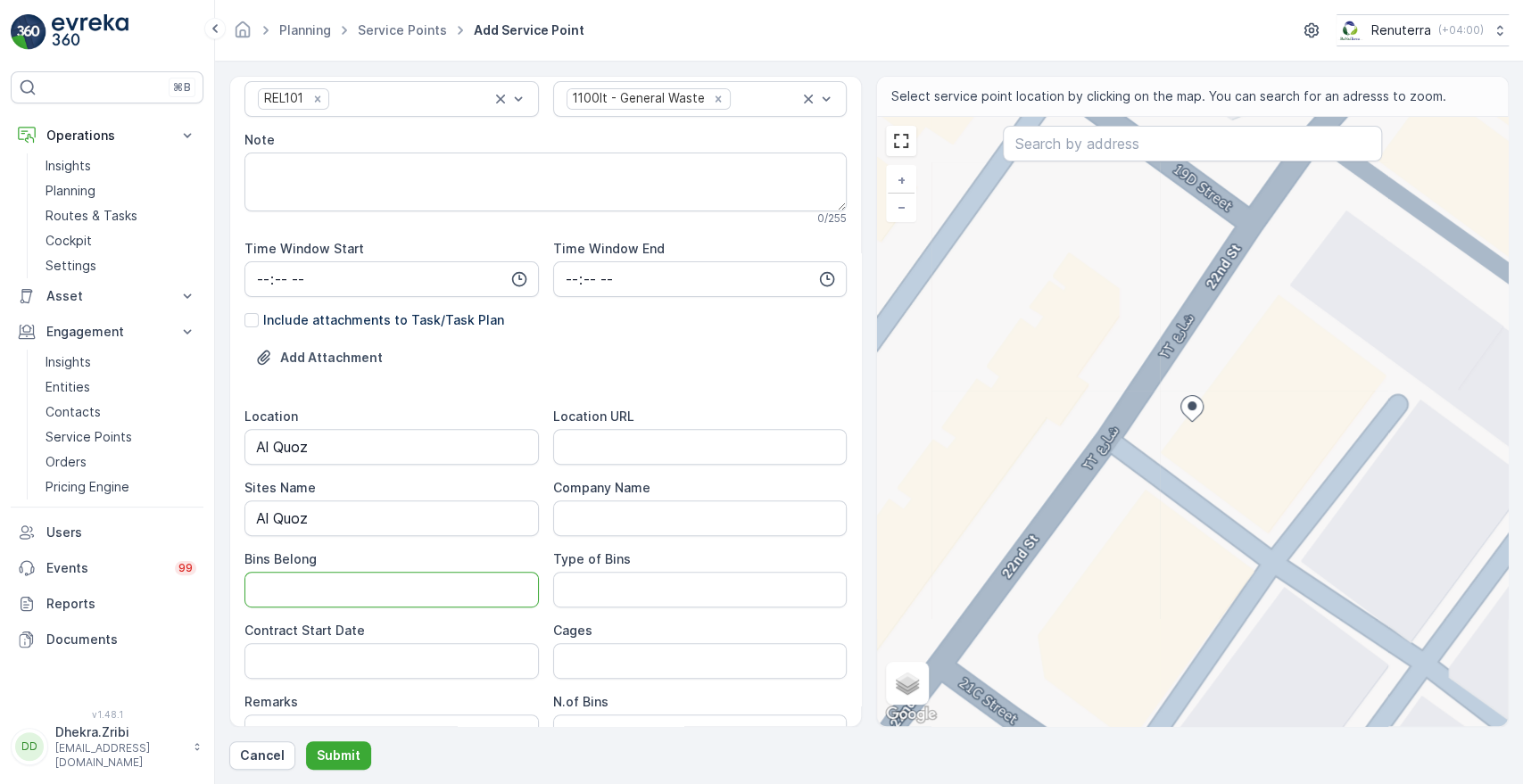
type Belong "Client"
click at [593, 605] on Bins "Type of Bins" at bounding box center [700, 590] width 295 height 36
type Bins "1.1 CBM"
click at [394, 660] on Date "Contract Start Date" at bounding box center [392, 661] width 295 height 36
type Date "[DATE]"
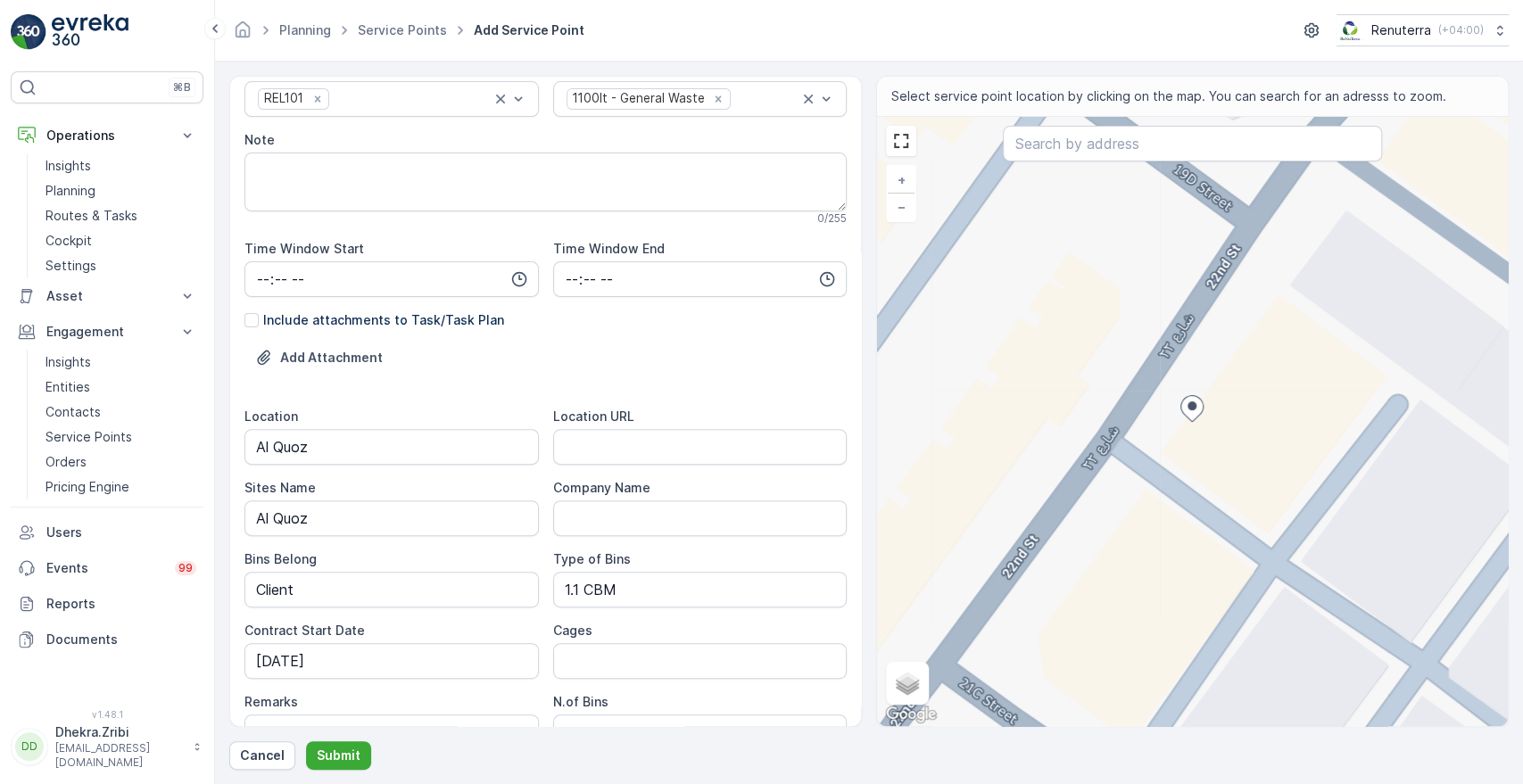
click at [826, 628] on div "Cages" at bounding box center [700, 631] width 295 height 18
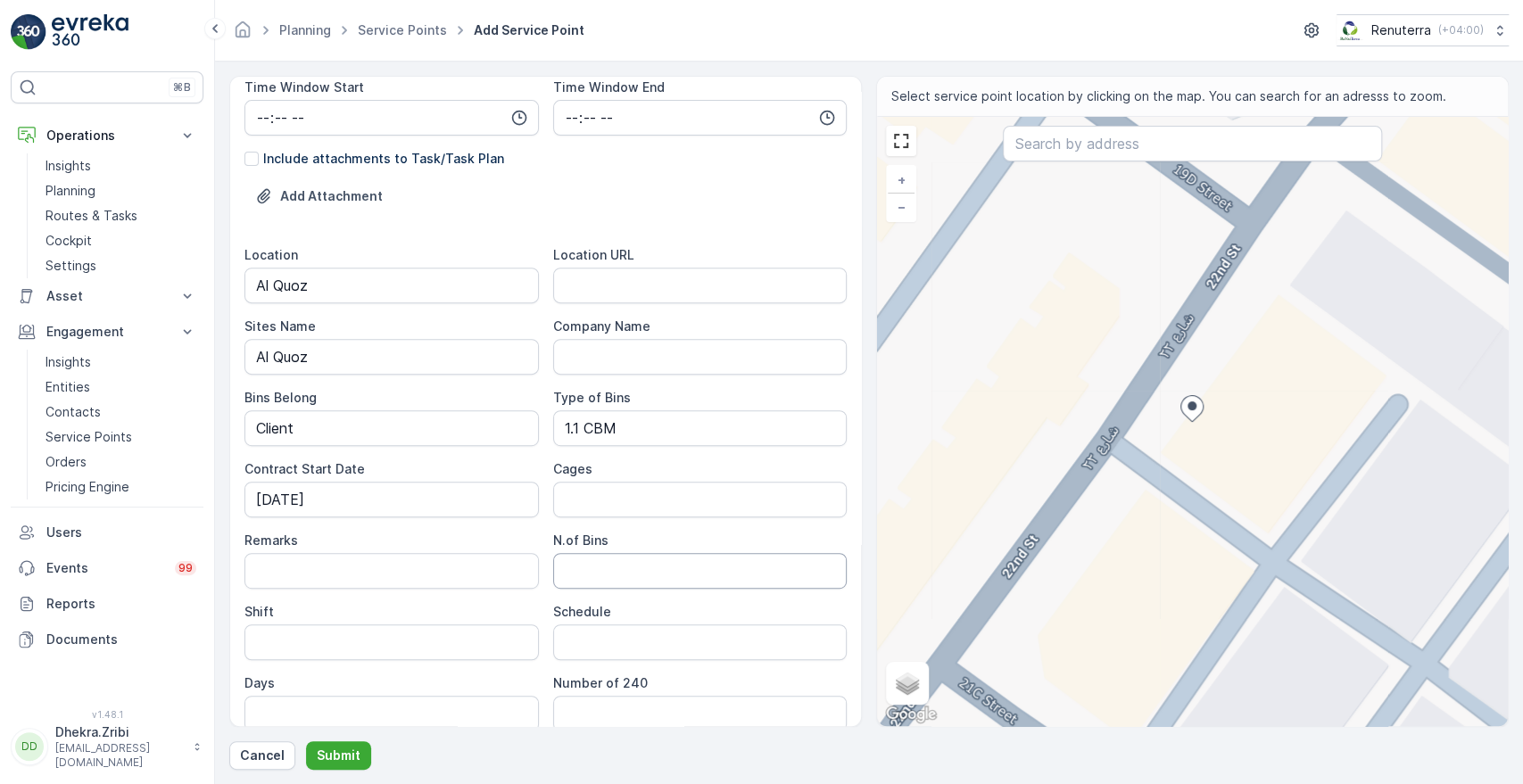
scroll to position [475, 0]
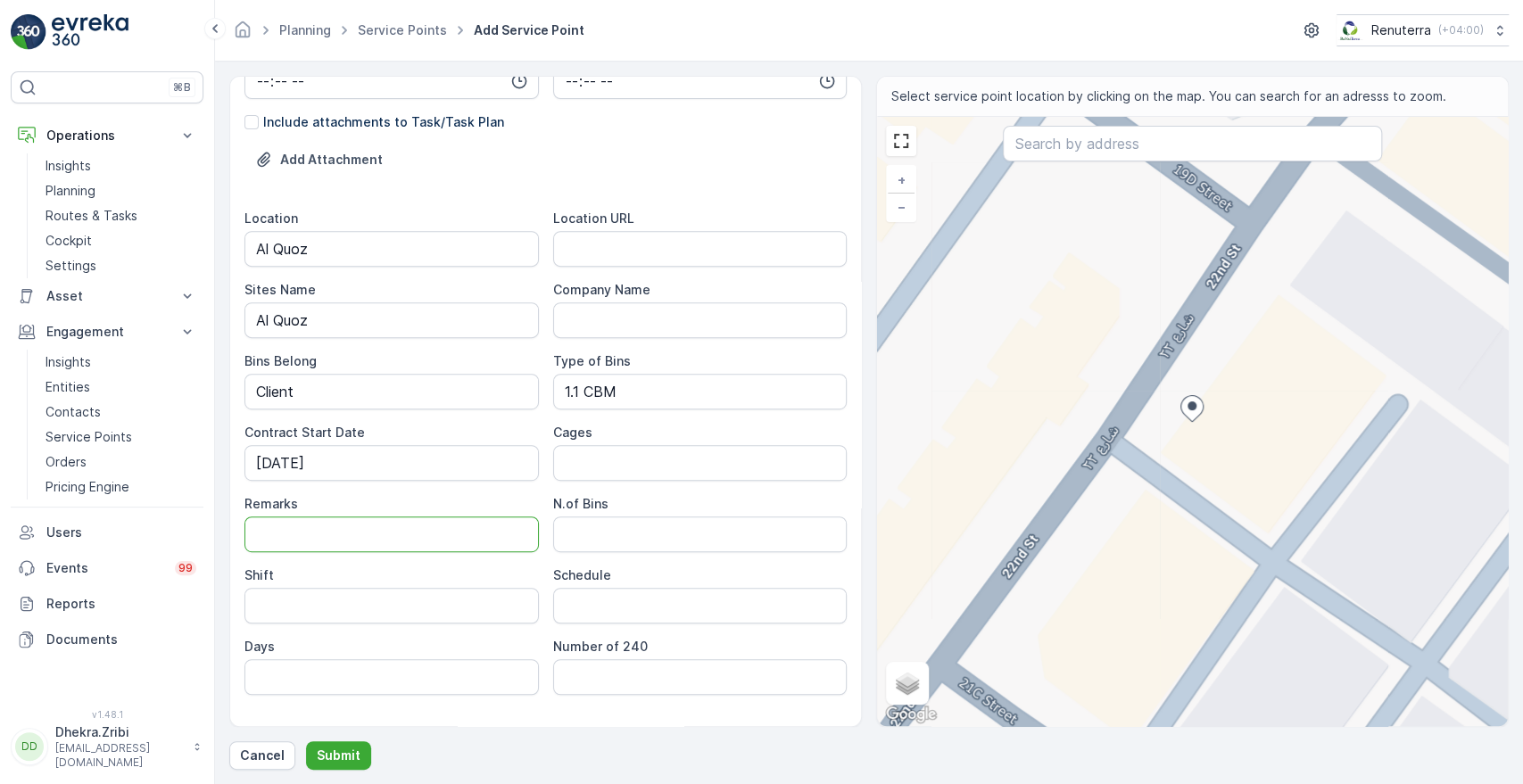
click at [331, 527] on input "Remarks" at bounding box center [392, 535] width 295 height 36
click at [589, 535] on Bins "N.of Bins" at bounding box center [700, 535] width 295 height 36
type Bins "1"
click at [409, 616] on input "Shift" at bounding box center [392, 606] width 295 height 36
type input "Day Shift"
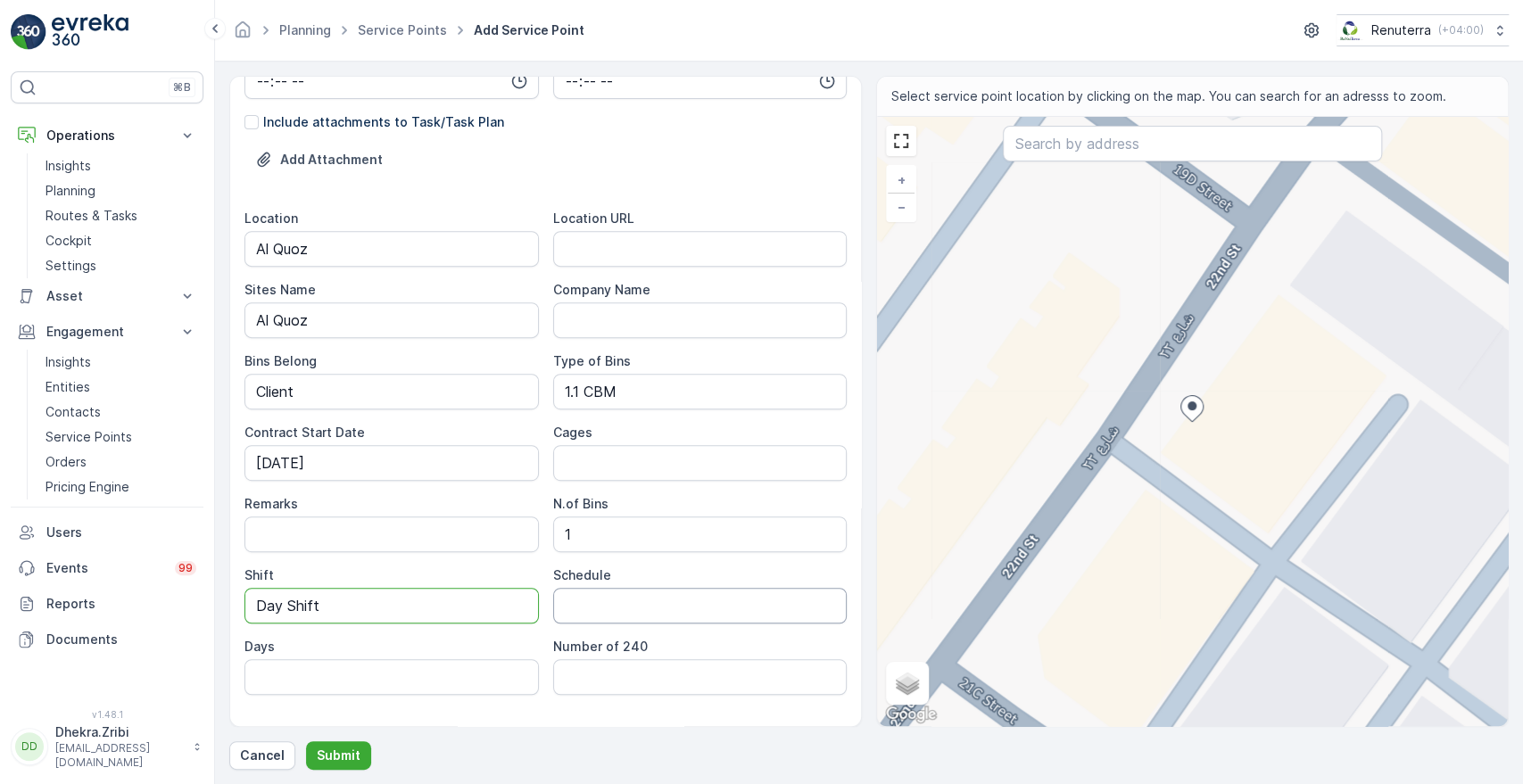
click at [614, 612] on input "Schedule" at bounding box center [700, 606] width 295 height 36
type input "Weekly 1 Time"
click at [370, 670] on input "Days" at bounding box center [392, 677] width 295 height 36
type input "t"
type input "Tue"
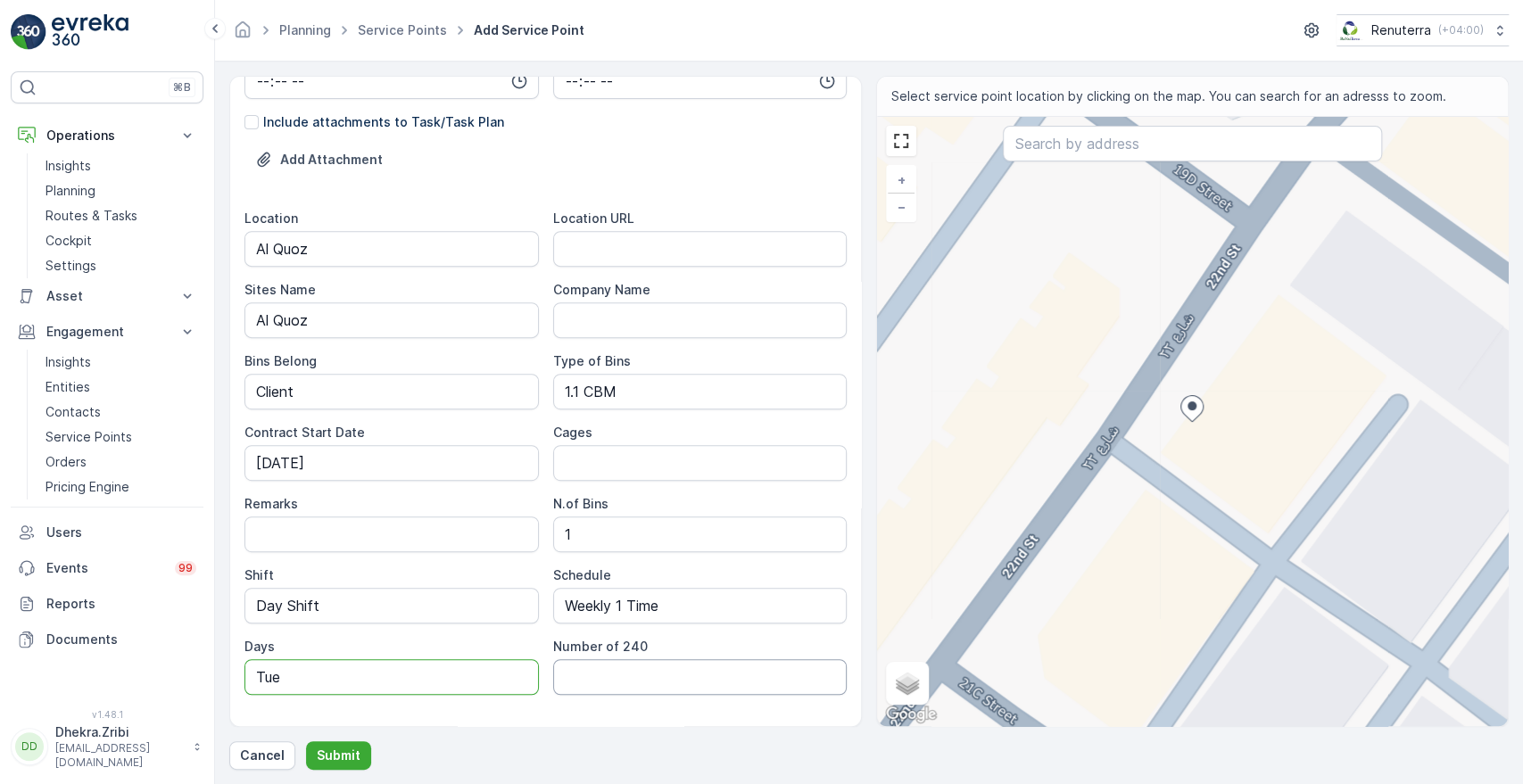
click at [594, 683] on 240 "Number of 240" at bounding box center [700, 677] width 295 height 36
click at [411, 705] on div "Service Point Name Deco Waste Service - Ozone Home Building Material| Al Quoz T…" at bounding box center [545, 190] width 603 height 1151
click at [622, 241] on URL "Location URL" at bounding box center [700, 249] width 295 height 36
paste URL "[URL][DOMAIN_NAME]"
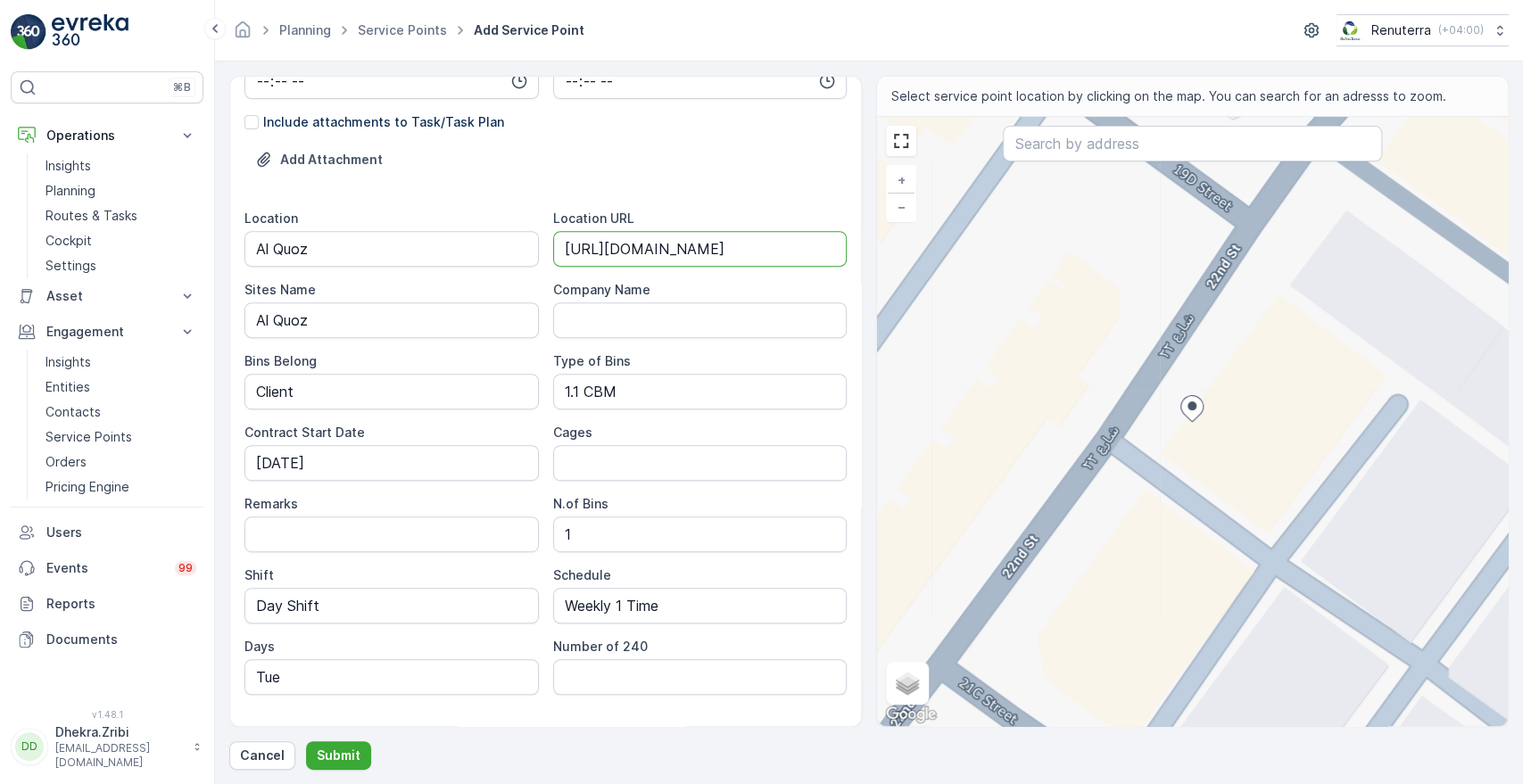
type URL "[URL][DOMAIN_NAME]"
click at [705, 210] on div "Location URL" at bounding box center [700, 219] width 295 height 18
click at [400, 713] on div "Service Point Name Deco Waste Service - Ozone Home Building Material| Al Quoz T…" at bounding box center [545, 190] width 603 height 1151
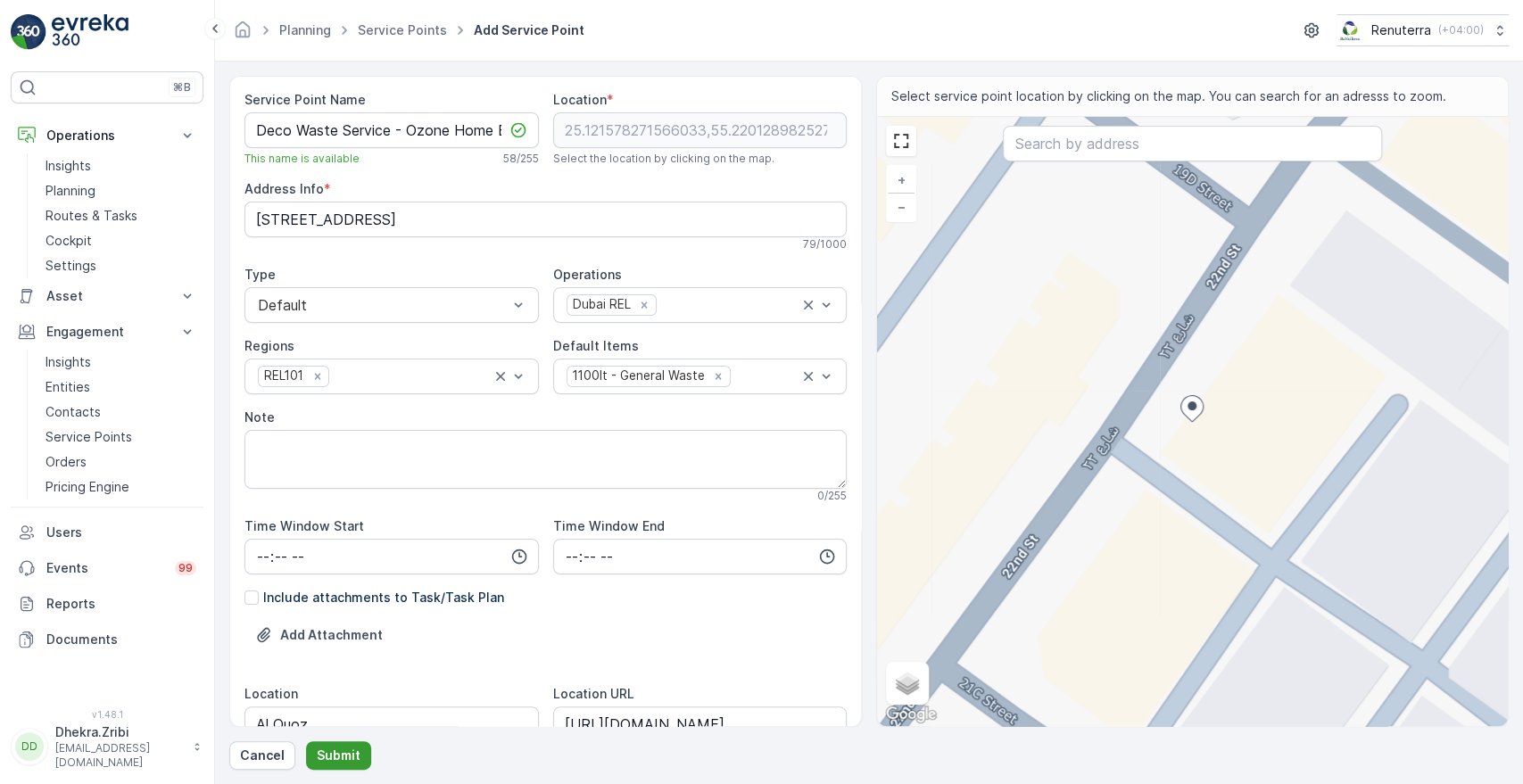
click at [341, 752] on p "Submit" at bounding box center [338, 755] width 43 height 18
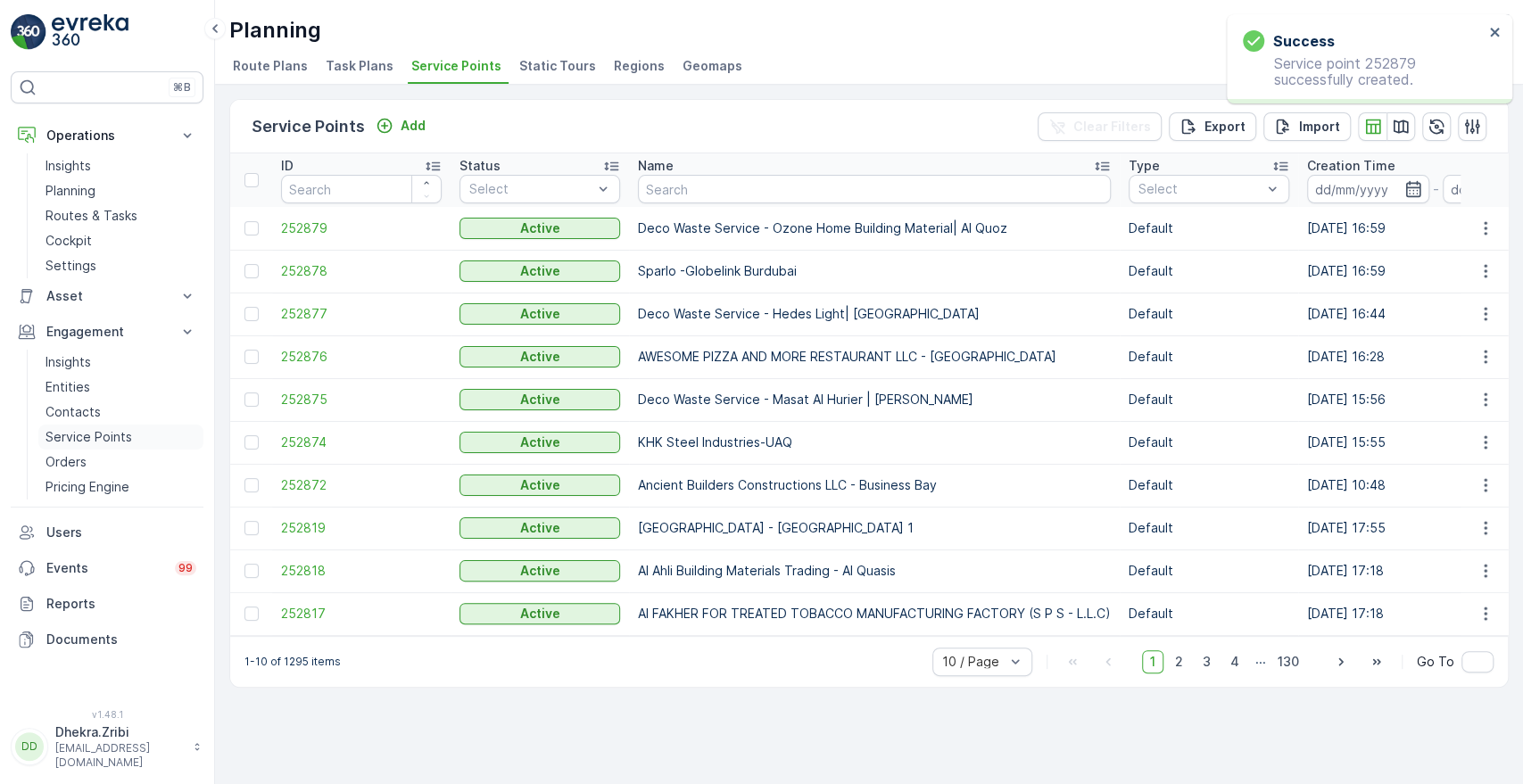
click at [98, 432] on p "Service Points" at bounding box center [89, 437] width 87 height 18
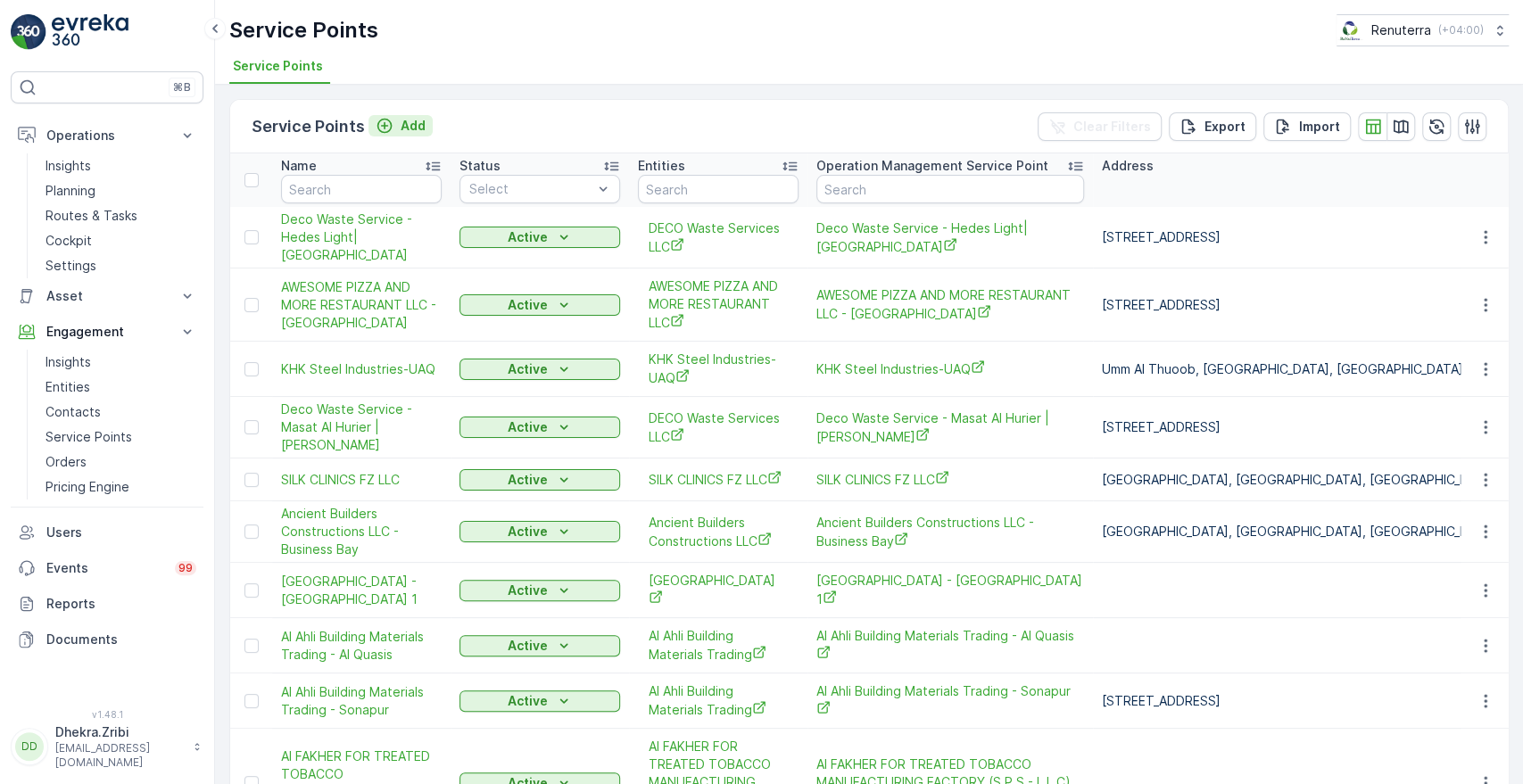
click at [409, 124] on p "Add" at bounding box center [412, 126] width 25 height 18
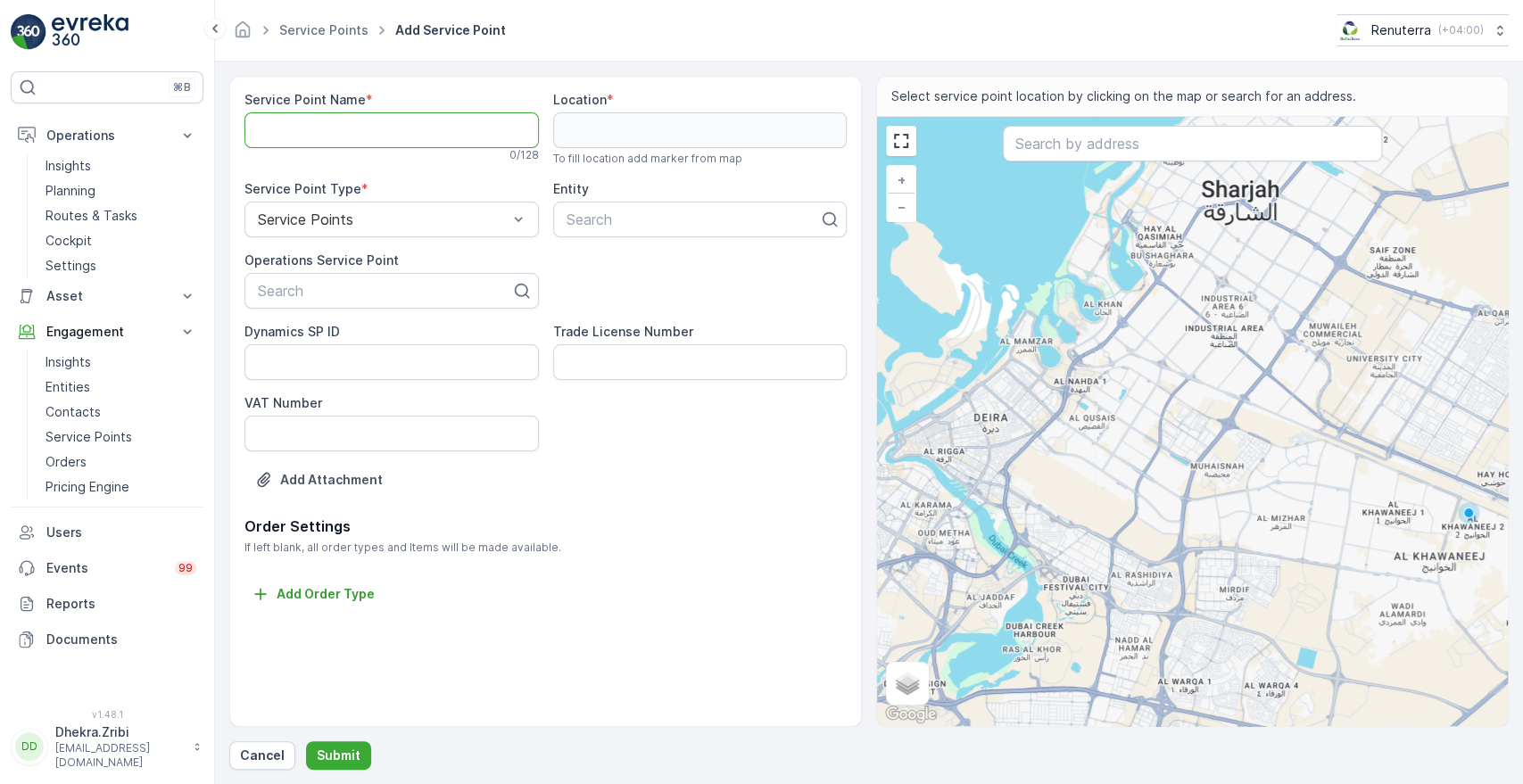
click at [396, 120] on Name "Service Point Name" at bounding box center [392, 130] width 295 height 36
paste Name "Deco Waste Service - Ozone Home Building Material| Al Quoz"
type Name "Deco Waste Service - Ozone Home Building Material| Al Quoz"
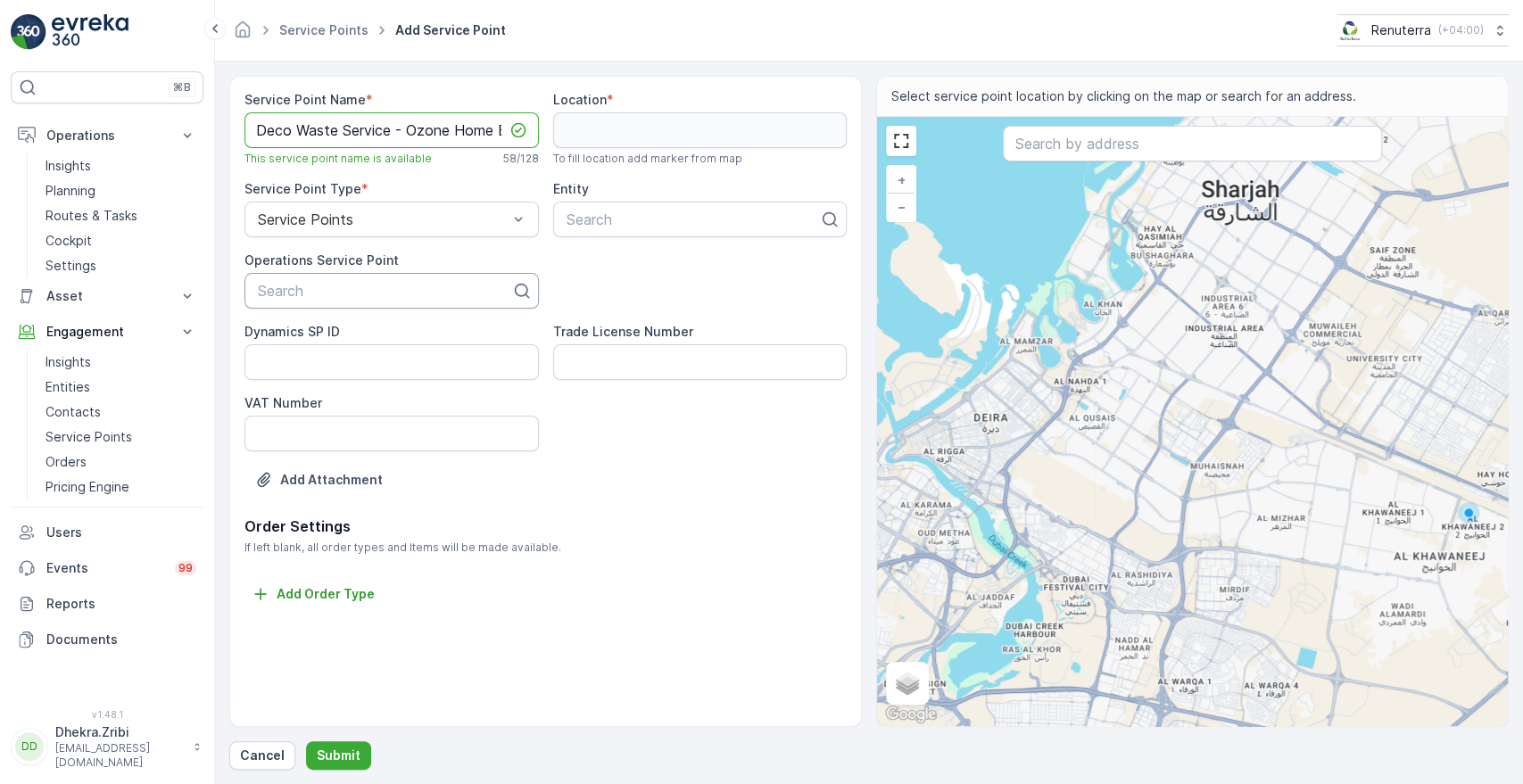
click at [301, 285] on div at bounding box center [385, 291] width 257 height 16
paste input "Deco Waste Service - Ozone Home Building Material| Al Quoz"
type input "Deco Waste Service - Ozone Home Building Material| Al Quoz"
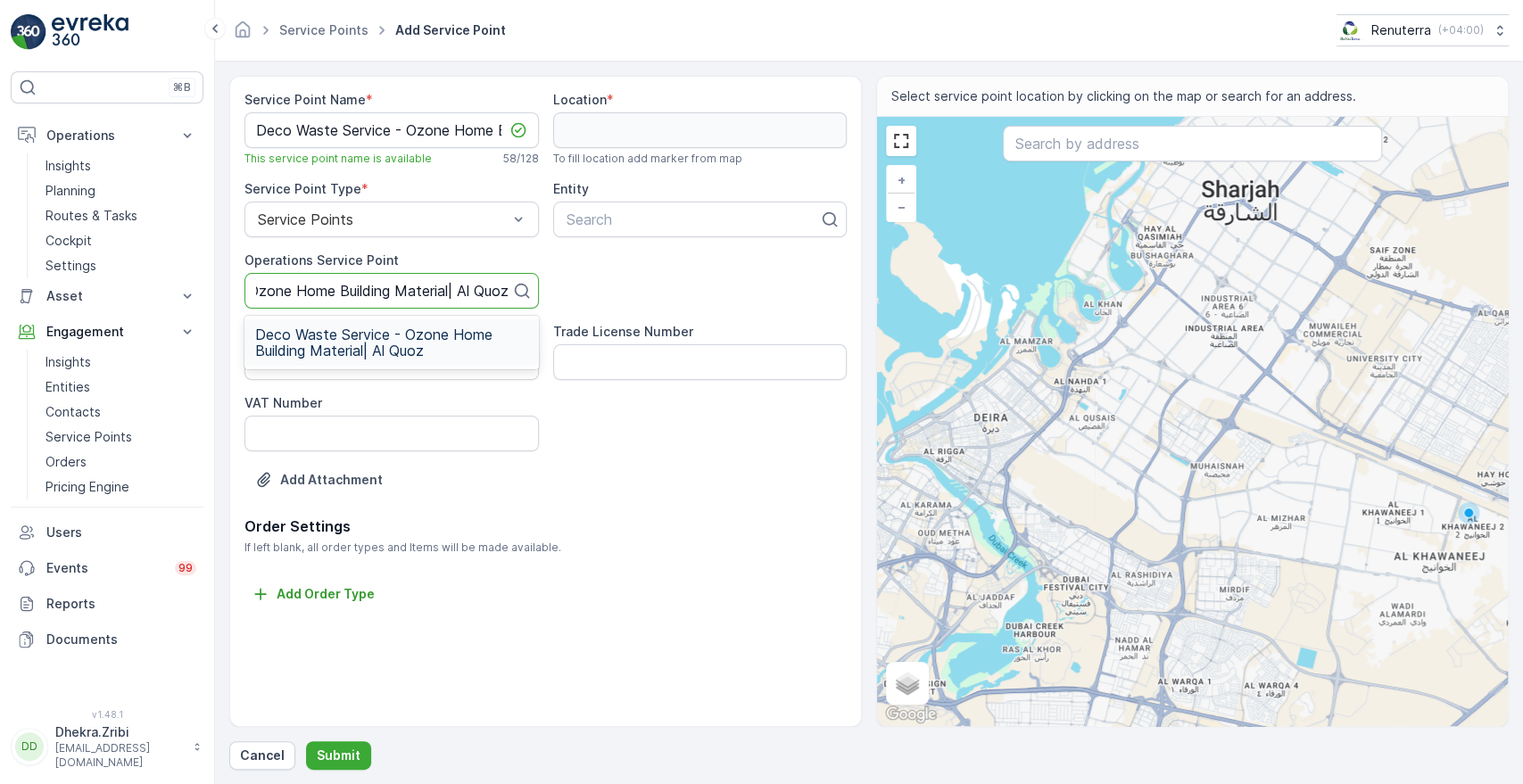
scroll to position [0, 162]
click at [332, 352] on span "Deco Waste Service - Ozone Home Building Material| Al Quoz" at bounding box center [392, 342] width 273 height 33
click at [624, 226] on div at bounding box center [693, 219] width 257 height 16
type input "deco"
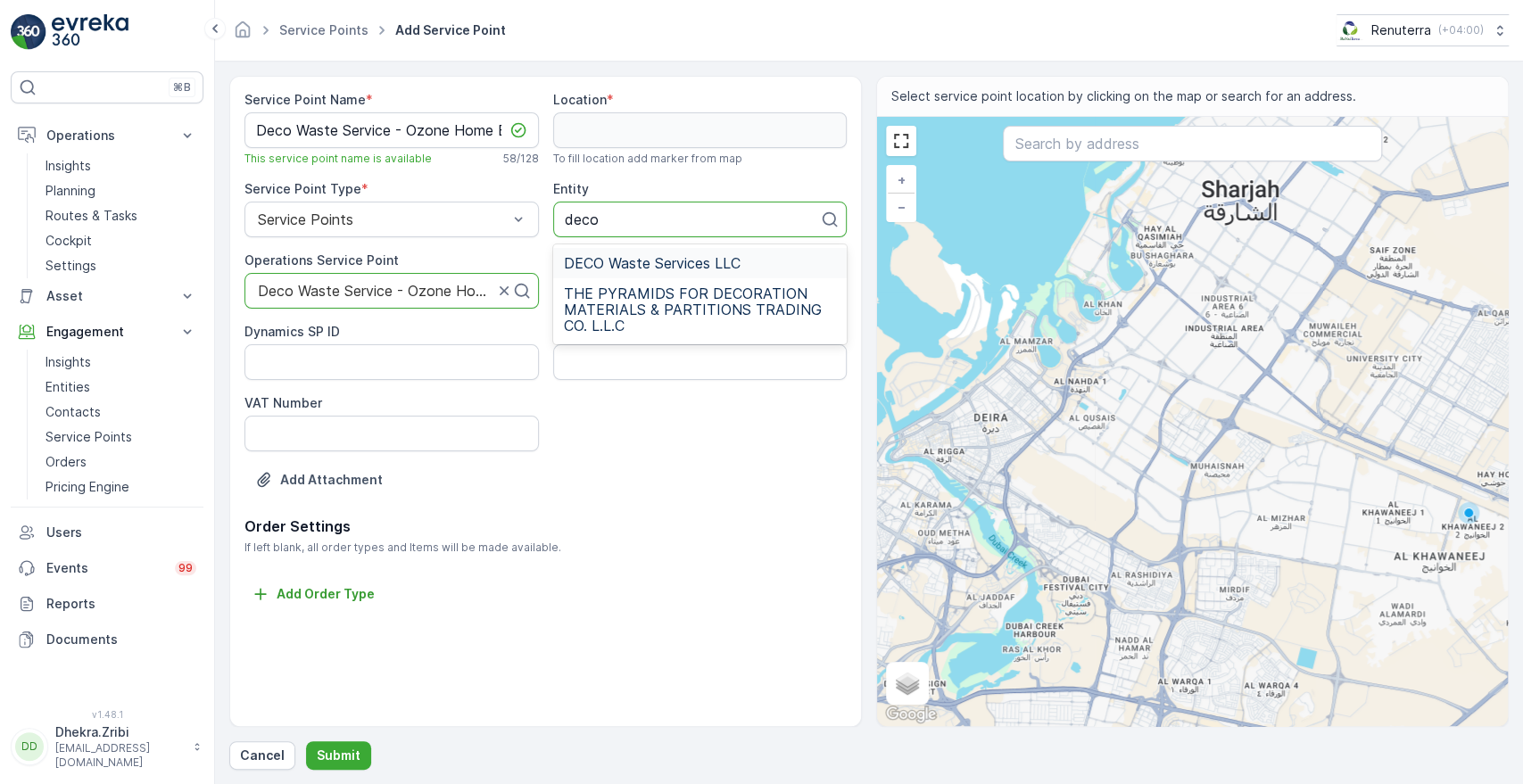
click at [607, 261] on span "DECO Waste Services LLC" at bounding box center [652, 263] width 177 height 16
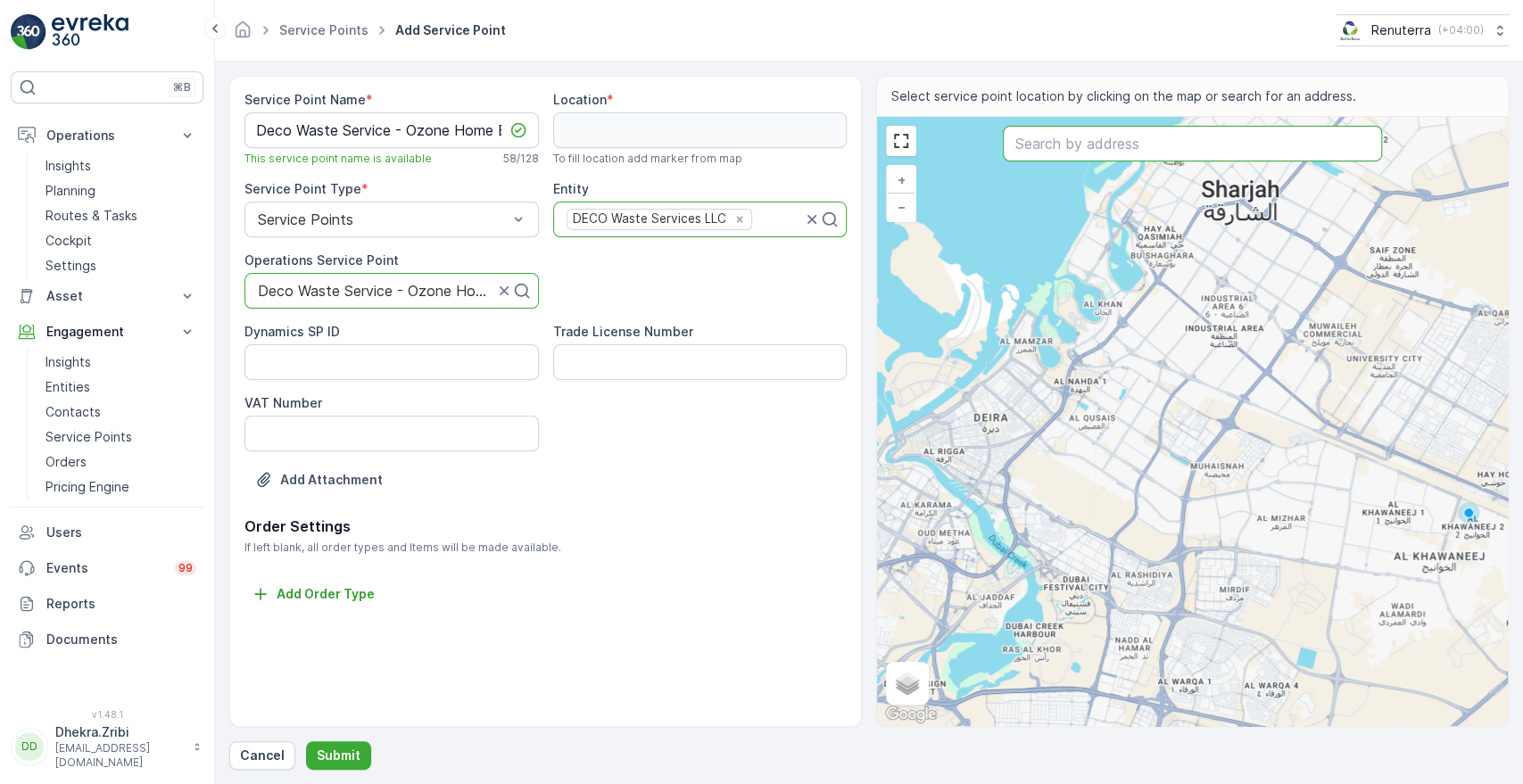
click at [1043, 138] on input "text" at bounding box center [1193, 144] width 379 height 36
paste input "Al Milad Building Materials Trading LLC"
type input "Al Milad Building Materials Trading LLC"
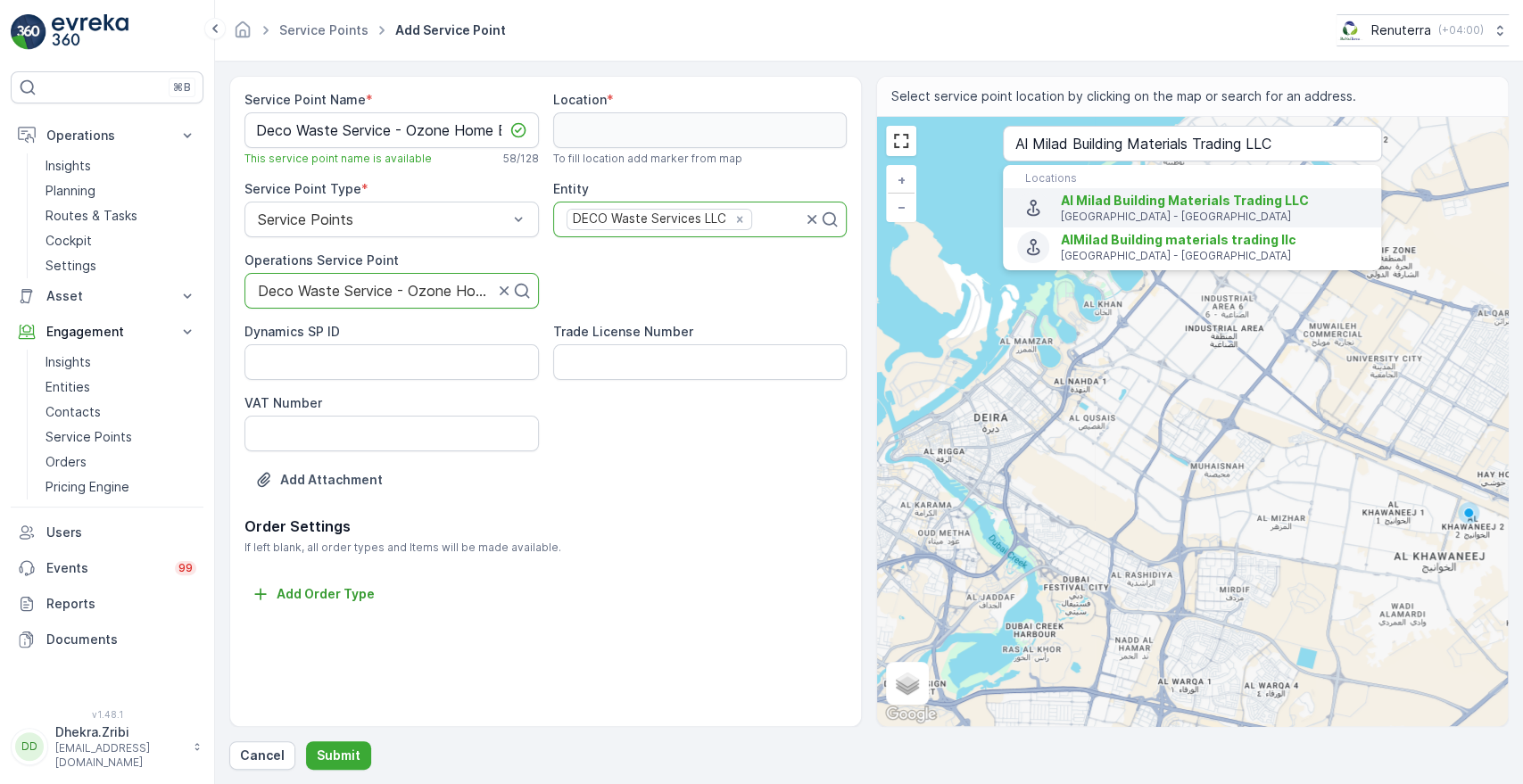
click at [1124, 198] on span "Al Milad Building Materials Trading LLC" at bounding box center [1185, 199] width 248 height 15
type input "25.1217072,55.22030890000001"
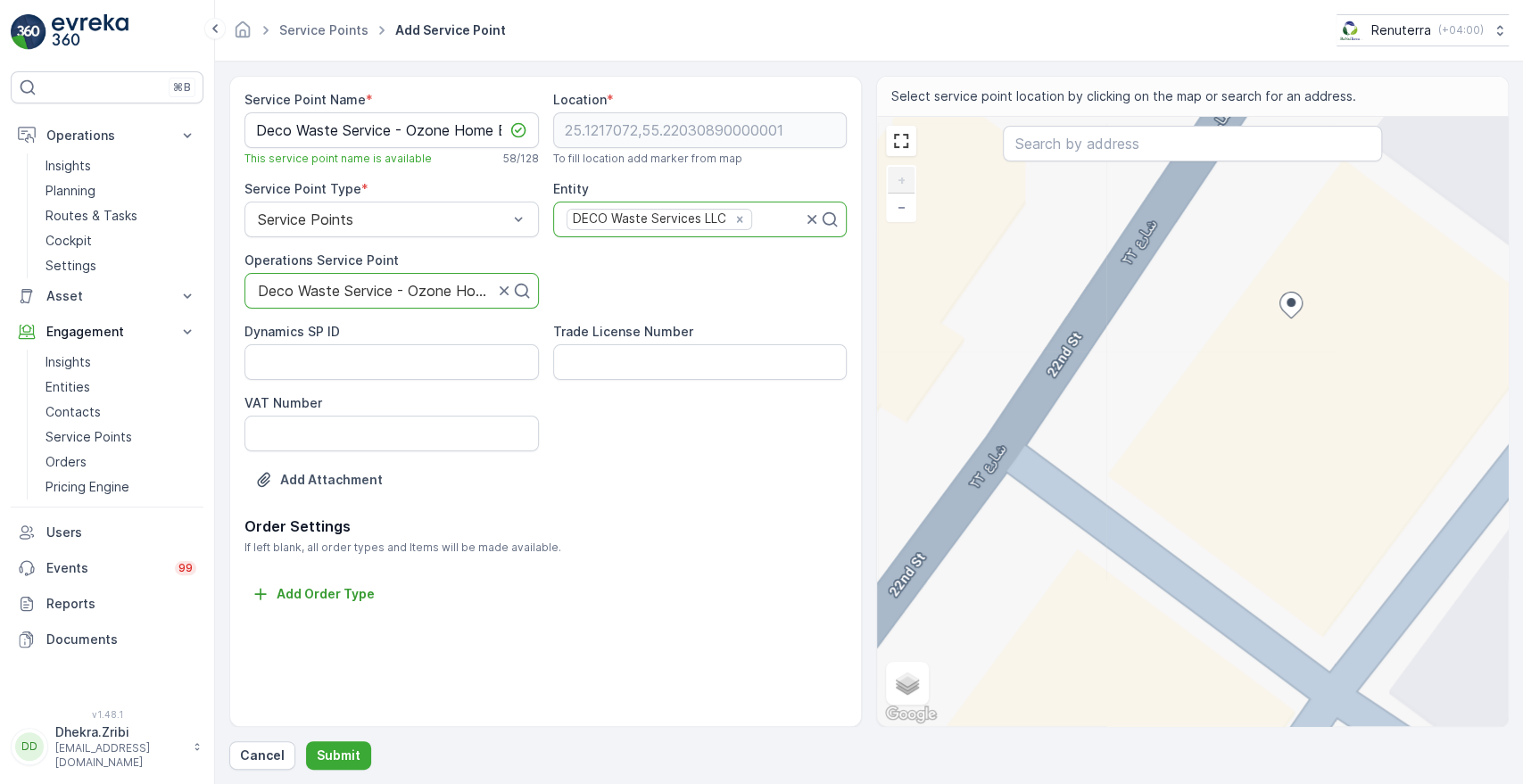
click at [1145, 427] on div "+ − Satellite Roadmap Terrain Hybrid Leaflet Keyboard shortcuts Map Data Map da…" at bounding box center [1193, 422] width 631 height 609
type input "25.121558477789407,55.220089746661046"
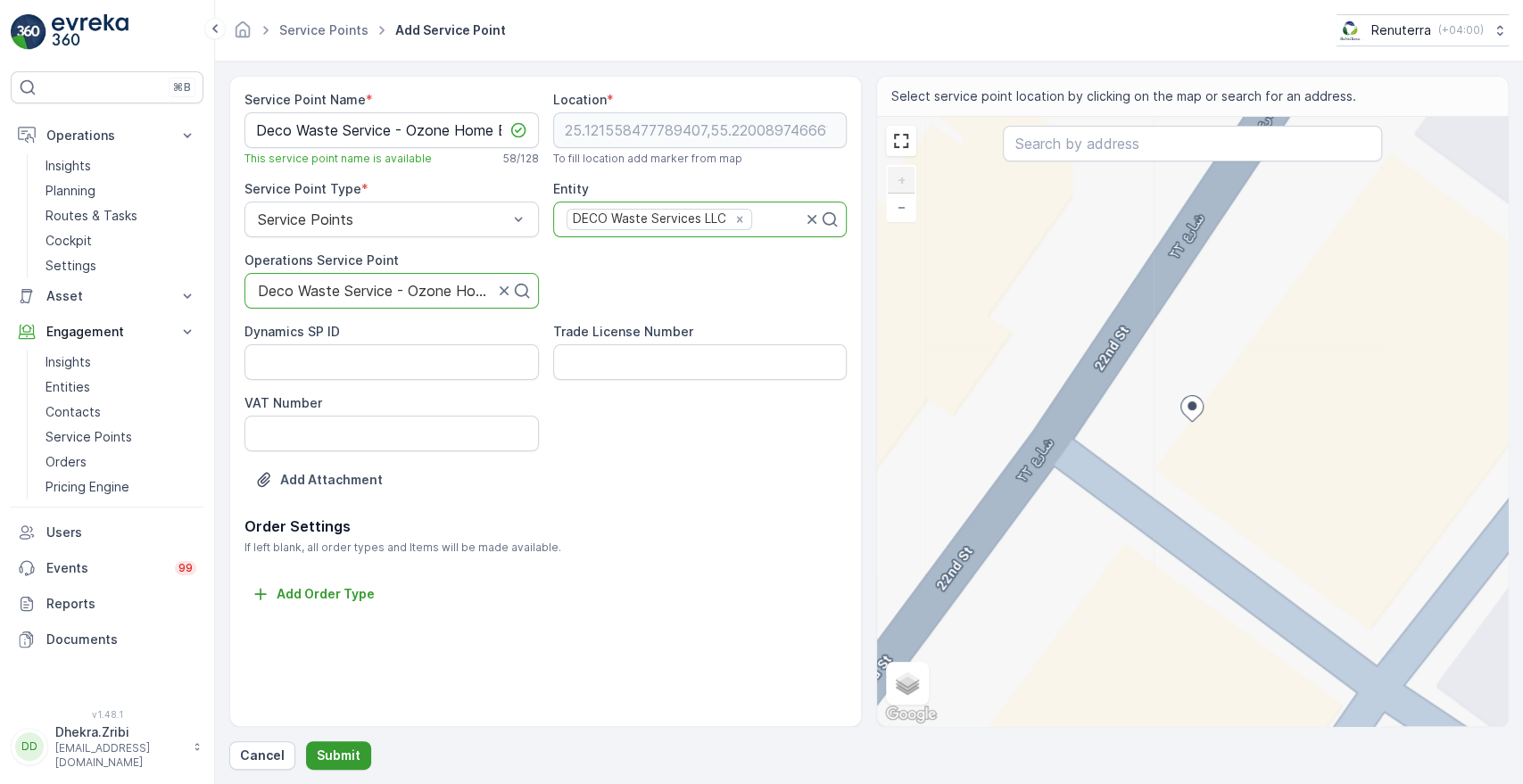
click at [333, 752] on p "Submit" at bounding box center [338, 755] width 43 height 18
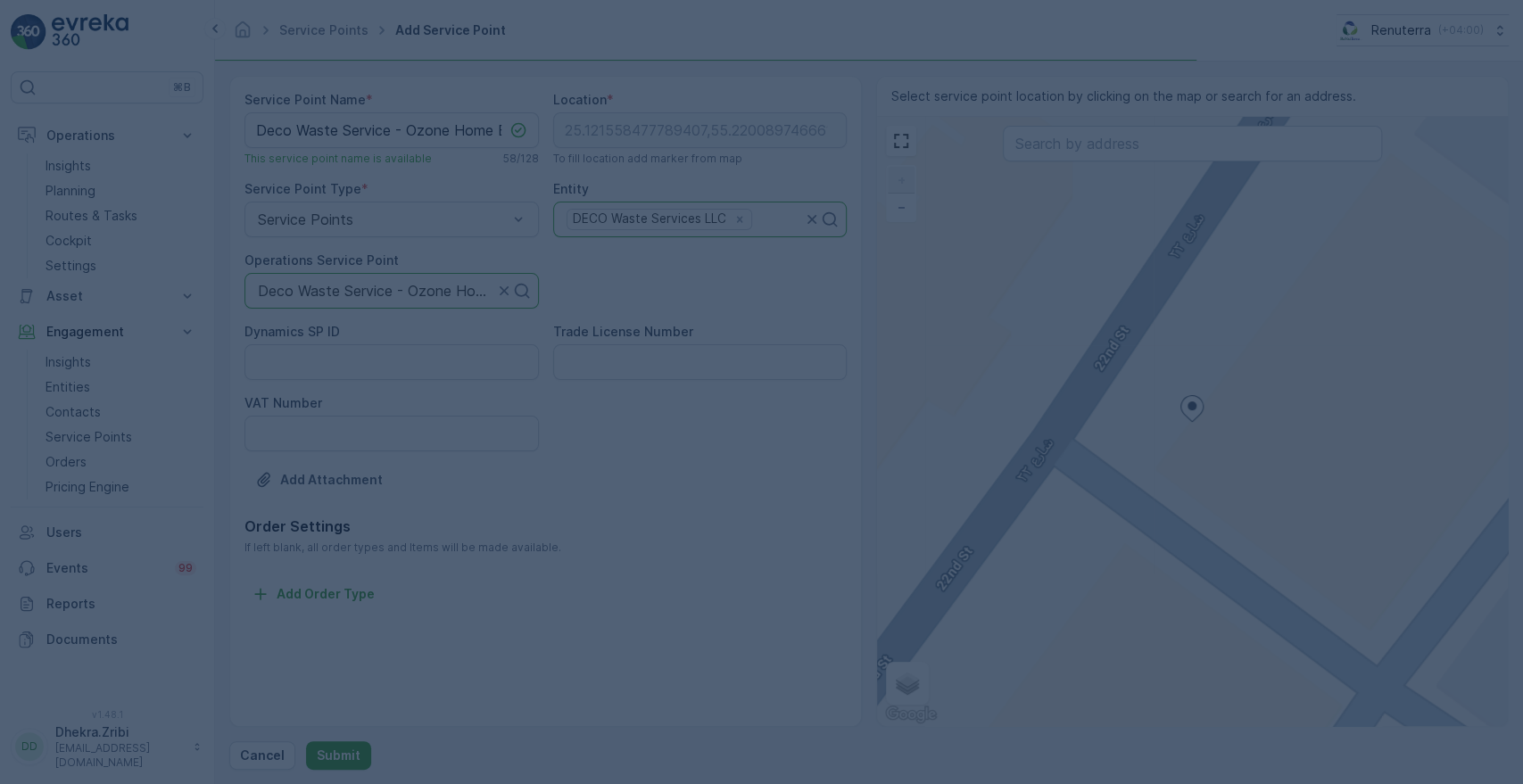
click at [333, 752] on div at bounding box center [762, 392] width 1523 height 784
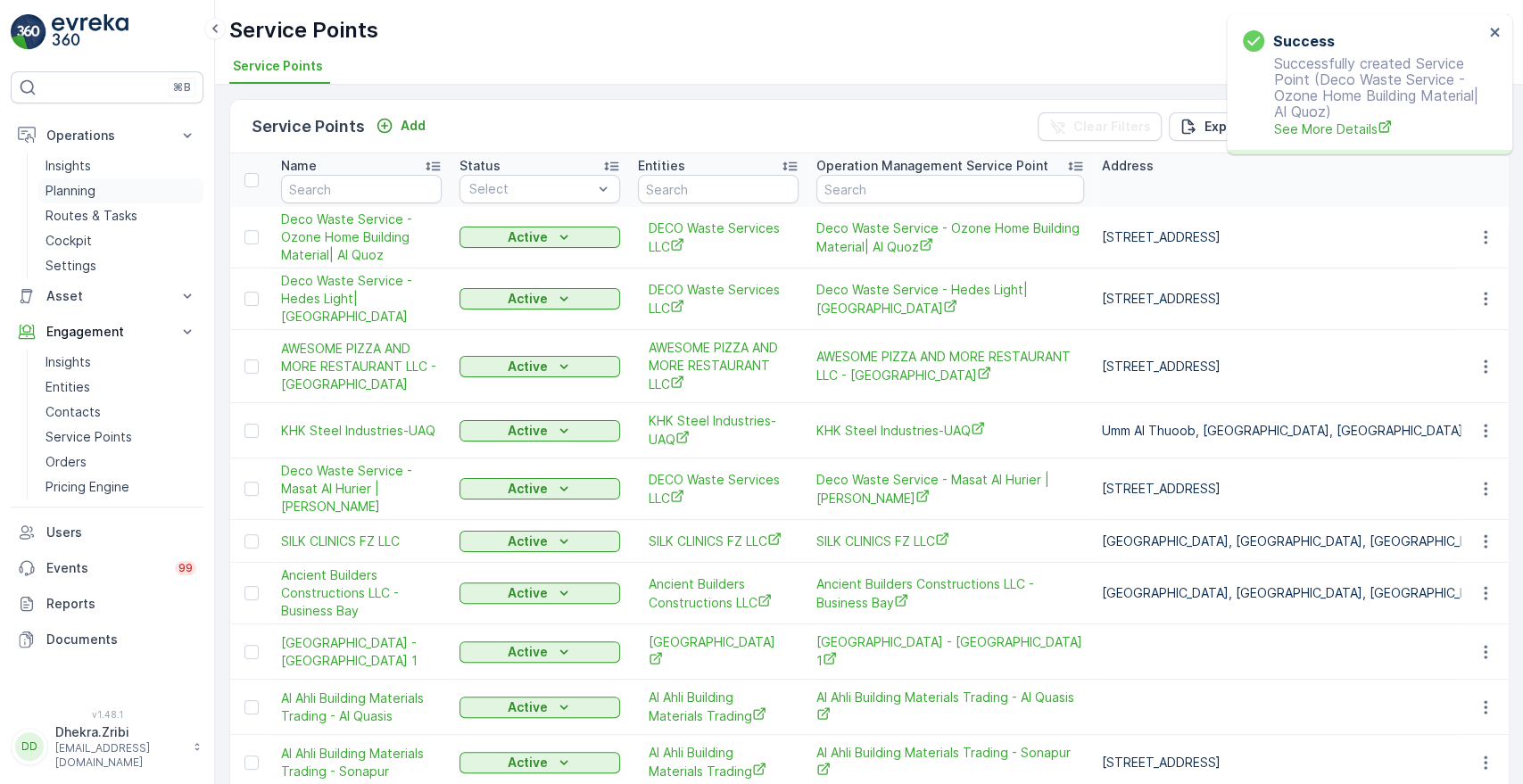
click at [66, 182] on p "Planning" at bounding box center [70, 191] width 50 height 18
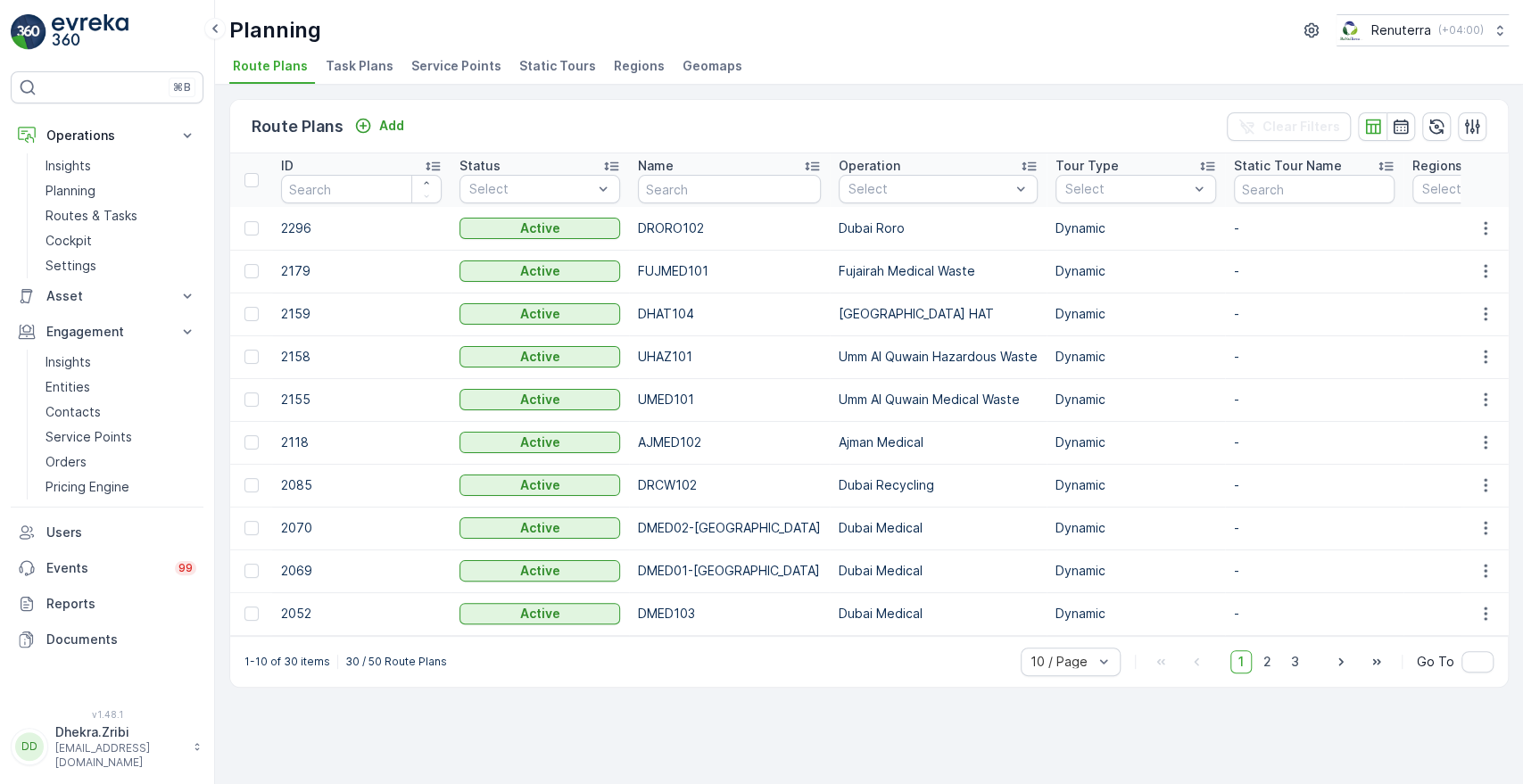
click at [435, 54] on li "Service Points" at bounding box center [458, 68] width 101 height 31
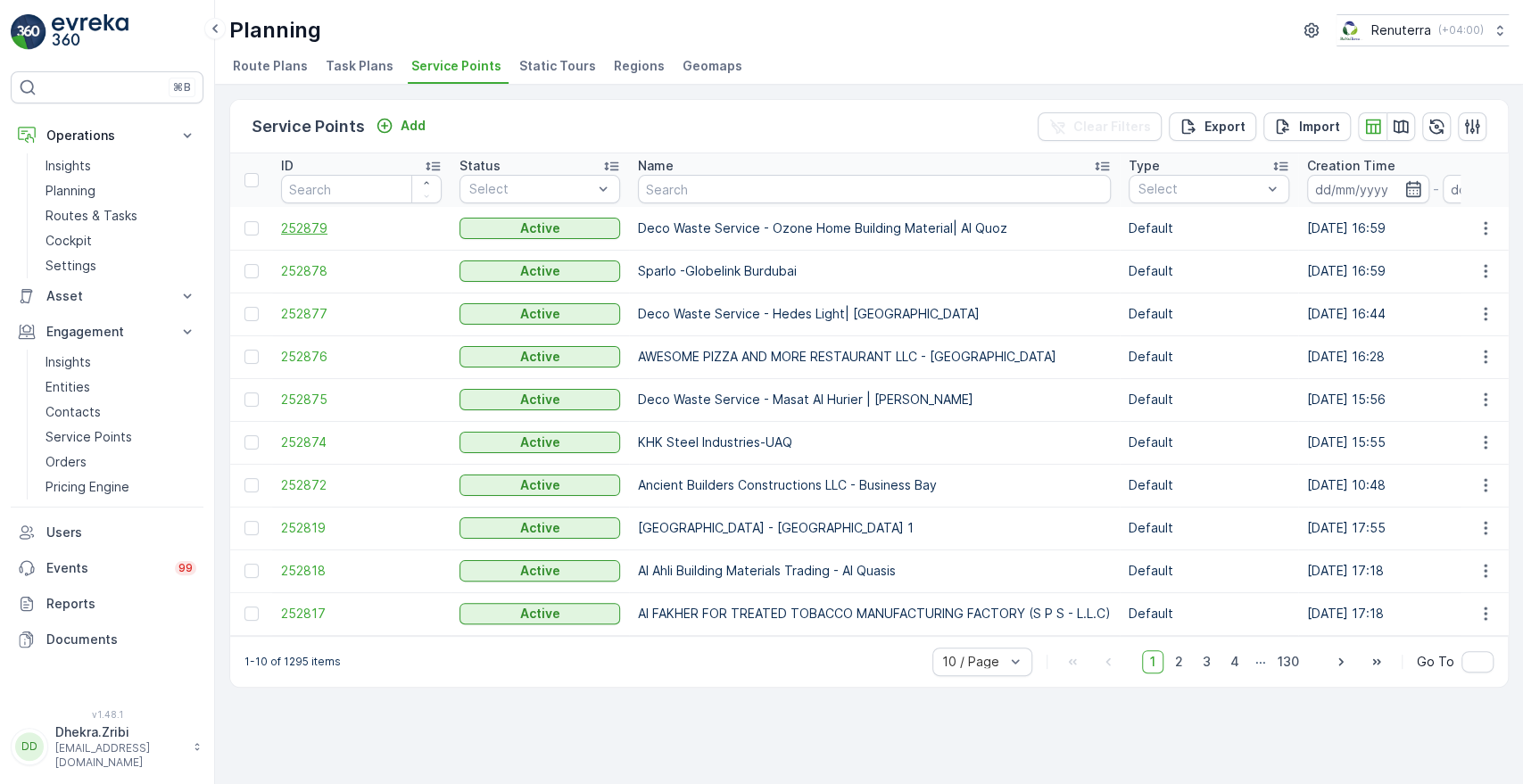
click at [309, 229] on span "252879" at bounding box center [361, 229] width 161 height 18
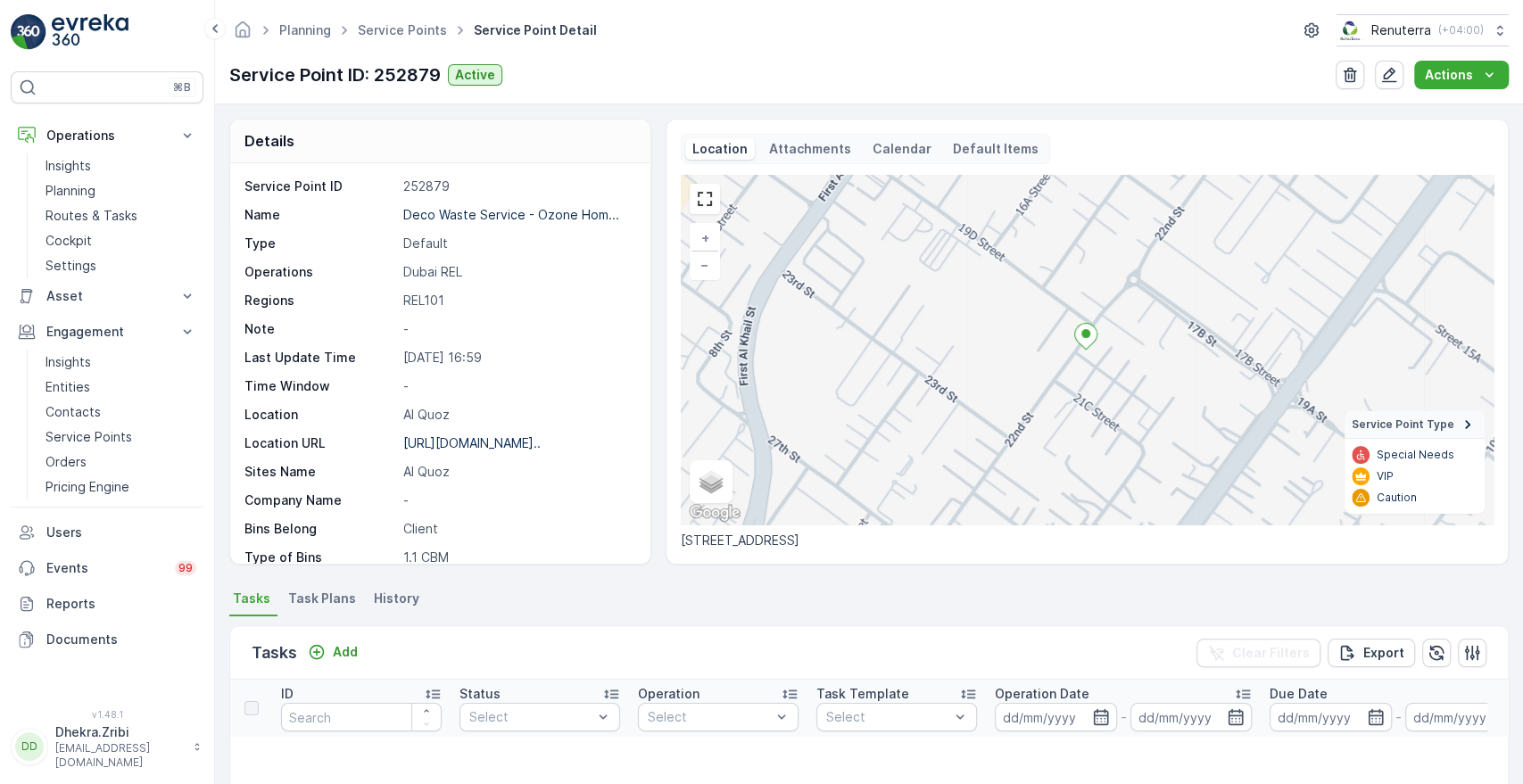
click at [326, 596] on span "Task Plans" at bounding box center [322, 599] width 68 height 18
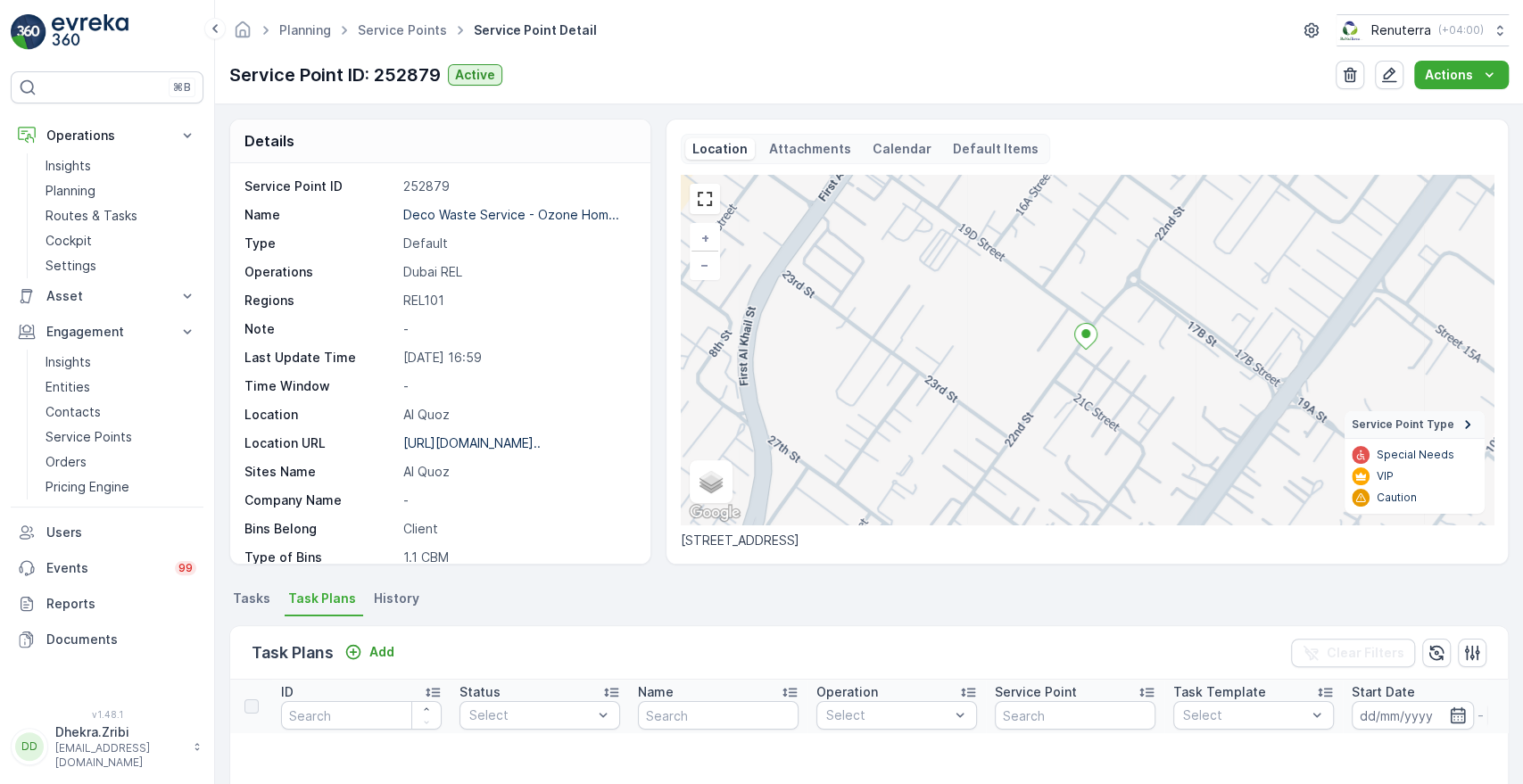
scroll to position [394, 0]
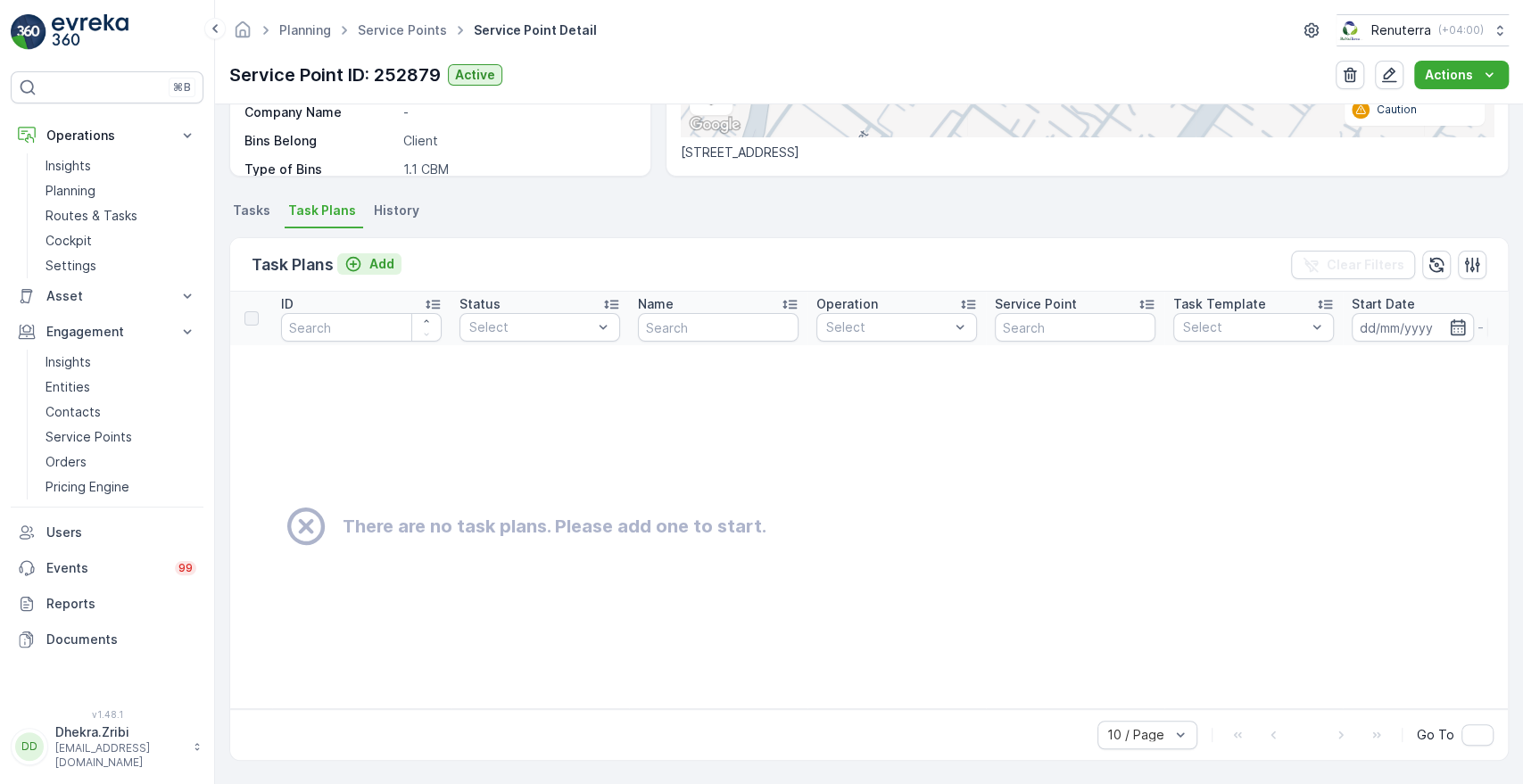
click at [377, 255] on p "Add" at bounding box center [382, 264] width 25 height 18
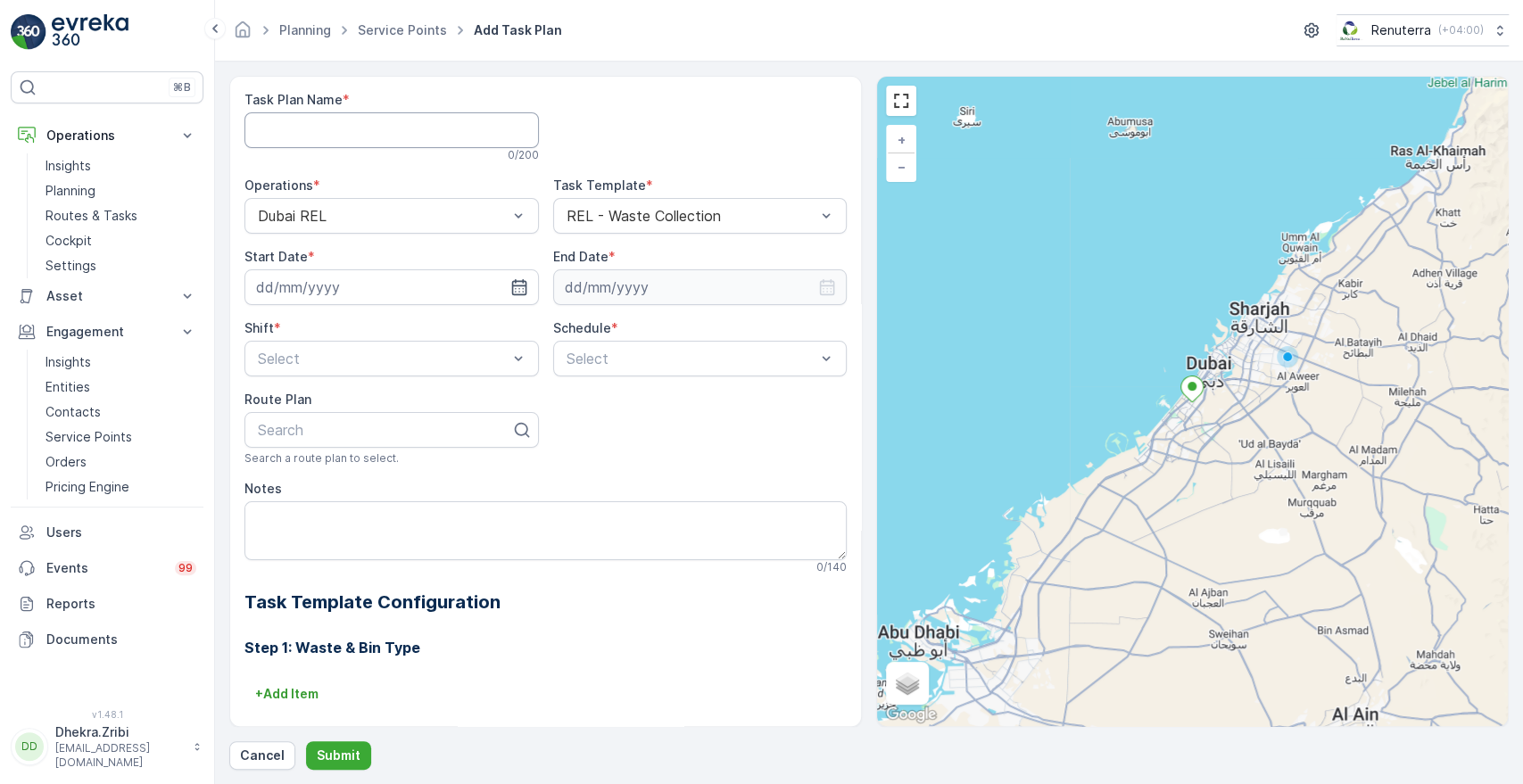
click at [421, 133] on Name "Task Plan Name" at bounding box center [392, 130] width 295 height 36
click at [306, 351] on div at bounding box center [383, 359] width 254 height 16
click at [297, 398] on span "Day Shift" at bounding box center [287, 402] width 63 height 16
click at [622, 353] on div at bounding box center [691, 359] width 254 height 16
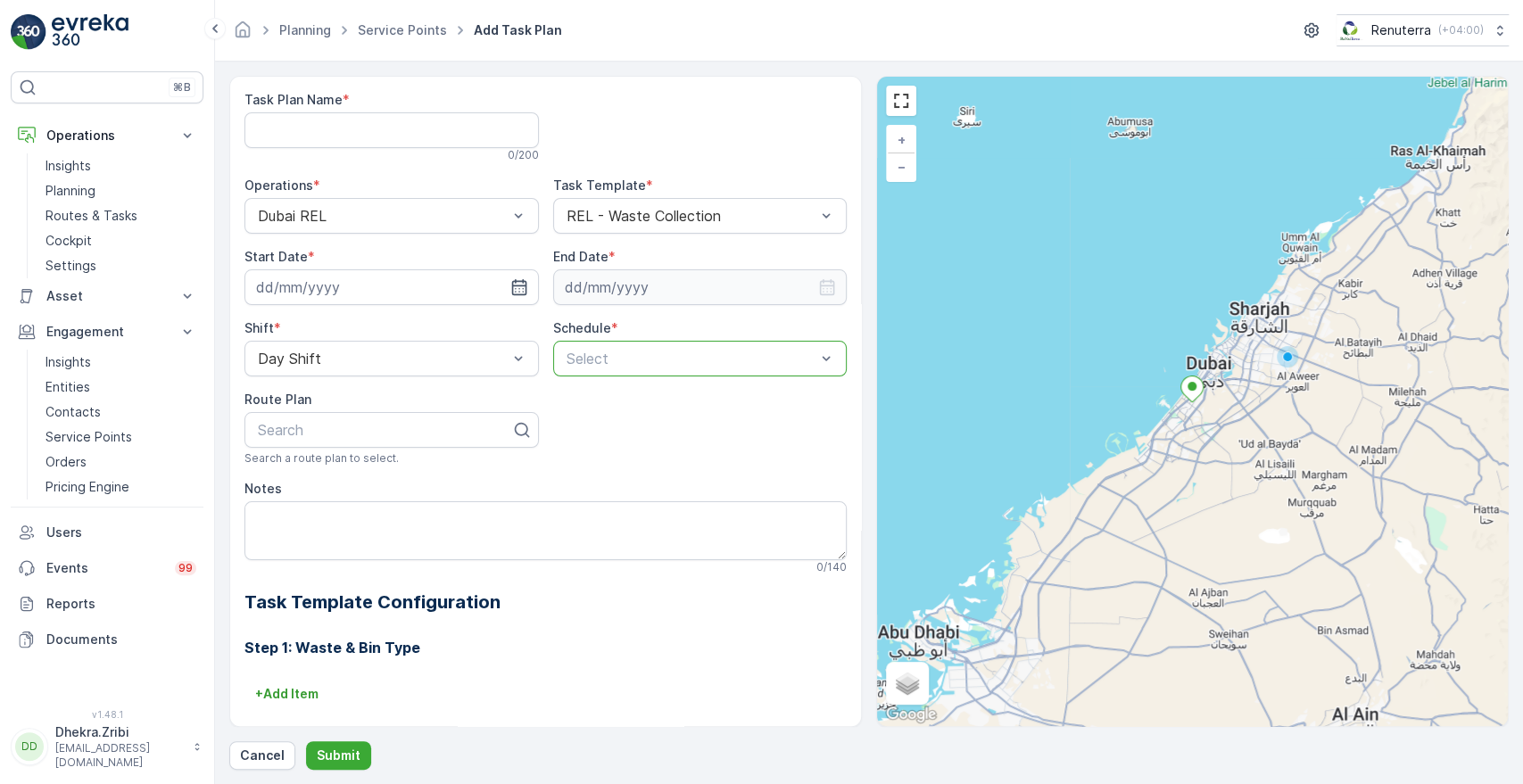
click at [641, 341] on div "Select" at bounding box center [700, 359] width 295 height 36
drag, startPoint x: 629, startPoint y: 350, endPoint x: 586, endPoint y: 435, distance: 95.3
click at [586, 377] on div "2 results available. Use Up and Down to choose options, press Enter to select t…" at bounding box center [700, 359] width 295 height 36
click at [586, 435] on span "Weekly" at bounding box center [587, 433] width 46 height 16
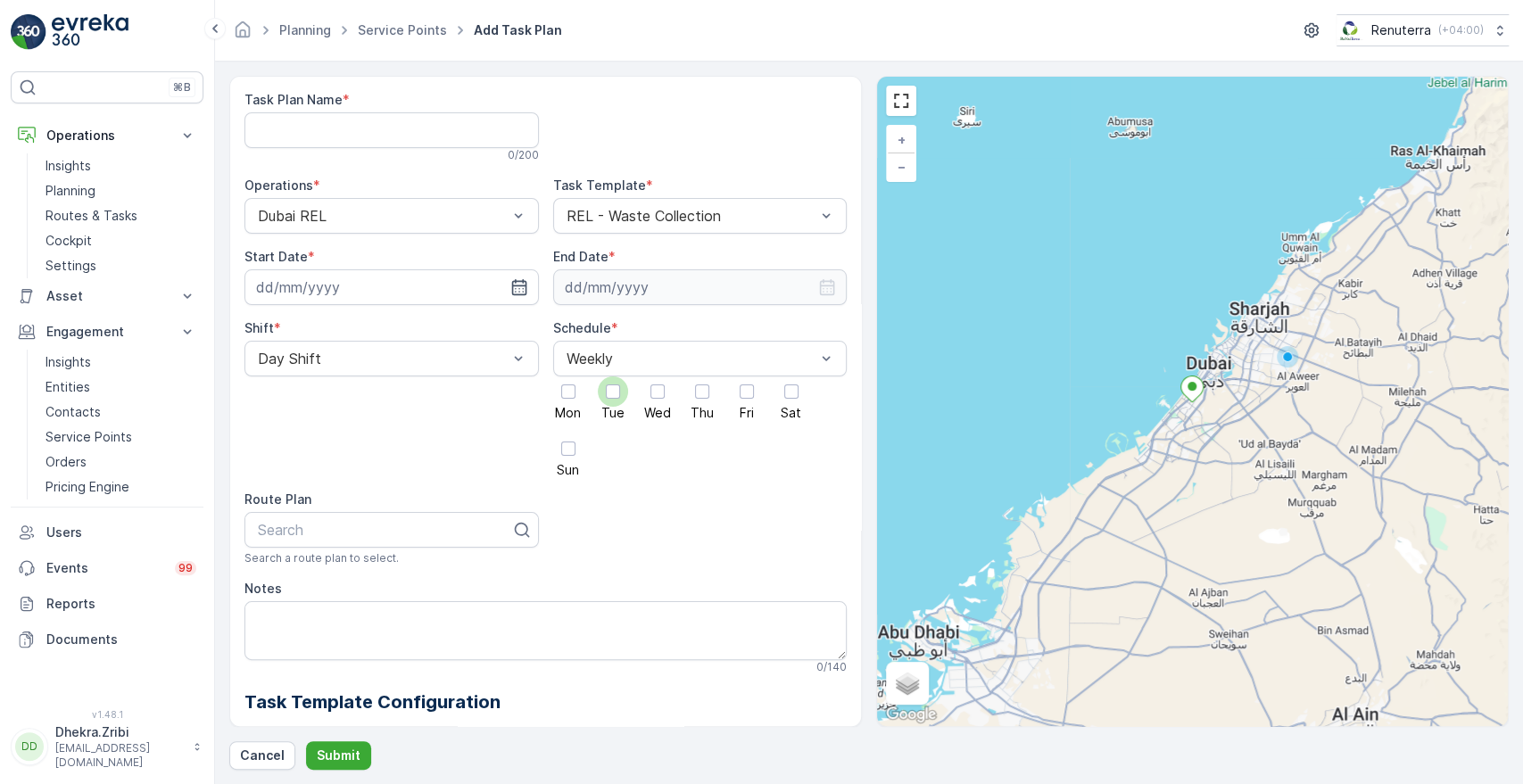
click at [610, 392] on div at bounding box center [613, 392] width 14 height 14
click at [613, 377] on input "Tue" at bounding box center [613, 377] width 0 height 0
click at [386, 540] on div "Search" at bounding box center [392, 530] width 295 height 36
type input "drel"
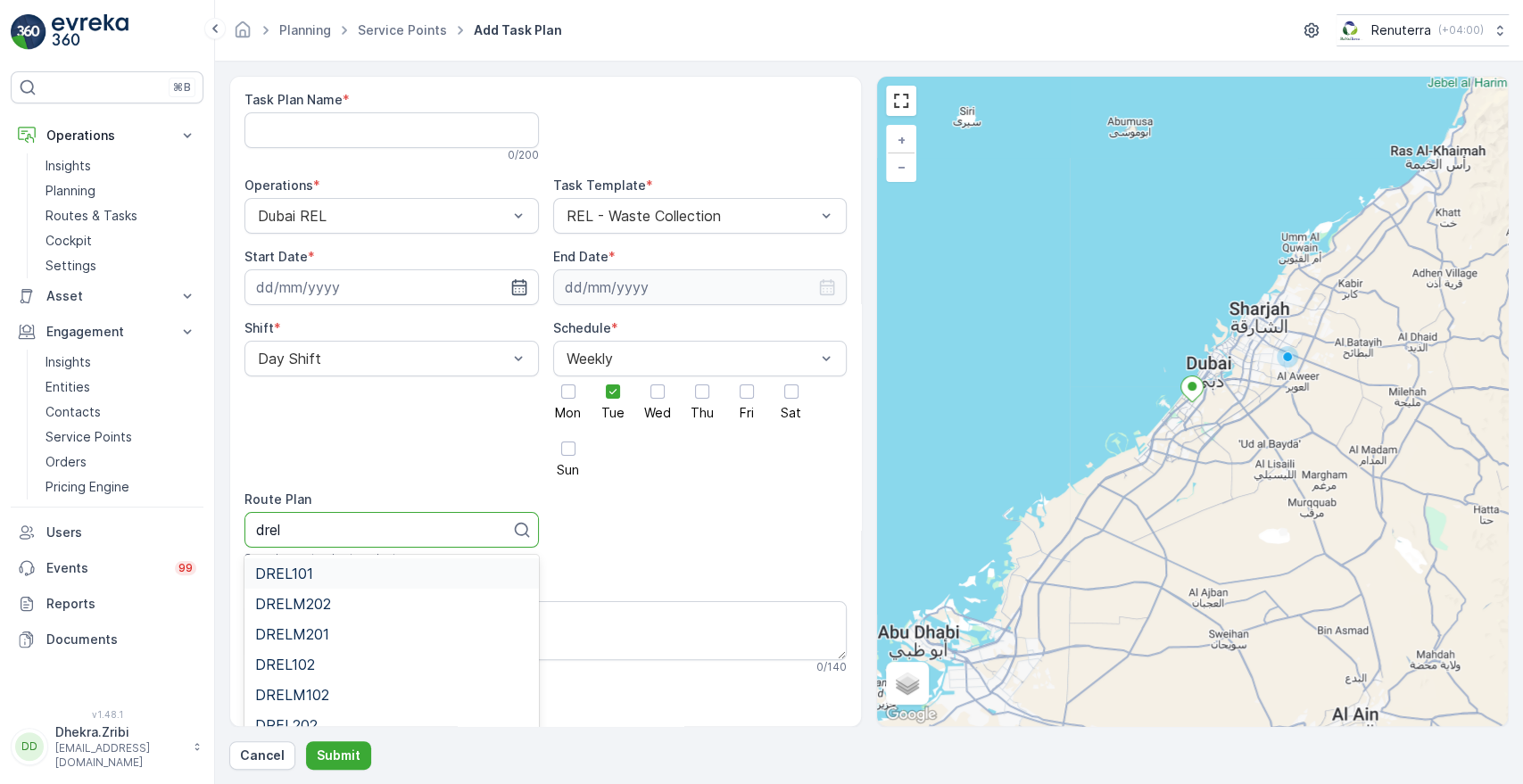
click at [285, 579] on span "DREL101" at bounding box center [284, 574] width 58 height 16
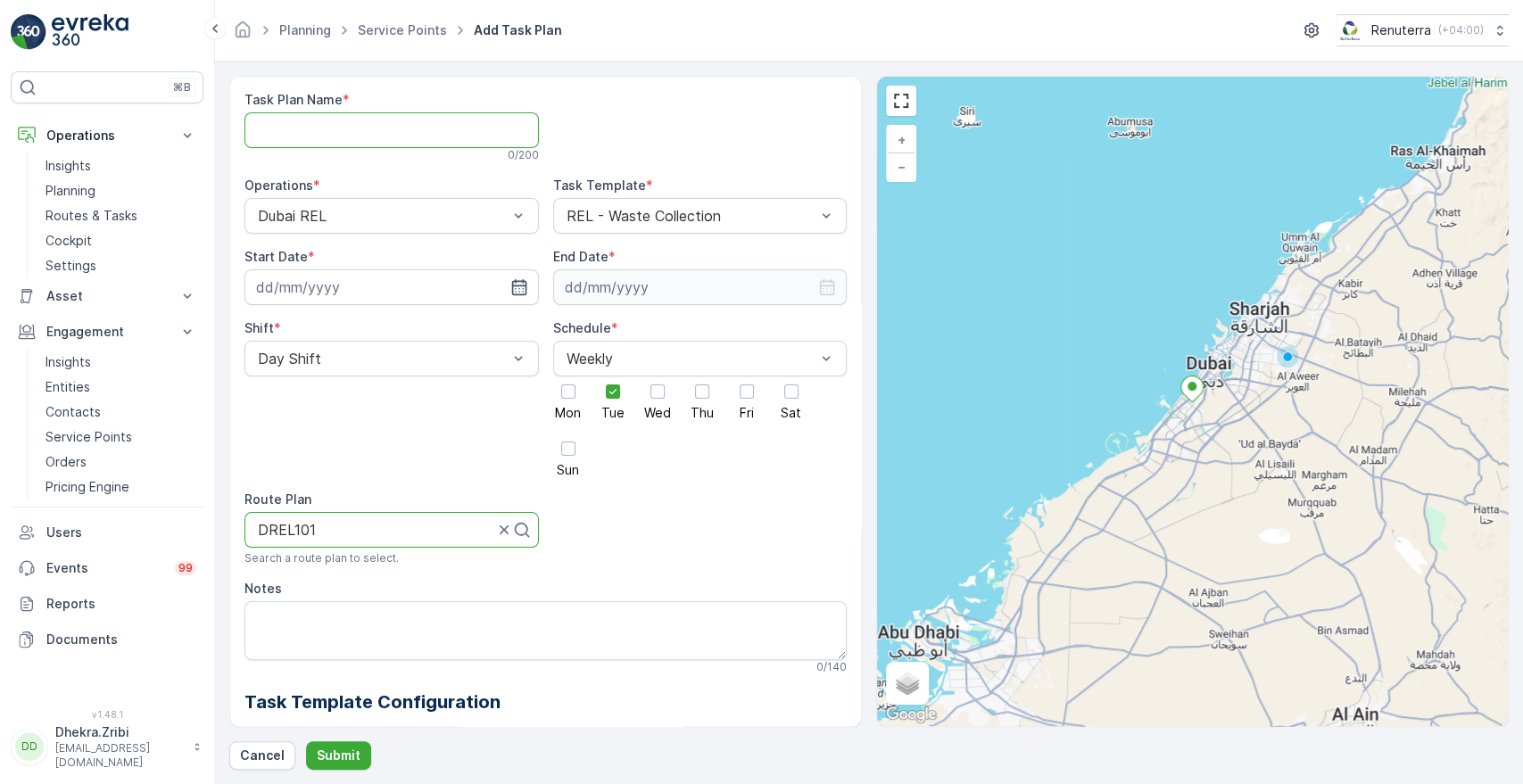
click at [391, 140] on Name "Task Plan Name" at bounding box center [392, 130] width 295 height 36
type Name "REL001"
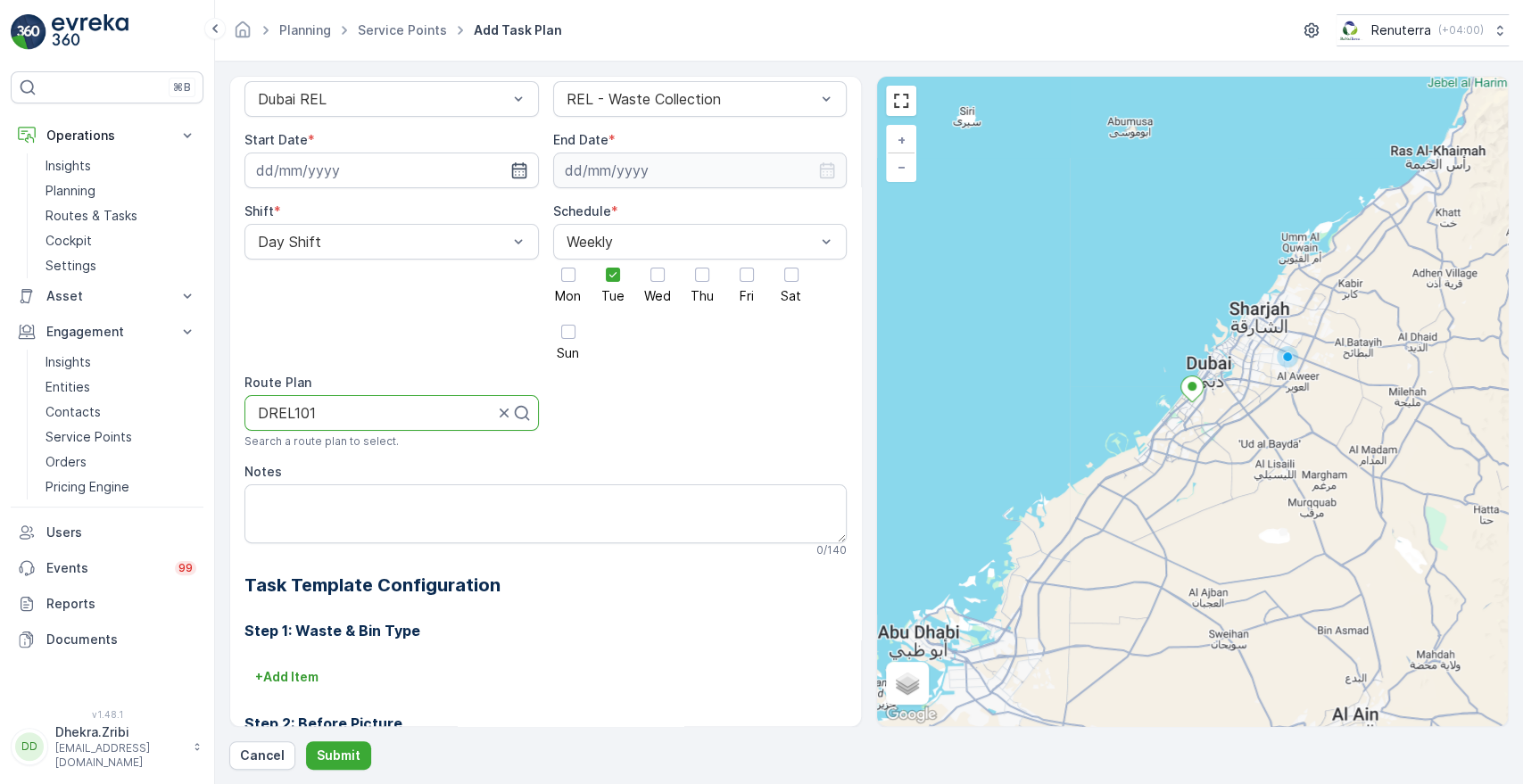
scroll to position [118, 0]
click at [349, 756] on p "Submit" at bounding box center [338, 755] width 43 height 18
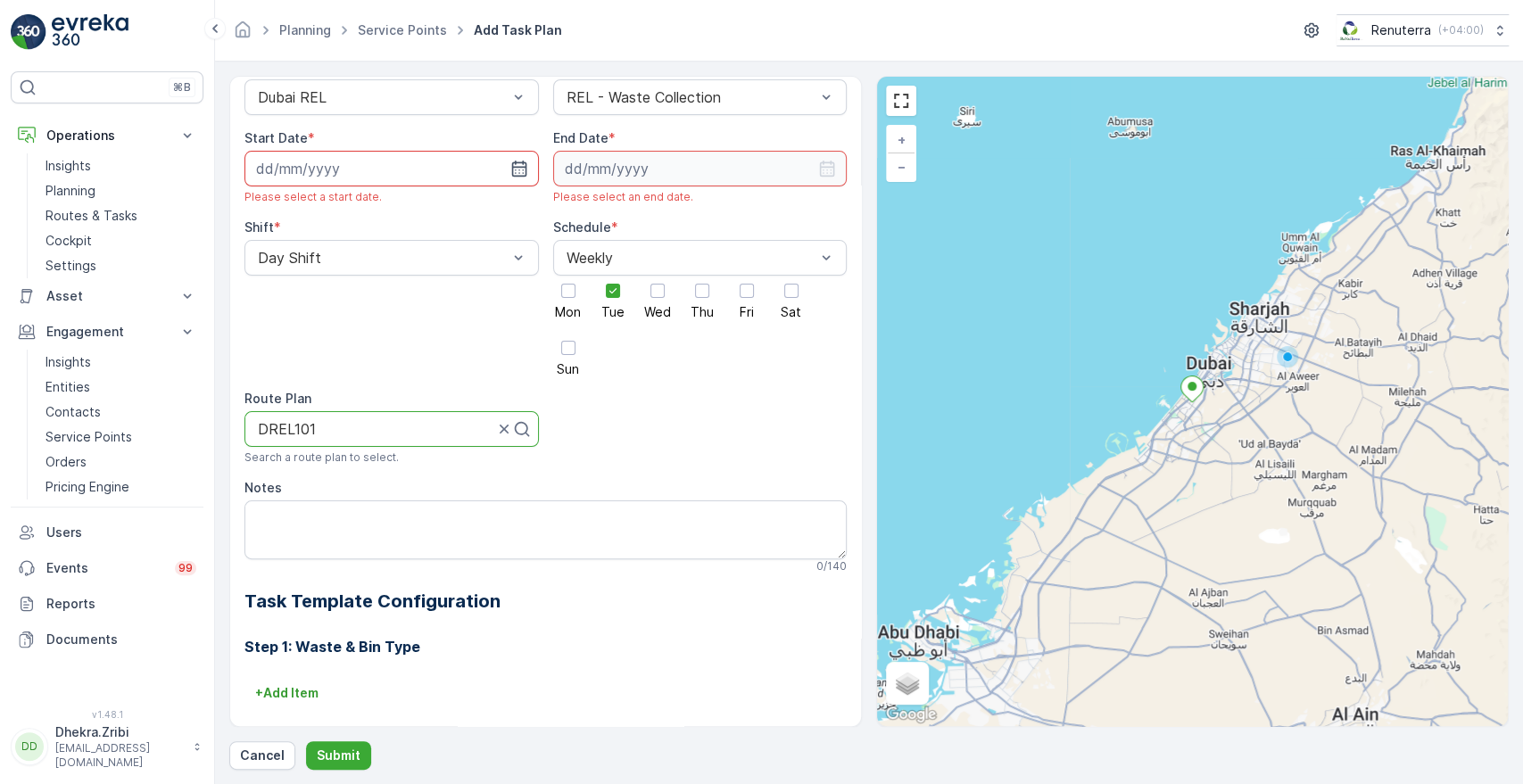
click at [512, 179] on input at bounding box center [392, 169] width 295 height 36
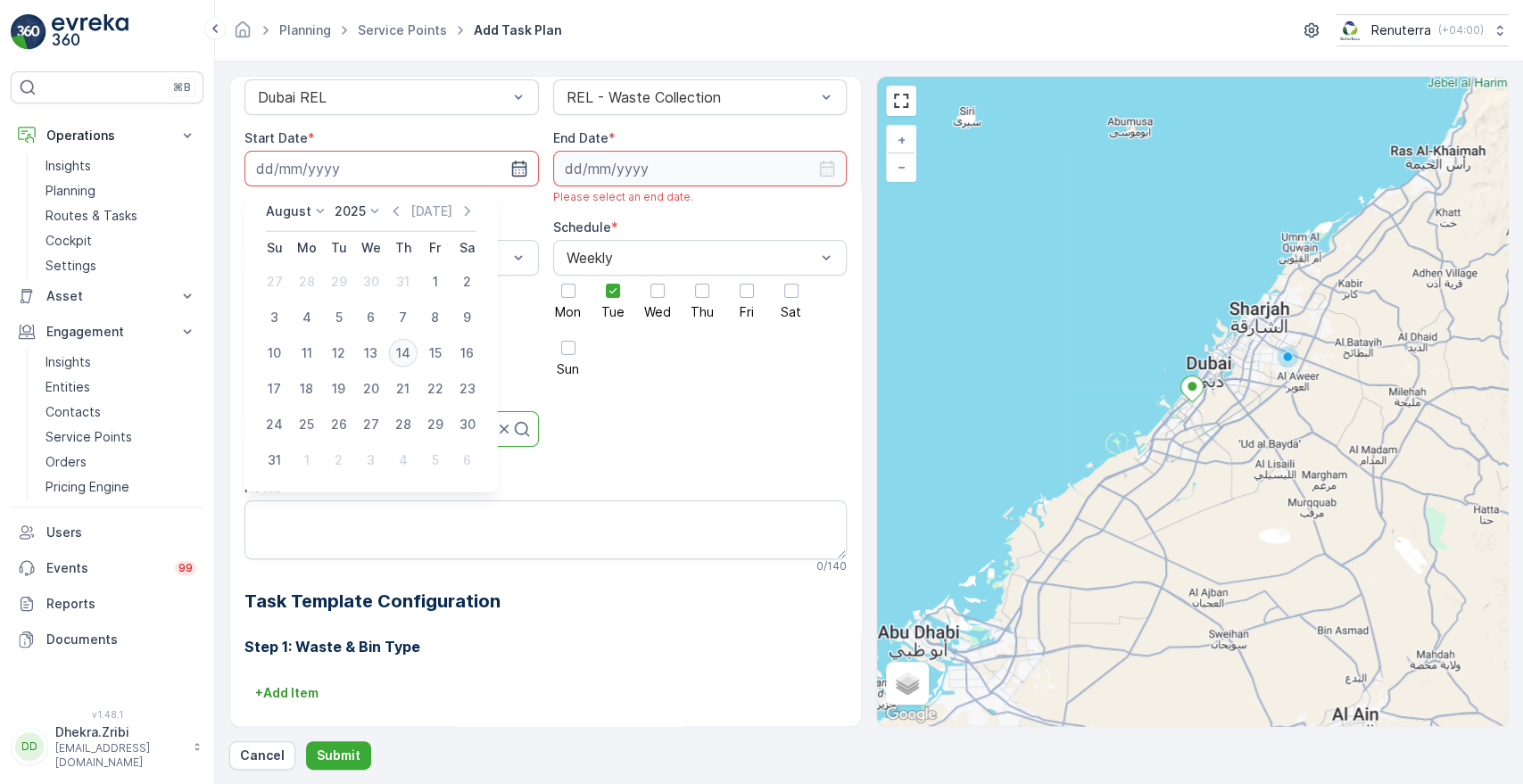
click at [399, 360] on div "14" at bounding box center [402, 353] width 29 height 29
type input "[DATE]"
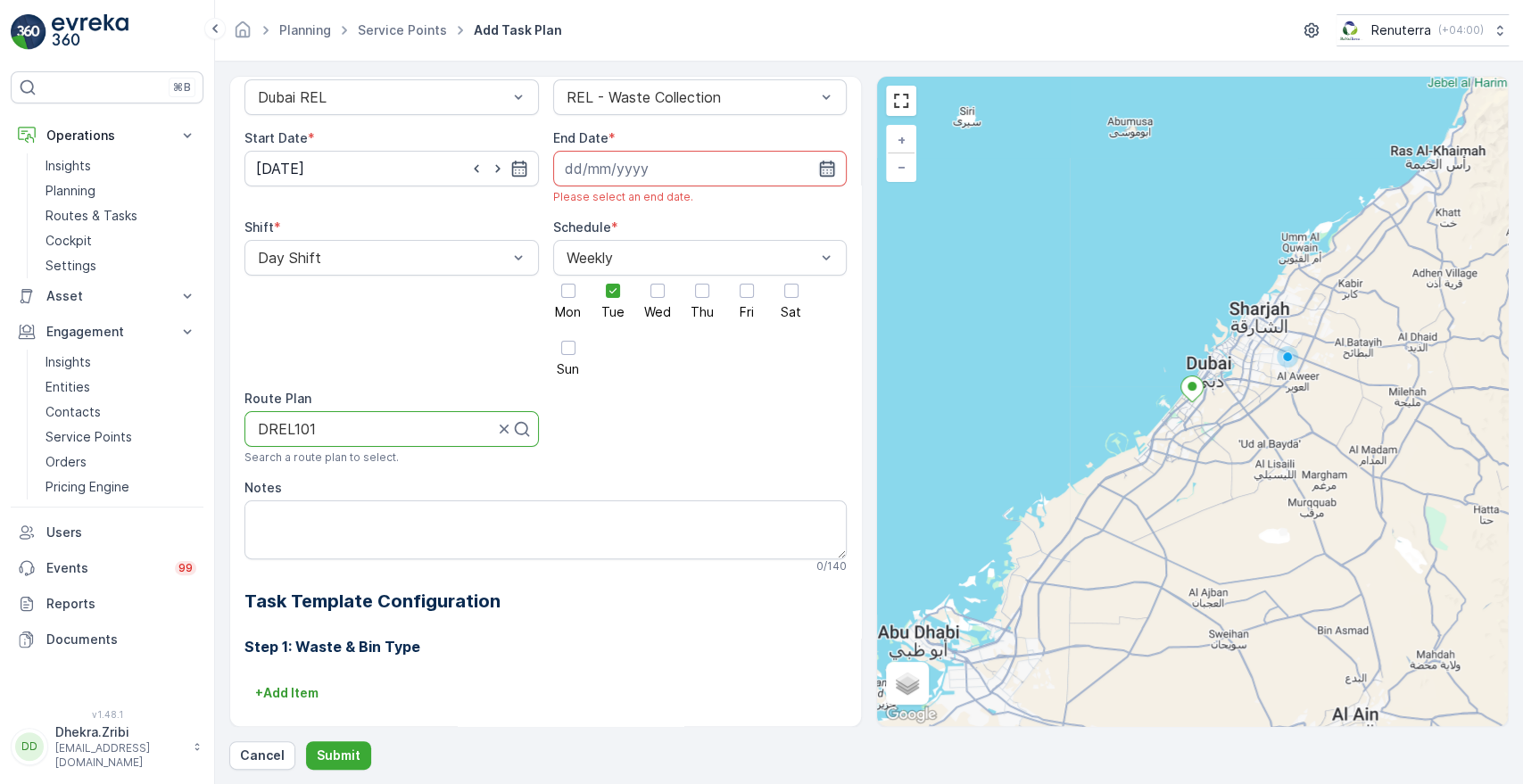
click at [828, 167] on icon "button" at bounding box center [827, 169] width 15 height 16
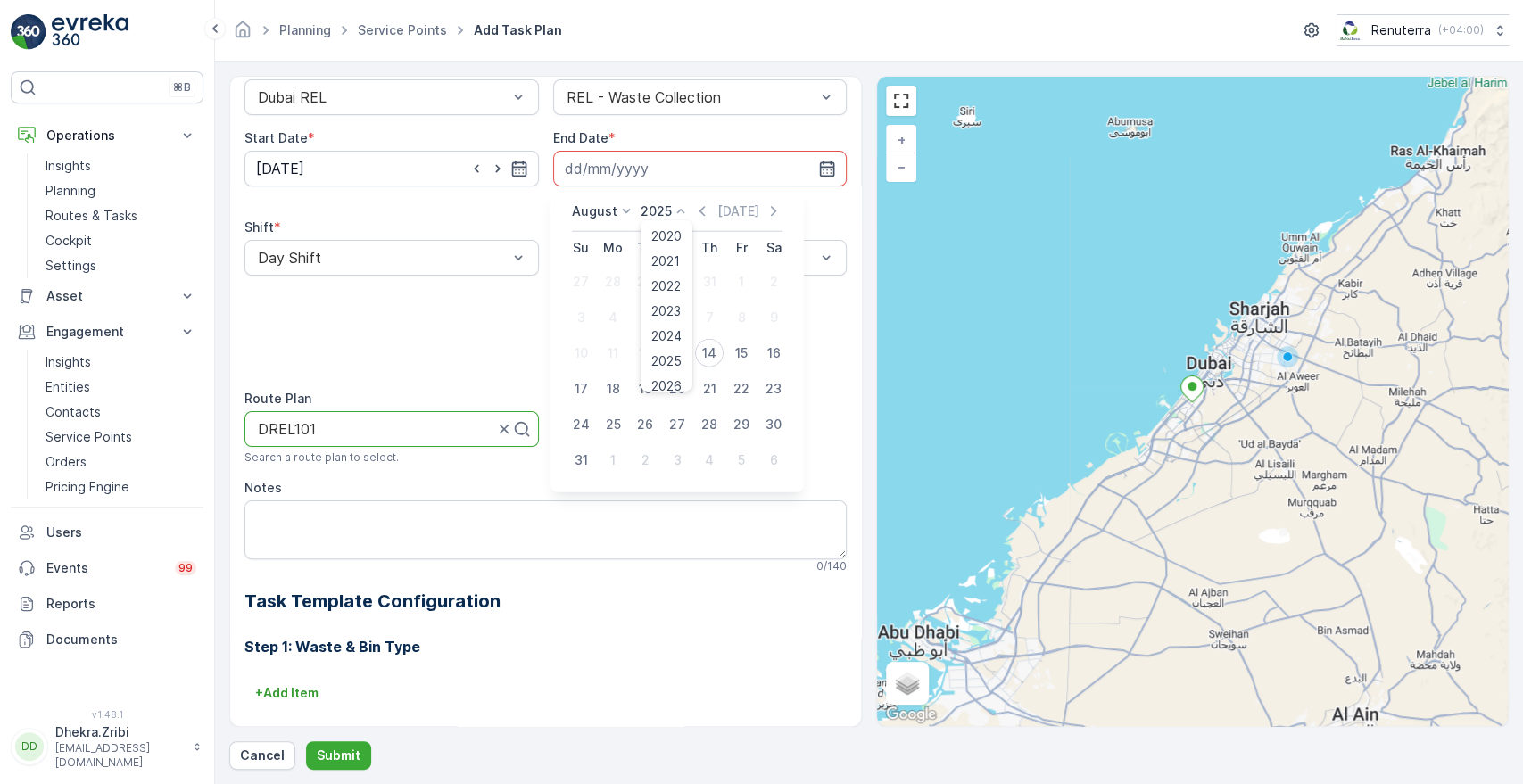
click at [683, 205] on icon at bounding box center [681, 211] width 18 height 18
click at [663, 379] on span "2026" at bounding box center [666, 379] width 31 height 18
click at [617, 212] on icon at bounding box center [626, 211] width 18 height 18
click at [657, 375] on li "July" at bounding box center [616, 379] width 89 height 25
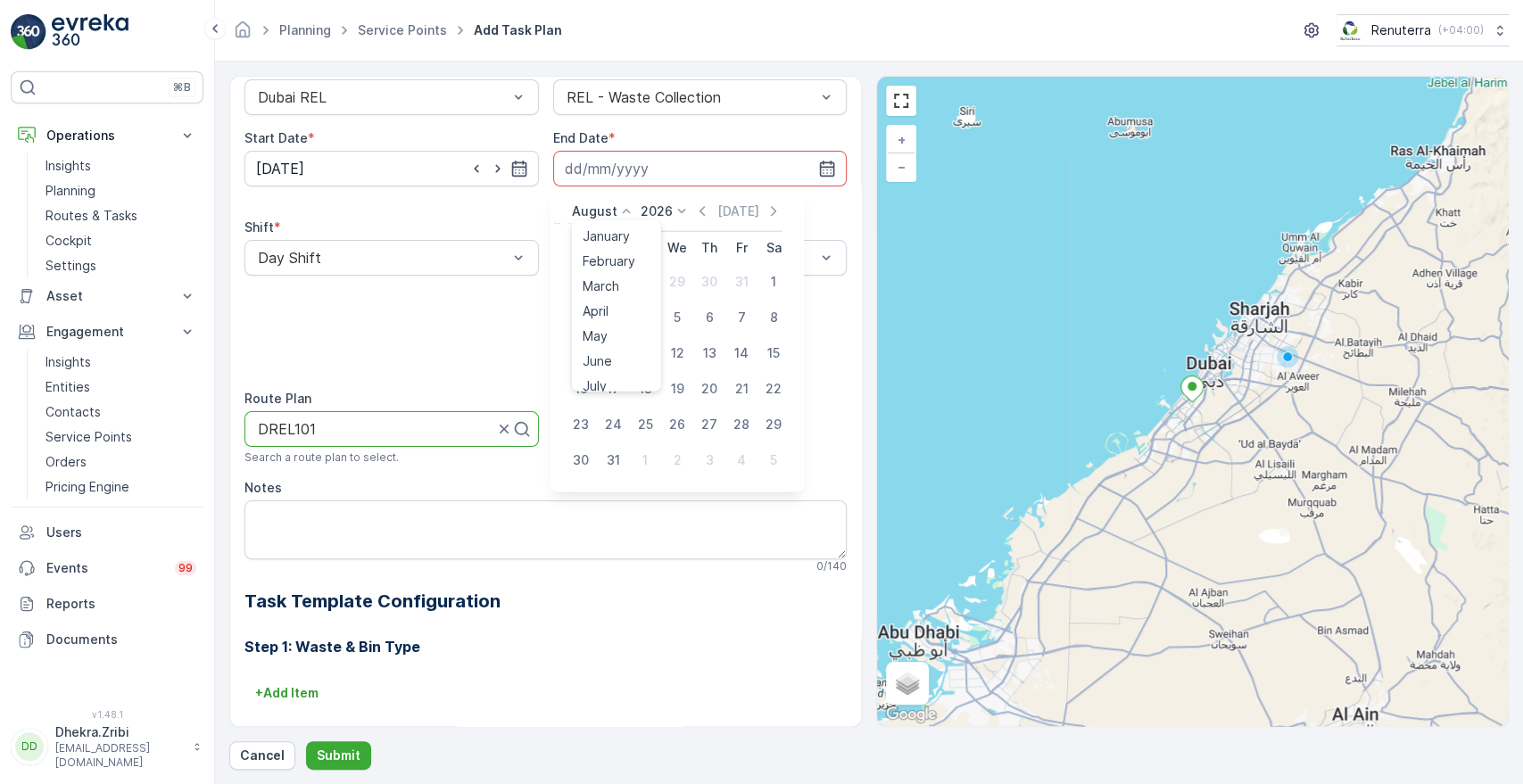
click at [621, 209] on icon at bounding box center [626, 211] width 18 height 18
click at [603, 377] on span "December" at bounding box center [614, 376] width 62 height 18
click at [717, 429] on div "31" at bounding box center [709, 424] width 29 height 29
type input "[DATE]"
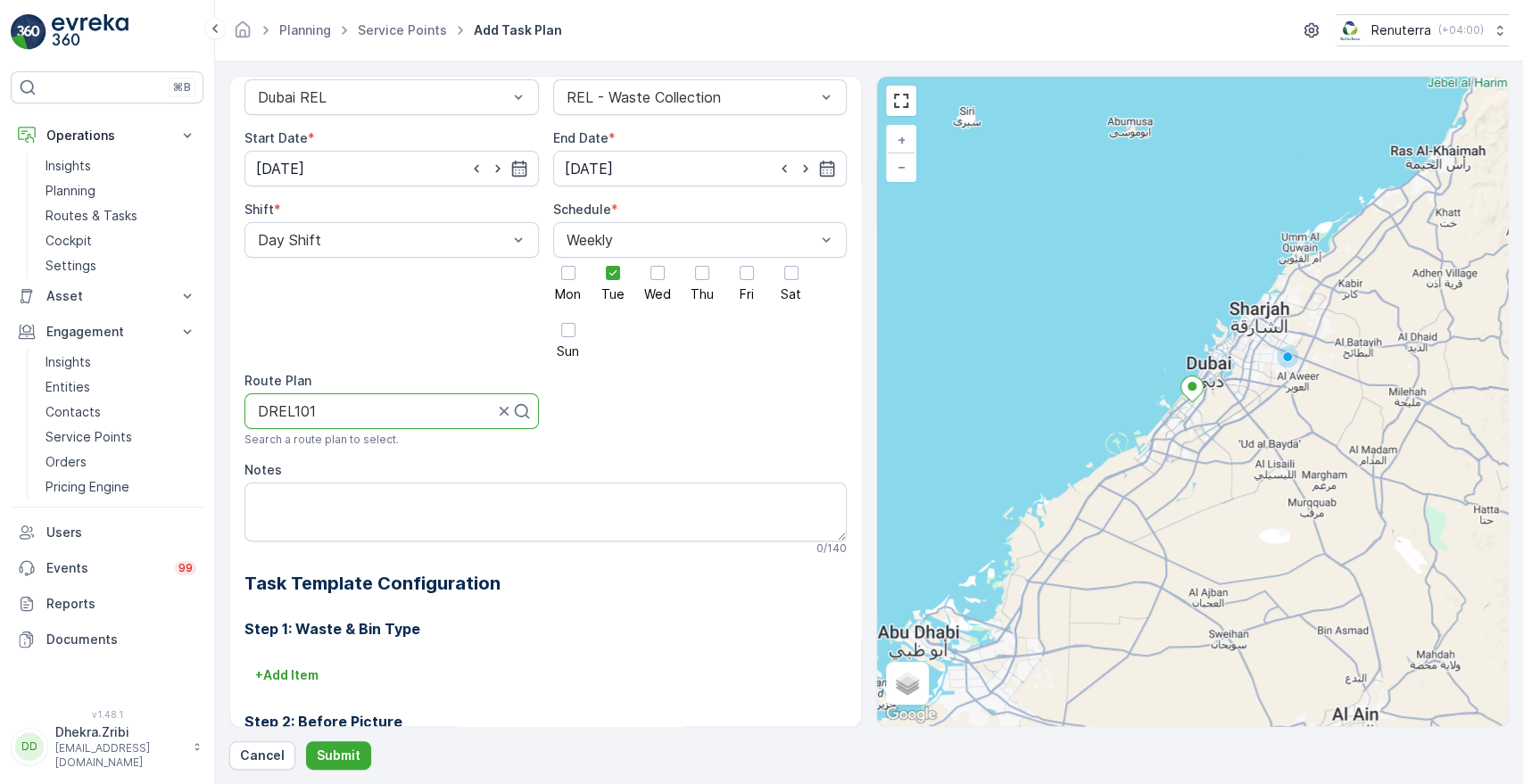
click at [346, 764] on button "Submit" at bounding box center [338, 755] width 65 height 29
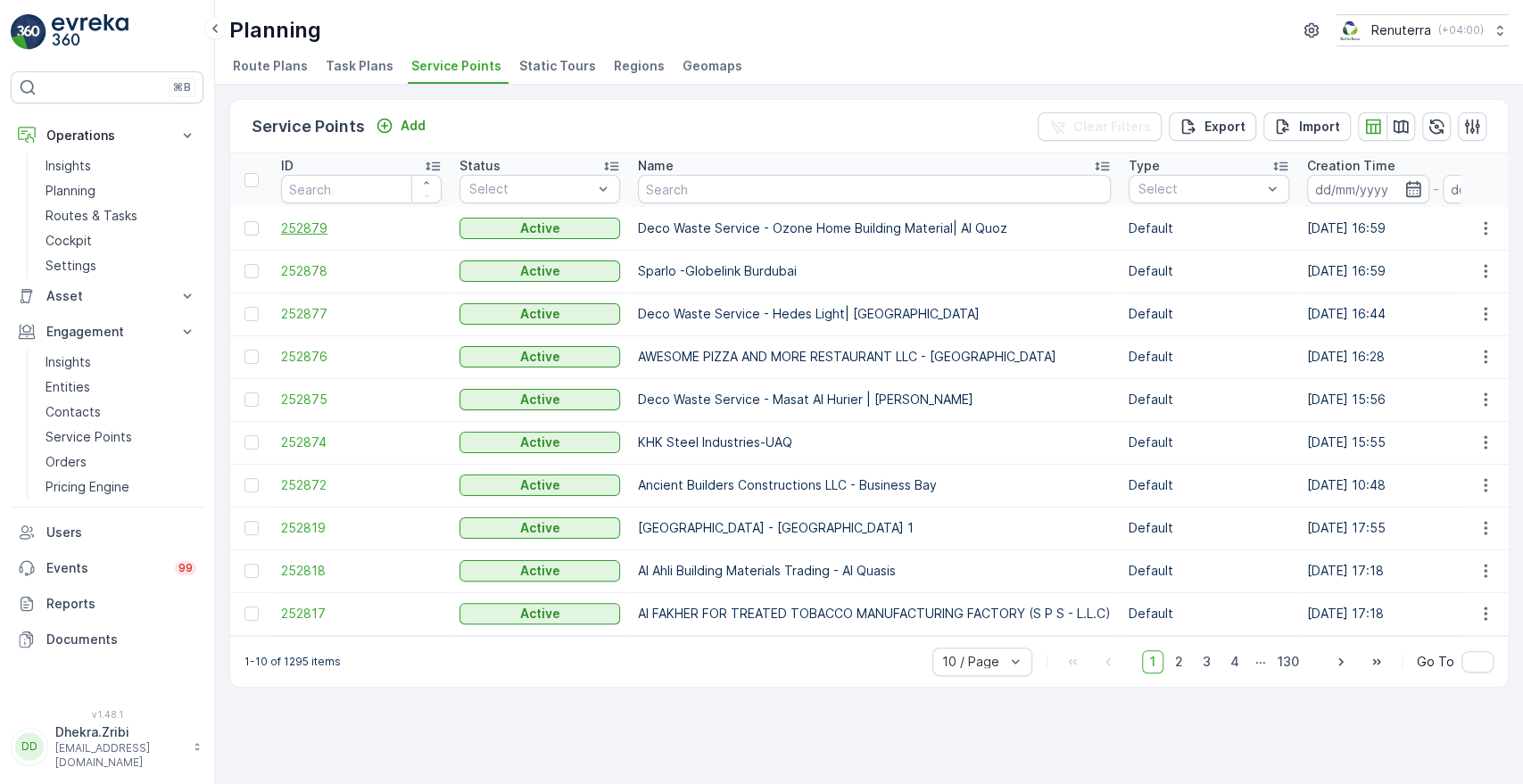
click at [301, 229] on span "252879" at bounding box center [361, 229] width 161 height 18
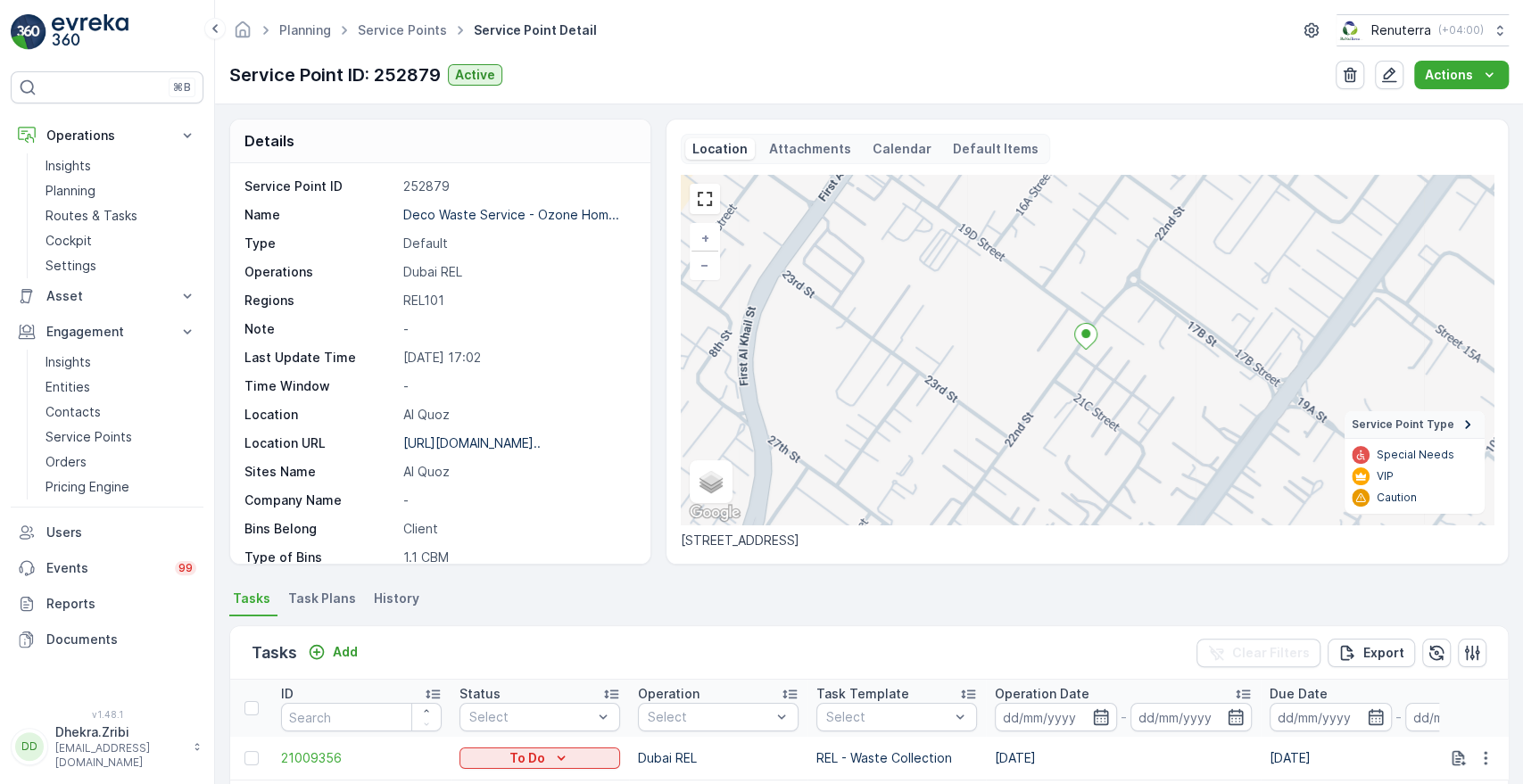
scroll to position [415, 0]
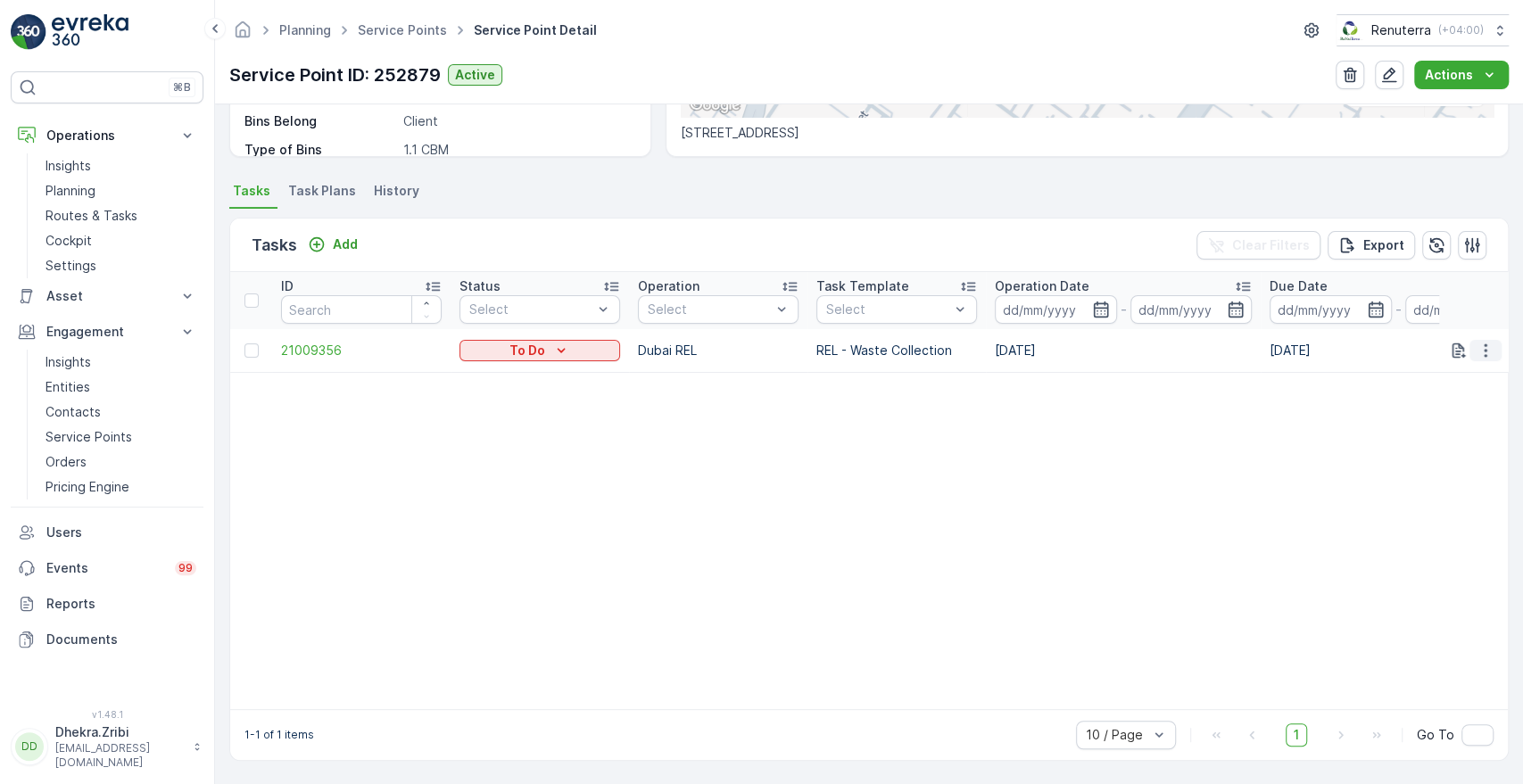
click at [1473, 351] on button "button" at bounding box center [1486, 351] width 33 height 22
click at [1423, 412] on span "Change Route" at bounding box center [1440, 418] width 87 height 18
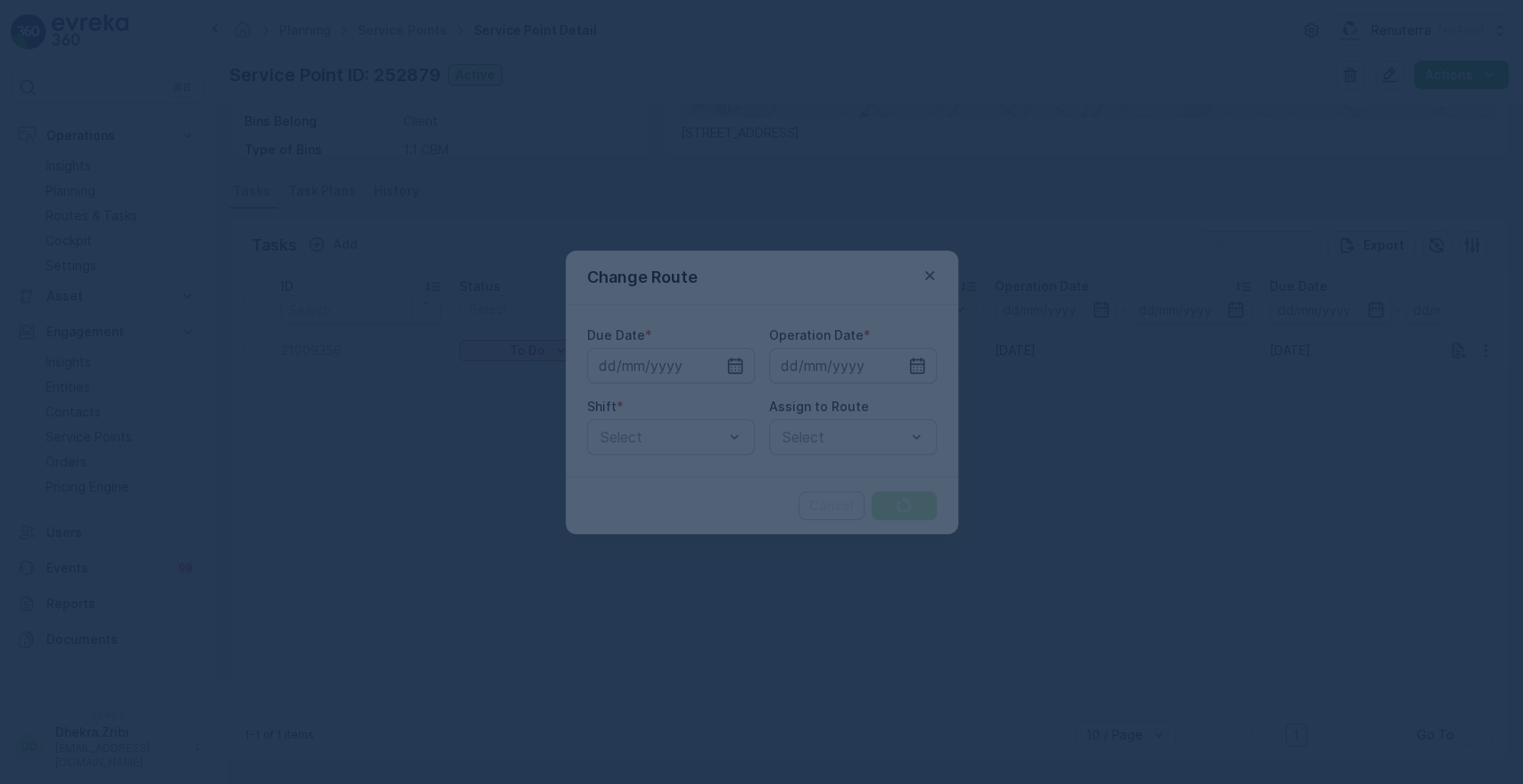
type input "[DATE]"
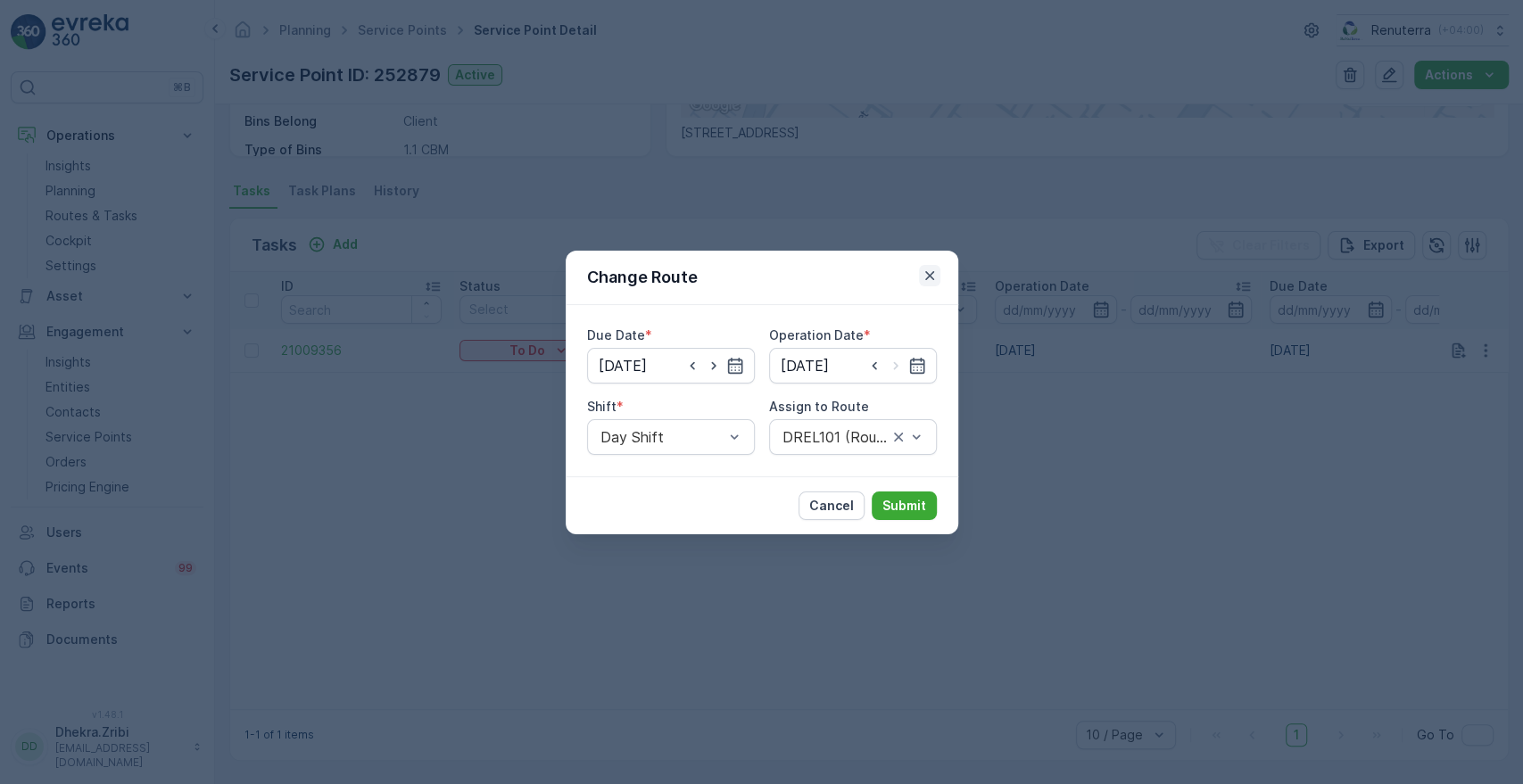
click at [931, 268] on icon "button" at bounding box center [930, 275] width 18 height 18
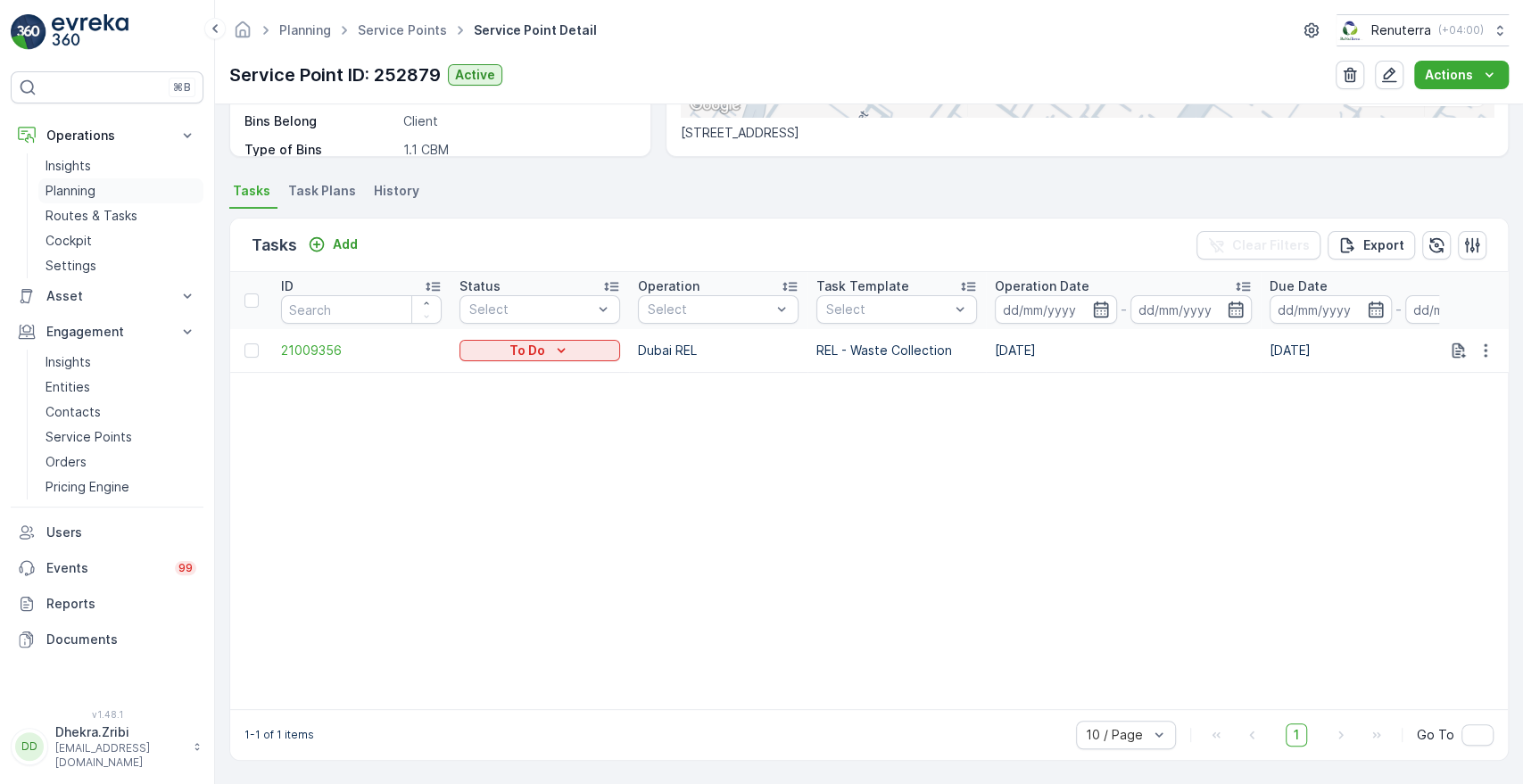
click at [86, 191] on p "Planning" at bounding box center [70, 191] width 50 height 18
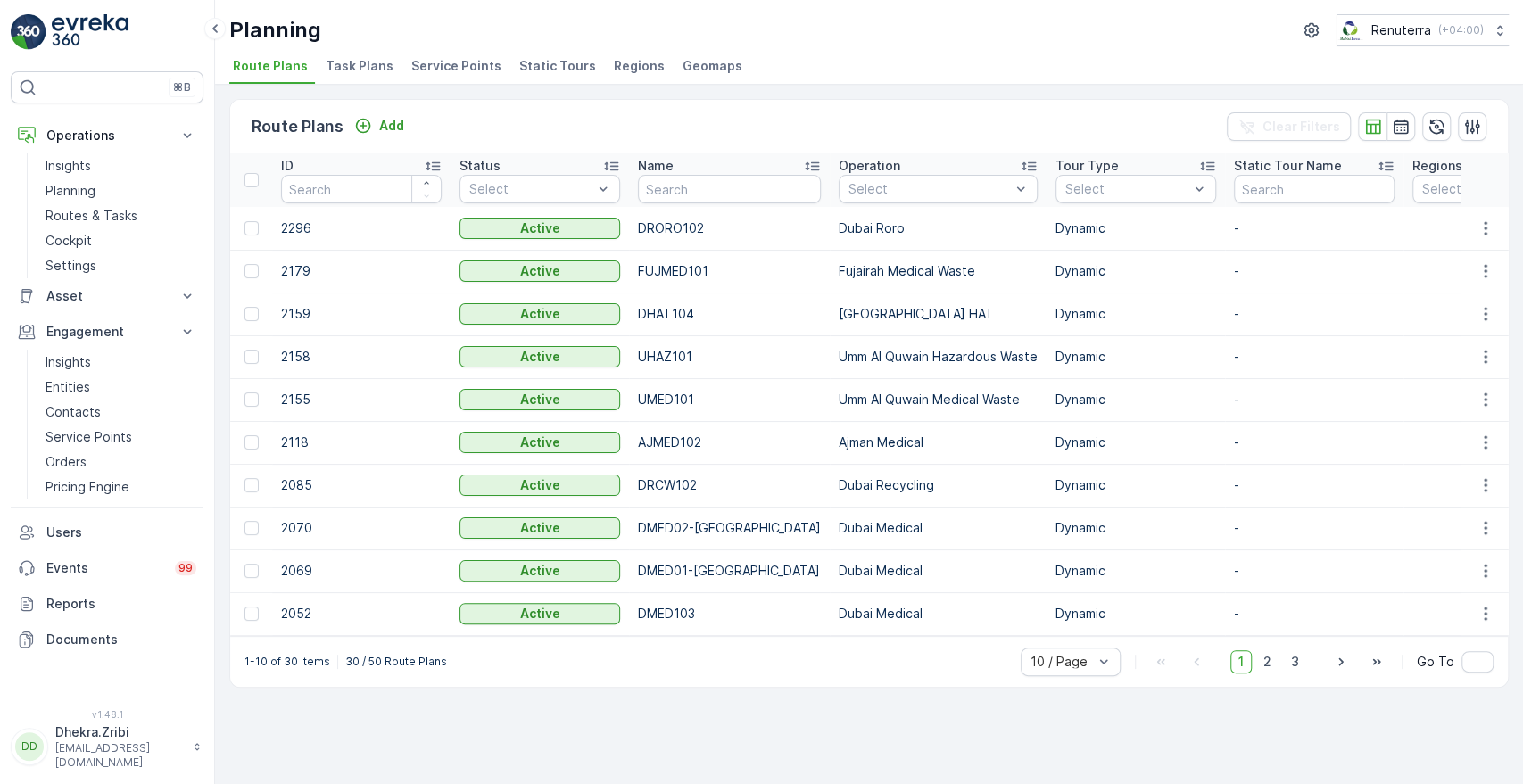
click at [446, 71] on span "Service Points" at bounding box center [456, 66] width 90 height 18
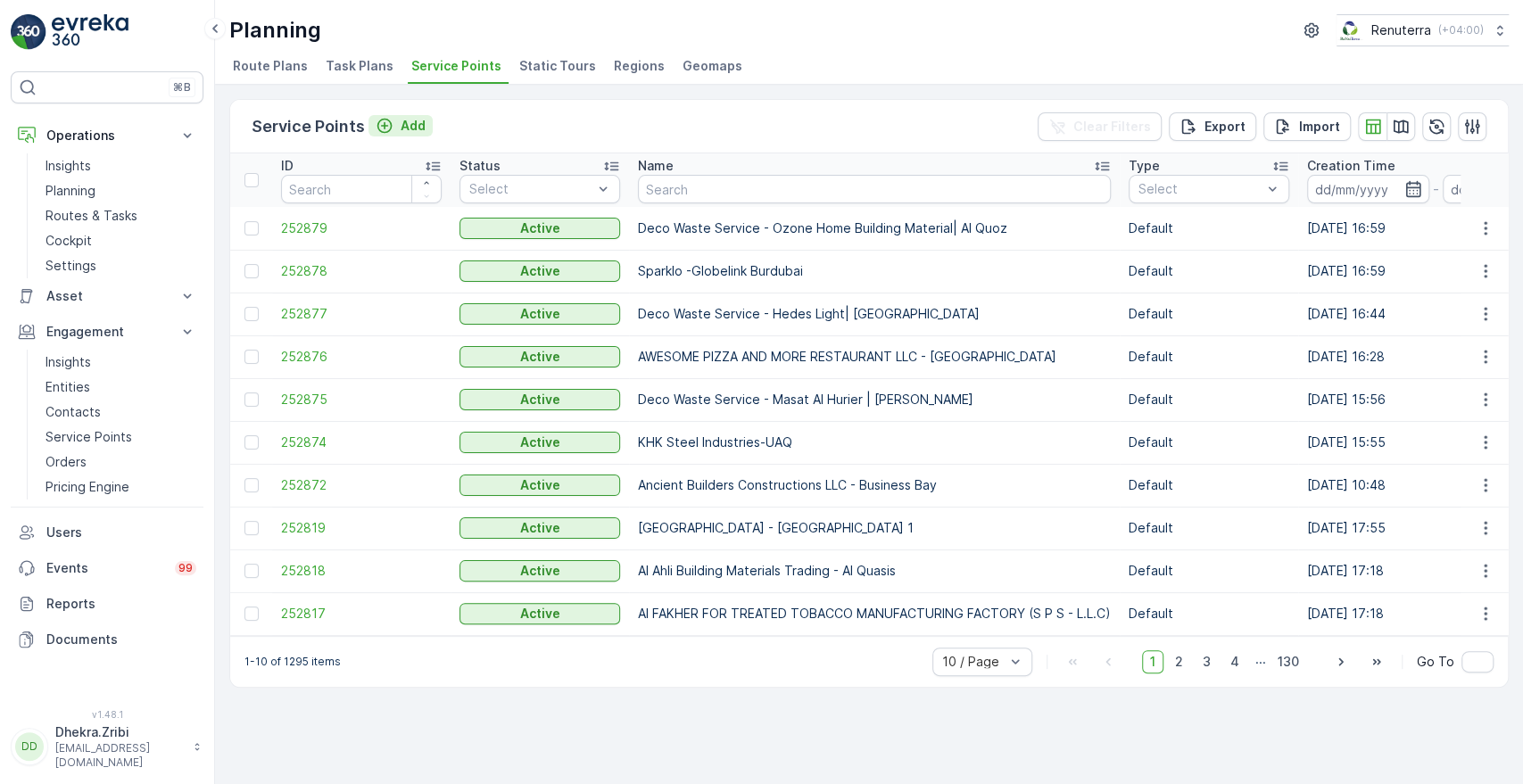
click at [406, 120] on p "Add" at bounding box center [412, 126] width 25 height 18
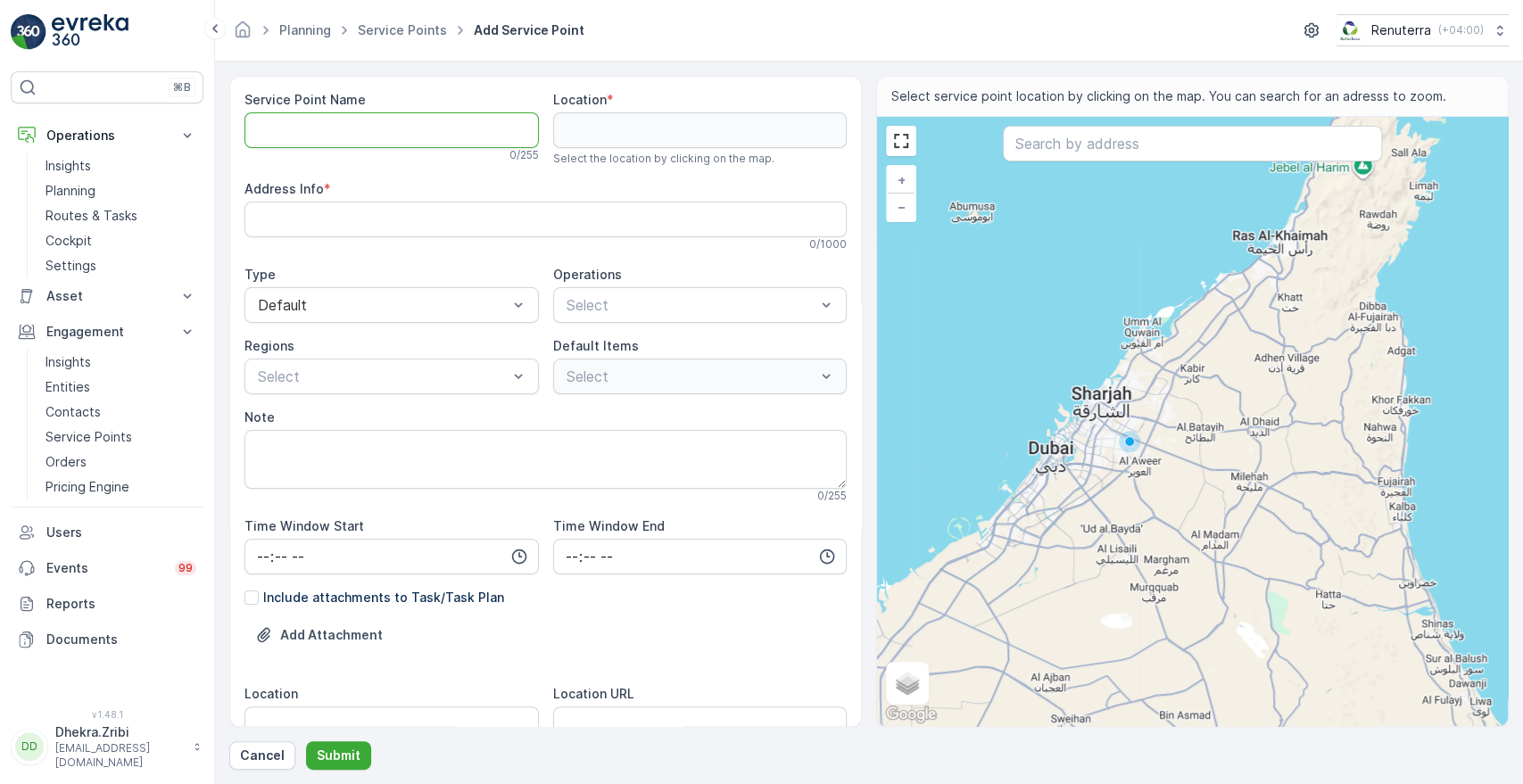
click at [403, 135] on Name "Service Point Name" at bounding box center [392, 130] width 295 height 36
paste Name "Bombay Contracting - [GEOGRAPHIC_DATA] - MV51"
type Name "Bombay Contracting - [GEOGRAPHIC_DATA] - MV51"
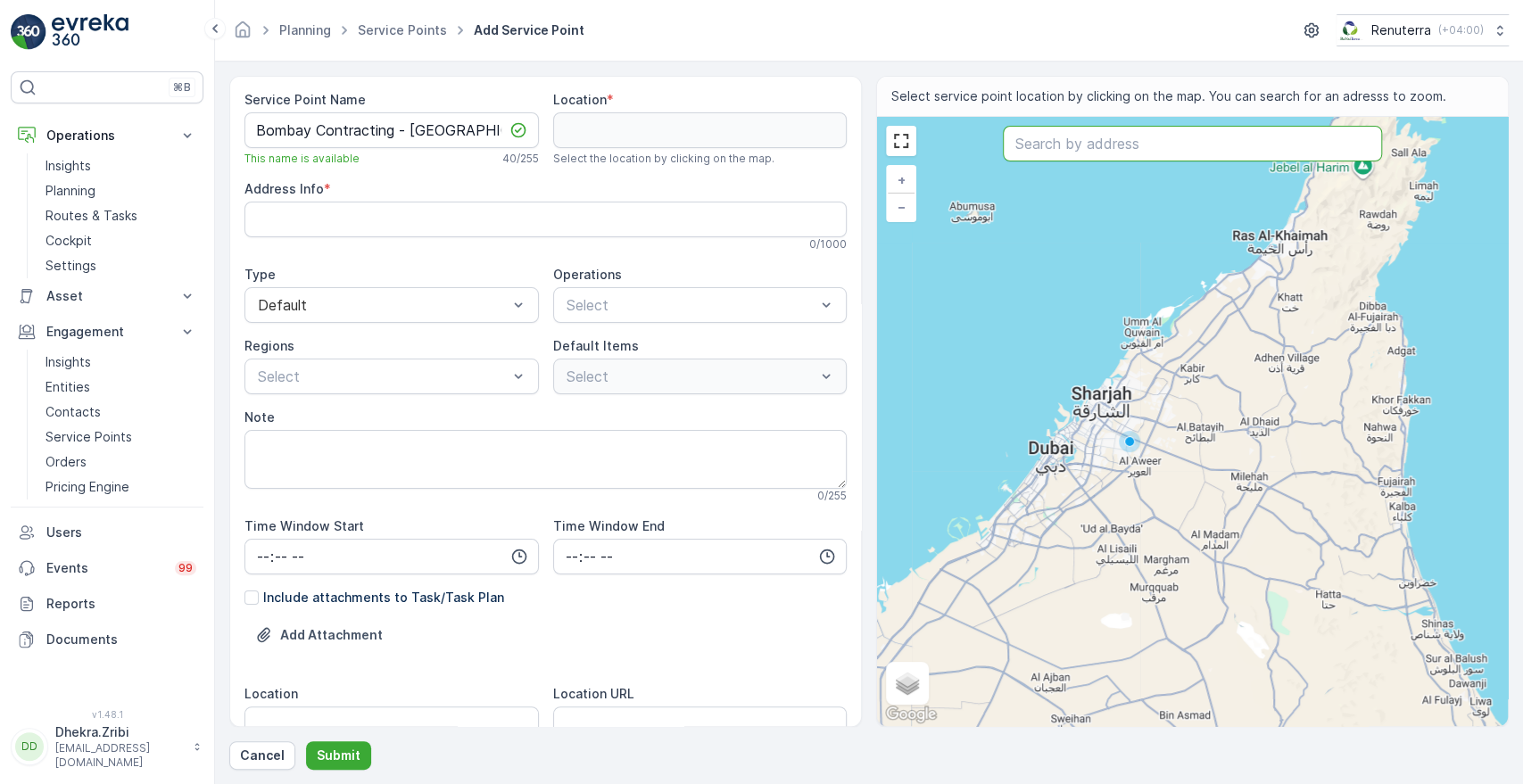
click at [1055, 154] on input "text" at bounding box center [1193, 144] width 379 height 36
paste input "[GEOGRAPHIC_DATA]"
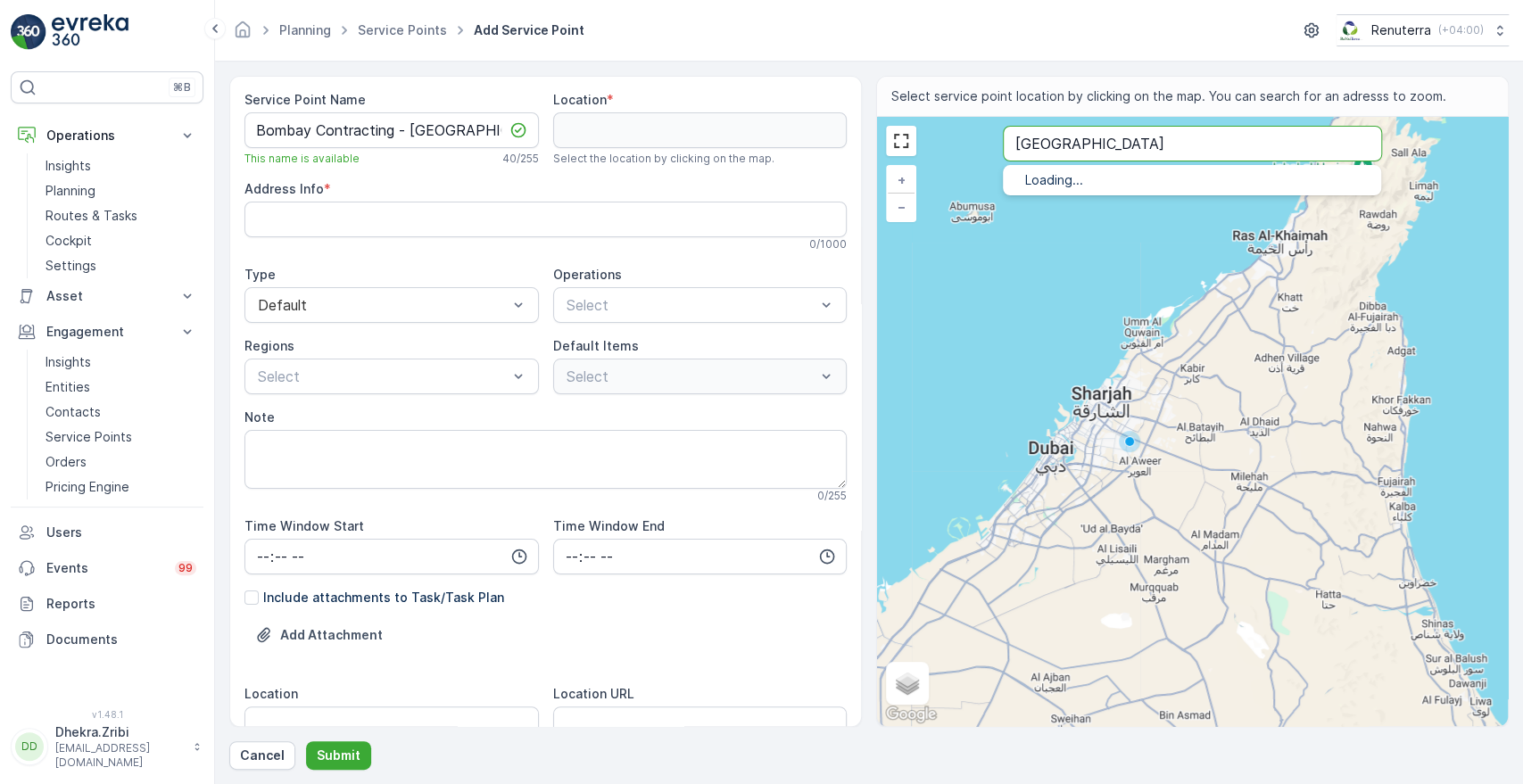
type input "[GEOGRAPHIC_DATA]"
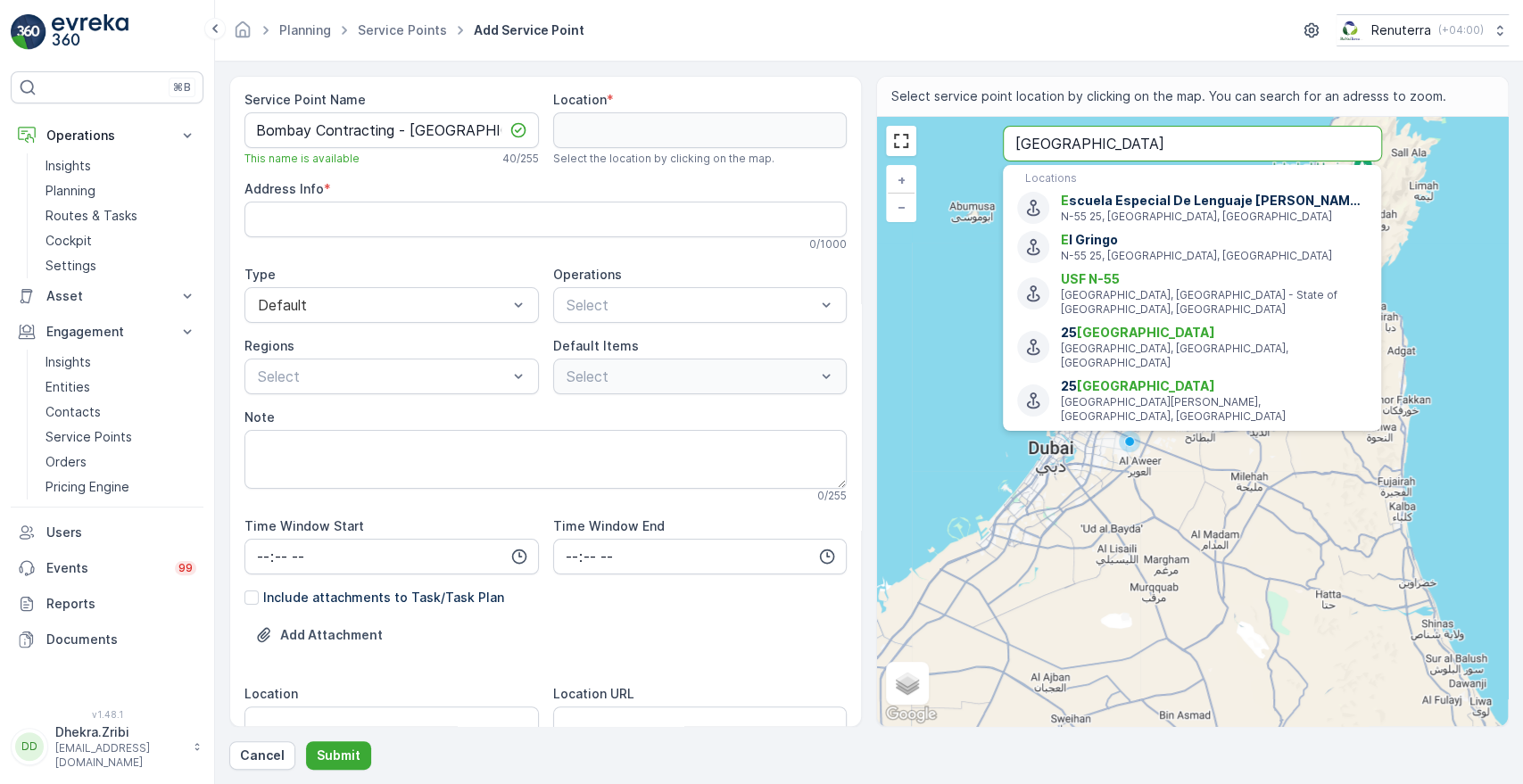
click at [306, 742] on button "Submit" at bounding box center [338, 755] width 65 height 29
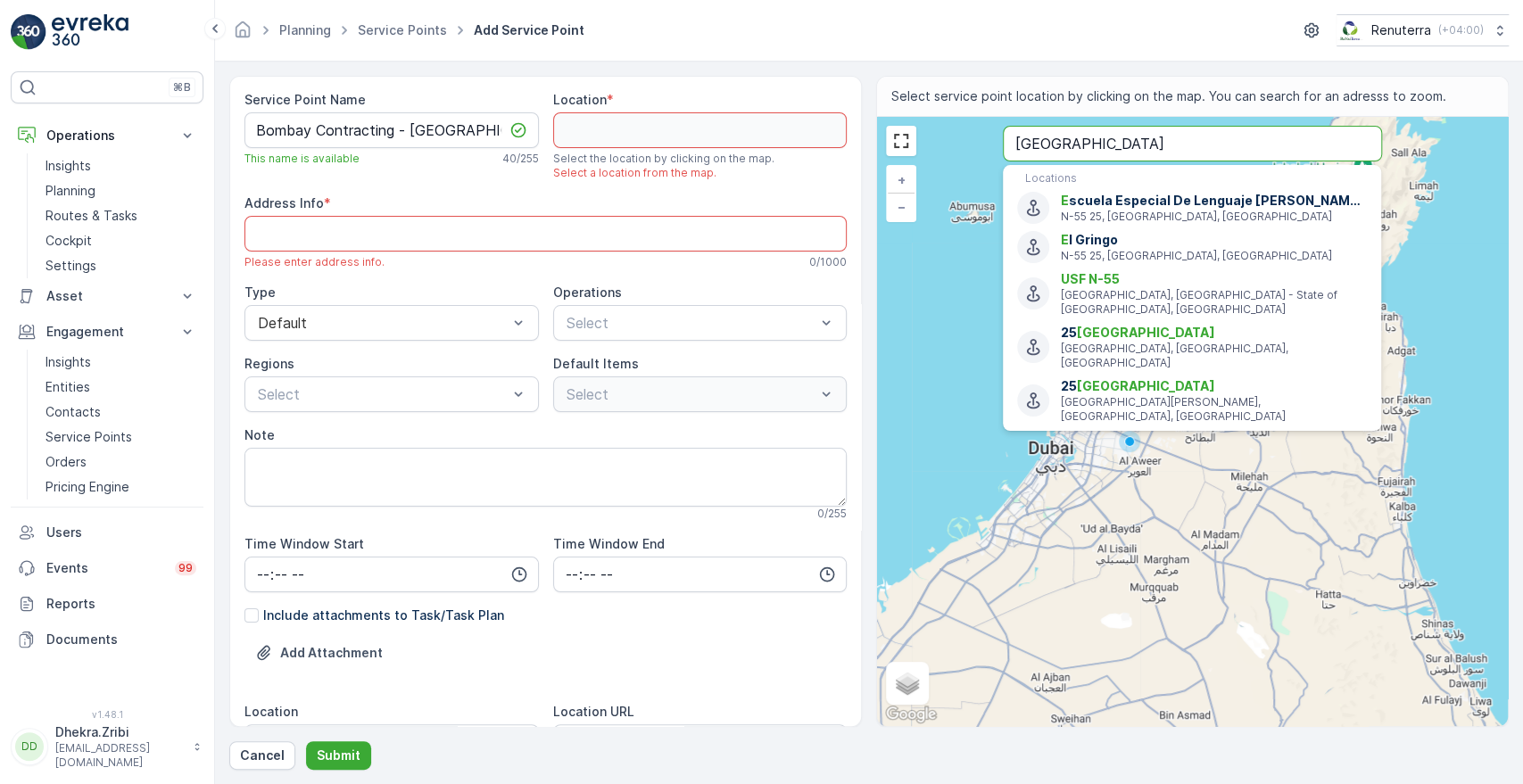
click at [306, 742] on button "Submit" at bounding box center [338, 755] width 65 height 29
click at [1076, 142] on input "text" at bounding box center [1193, 144] width 379 height 36
paste input "MV 19 -Villa"
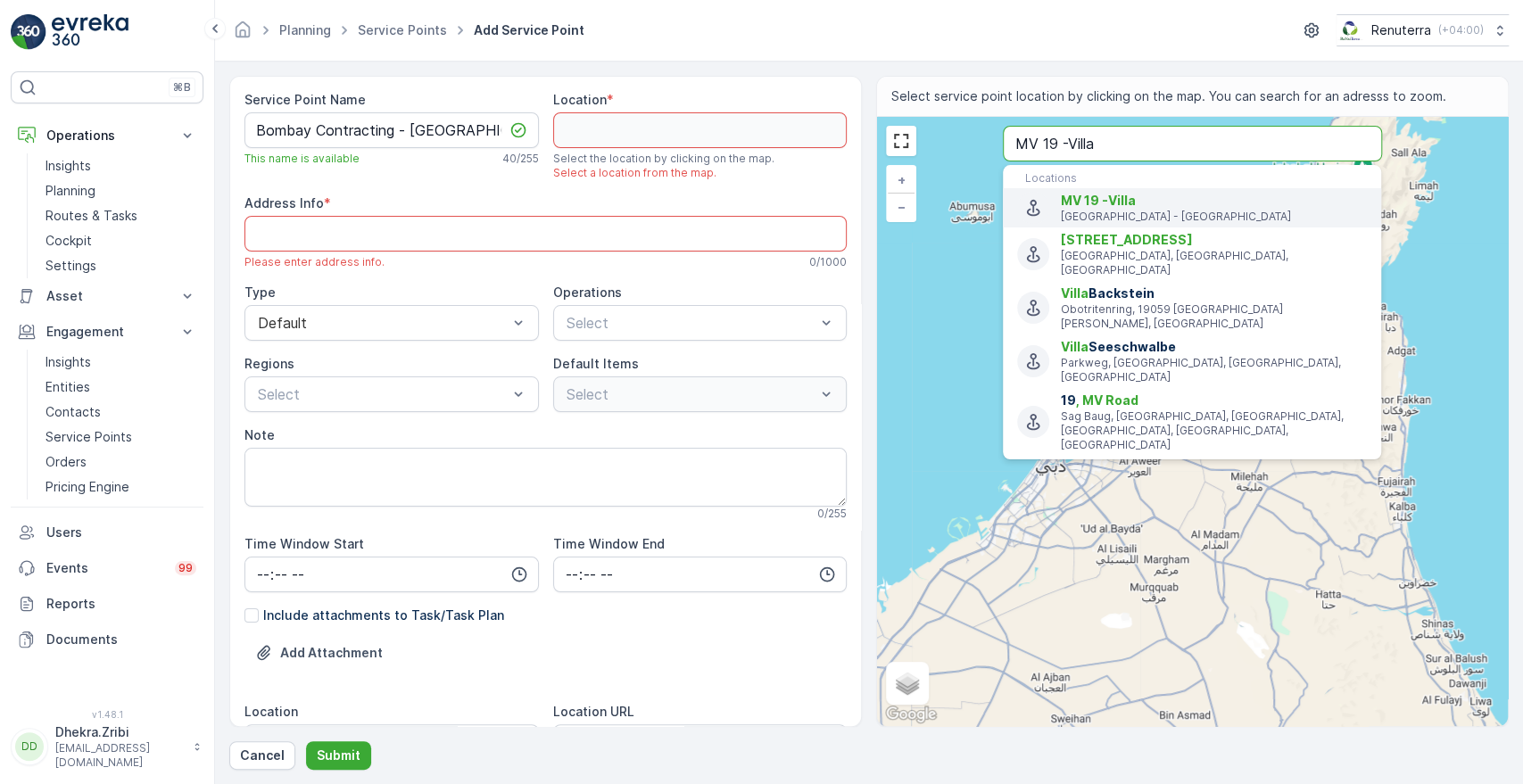
type input "MV 19 -Villa"
click at [1082, 204] on span "MV 19 -Villa" at bounding box center [1099, 199] width 75 height 15
type input "25.2175322,55.2359956"
type Info "668P+VF - Jumeirah 2 - [GEOGRAPHIC_DATA] - [GEOGRAPHIC_DATA]"
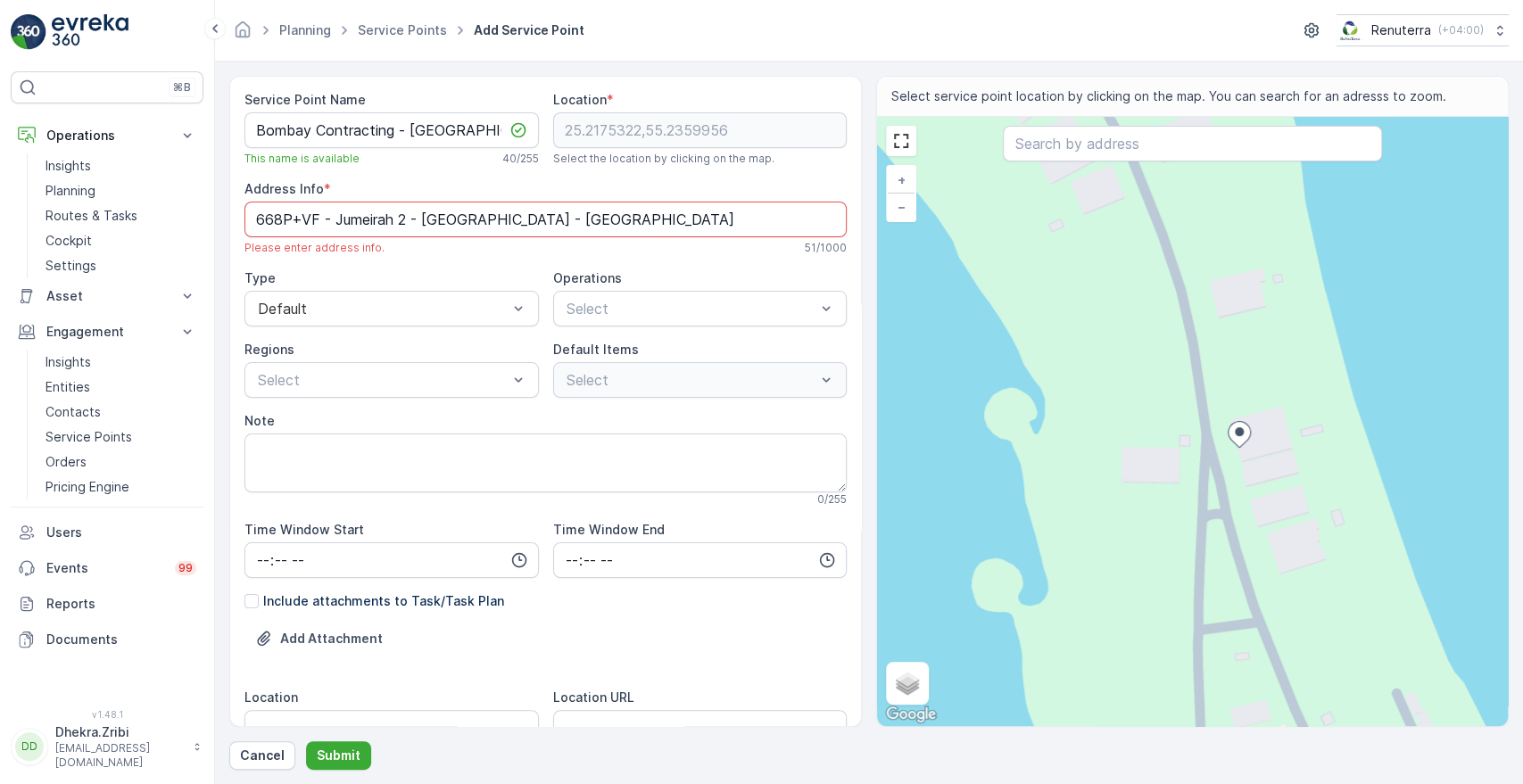
click at [1176, 223] on div "+ − Satellite Roadmap Terrain Hybrid Leaflet Keyboard shortcuts Map Data Map da…" at bounding box center [1193, 422] width 631 height 609
type input "25.218751039913627,55.23561672145278"
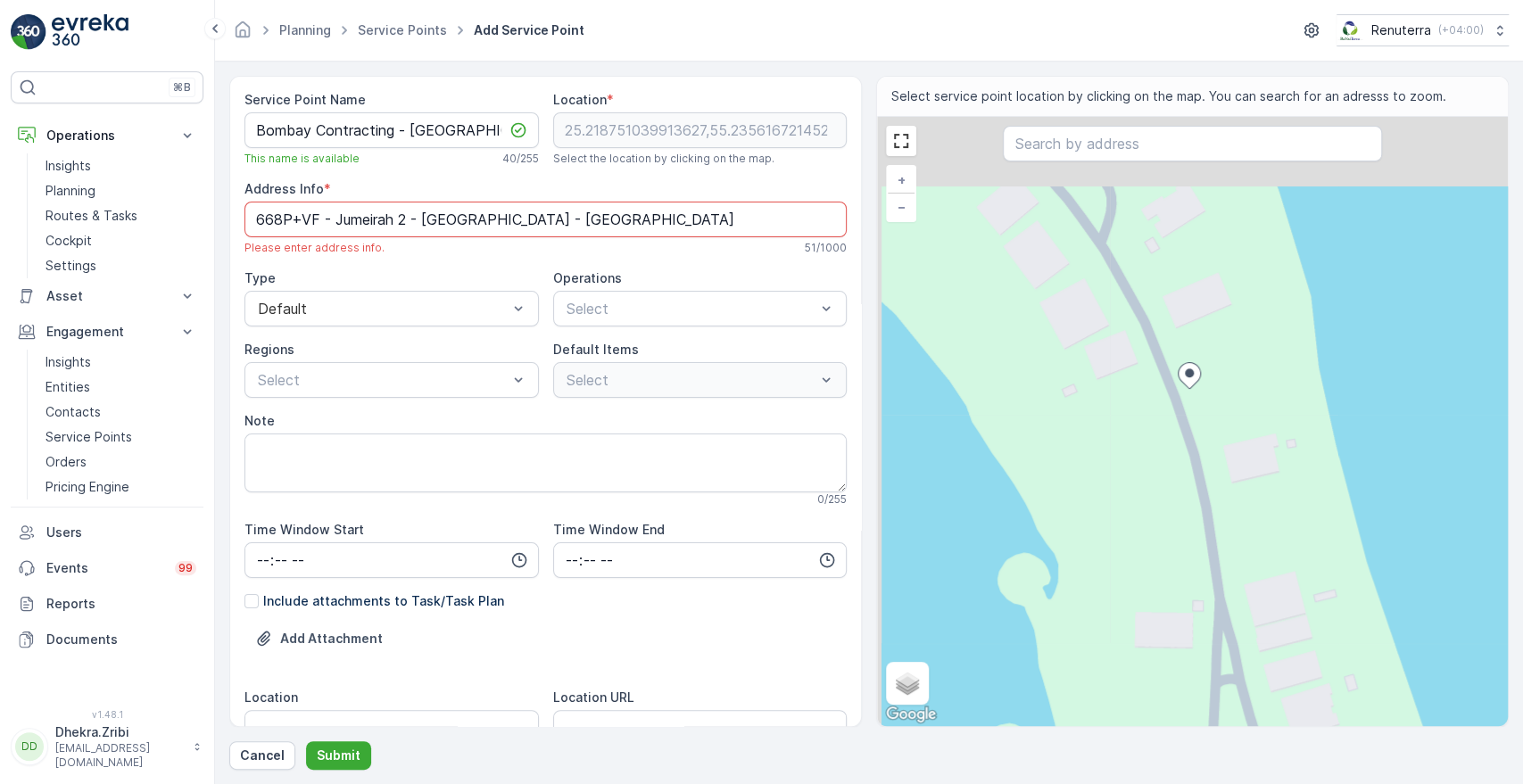
type Info "669P+V6J - [GEOGRAPHIC_DATA] - [GEOGRAPHIC_DATA] 2 - [GEOGRAPHIC_DATA] - [GEOGR…"
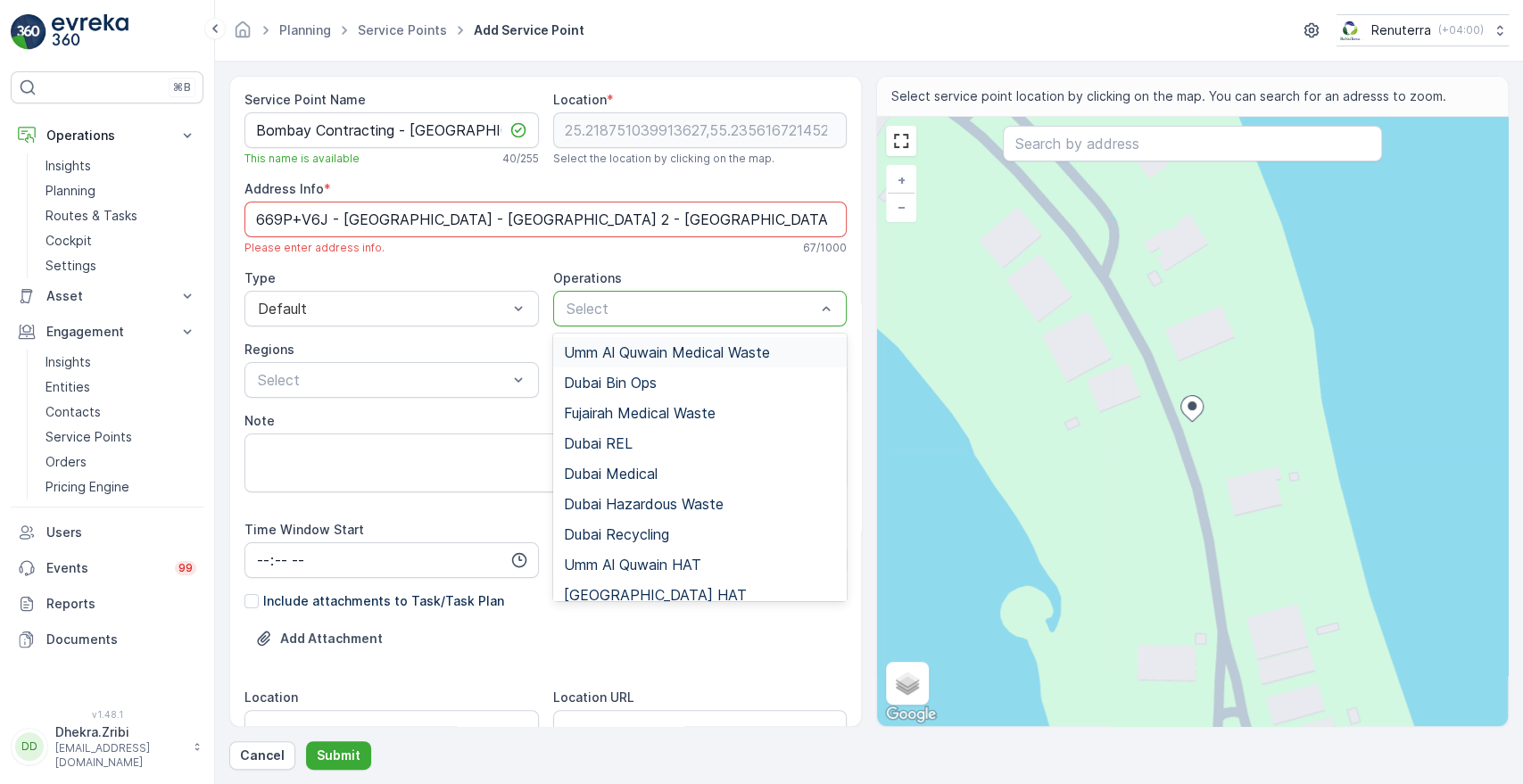
click at [599, 314] on div at bounding box center [691, 309] width 254 height 16
click at [589, 584] on div "[GEOGRAPHIC_DATA] HAT" at bounding box center [700, 595] width 295 height 31
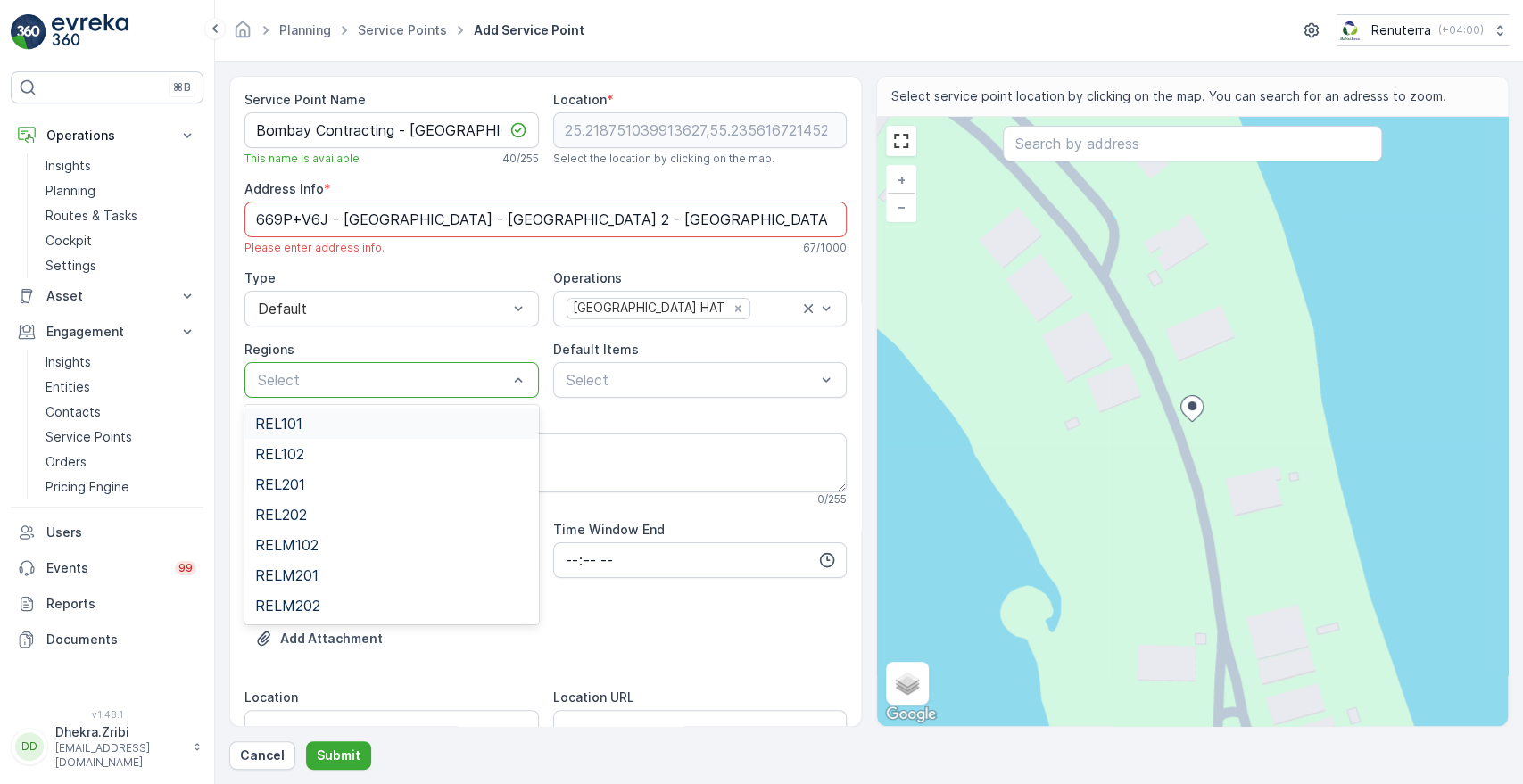
click at [472, 376] on div at bounding box center [383, 380] width 254 height 16
click at [621, 383] on div at bounding box center [691, 380] width 254 height 16
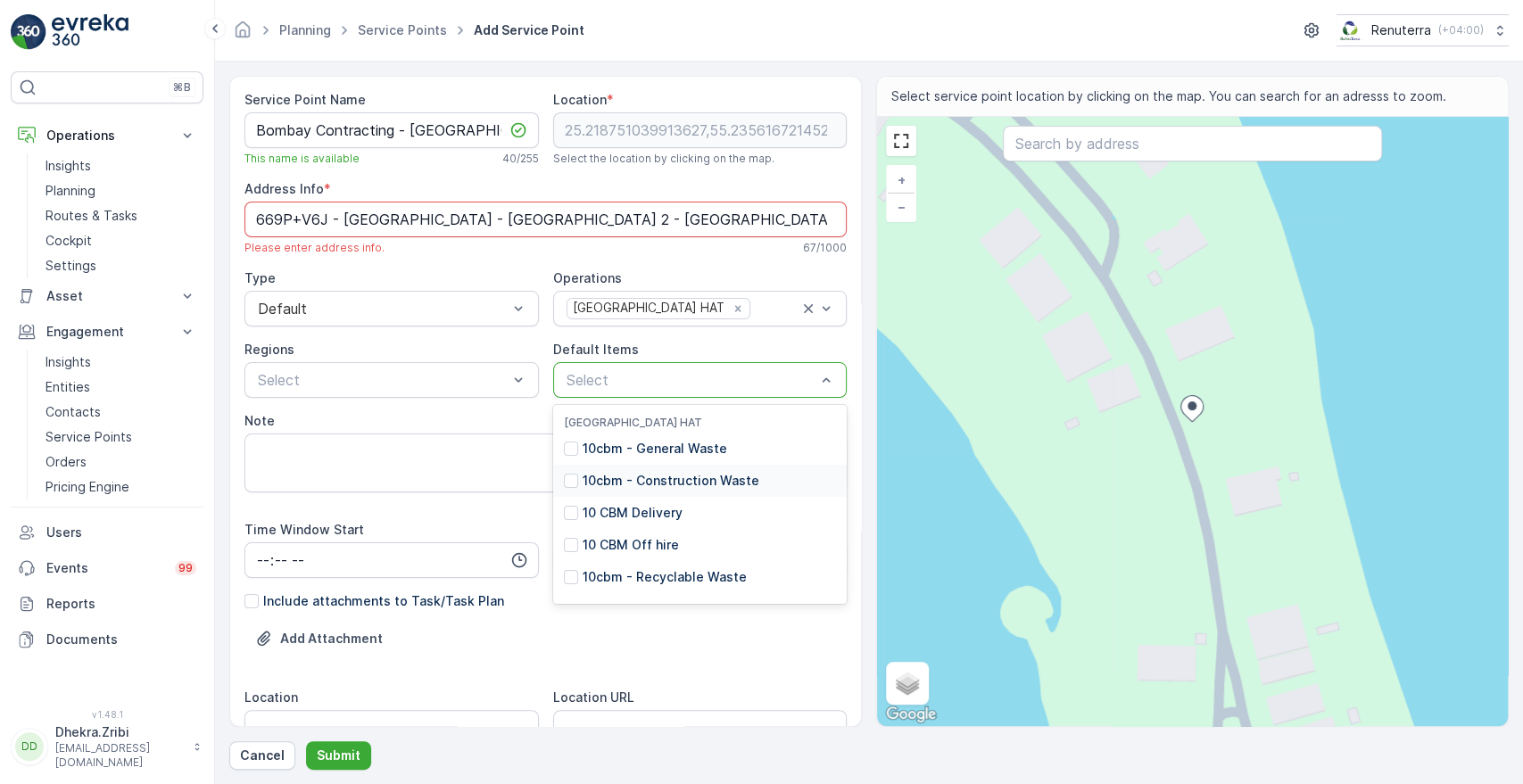
click at [588, 469] on div "10cbm - Construction Waste" at bounding box center [700, 480] width 295 height 33
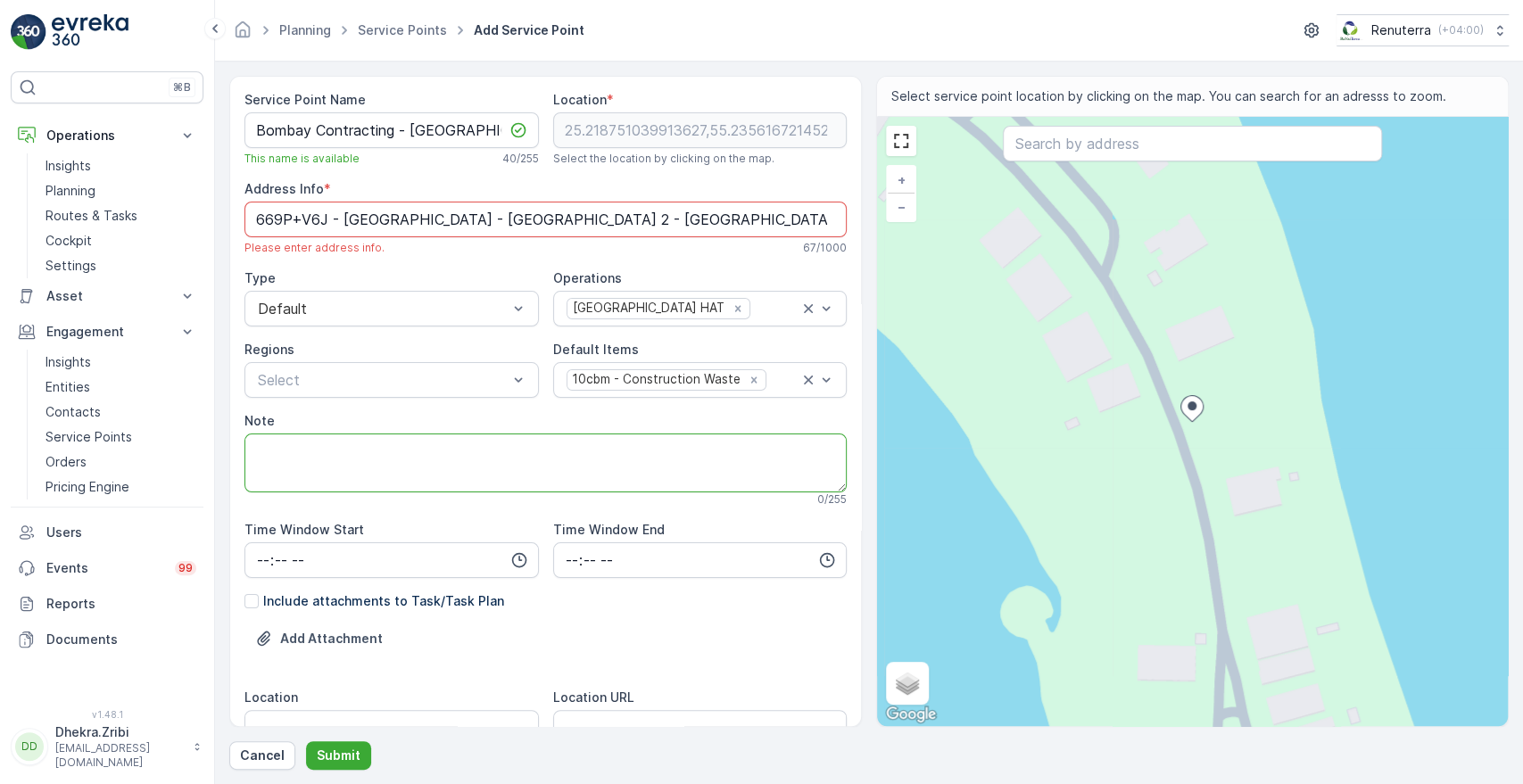
click at [344, 443] on textarea "Note" at bounding box center [545, 463] width 603 height 59
paste textarea "[PHONE_NUMBER]"
type textarea "POC [PHONE_NUMBER]"
click at [479, 648] on div "Add Attachment" at bounding box center [545, 649] width 603 height 50
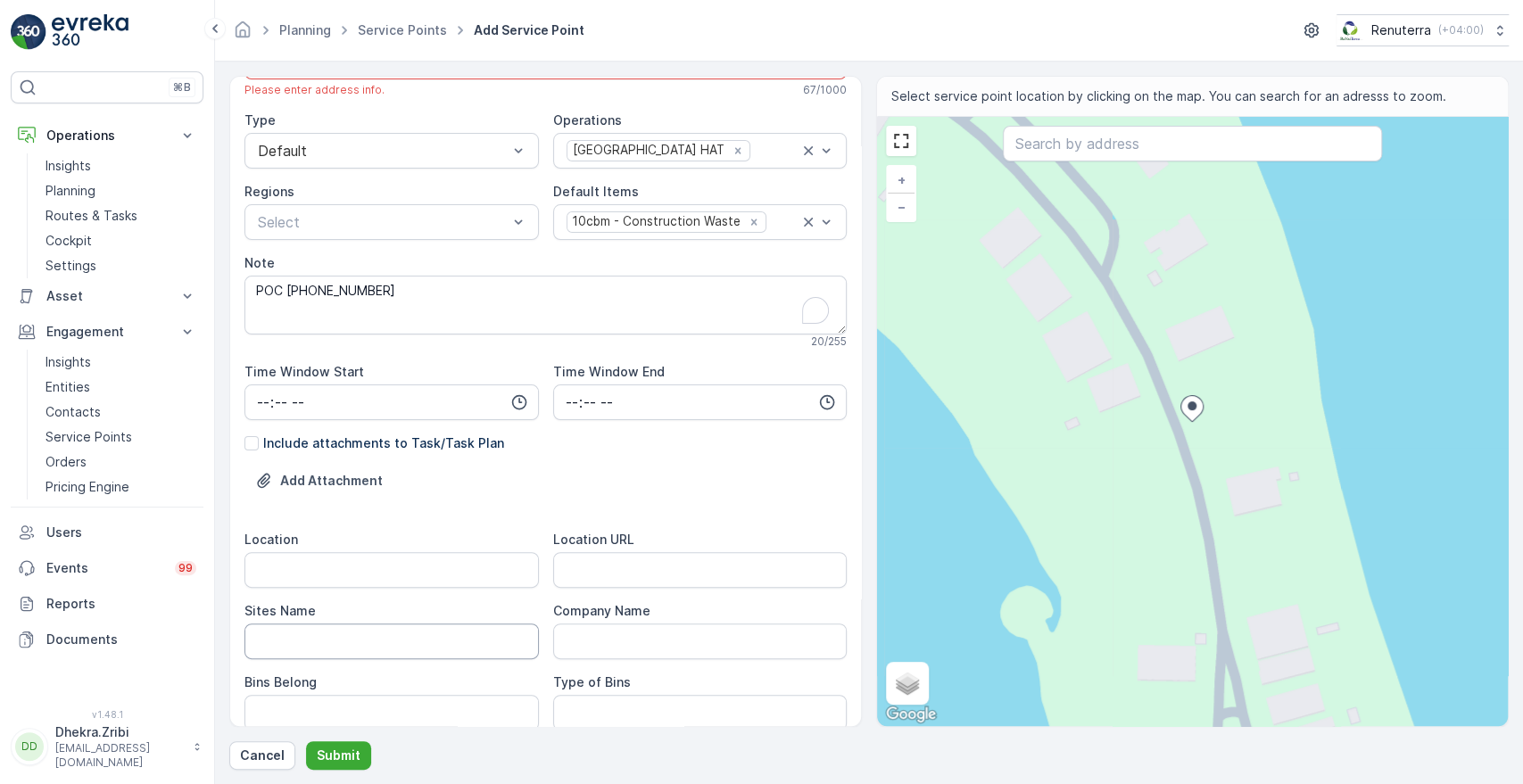
scroll to position [198, 0]
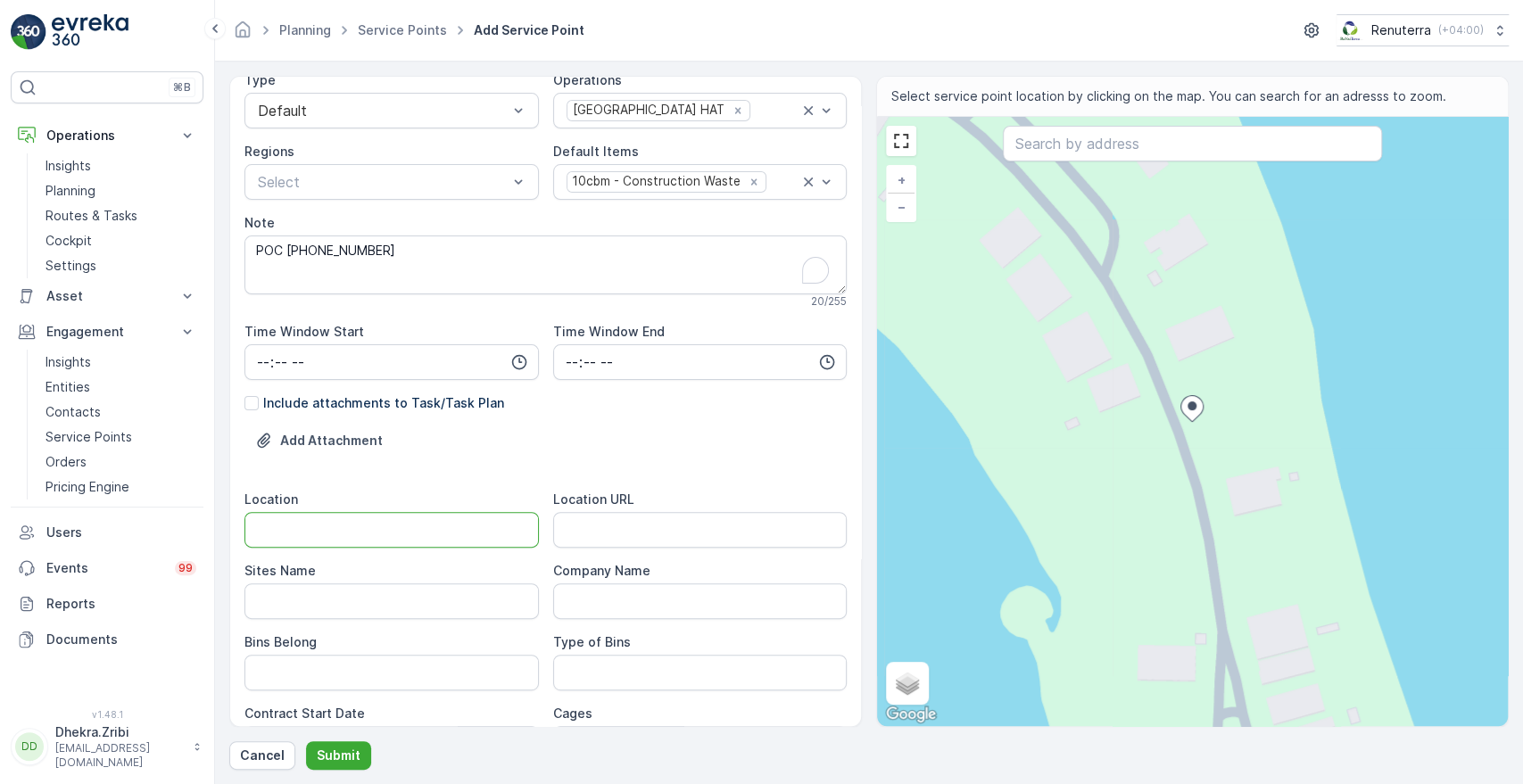
click at [421, 521] on input "Location" at bounding box center [392, 530] width 295 height 36
type input "Pearl Jumeriah"
click at [361, 609] on Name "Sites Name" at bounding box center [392, 602] width 295 height 36
type Name "Pearl Jumeriah"
click at [627, 537] on URL "Location URL" at bounding box center [700, 530] width 295 height 36
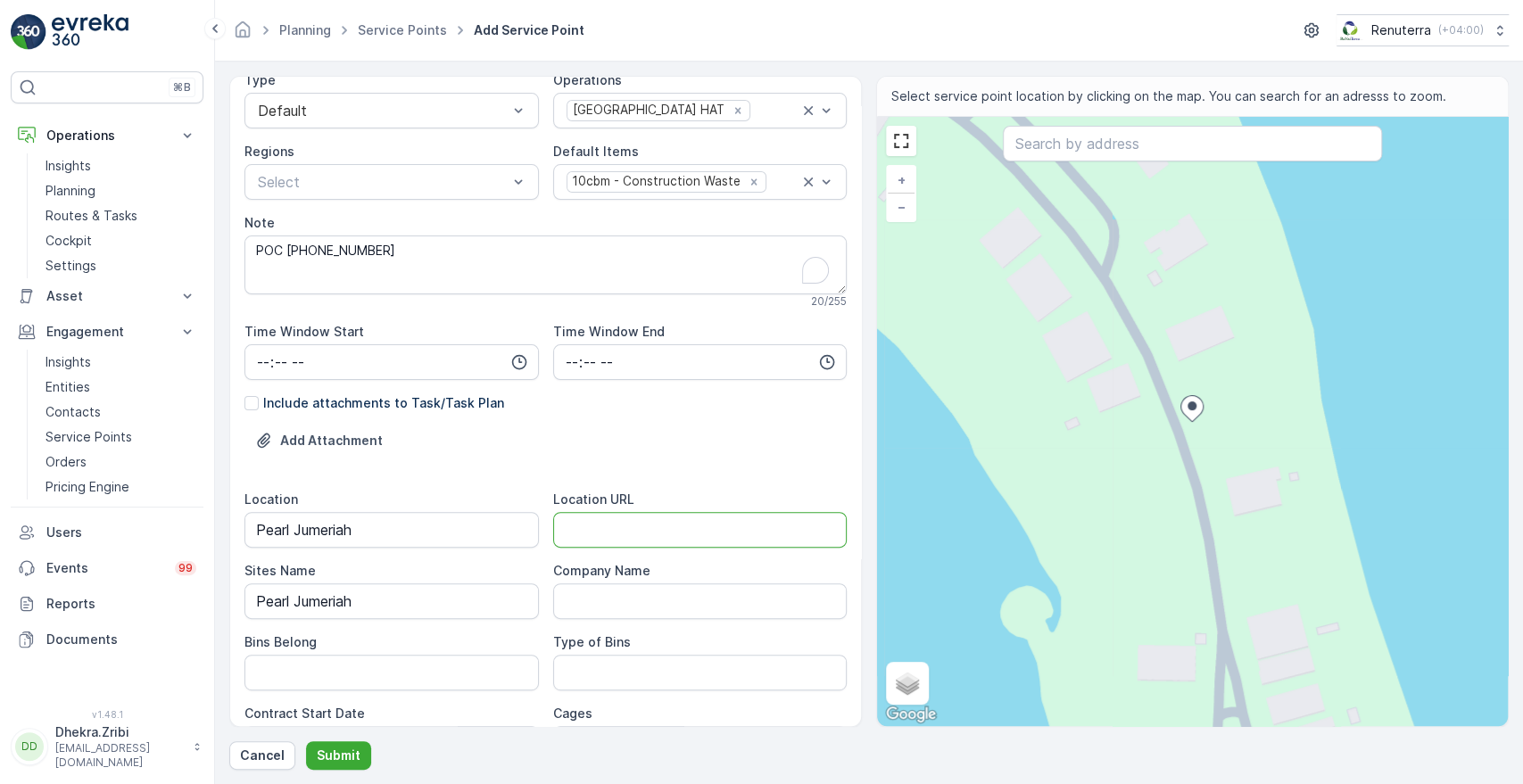
paste URL "[URL][DOMAIN_NAME]"
type URL "[URL][DOMAIN_NAME]"
click at [376, 672] on Belong "Bins Belong" at bounding box center [392, 673] width 295 height 36
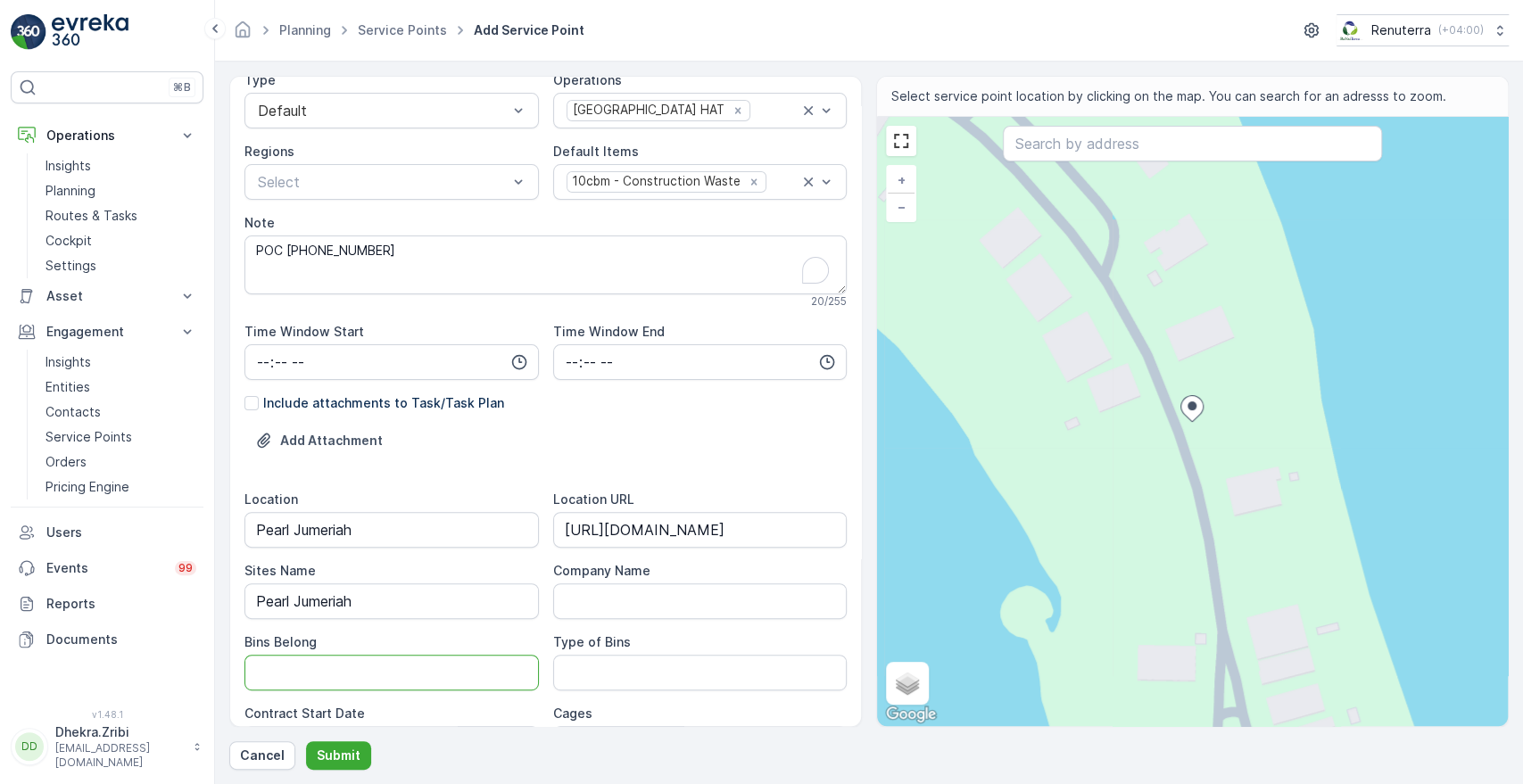
type Belong "Service Provider"
click at [578, 671] on Bins "Type of Bins" at bounding box center [700, 673] width 295 height 36
type Bins "1"
click at [640, 709] on div "Cages" at bounding box center [700, 714] width 295 height 18
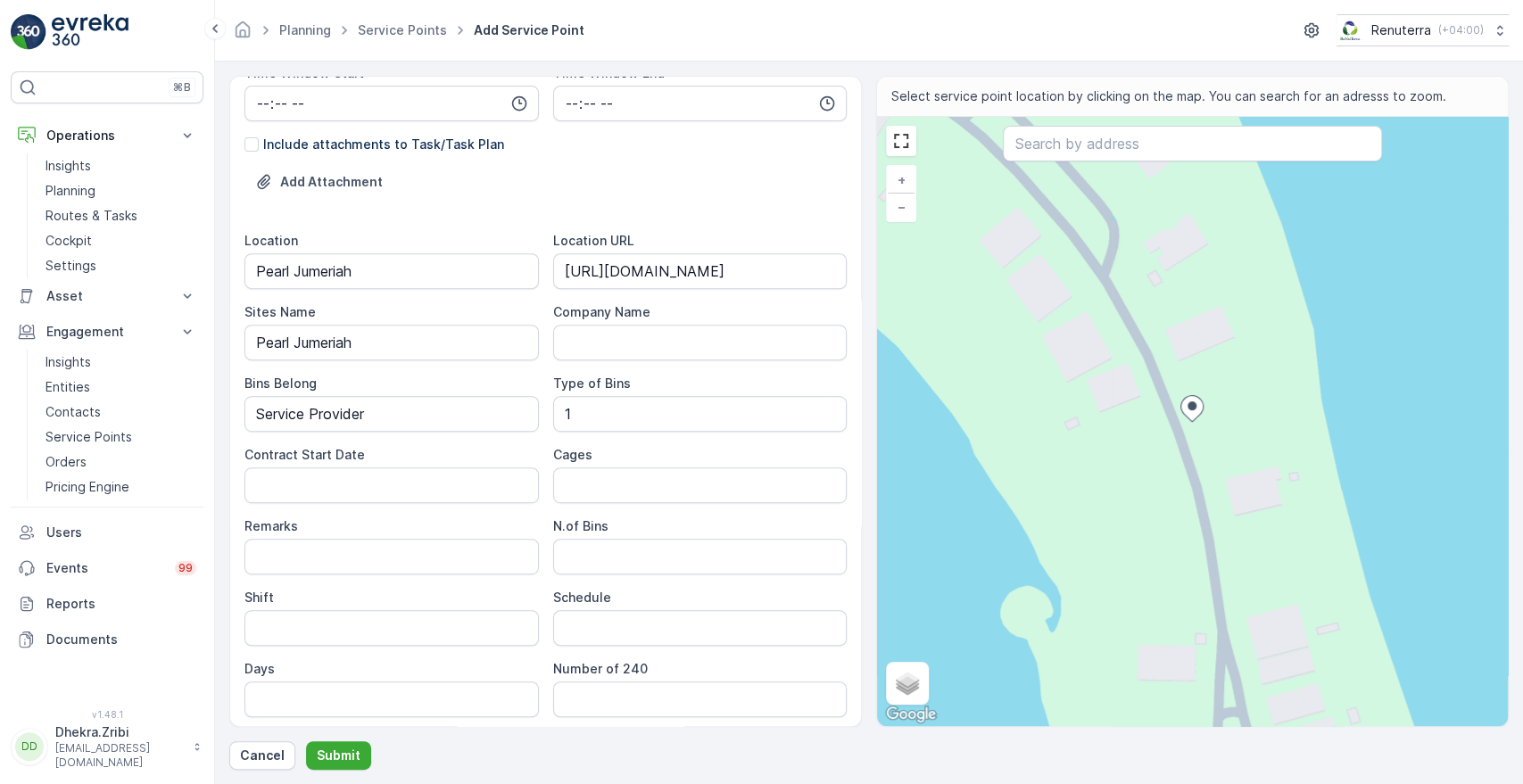
scroll to position [475, 0]
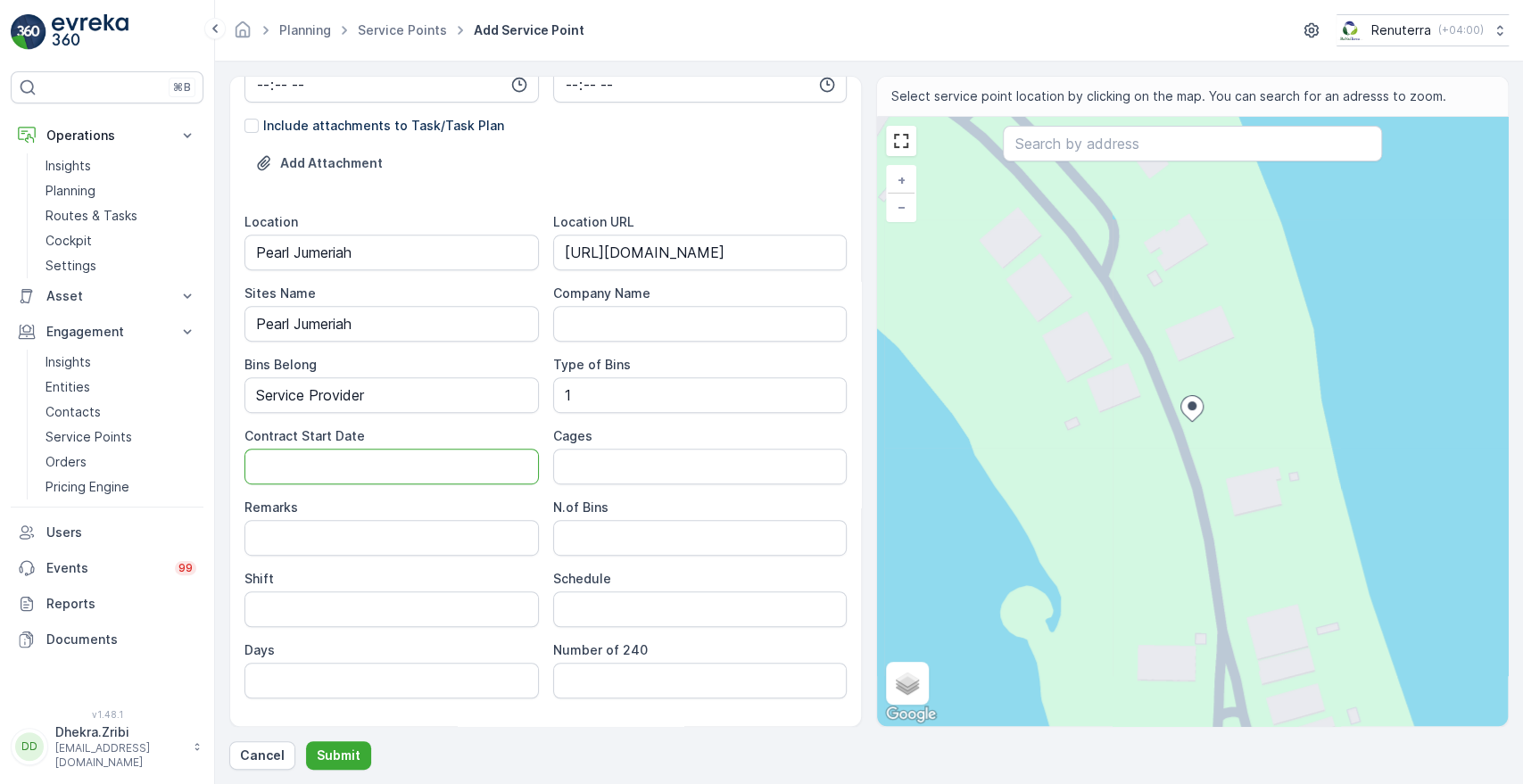
click at [395, 472] on Date "Contract Start Date" at bounding box center [392, 466] width 295 height 36
type Date "[DATE]"
click at [594, 537] on Bins "N.of Bins" at bounding box center [700, 537] width 295 height 36
type Bins "1"
click at [432, 612] on input "Shift" at bounding box center [392, 609] width 295 height 36
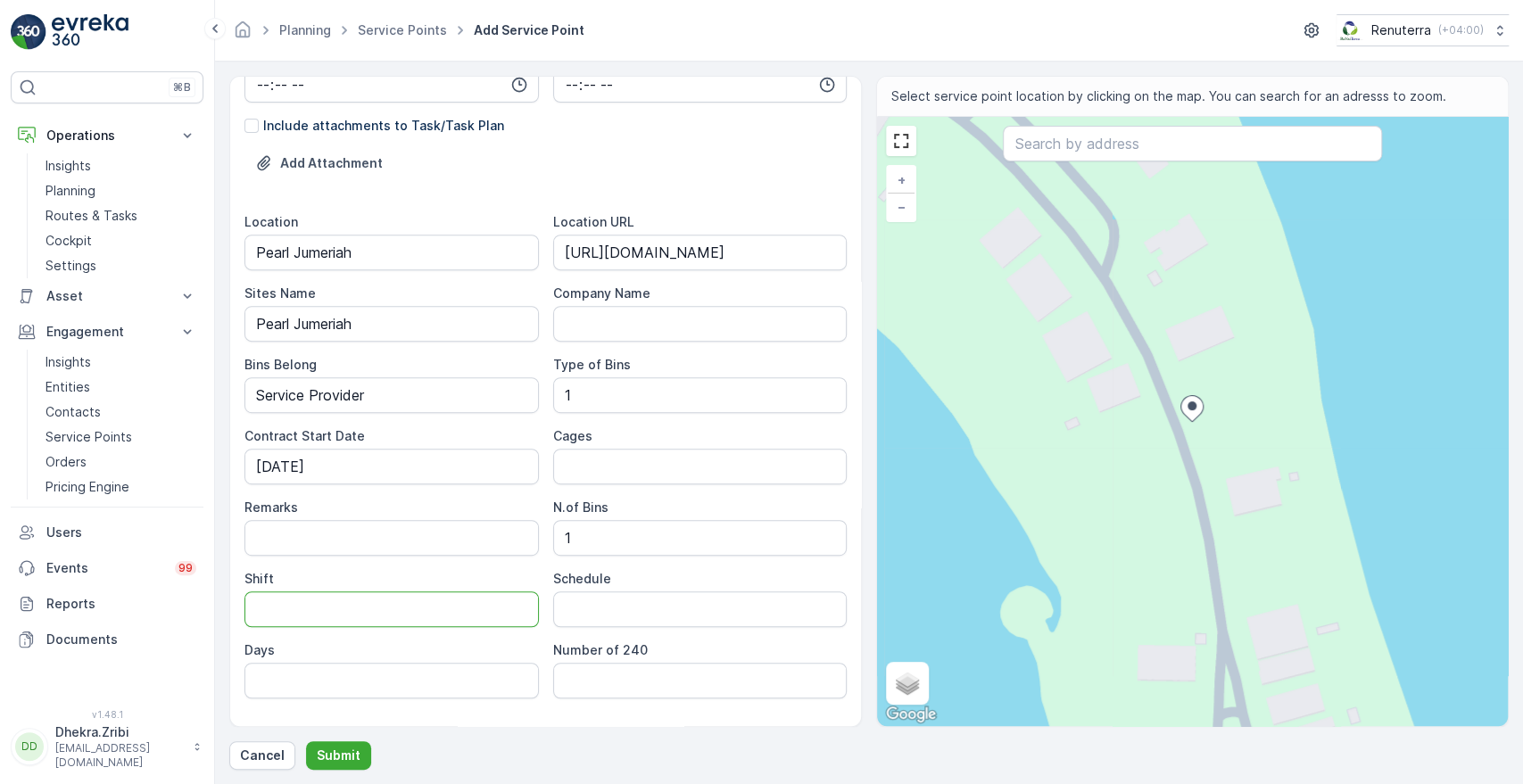
type input "Day Shift"
click at [607, 613] on input "Schedule" at bounding box center [700, 609] width 295 height 36
type input "On Call Basis"
click at [406, 683] on input "Days" at bounding box center [392, 680] width 295 height 36
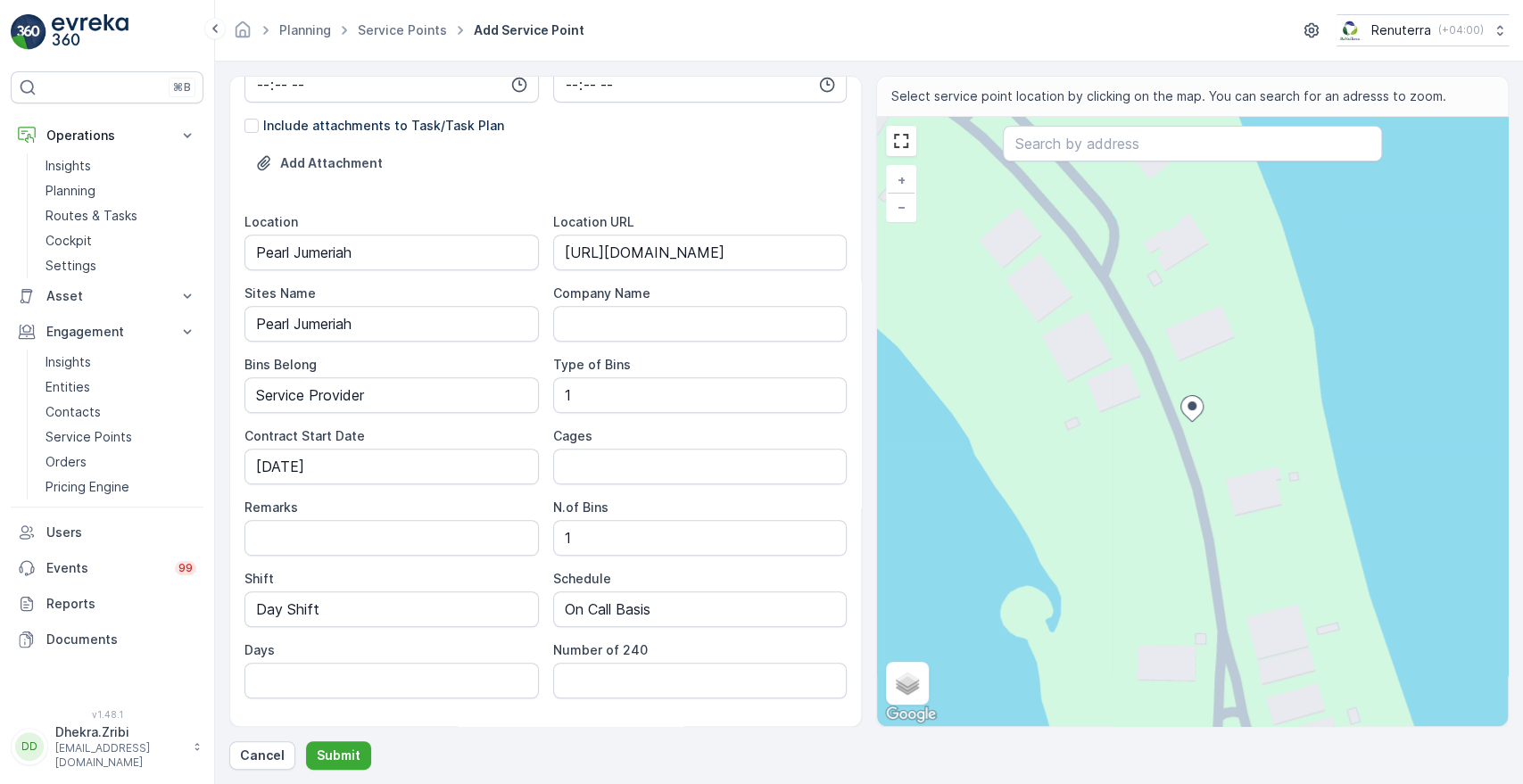
click at [512, 642] on div "Days" at bounding box center [392, 650] width 295 height 18
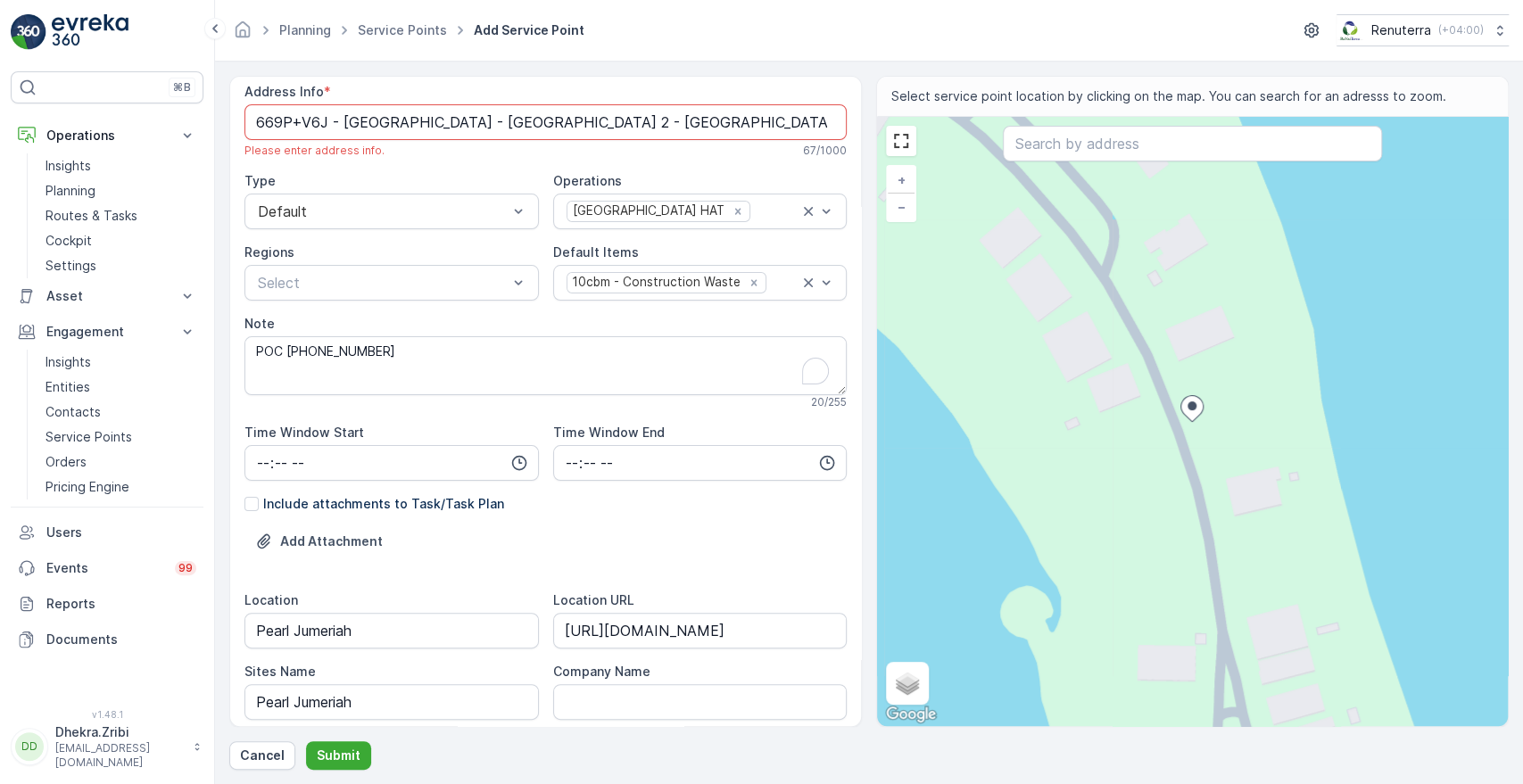
scroll to position [0, 0]
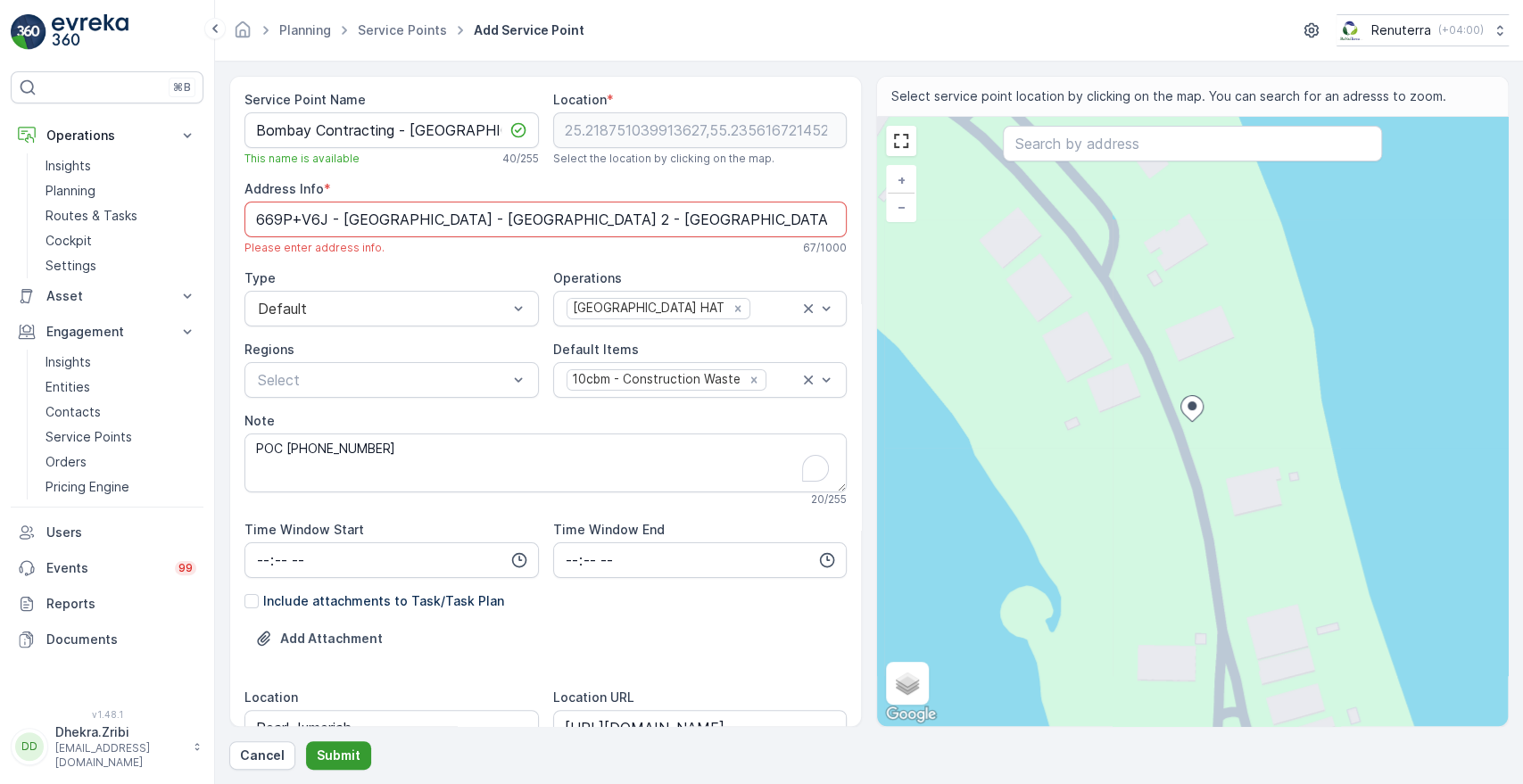
click at [335, 752] on p "Submit" at bounding box center [338, 755] width 43 height 18
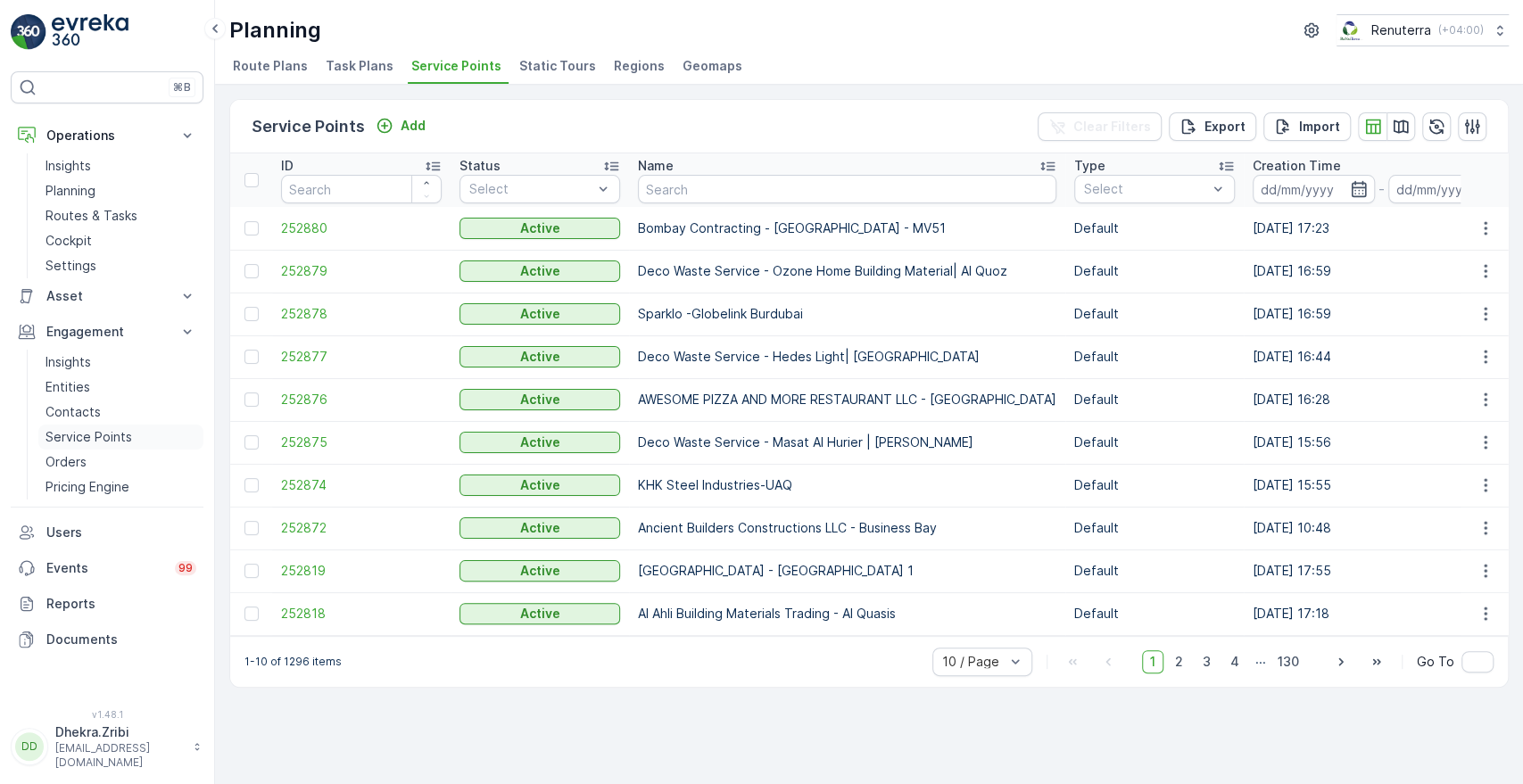
click at [83, 433] on p "Service Points" at bounding box center [89, 437] width 87 height 18
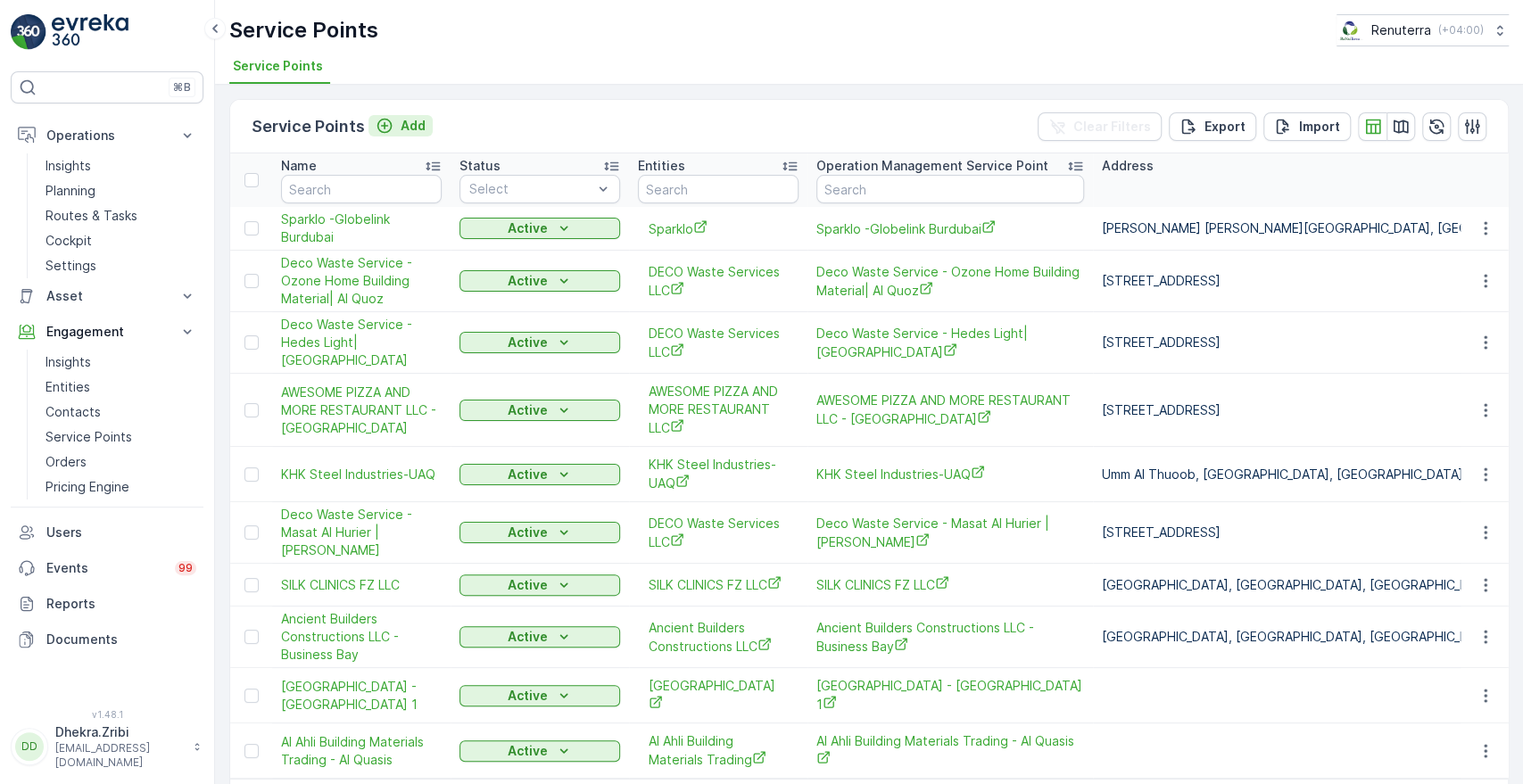
click at [401, 126] on p "Add" at bounding box center [412, 126] width 25 height 18
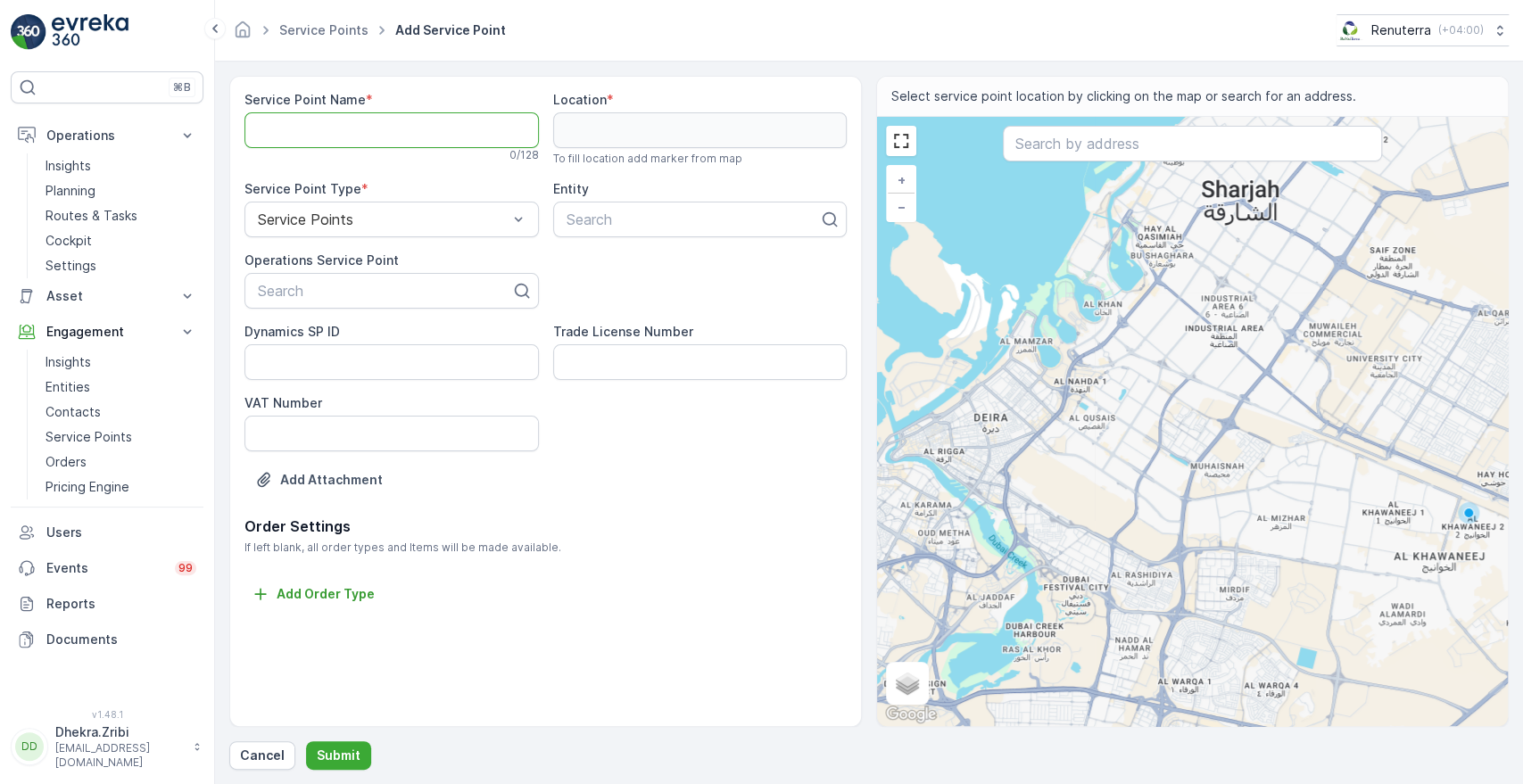
click at [401, 126] on Name "Service Point Name" at bounding box center [392, 130] width 295 height 36
click at [341, 121] on Name "Service Point Name" at bounding box center [392, 130] width 295 height 36
paste Name "Bombay Contracting - [GEOGRAPHIC_DATA] - MV51"
type Name "Bombay Contracting - [GEOGRAPHIC_DATA] - MV51"
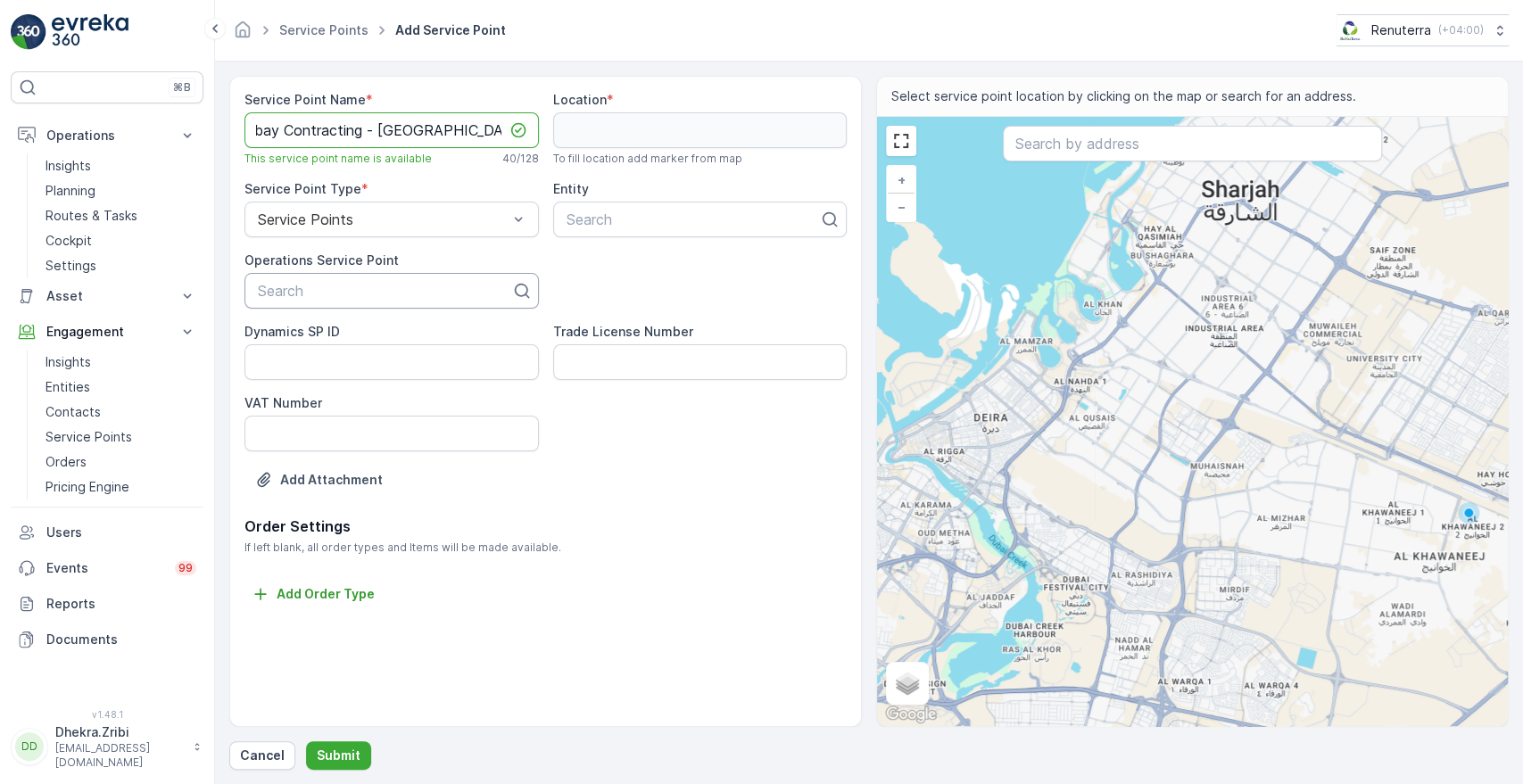
scroll to position [0, 0]
click at [328, 302] on div "Search" at bounding box center [392, 291] width 295 height 36
paste input "Bombay Contracting - [GEOGRAPHIC_DATA] - MV51"
type input "Bombay Contracting - [GEOGRAPHIC_DATA] - MV51"
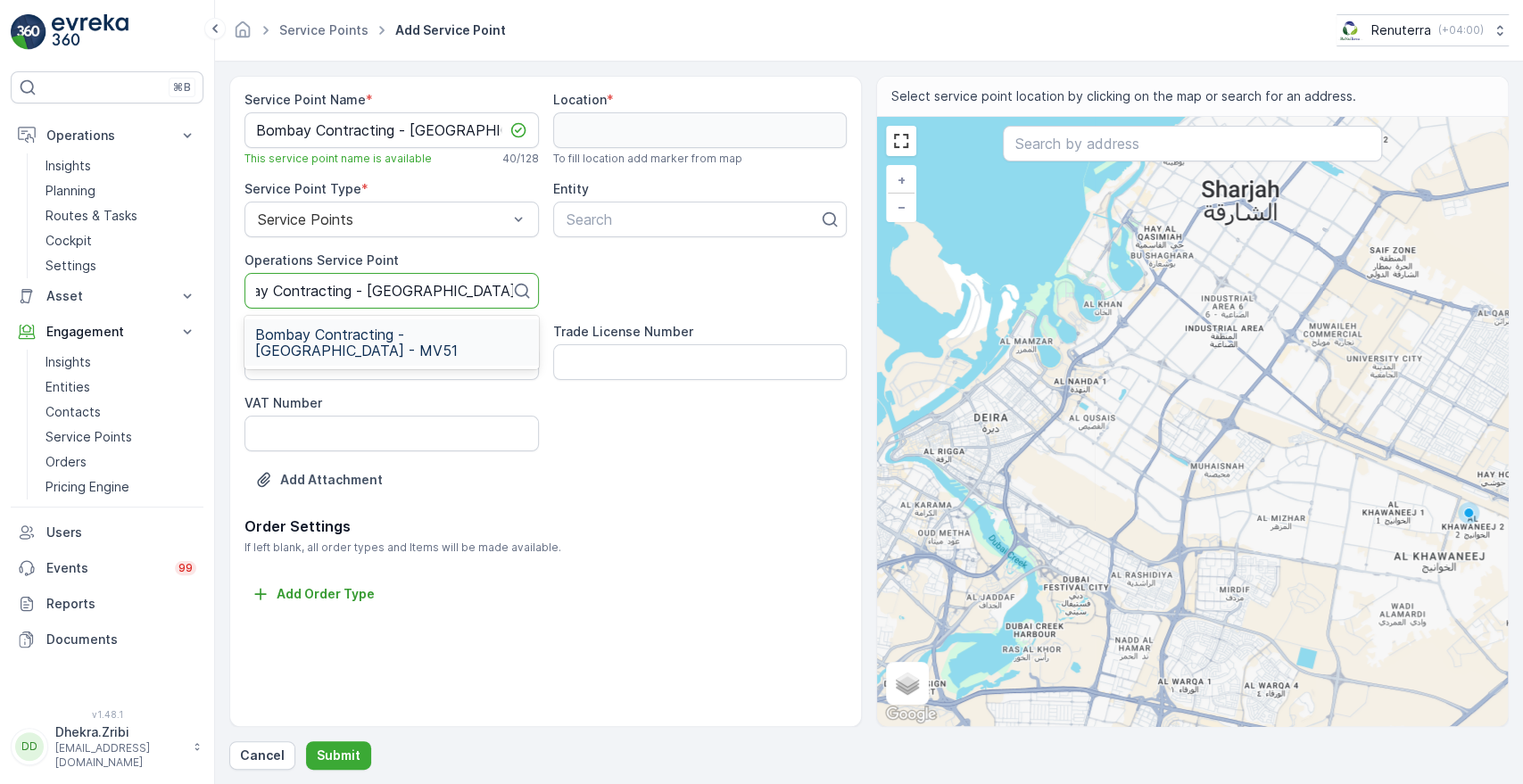
click at [314, 338] on span "Bombay Contracting - [GEOGRAPHIC_DATA] - MV51" at bounding box center [392, 342] width 273 height 33
click at [599, 218] on div at bounding box center [693, 219] width 257 height 16
type input "bomb"
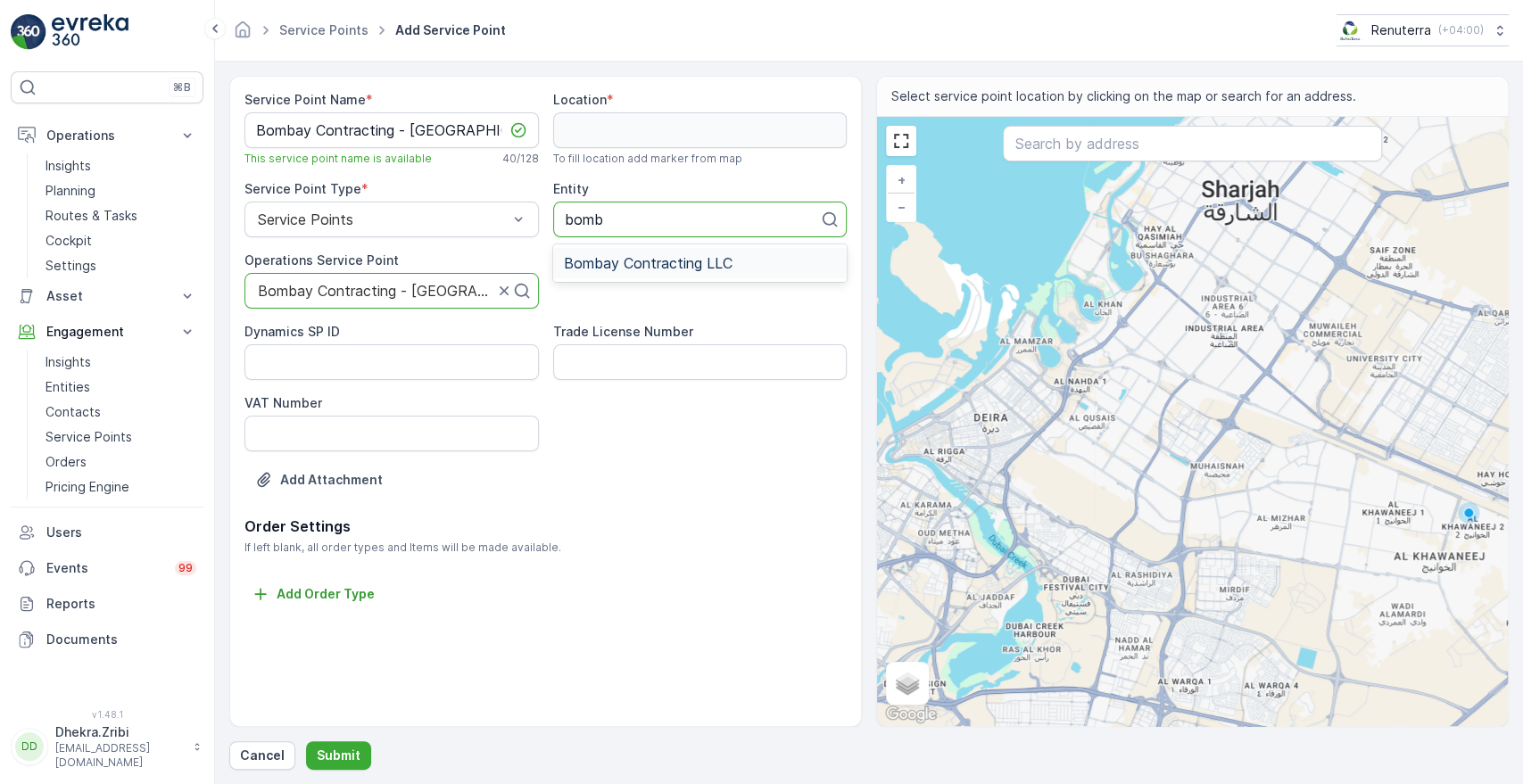
click at [620, 262] on span "Bombay Contracting LLC" at bounding box center [648, 263] width 169 height 16
click at [1075, 152] on input "text" at bounding box center [1193, 144] width 379 height 36
paste input "MV 19 -Villa"
type input "MV 19 -Villa"
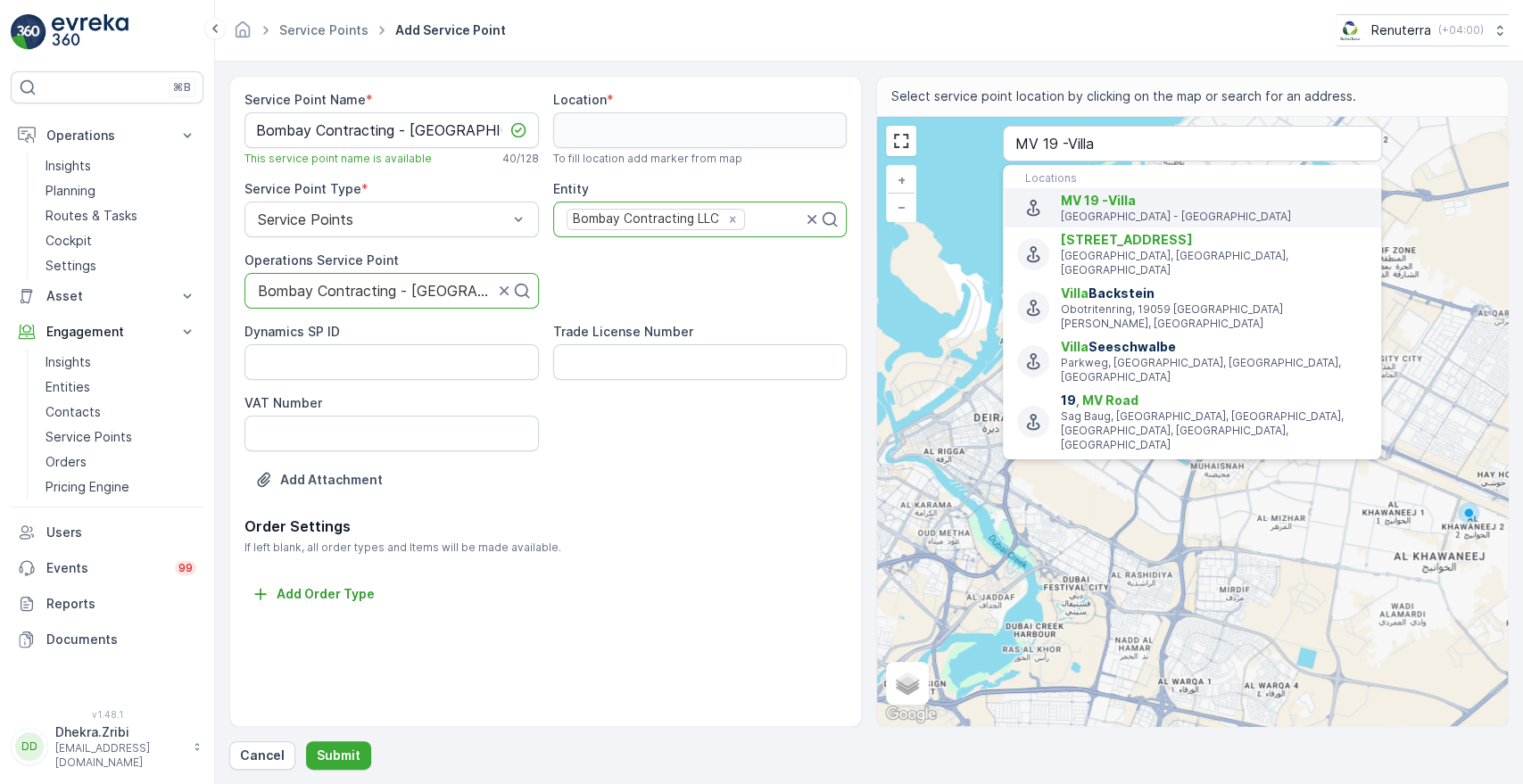
click at [1084, 214] on p "[GEOGRAPHIC_DATA] - [GEOGRAPHIC_DATA]" at bounding box center [1214, 217] width 306 height 14
type input "25.2175322,55.2359956"
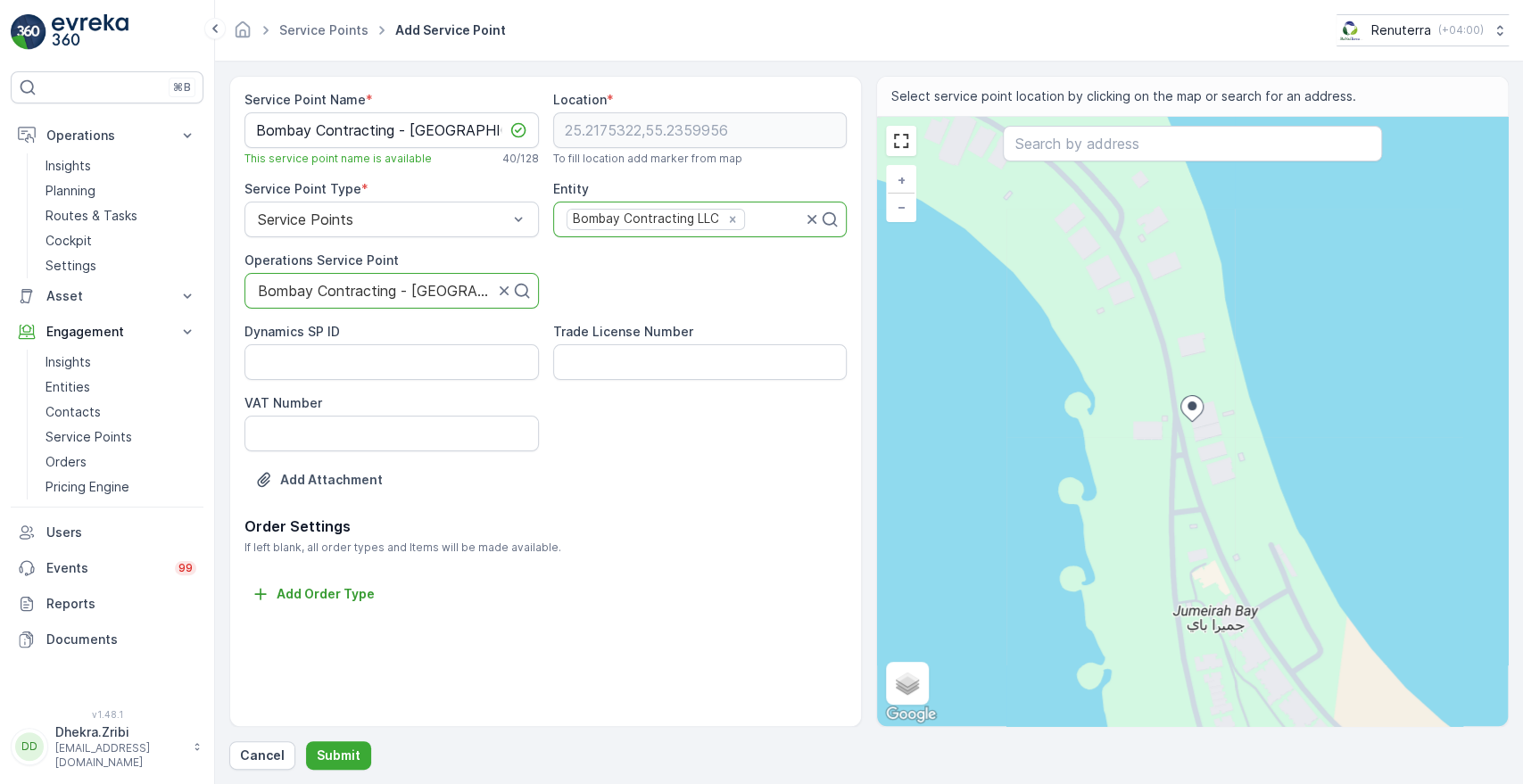
click at [1161, 310] on div "+ − Satellite Roadmap Terrain Hybrid Leaflet Keyboard shortcuts Map Data Map da…" at bounding box center [1193, 422] width 631 height 609
type input "25.21874784916313,55.235623448993266"
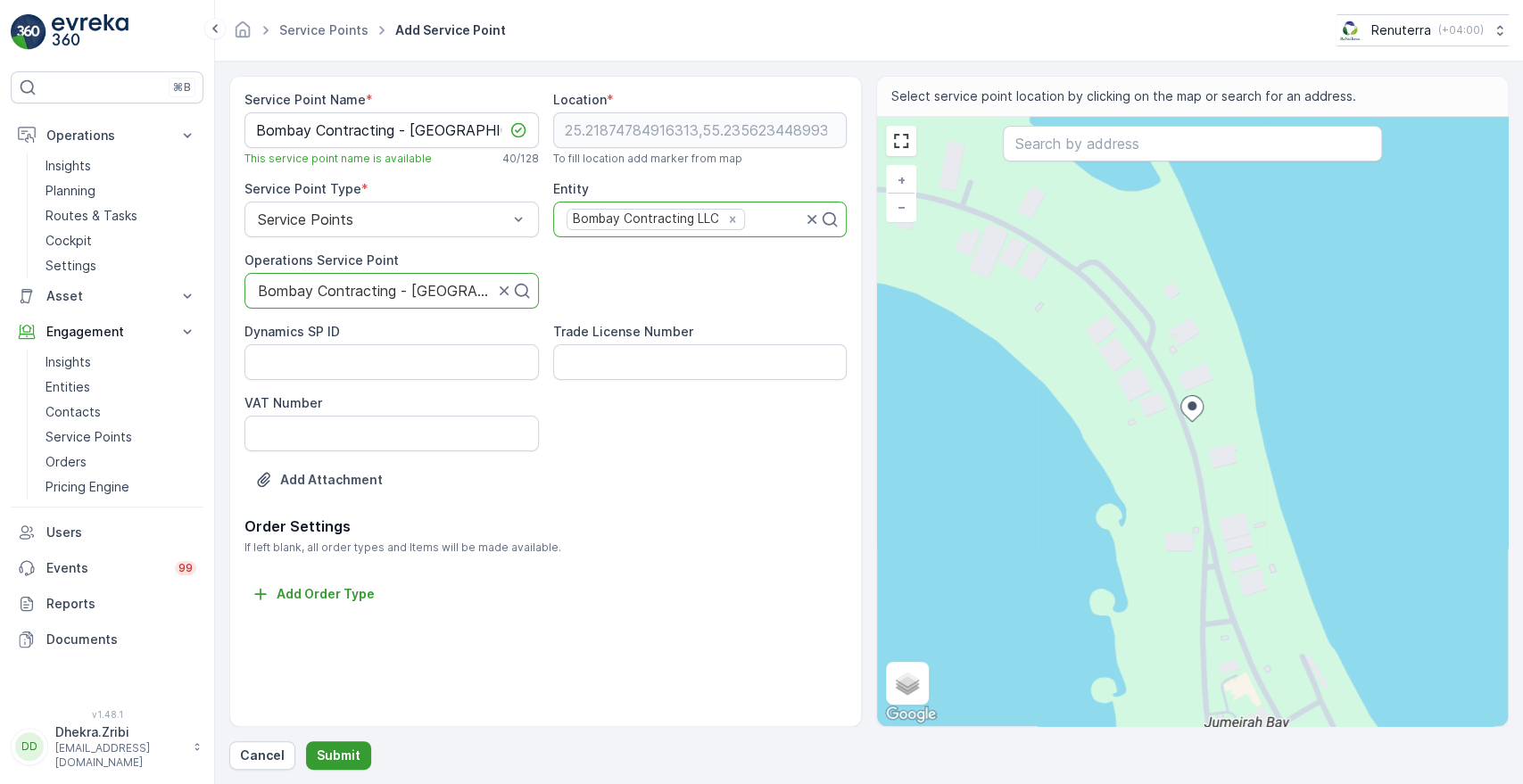
click at [331, 752] on p "Submit" at bounding box center [338, 755] width 43 height 18
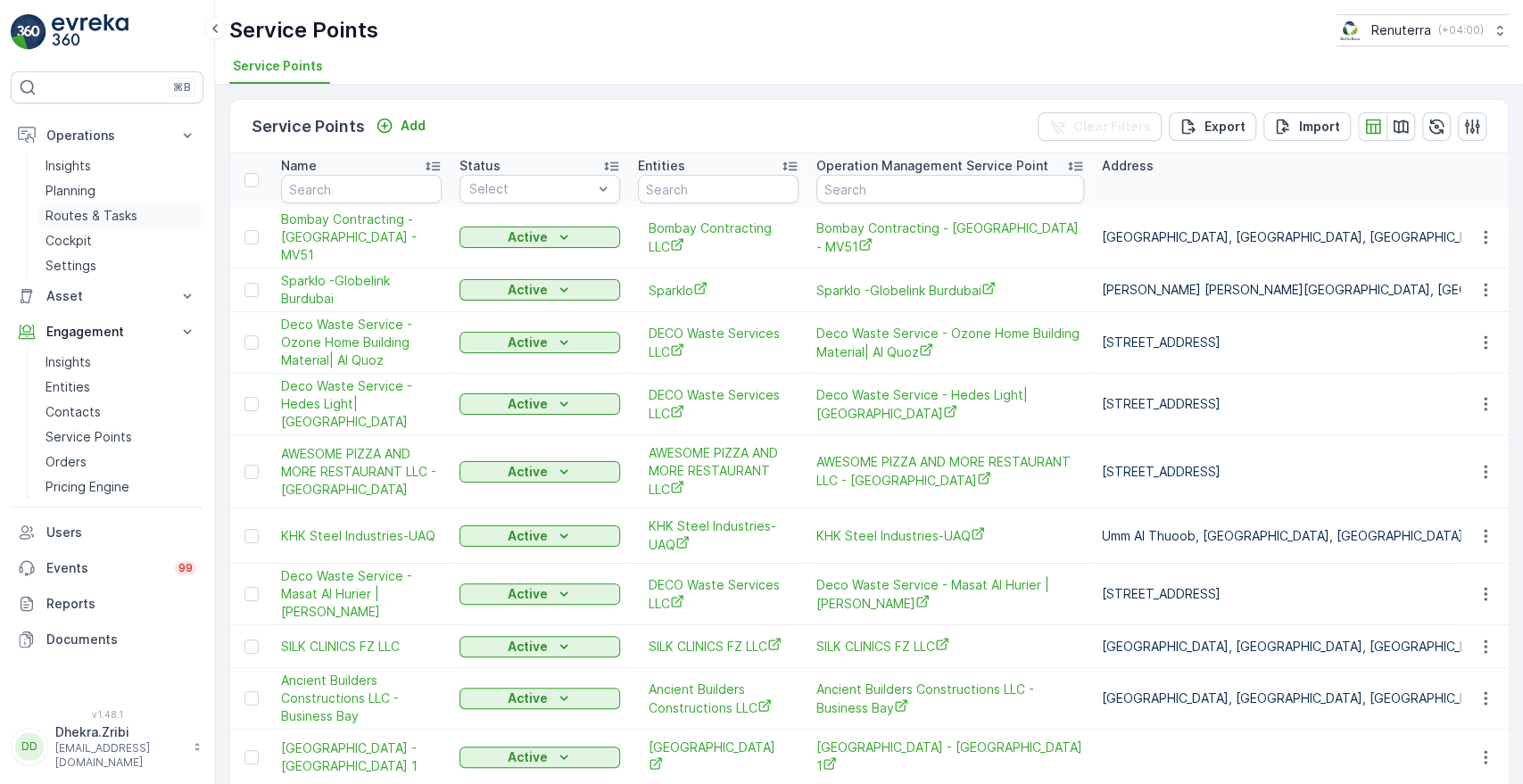
click at [110, 220] on p "Routes & Tasks" at bounding box center [91, 216] width 92 height 18
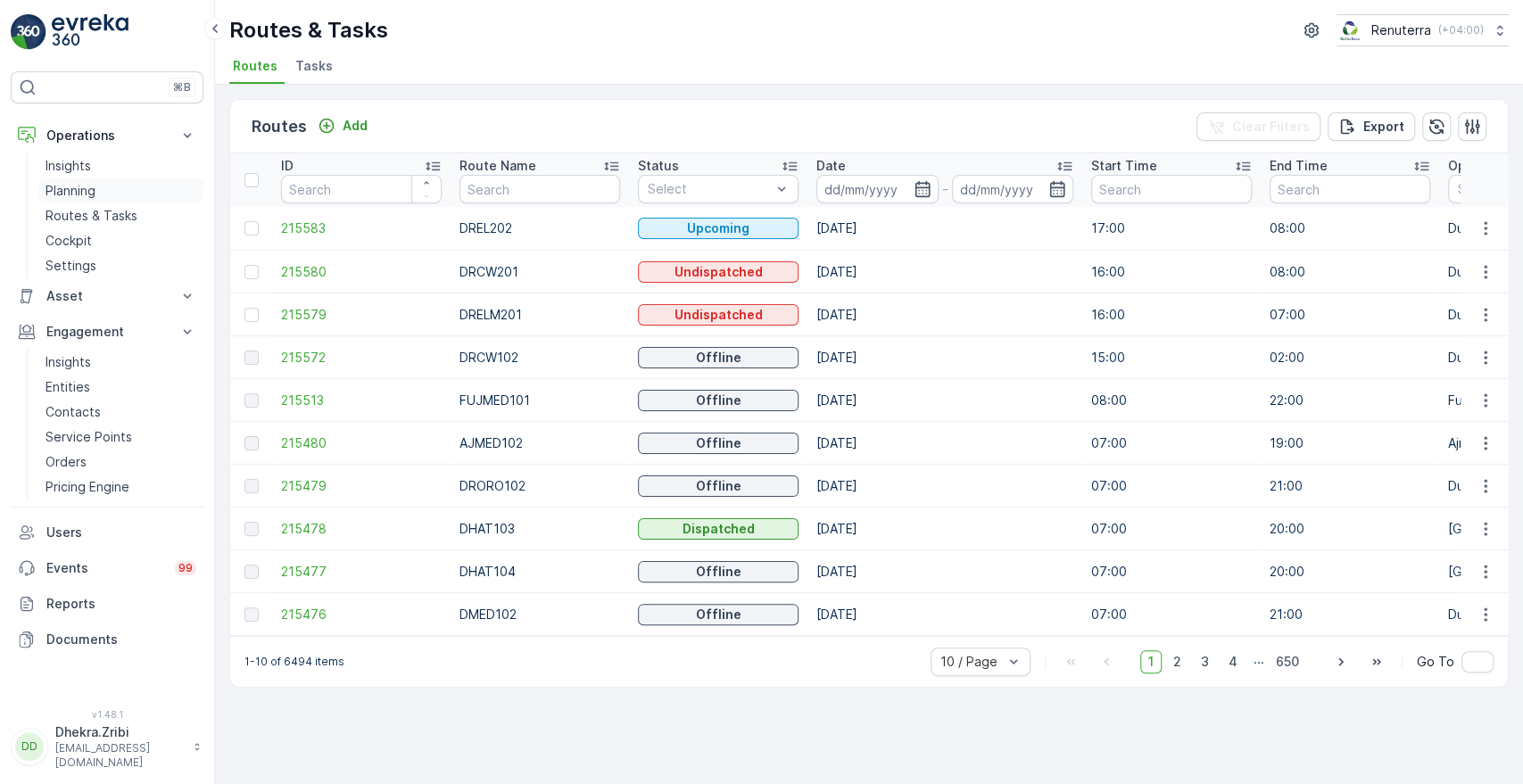
click at [74, 188] on p "Planning" at bounding box center [70, 191] width 50 height 18
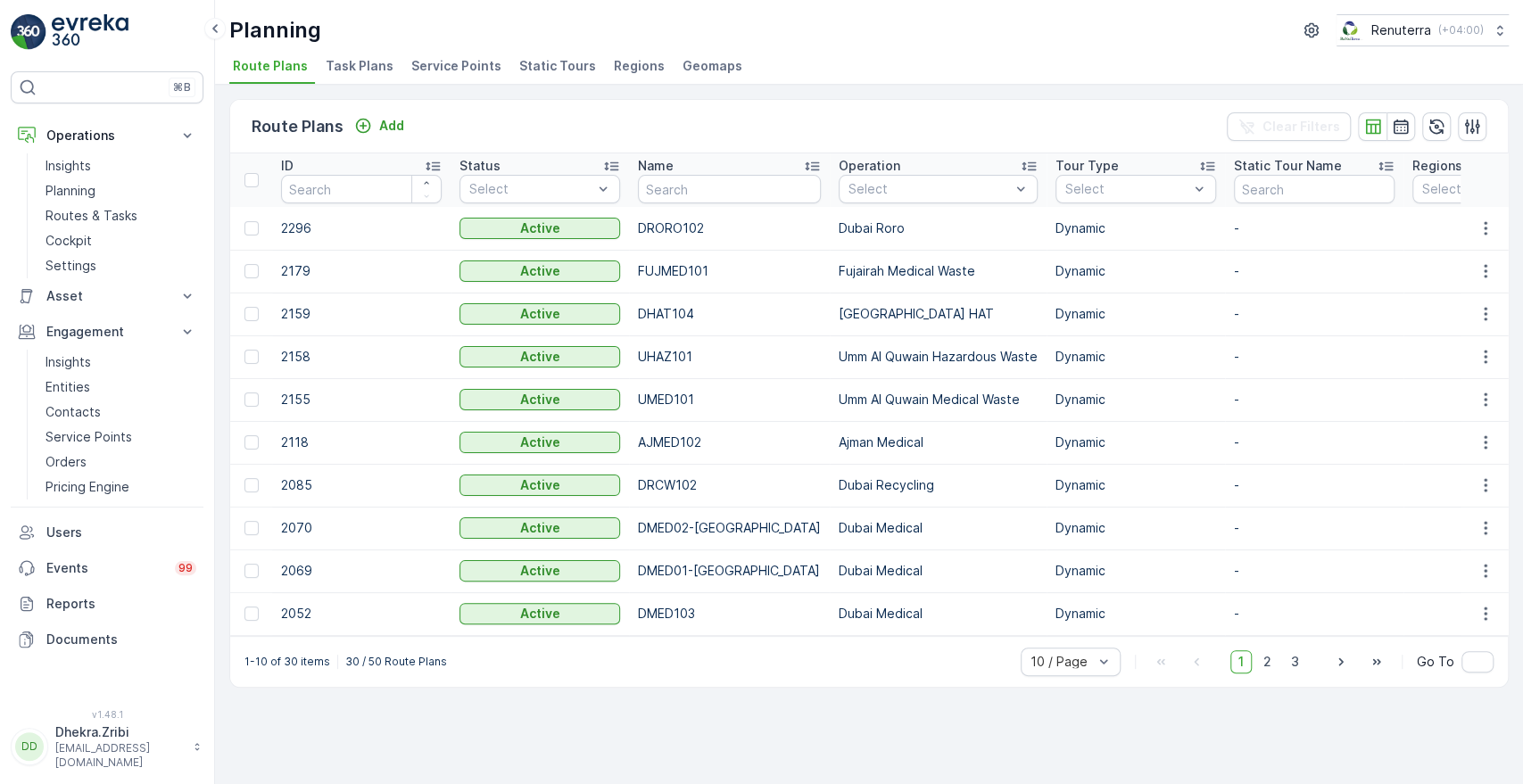
click at [457, 70] on span "Service Points" at bounding box center [456, 66] width 90 height 18
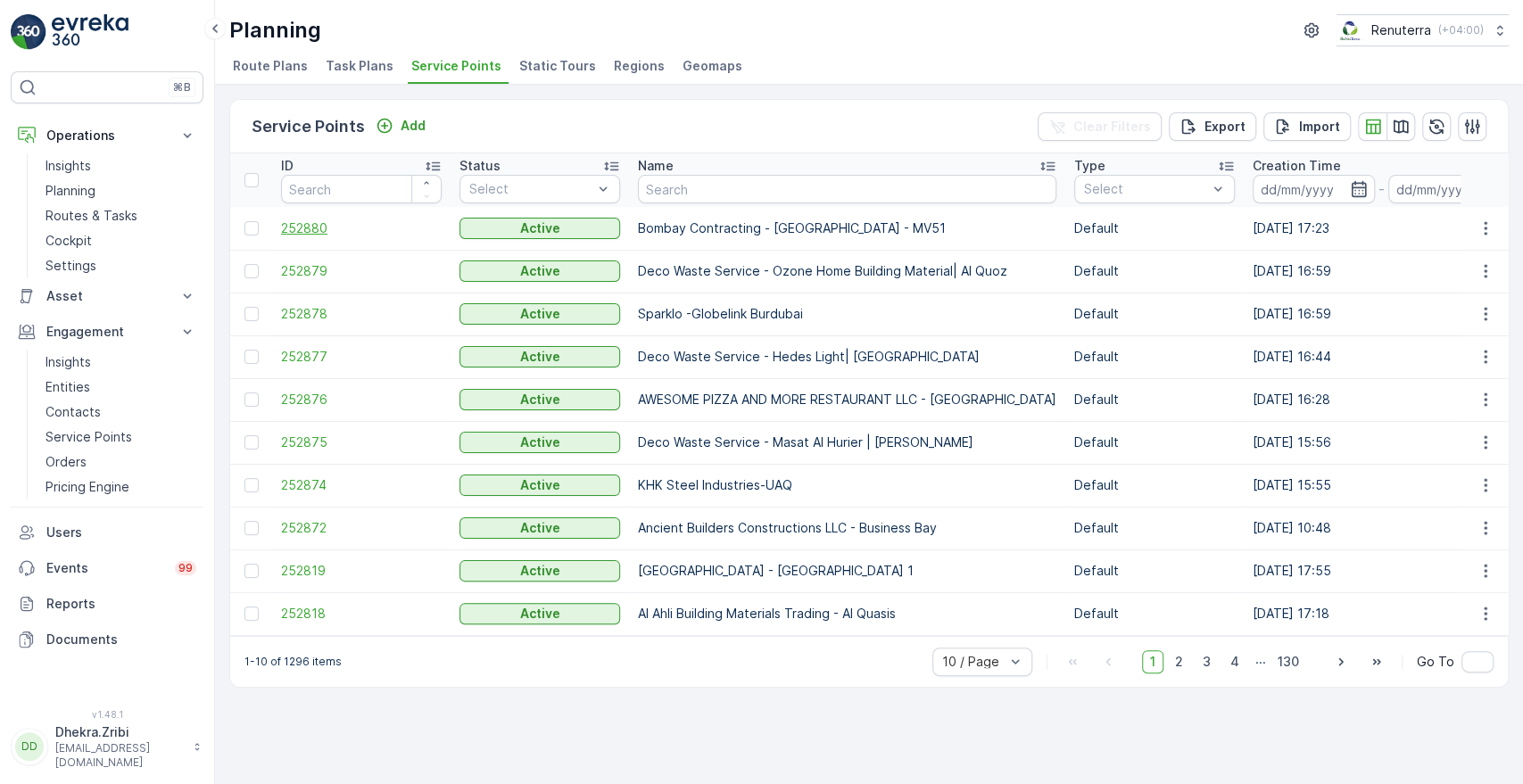
click at [304, 227] on span "252880" at bounding box center [361, 229] width 161 height 18
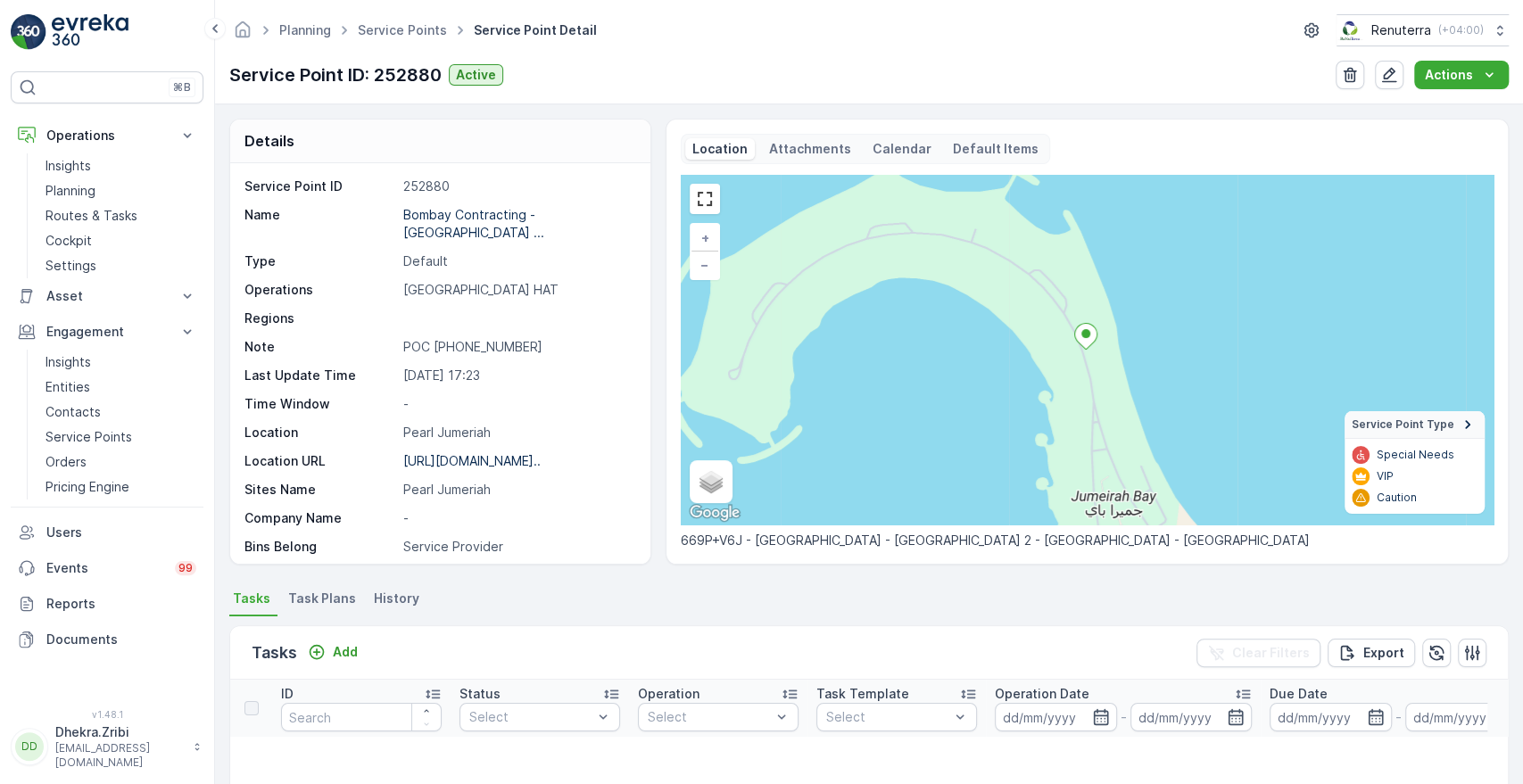
click at [642, 534] on div "Service Point ID 252880 Name Bombay Contracting - [GEOGRAPHIC_DATA] ... Type De…" at bounding box center [440, 364] width 420 height 400
click at [635, 532] on div "Service Point ID 252880 Name Bombay Contracting - [GEOGRAPHIC_DATA] ... Type De…" at bounding box center [440, 364] width 420 height 400
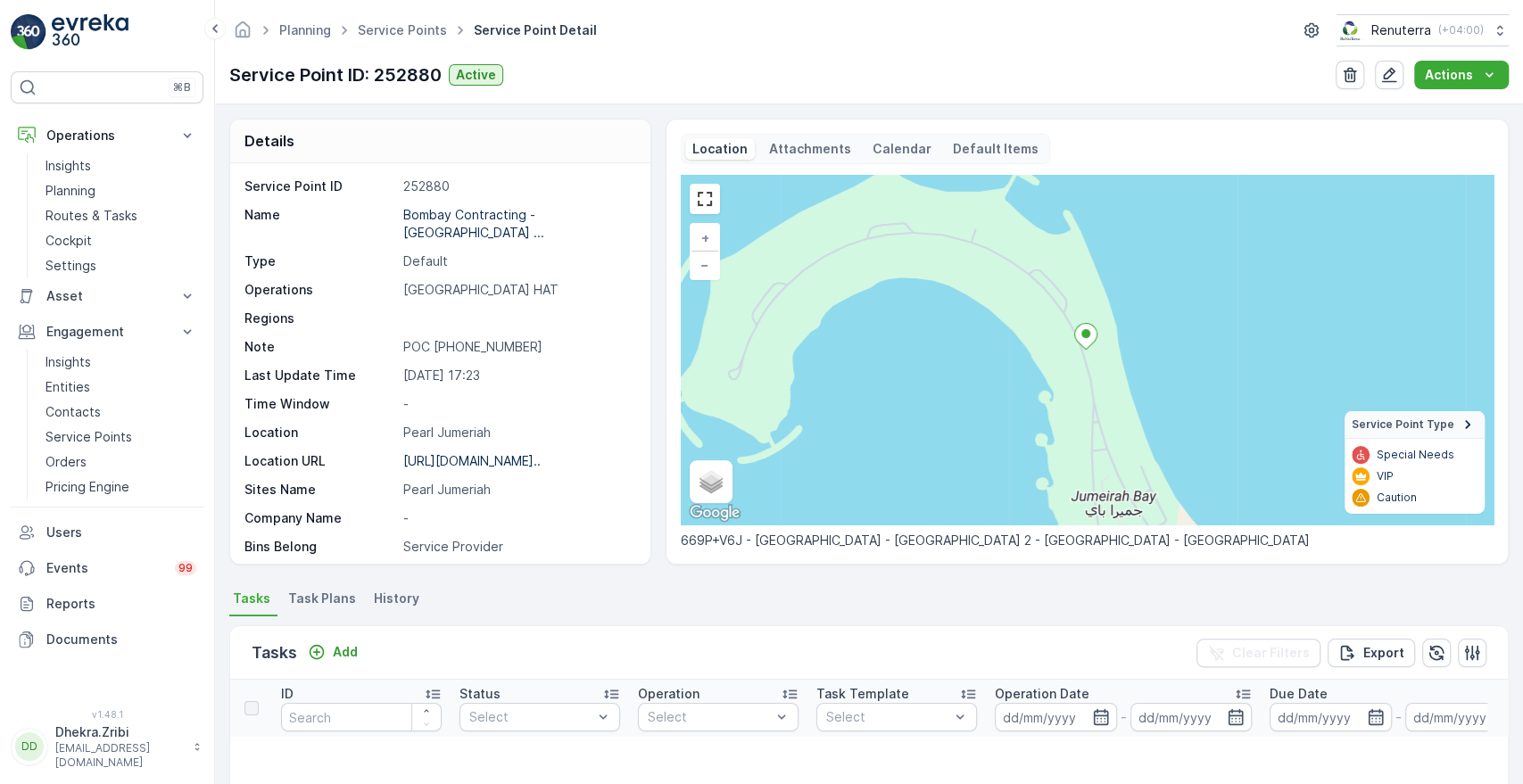
click at [635, 532] on div "Service Point ID 252880 Name Bombay Contracting - [GEOGRAPHIC_DATA] ... Type De…" at bounding box center [440, 364] width 420 height 400
click at [641, 534] on div "Service Point ID 252880 Name Bombay Contracting - [GEOGRAPHIC_DATA] ... Type De…" at bounding box center [440, 364] width 420 height 400
